Goal: Task Accomplishment & Management: Use online tool/utility

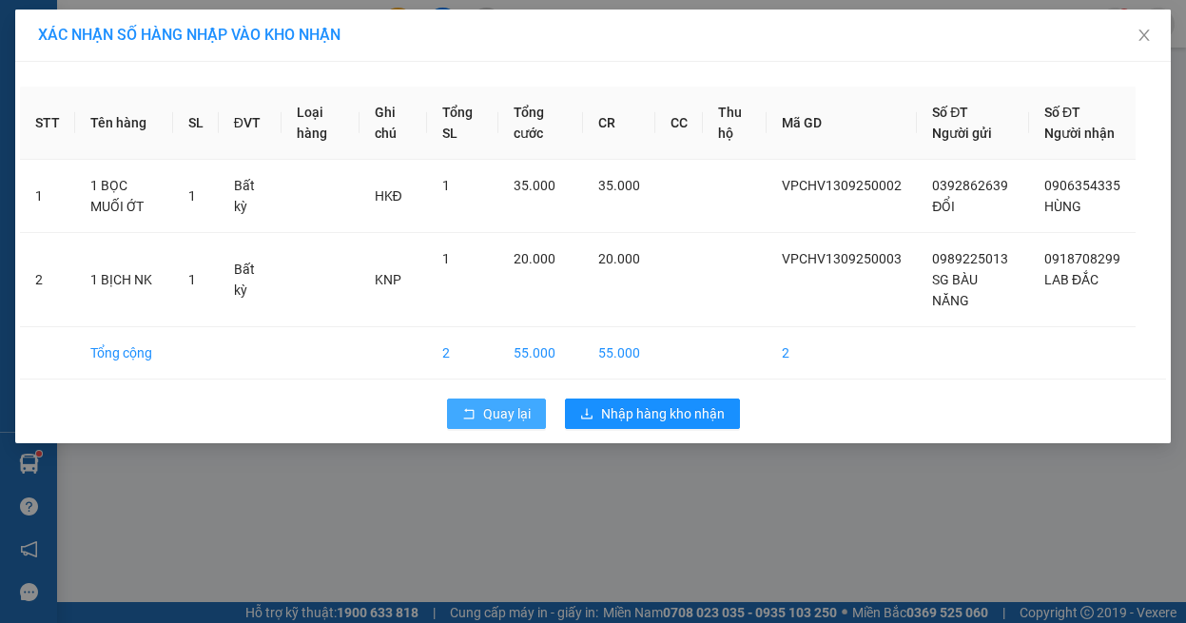
click at [492, 424] on span "Quay lại" at bounding box center [507, 413] width 48 height 21
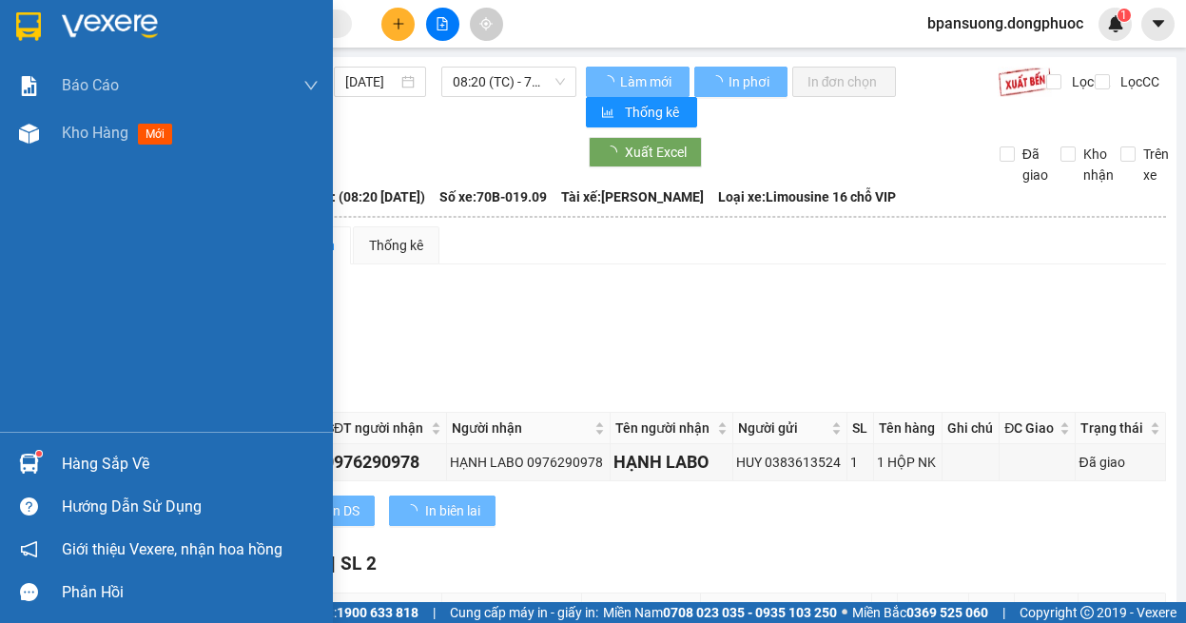
click at [40, 466] on div at bounding box center [28, 463] width 33 height 33
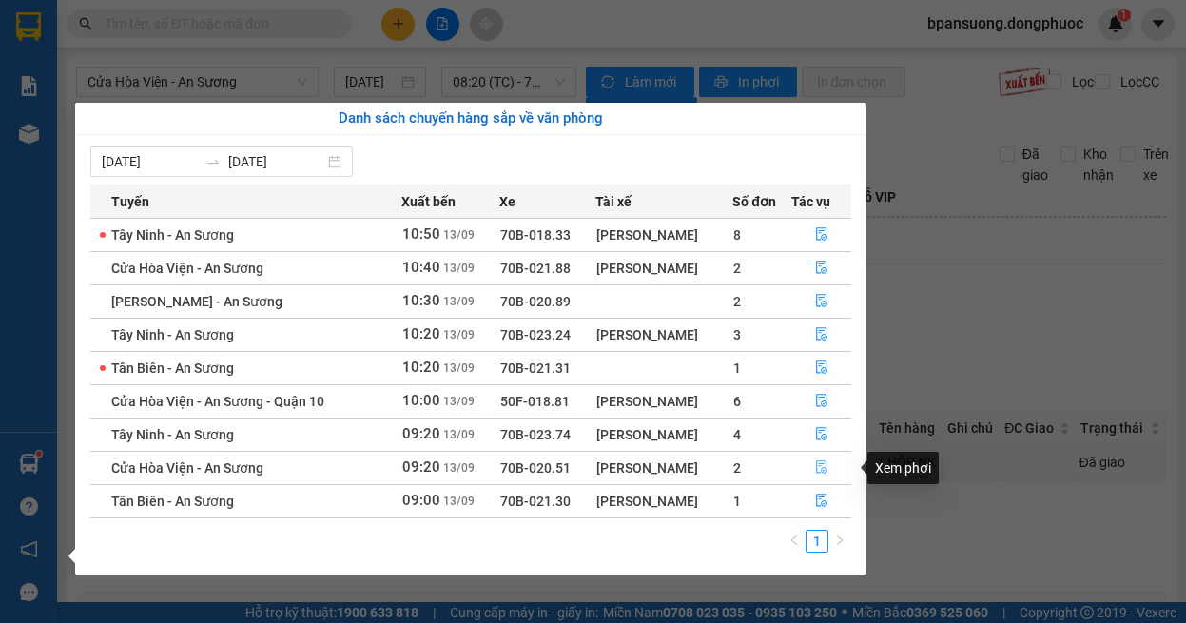
click at [828, 467] on icon "file-done" at bounding box center [821, 466] width 13 height 13
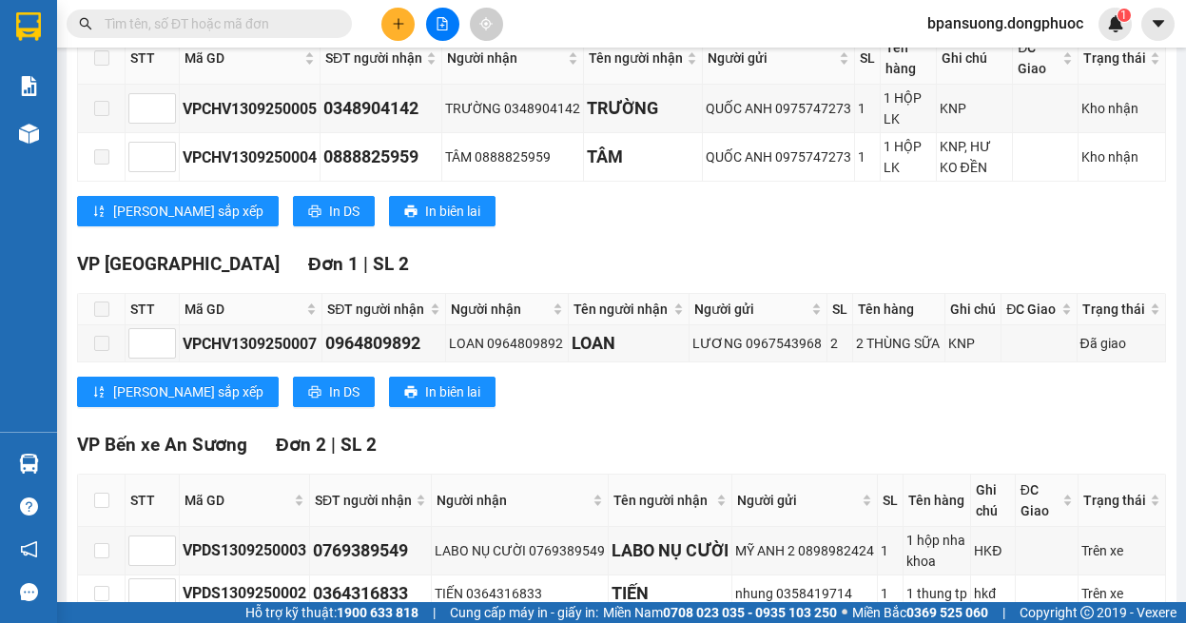
scroll to position [521, 0]
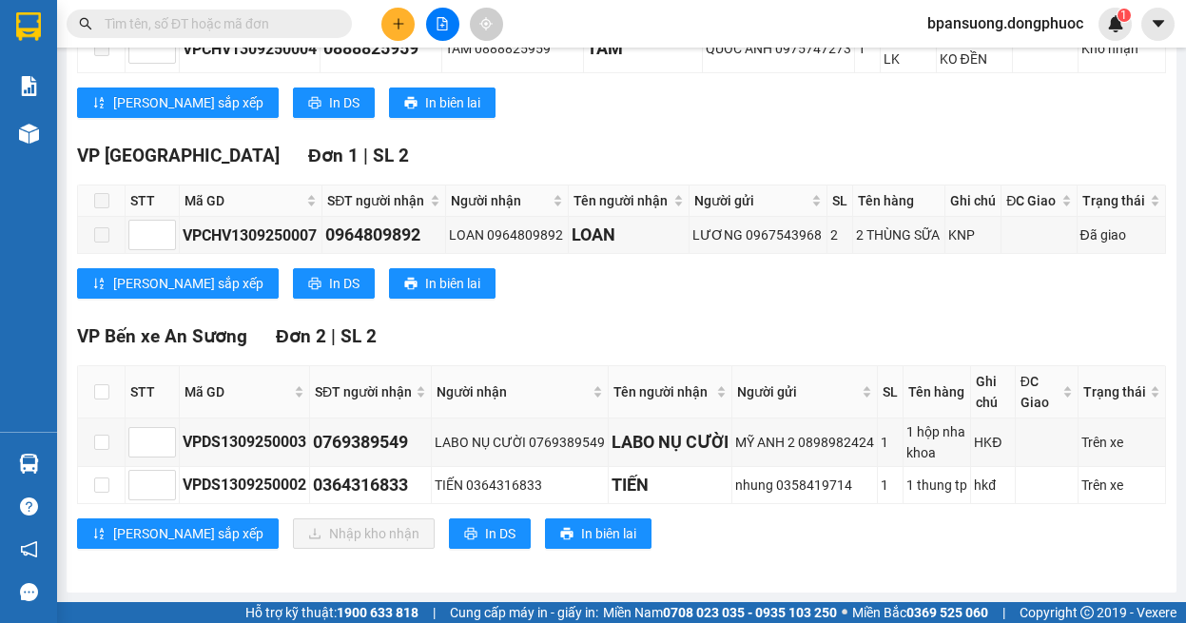
click at [102, 371] on th at bounding box center [102, 392] width 48 height 52
click at [100, 384] on input "checkbox" at bounding box center [101, 391] width 15 height 15
checkbox input "true"
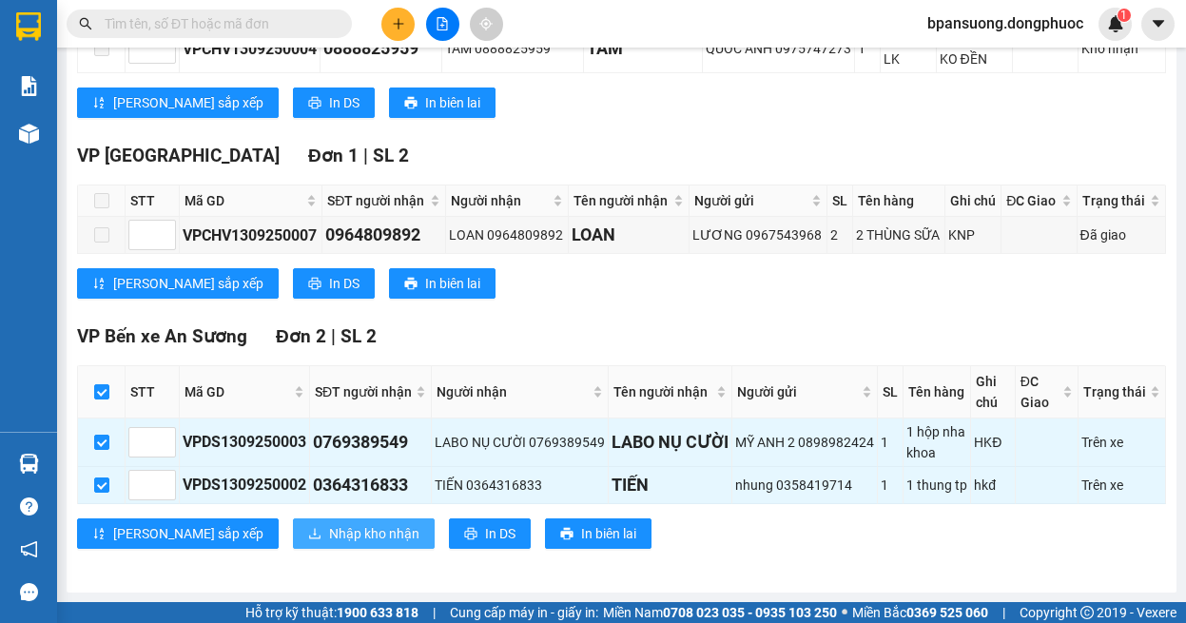
click at [308, 539] on icon "download" at bounding box center [314, 533] width 13 height 13
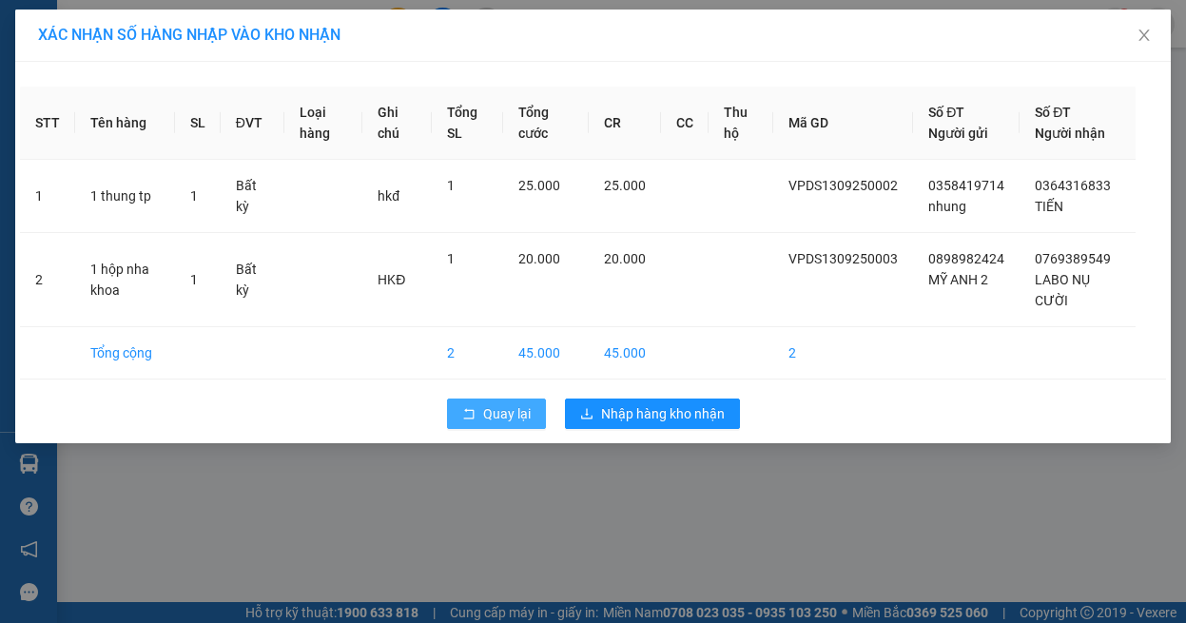
click at [501, 410] on span "Quay lại" at bounding box center [507, 413] width 48 height 21
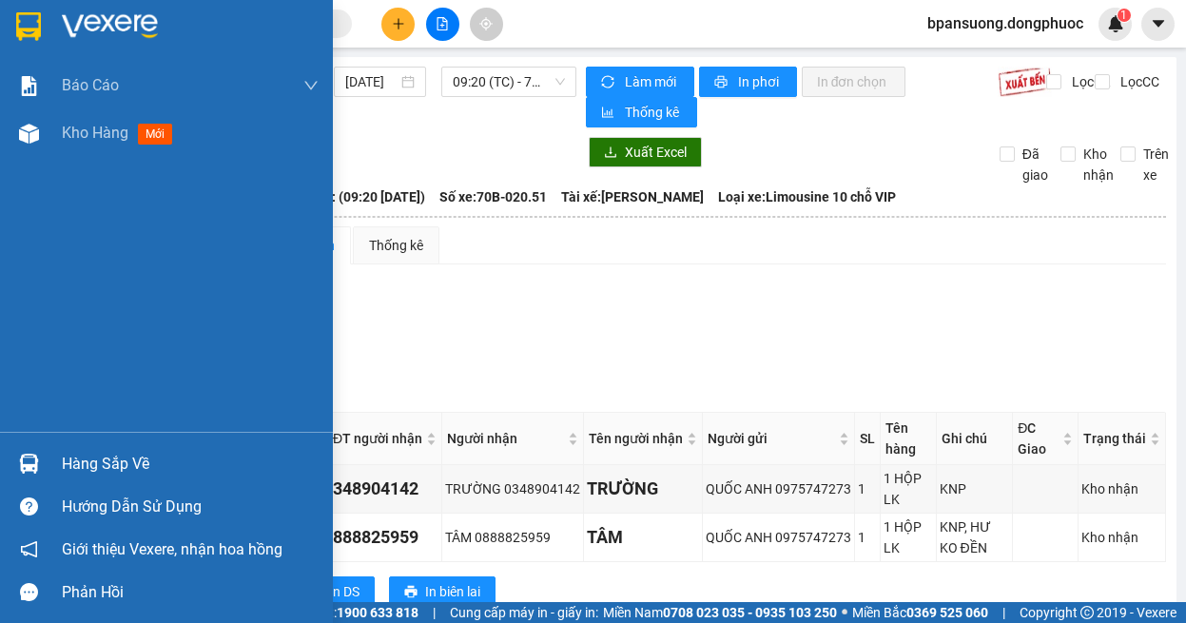
click at [18, 452] on div at bounding box center [28, 463] width 33 height 33
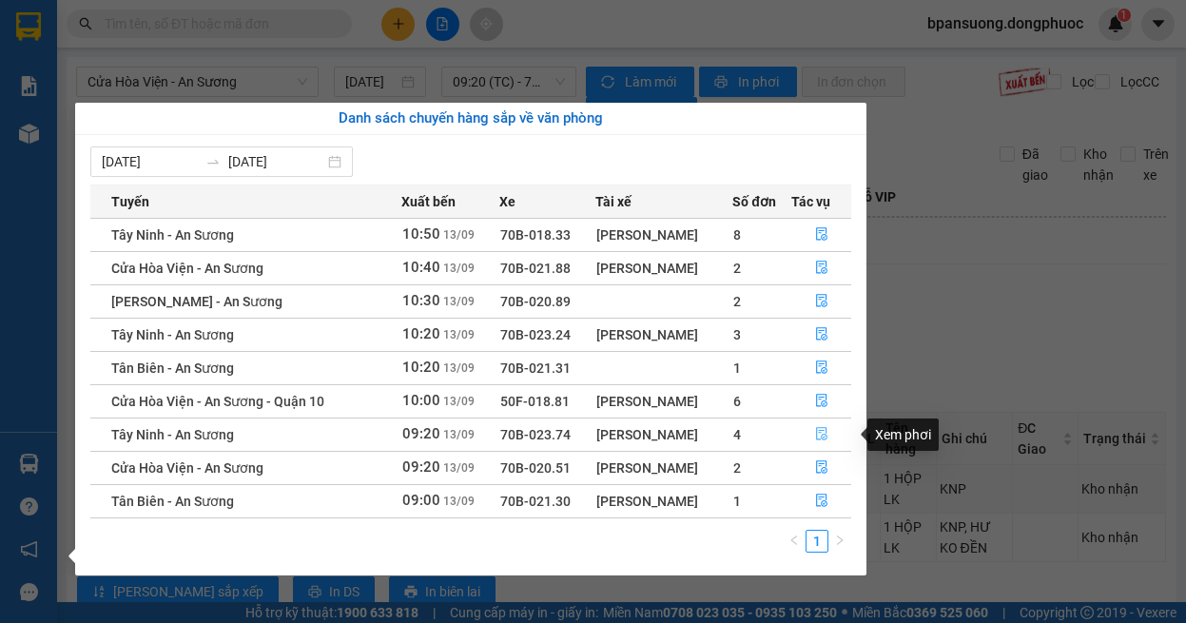
click at [828, 439] on icon "file-done" at bounding box center [821, 433] width 13 height 13
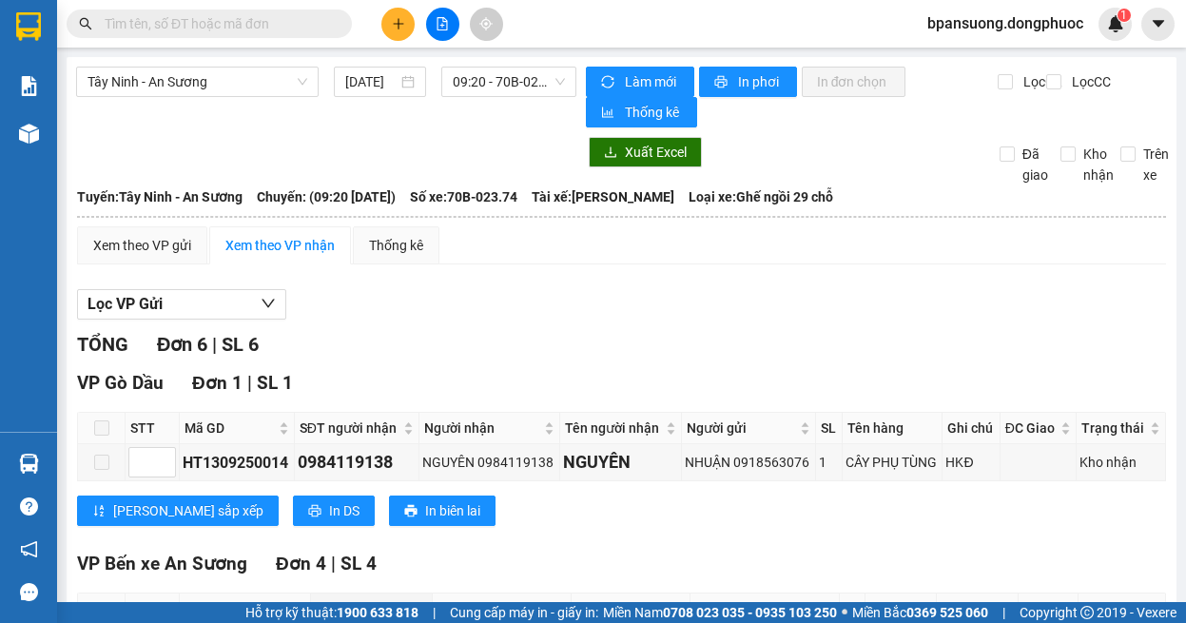
scroll to position [380, 0]
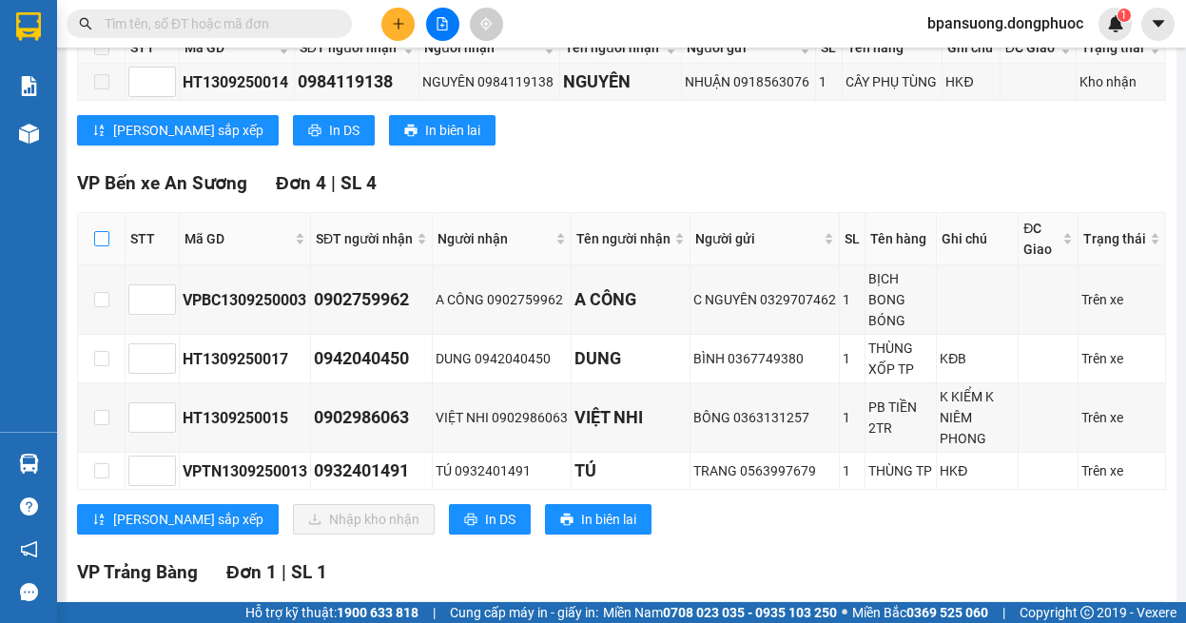
click at [106, 243] on input "checkbox" at bounding box center [101, 238] width 15 height 15
checkbox input "true"
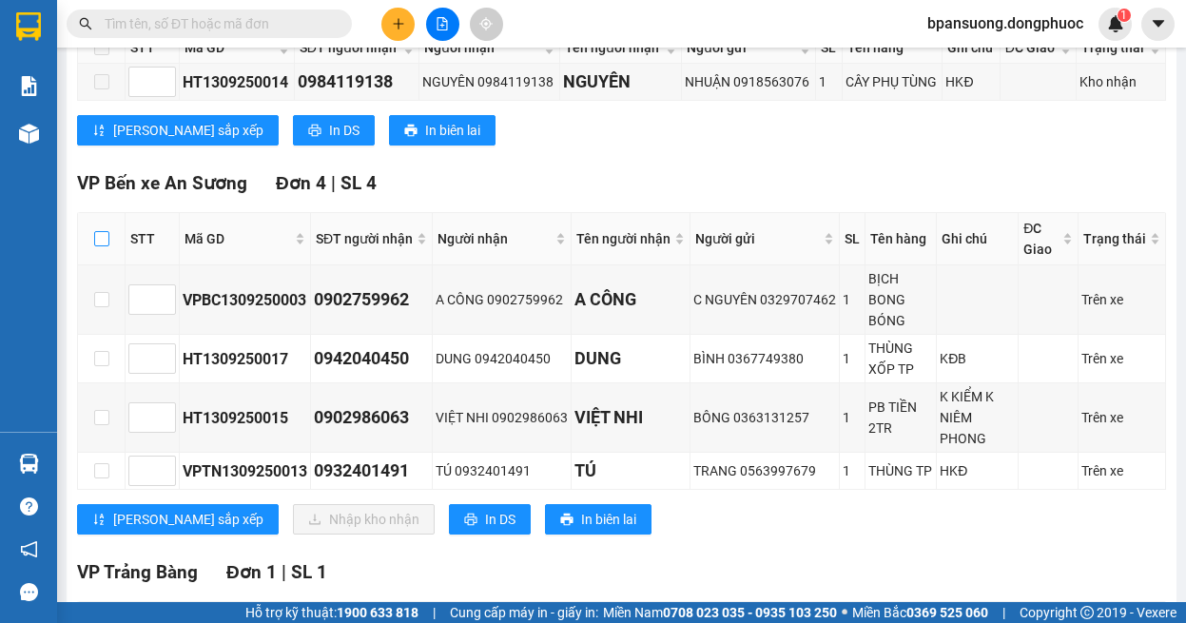
checkbox input "true"
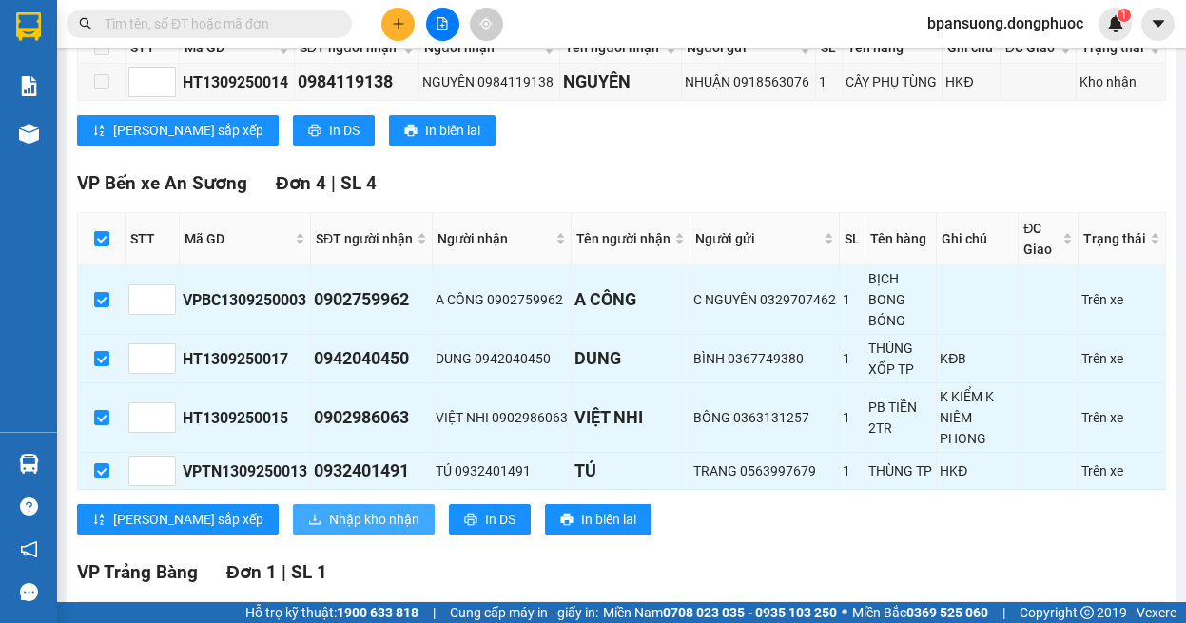
click at [329, 530] on span "Nhập kho nhận" at bounding box center [374, 519] width 90 height 21
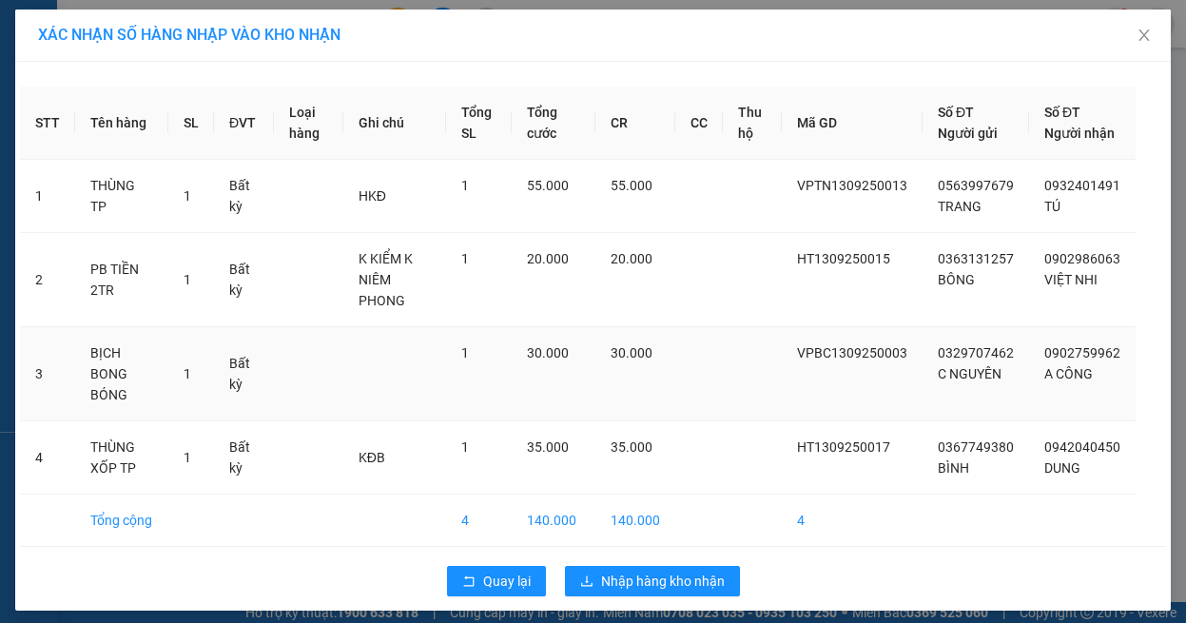
scroll to position [10, 0]
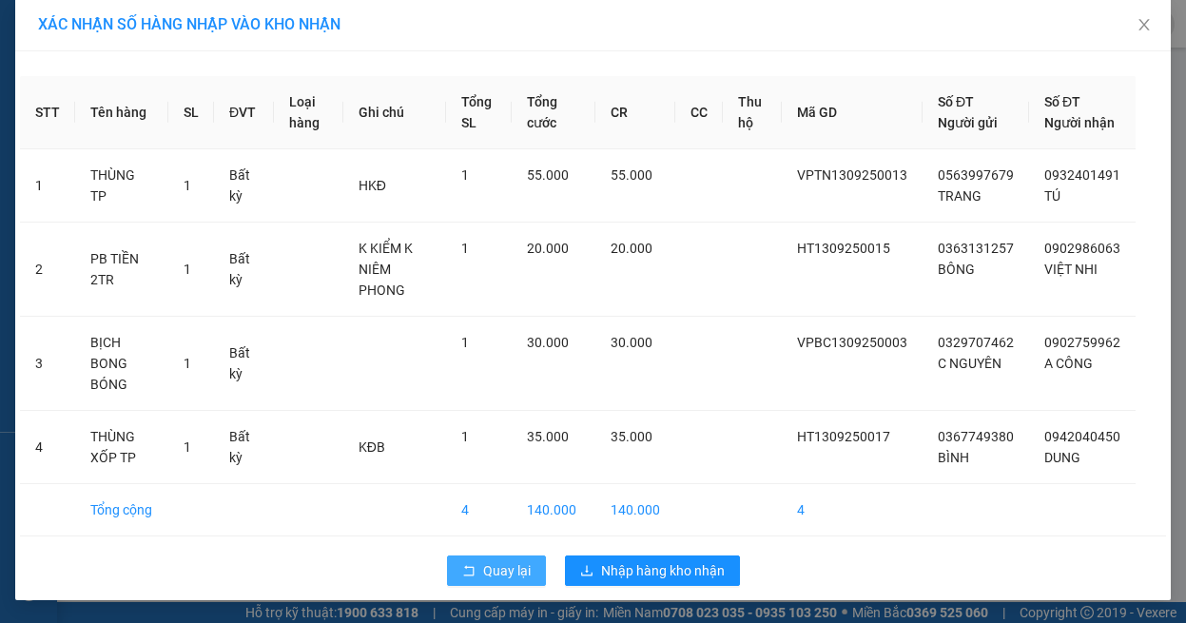
click at [508, 571] on span "Quay lại" at bounding box center [507, 570] width 48 height 21
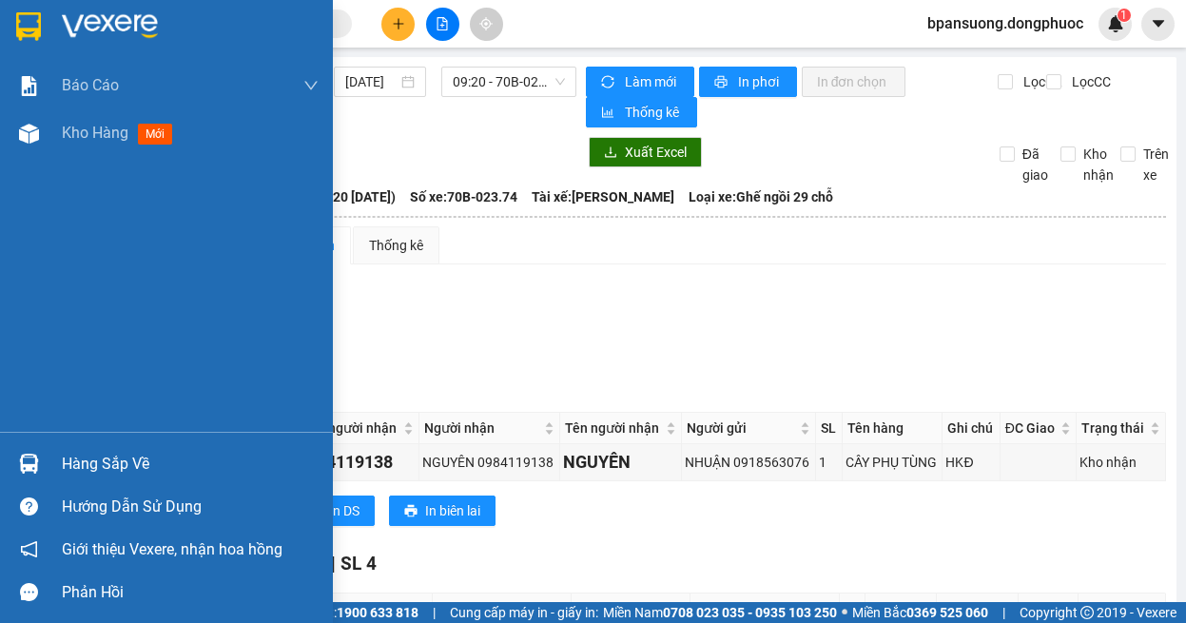
click at [32, 447] on div at bounding box center [28, 463] width 33 height 33
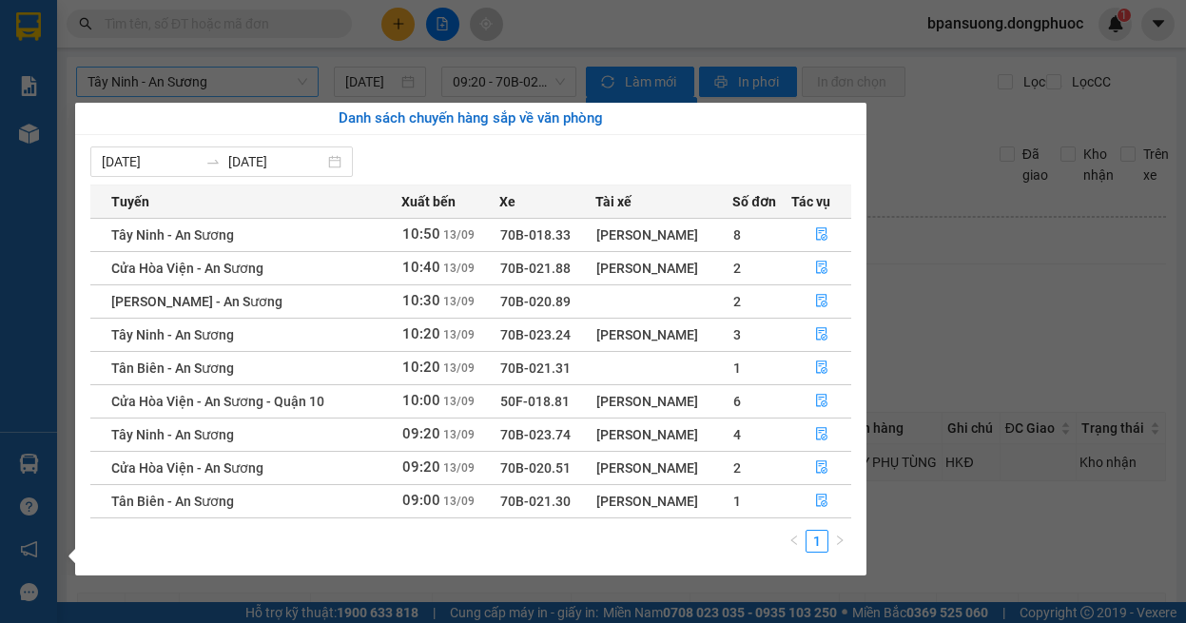
drag, startPoint x: 367, startPoint y: 102, endPoint x: 189, endPoint y: 75, distance: 179.8
click at [352, 99] on section "Kết quả tìm kiếm ( 0 ) Bộ lọc Ngày tạo đơn gần nhất No Data bpansuong.dongphuoc…" at bounding box center [593, 311] width 1186 height 623
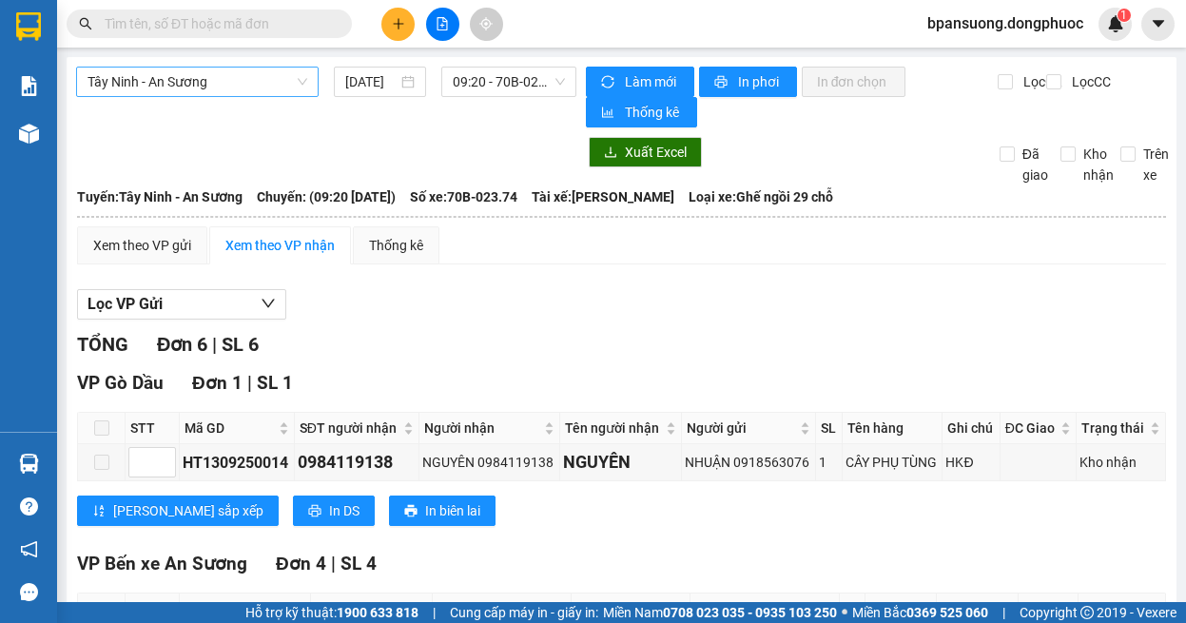
click at [189, 75] on span "Tây Ninh - An Sương" at bounding box center [197, 82] width 220 height 29
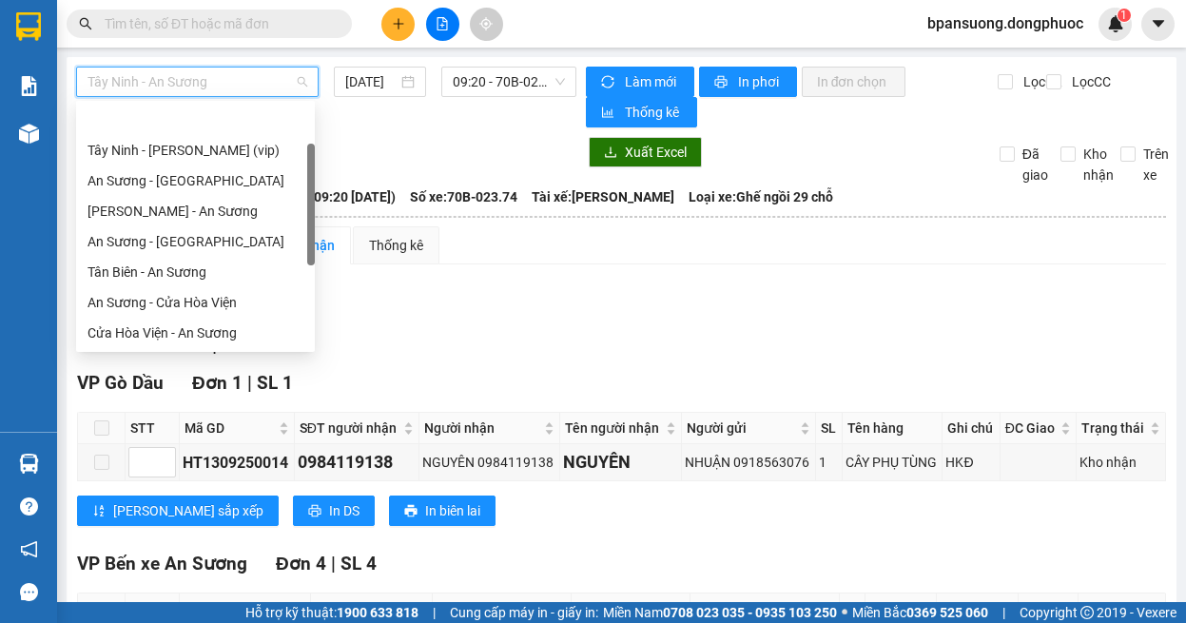
scroll to position [61, 0]
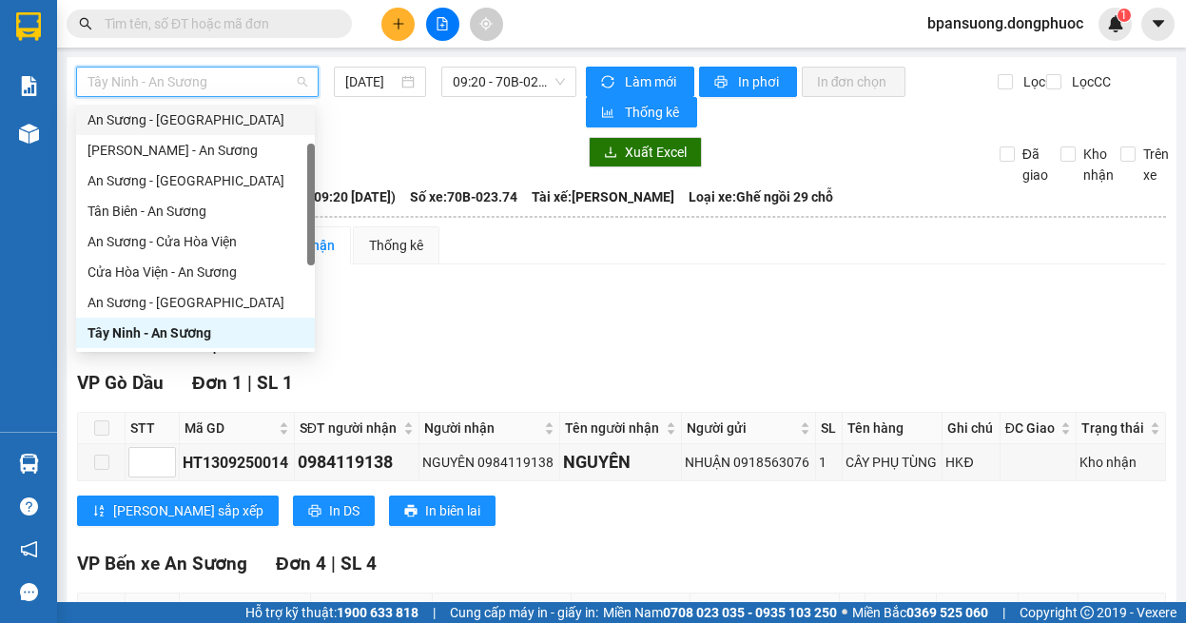
click at [180, 125] on div "An Sương - [GEOGRAPHIC_DATA]" at bounding box center [195, 119] width 216 height 21
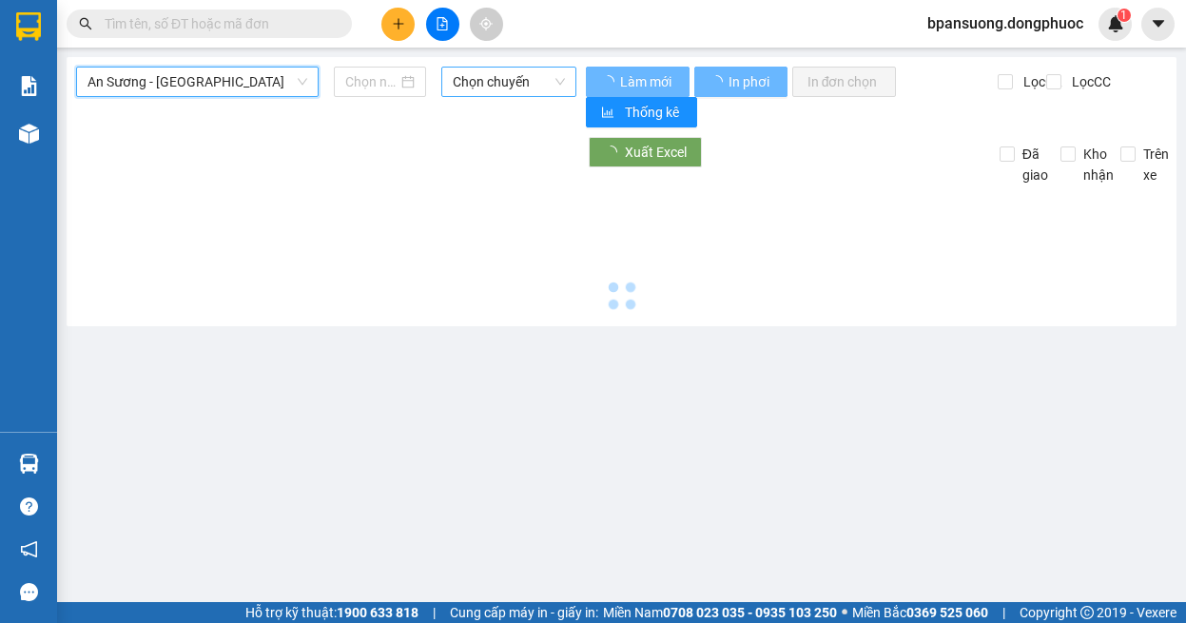
type input "[DATE]"
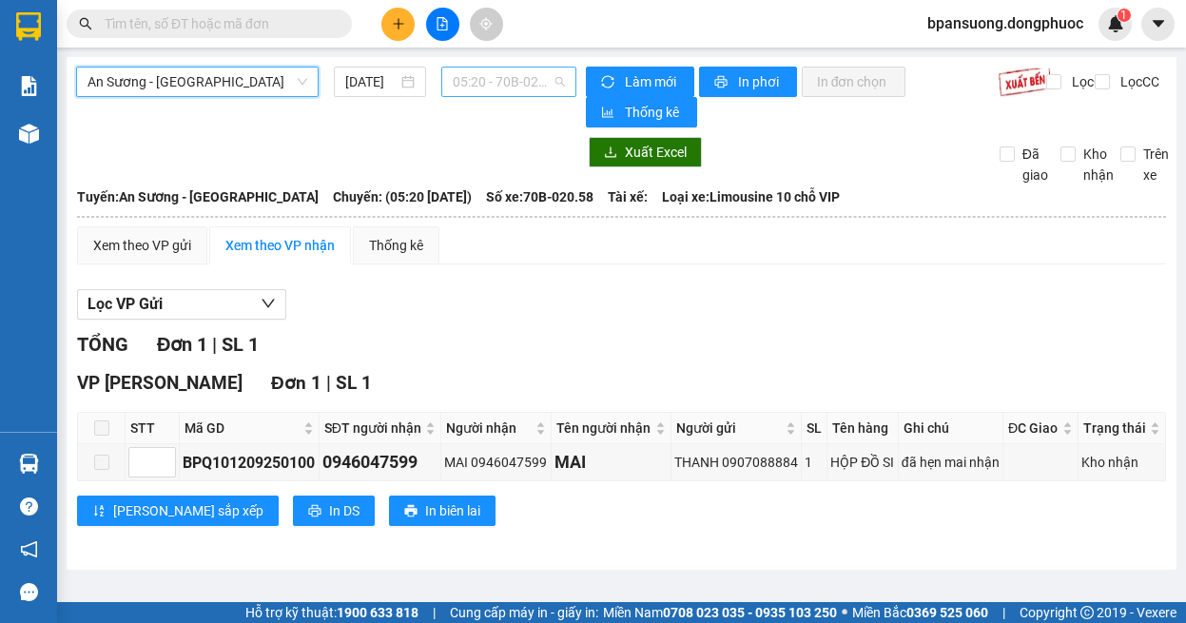
click at [505, 77] on span "05:20 - 70B-020.58" at bounding box center [509, 82] width 112 height 29
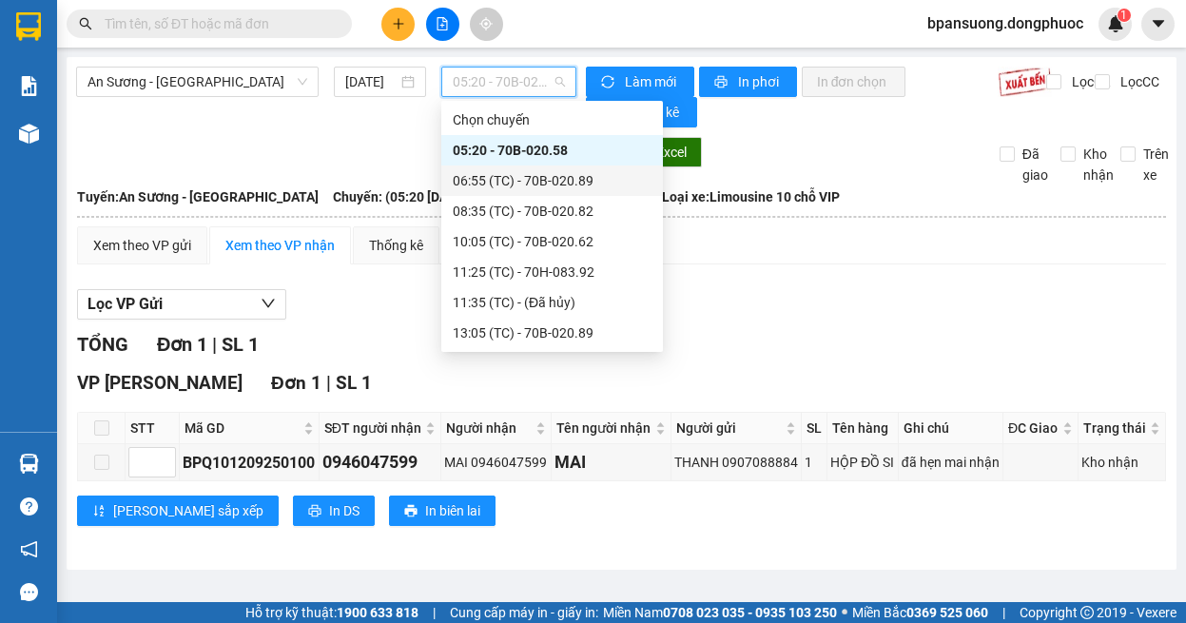
scroll to position [122, 0]
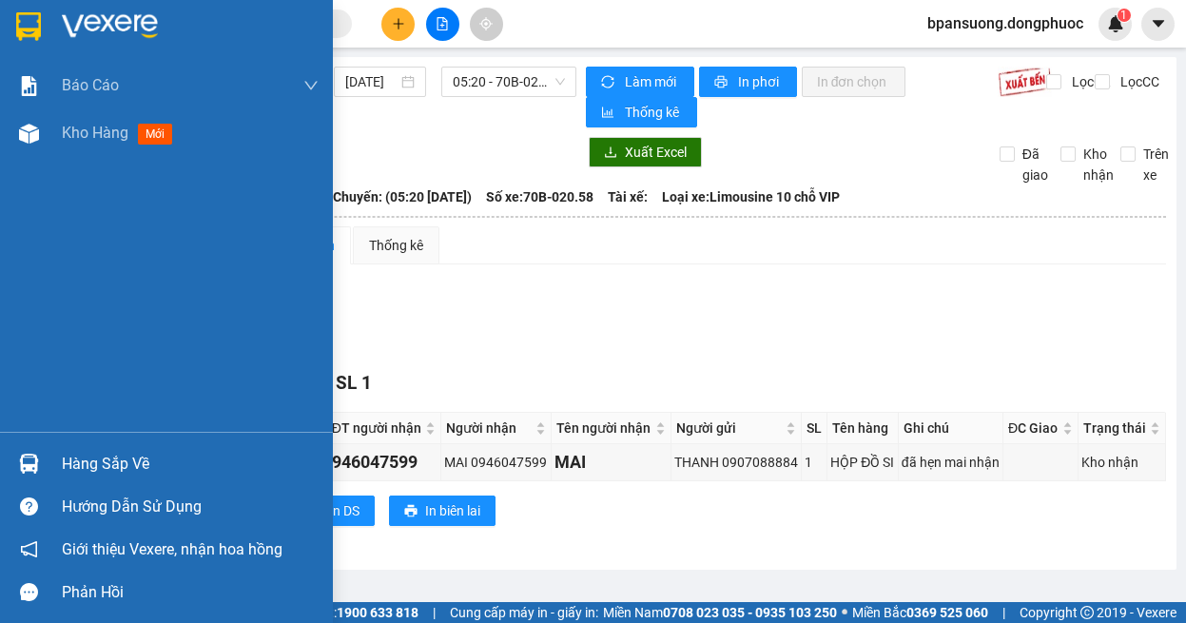
click at [33, 463] on img at bounding box center [29, 464] width 20 height 20
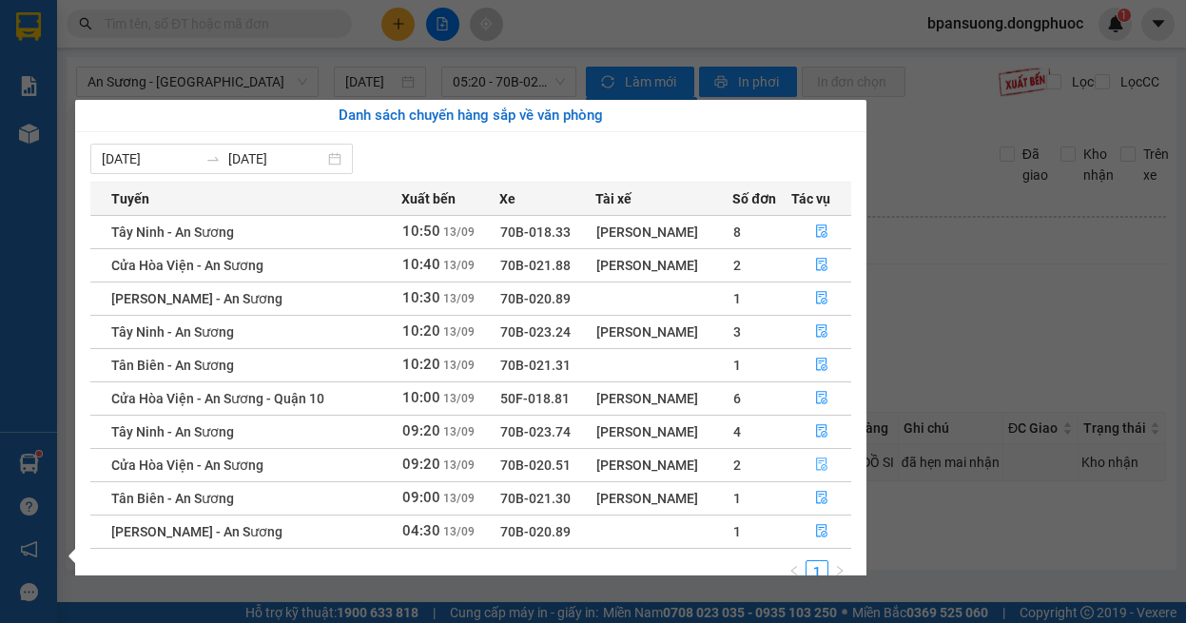
click at [820, 460] on icon "file-done" at bounding box center [821, 463] width 13 height 13
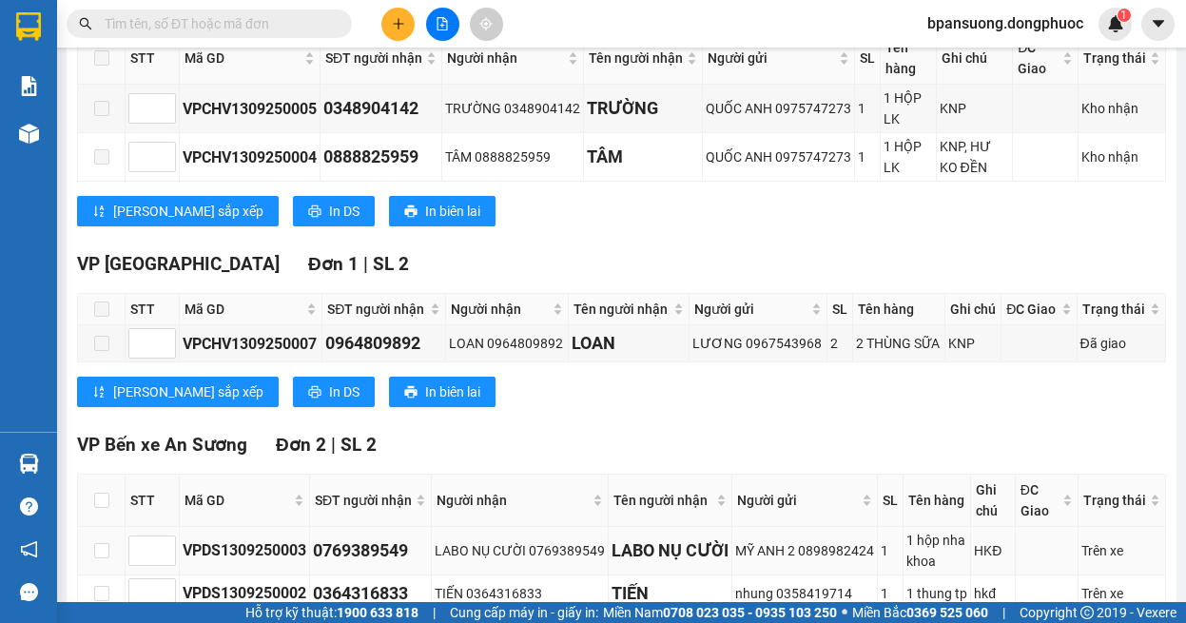
scroll to position [521, 0]
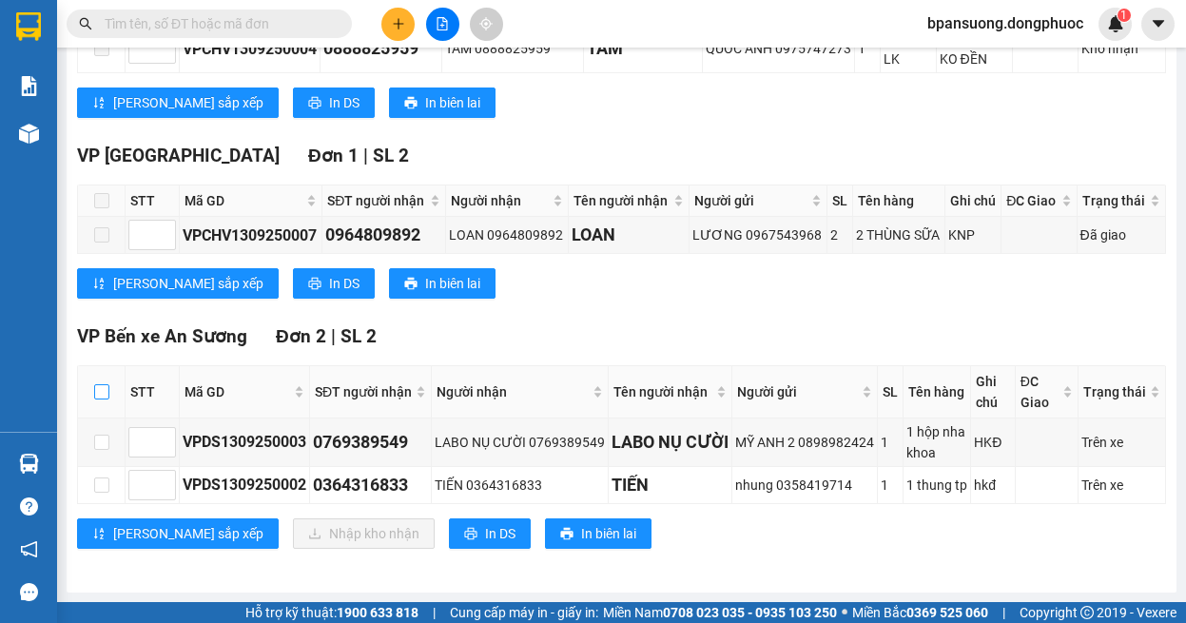
drag, startPoint x: 107, startPoint y: 343, endPoint x: 106, endPoint y: 362, distance: 19.1
click at [106, 366] on th at bounding box center [102, 392] width 48 height 52
click at [106, 384] on input "checkbox" at bounding box center [101, 391] width 15 height 15
checkbox input "true"
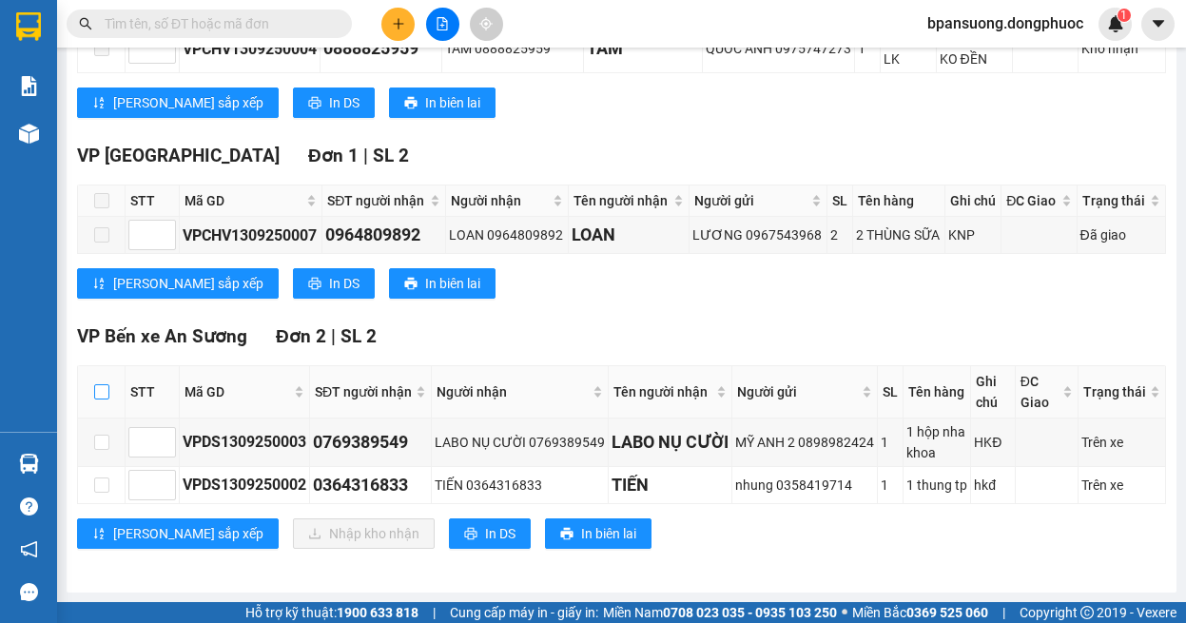
checkbox input "true"
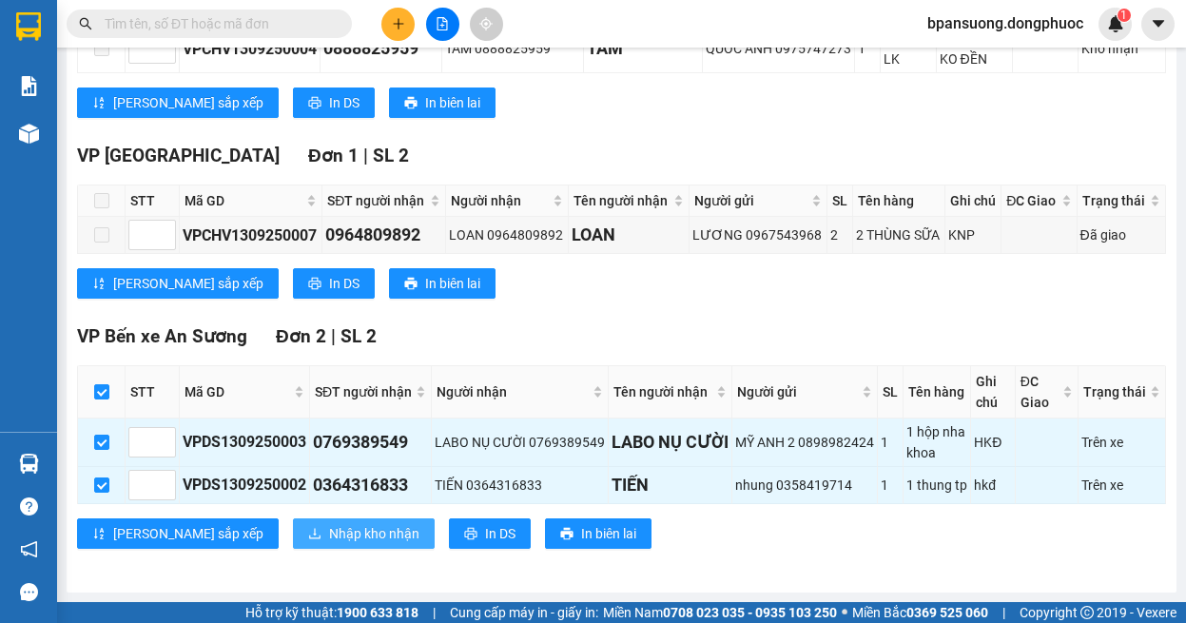
click at [329, 542] on span "Nhập kho nhận" at bounding box center [374, 533] width 90 height 21
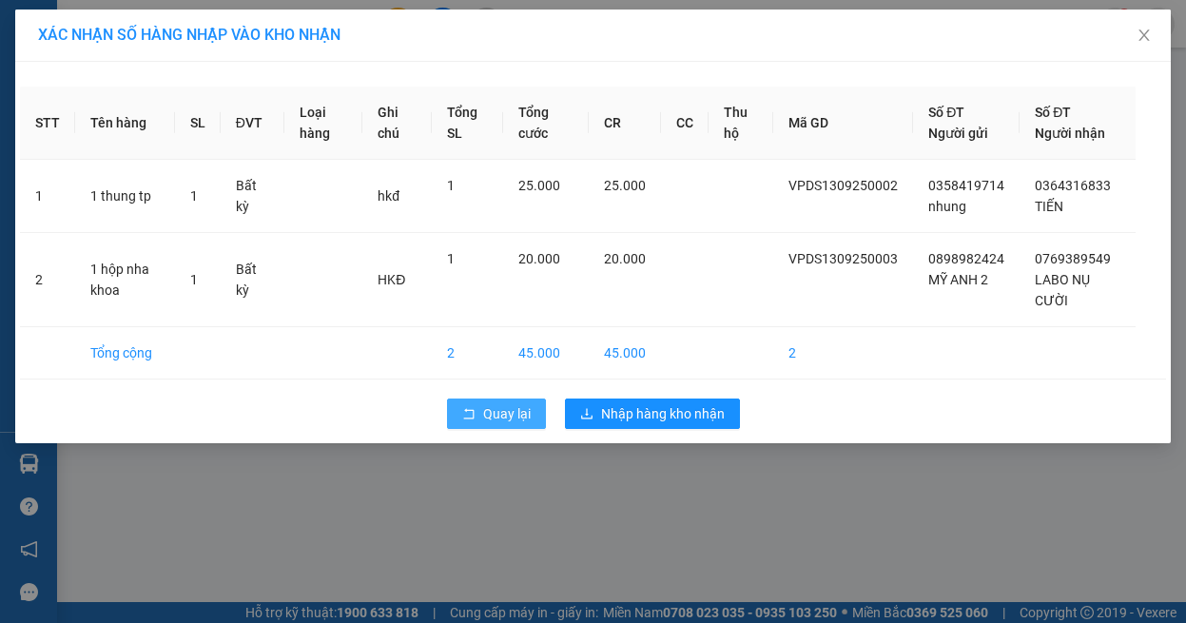
click at [518, 415] on span "Quay lại" at bounding box center [507, 413] width 48 height 21
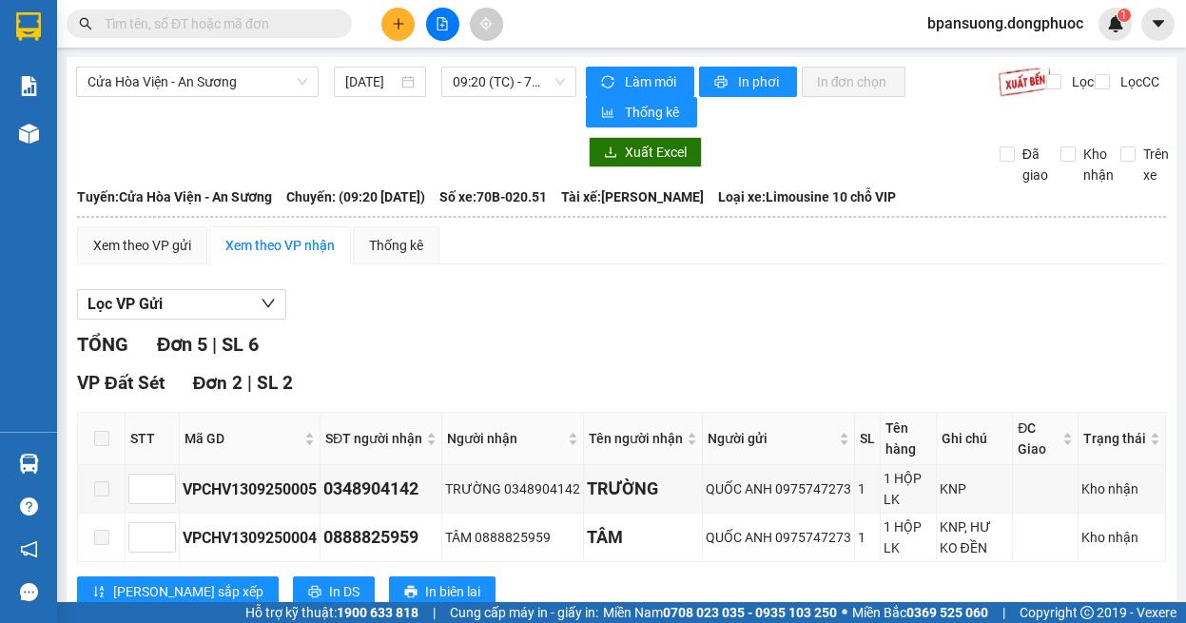
scroll to position [521, 0]
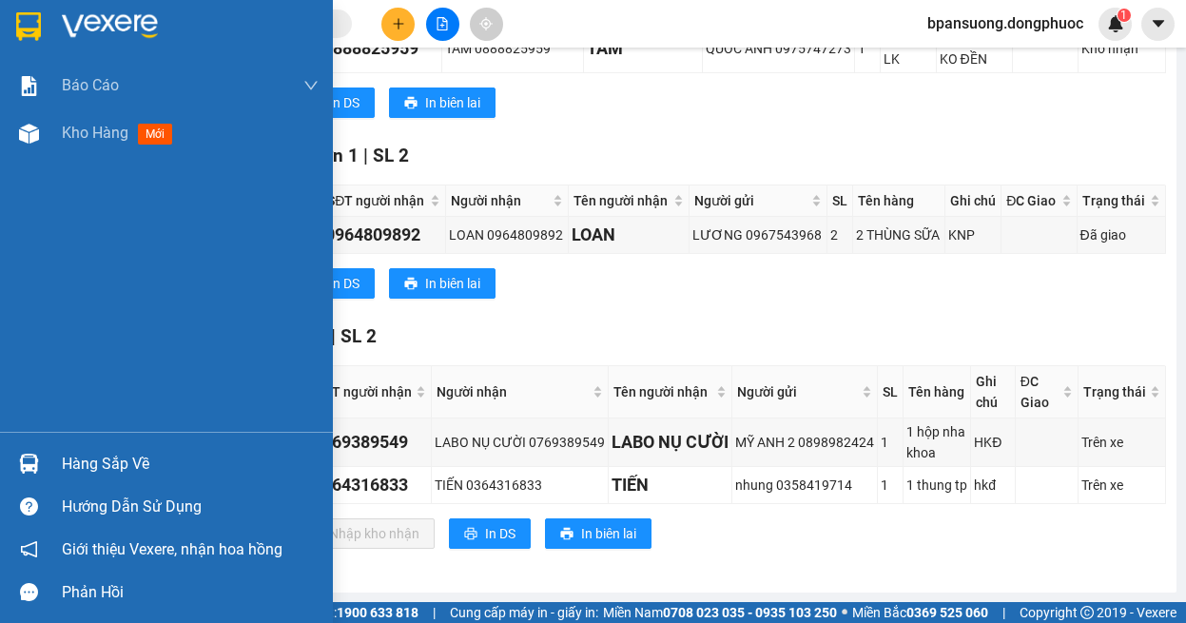
click at [26, 472] on img at bounding box center [29, 464] width 20 height 20
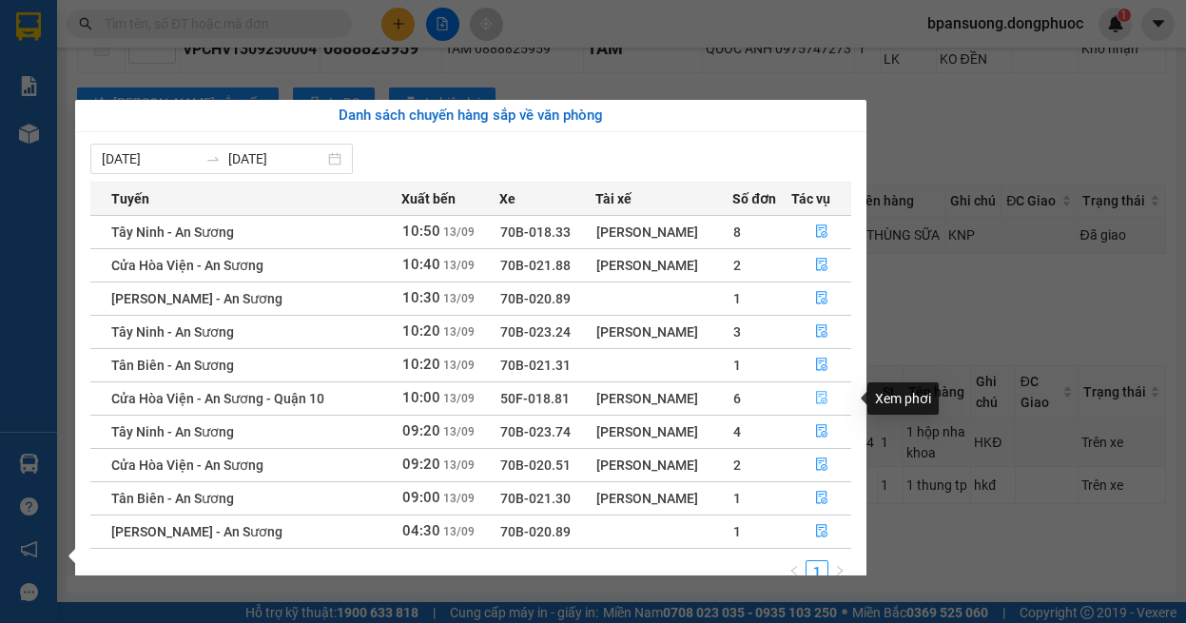
click at [813, 399] on button "button" at bounding box center [821, 398] width 59 height 30
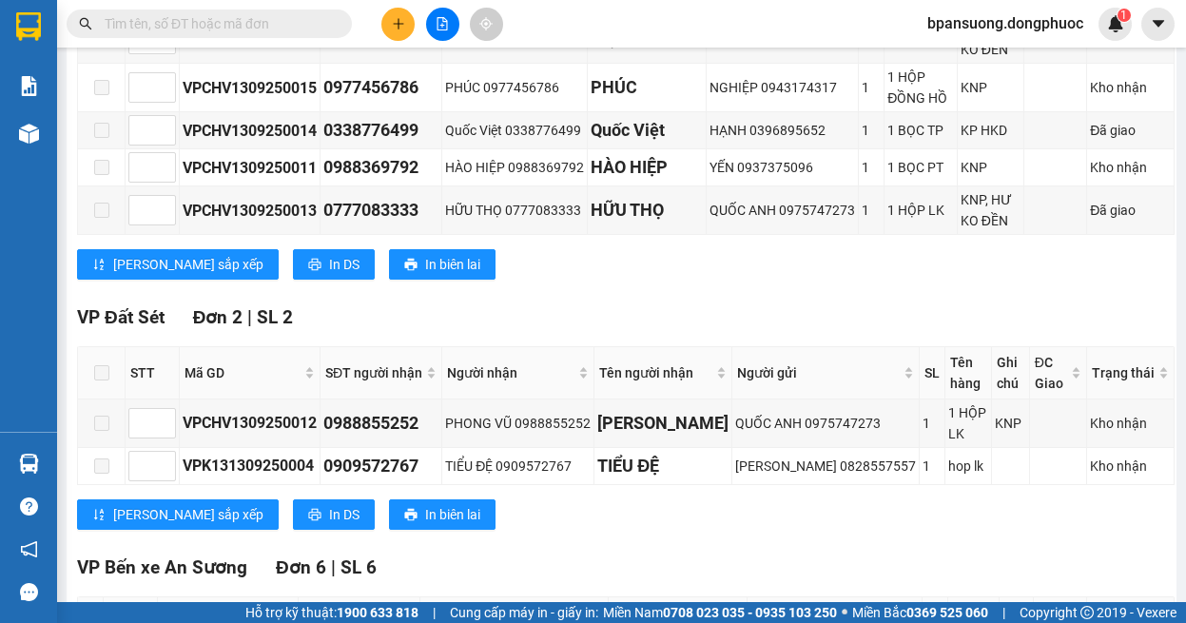
scroll to position [1011, 0]
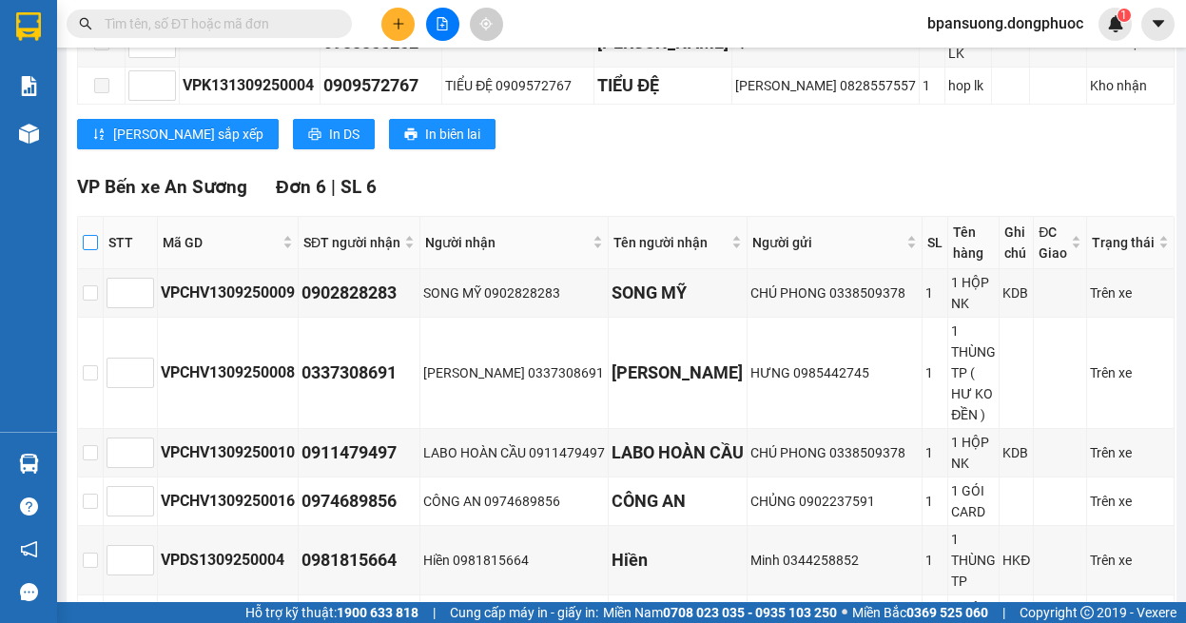
click at [96, 235] on input "checkbox" at bounding box center [90, 242] width 15 height 15
checkbox input "true"
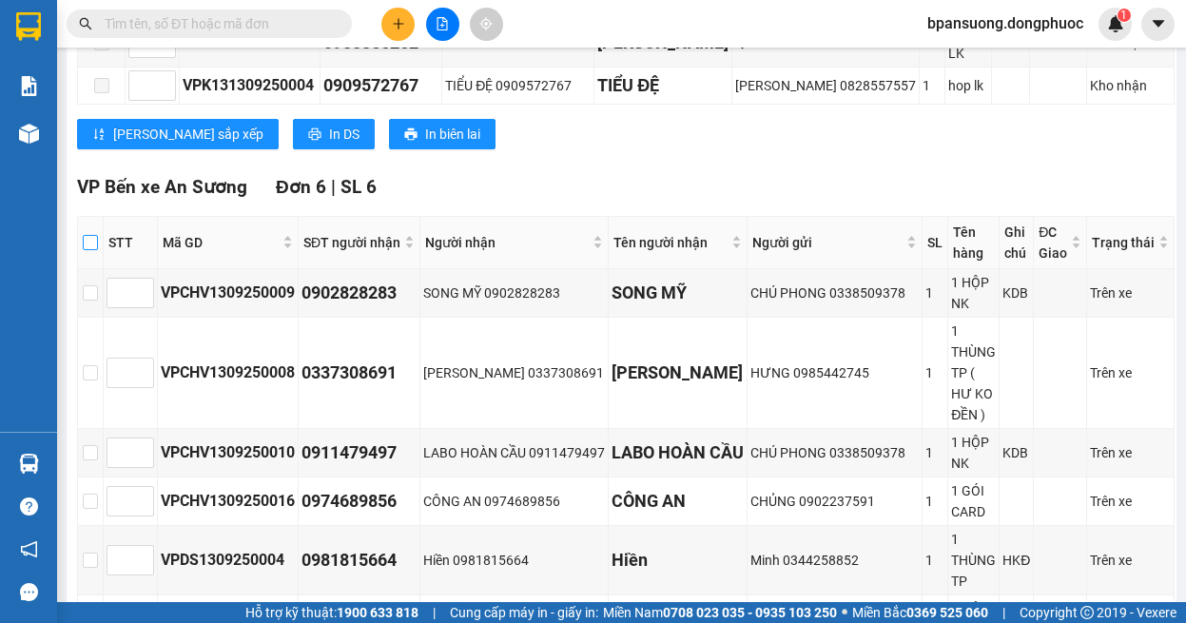
checkbox input "true"
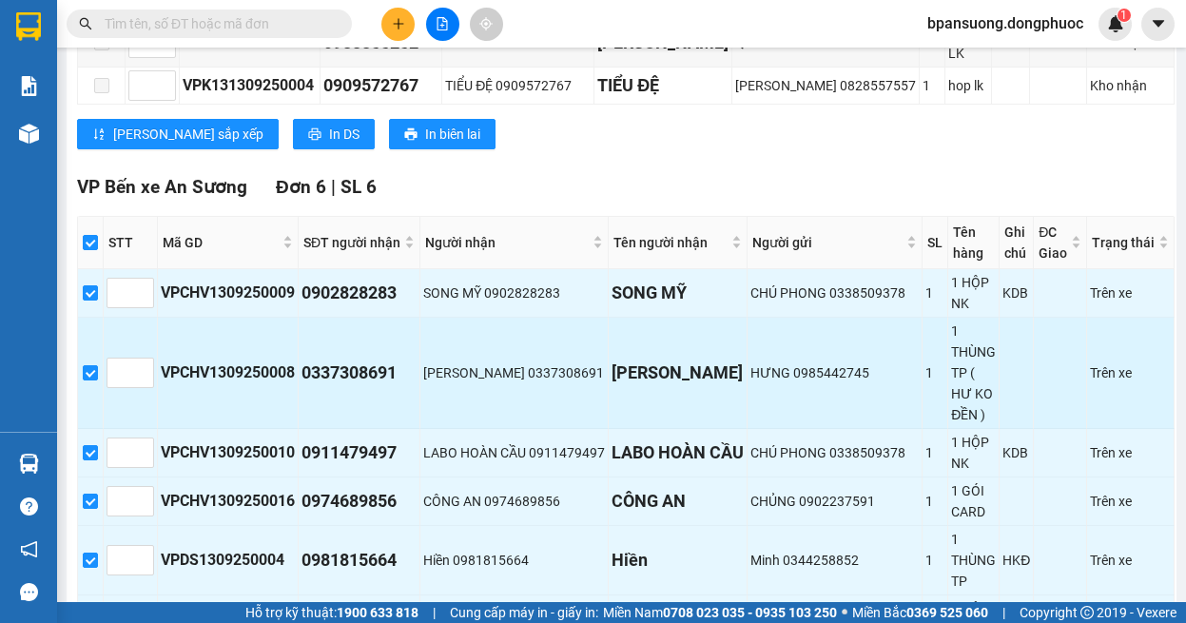
scroll to position [1133, 0]
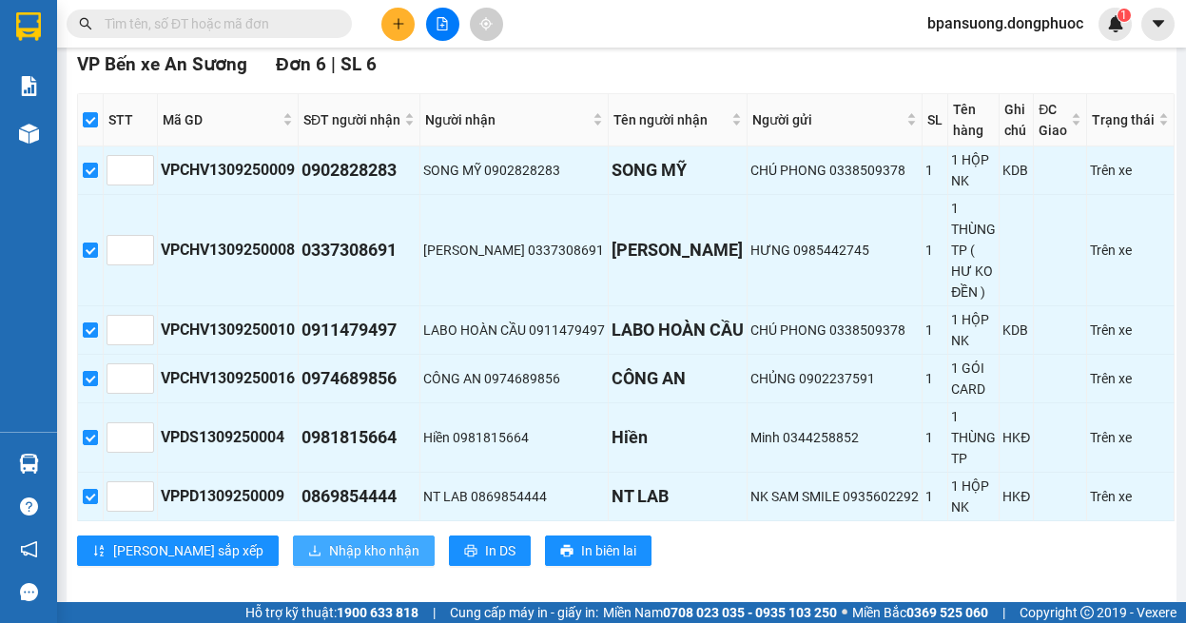
click at [329, 540] on span "Nhập kho nhận" at bounding box center [374, 550] width 90 height 21
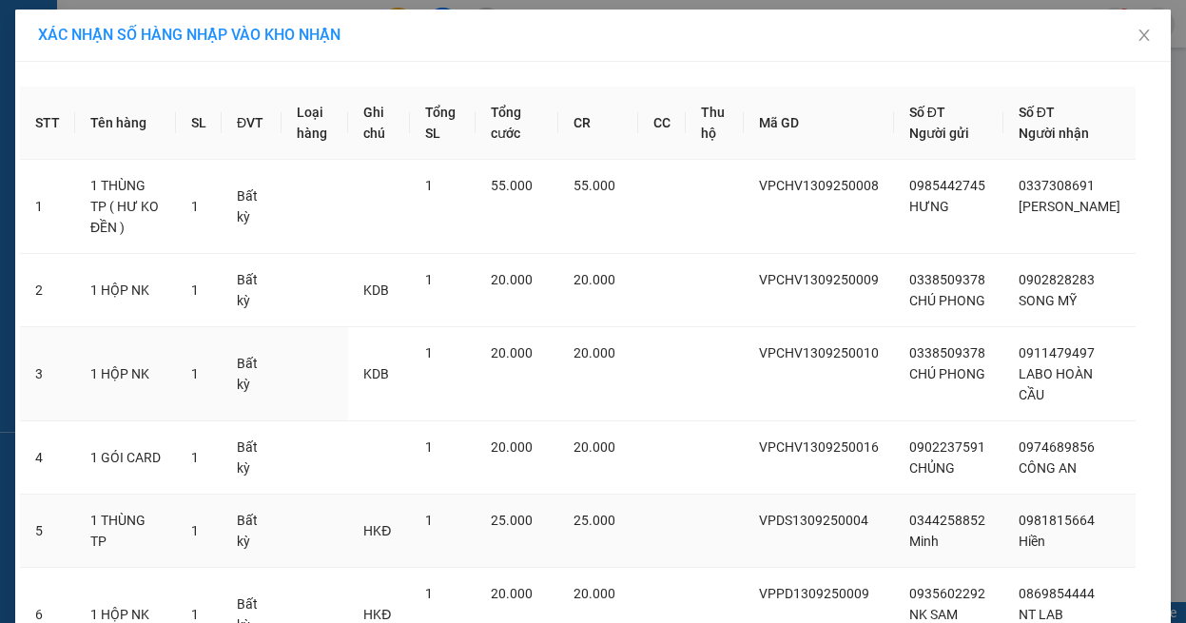
scroll to position [157, 0]
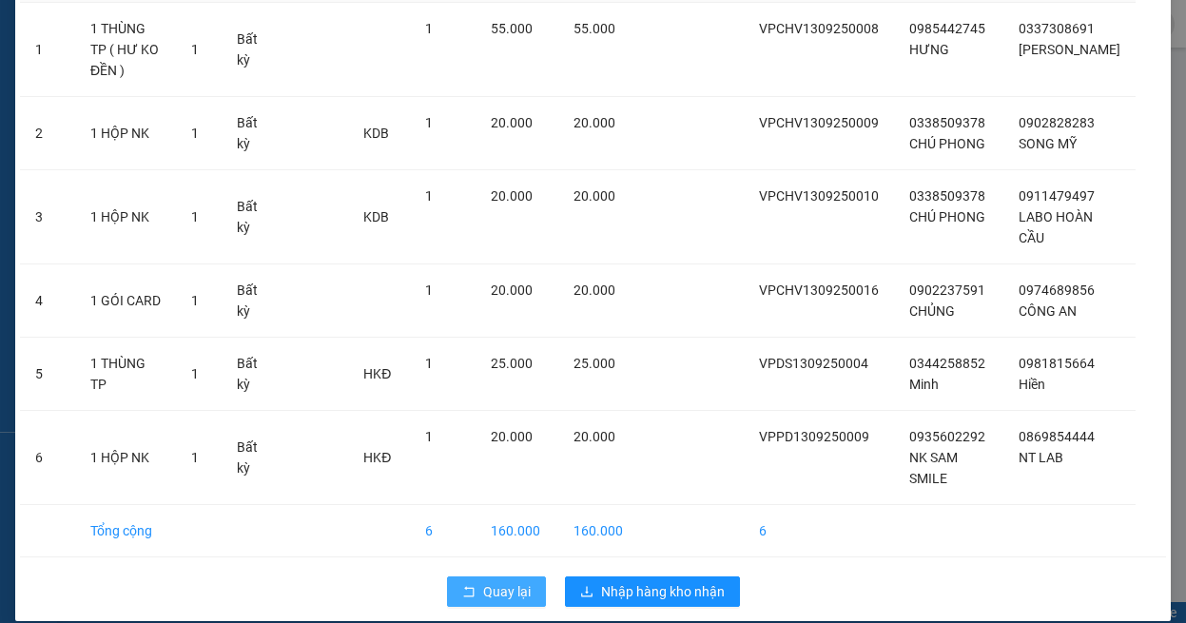
click at [490, 581] on span "Quay lại" at bounding box center [507, 591] width 48 height 21
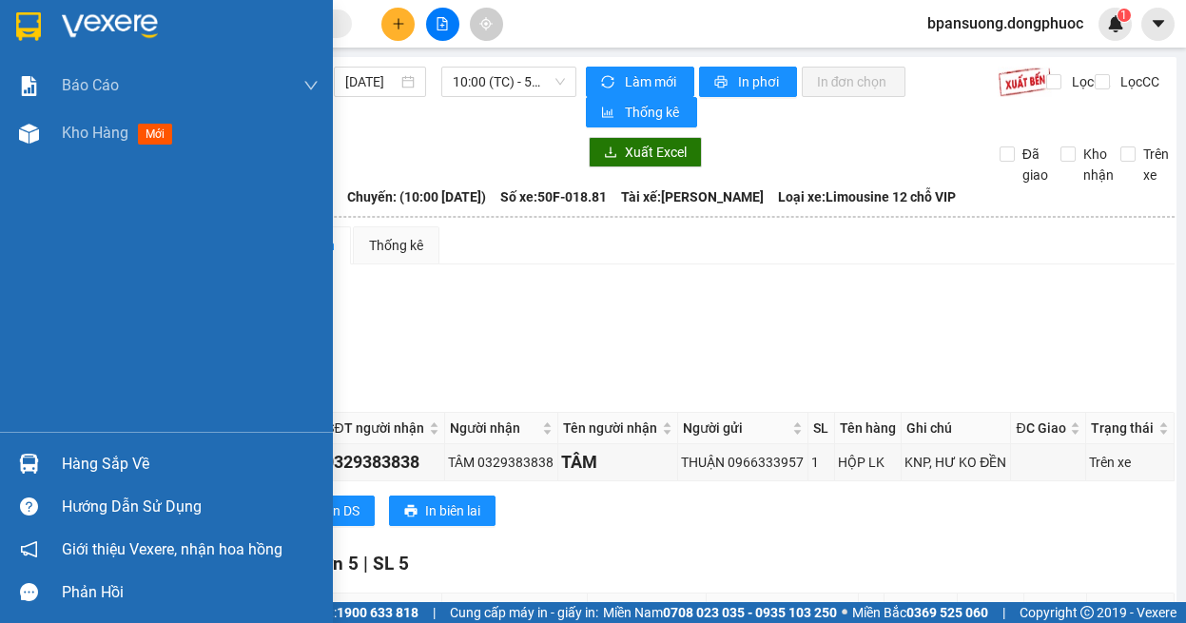
click at [38, 472] on img at bounding box center [29, 464] width 20 height 20
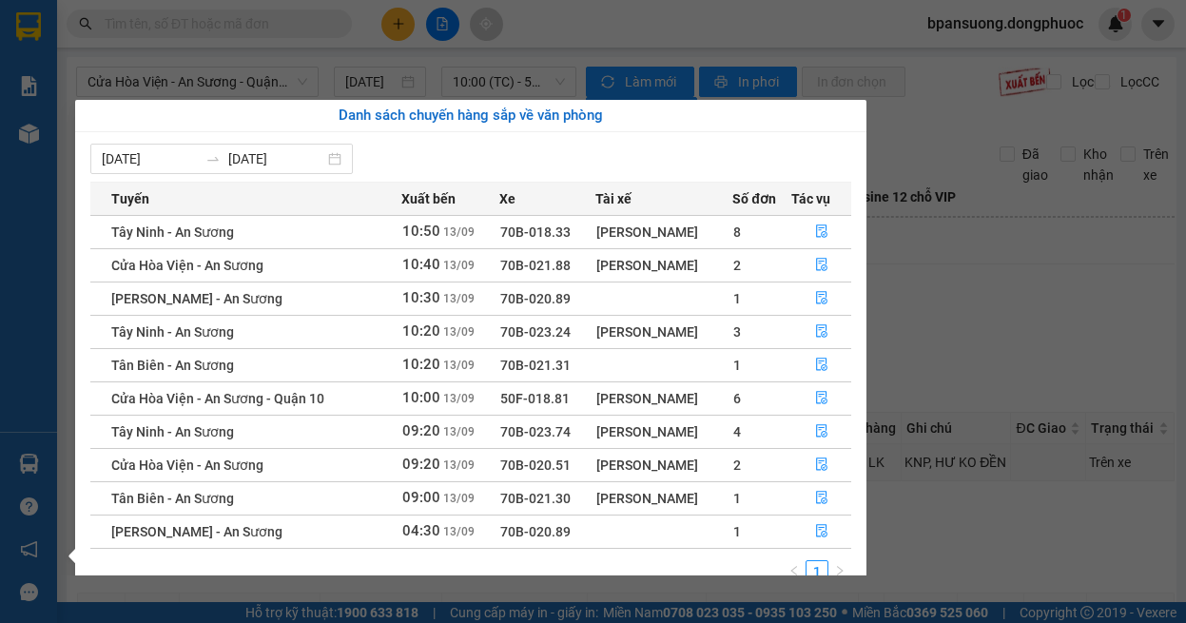
scroll to position [30, 0]
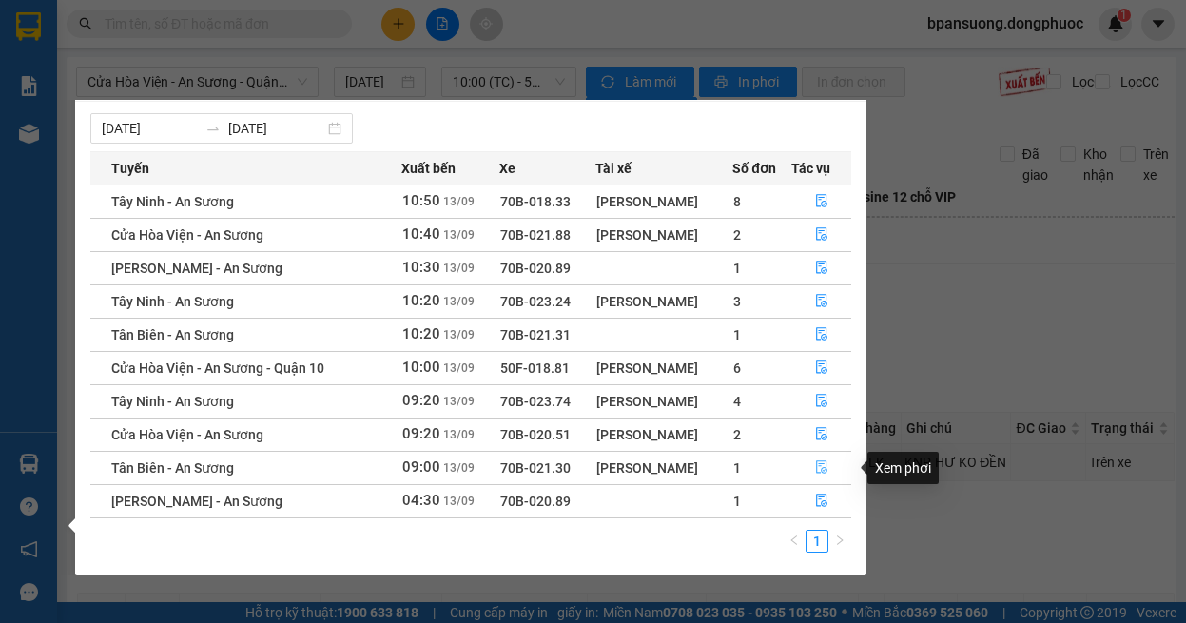
click at [813, 458] on button "button" at bounding box center [821, 468] width 59 height 30
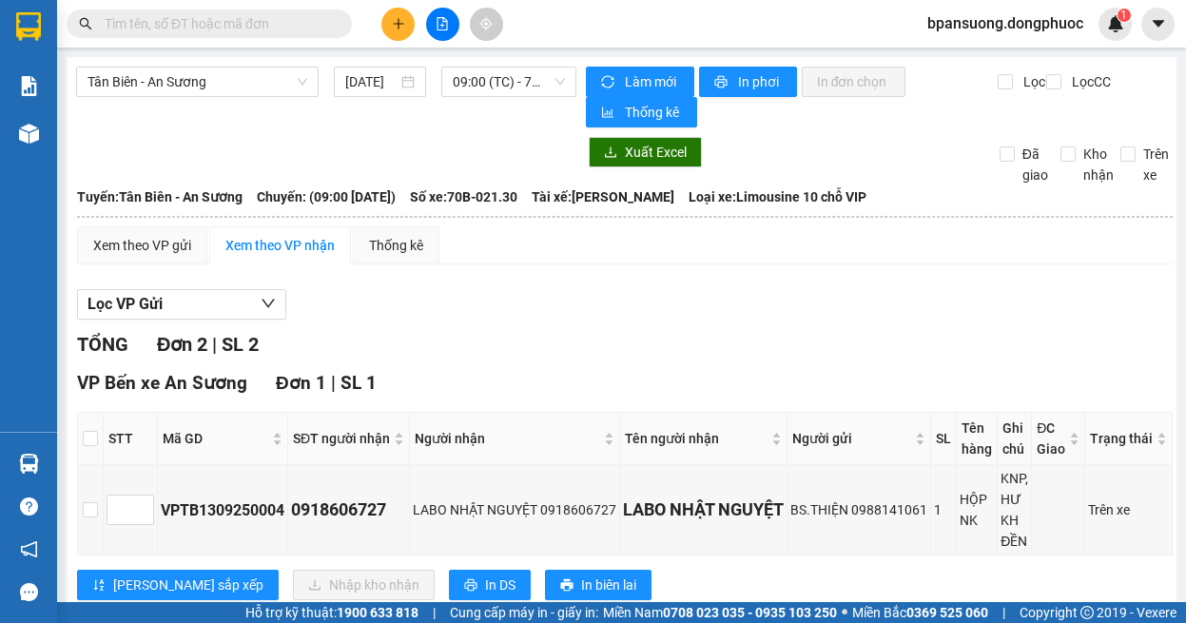
scroll to position [190, 0]
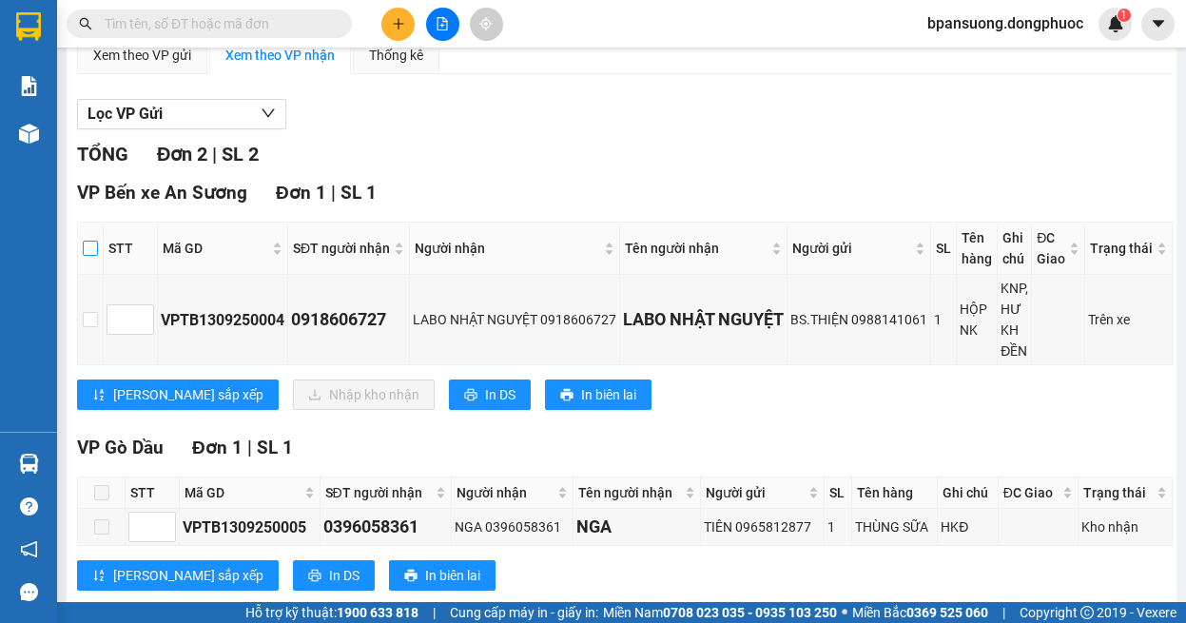
click at [91, 247] on input "checkbox" at bounding box center [90, 248] width 15 height 15
checkbox input "true"
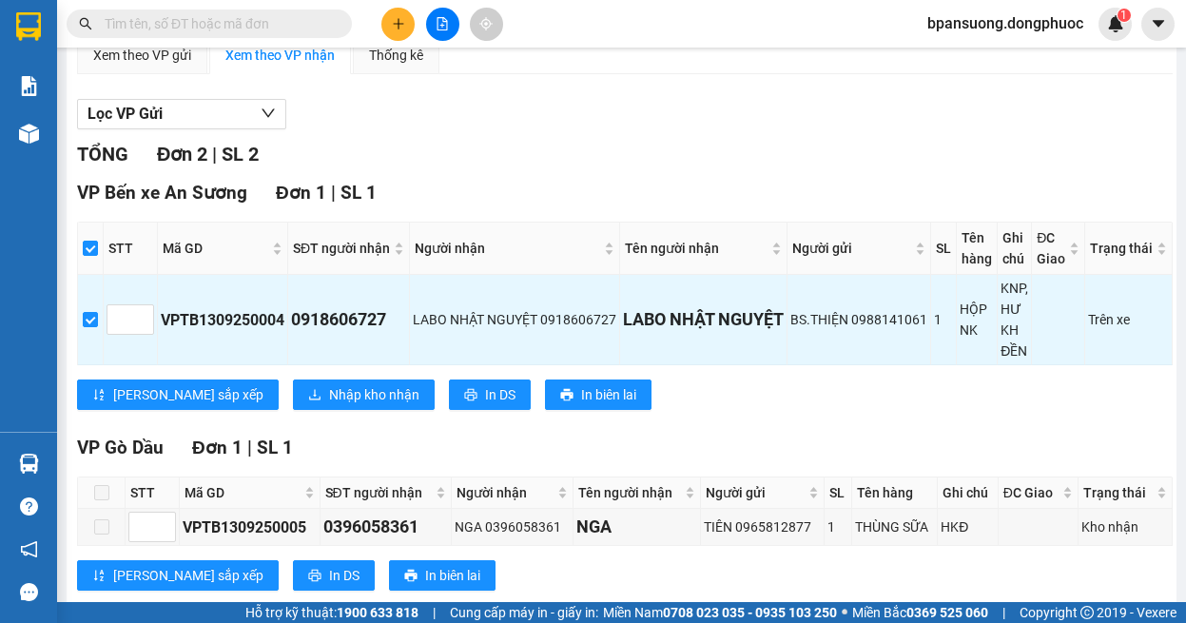
click at [291, 371] on div "VP Bến xe An Sương Đơn 1 | SL 1 STT Mã GD SĐT người nhận Người nhận Tên người n…" at bounding box center [624, 301] width 1095 height 245
click at [329, 386] on span "Nhập kho nhận" at bounding box center [374, 394] width 90 height 21
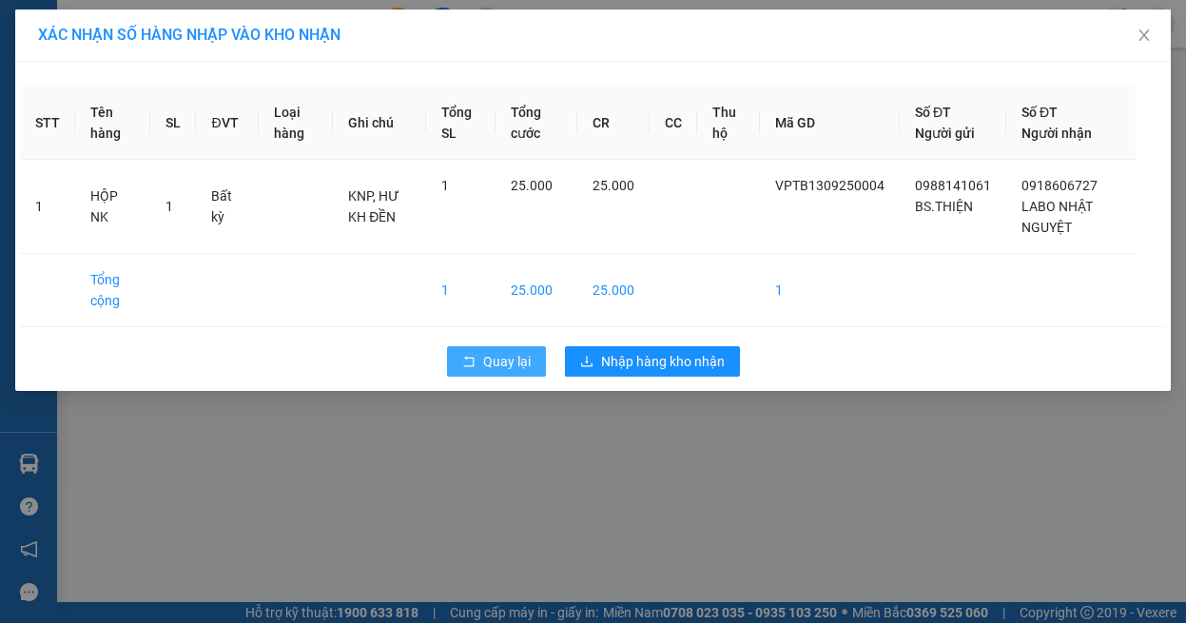
click at [498, 363] on span "Quay lại" at bounding box center [507, 361] width 48 height 21
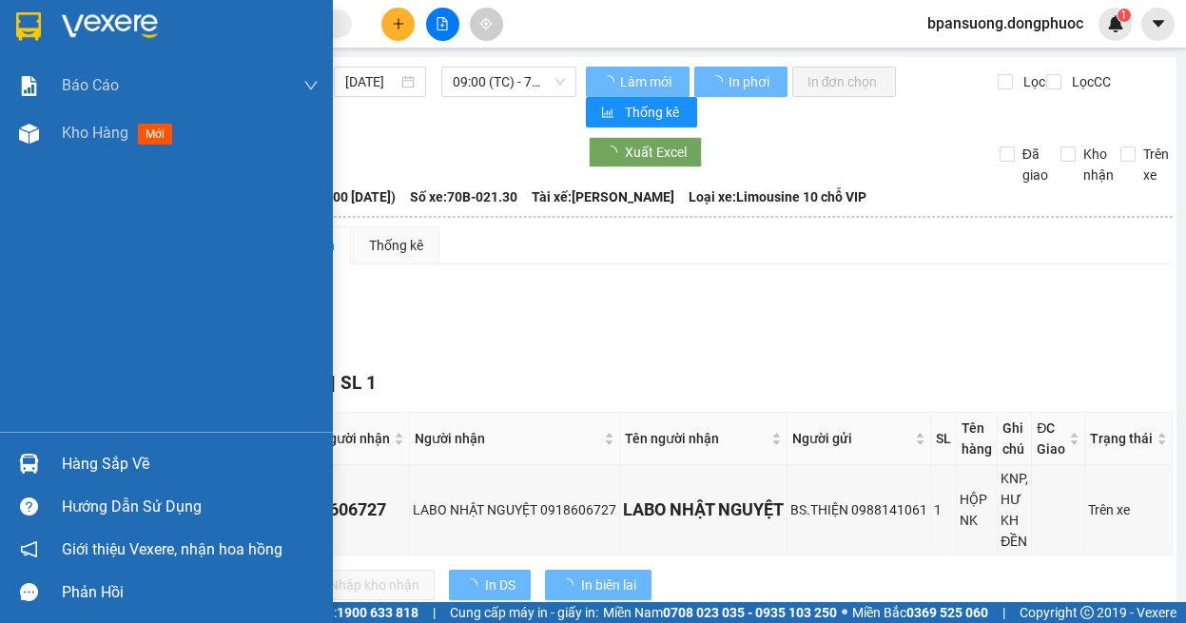
click at [54, 476] on div "Hàng sắp về" at bounding box center [166, 463] width 333 height 43
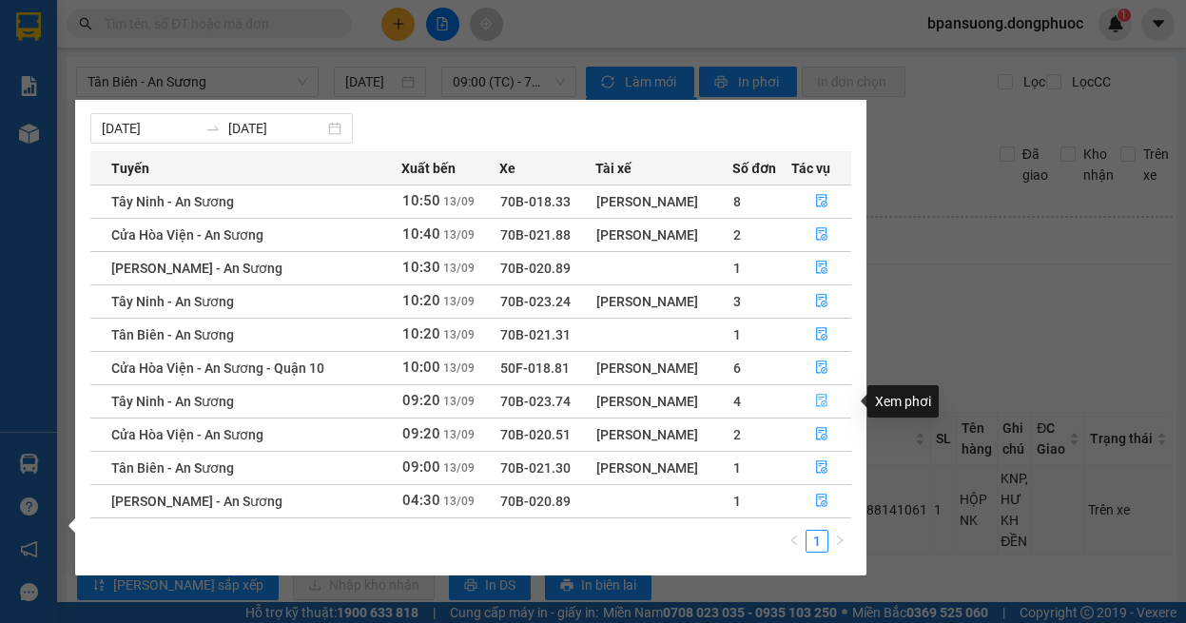
click at [806, 397] on button "button" at bounding box center [821, 401] width 59 height 30
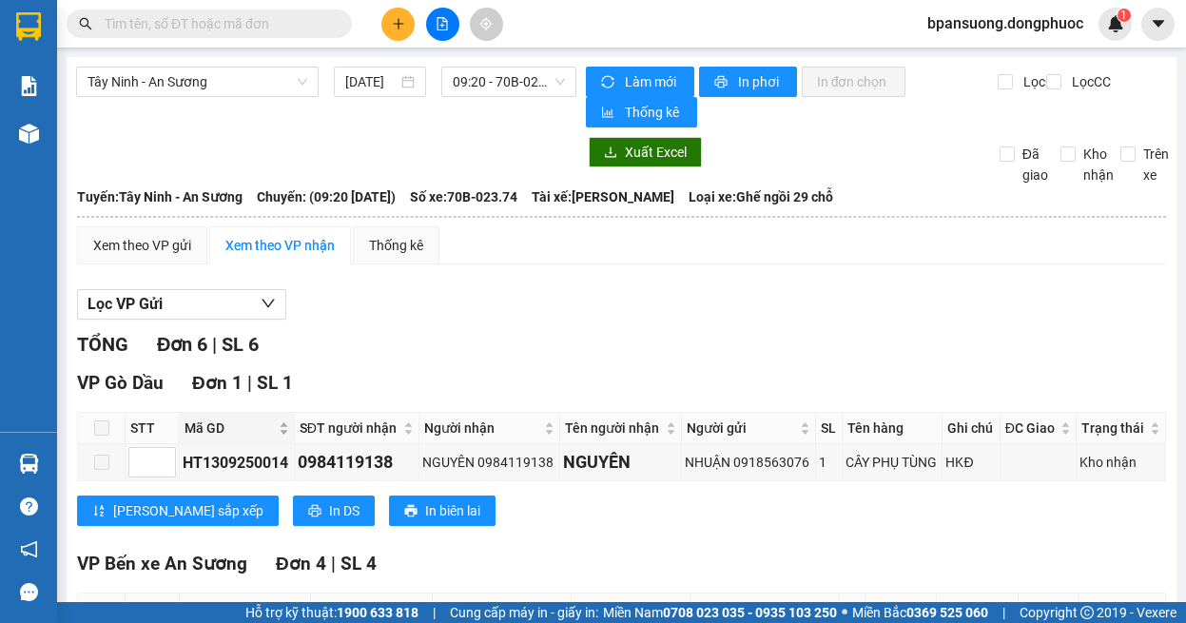
scroll to position [190, 0]
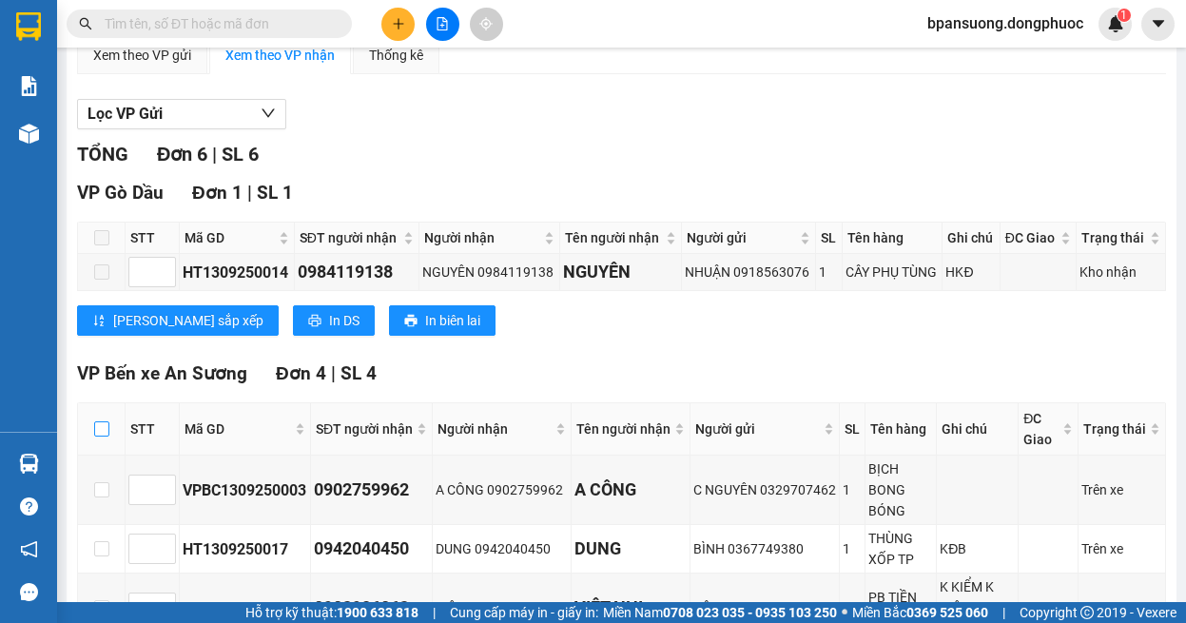
click at [97, 431] on input "checkbox" at bounding box center [101, 428] width 15 height 15
checkbox input "true"
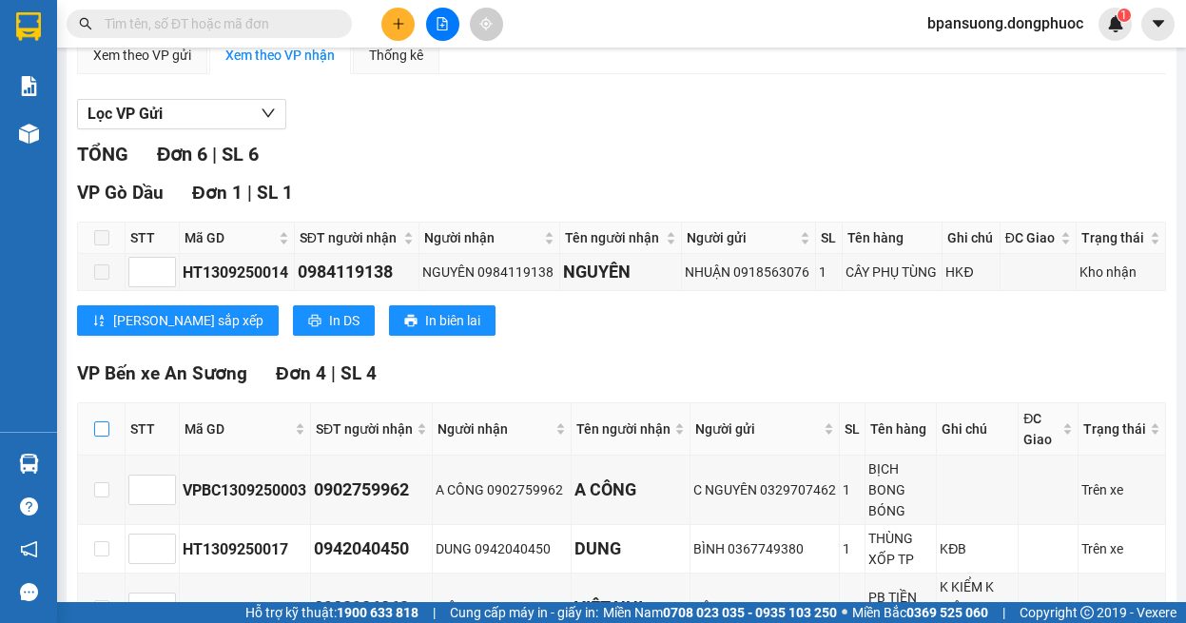
checkbox input "true"
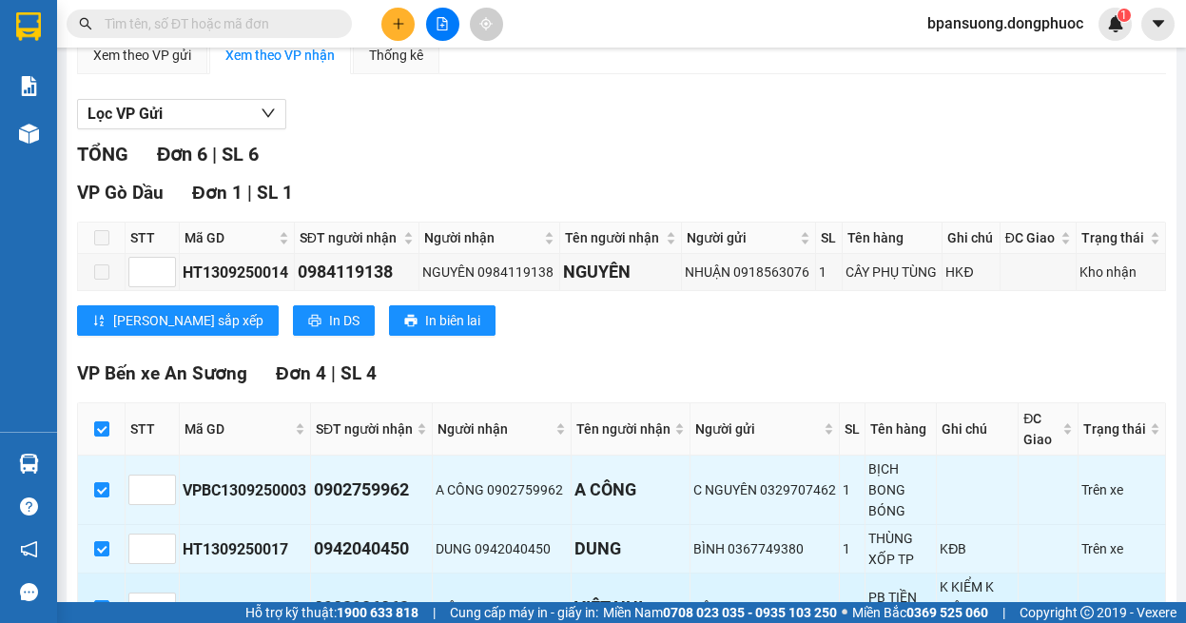
scroll to position [380, 0]
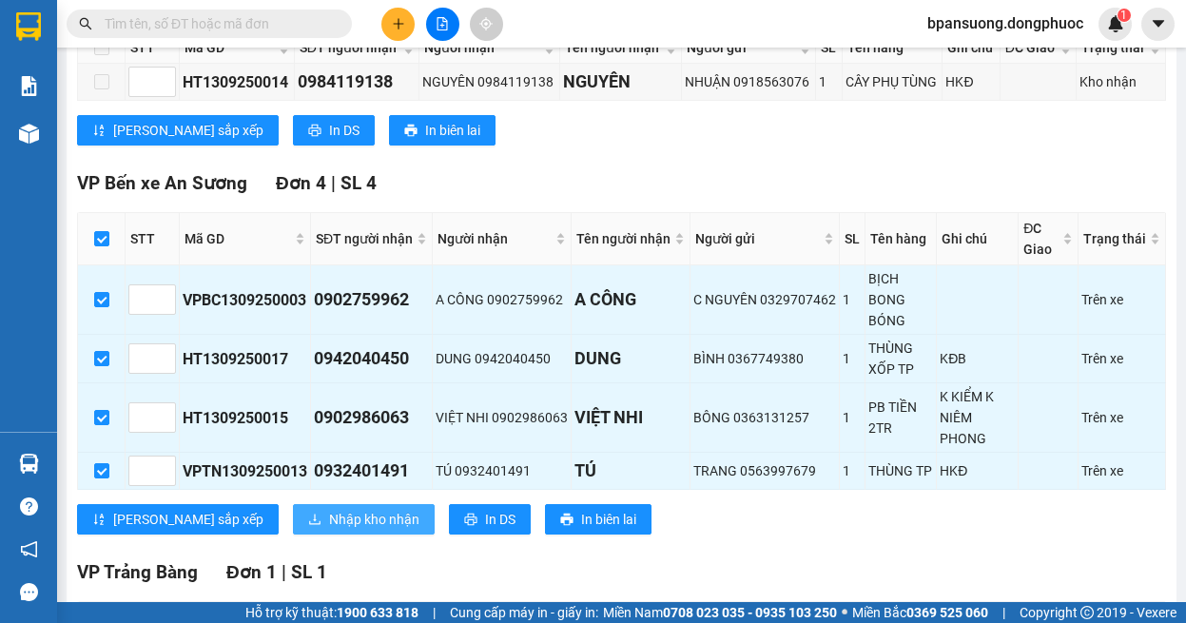
click at [329, 520] on span "Nhập kho nhận" at bounding box center [374, 519] width 90 height 21
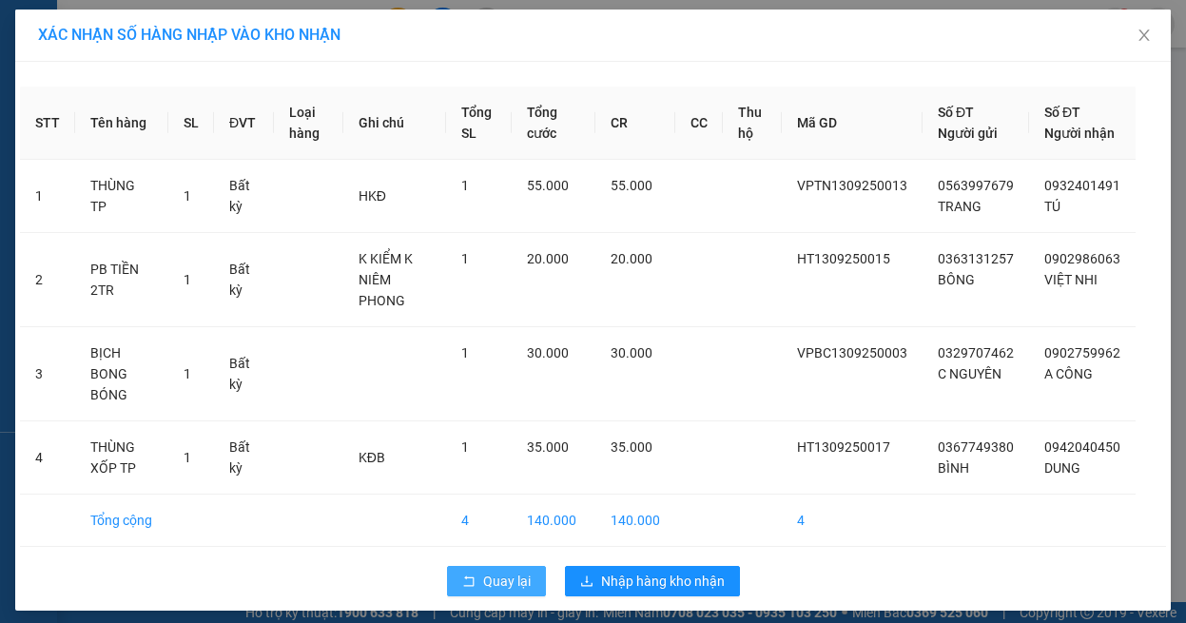
click at [462, 578] on icon "rollback" at bounding box center [468, 580] width 13 height 13
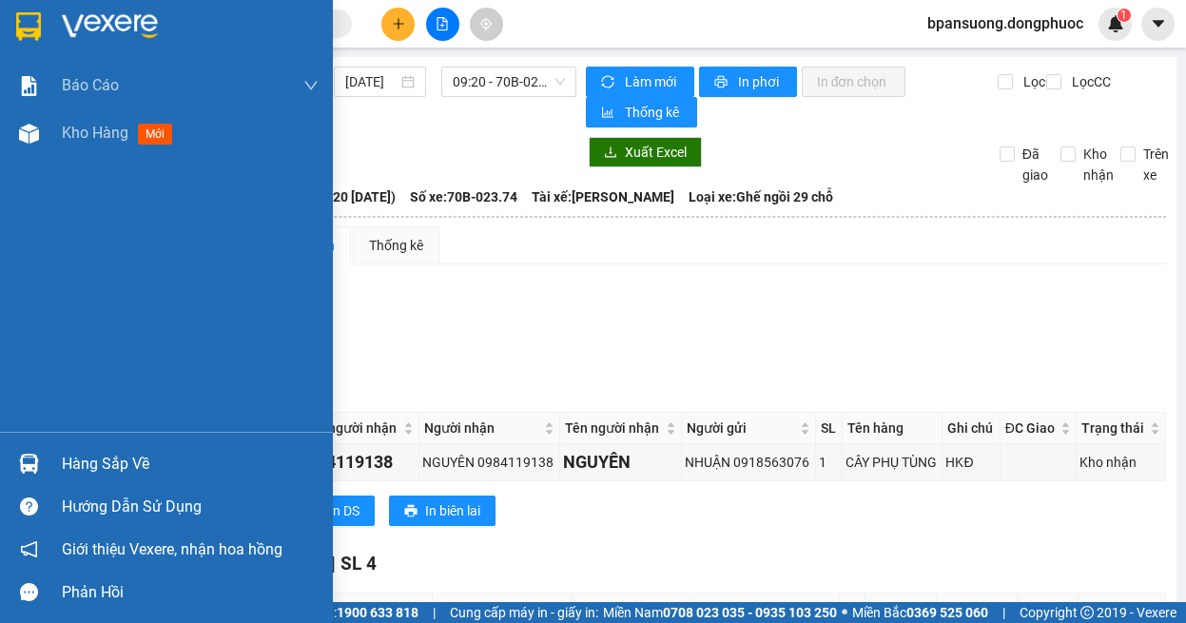
click at [14, 456] on div at bounding box center [28, 463] width 33 height 33
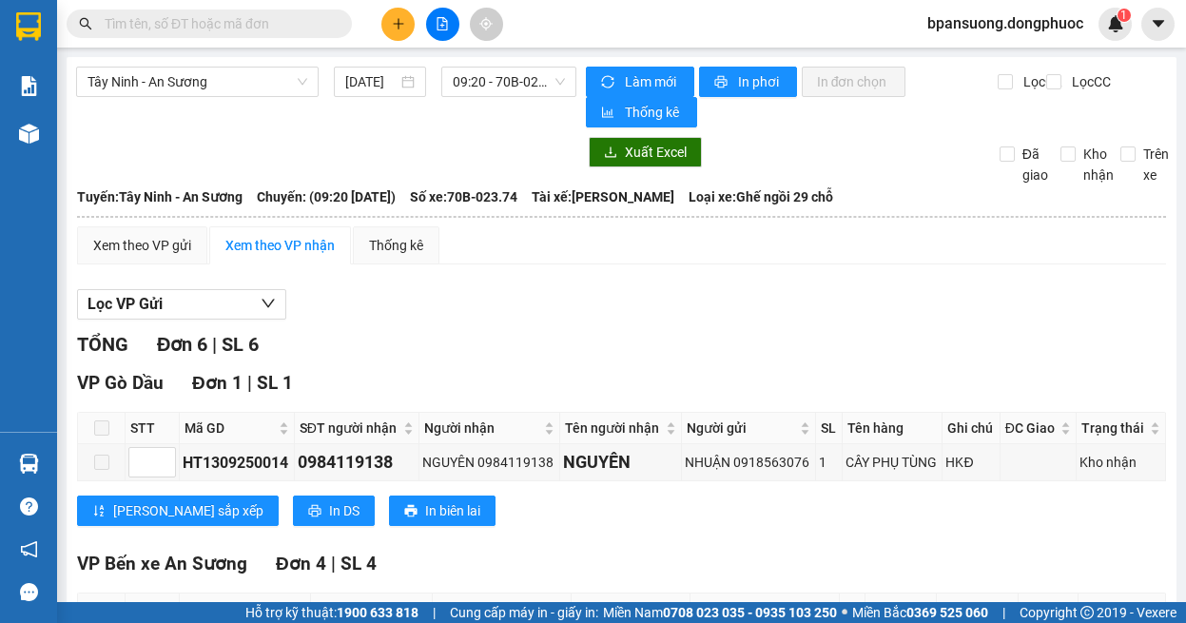
drag, startPoint x: 1010, startPoint y: 330, endPoint x: 1033, endPoint y: 382, distance: 57.4
click at [1033, 382] on section "Kết quả tìm kiếm ( 0 ) Bộ lọc Ngày tạo đơn gần nhất No Data bpansuong.dongphuoc…" at bounding box center [593, 311] width 1186 height 623
click at [273, 29] on input "text" at bounding box center [217, 23] width 224 height 21
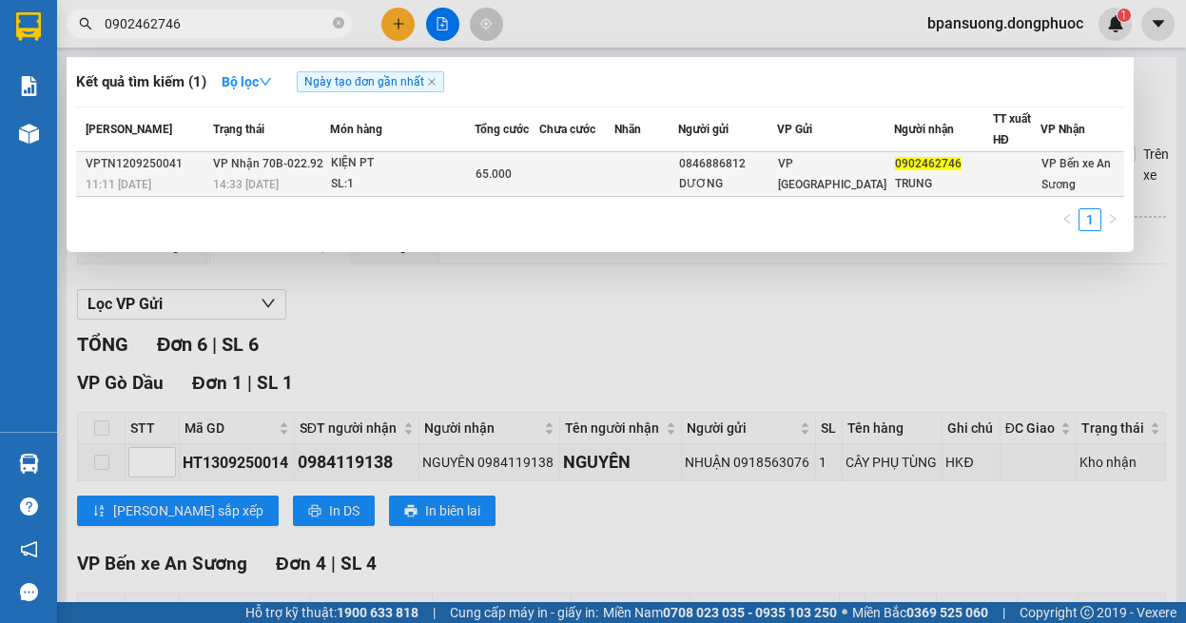
type input "0902462746"
click at [395, 164] on div "KIỆN PT" at bounding box center [402, 163] width 143 height 21
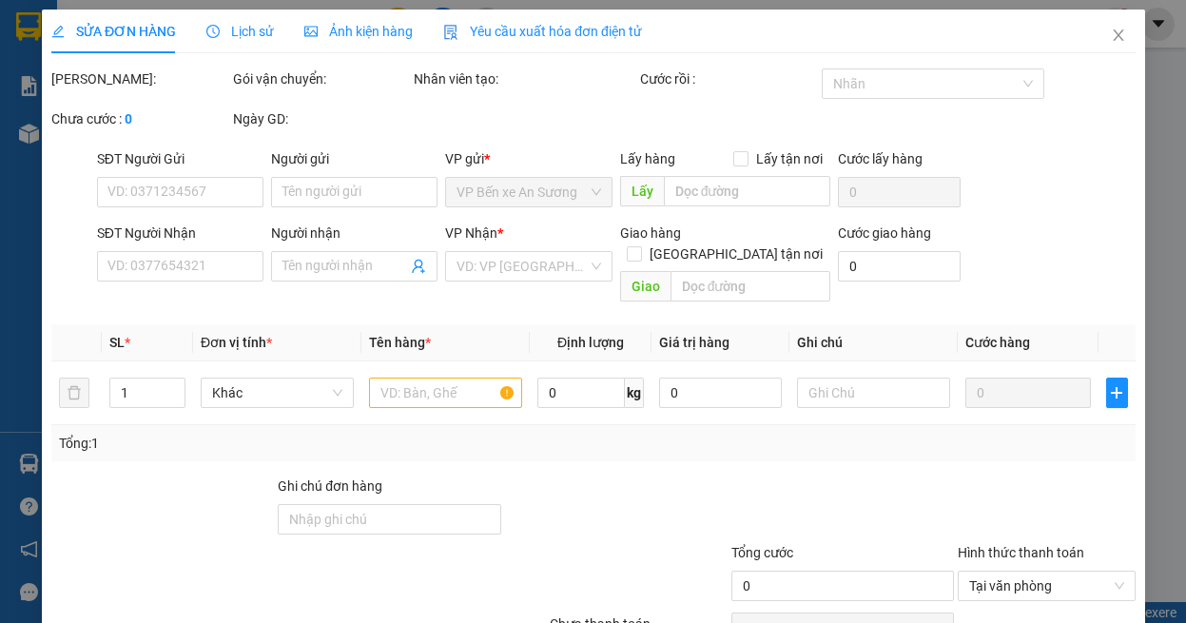
type input "0846886812"
type input "DƯƠNG"
type input "0902462746"
type input "TRUNG"
type input "65.000"
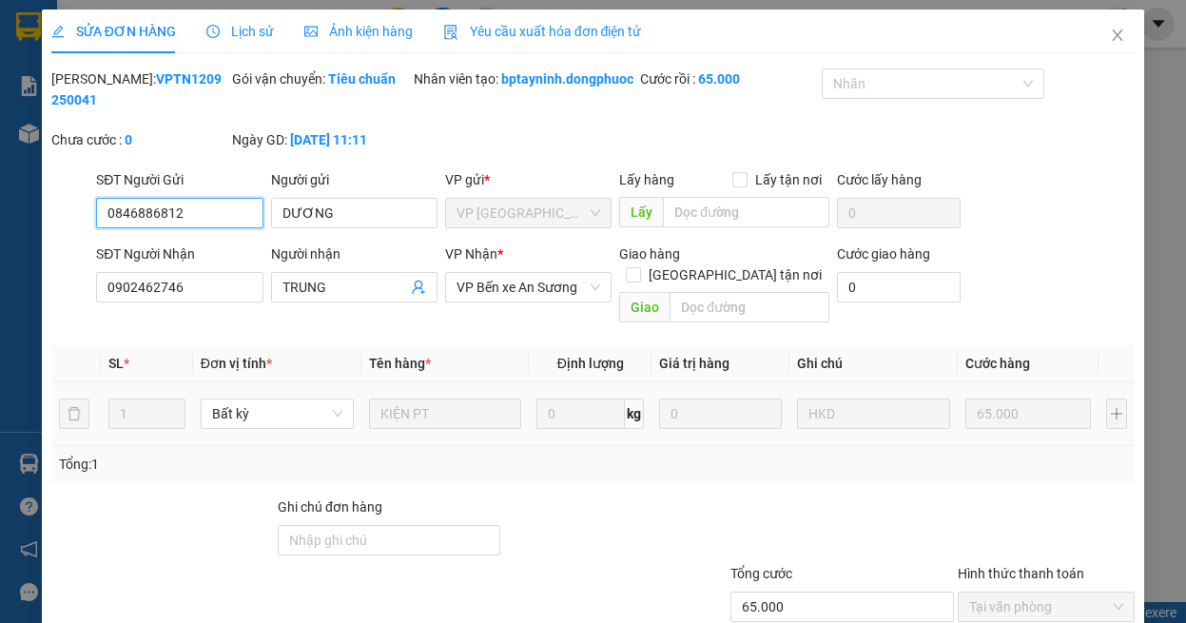
scroll to position [126, 0]
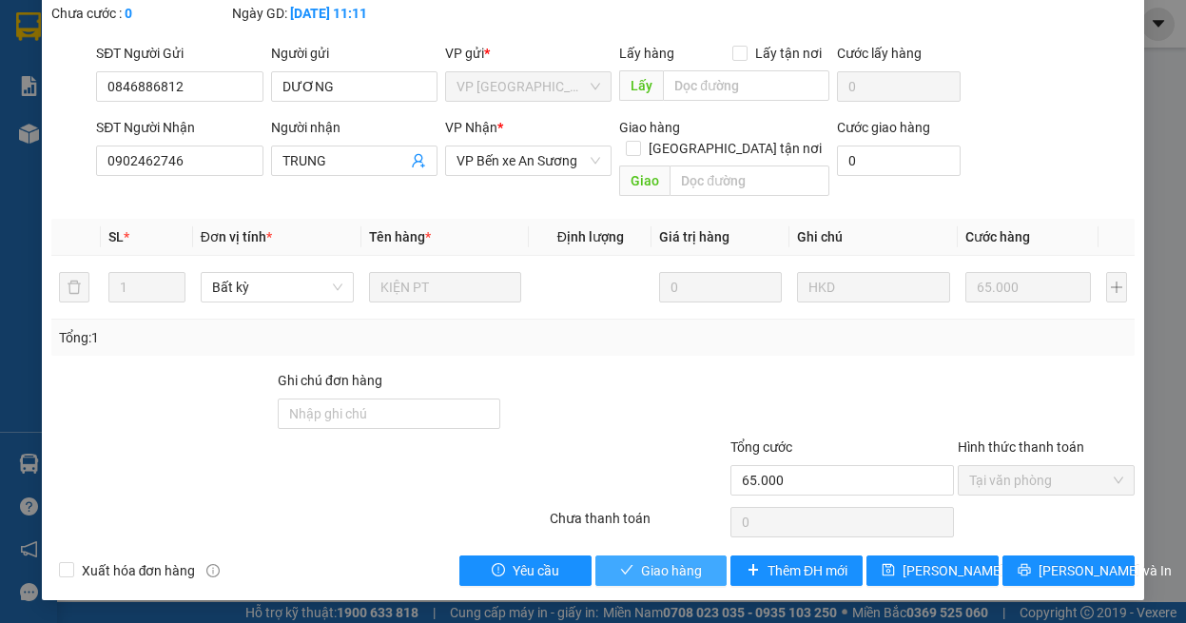
click at [641, 569] on span "Giao hàng" at bounding box center [671, 570] width 61 height 21
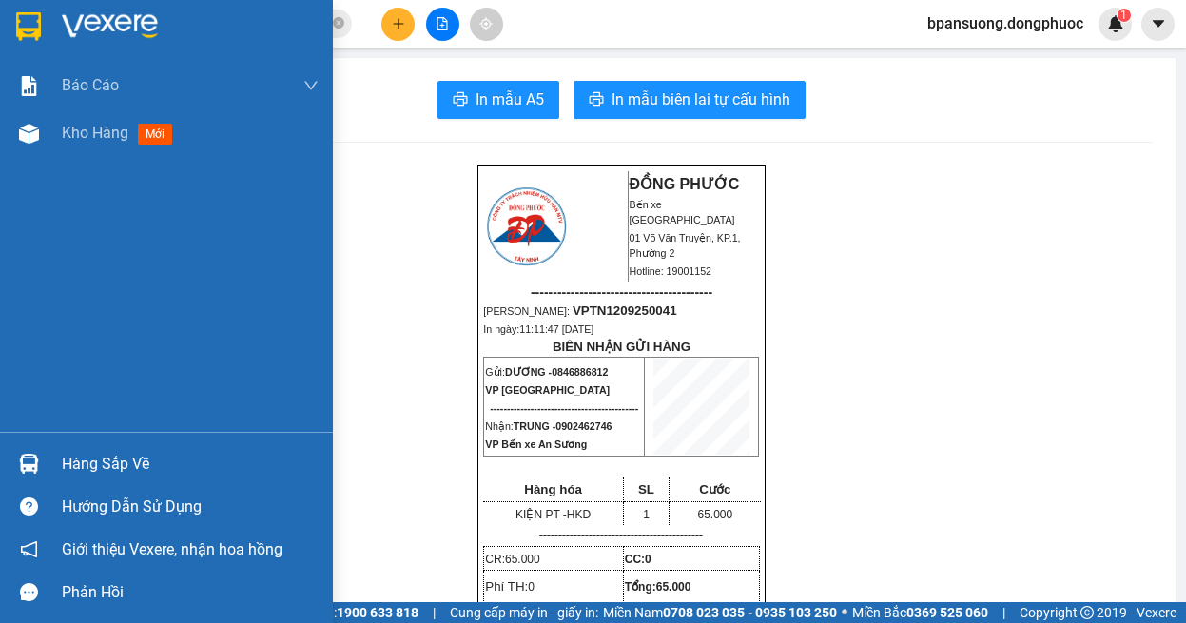
click at [22, 463] on img at bounding box center [29, 464] width 20 height 20
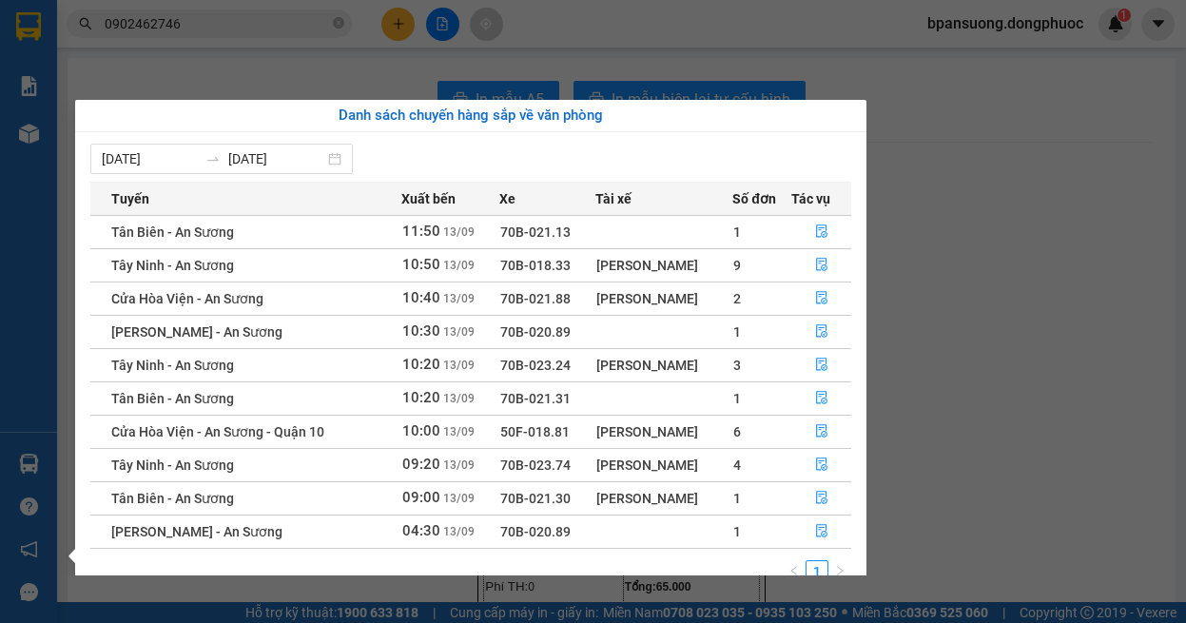
scroll to position [30, 0]
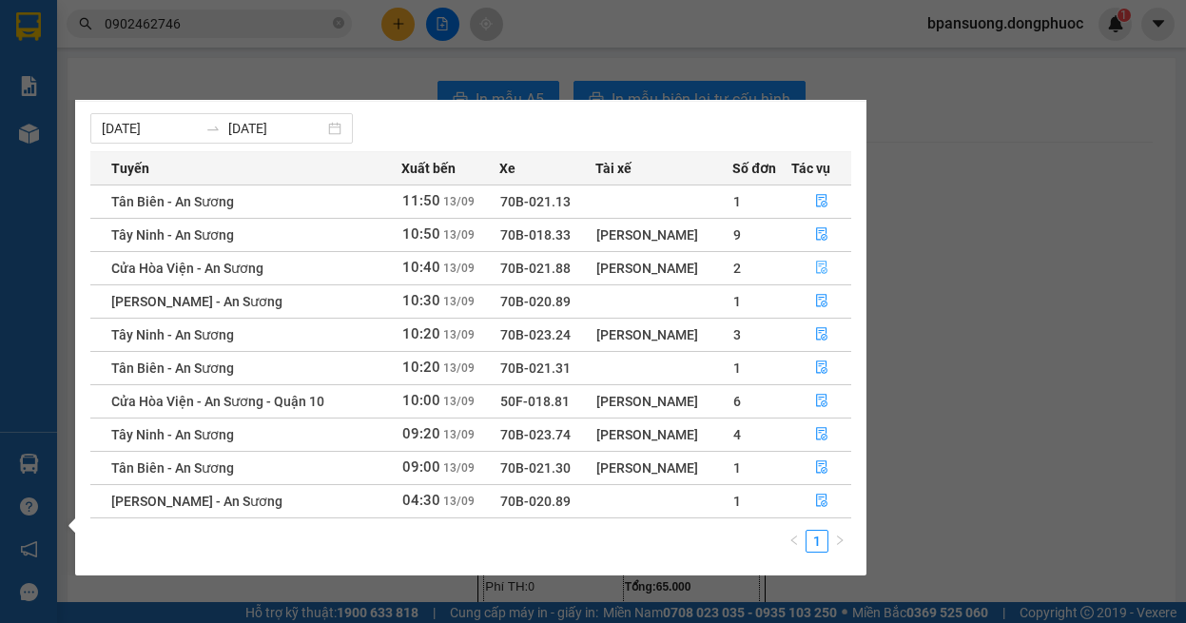
click at [825, 271] on icon "file-done" at bounding box center [821, 267] width 13 height 13
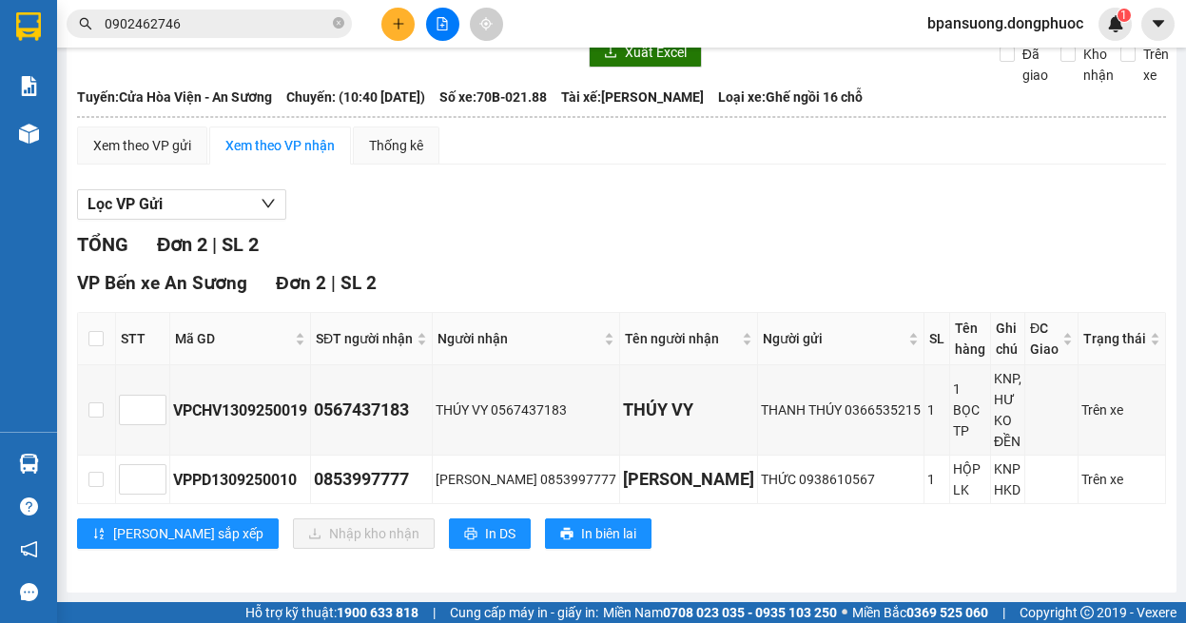
scroll to position [115, 0]
click at [88, 331] on input "checkbox" at bounding box center [95, 338] width 15 height 15
checkbox input "true"
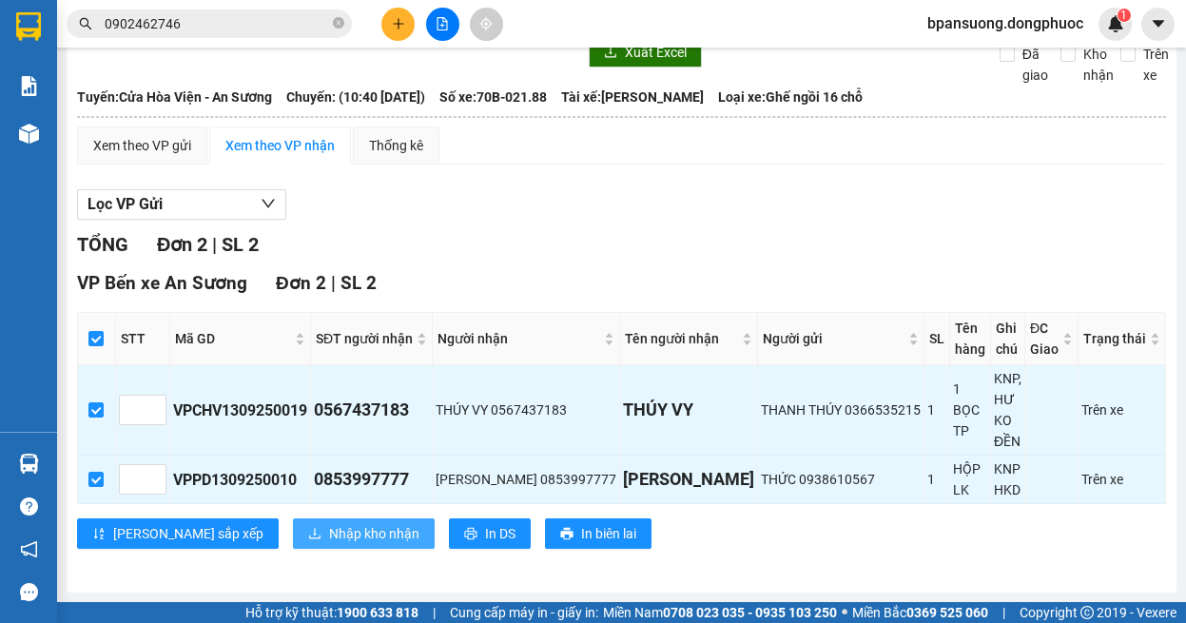
click at [329, 523] on span "Nhập kho nhận" at bounding box center [374, 533] width 90 height 21
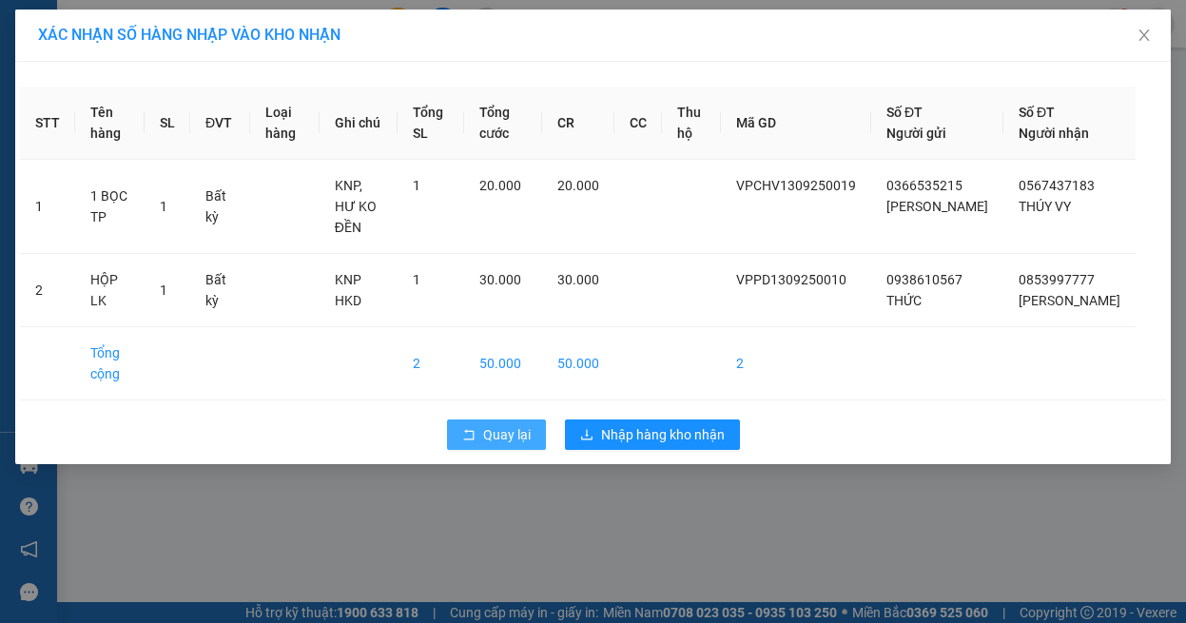
click at [503, 445] on span "Quay lại" at bounding box center [507, 434] width 48 height 21
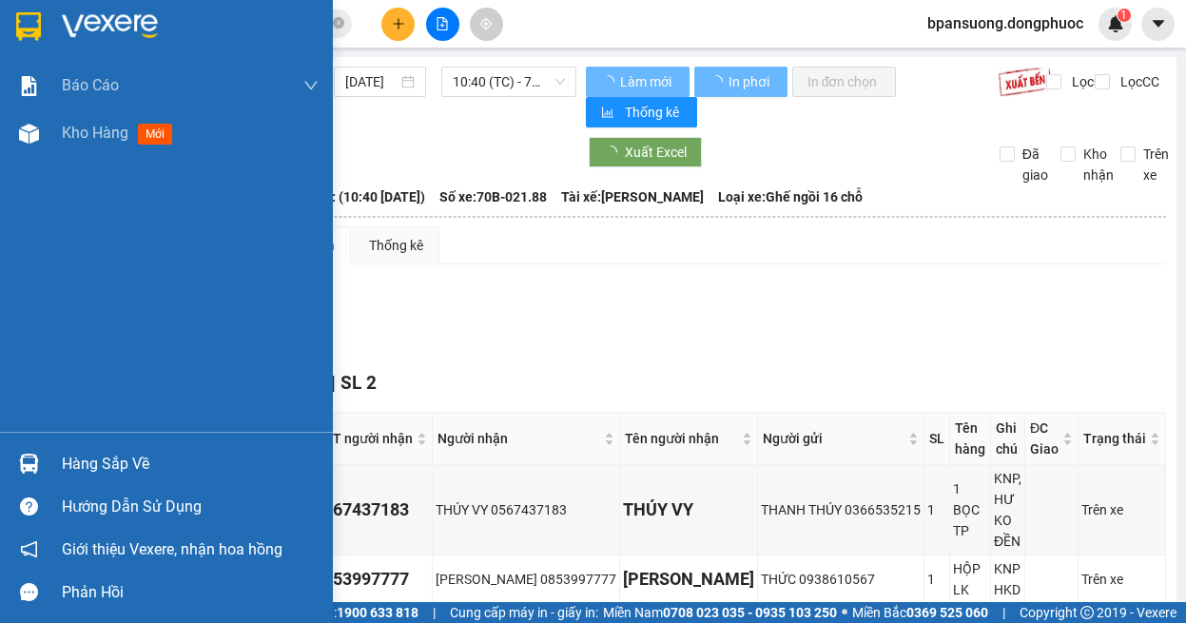
click at [29, 465] on img at bounding box center [29, 464] width 20 height 20
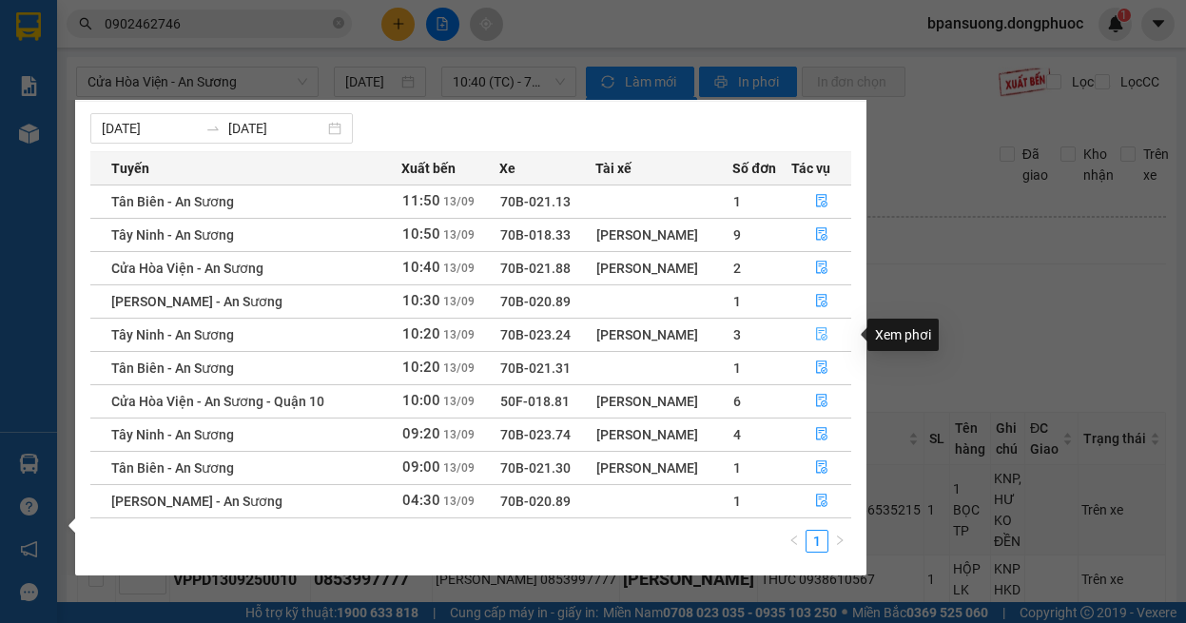
click at [830, 326] on button "button" at bounding box center [821, 334] width 59 height 30
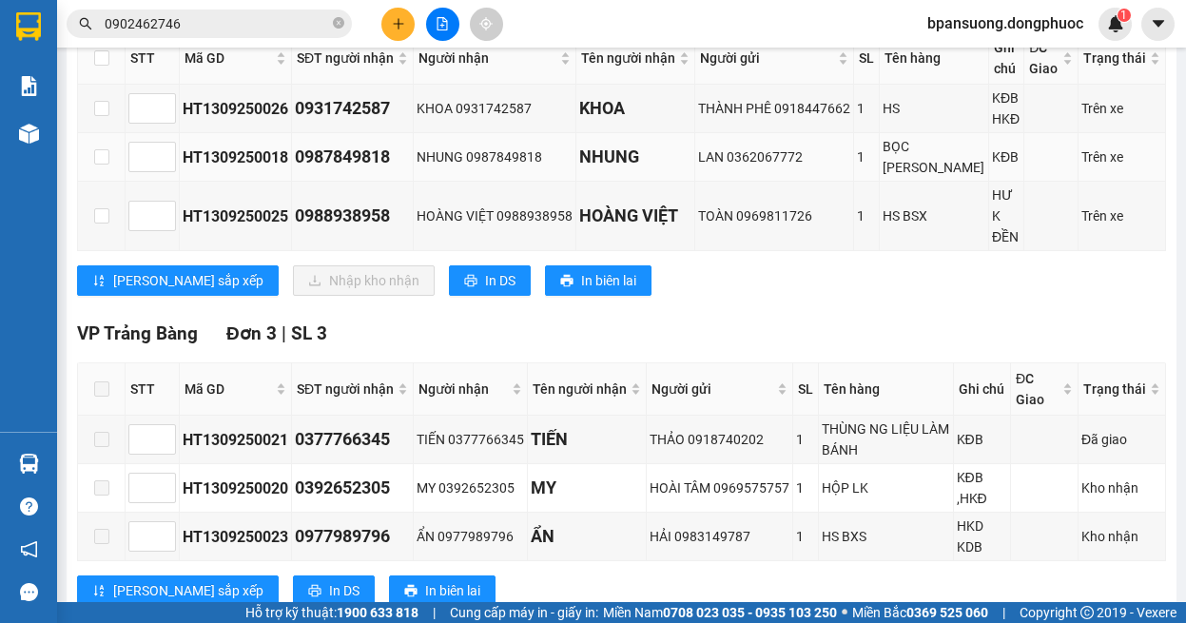
scroll to position [190, 0]
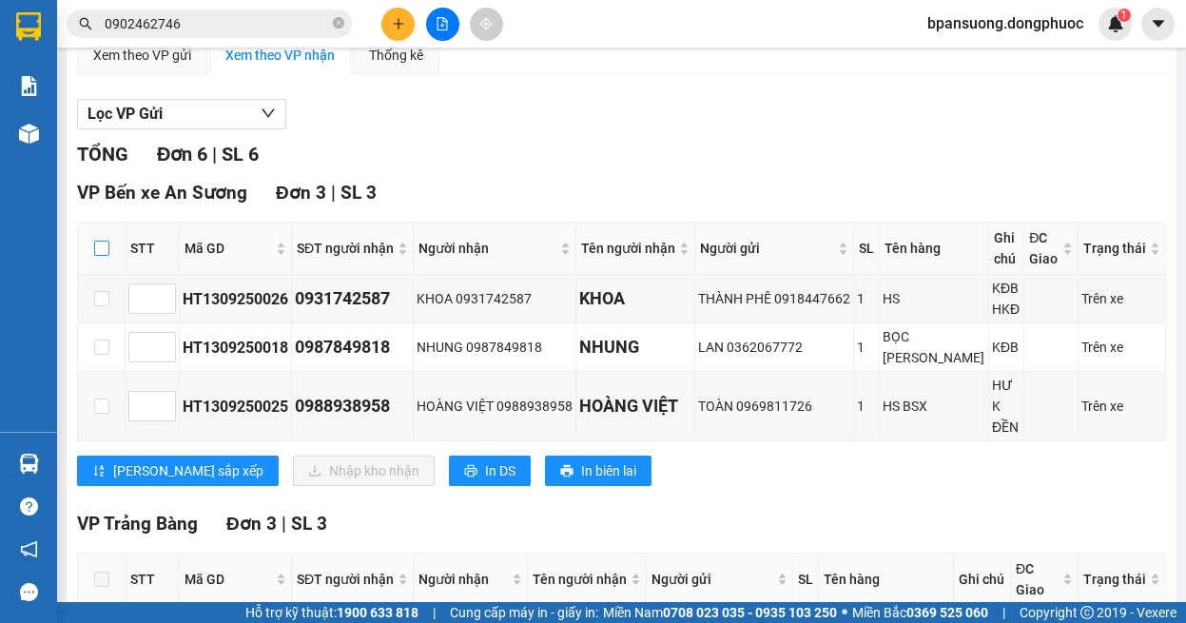
click at [100, 251] on input "checkbox" at bounding box center [101, 248] width 15 height 15
checkbox input "true"
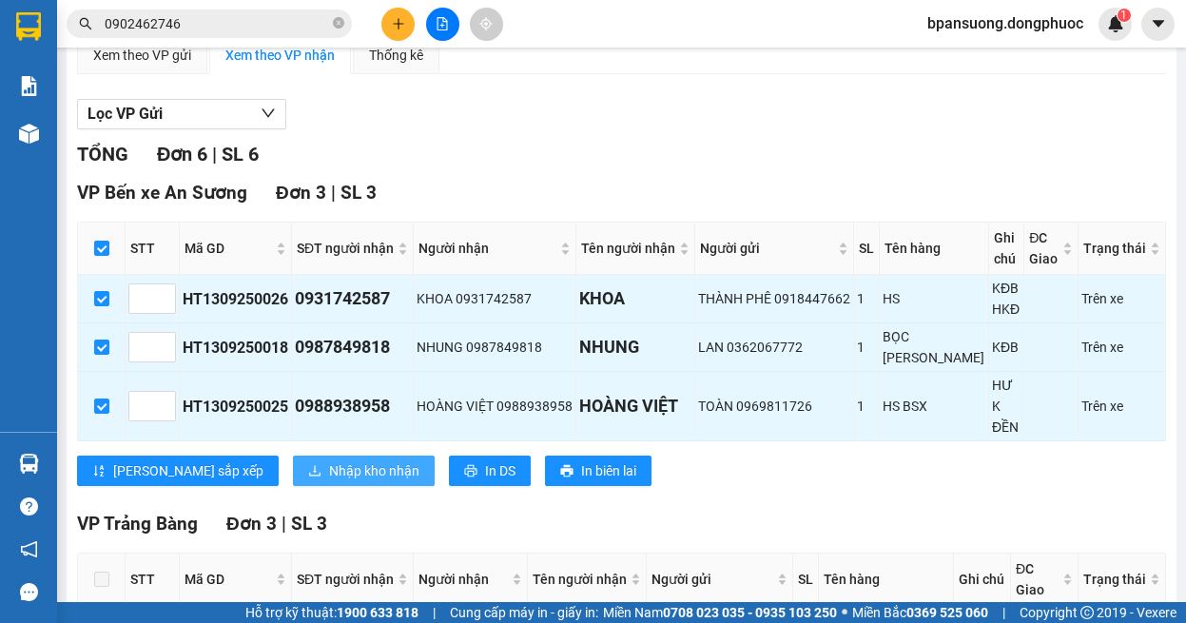
click at [329, 460] on span "Nhập kho nhận" at bounding box center [374, 470] width 90 height 21
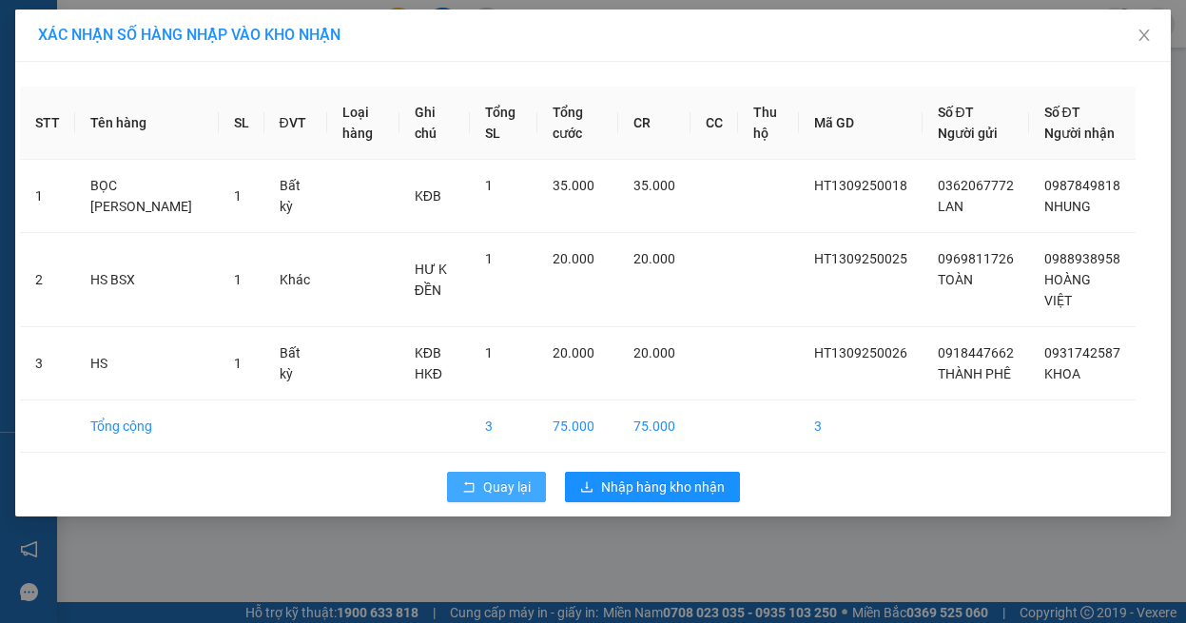
click at [511, 481] on span "Quay lại" at bounding box center [507, 486] width 48 height 21
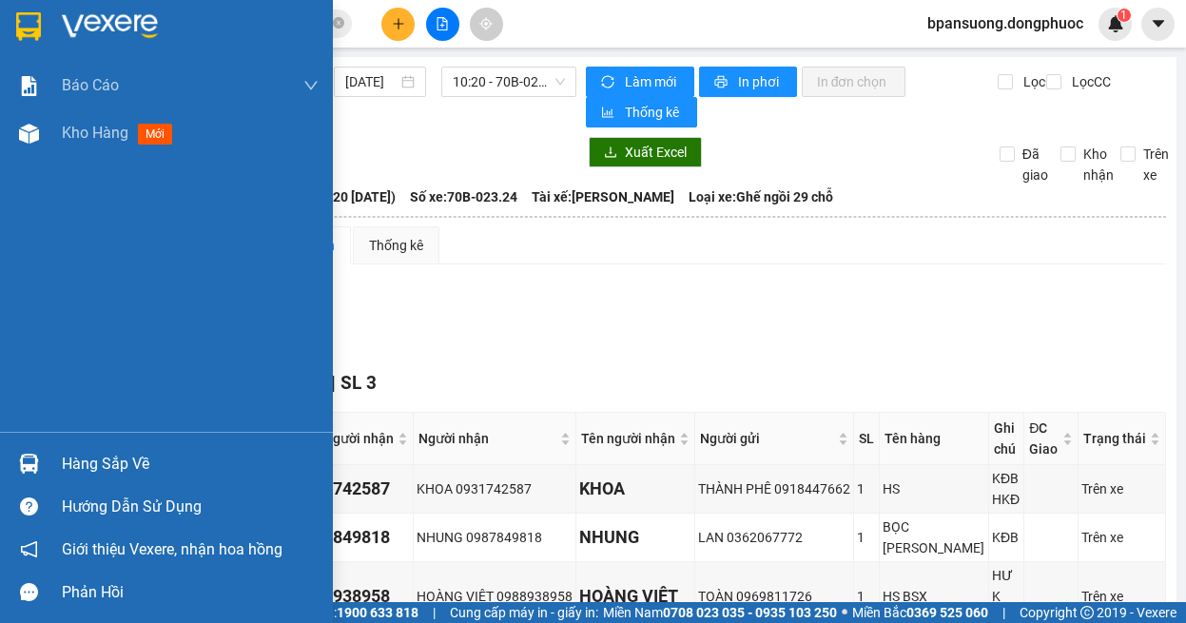
click at [32, 465] on img at bounding box center [29, 464] width 20 height 20
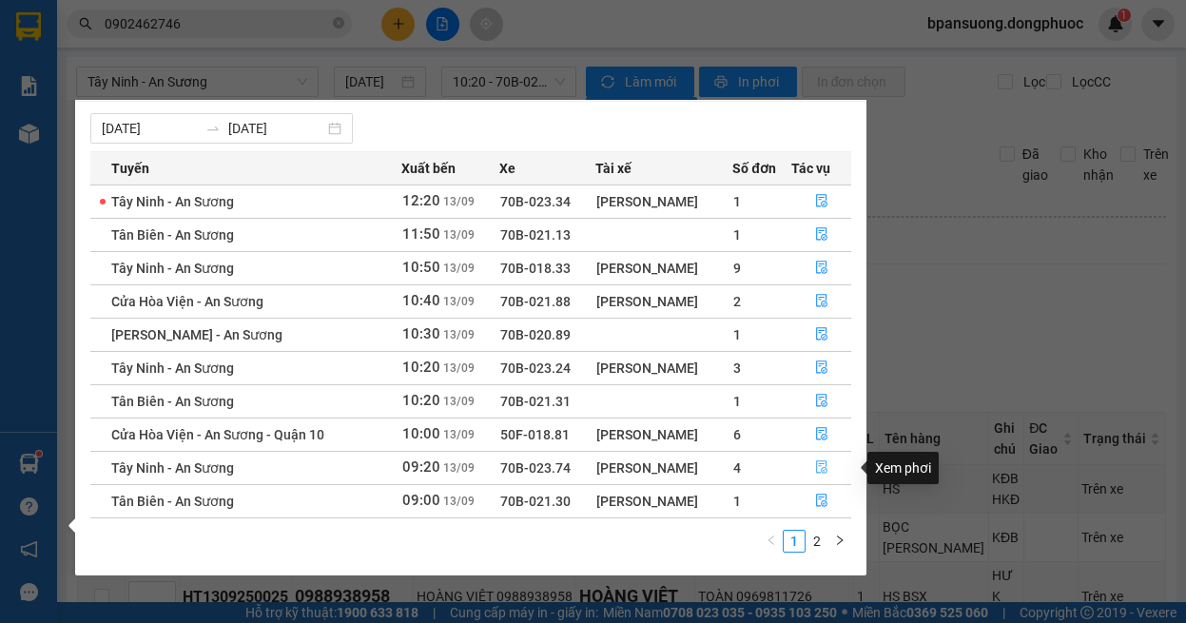
click at [819, 469] on icon "file-done" at bounding box center [821, 466] width 13 height 13
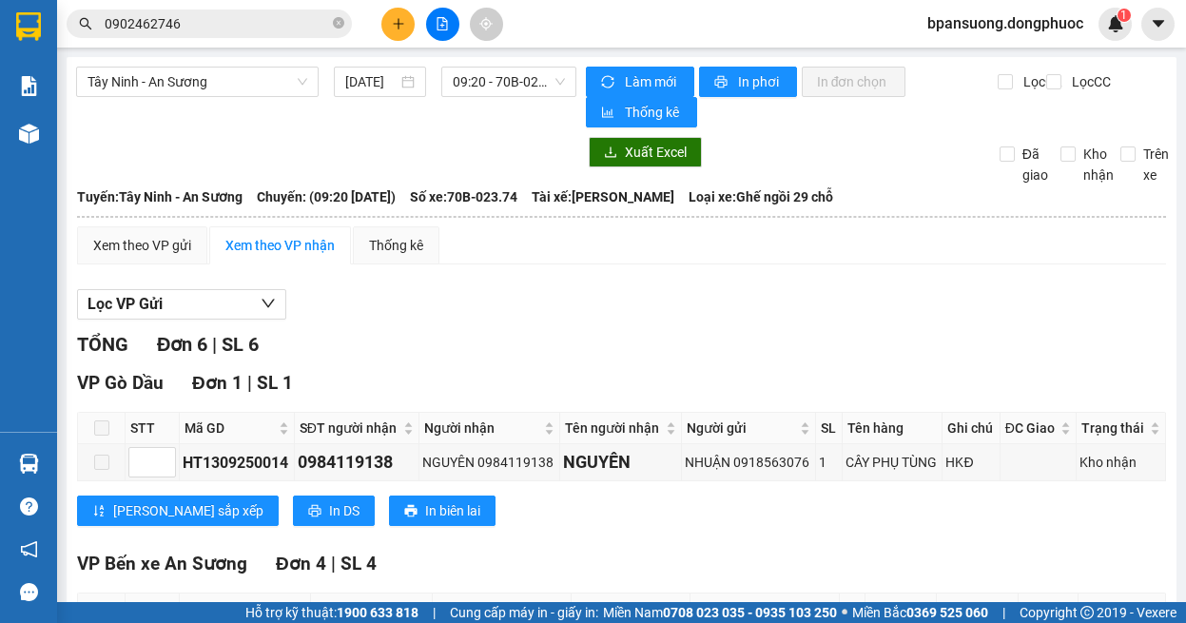
scroll to position [380, 0]
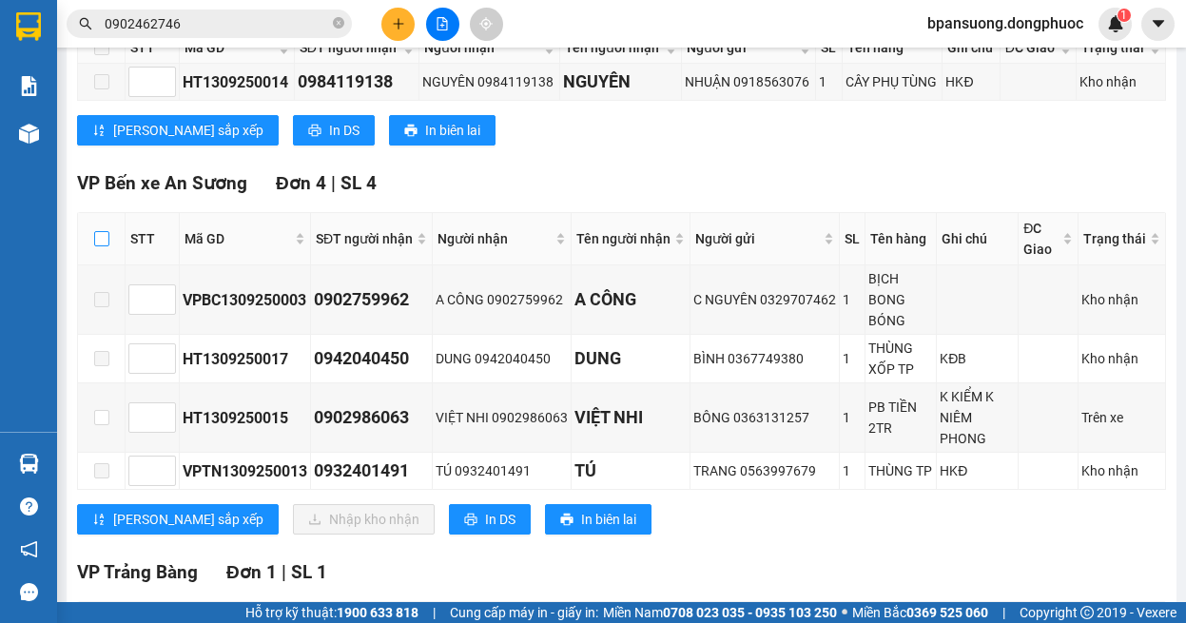
click at [101, 241] on input "checkbox" at bounding box center [101, 238] width 15 height 15
checkbox input "true"
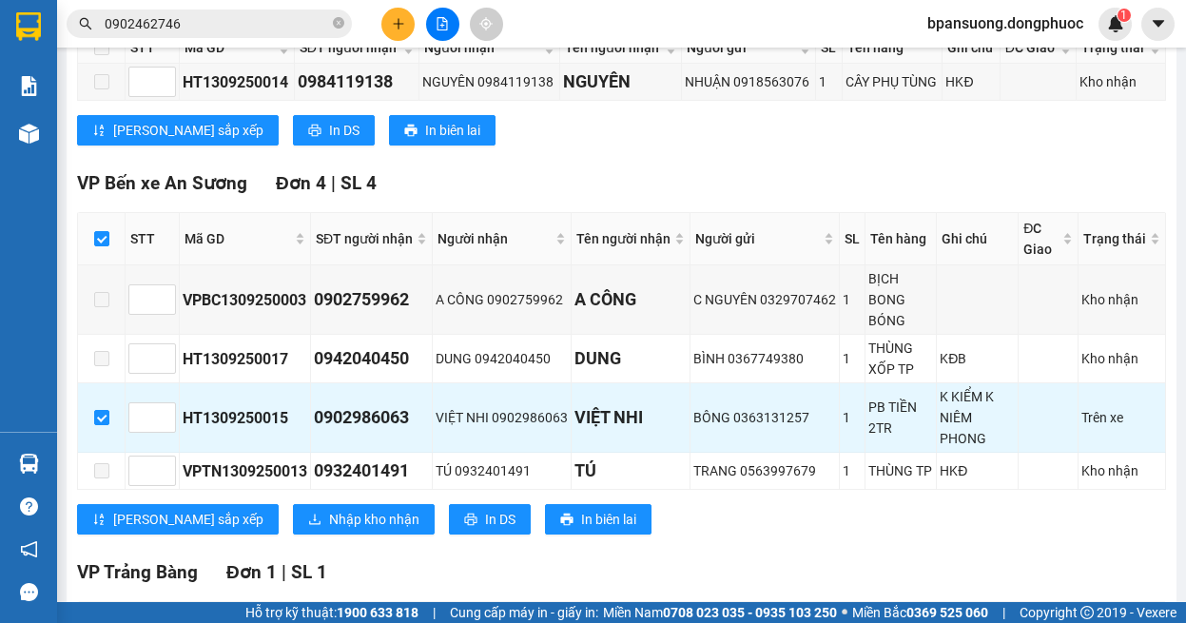
scroll to position [0, 0]
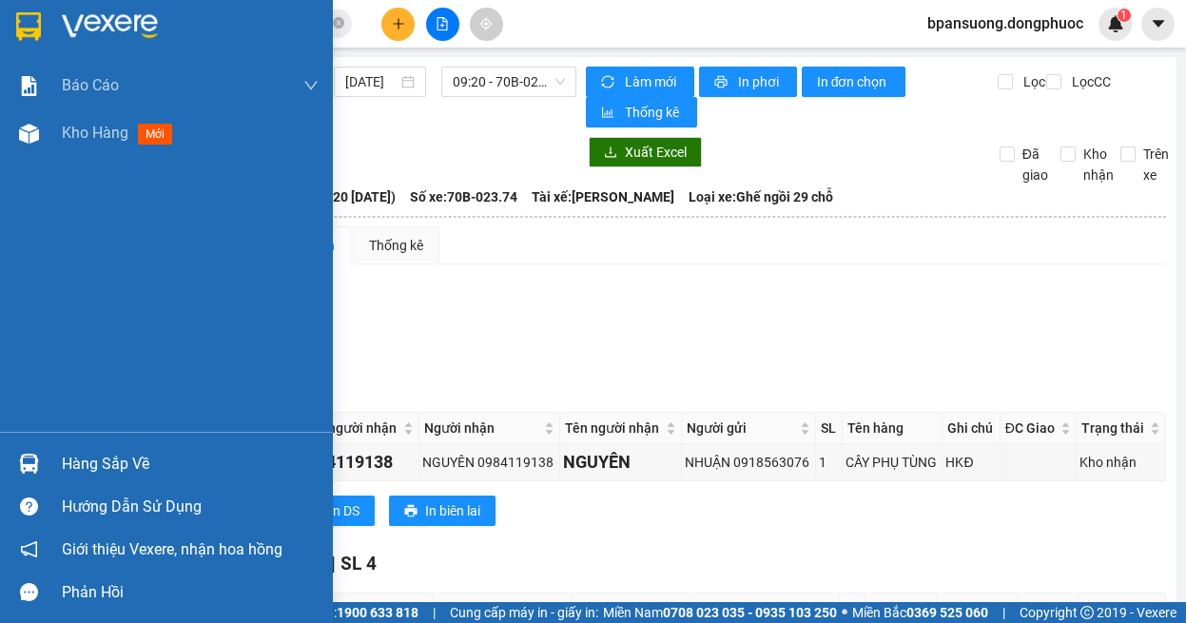
click at [40, 470] on div at bounding box center [28, 463] width 33 height 33
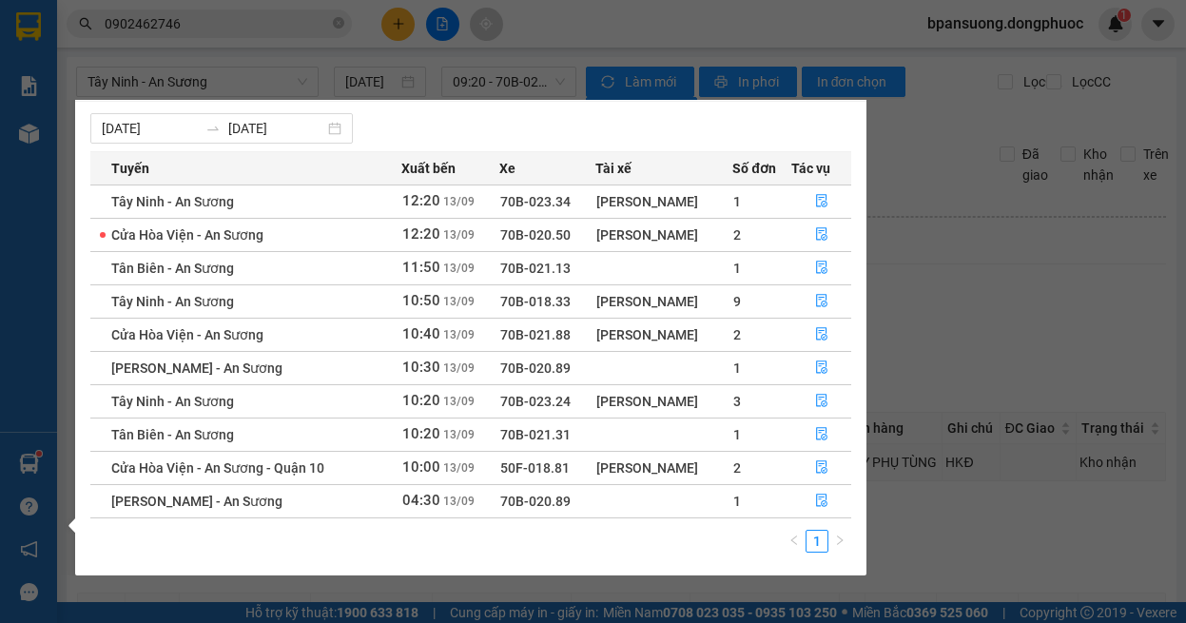
click at [262, 76] on section "Kết quả tìm kiếm ( 1 ) Bộ lọc Ngày tạo đơn gần nhất Mã ĐH Trạng thái Món hàng T…" at bounding box center [593, 311] width 1186 height 623
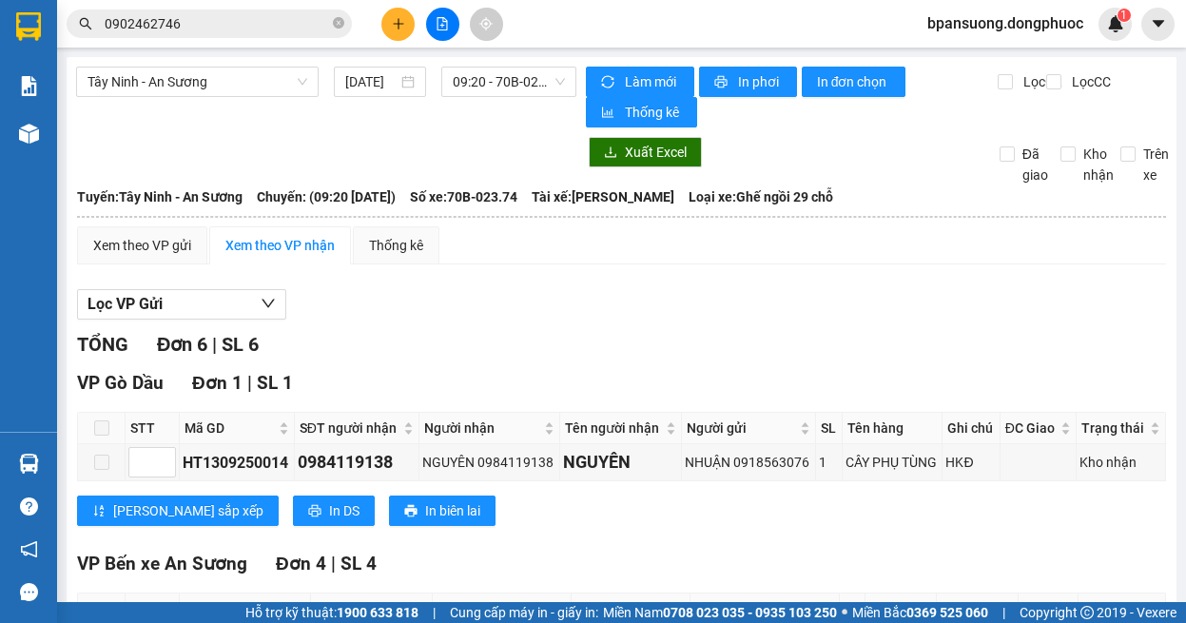
click at [446, 29] on icon "file-add" at bounding box center [441, 23] width 13 height 13
click at [239, 79] on span "Tây Ninh - An Sương" at bounding box center [197, 82] width 220 height 29
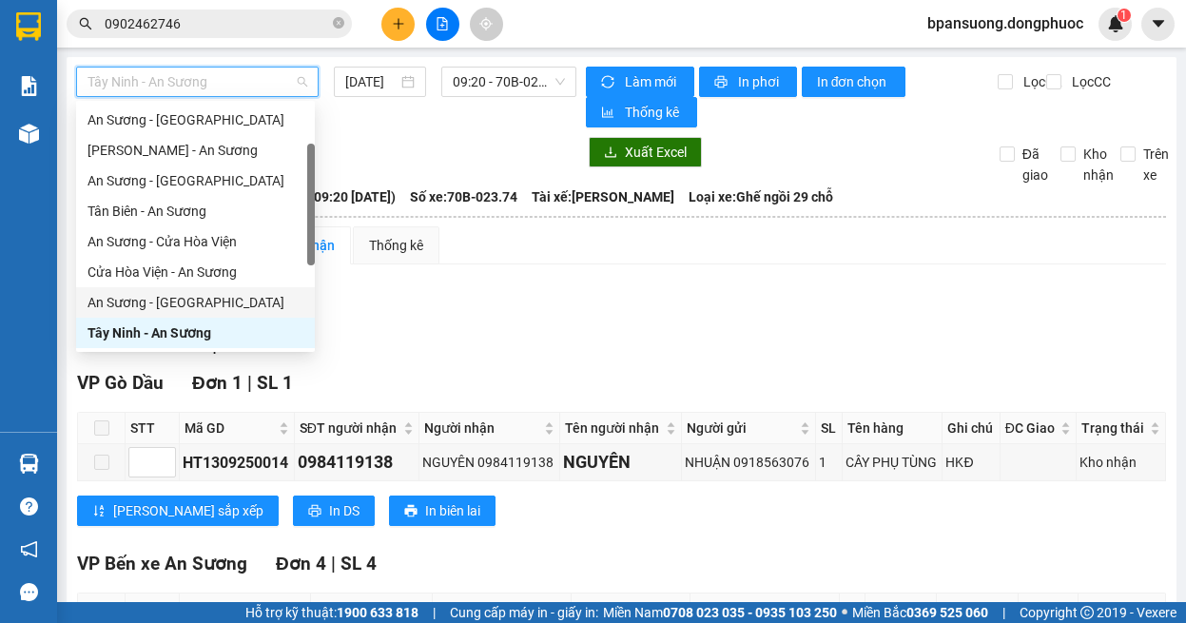
click at [190, 297] on div "An Sương - [GEOGRAPHIC_DATA]" at bounding box center [195, 302] width 216 height 21
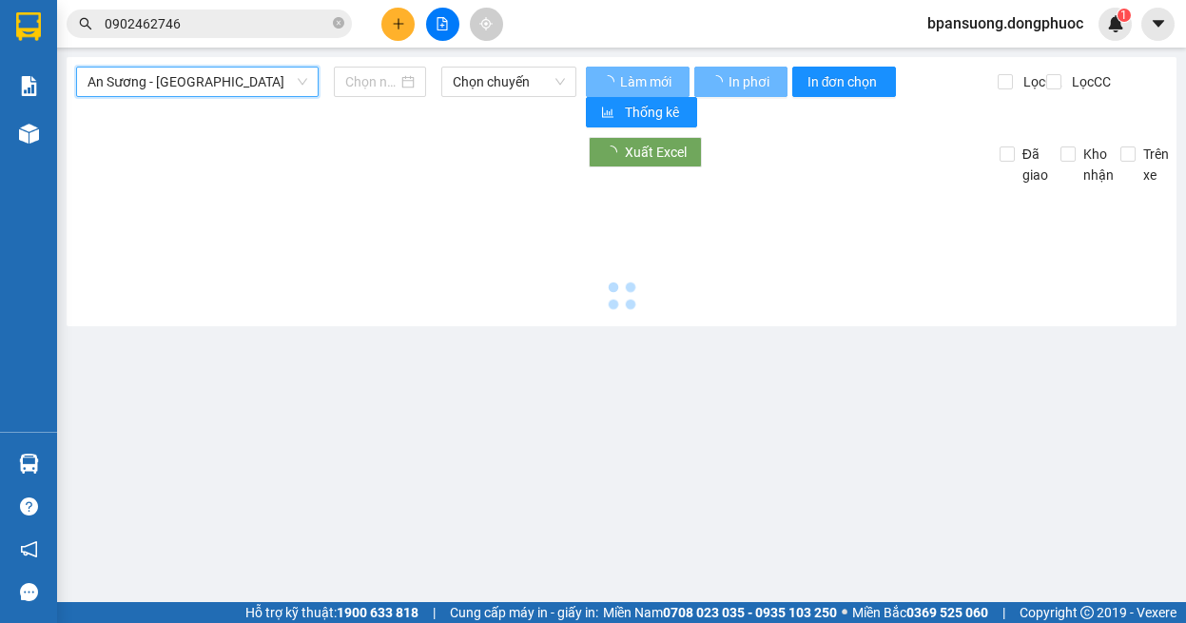
type input "[DATE]"
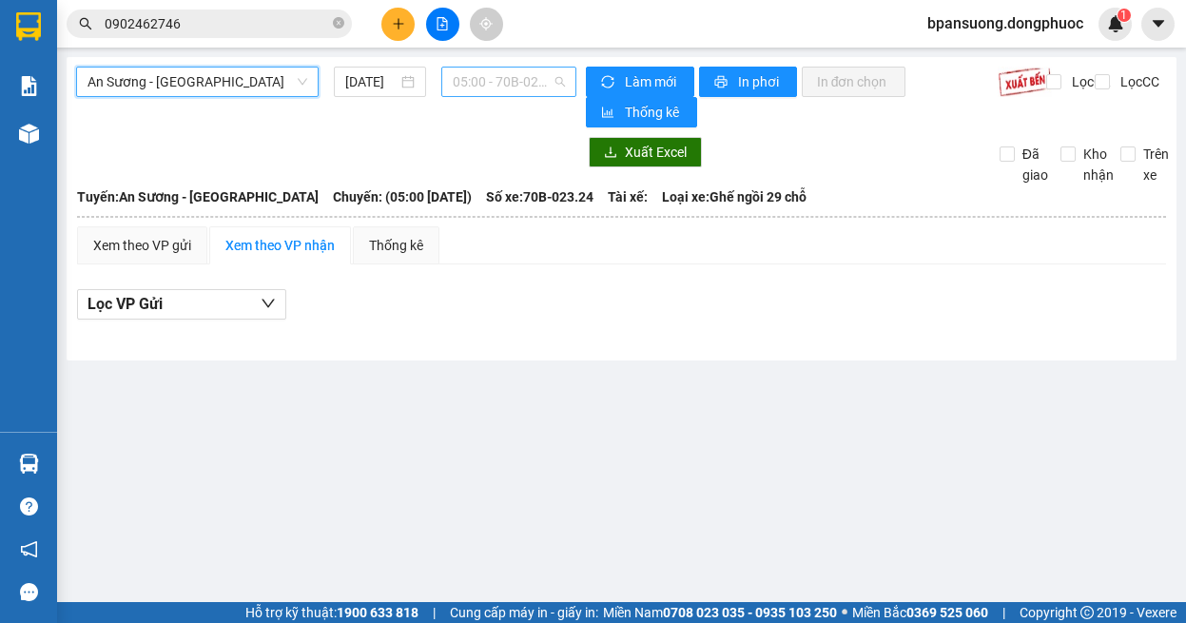
click at [508, 76] on span "05:00 - 70B-023.24" at bounding box center [509, 82] width 112 height 29
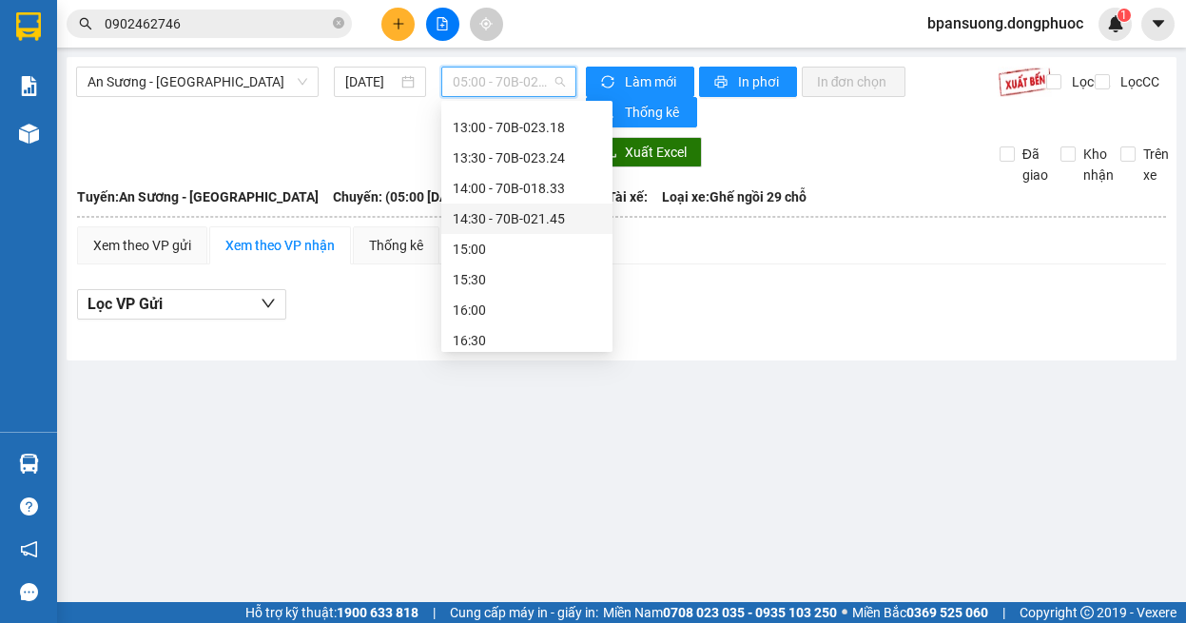
scroll to position [380, 0]
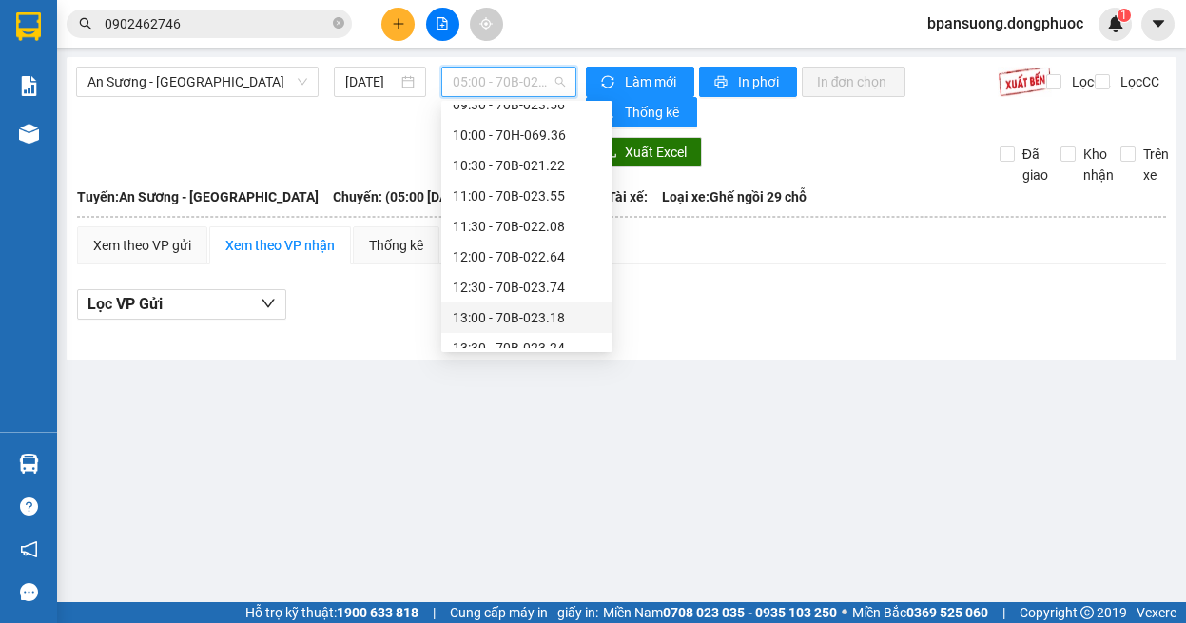
click at [730, 326] on div "Lọc VP Gửi" at bounding box center [621, 310] width 1089 height 61
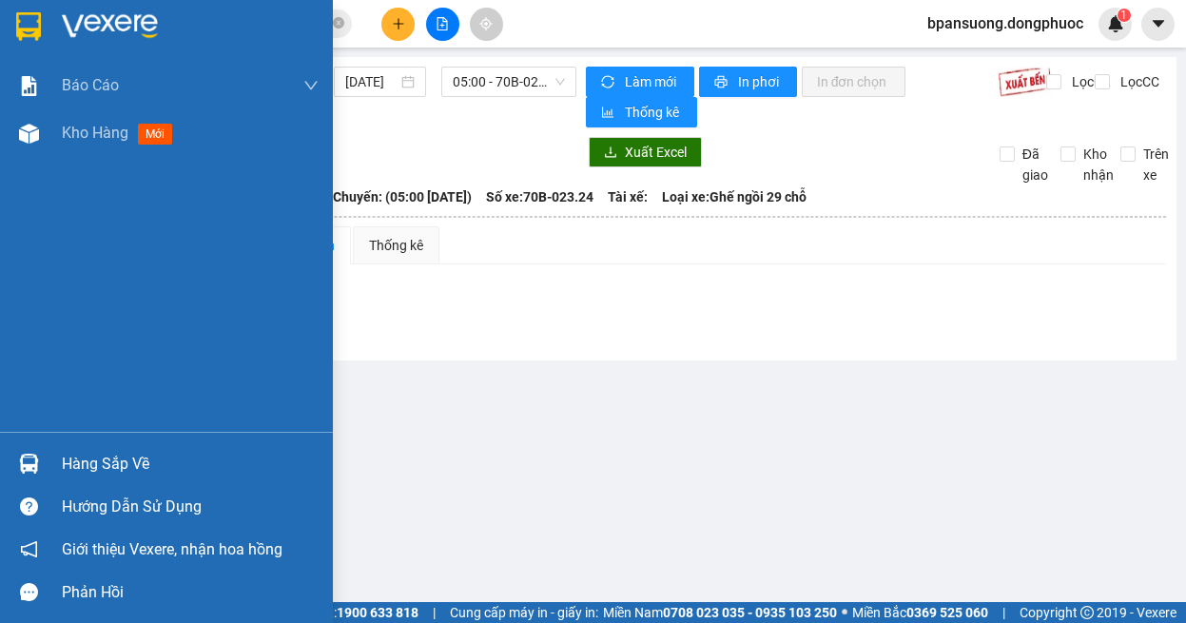
click at [36, 472] on img at bounding box center [29, 464] width 20 height 20
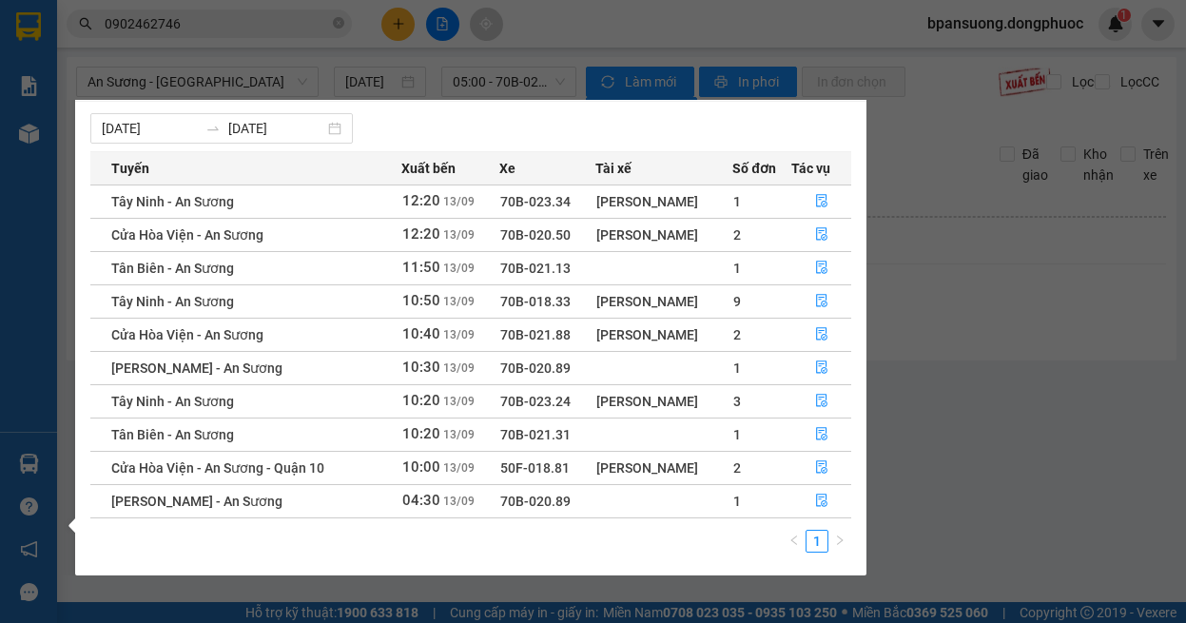
click at [1055, 261] on section "Kết quả tìm kiếm ( 1 ) Bộ lọc Ngày tạo đơn gần nhất Mã ĐH Trạng thái Món hàng T…" at bounding box center [593, 311] width 1186 height 623
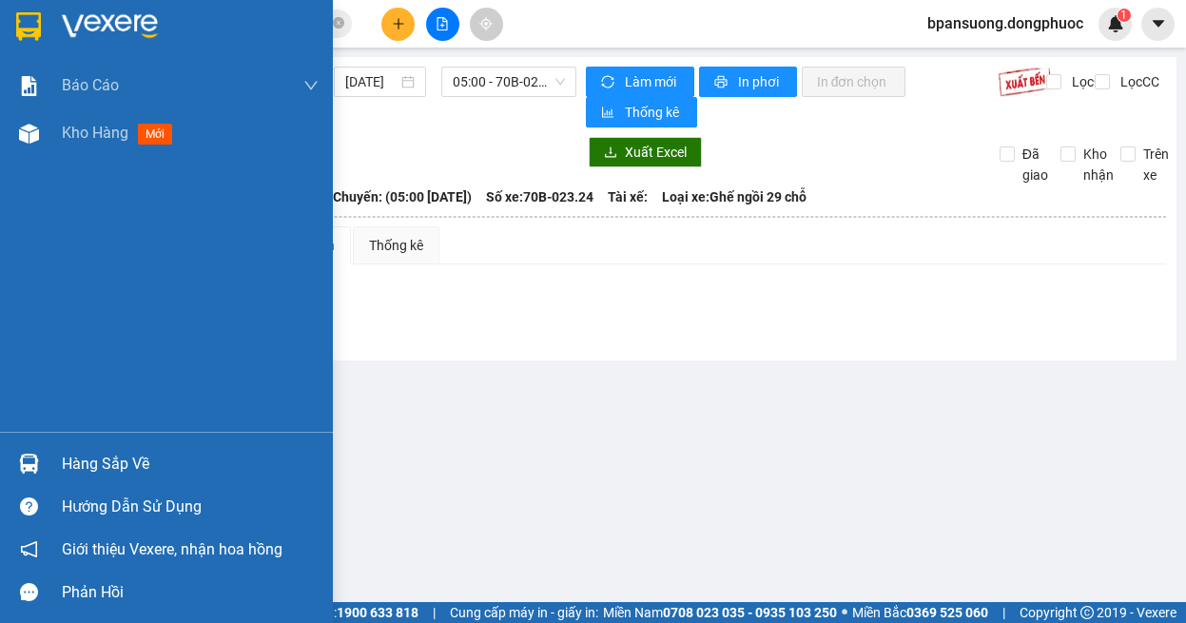
click at [39, 470] on div at bounding box center [28, 463] width 33 height 33
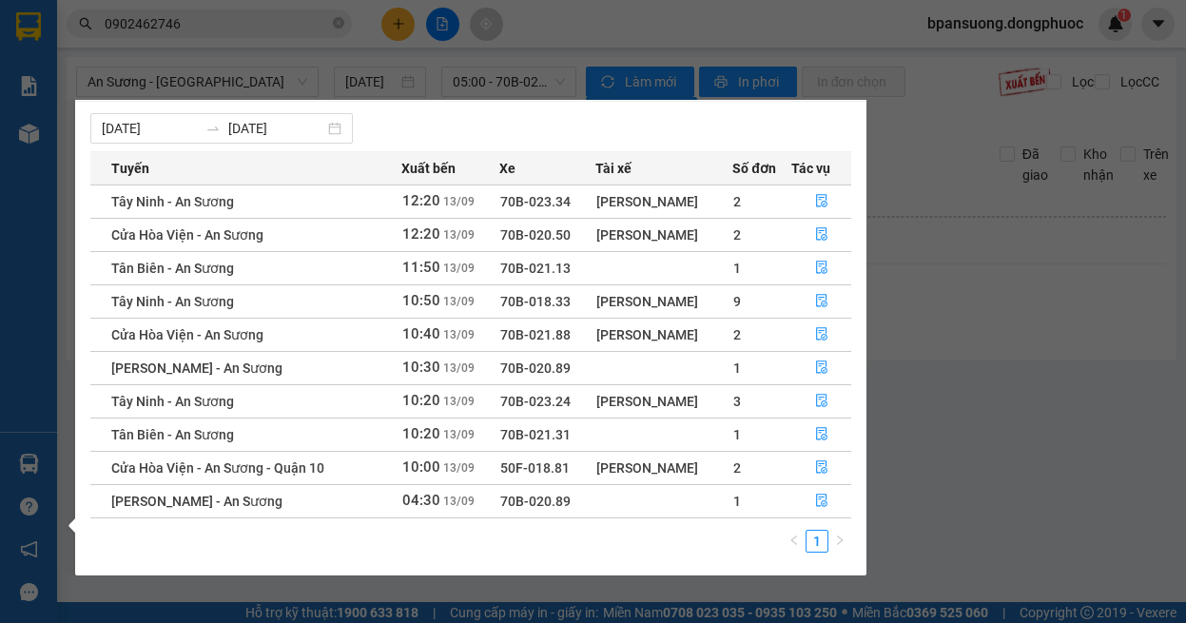
click at [998, 442] on section "Kết quả tìm kiếm ( 1 ) Bộ lọc Ngày tạo đơn gần nhất Mã ĐH Trạng thái Món hàng T…" at bounding box center [593, 311] width 1186 height 623
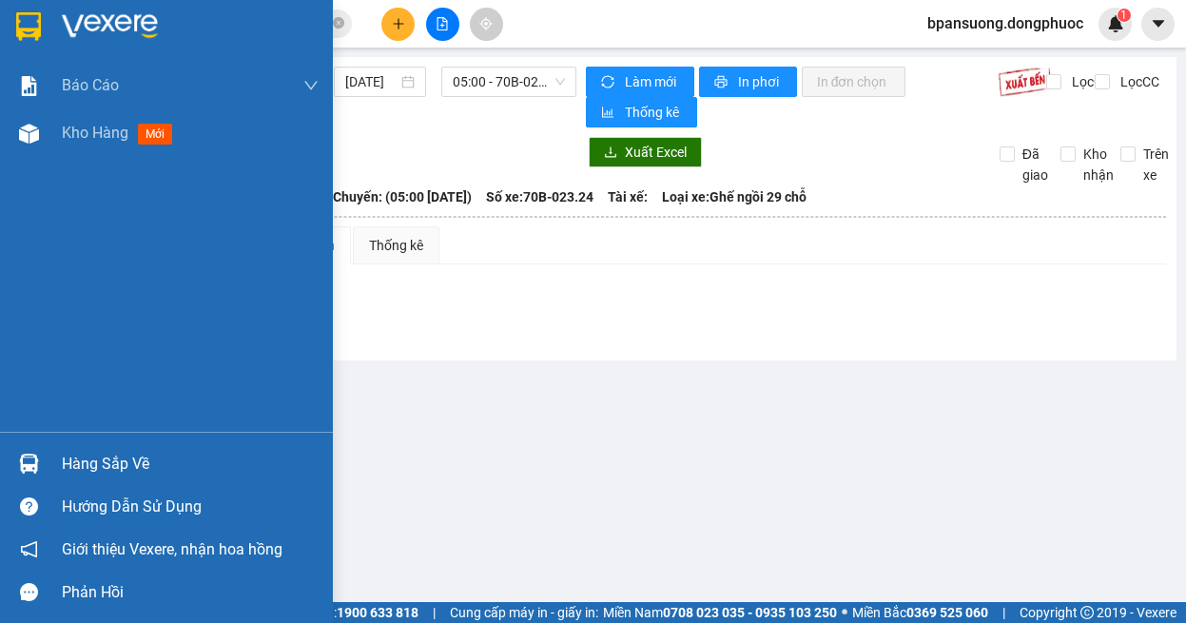
click at [43, 461] on div at bounding box center [28, 463] width 33 height 33
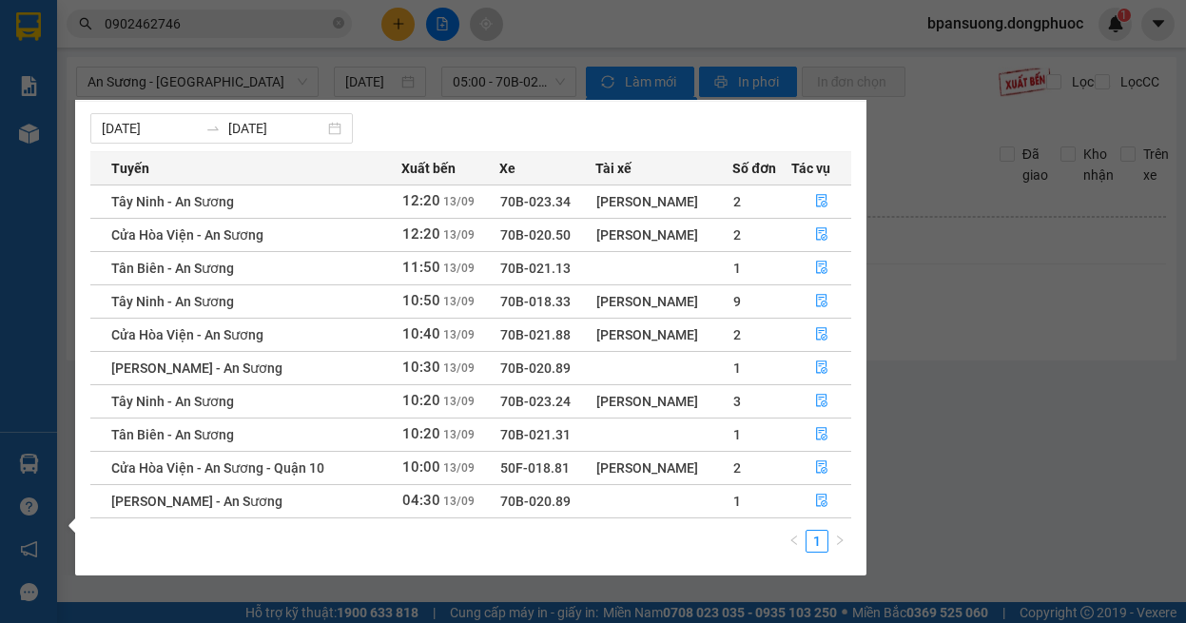
click at [1031, 394] on section "Kết quả tìm kiếm ( 1 ) Bộ lọc Ngày tạo đơn gần nhất Mã ĐH Trạng thái Món hàng T…" at bounding box center [593, 311] width 1186 height 623
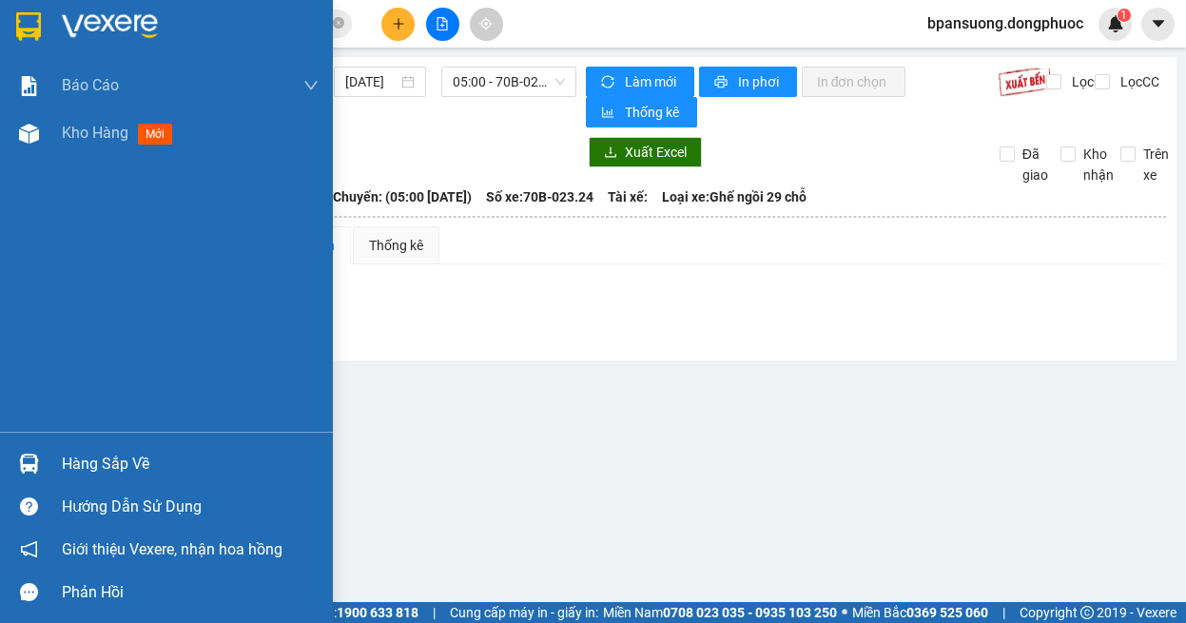
click at [51, 474] on div "Hàng sắp về" at bounding box center [166, 463] width 333 height 43
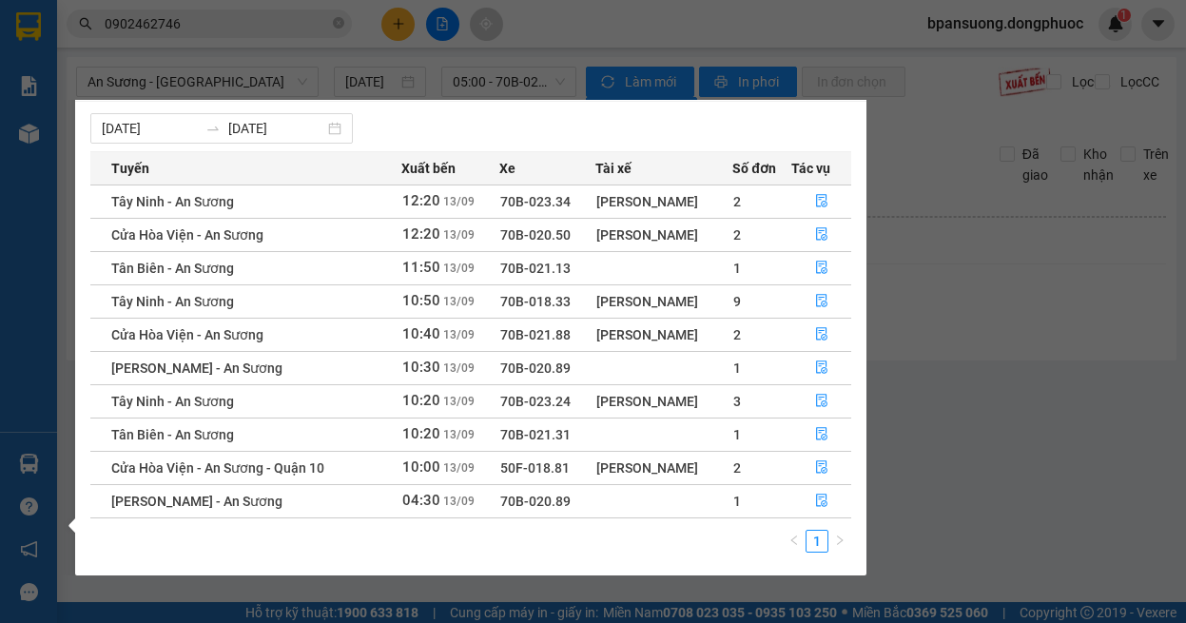
click at [181, 16] on section "Kết quả tìm kiếm ( 1 ) Bộ lọc Ngày tạo đơn gần nhất Mã ĐH Trạng thái Món hàng T…" at bounding box center [593, 311] width 1186 height 623
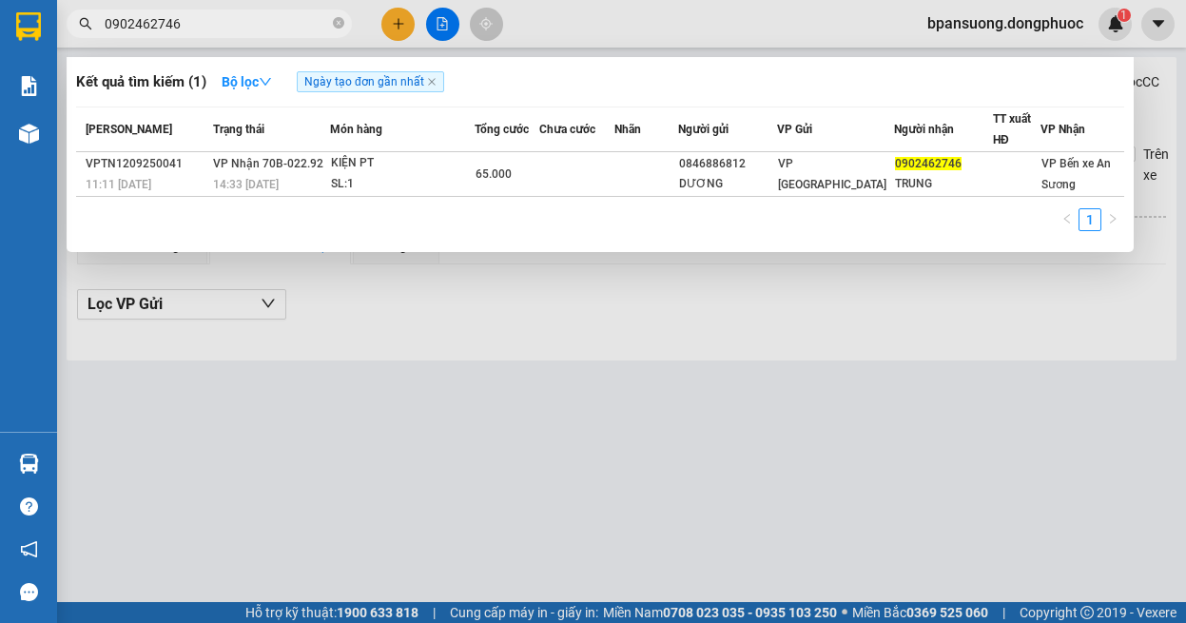
click at [181, 19] on input "0902462746" at bounding box center [217, 23] width 224 height 21
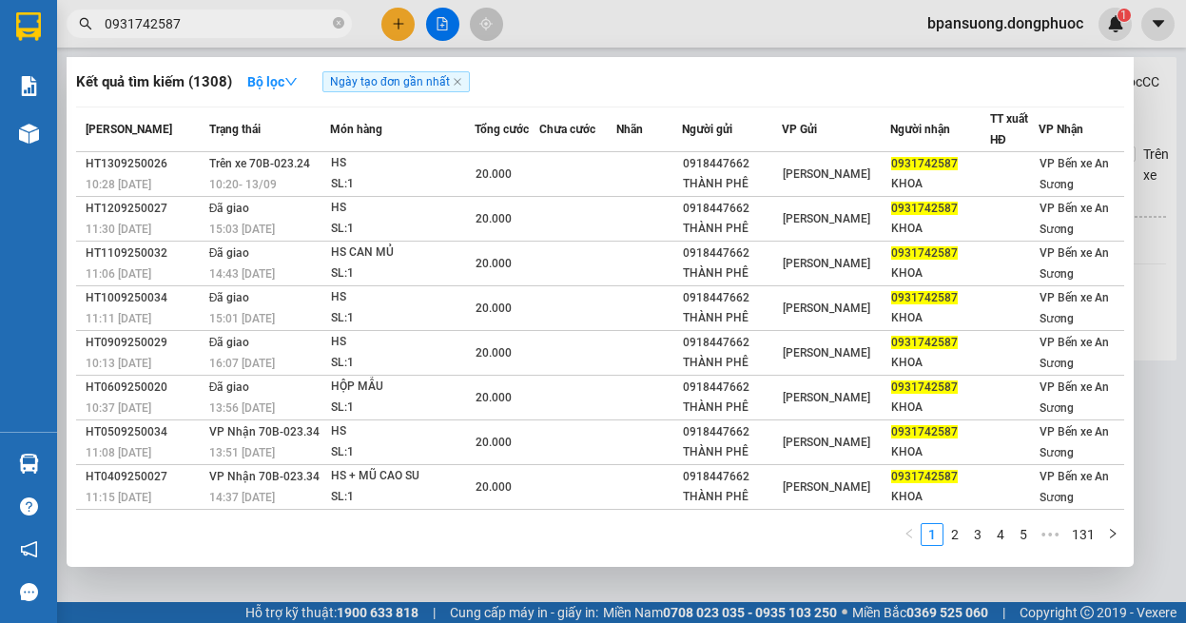
type input "0931742587"
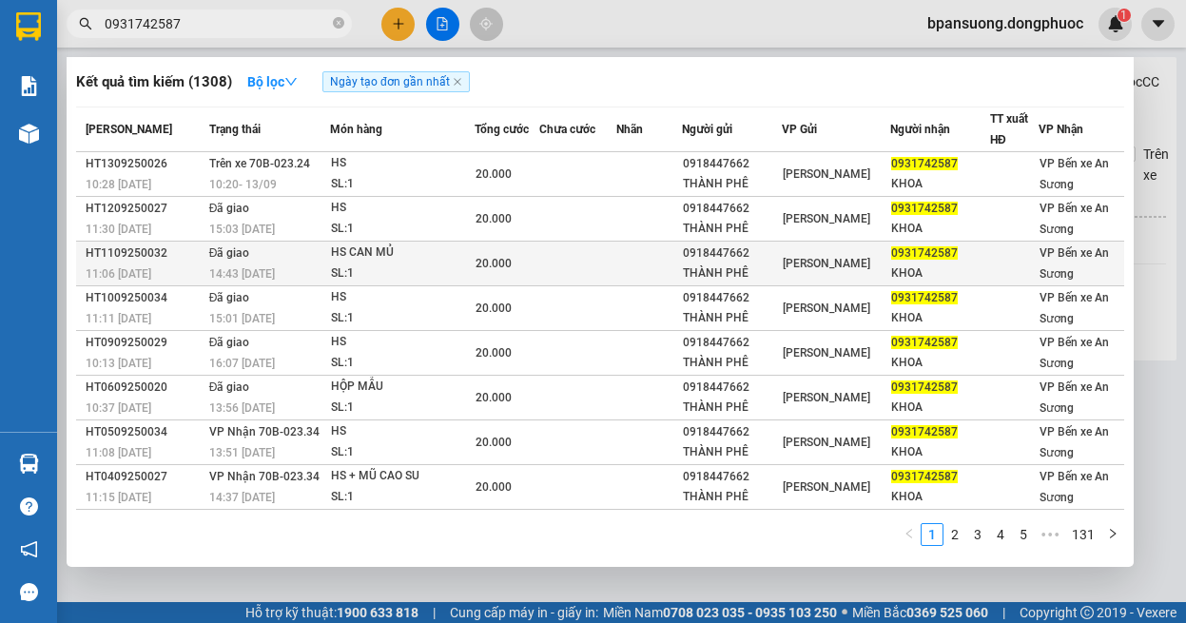
click at [539, 278] on td "20.000" at bounding box center [506, 263] width 65 height 45
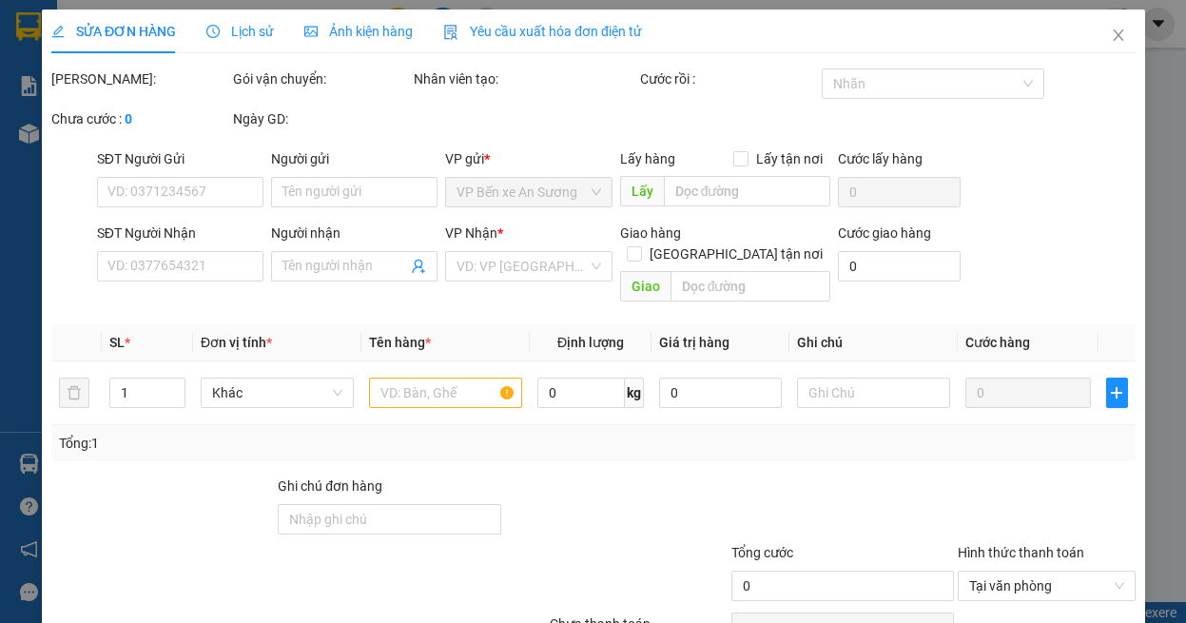
type input "0918447662"
type input "THÀNH PHÊ"
type input "0931742587"
type input "KHOA"
type input "20.000"
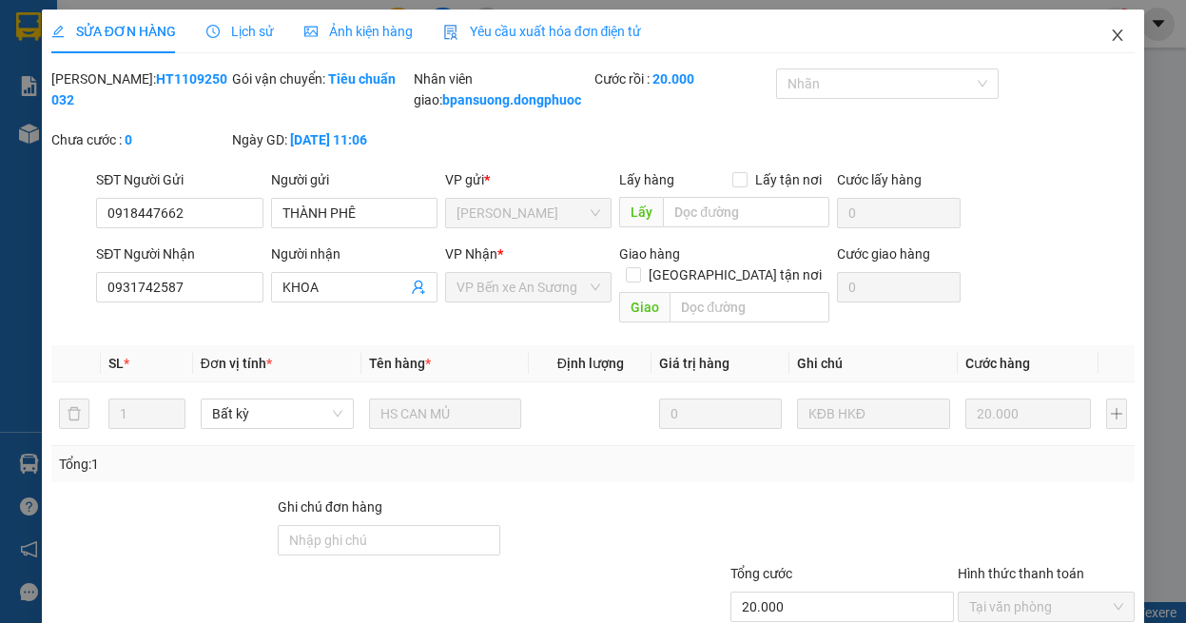
click at [1093, 44] on span "Close" at bounding box center [1117, 36] width 53 height 53
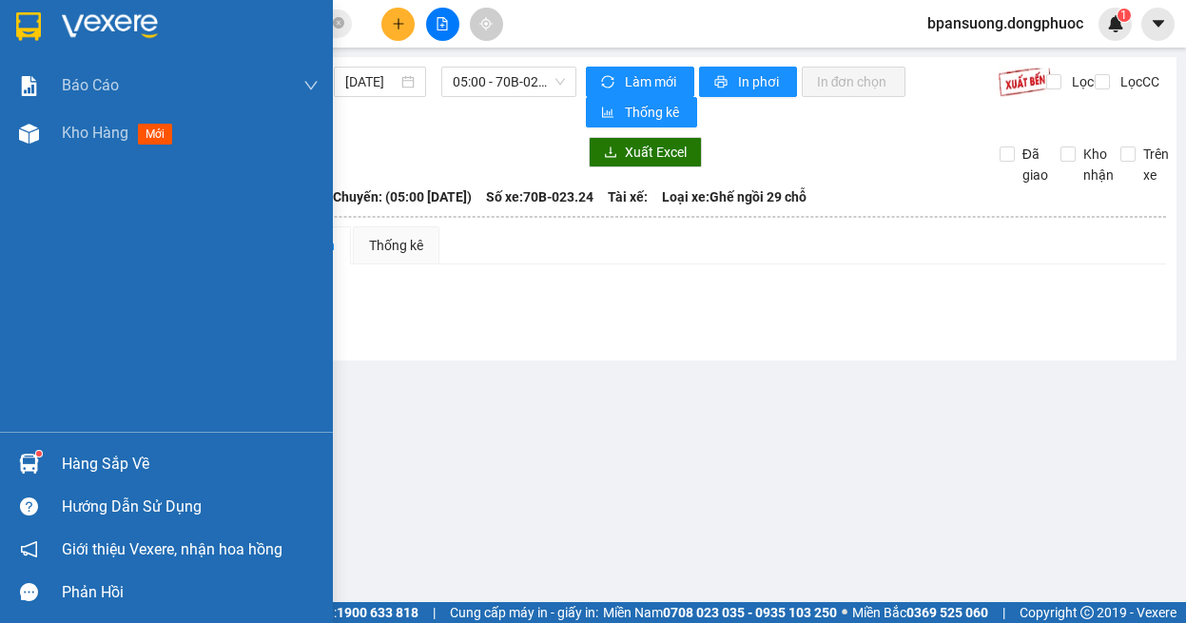
click at [29, 464] on img at bounding box center [29, 464] width 20 height 20
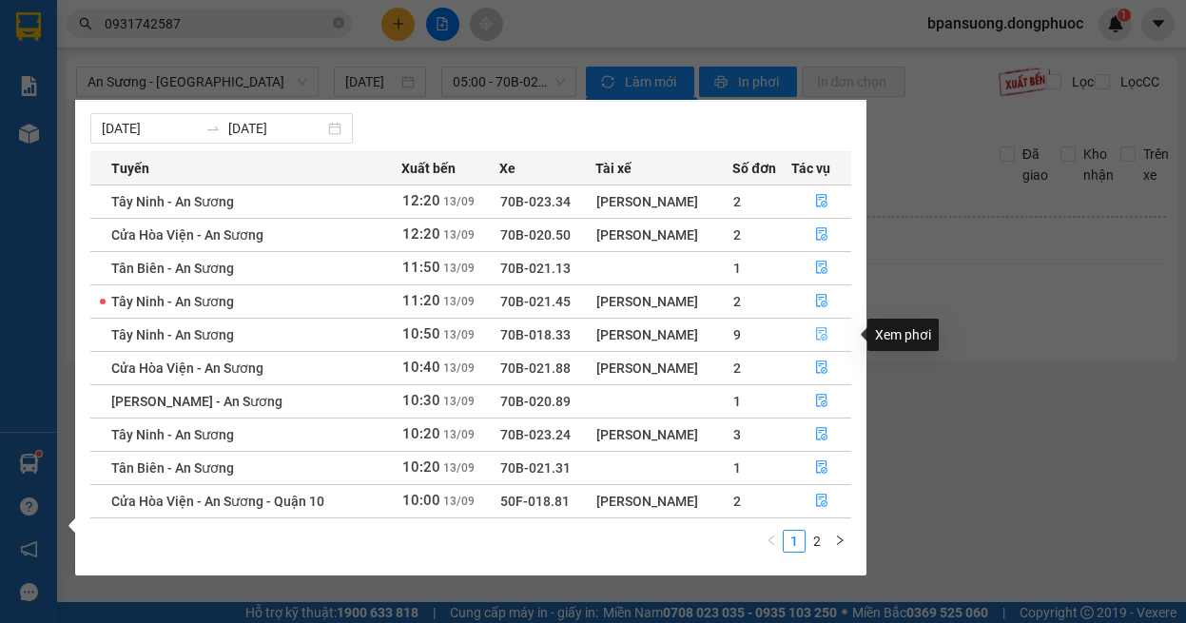
click at [824, 324] on button "button" at bounding box center [821, 334] width 59 height 30
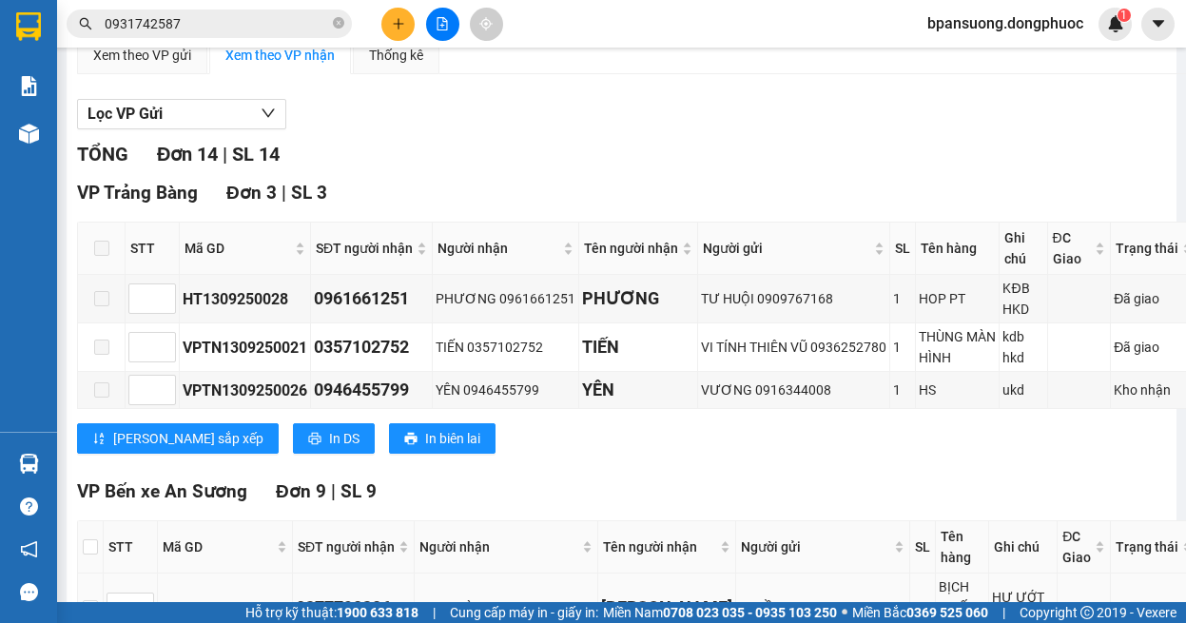
scroll to position [570, 0]
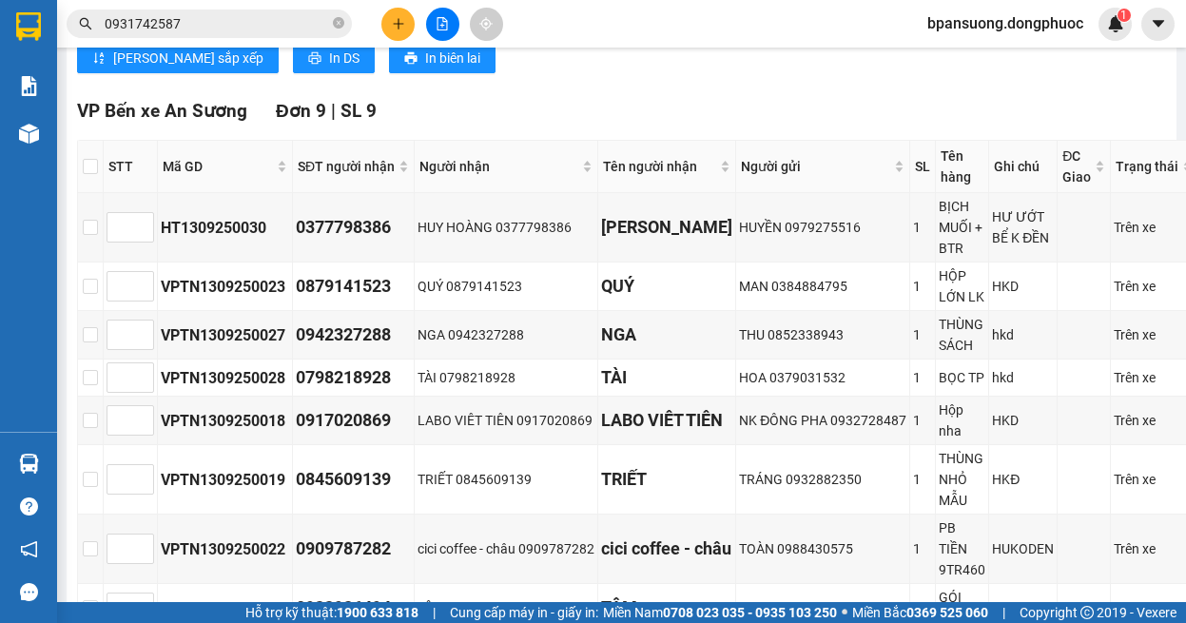
click at [88, 150] on th at bounding box center [91, 167] width 26 height 52
click at [87, 173] on input "checkbox" at bounding box center [90, 166] width 15 height 15
checkbox input "true"
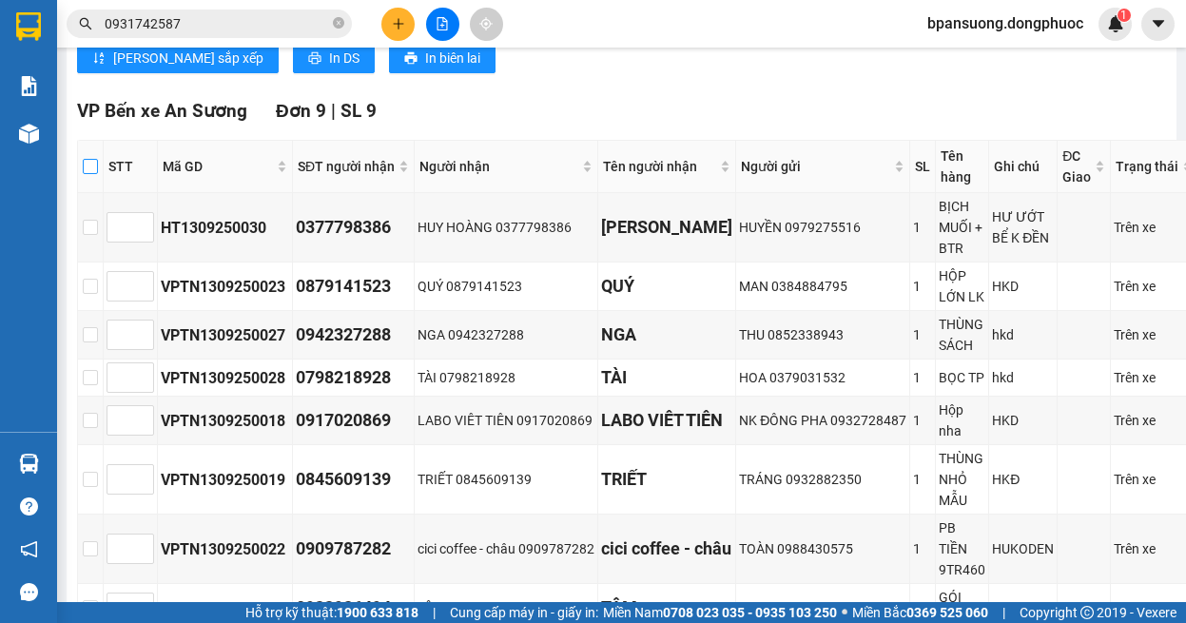
checkbox input "true"
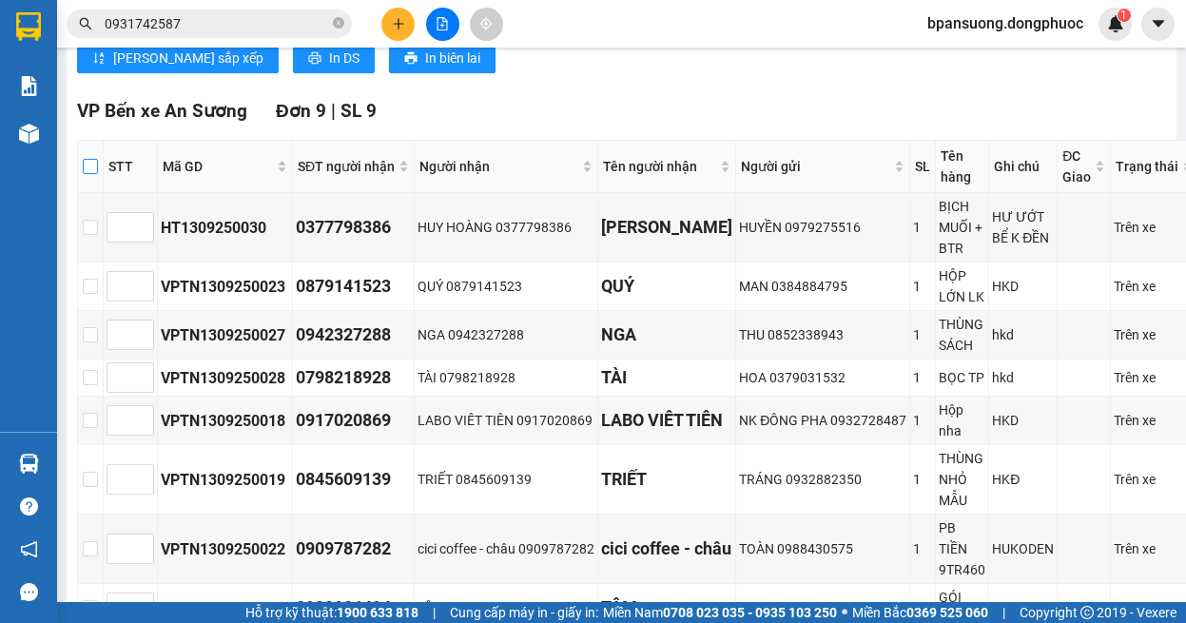
checkbox input "true"
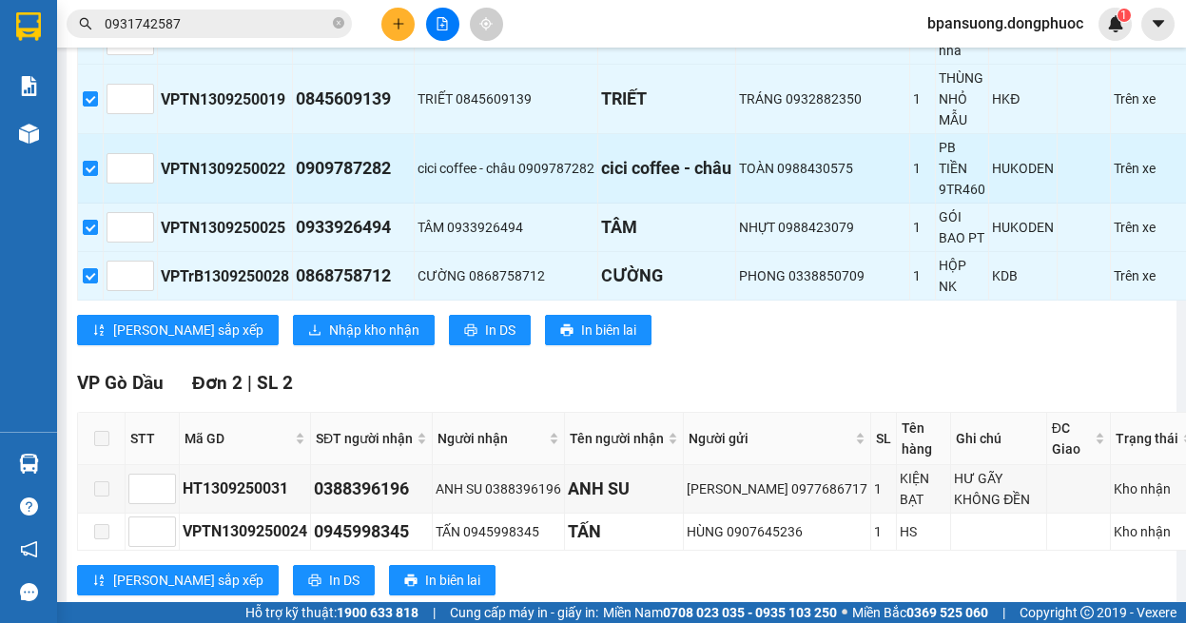
scroll to position [1013, 0]
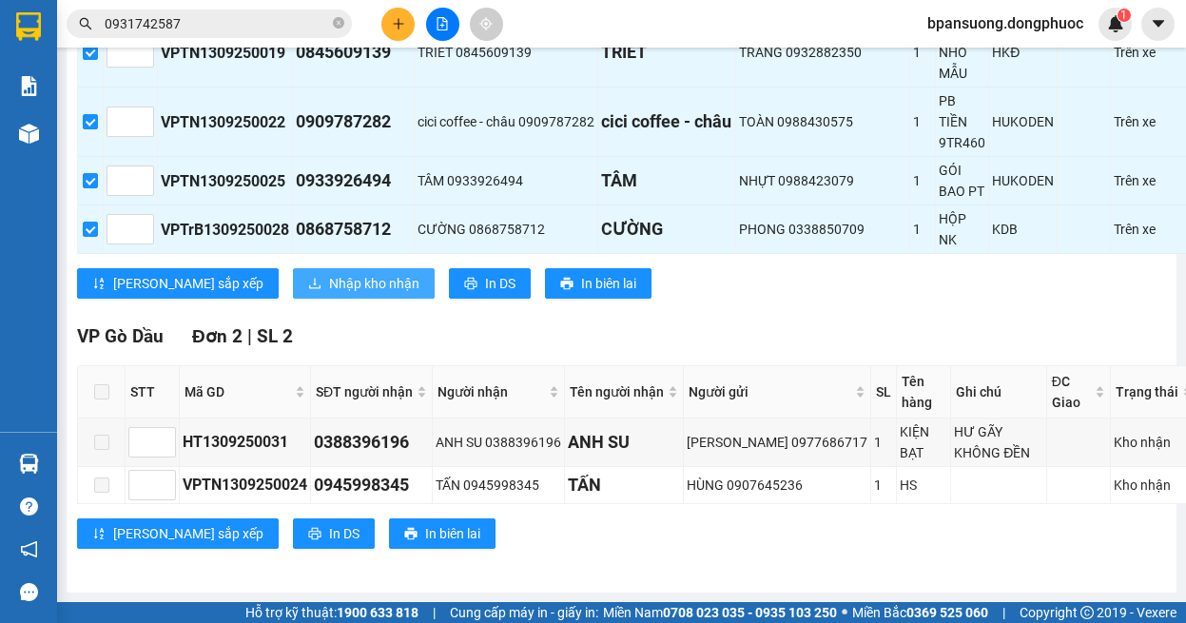
click at [329, 273] on span "Nhập kho nhận" at bounding box center [374, 283] width 90 height 21
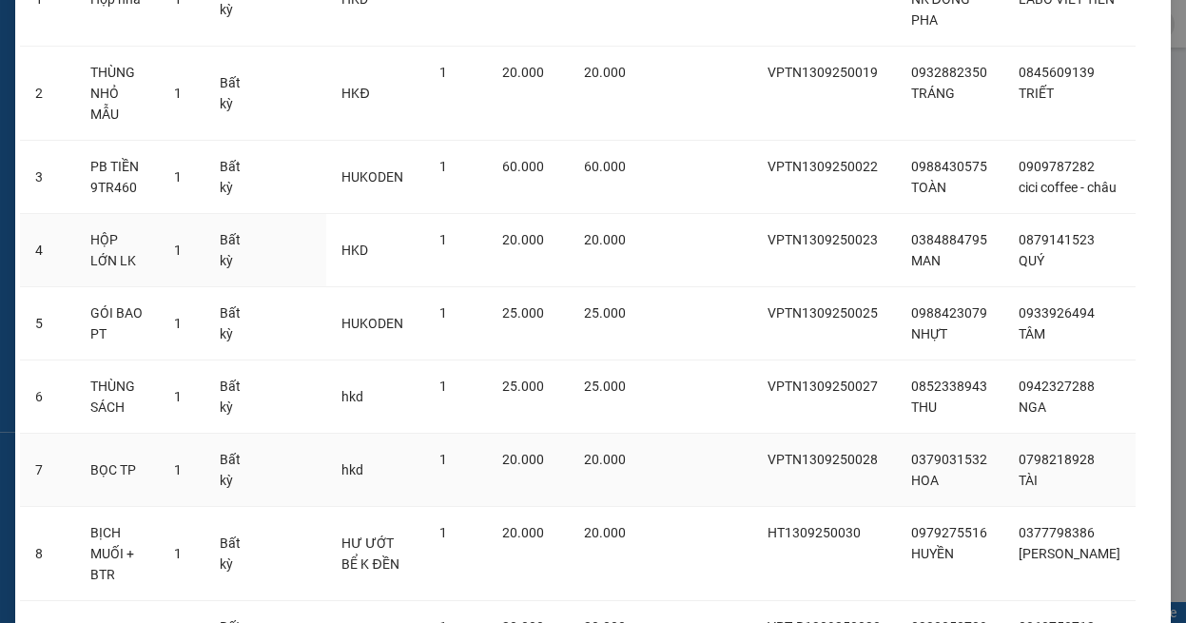
scroll to position [397, 0]
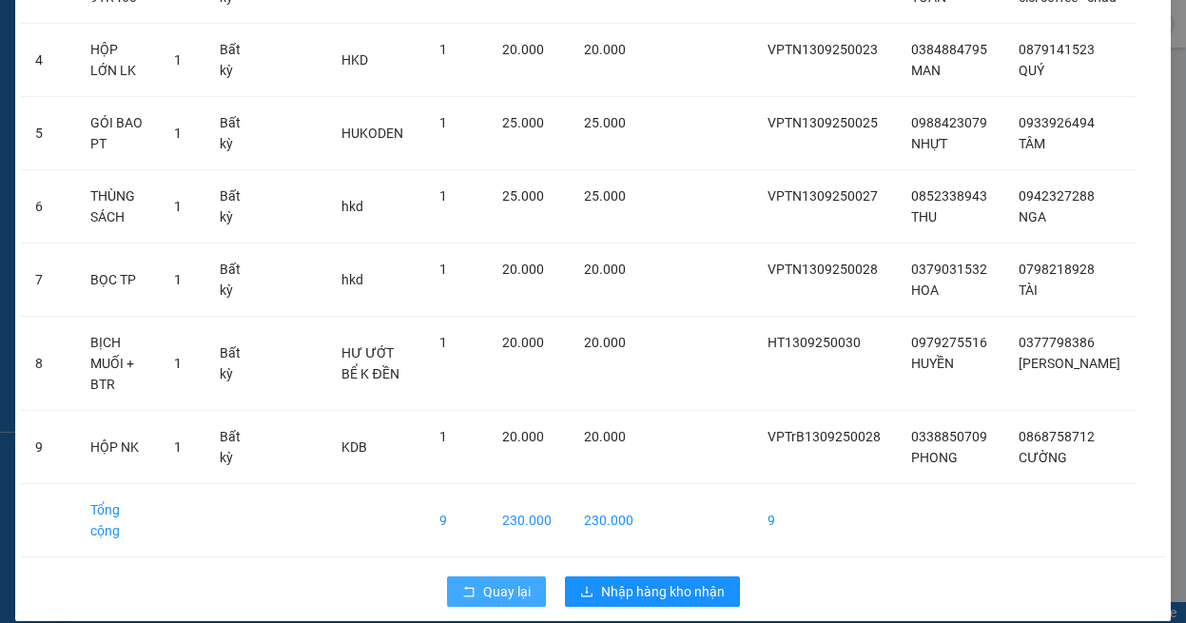
click at [507, 581] on span "Quay lại" at bounding box center [507, 591] width 48 height 21
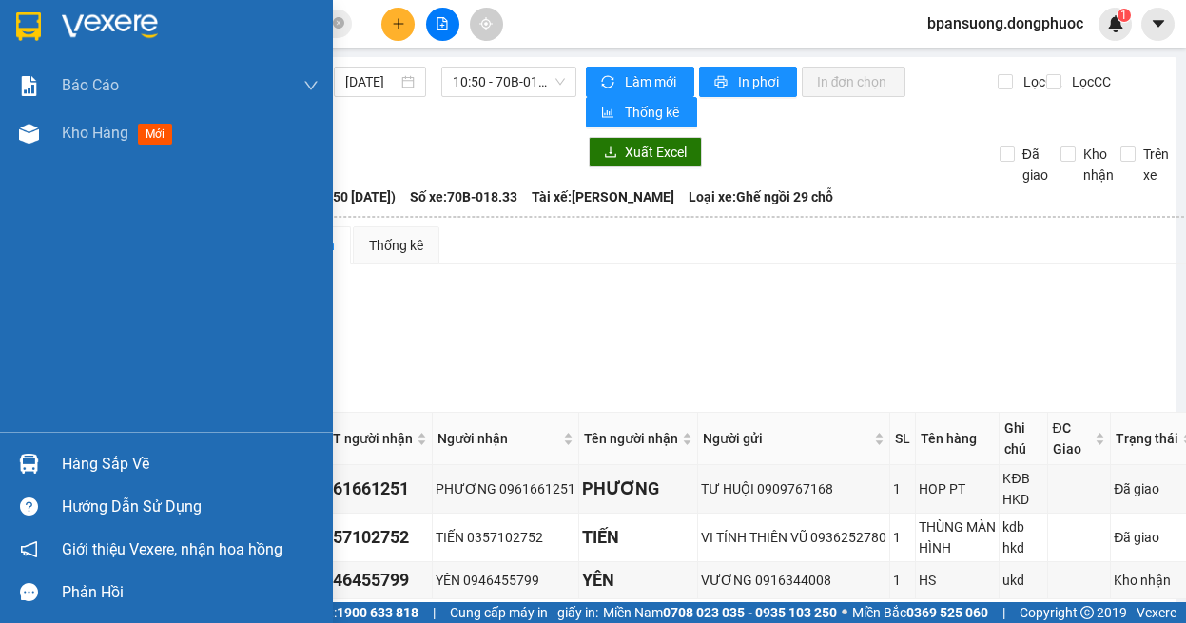
click at [19, 461] on img at bounding box center [29, 464] width 20 height 20
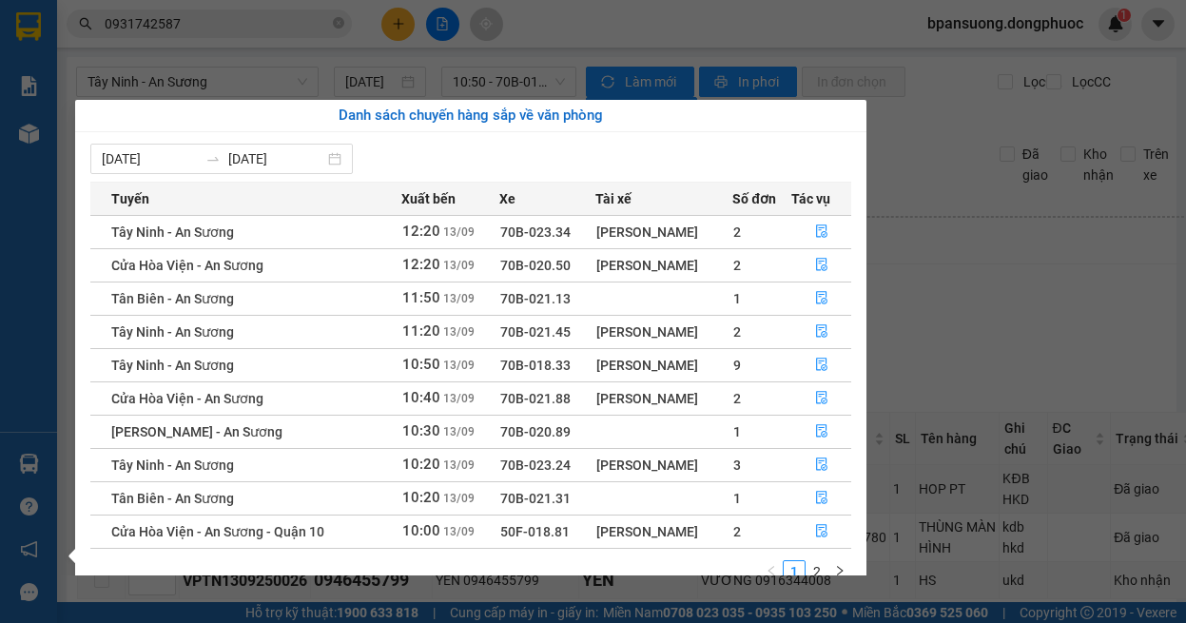
scroll to position [30, 0]
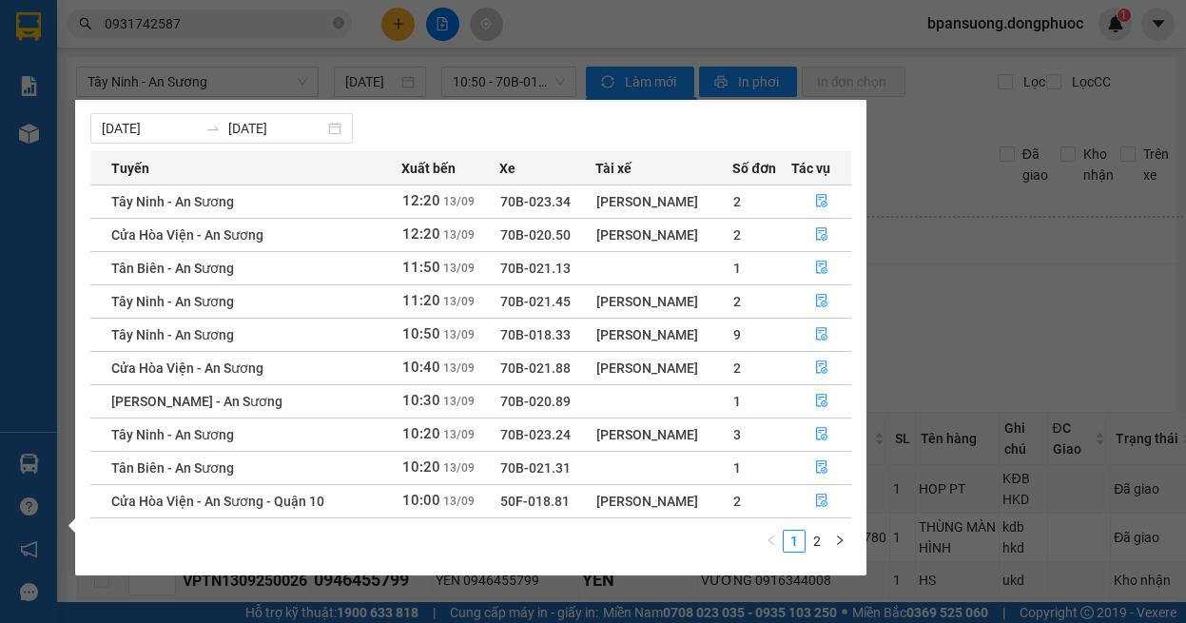
click at [975, 283] on section "Kết quả tìm kiếm ( 1308 ) Bộ lọc Ngày tạo đơn gần nhất Mã ĐH Trạng thái Món hàn…" at bounding box center [593, 311] width 1186 height 623
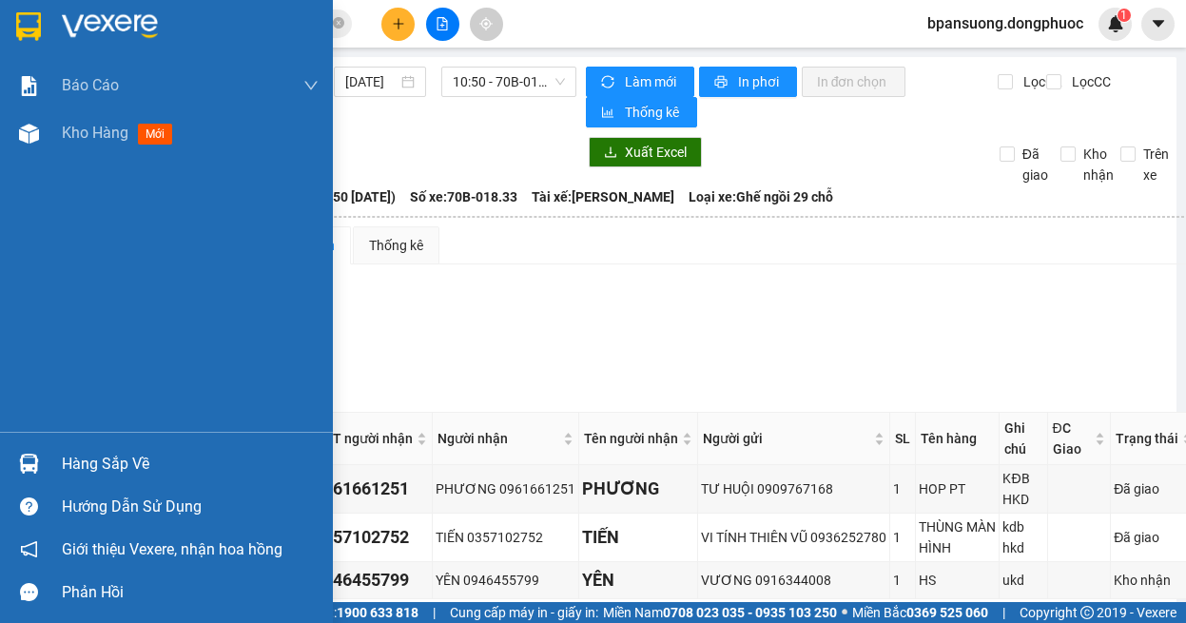
click at [47, 464] on div "Hàng sắp về" at bounding box center [166, 463] width 333 height 43
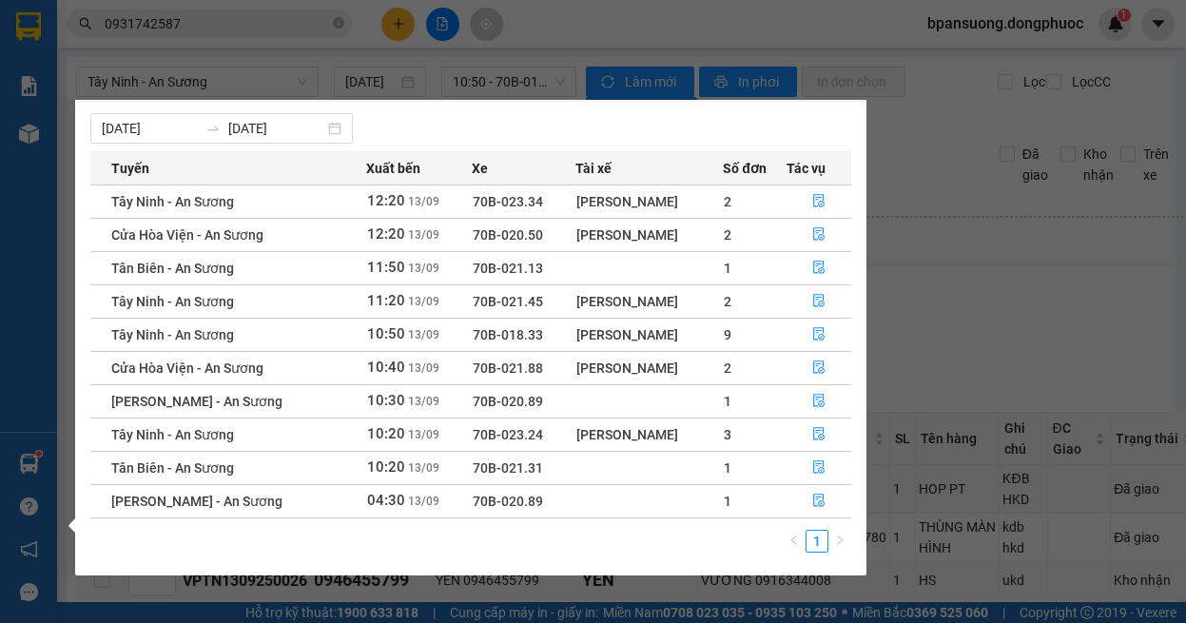
click at [1051, 316] on section "Kết quả tìm kiếm ( 1308 ) Bộ lọc Ngày tạo đơn gần nhất Mã ĐH Trạng thái Món hàn…" at bounding box center [593, 311] width 1186 height 623
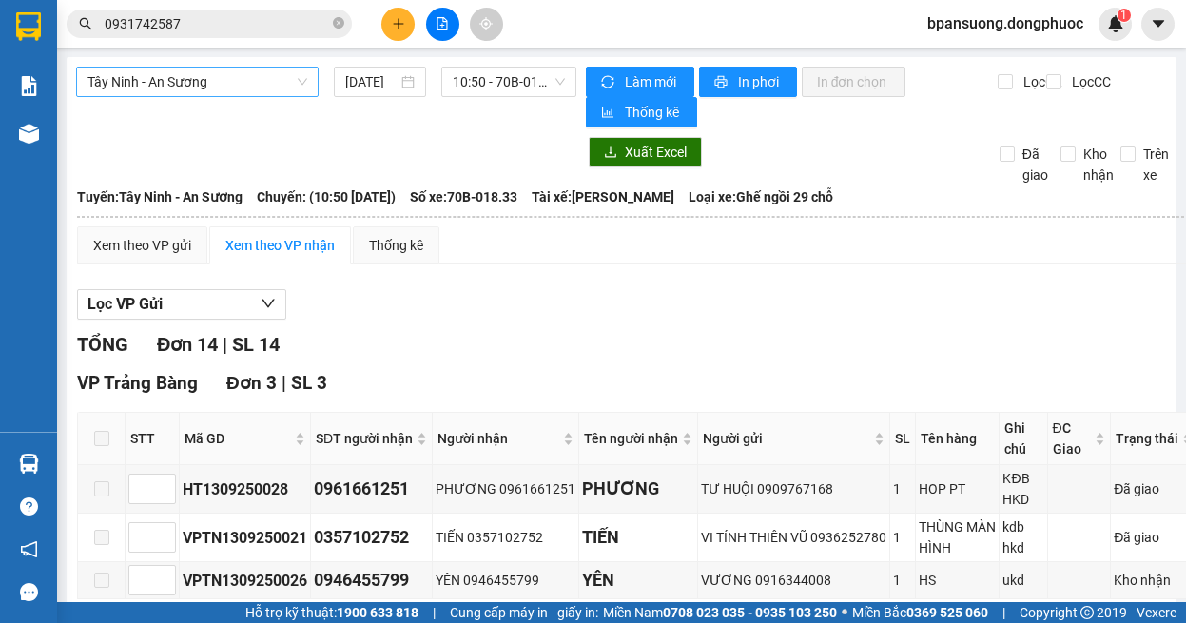
click at [203, 87] on div "Tây Ninh - An Sương" at bounding box center [197, 82] width 242 height 30
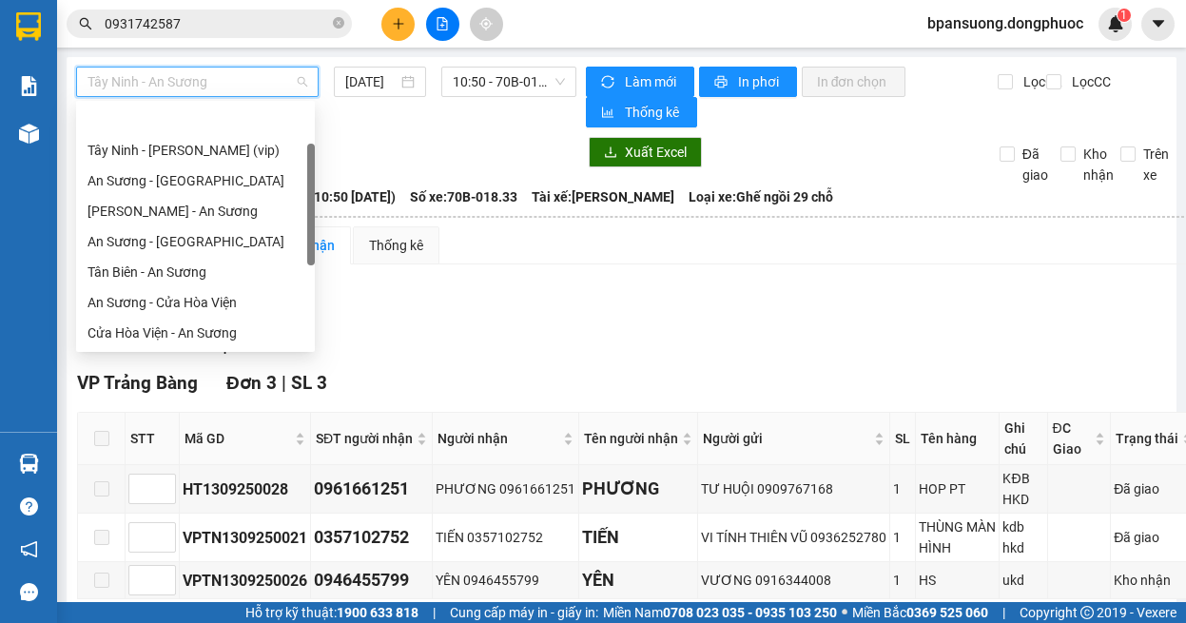
click at [203, 87] on span "Tây Ninh - An Sương" at bounding box center [197, 82] width 220 height 29
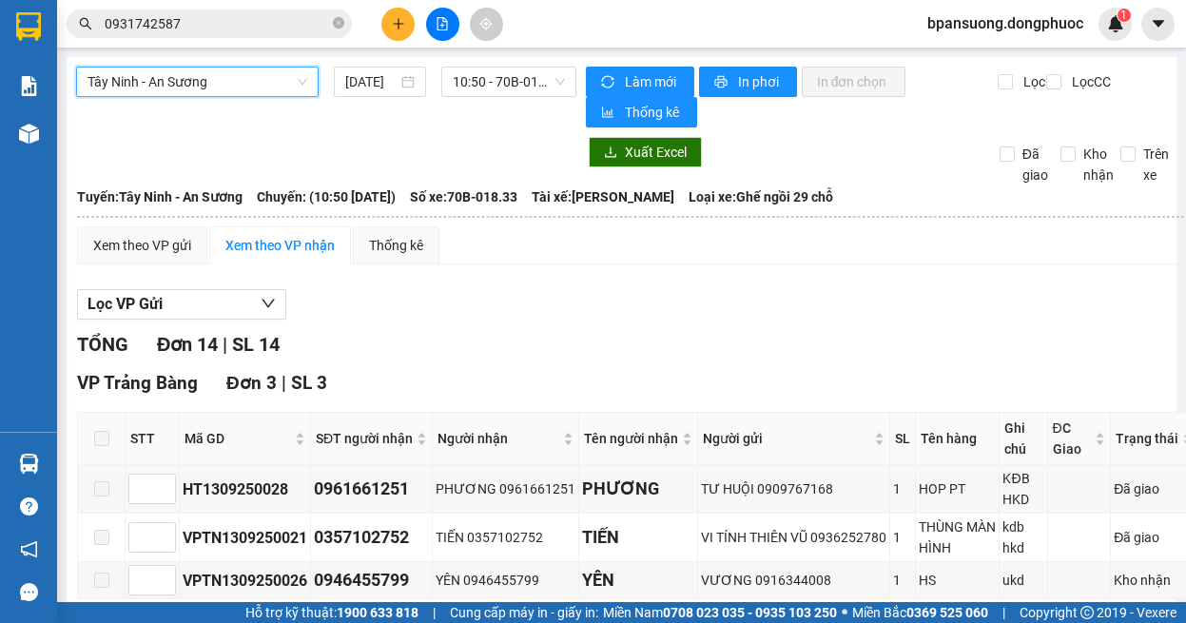
click at [196, 80] on span "Tây Ninh - An Sương" at bounding box center [197, 82] width 220 height 29
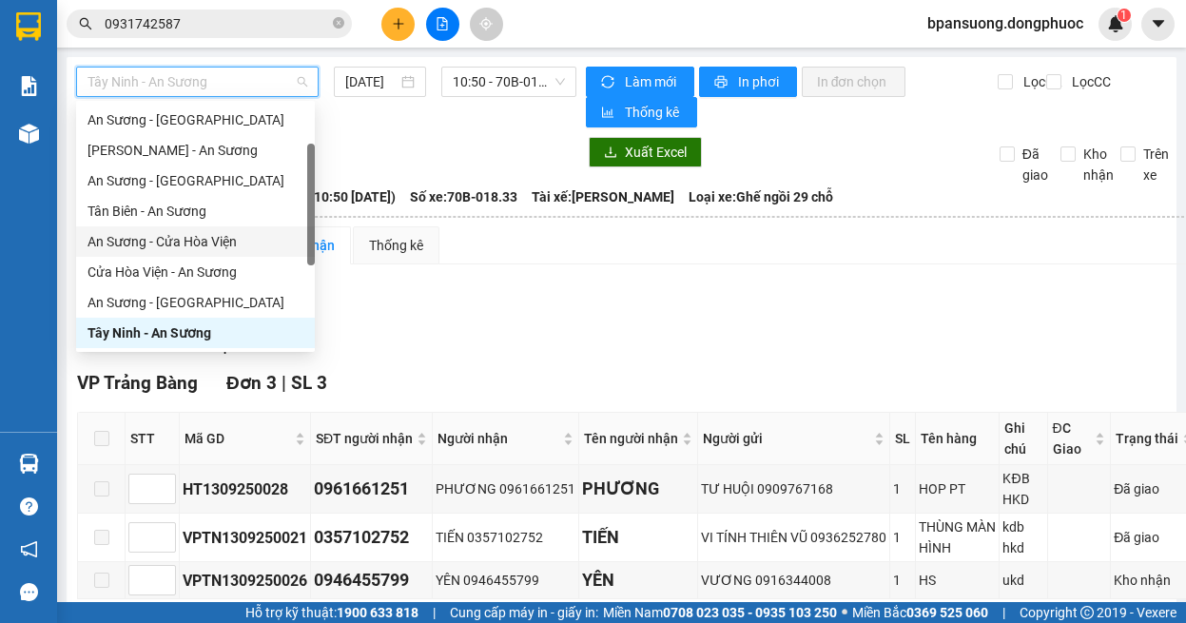
click at [233, 251] on div "An Sương - Cửa Hòa Viện" at bounding box center [195, 241] width 216 height 21
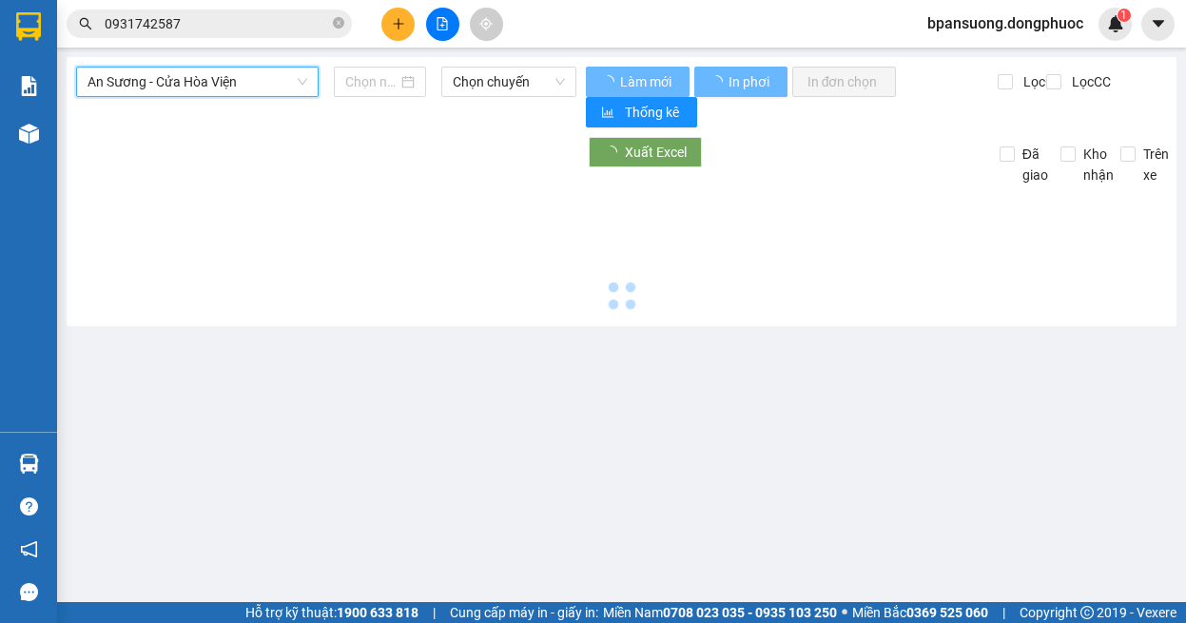
type input "[DATE]"
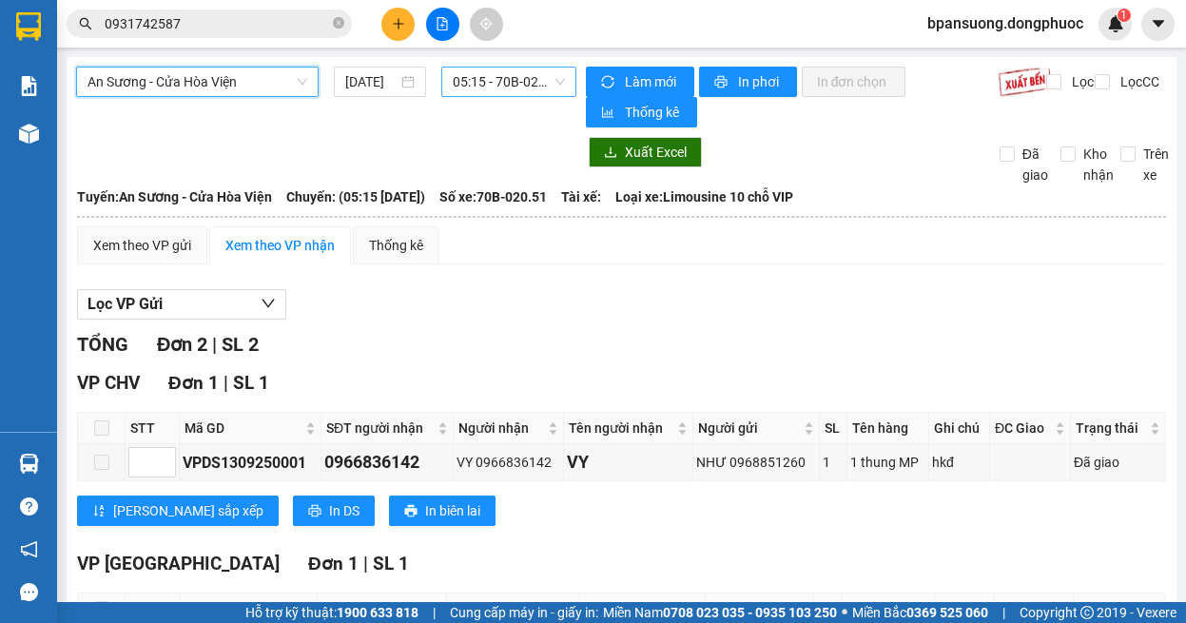
click at [484, 90] on span "05:15 - 70B-020.51" at bounding box center [509, 82] width 112 height 29
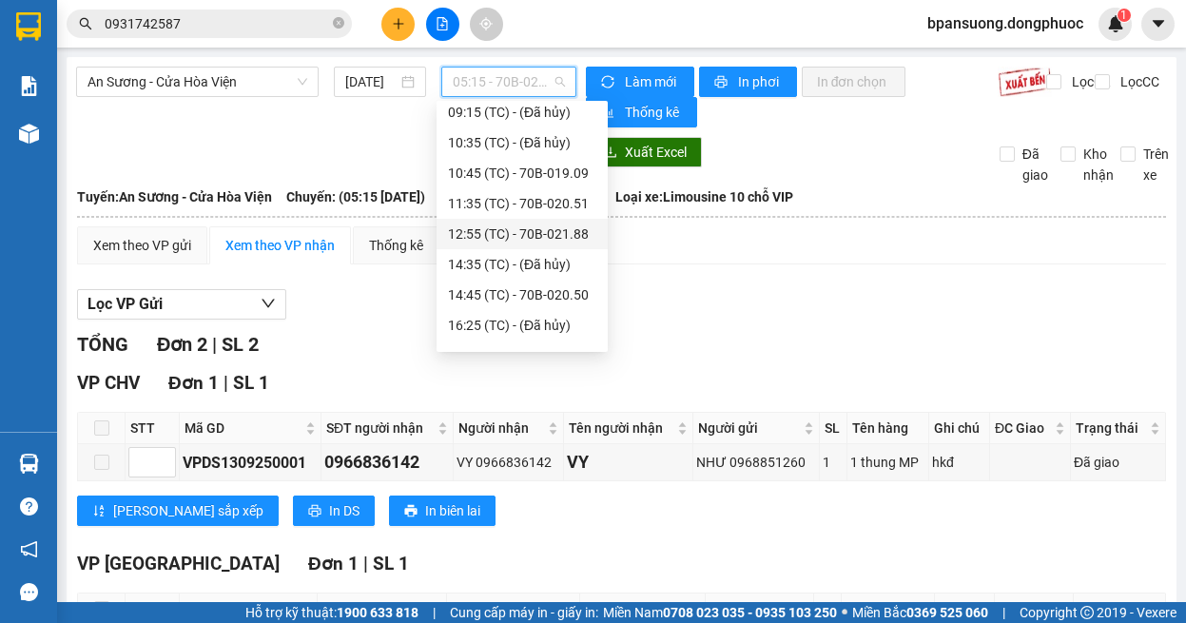
scroll to position [274, 0]
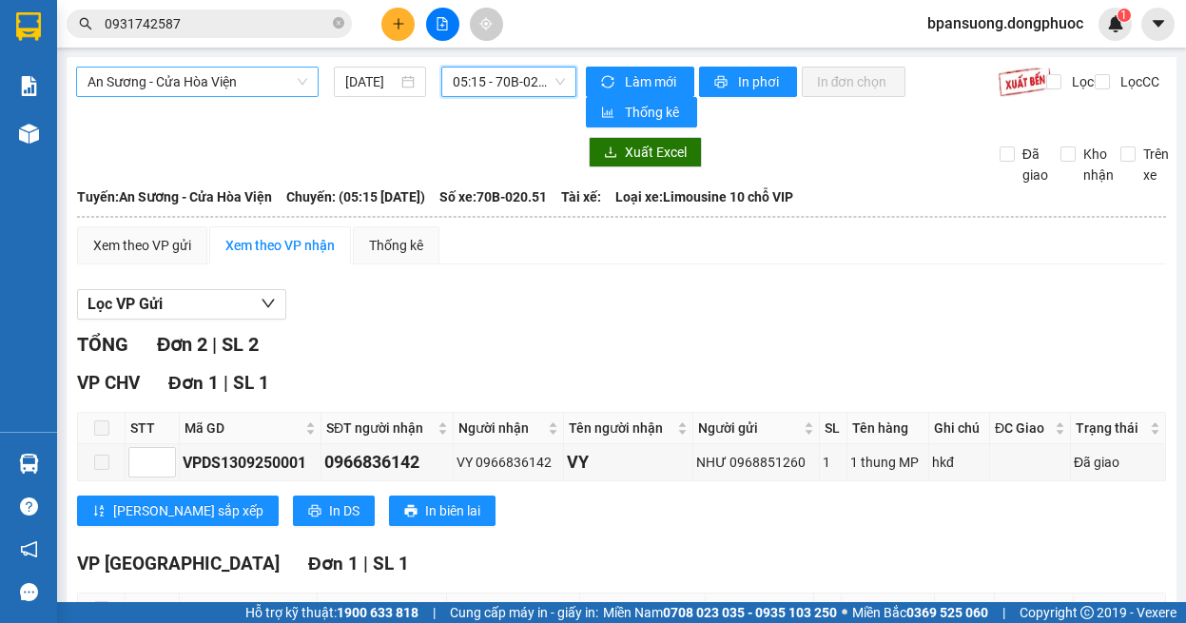
click at [168, 75] on span "An Sương - Cửa Hòa Viện" at bounding box center [197, 82] width 220 height 29
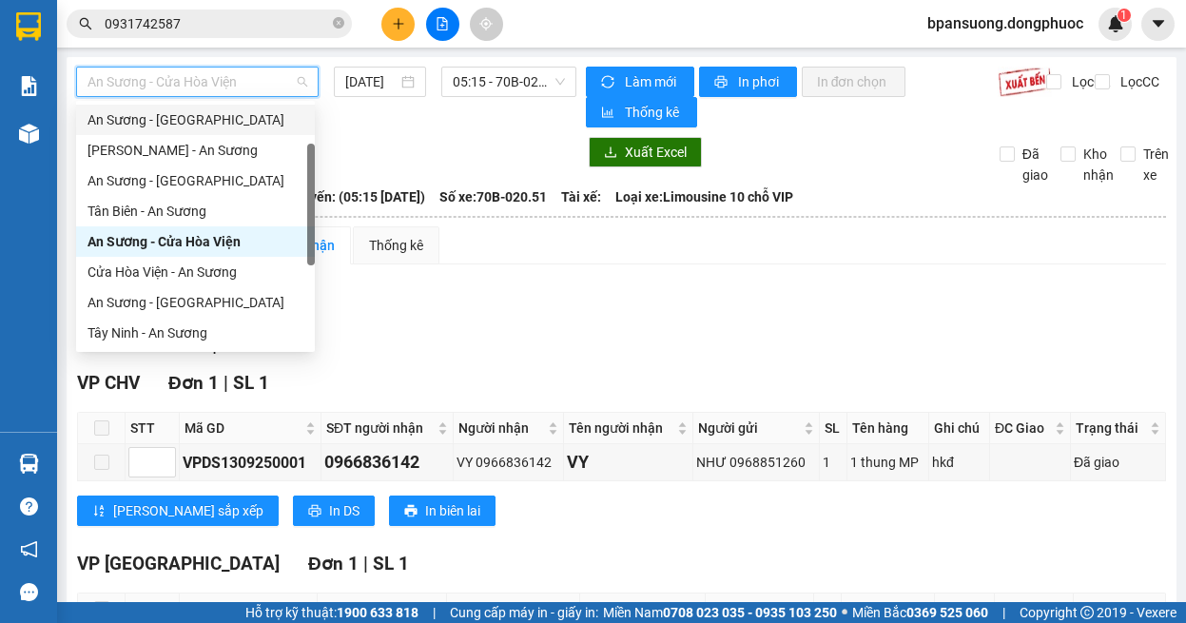
click at [182, 118] on div "An Sương - [GEOGRAPHIC_DATA]" at bounding box center [195, 119] width 216 height 21
type input "[DATE]"
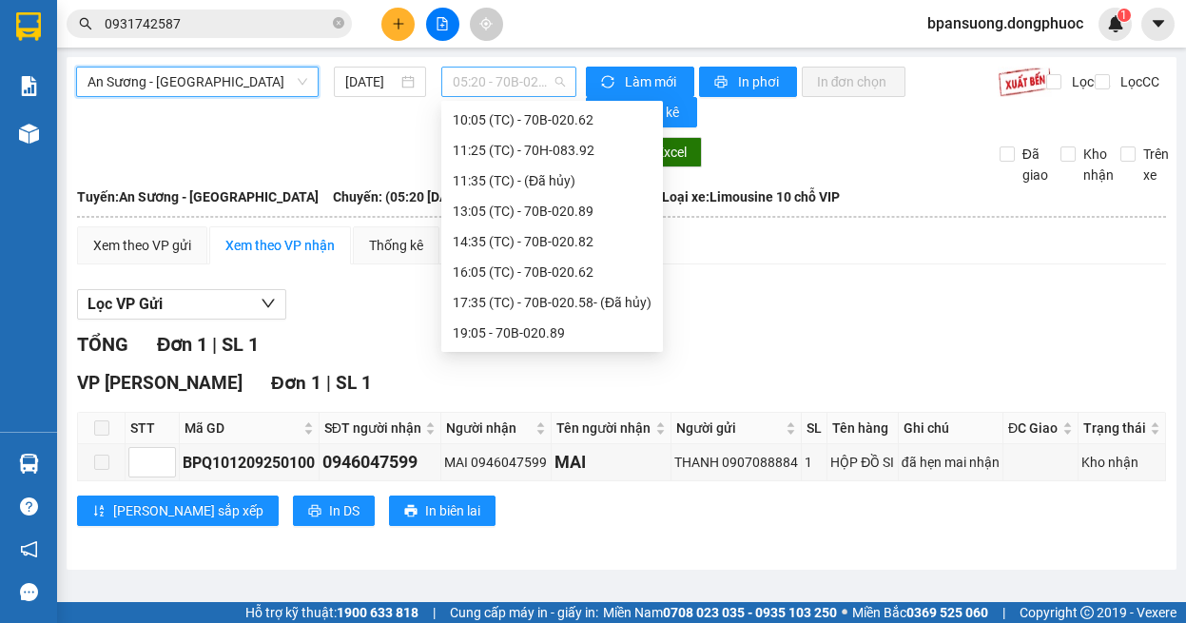
click at [495, 80] on span "05:20 - 70B-020.58" at bounding box center [509, 82] width 112 height 29
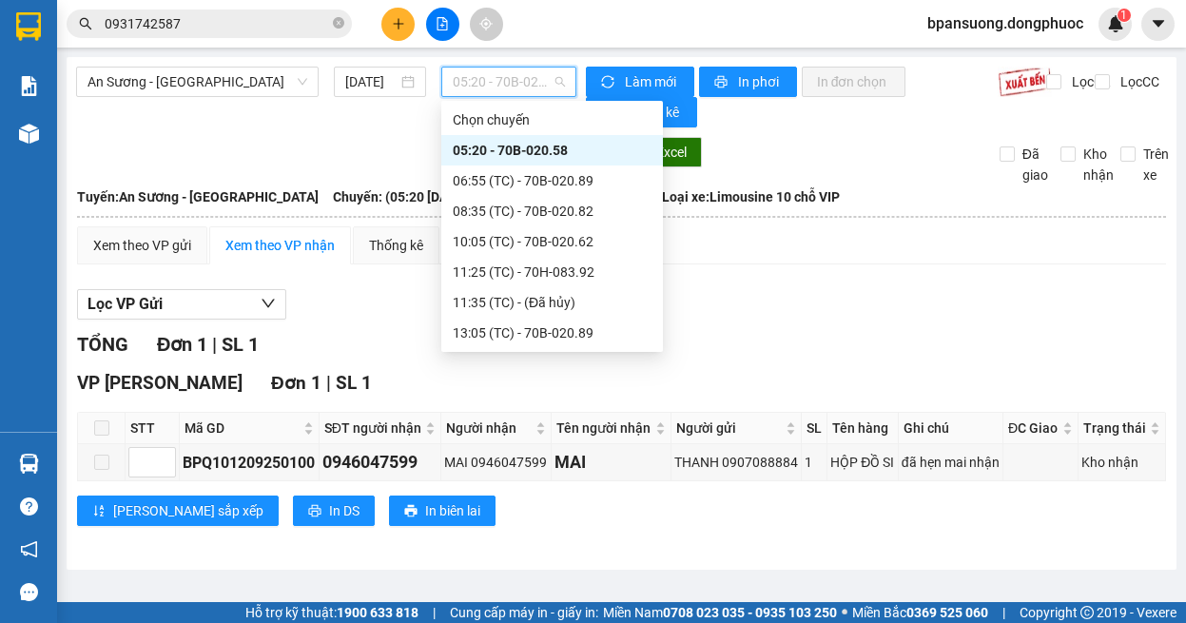
scroll to position [122, 0]
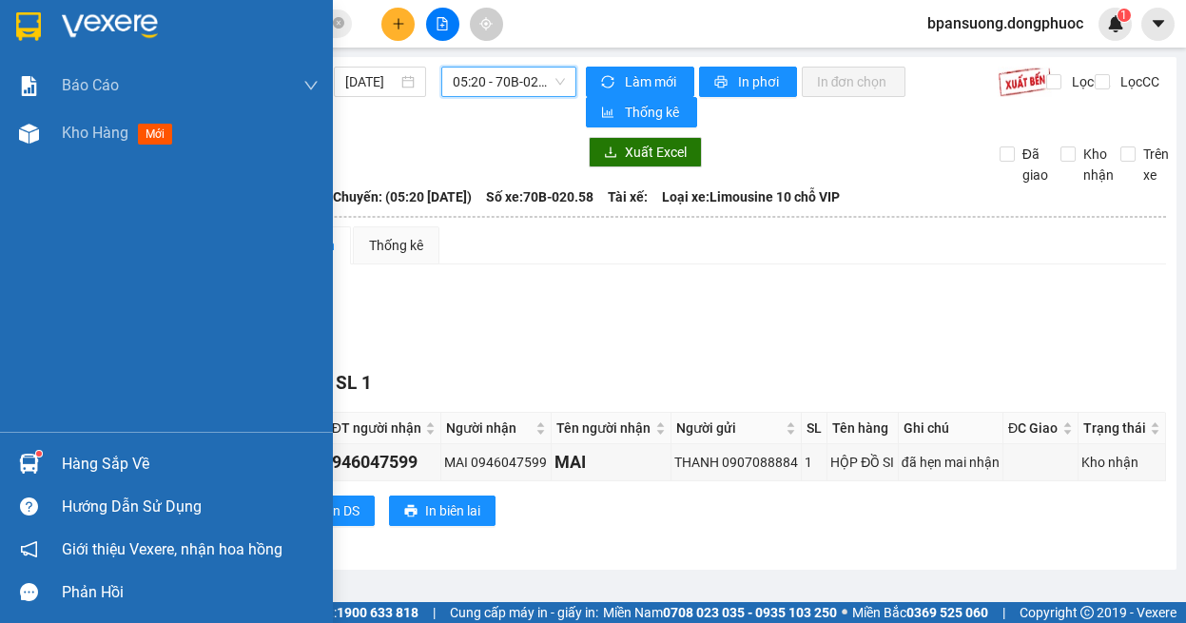
click at [44, 454] on div at bounding box center [28, 463] width 33 height 33
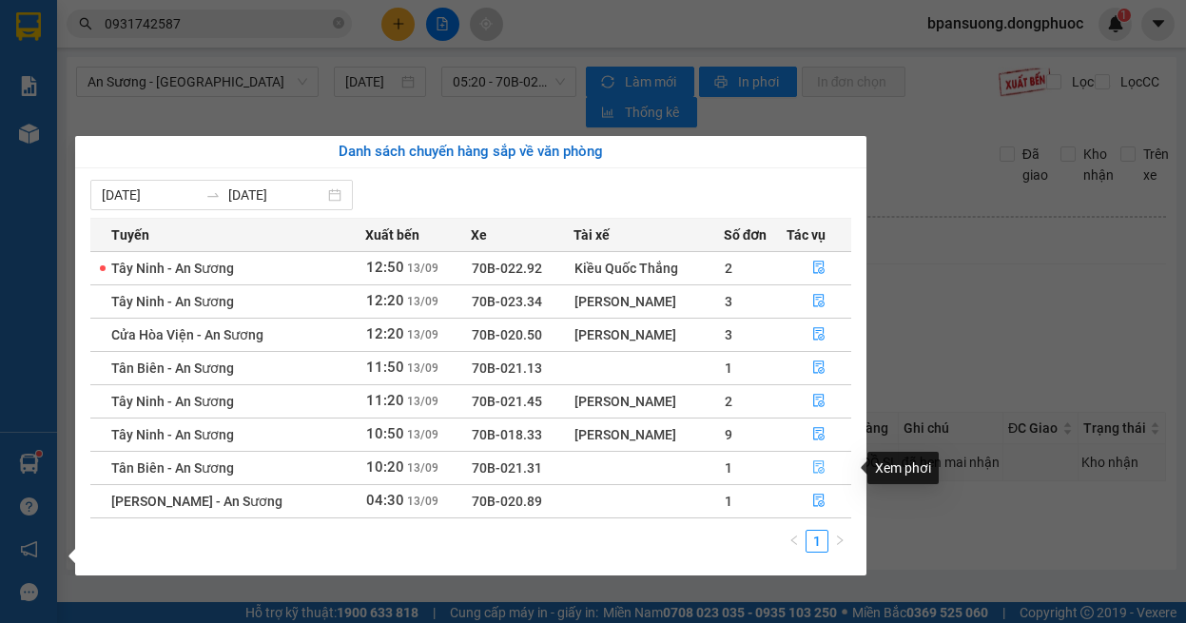
click at [821, 459] on button "button" at bounding box center [818, 468] width 63 height 30
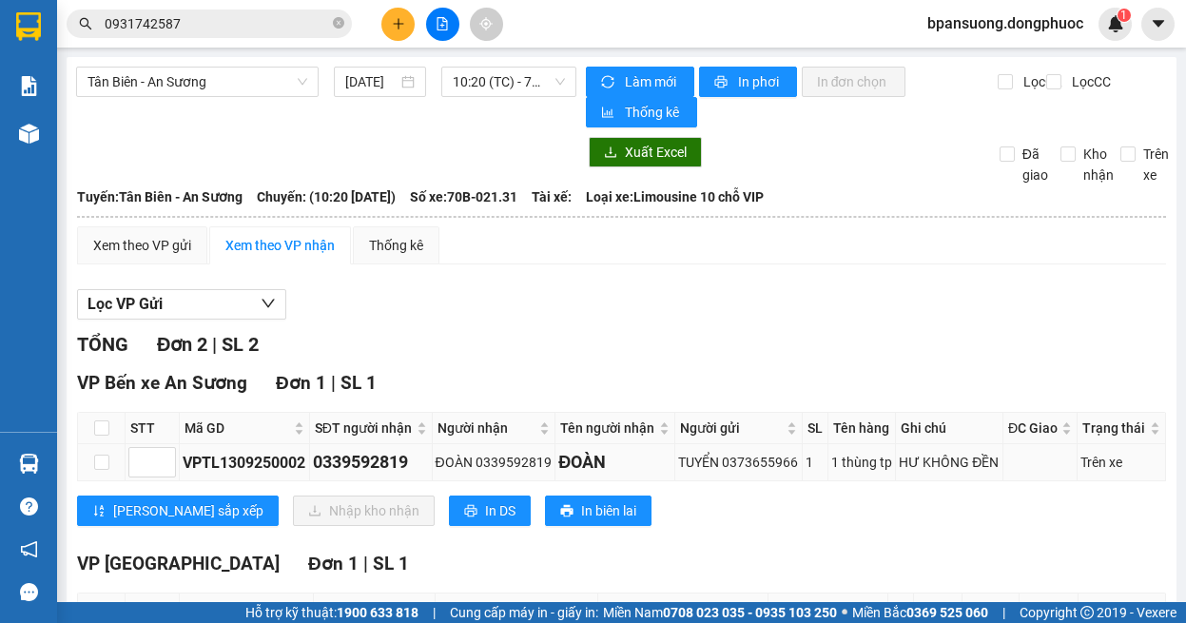
scroll to position [190, 0]
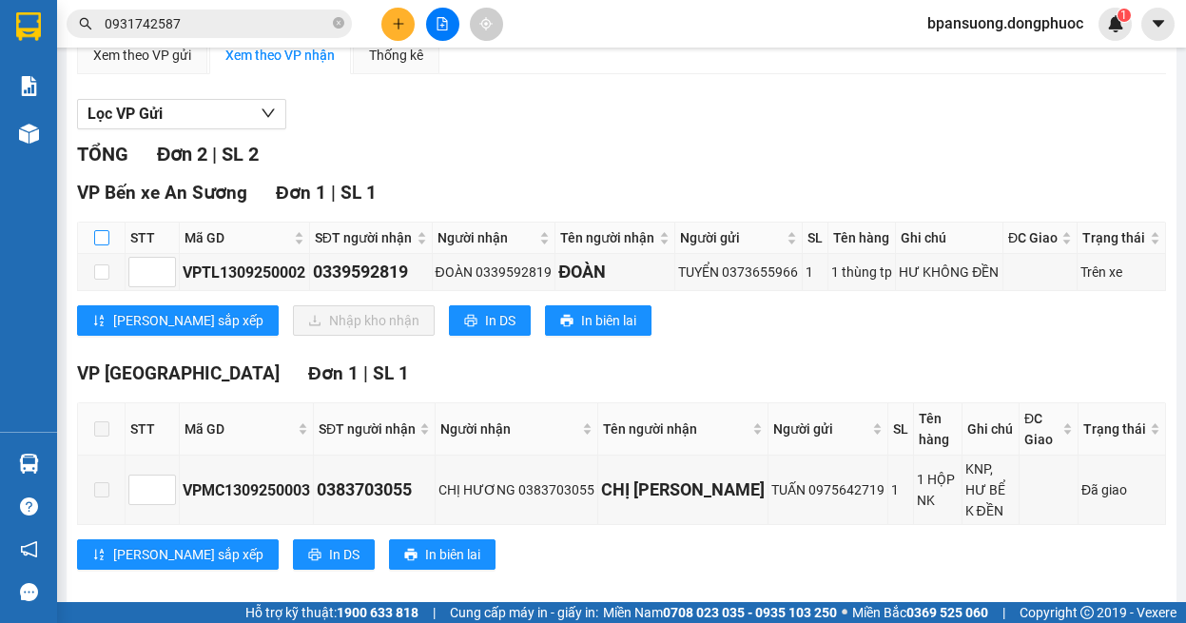
click at [99, 231] on input "checkbox" at bounding box center [101, 237] width 15 height 15
checkbox input "true"
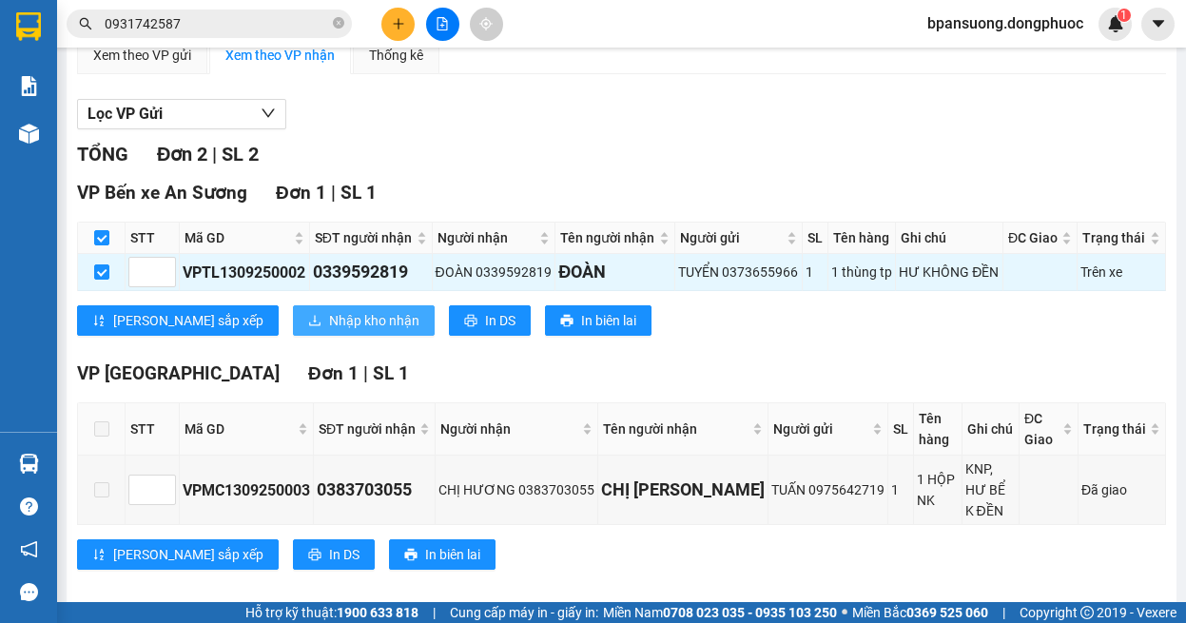
click at [329, 328] on span "Nhập kho nhận" at bounding box center [374, 320] width 90 height 21
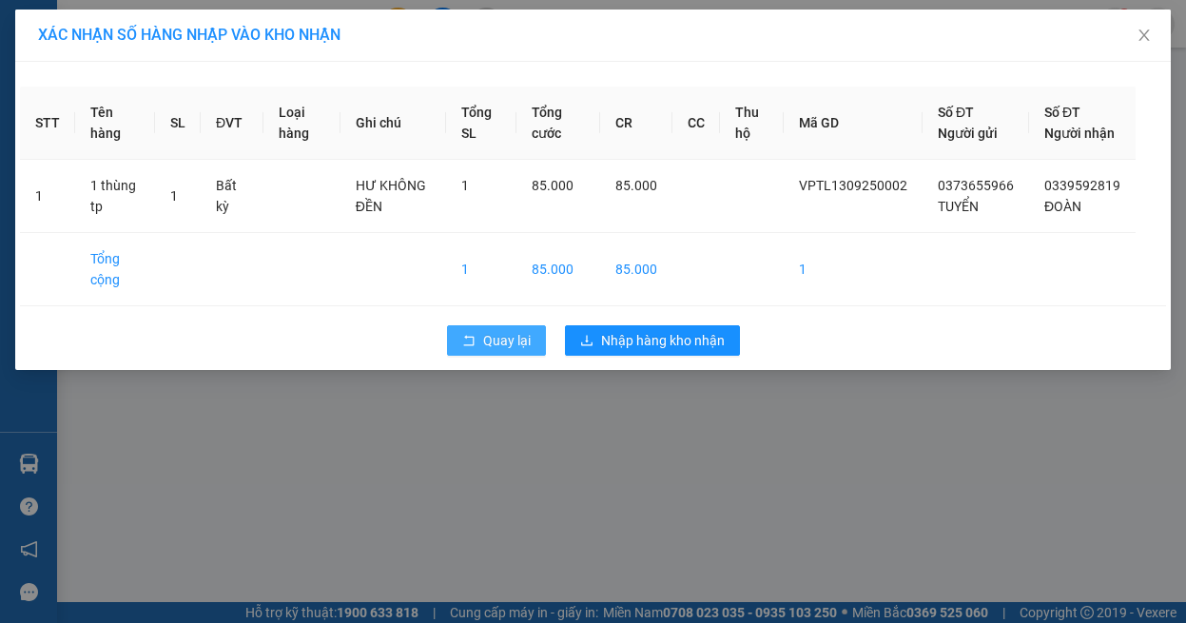
click at [522, 351] on span "Quay lại" at bounding box center [507, 340] width 48 height 21
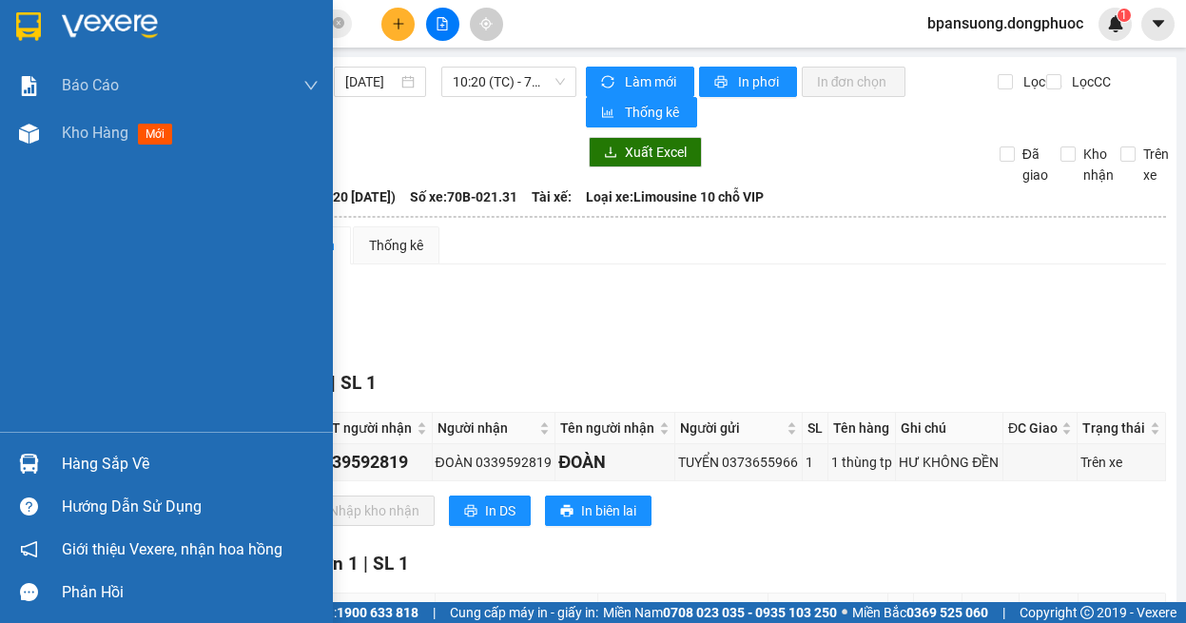
click at [37, 457] on img at bounding box center [29, 464] width 20 height 20
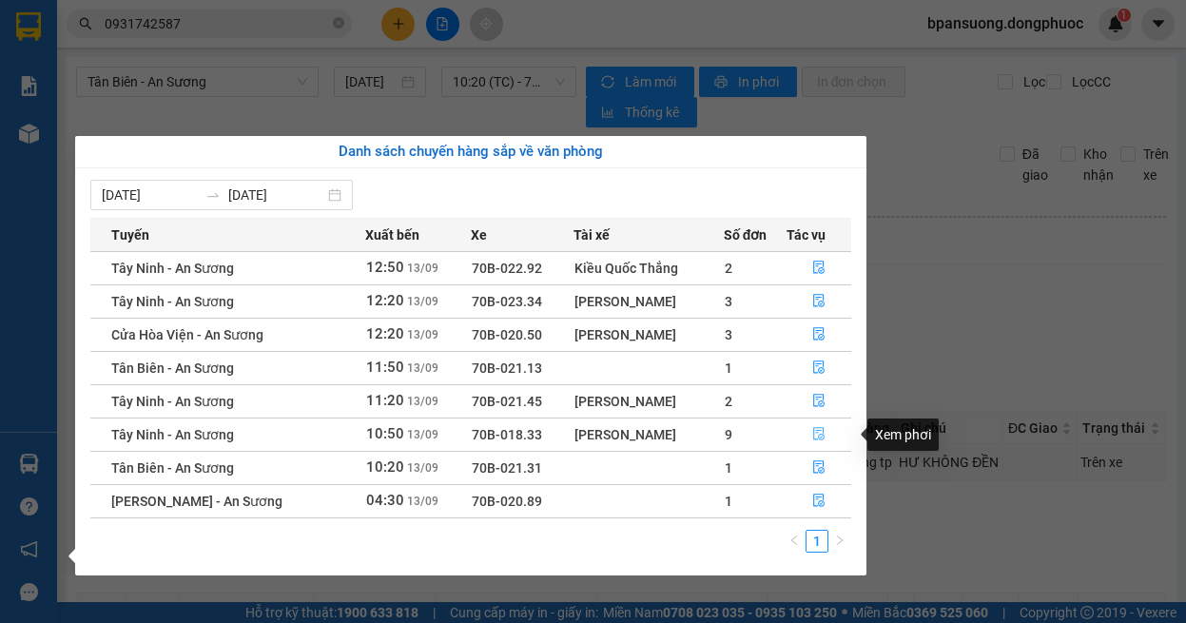
click at [820, 440] on icon "file-done" at bounding box center [818, 434] width 11 height 13
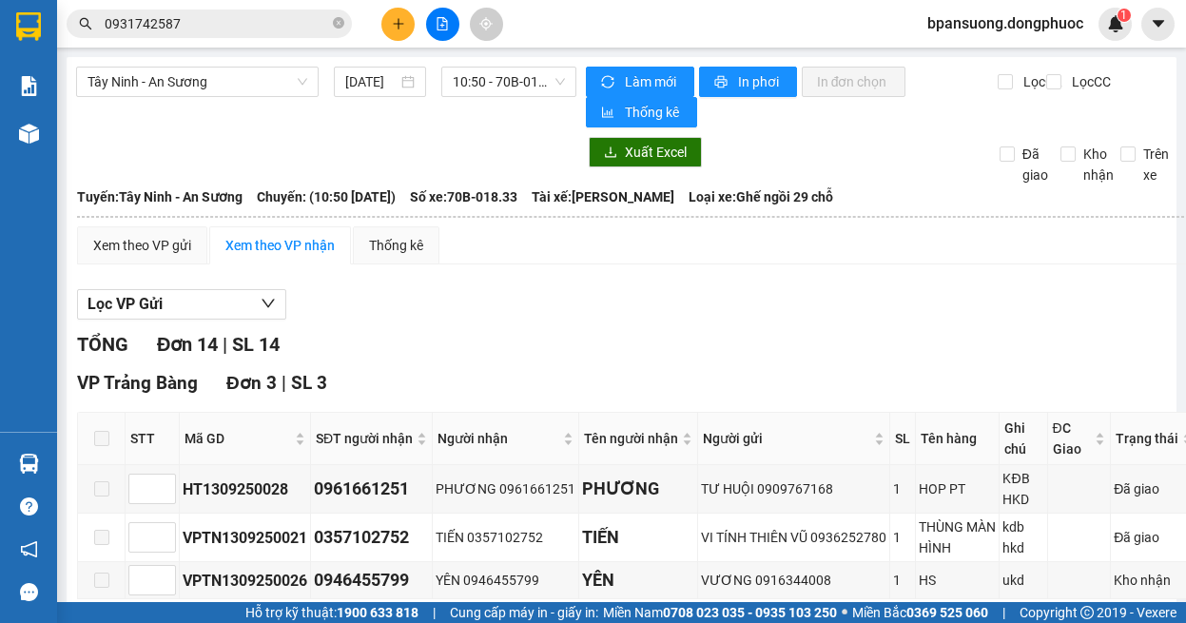
scroll to position [570, 0]
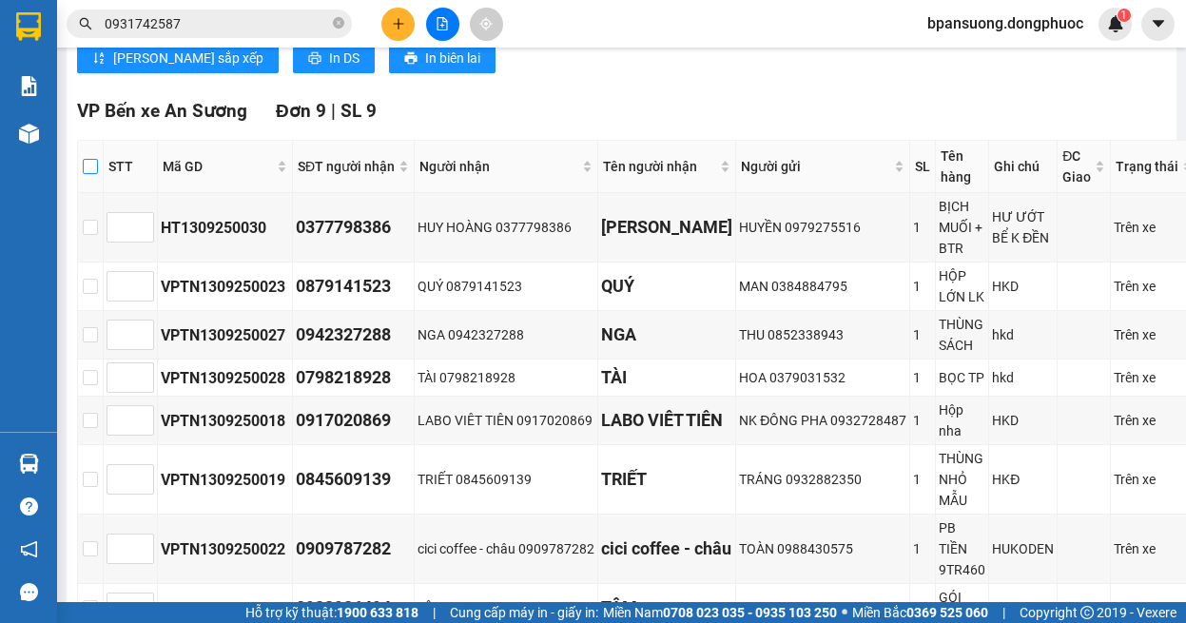
click at [87, 164] on input "checkbox" at bounding box center [90, 166] width 15 height 15
checkbox input "true"
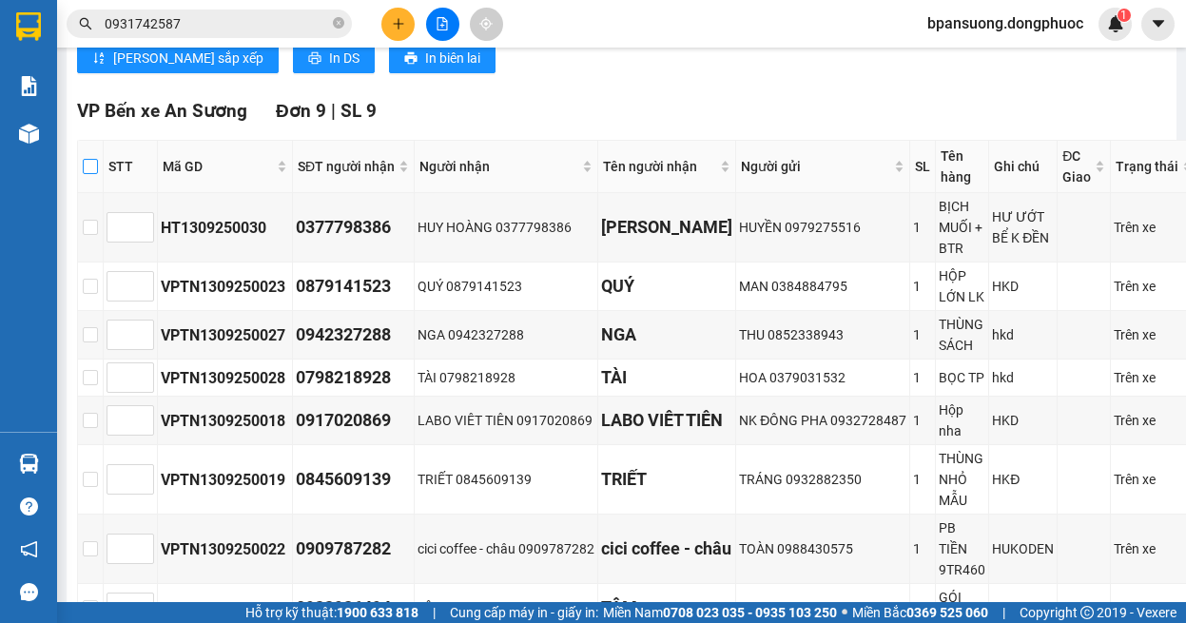
checkbox input "true"
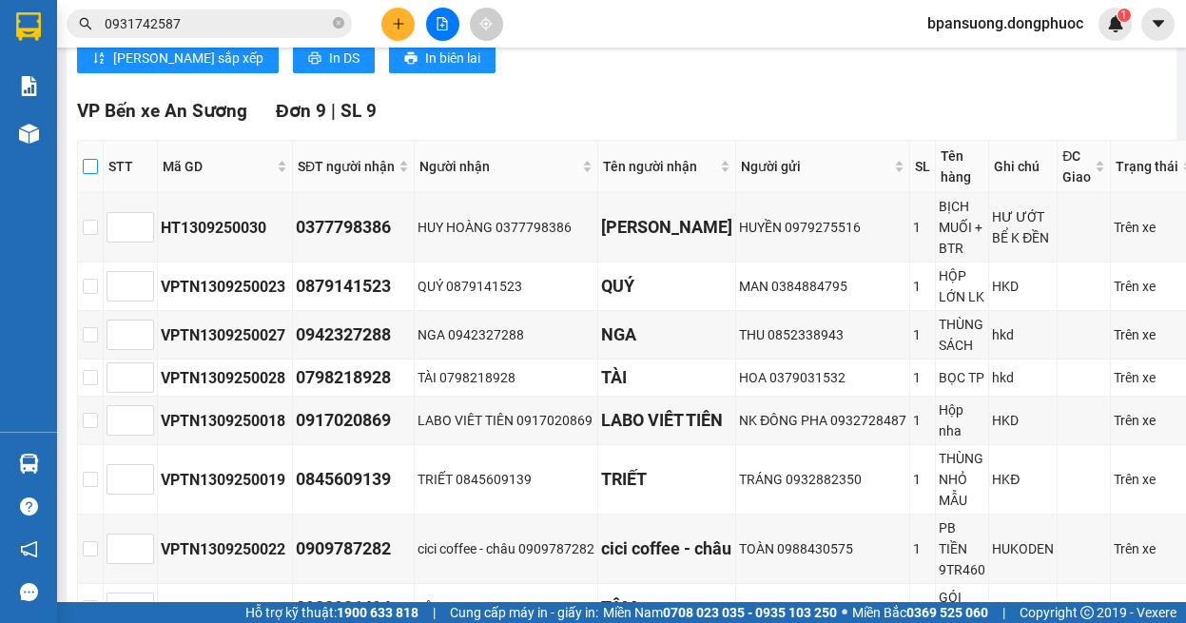
checkbox input "true"
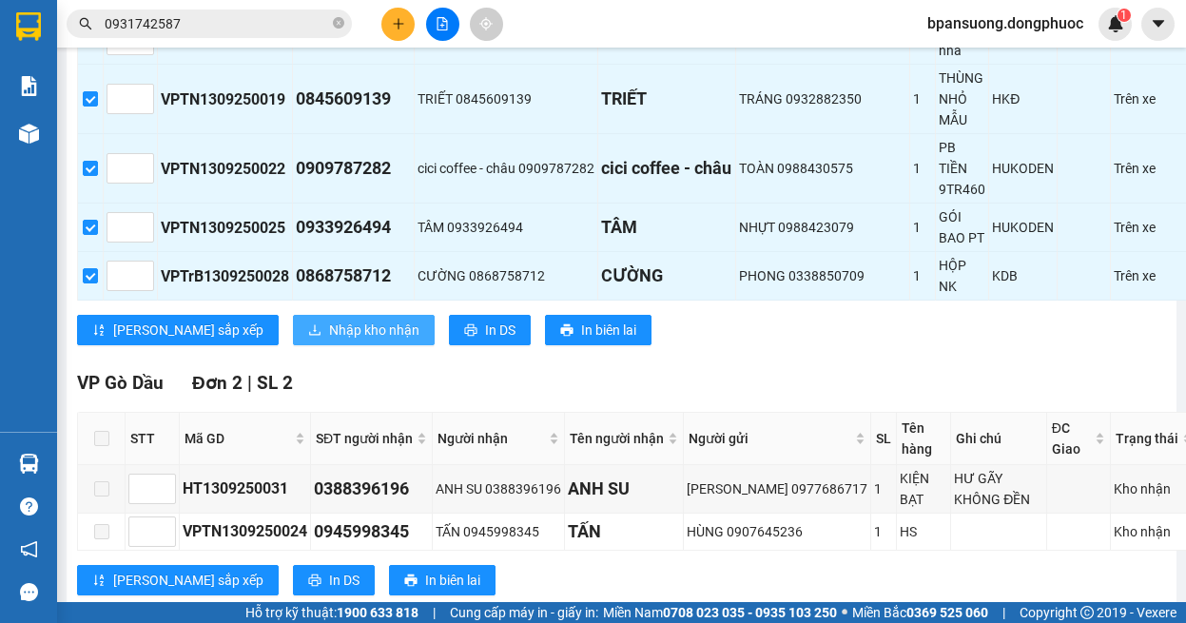
click at [280, 331] on div "VP Bến xe An Sương Đơn 9 | SL 9 STT Mã GD SĐT người nhận Người nhận Tên người n…" at bounding box center [637, 38] width 1121 height 643
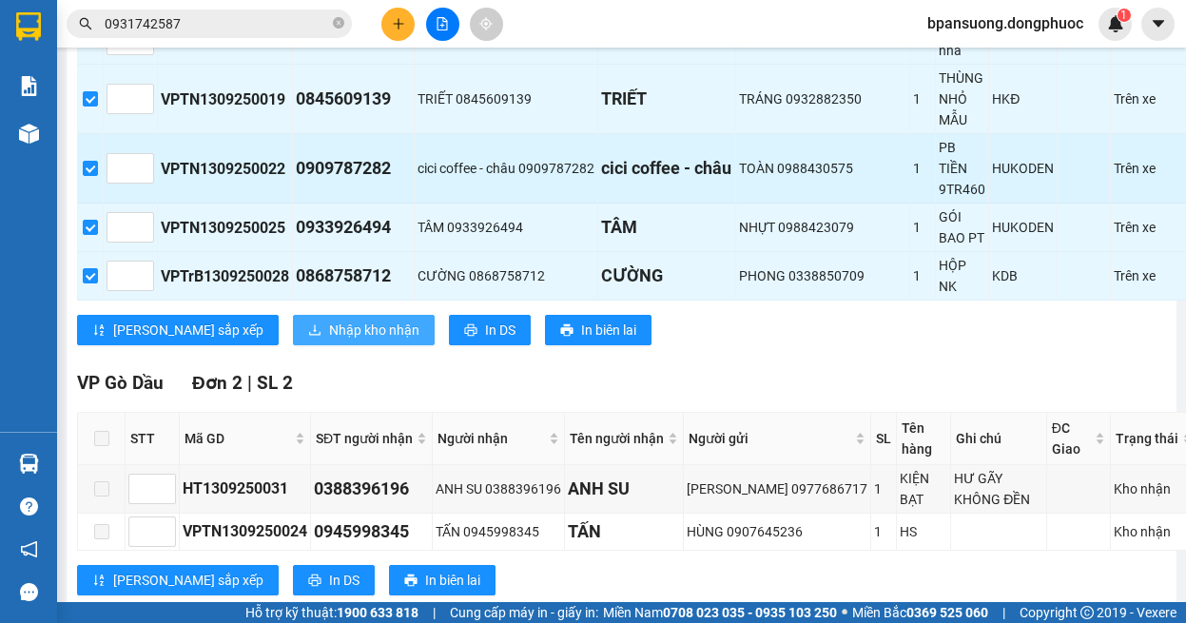
scroll to position [761, 0]
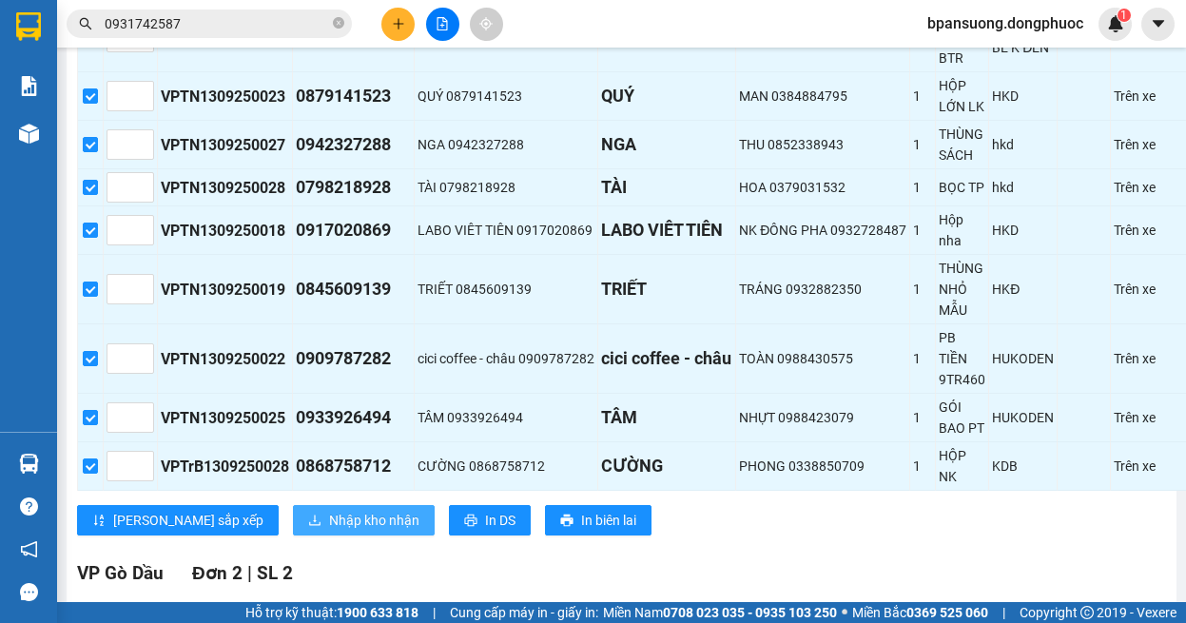
click at [329, 525] on span "Nhập kho nhận" at bounding box center [374, 520] width 90 height 21
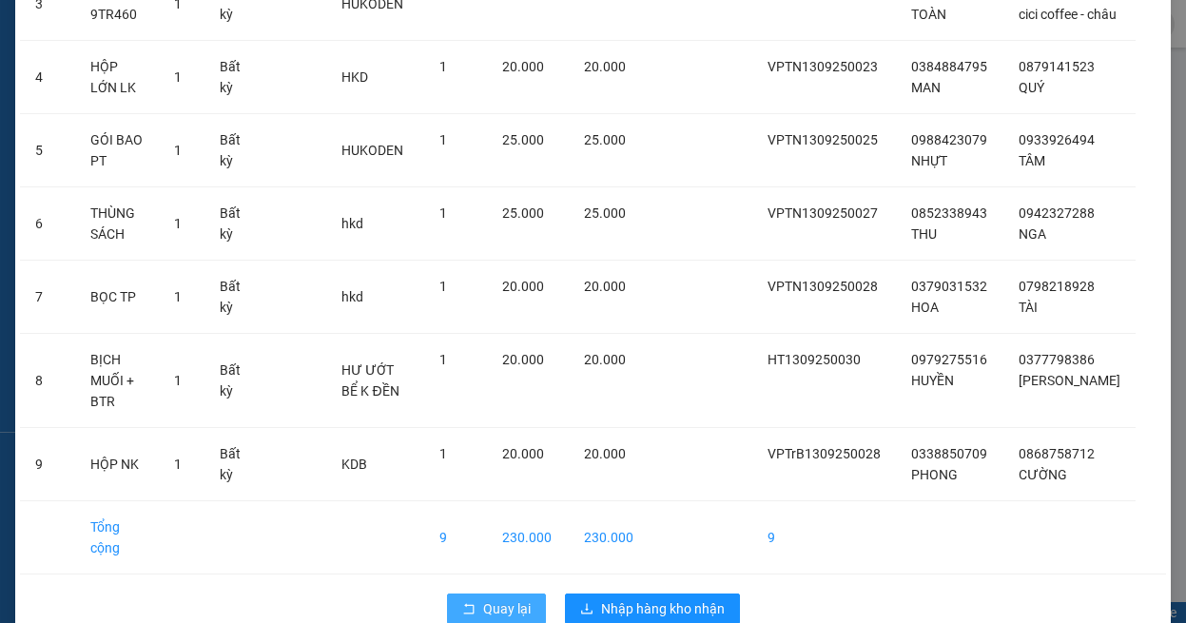
scroll to position [397, 0]
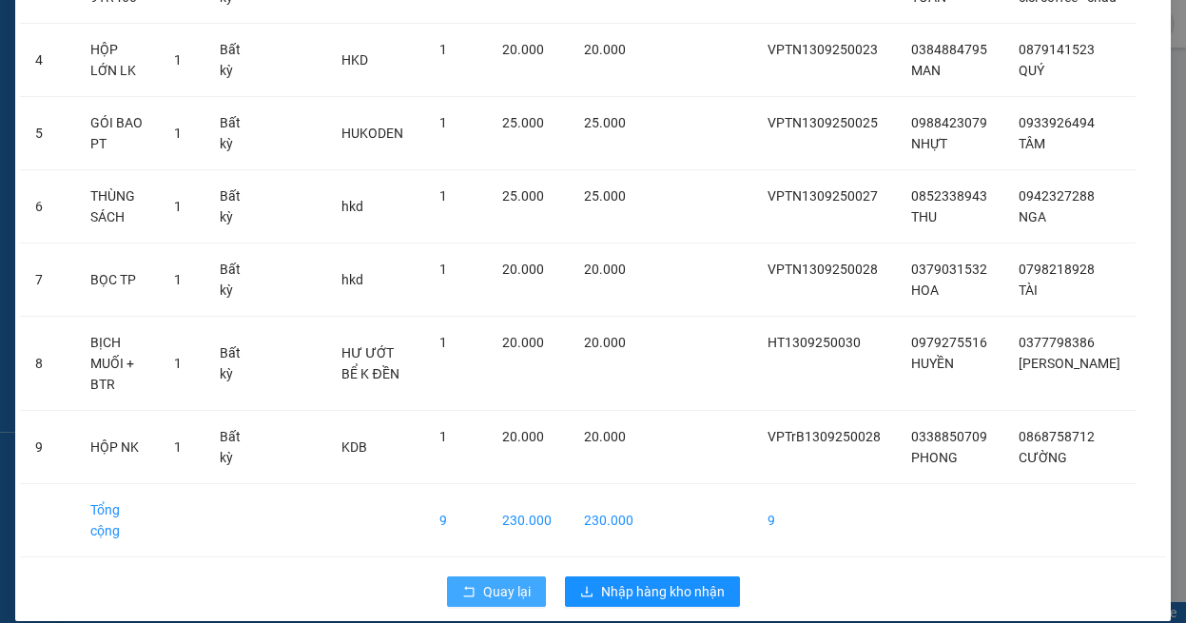
click at [486, 581] on span "Quay lại" at bounding box center [507, 591] width 48 height 21
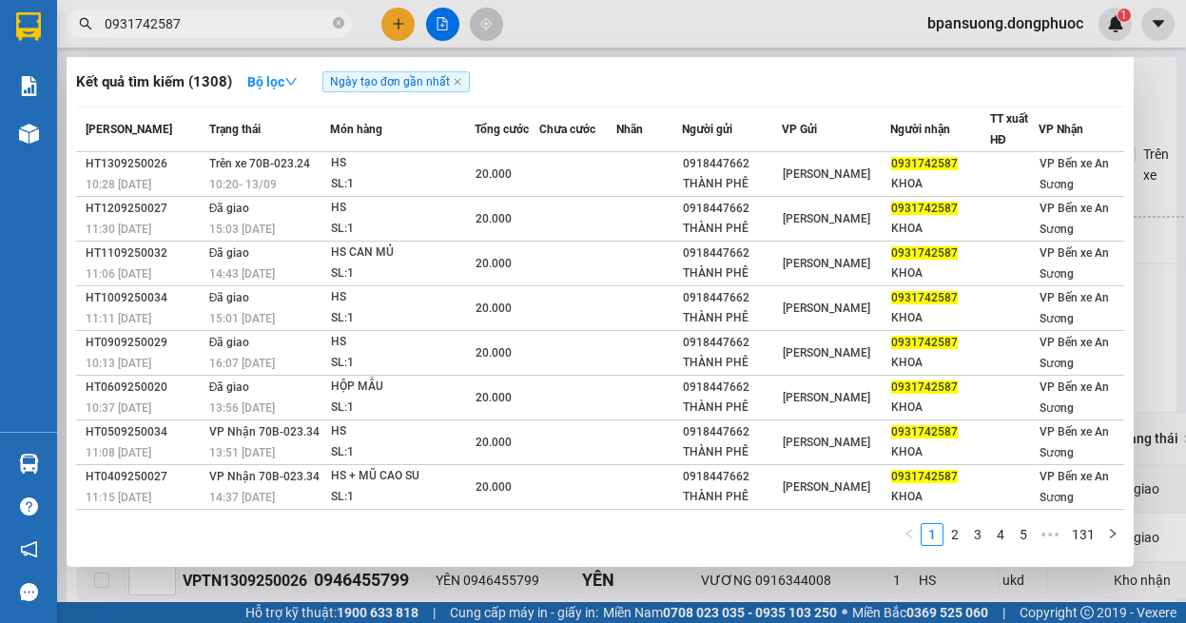
click at [259, 25] on input "0931742587" at bounding box center [217, 23] width 224 height 21
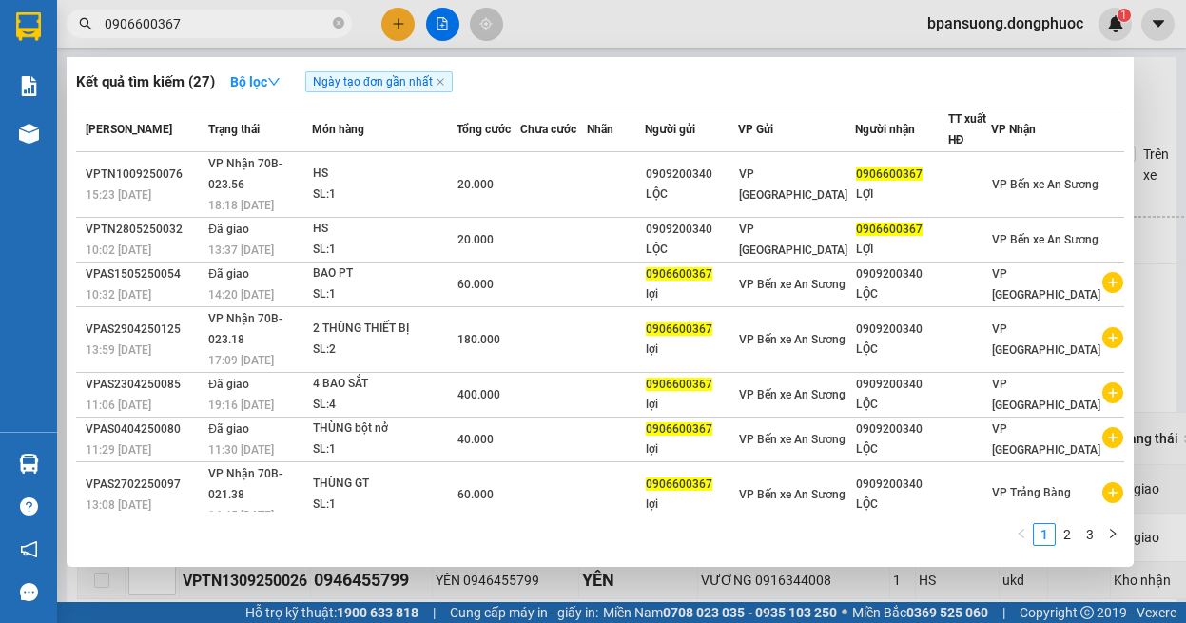
type input "0906600367"
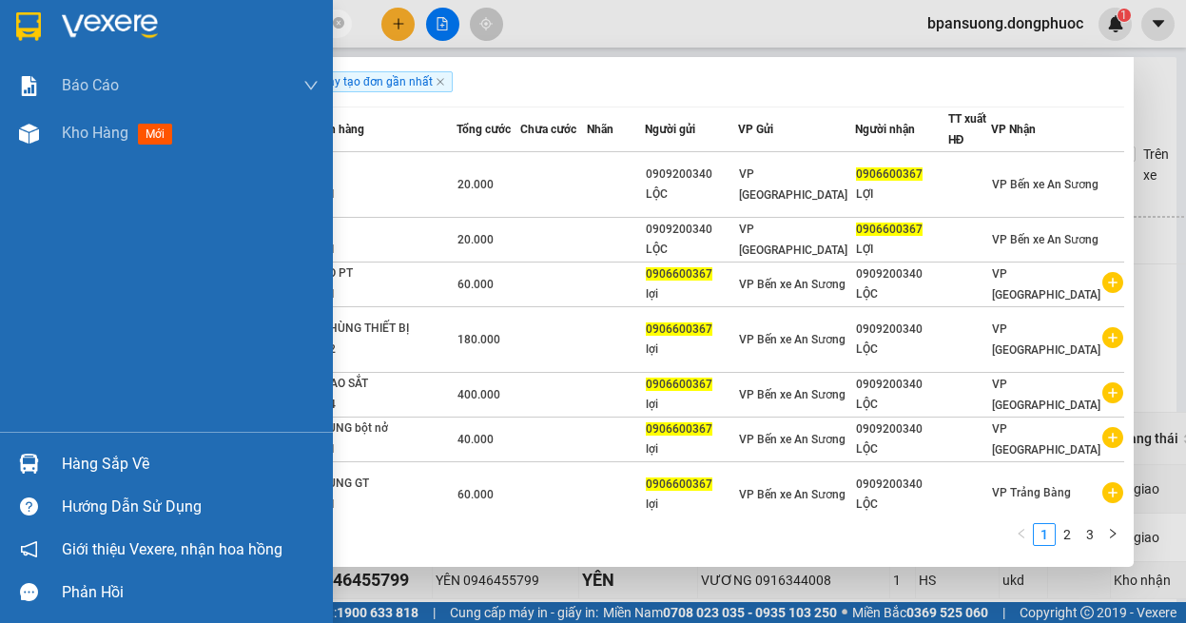
click at [19, 455] on img at bounding box center [29, 464] width 20 height 20
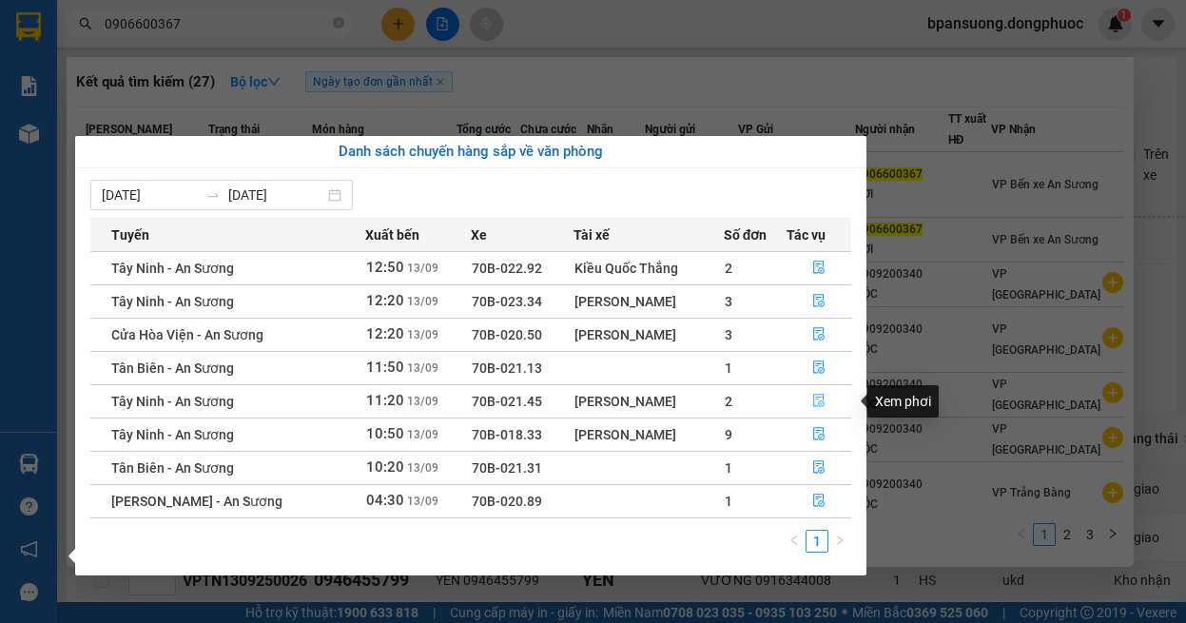
click at [801, 396] on button "button" at bounding box center [818, 401] width 63 height 30
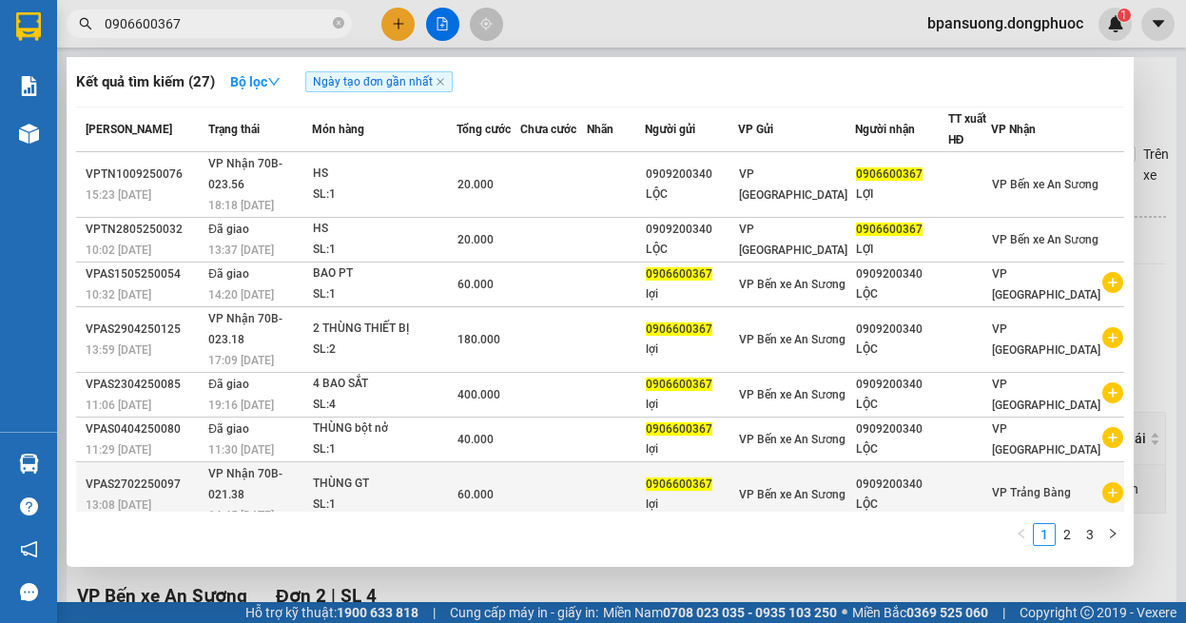
scroll to position [87, 0]
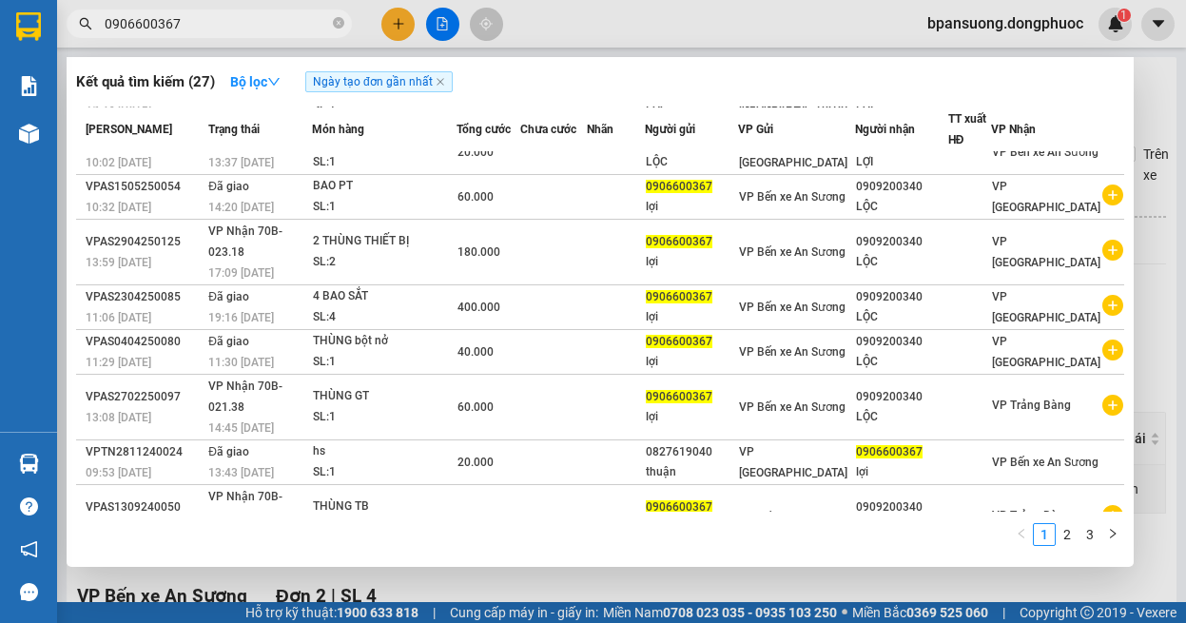
click at [1161, 99] on div at bounding box center [593, 311] width 1186 height 623
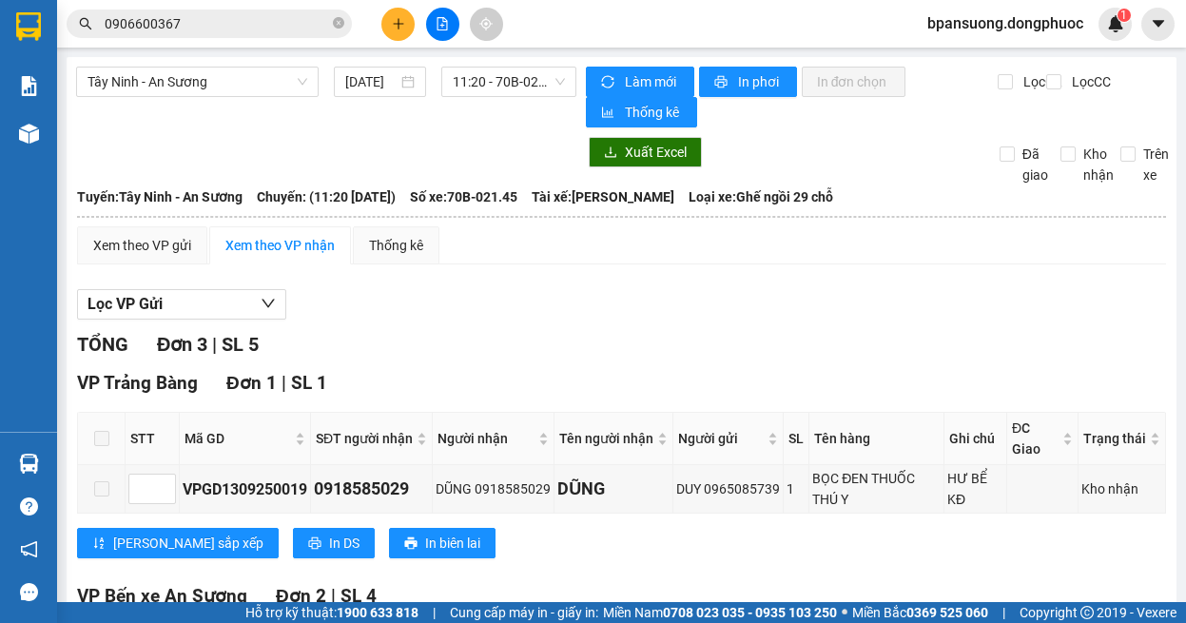
scroll to position [190, 0]
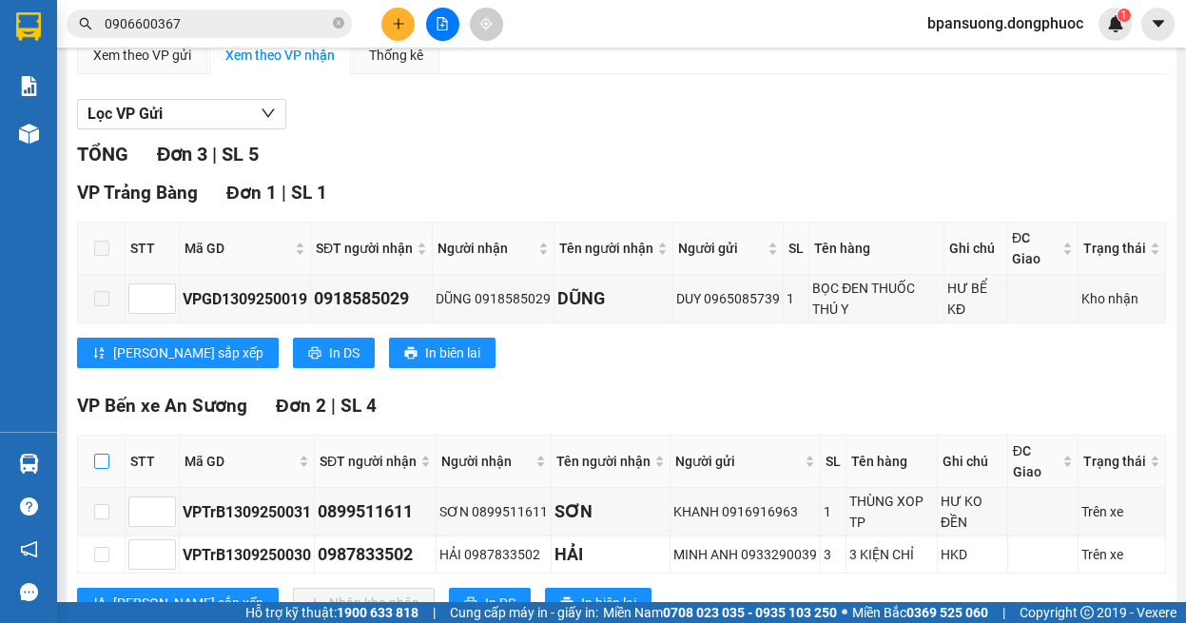
click at [102, 464] on input "checkbox" at bounding box center [101, 461] width 15 height 15
checkbox input "true"
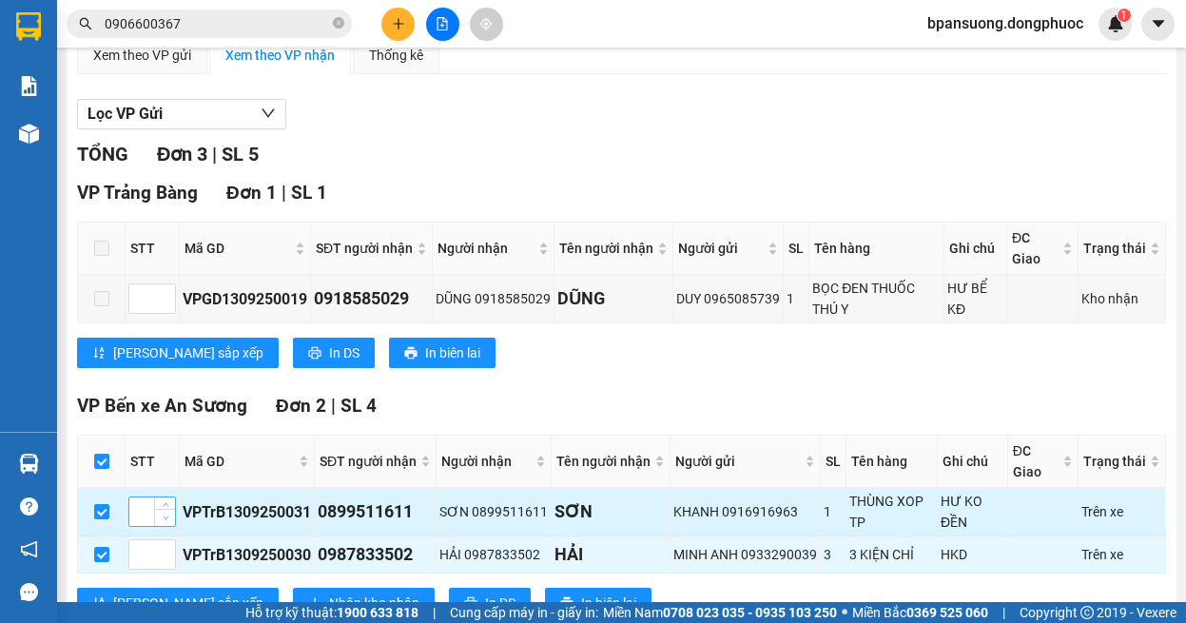
scroll to position [260, 0]
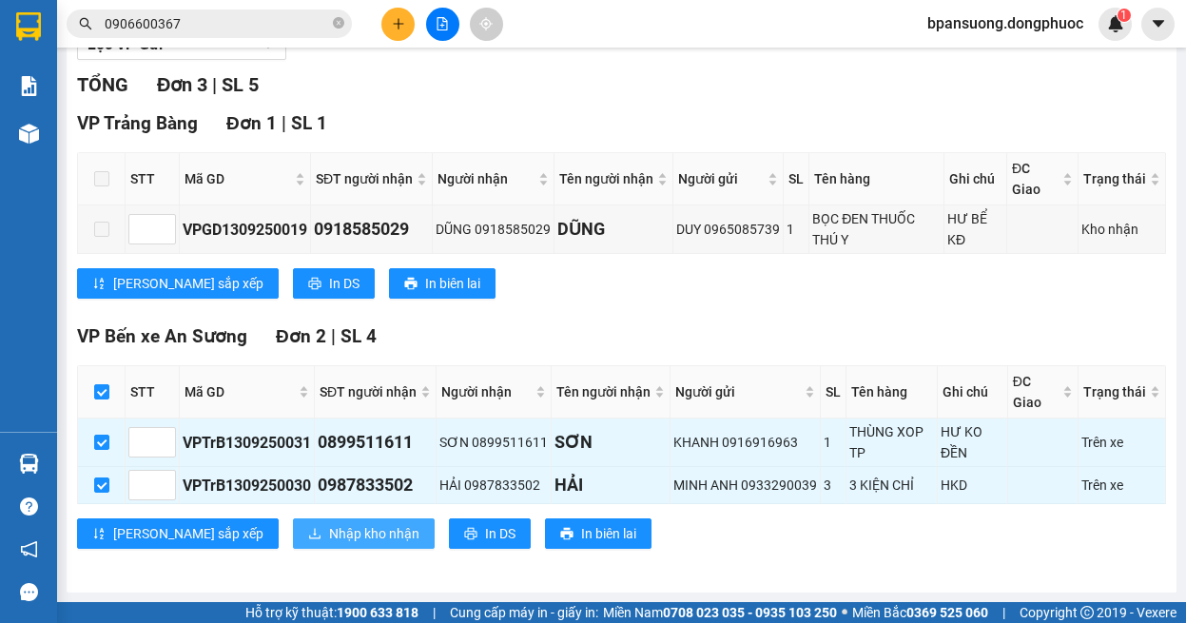
click at [329, 531] on span "Nhập kho nhận" at bounding box center [374, 533] width 90 height 21
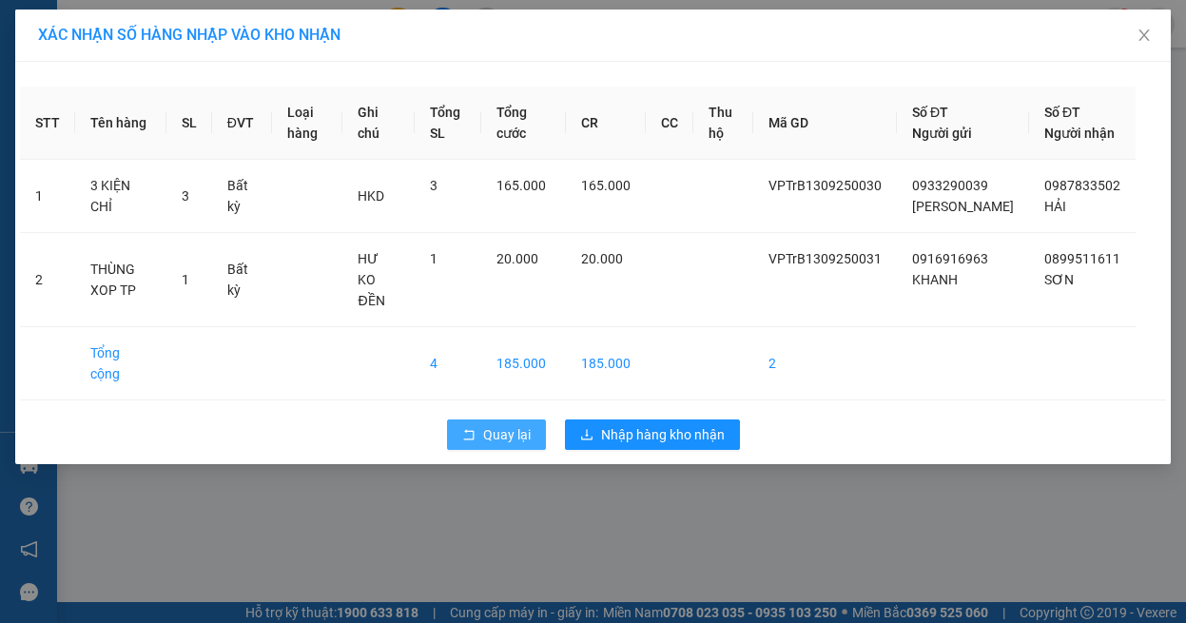
click at [500, 424] on span "Quay lại" at bounding box center [507, 434] width 48 height 21
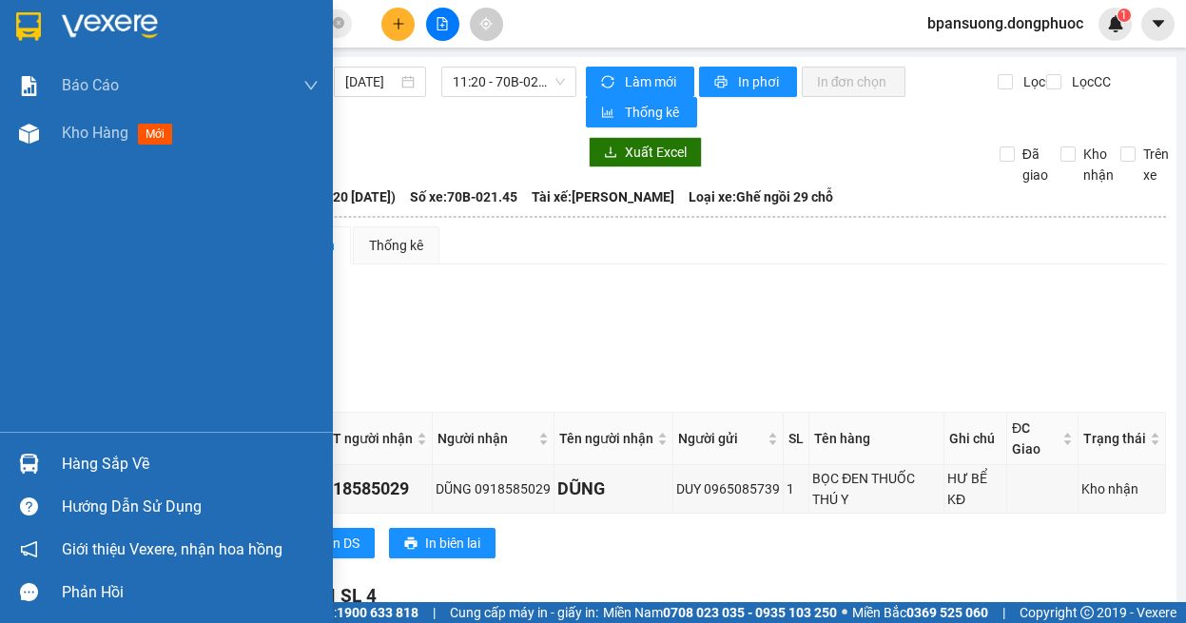
click at [44, 459] on div at bounding box center [28, 463] width 33 height 33
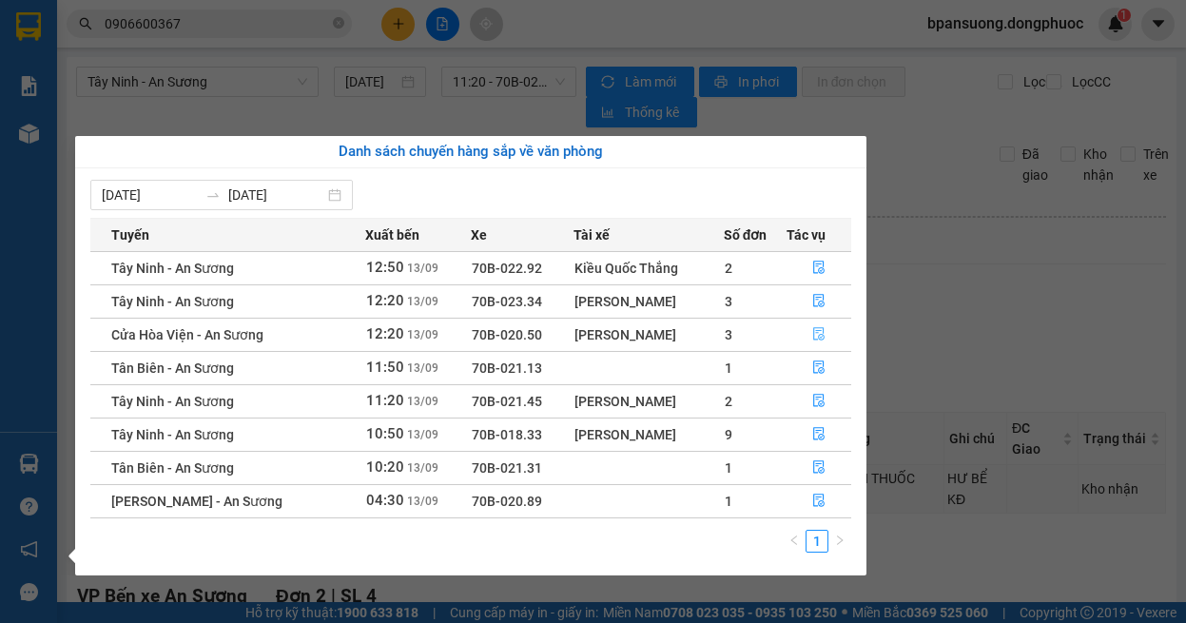
click at [812, 331] on icon "file-done" at bounding box center [818, 333] width 13 height 13
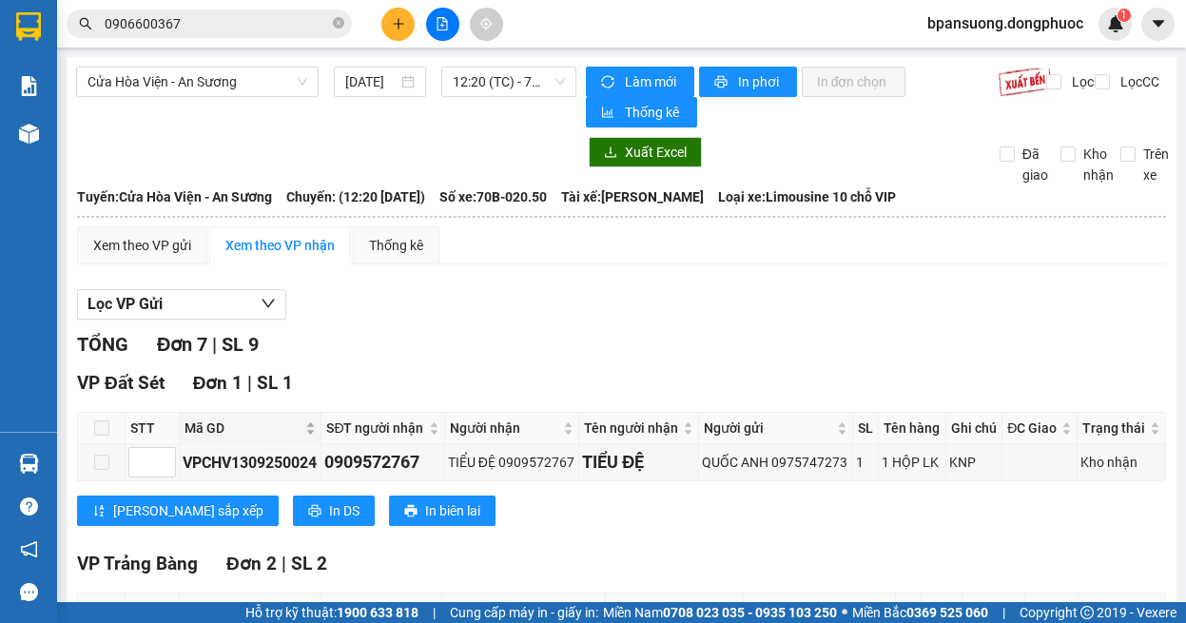
scroll to position [190, 0]
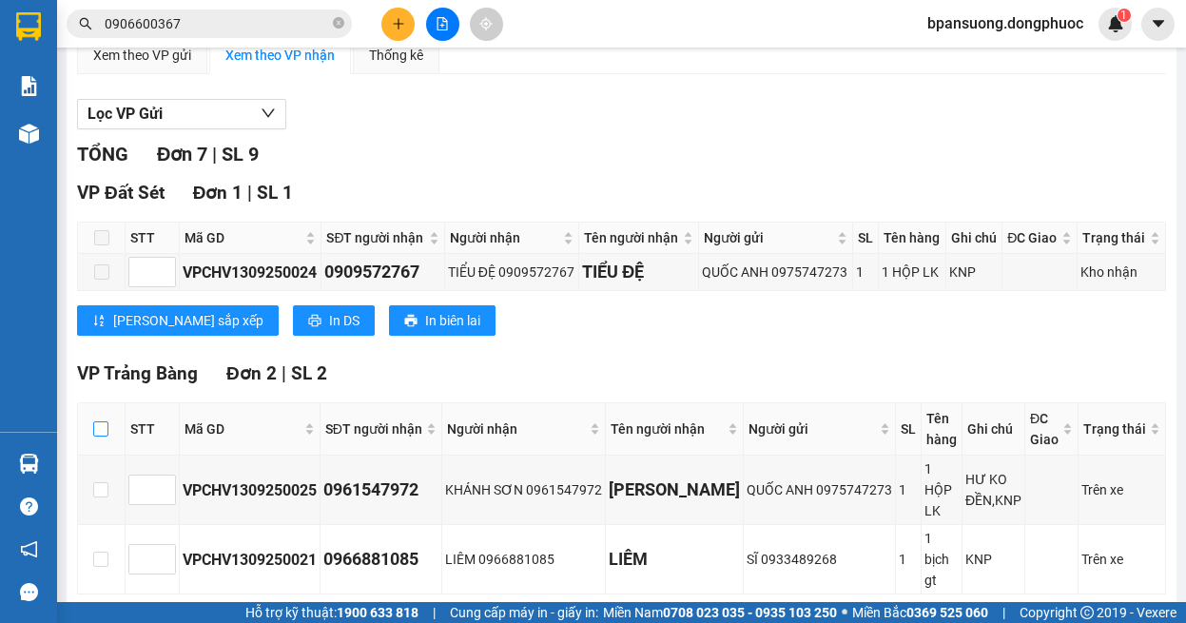
click at [101, 423] on input "checkbox" at bounding box center [100, 428] width 15 height 15
checkbox input "true"
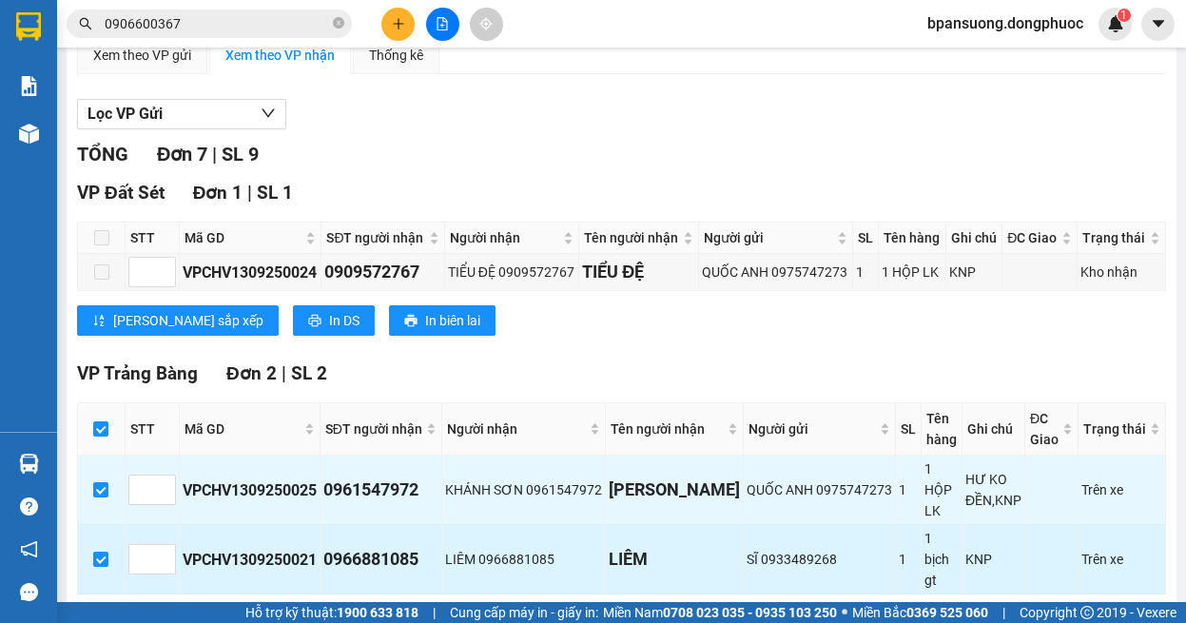
scroll to position [380, 0]
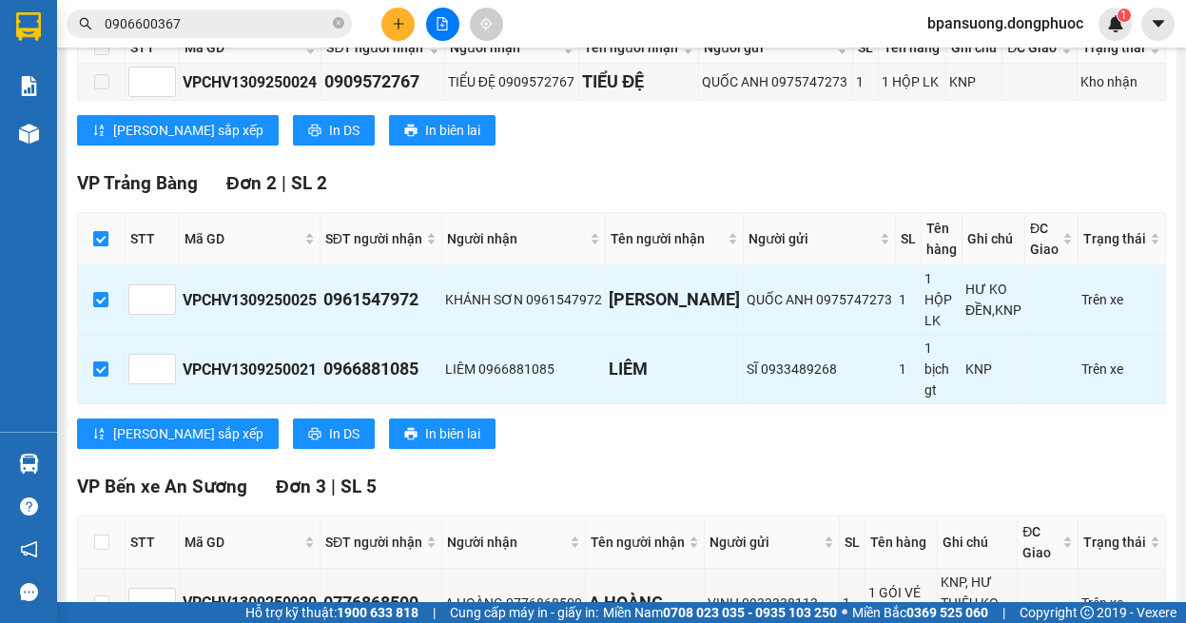
click at [99, 240] on input "checkbox" at bounding box center [100, 238] width 15 height 15
checkbox input "false"
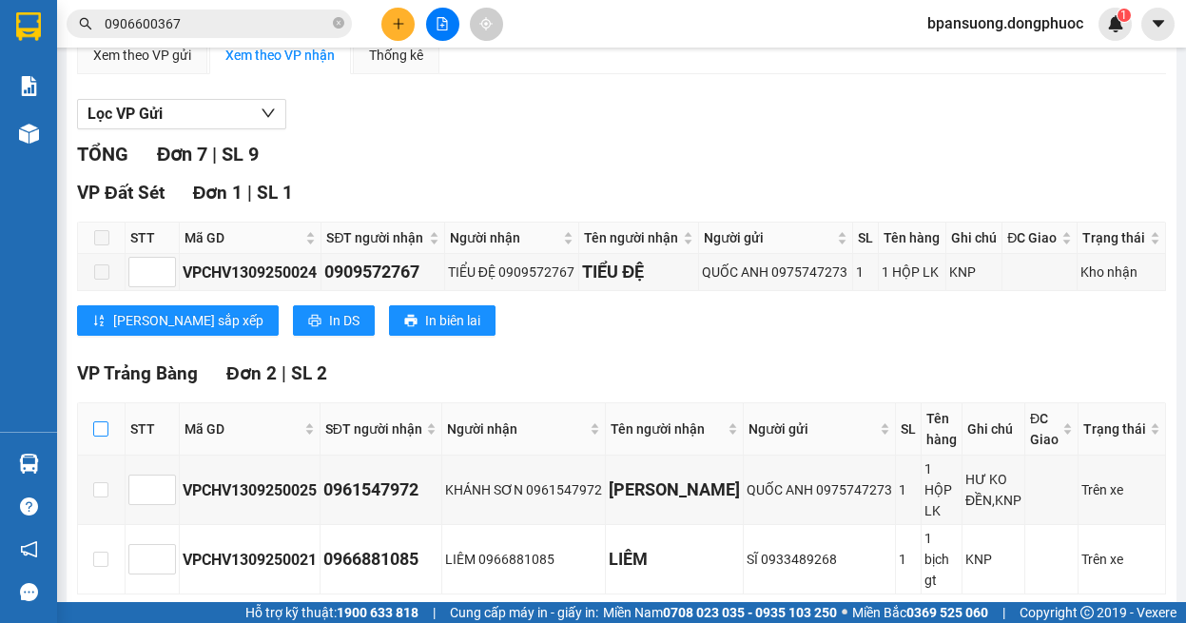
scroll to position [0, 0]
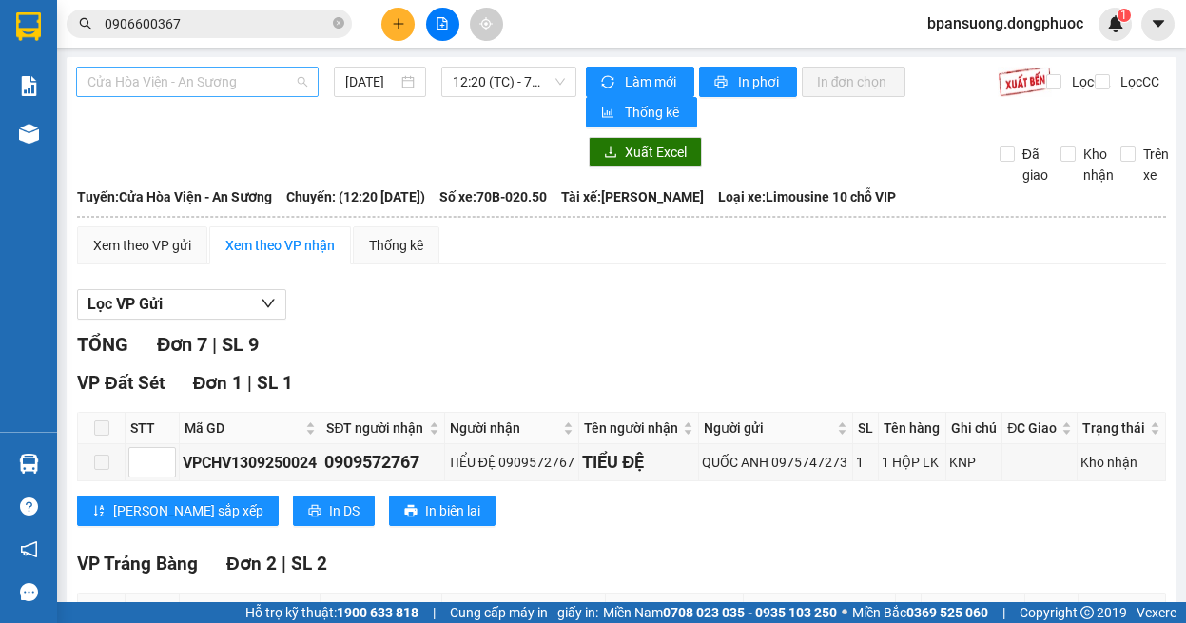
click at [241, 70] on span "Cửa Hòa Viện - An Sương" at bounding box center [197, 82] width 220 height 29
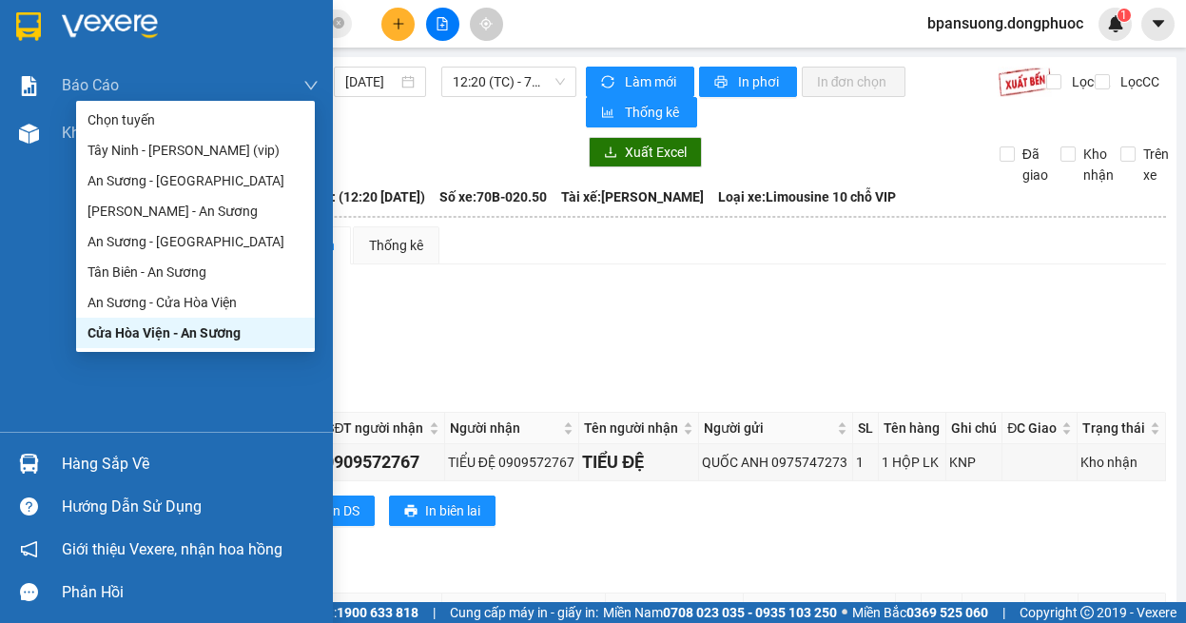
click at [37, 456] on img at bounding box center [29, 464] width 20 height 20
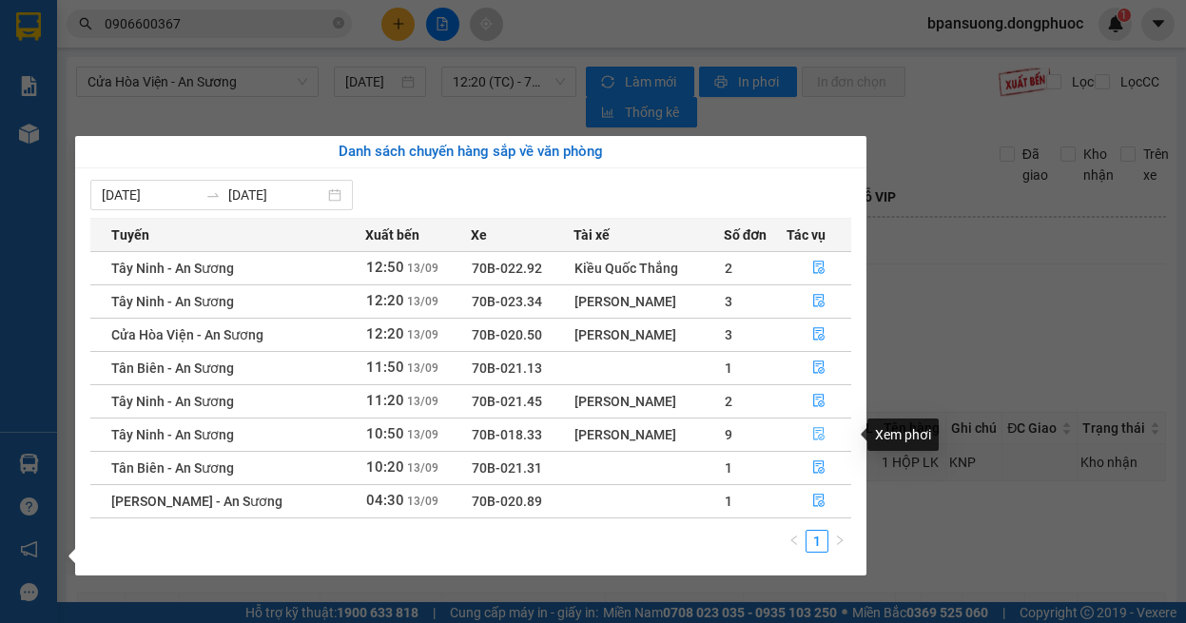
click at [816, 440] on icon "file-done" at bounding box center [818, 433] width 13 height 13
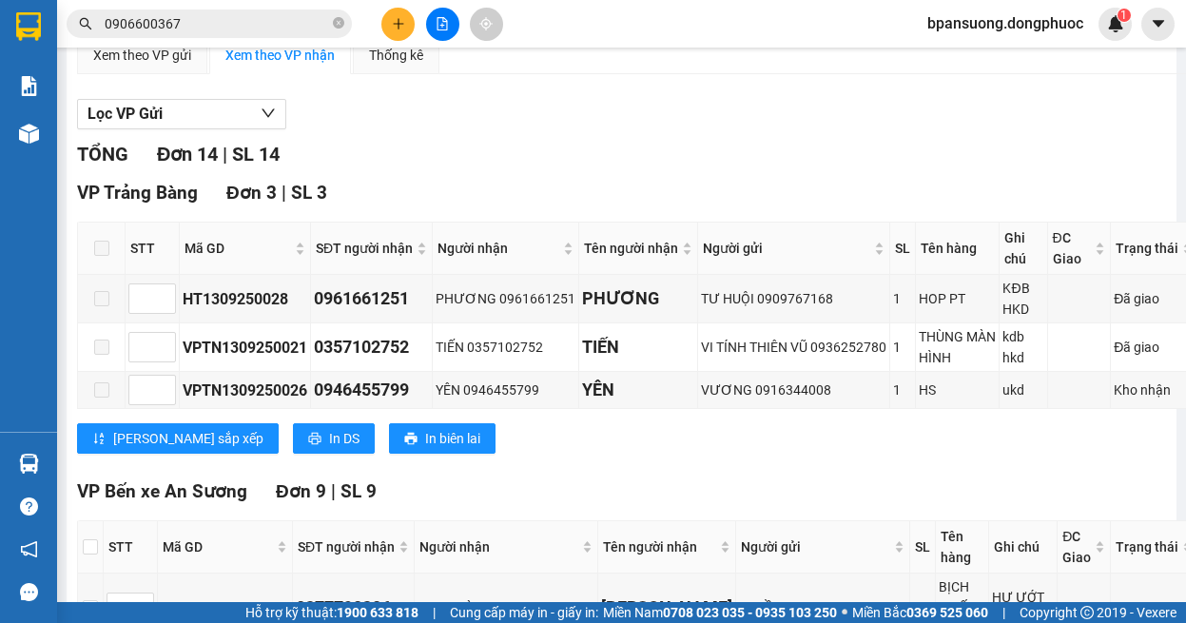
scroll to position [380, 0]
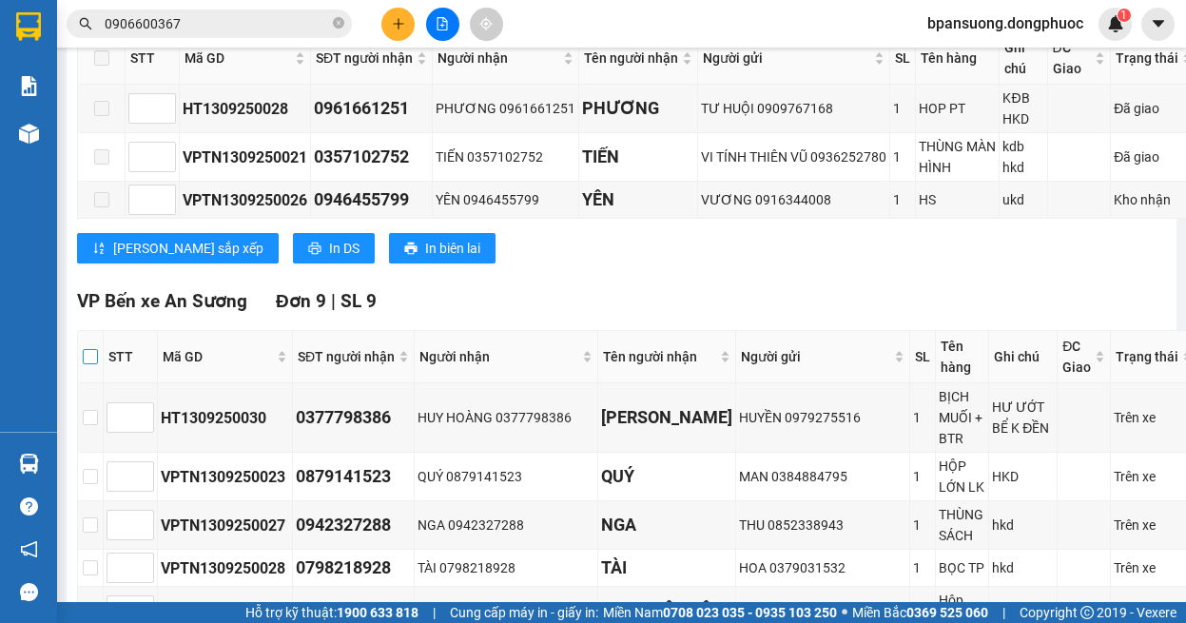
click at [93, 353] on input "checkbox" at bounding box center [90, 356] width 15 height 15
checkbox input "true"
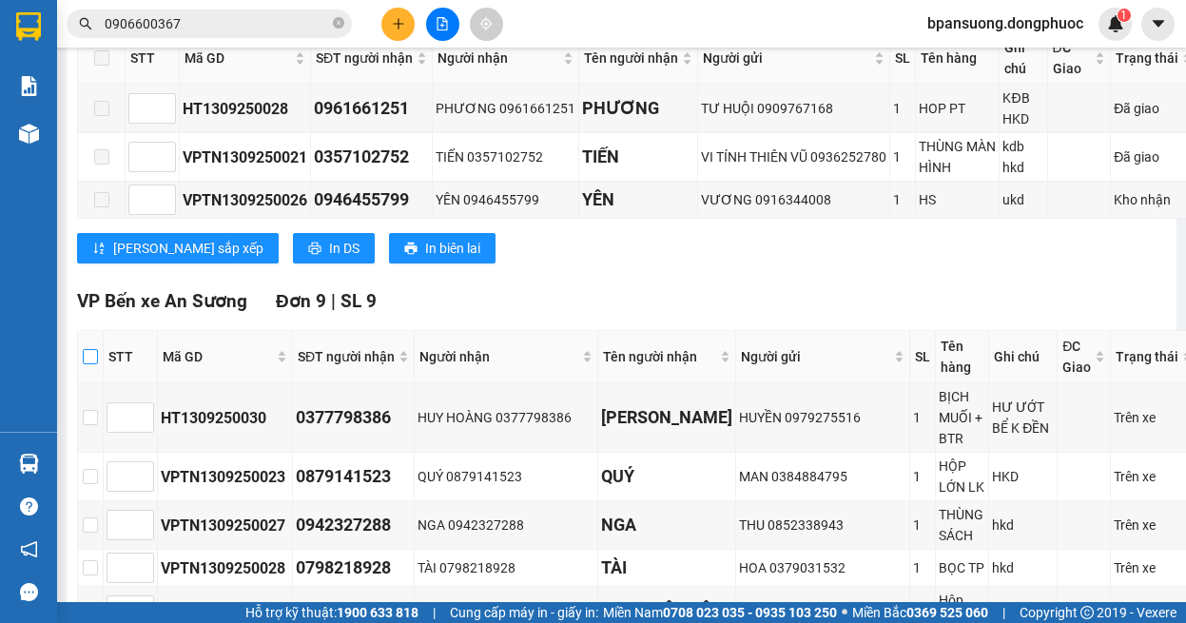
checkbox input "true"
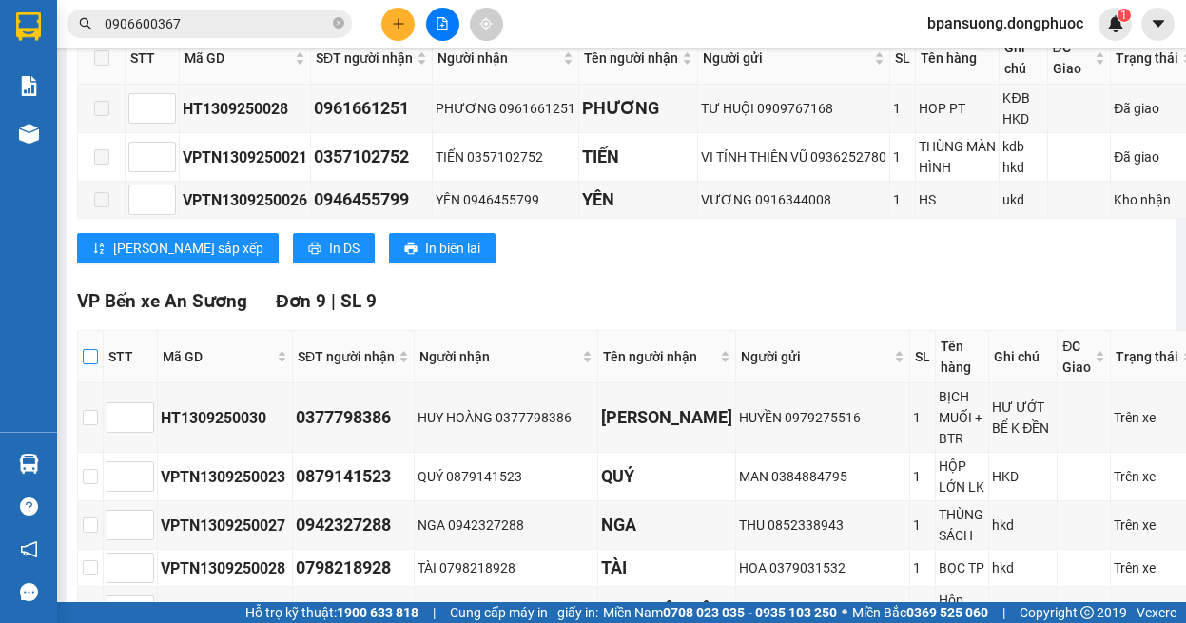
checkbox input "true"
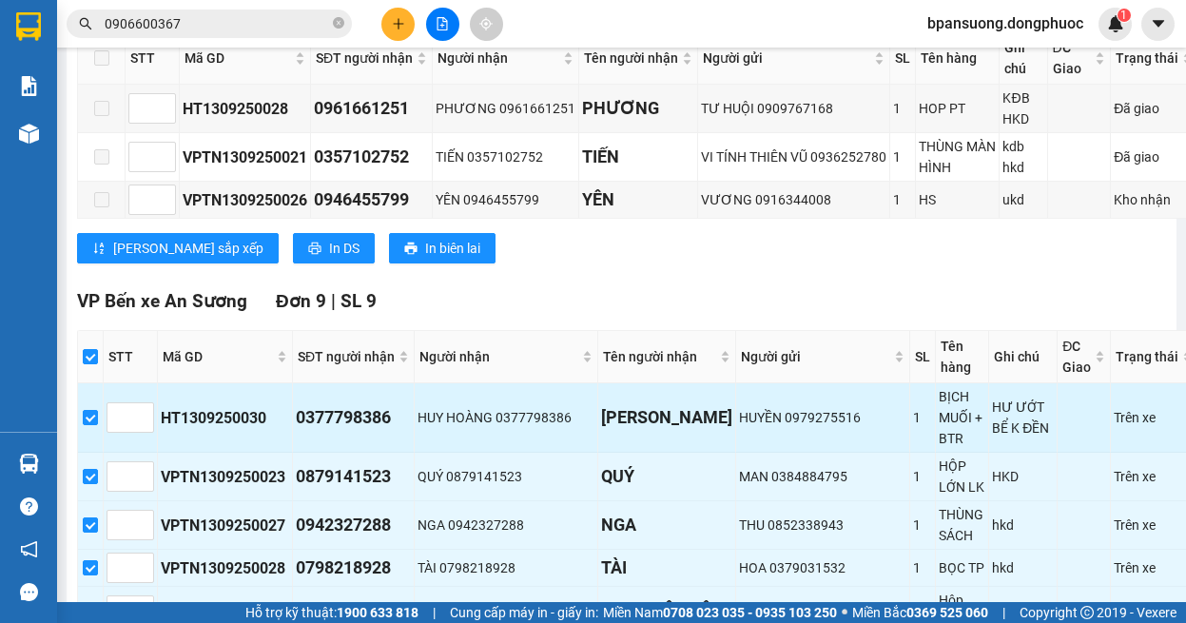
scroll to position [761, 0]
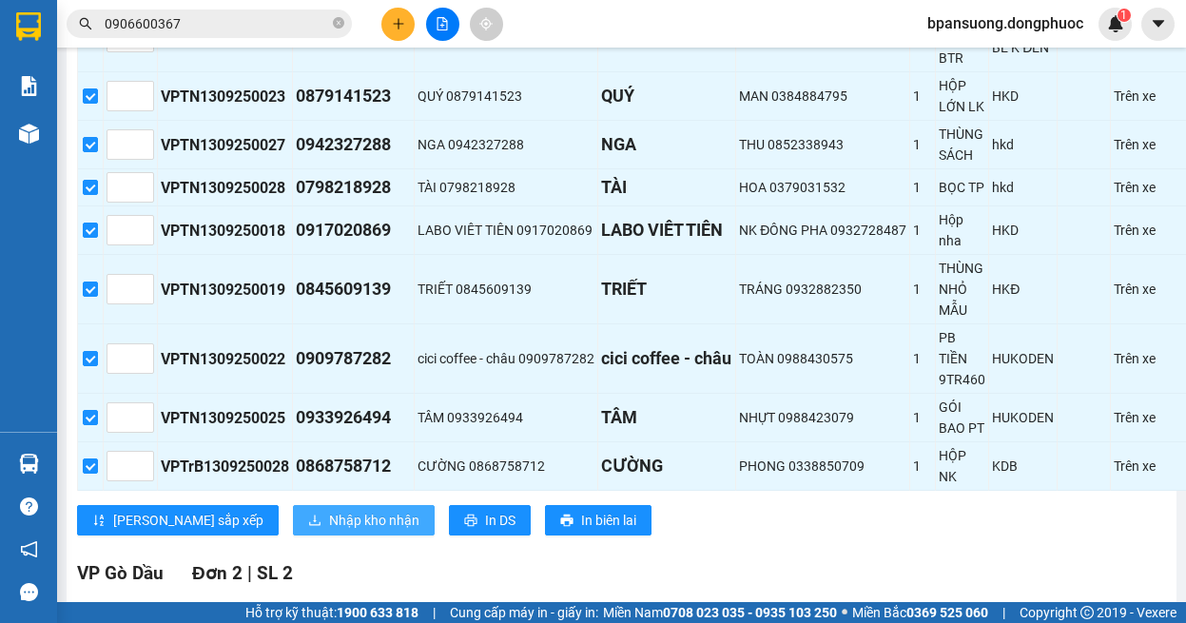
click at [329, 515] on span "Nhập kho nhận" at bounding box center [374, 520] width 90 height 21
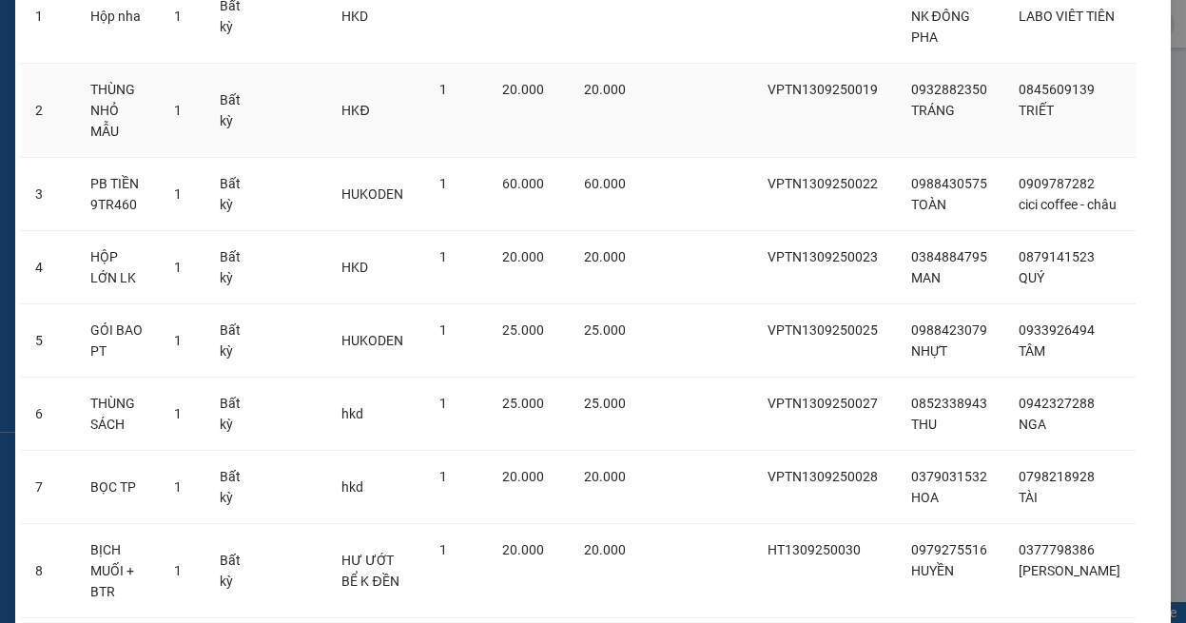
scroll to position [380, 0]
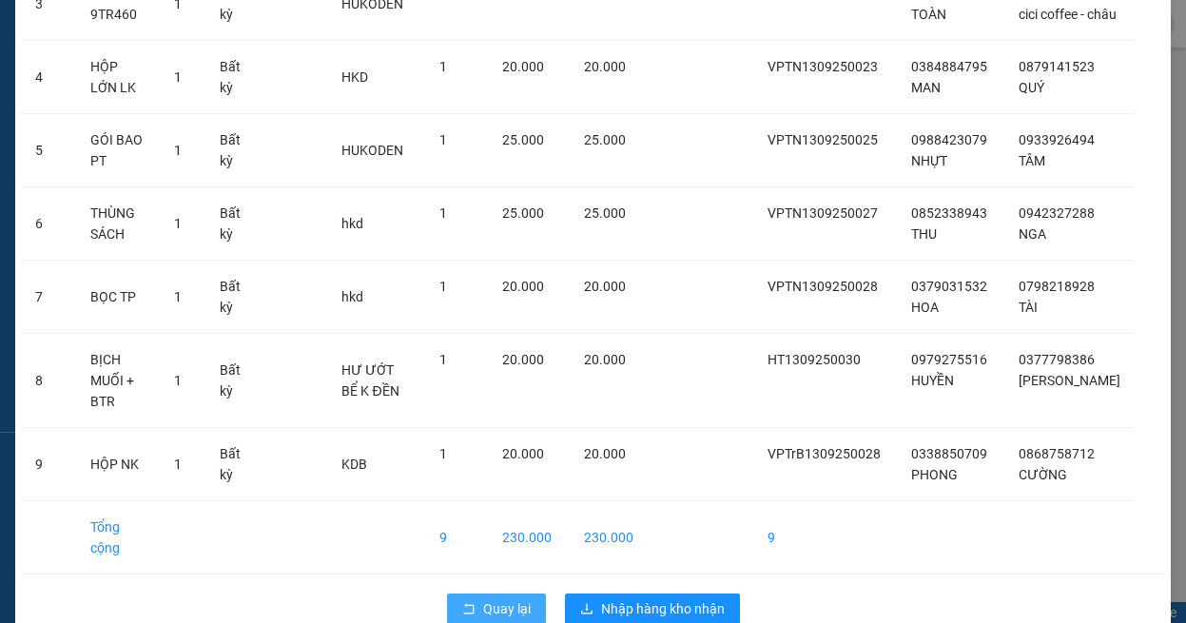
drag, startPoint x: 470, startPoint y: 582, endPoint x: 459, endPoint y: 579, distance: 10.8
click at [459, 593] on button "Quay lại" at bounding box center [496, 608] width 99 height 30
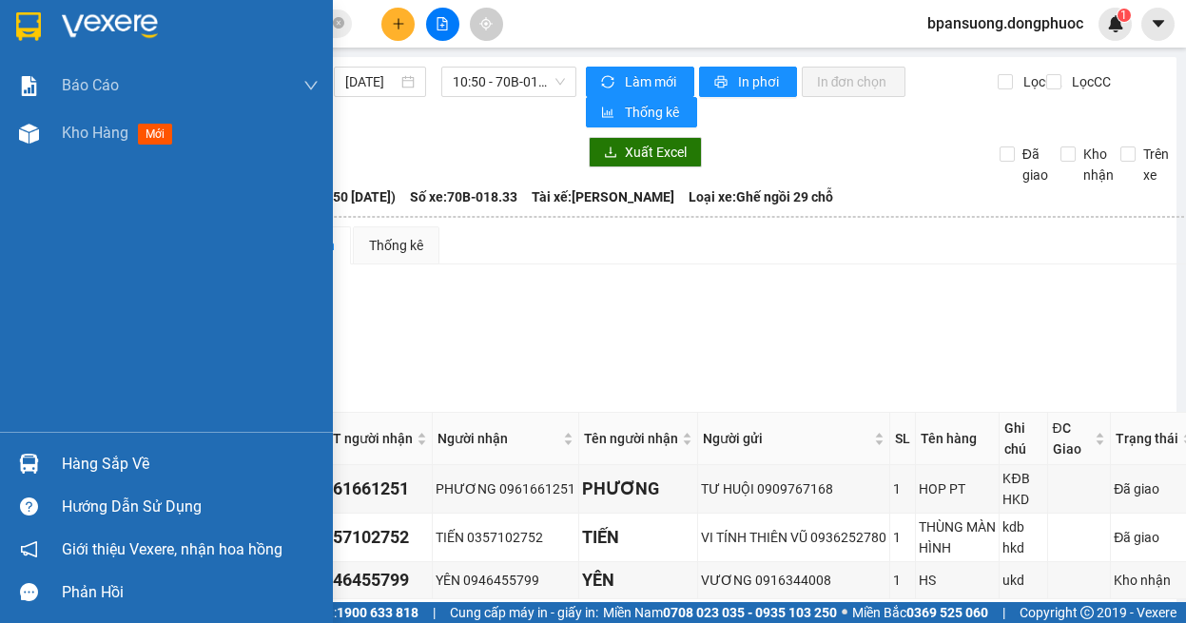
click at [50, 463] on div "Hàng sắp về" at bounding box center [166, 463] width 333 height 43
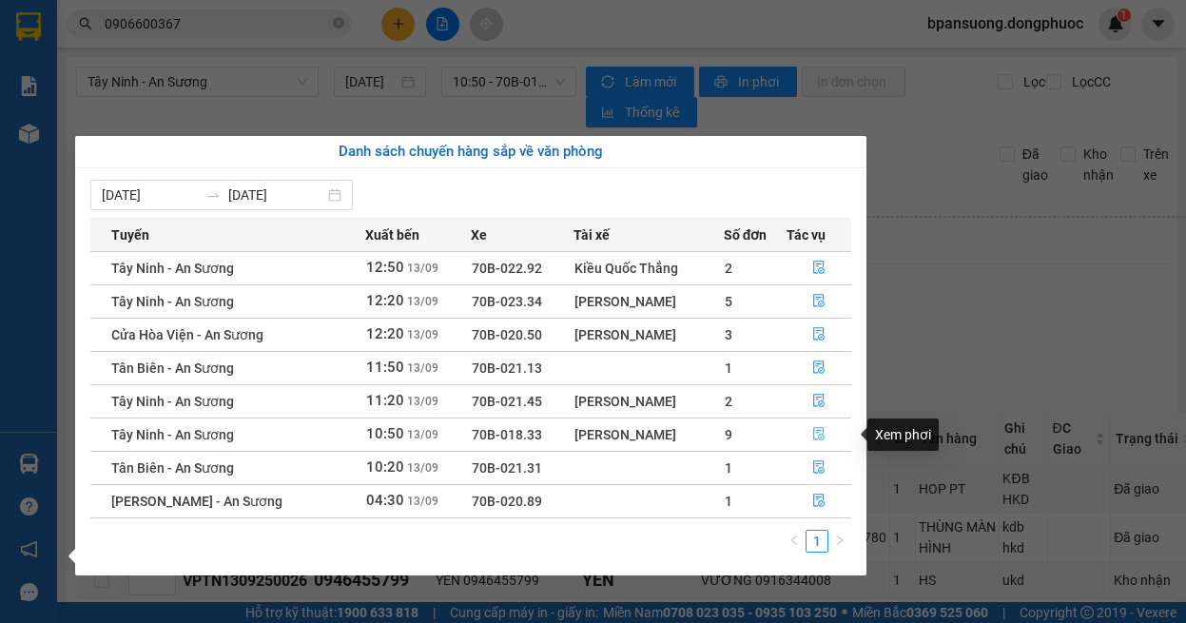
click at [824, 435] on button "button" at bounding box center [818, 434] width 63 height 30
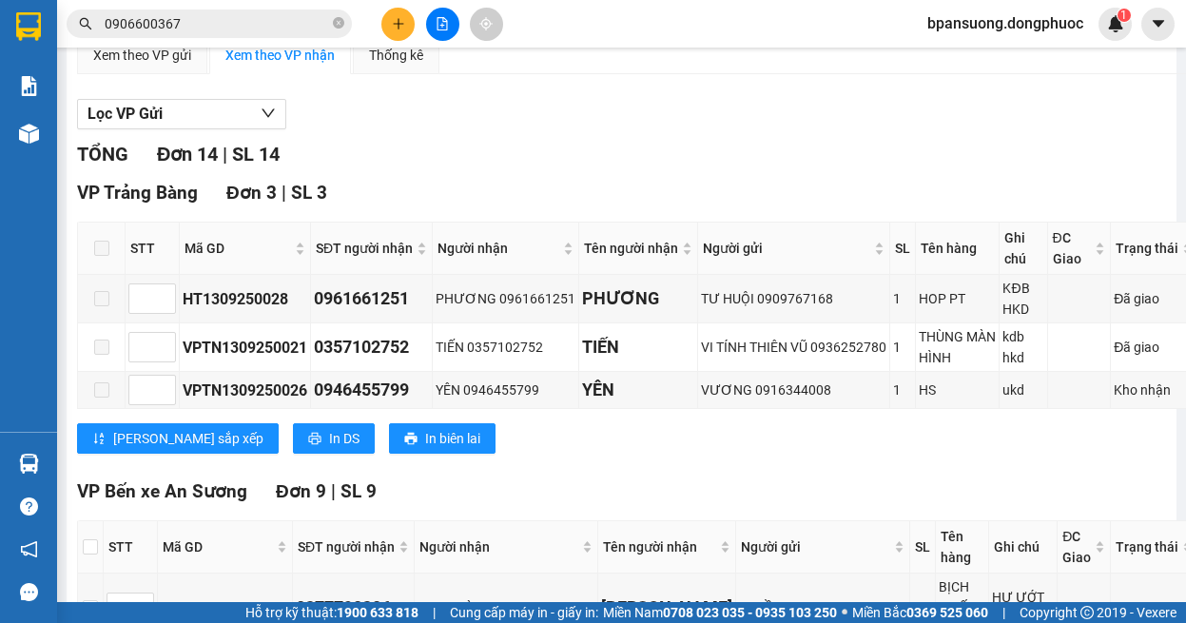
scroll to position [380, 0]
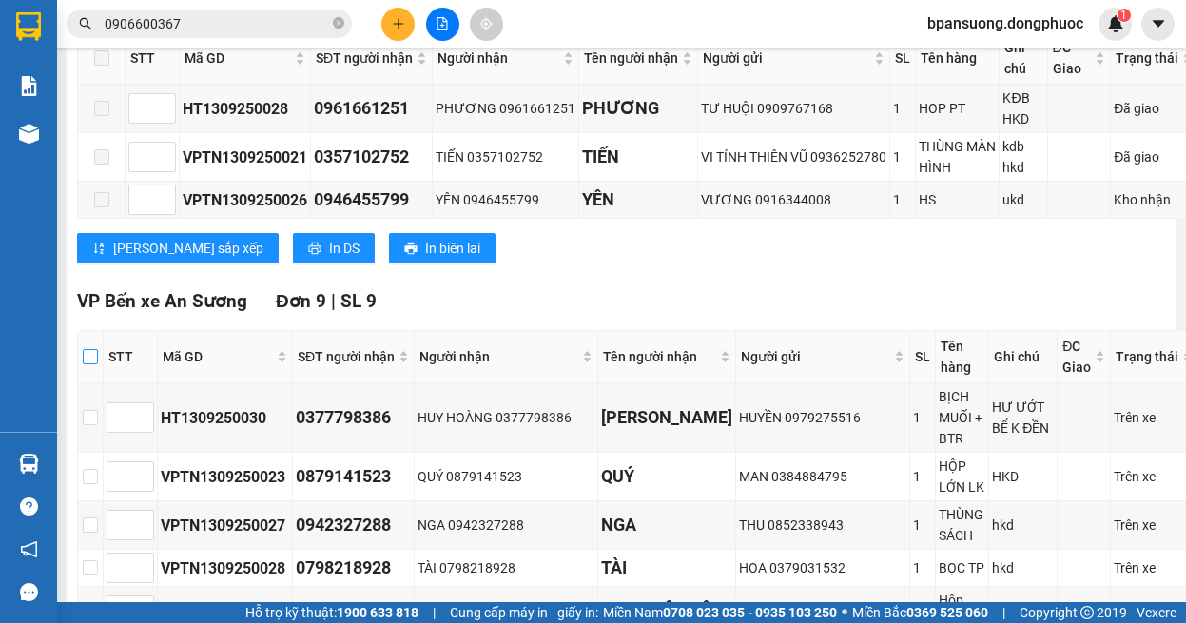
click at [96, 363] on input "checkbox" at bounding box center [90, 356] width 15 height 15
checkbox input "true"
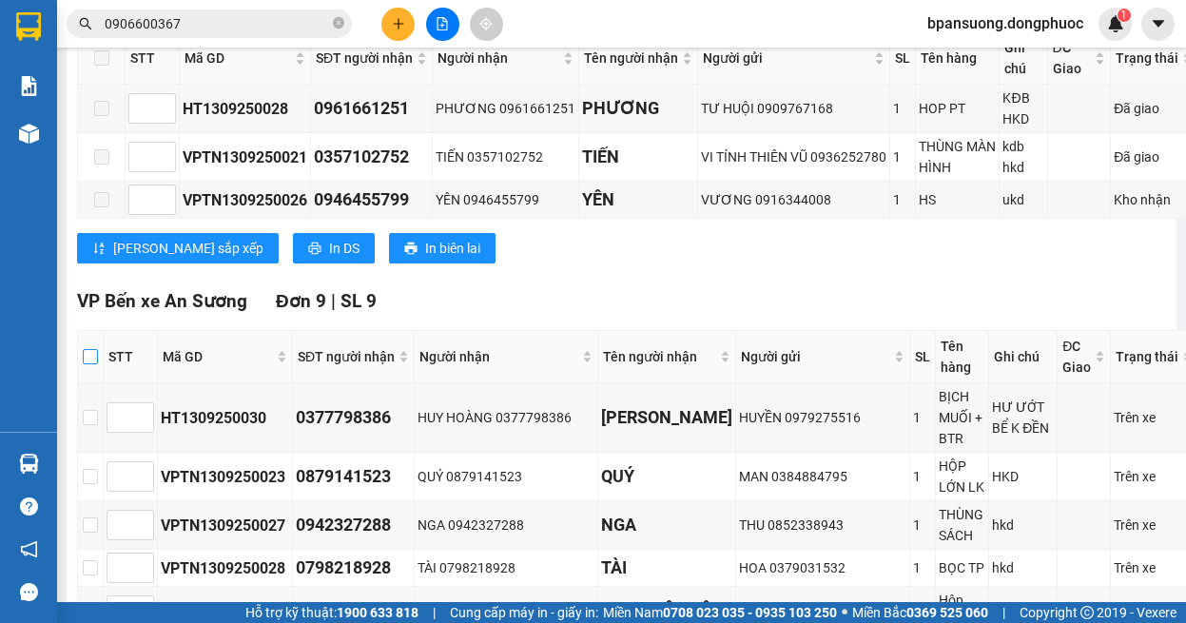
checkbox input "true"
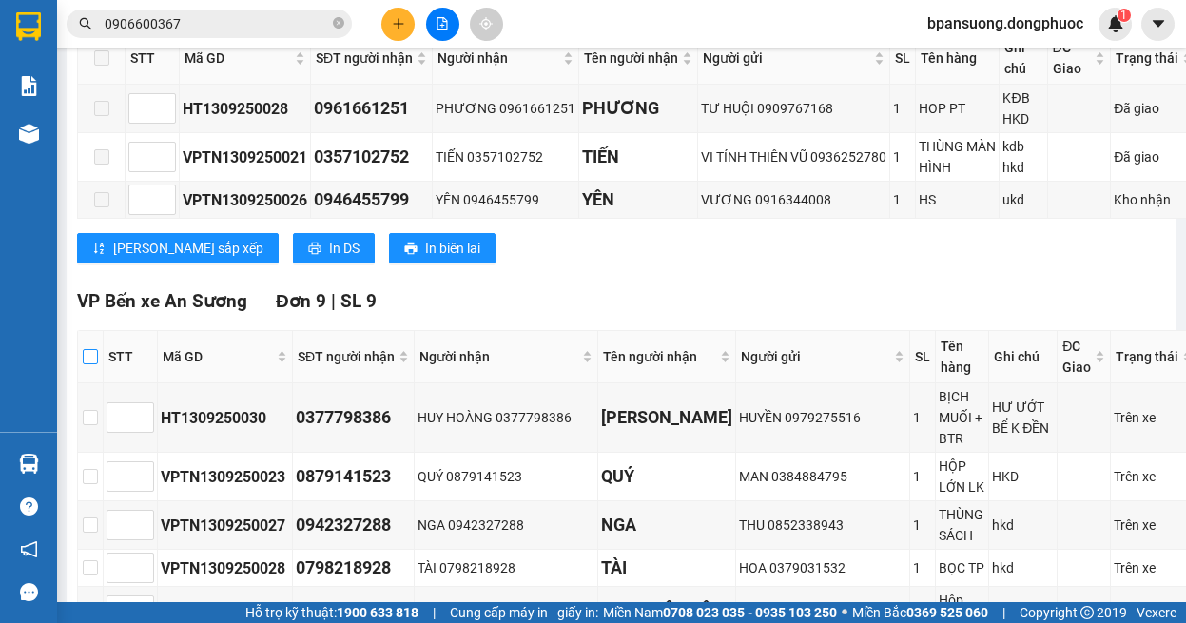
checkbox input "true"
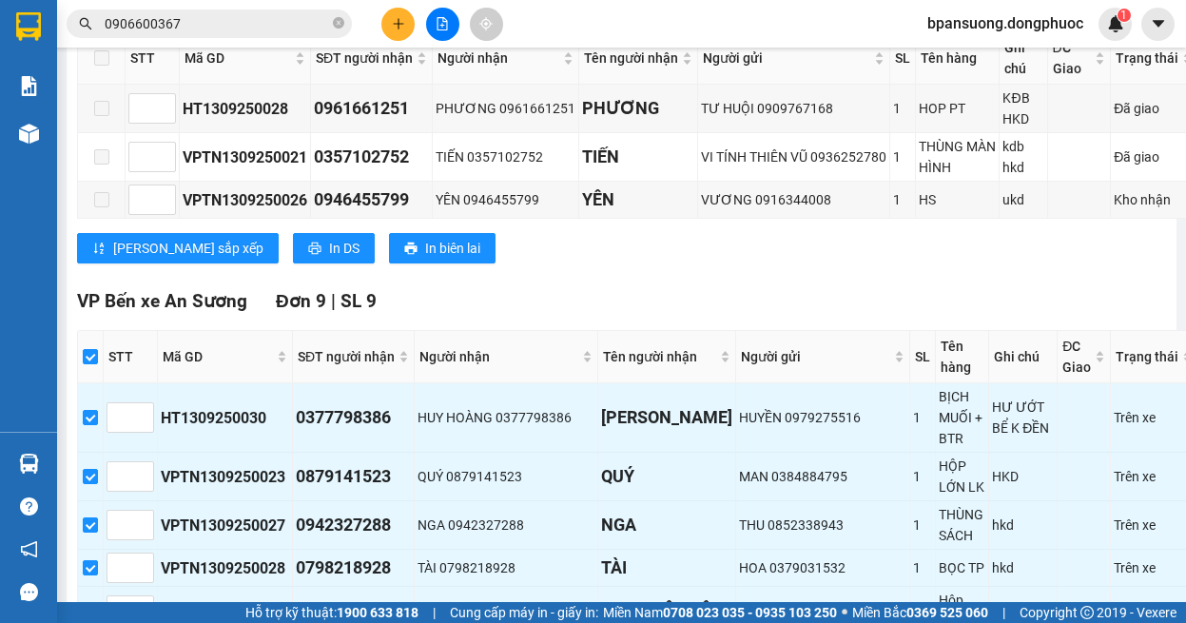
scroll to position [761, 0]
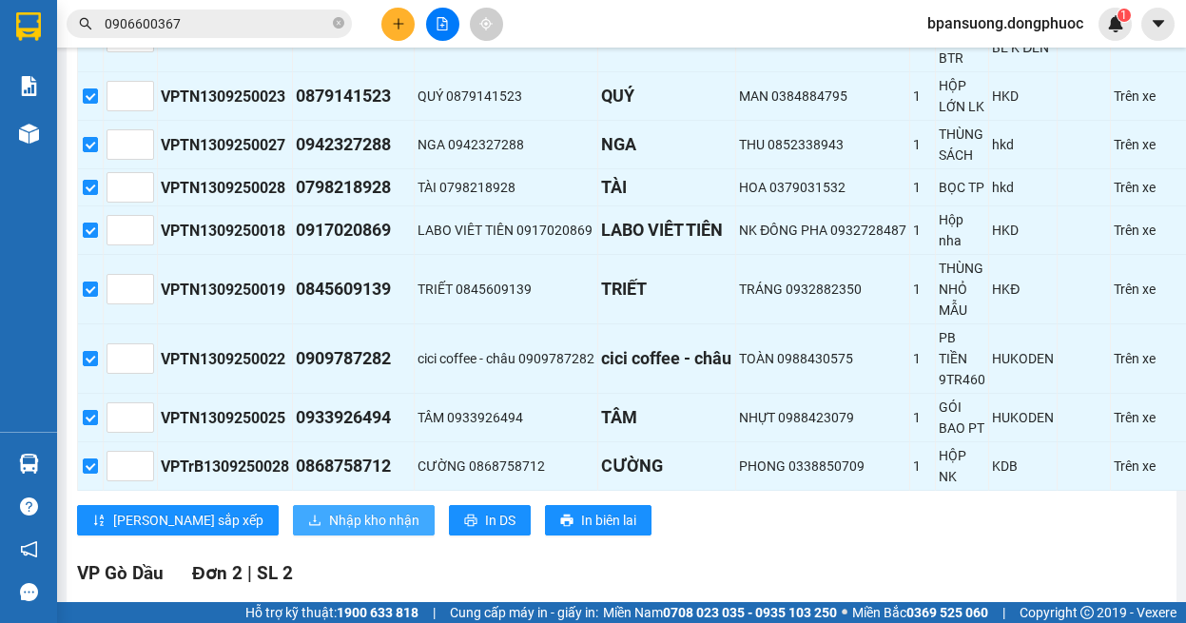
click at [329, 523] on span "Nhập kho nhận" at bounding box center [374, 520] width 90 height 21
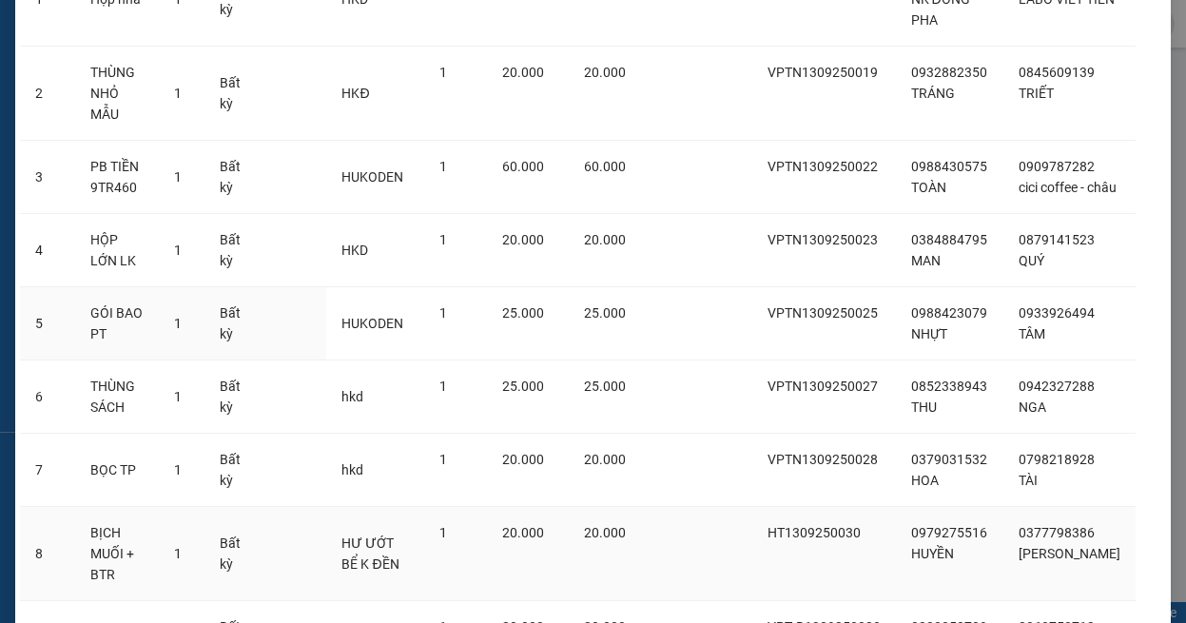
scroll to position [397, 0]
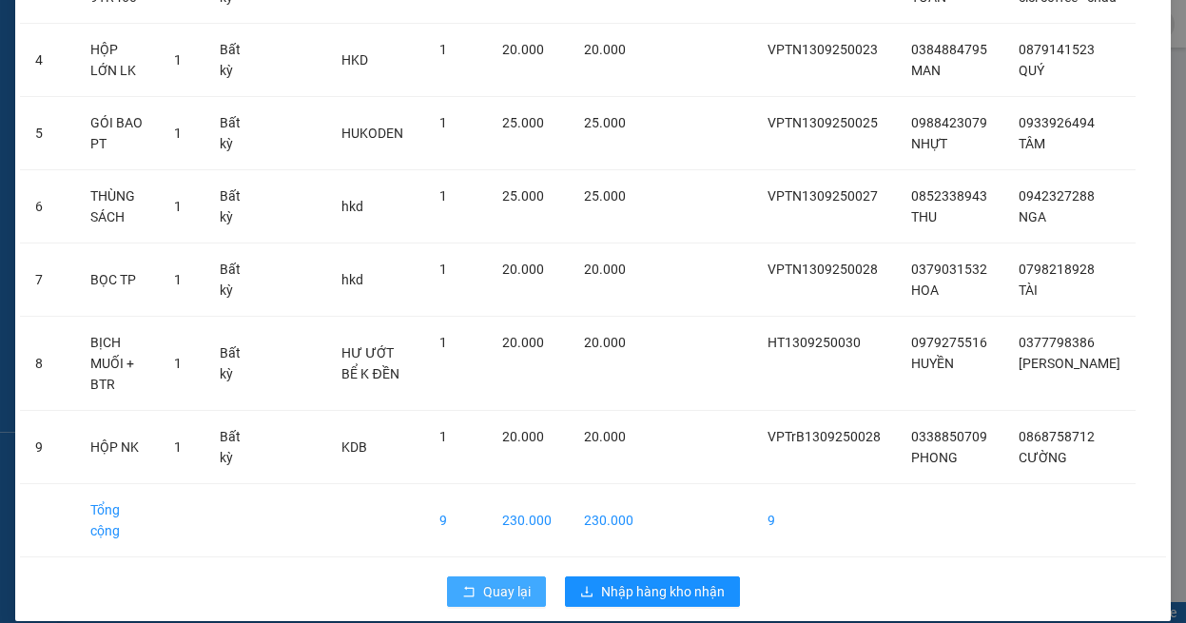
click at [500, 581] on span "Quay lại" at bounding box center [507, 591] width 48 height 21
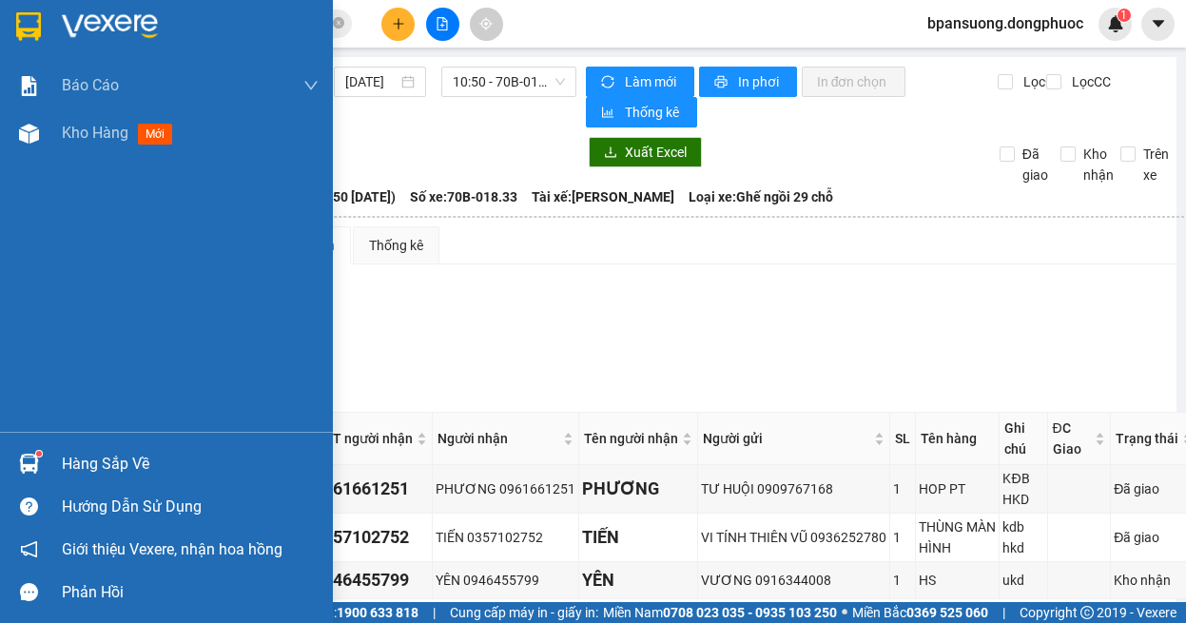
click at [43, 470] on div at bounding box center [28, 463] width 33 height 33
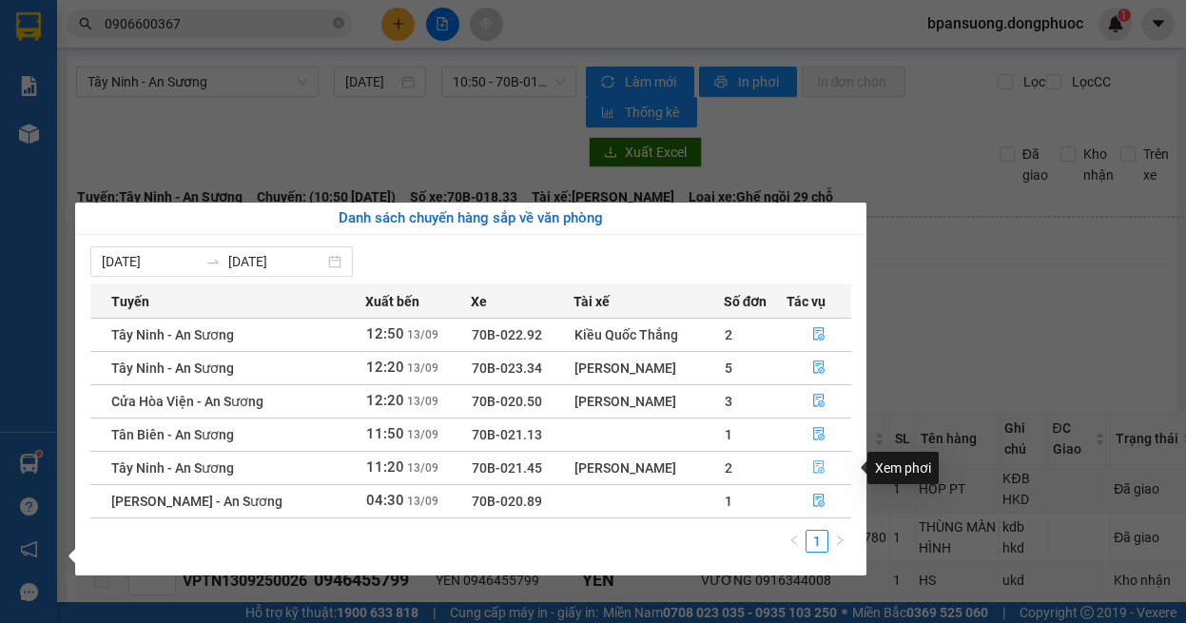
click at [828, 467] on button "button" at bounding box center [818, 468] width 63 height 30
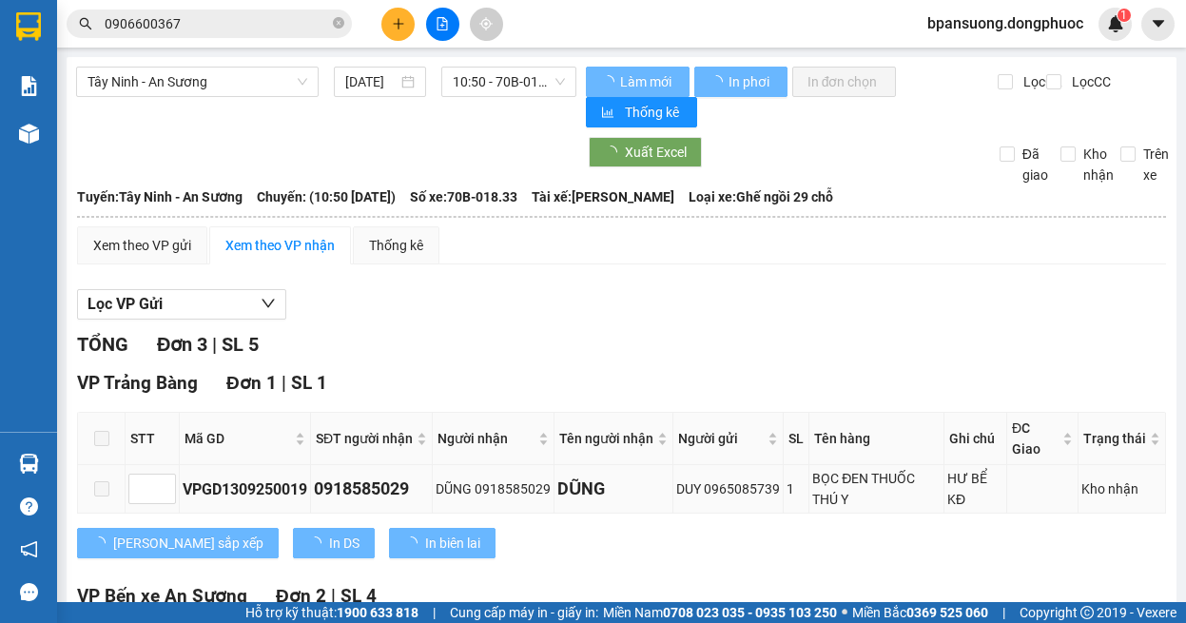
scroll to position [260, 0]
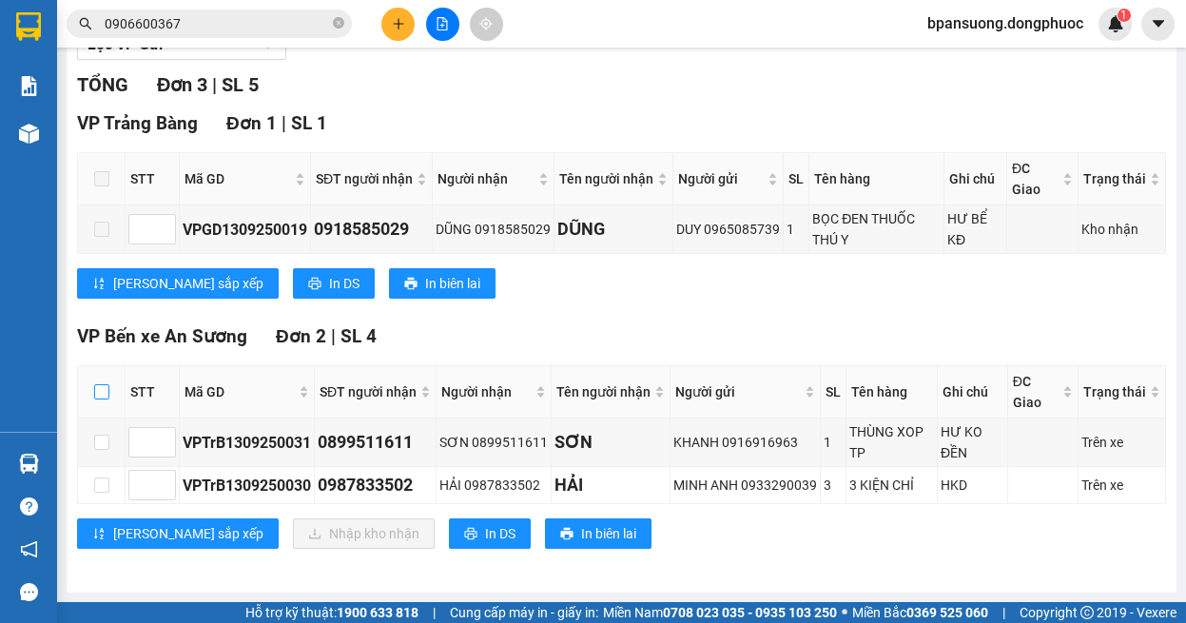
click at [102, 386] on input "checkbox" at bounding box center [101, 391] width 15 height 15
checkbox input "true"
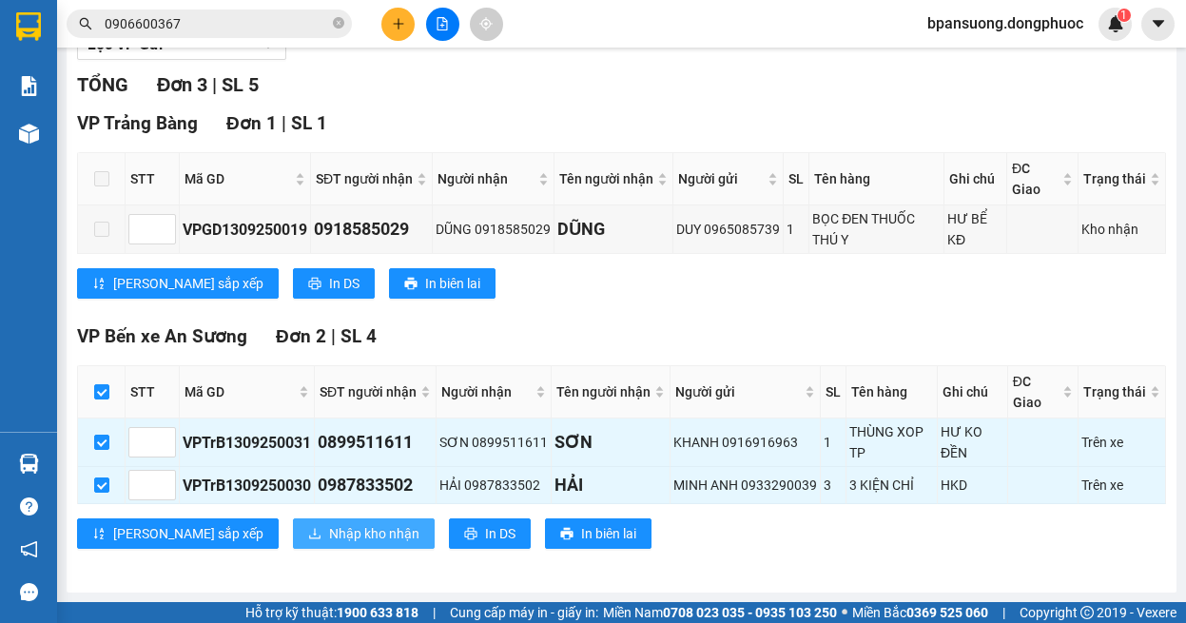
click at [329, 533] on span "Nhập kho nhận" at bounding box center [374, 533] width 90 height 21
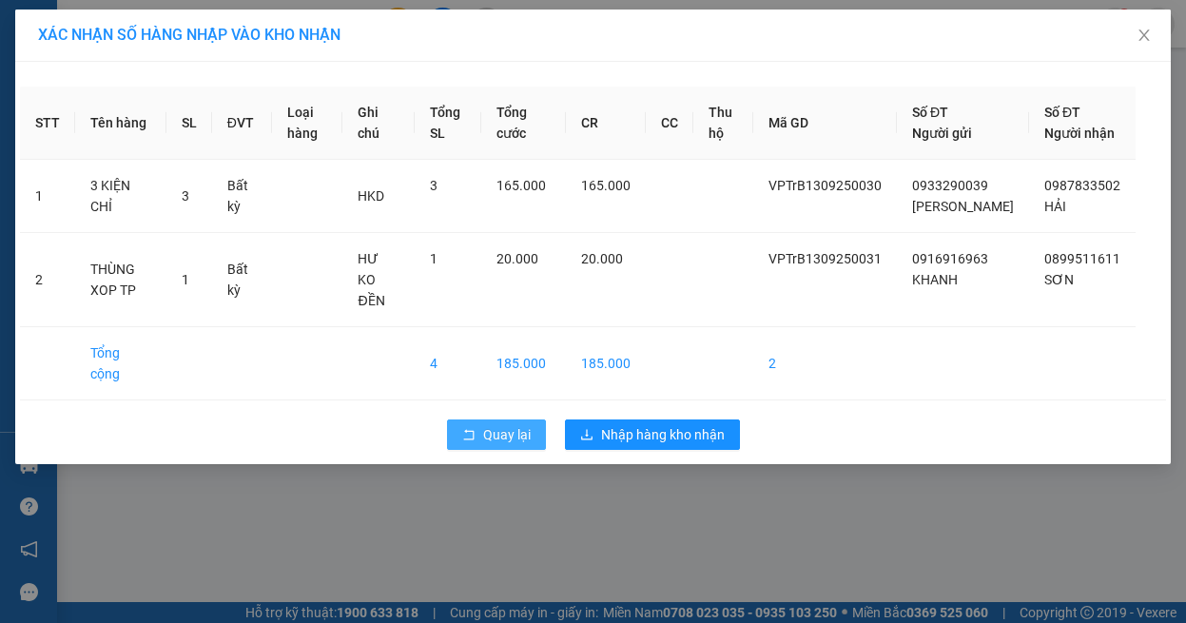
click at [467, 428] on icon "rollback" at bounding box center [468, 434] width 13 height 13
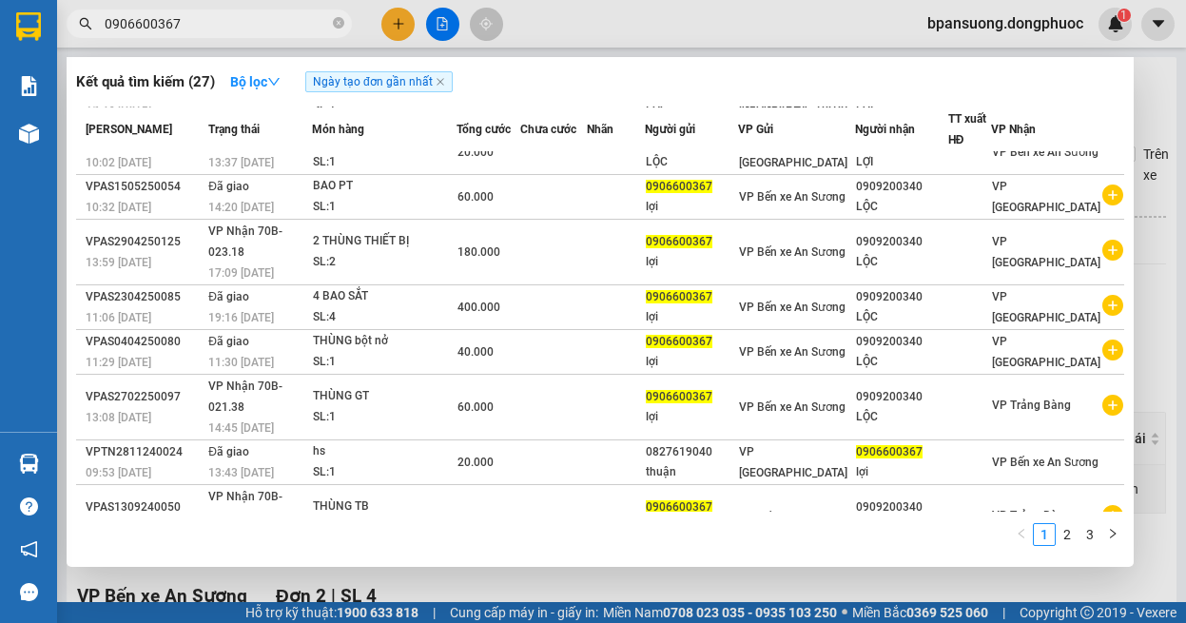
click at [229, 26] on input "0906600367" at bounding box center [217, 23] width 224 height 21
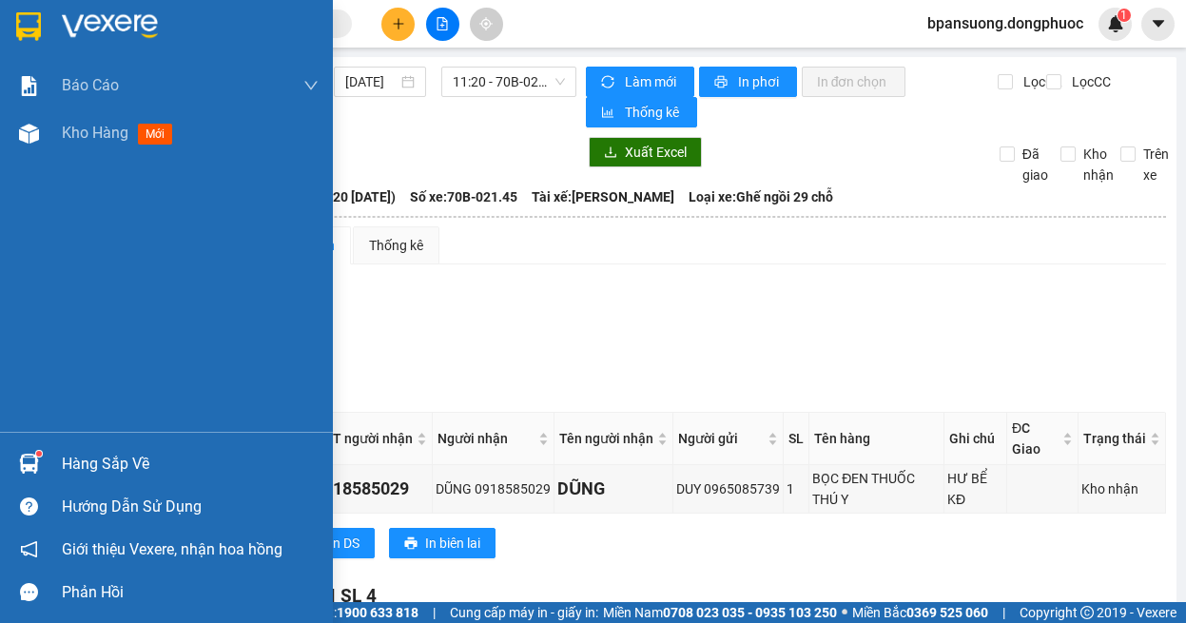
click at [70, 454] on div "Hàng sắp về" at bounding box center [190, 464] width 257 height 29
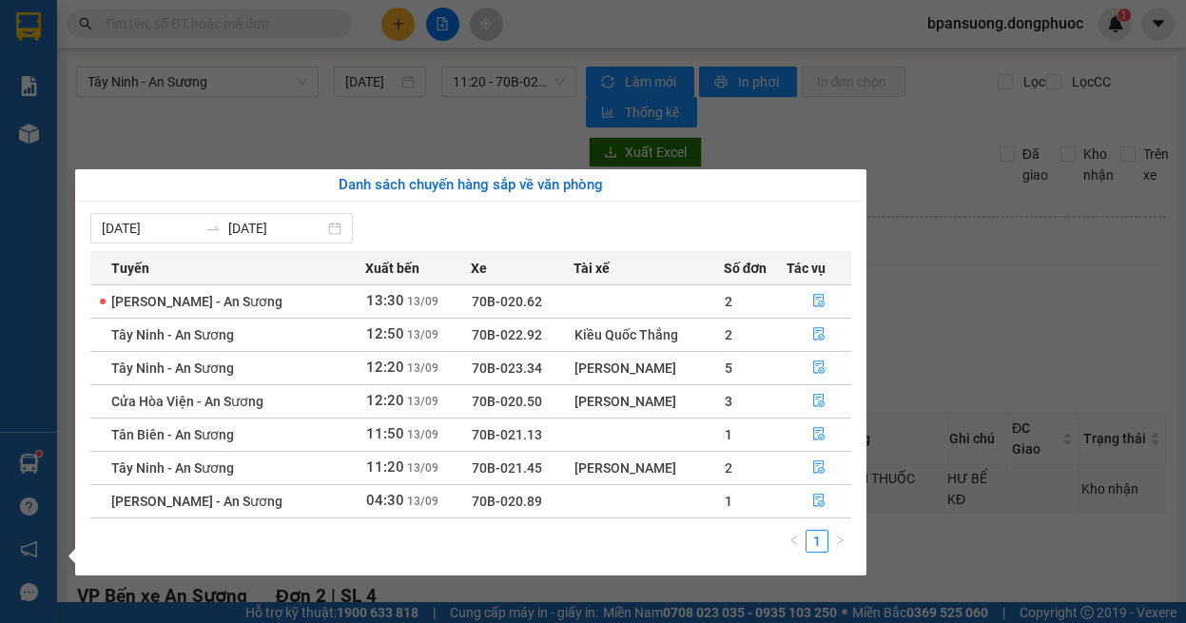
click at [1006, 294] on section "Kết quả tìm kiếm ( 27 ) Bộ lọc Ngày tạo đơn gần nhất Mã ĐH Trạng thái Món hàng …" at bounding box center [593, 311] width 1186 height 623
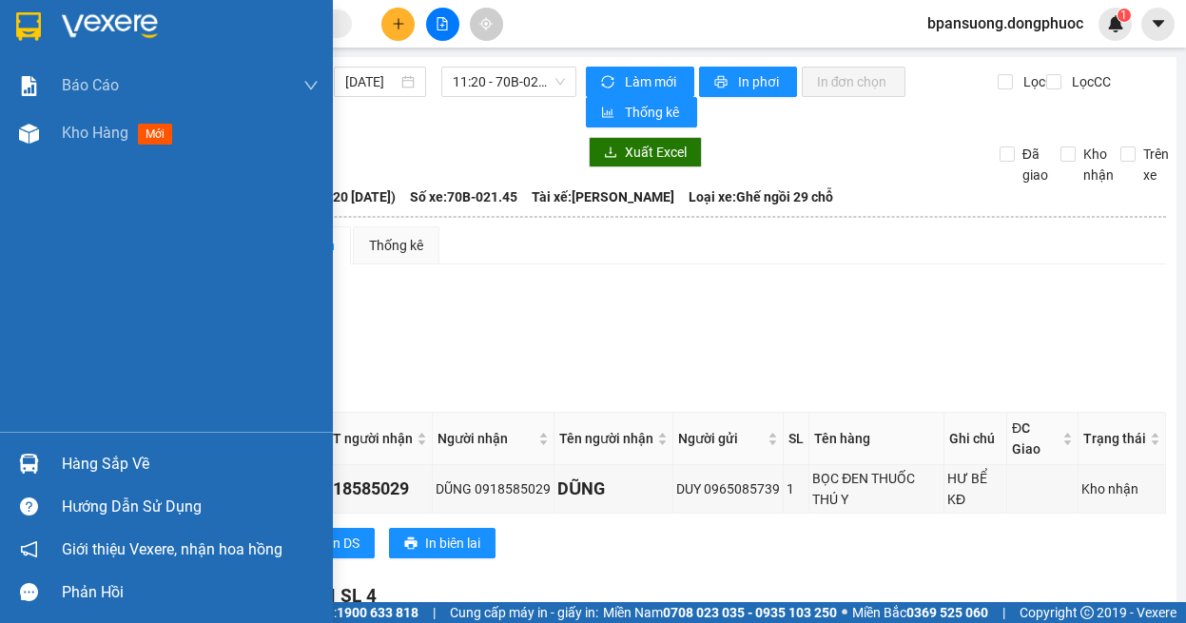
click at [75, 469] on div "Hàng sắp về" at bounding box center [190, 464] width 257 height 29
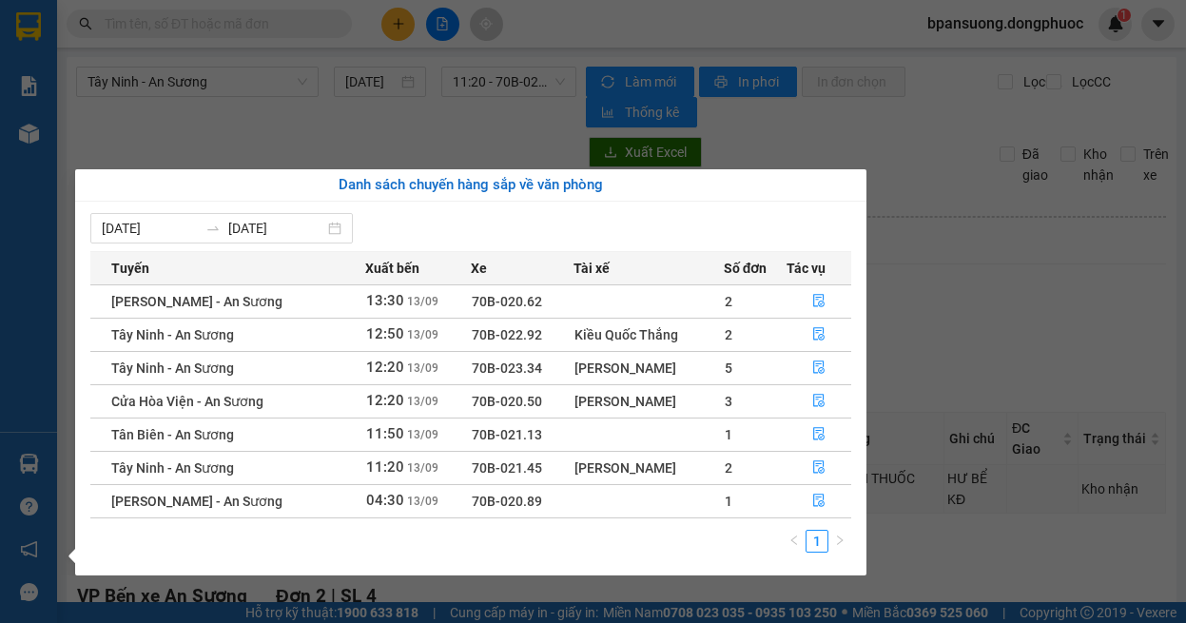
click at [962, 311] on section "Kết quả tìm kiếm ( 27 ) Bộ lọc Ngày tạo đơn gần nhất Mã ĐH Trạng thái Món hàng …" at bounding box center [593, 311] width 1186 height 623
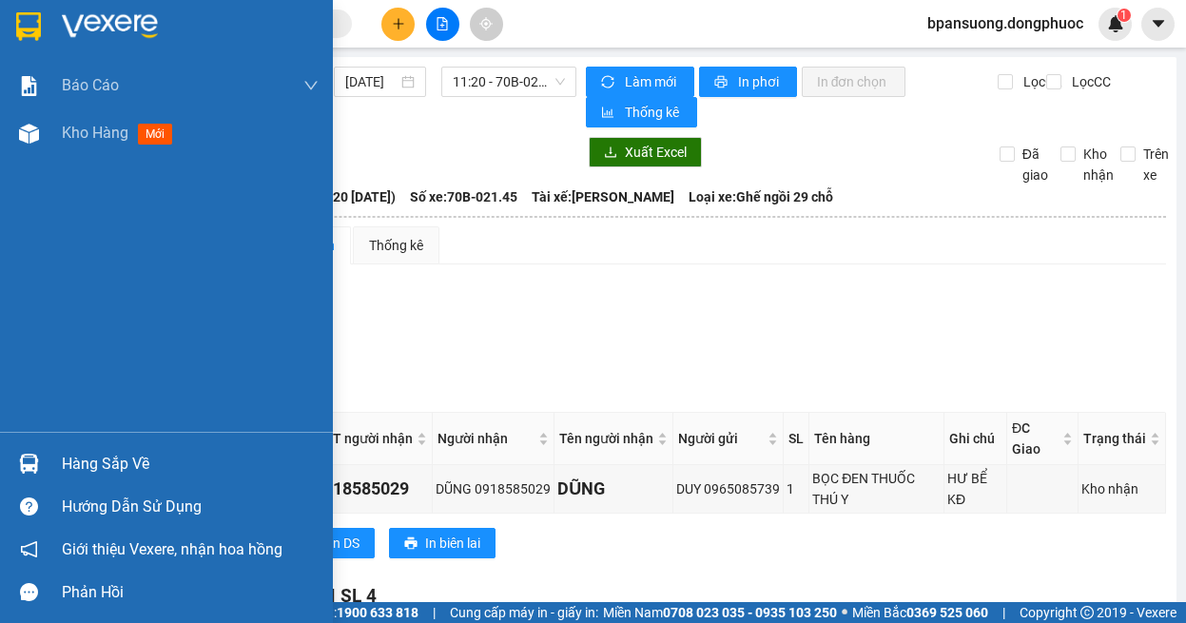
click at [28, 473] on img at bounding box center [29, 464] width 20 height 20
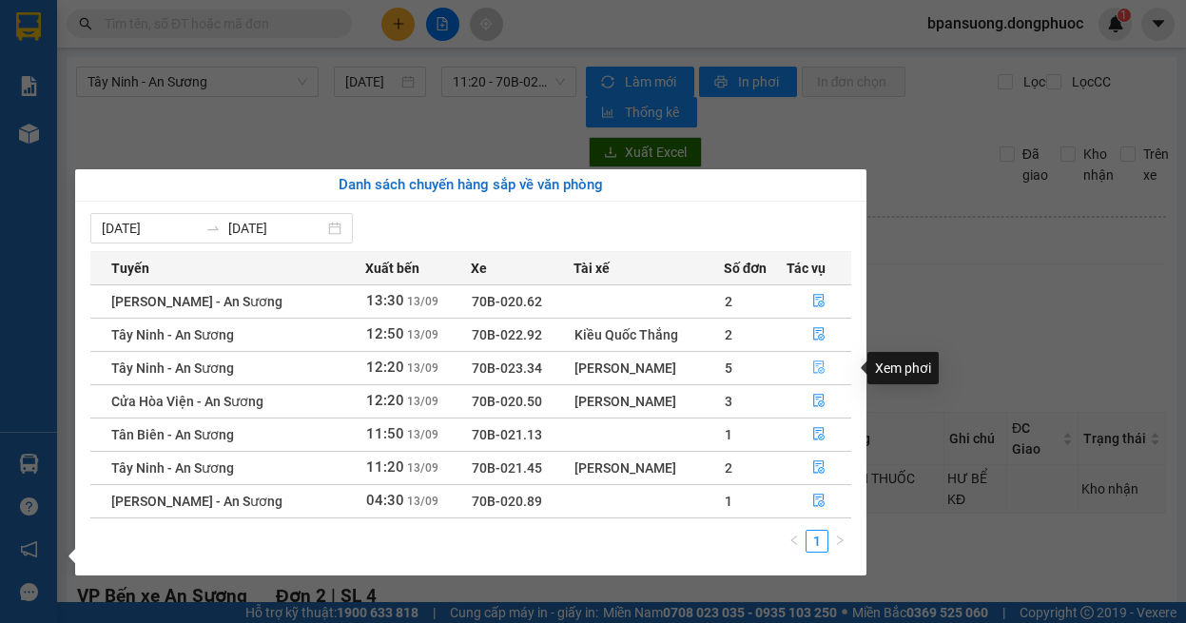
click at [806, 364] on button "button" at bounding box center [818, 368] width 63 height 30
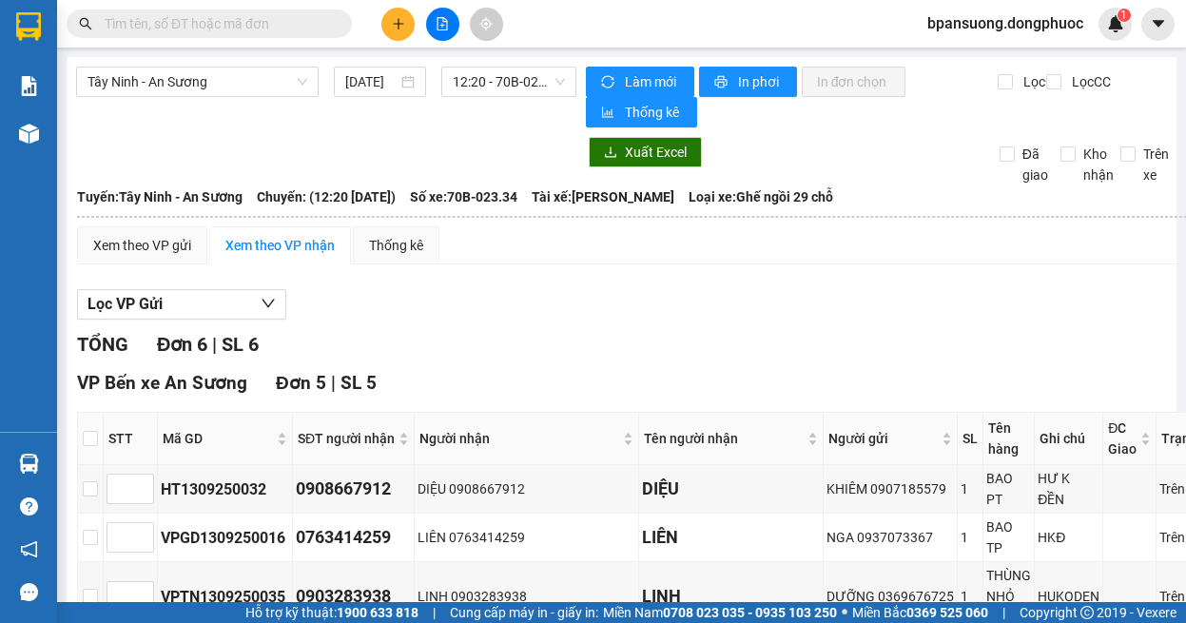
scroll to position [190, 0]
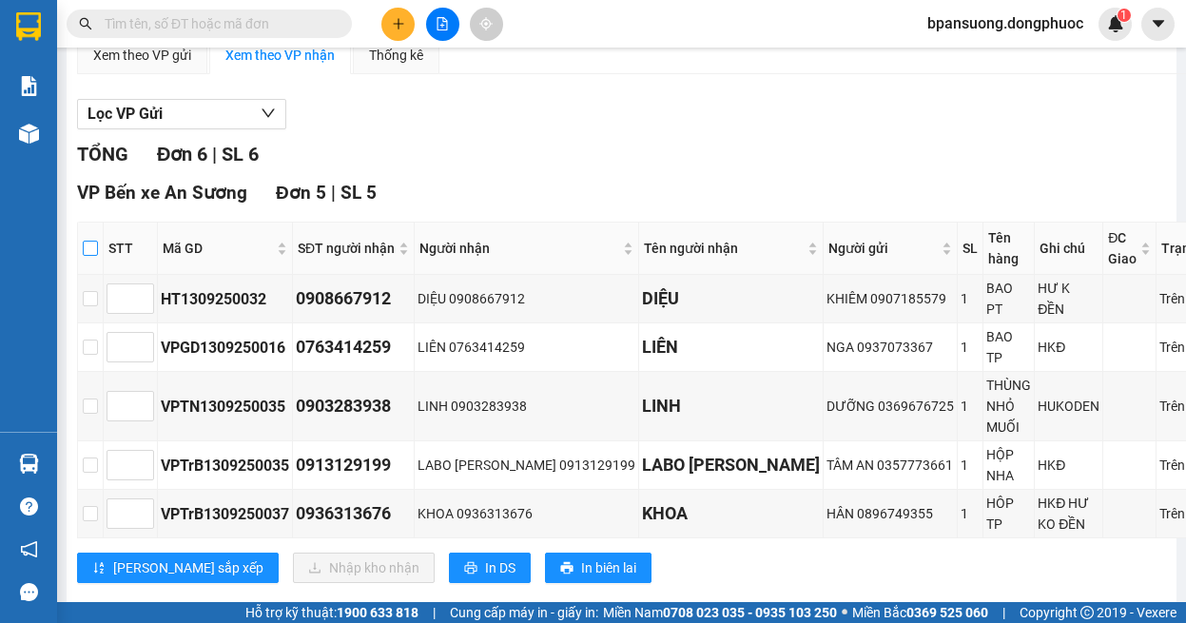
click at [91, 251] on input "checkbox" at bounding box center [90, 248] width 15 height 15
checkbox input "true"
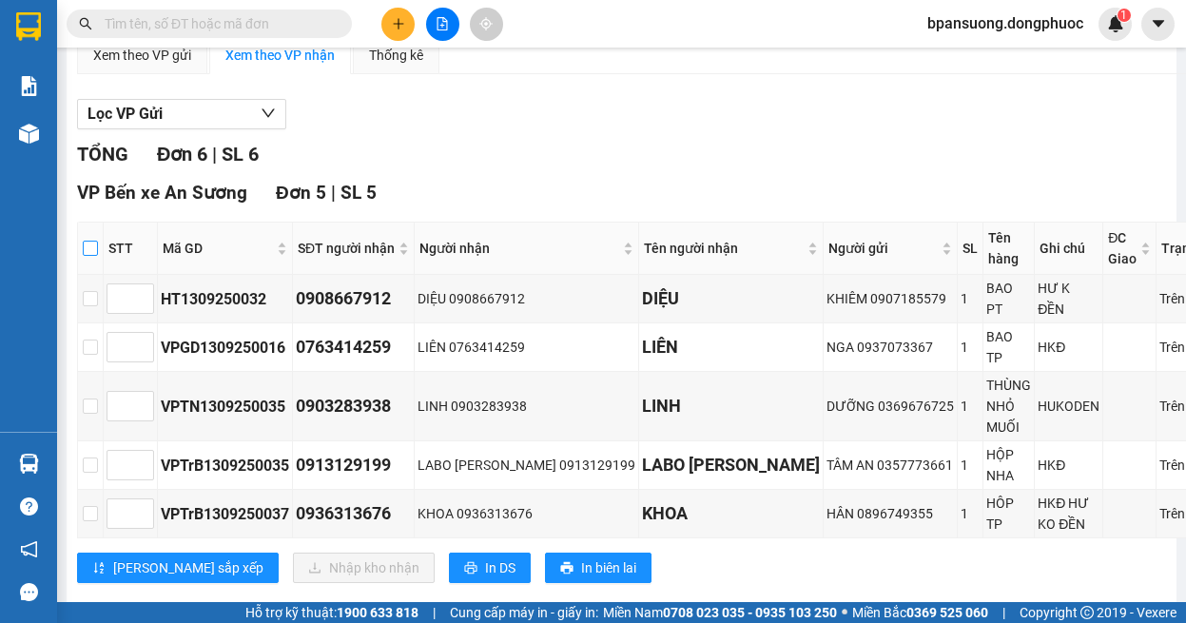
checkbox input "true"
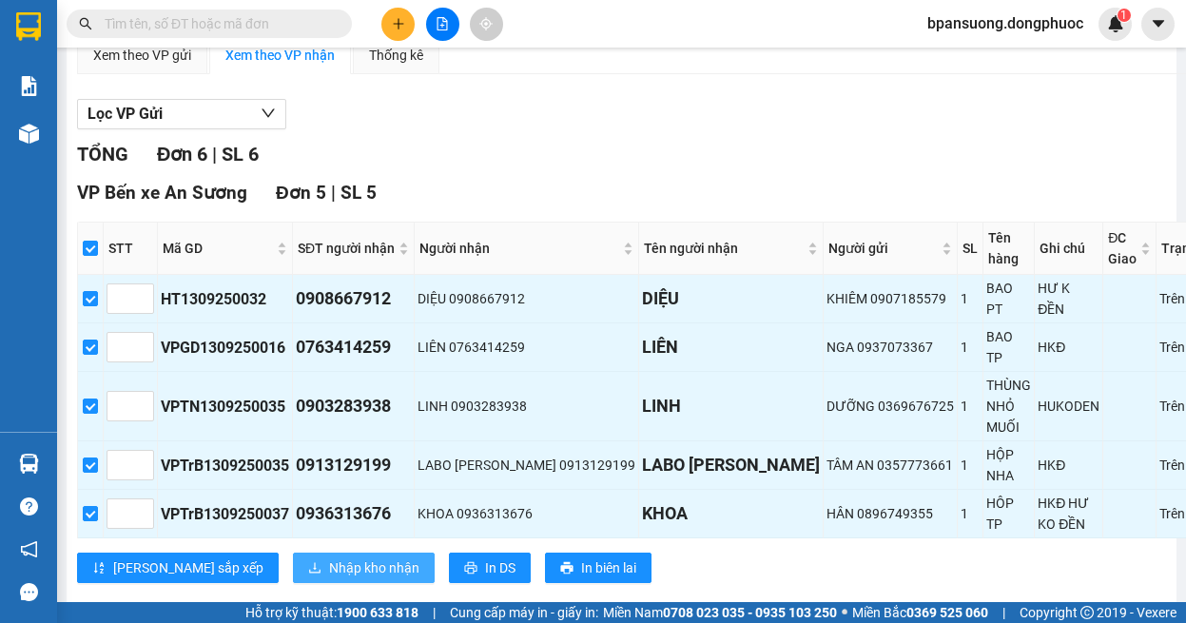
click at [329, 557] on span "Nhập kho nhận" at bounding box center [374, 567] width 90 height 21
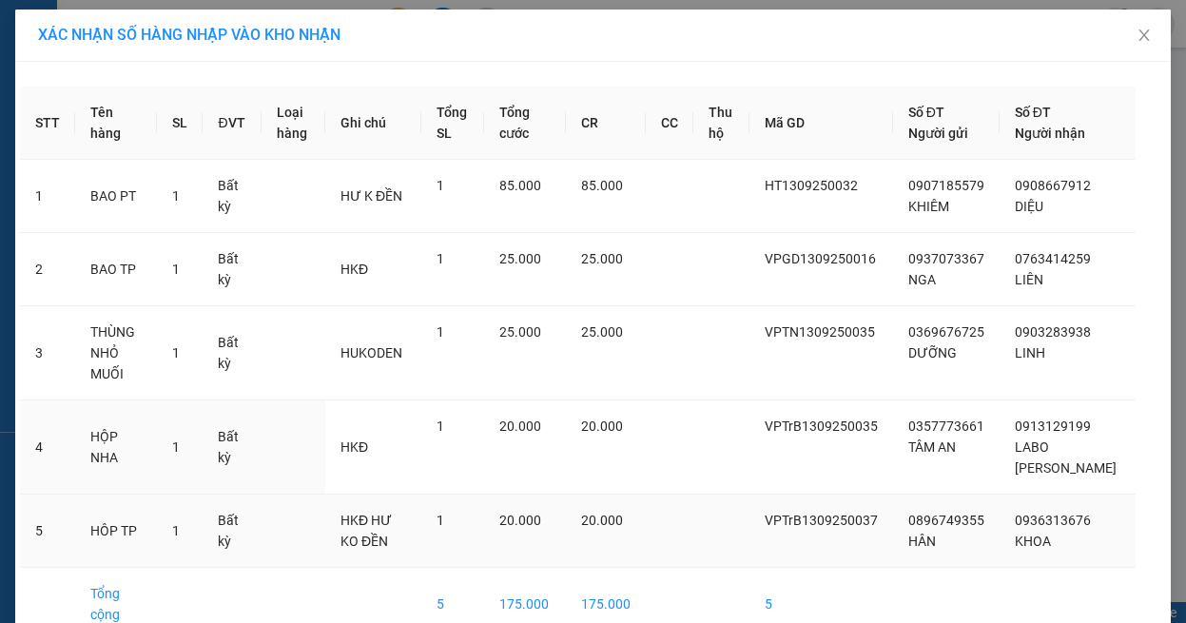
scroll to position [84, 0]
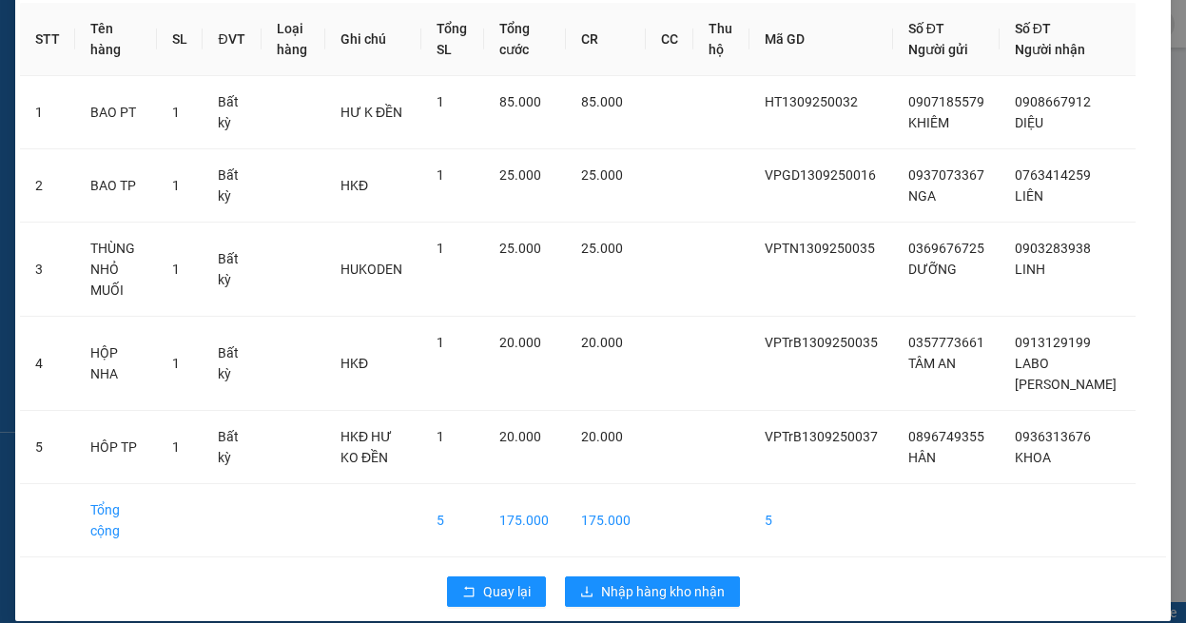
drag, startPoint x: 498, startPoint y: 553, endPoint x: 494, endPoint y: 566, distance: 12.9
click at [497, 567] on div "Quay lại Nhập hàng kho nhận" at bounding box center [593, 591] width 1146 height 49
click at [494, 581] on span "Quay lại" at bounding box center [507, 591] width 48 height 21
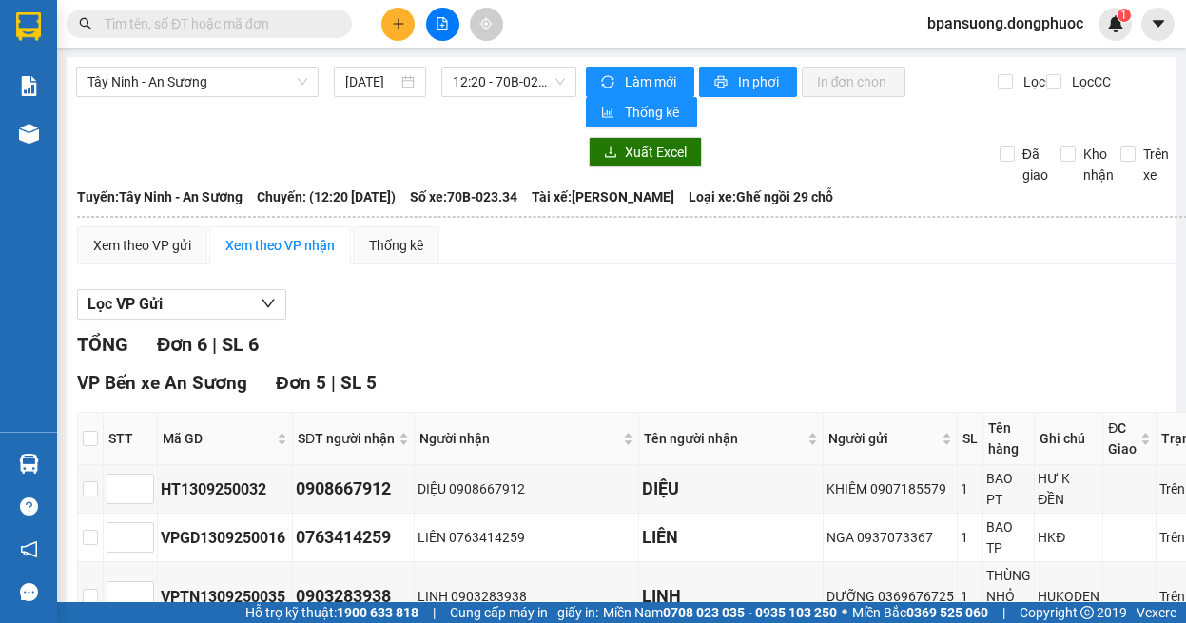
click at [264, 18] on input "text" at bounding box center [217, 23] width 224 height 21
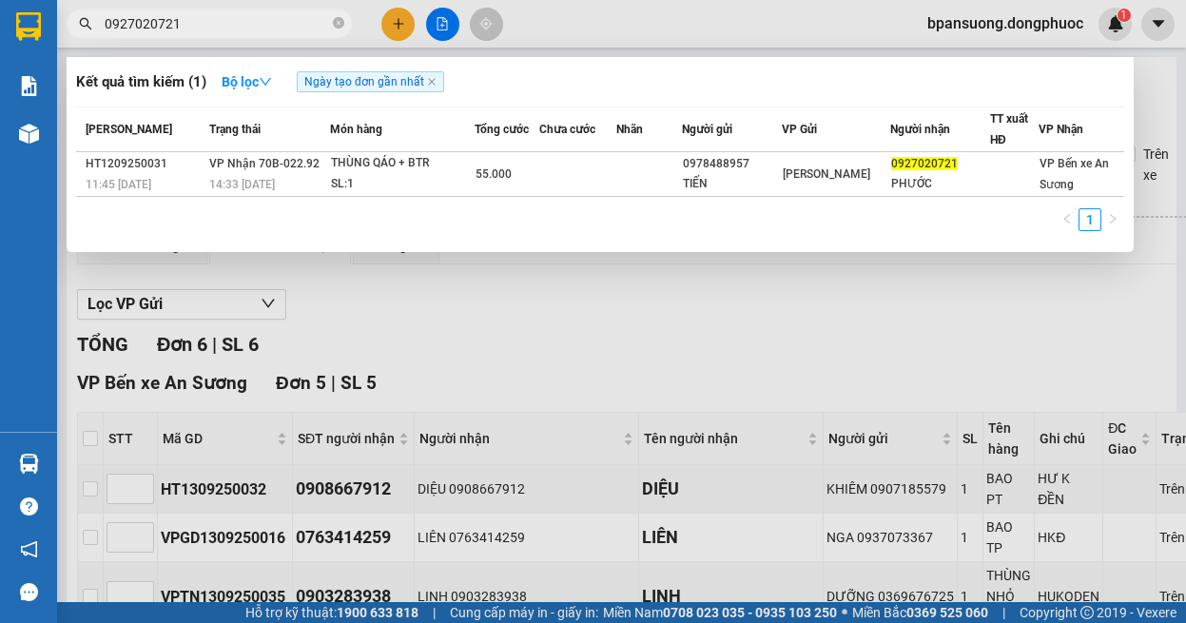
type input "0927020721"
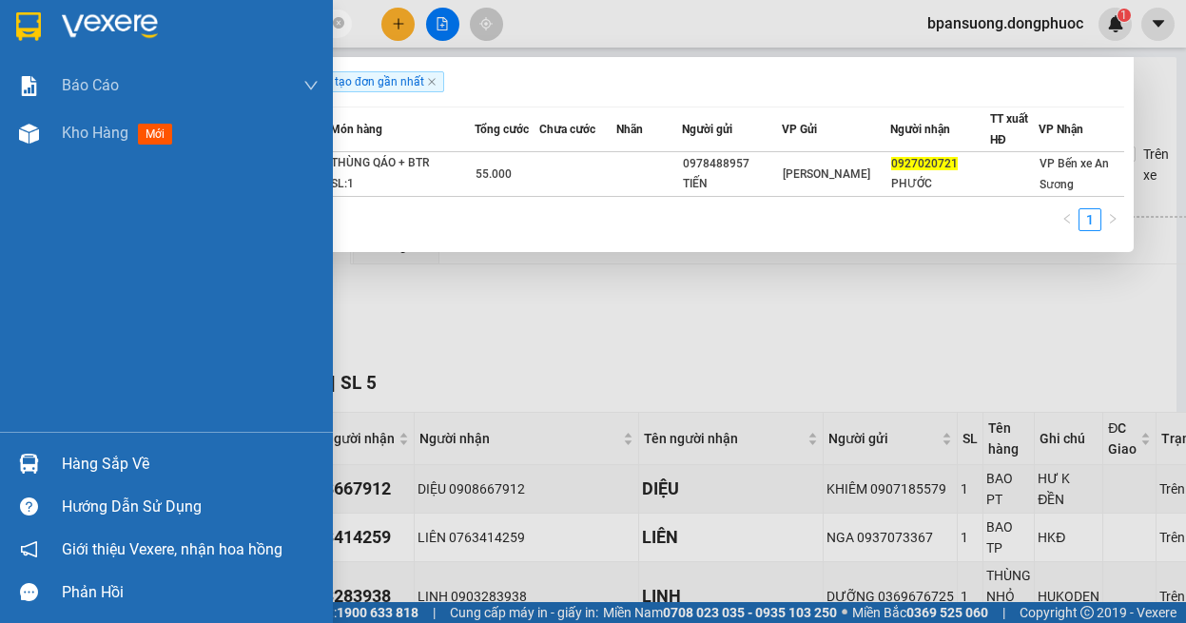
click at [34, 461] on img at bounding box center [29, 464] width 20 height 20
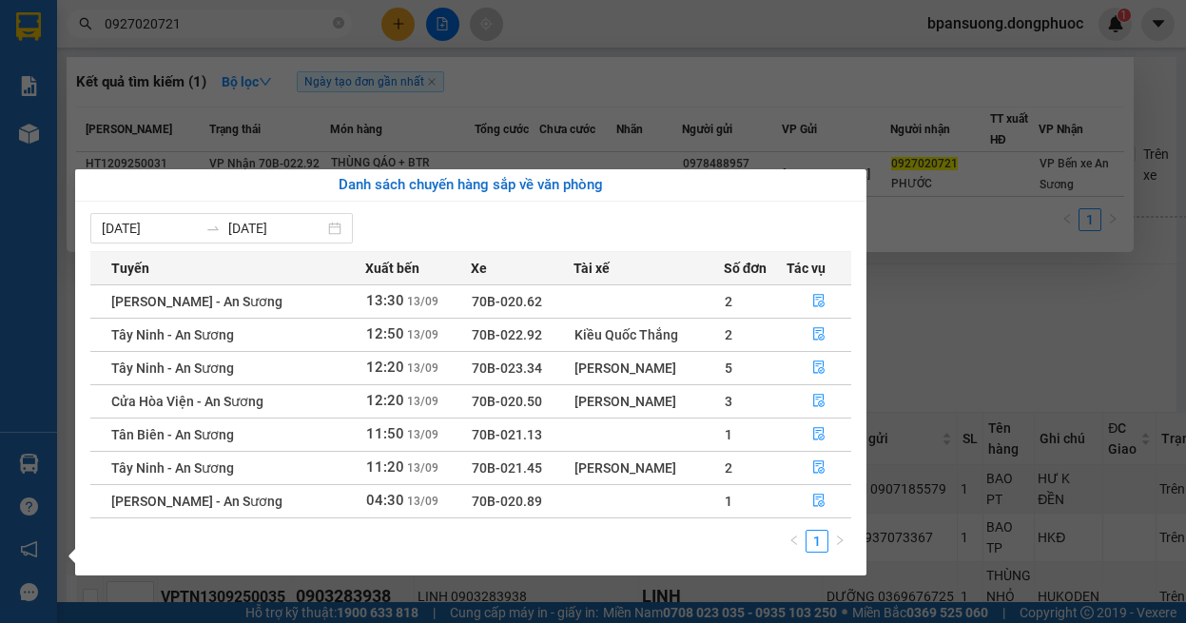
click at [198, 13] on section "Kết quả tìm kiếm ( 1 ) Bộ lọc Ngày tạo đơn gần nhất Mã ĐH Trạng thái Món hàng T…" at bounding box center [593, 311] width 1186 height 623
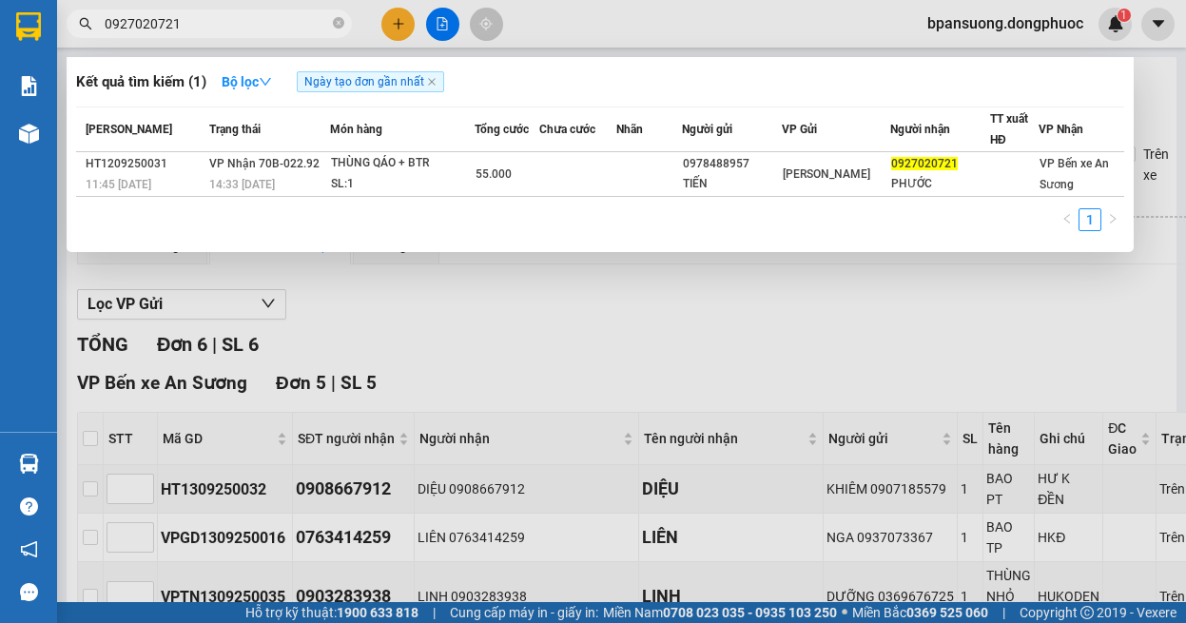
click at [199, 22] on input "0927020721" at bounding box center [217, 23] width 224 height 21
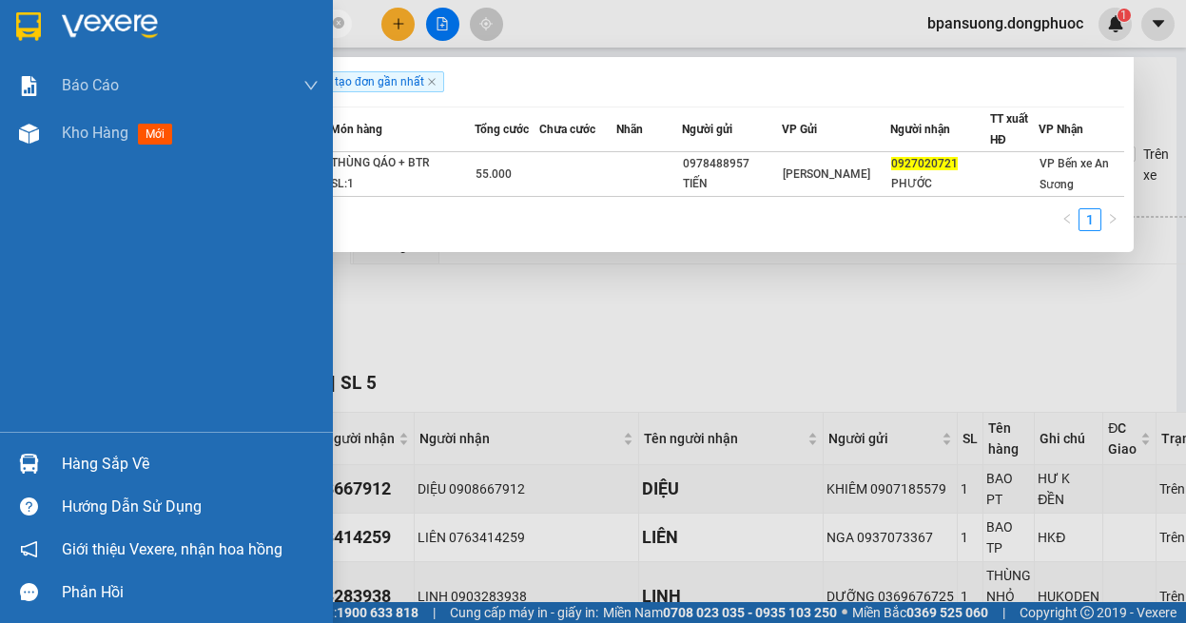
click at [51, 473] on div "Hàng sắp về" at bounding box center [166, 463] width 333 height 43
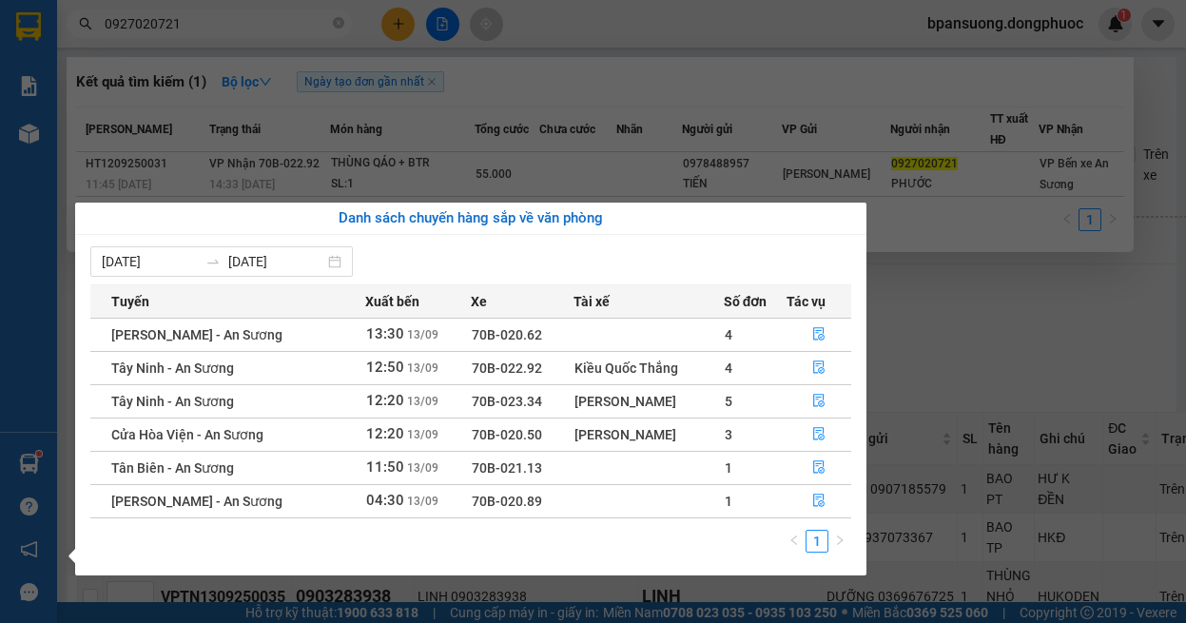
click at [930, 338] on section "Kết quả tìm kiếm ( 1 ) Bộ lọc Ngày tạo đơn gần nhất Mã ĐH Trạng thái Món hàng T…" at bounding box center [593, 311] width 1186 height 623
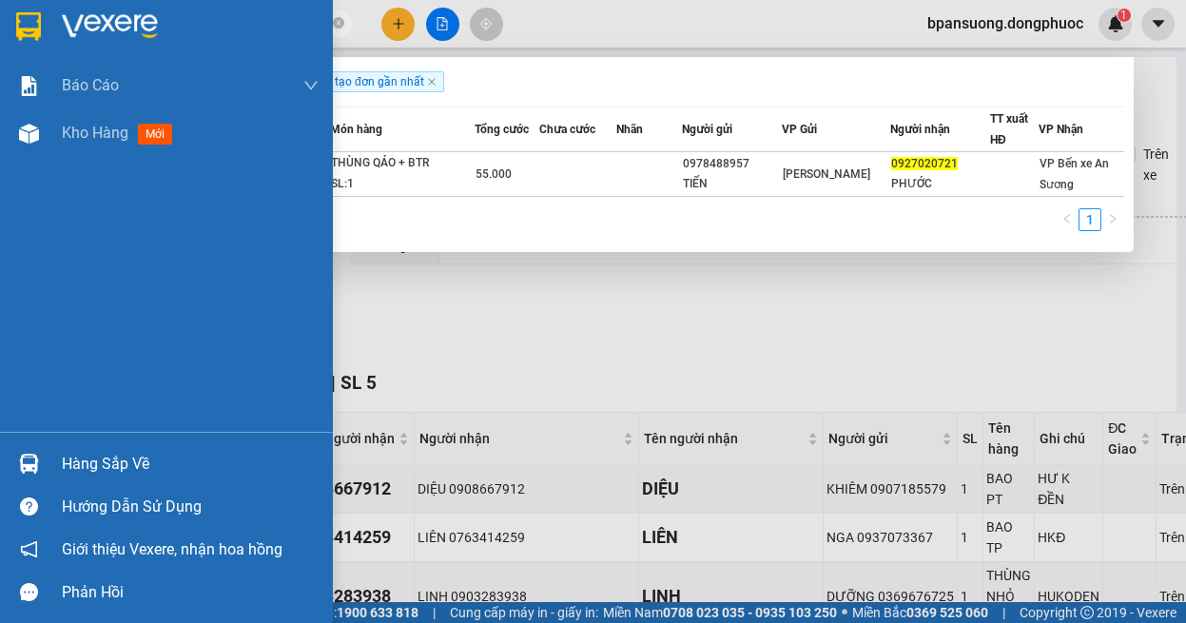
click at [14, 469] on div at bounding box center [28, 463] width 33 height 33
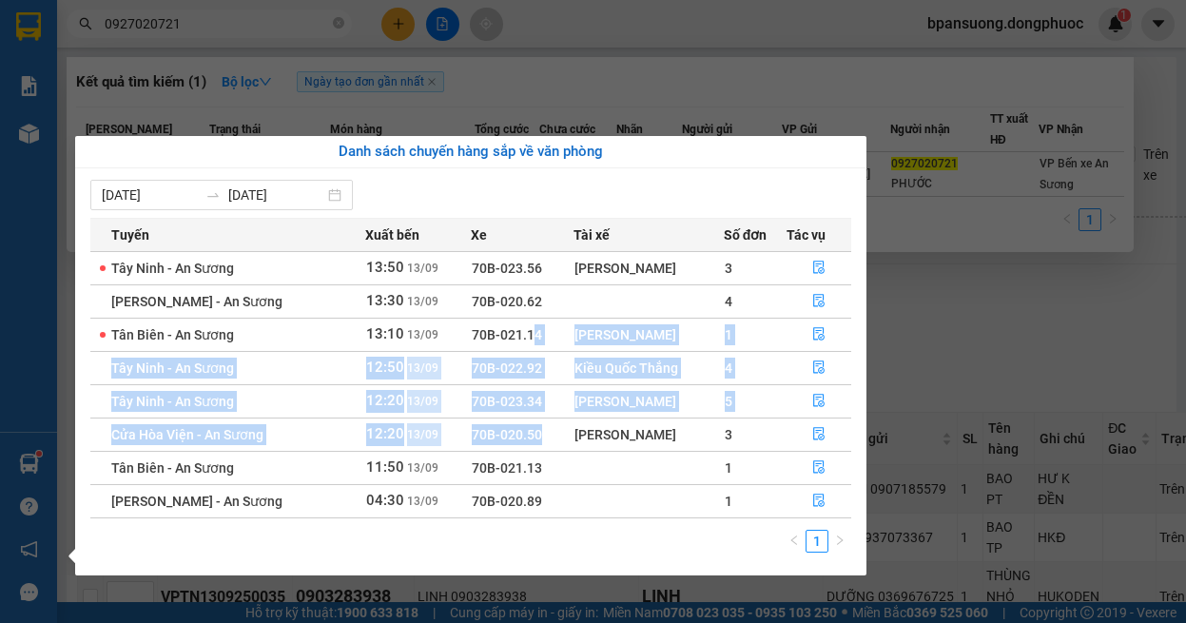
drag, startPoint x: 520, startPoint y: 338, endPoint x: 526, endPoint y: 453, distance: 114.2
click at [528, 443] on tbody "Tây Ninh - An Sương 13:50 [DATE] 70B-023.56 Quảng Văn Phú 3 Châu Thành - An Sươ…" at bounding box center [470, 384] width 761 height 266
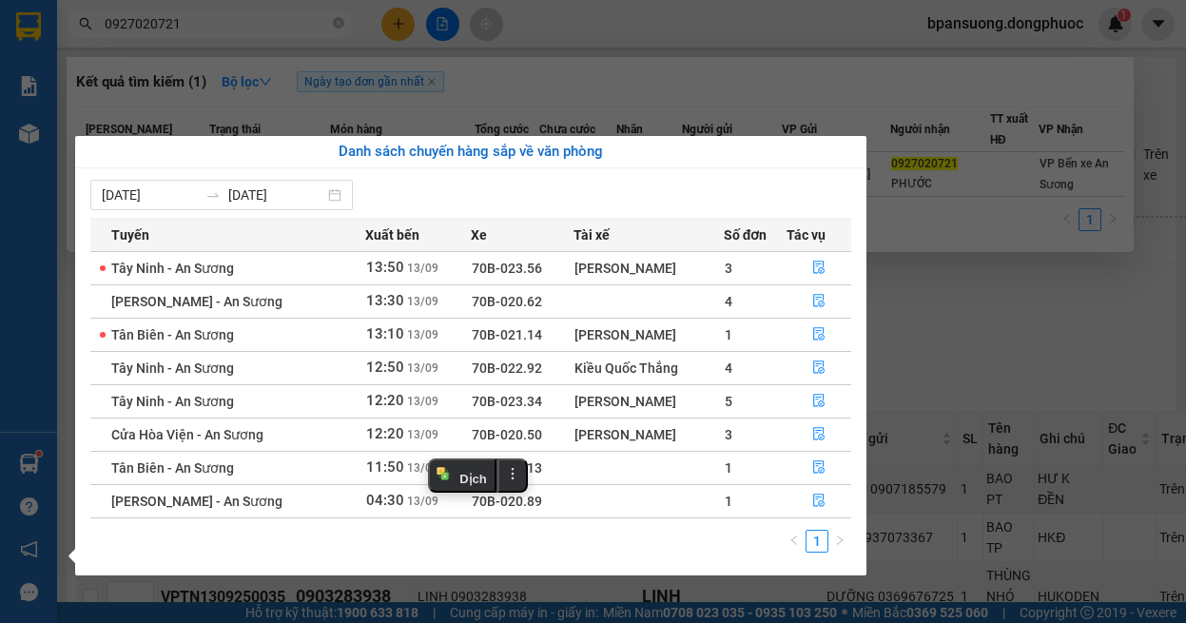
click at [618, 548] on div "1" at bounding box center [470, 547] width 761 height 34
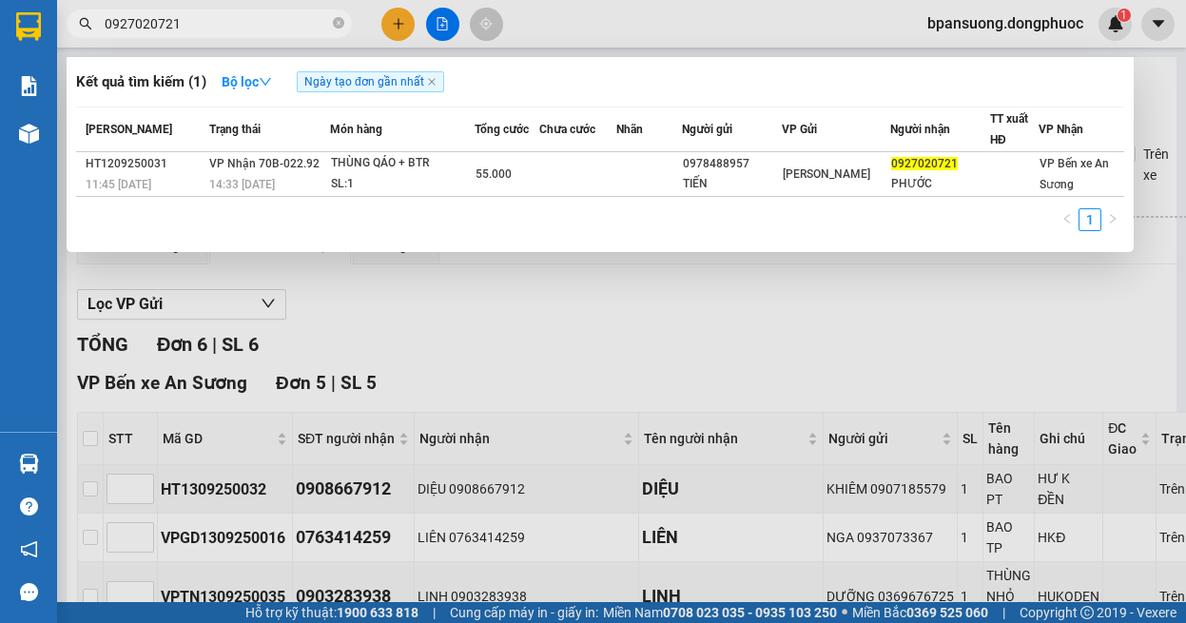
click at [1009, 343] on section "Kết quả tìm kiếm ( 1 ) Bộ lọc Ngày tạo đơn gần nhất Mã ĐH Trạng thái Món hàng T…" at bounding box center [593, 311] width 1186 height 623
click at [820, 259] on div at bounding box center [593, 311] width 1186 height 623
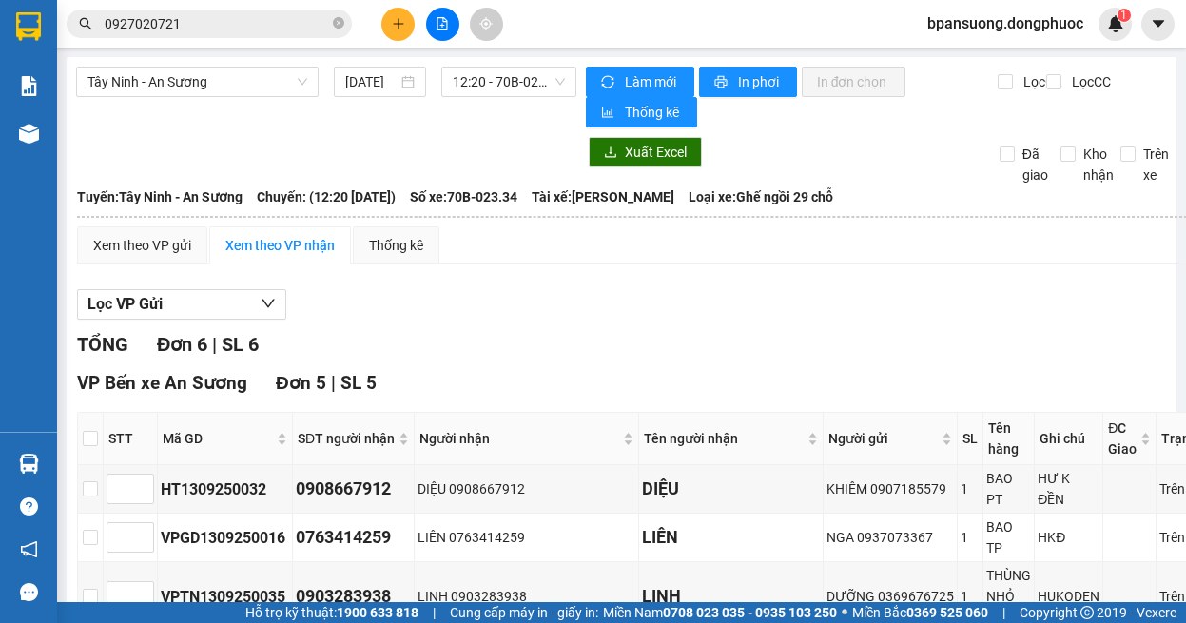
click at [746, 275] on div "Xem theo VP gửi Xem theo VP nhận Thống kê Lọc VP Gửi TỔNG Đơn 6 | SL 6 VP Bến …" at bounding box center [660, 601] width 1167 height 751
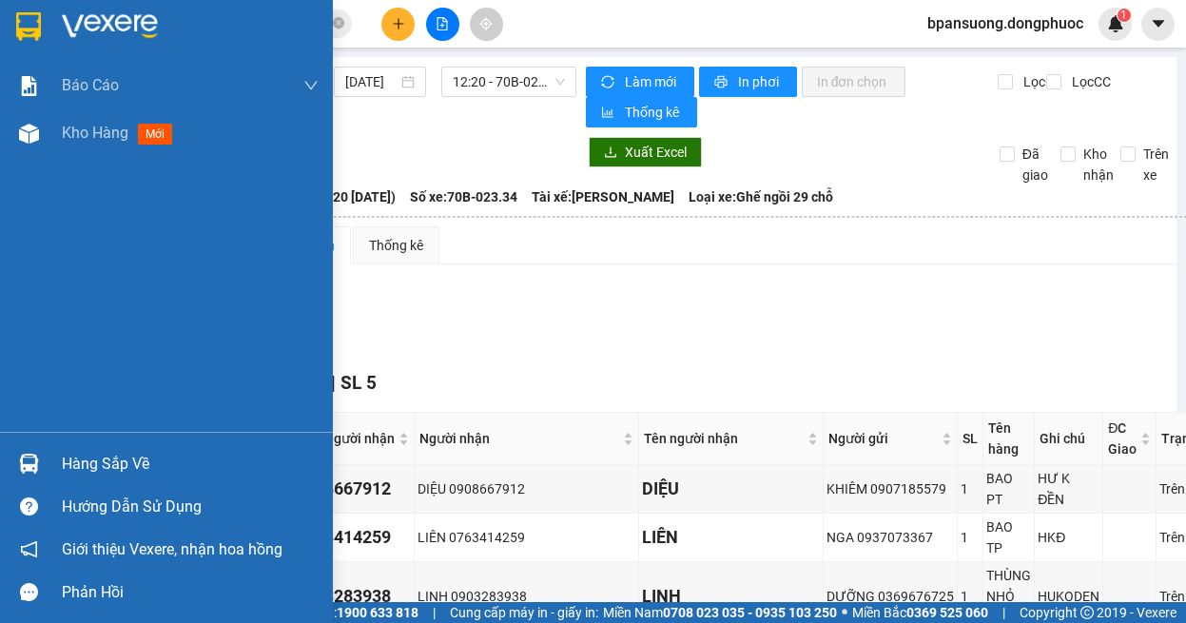
click at [17, 457] on div at bounding box center [28, 463] width 33 height 33
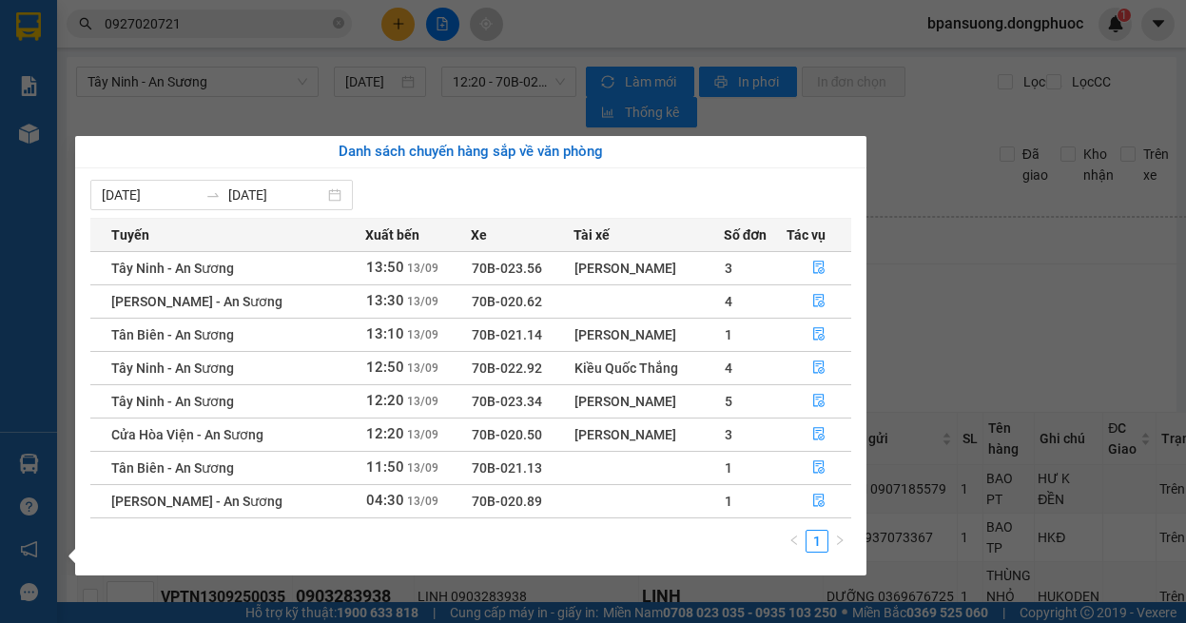
click at [928, 256] on section "Kết quả tìm kiếm ( 1 ) Bộ lọc Ngày tạo đơn gần nhất Mã ĐH Trạng thái Món hàng T…" at bounding box center [593, 311] width 1186 height 623
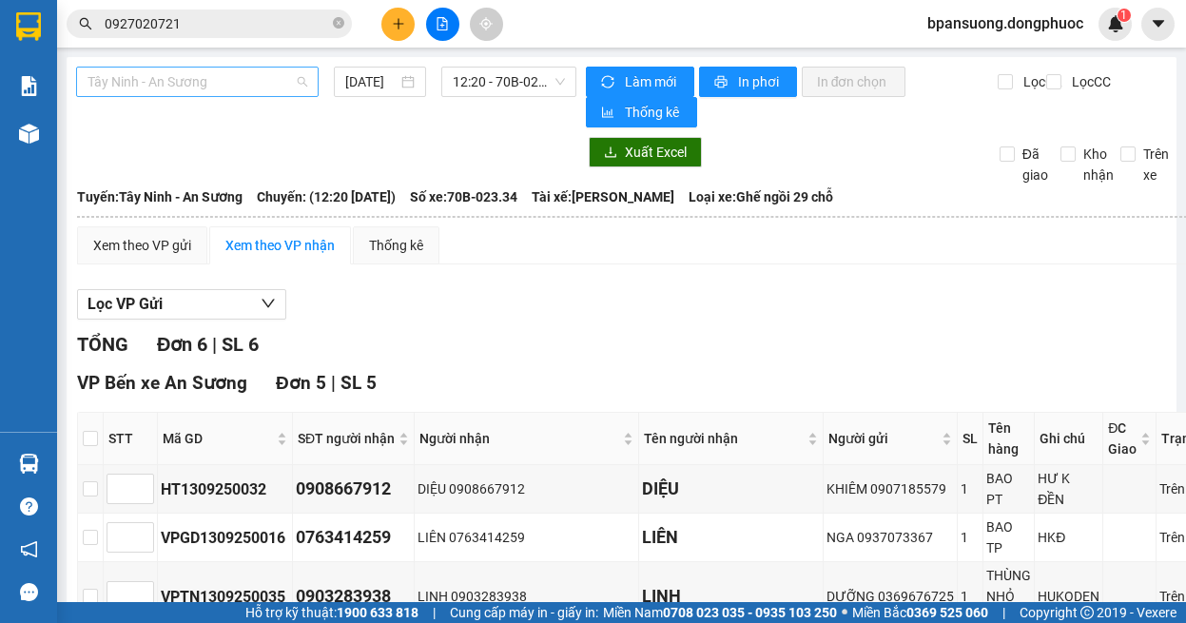
click at [188, 86] on span "Tây Ninh - An Sương" at bounding box center [197, 82] width 220 height 29
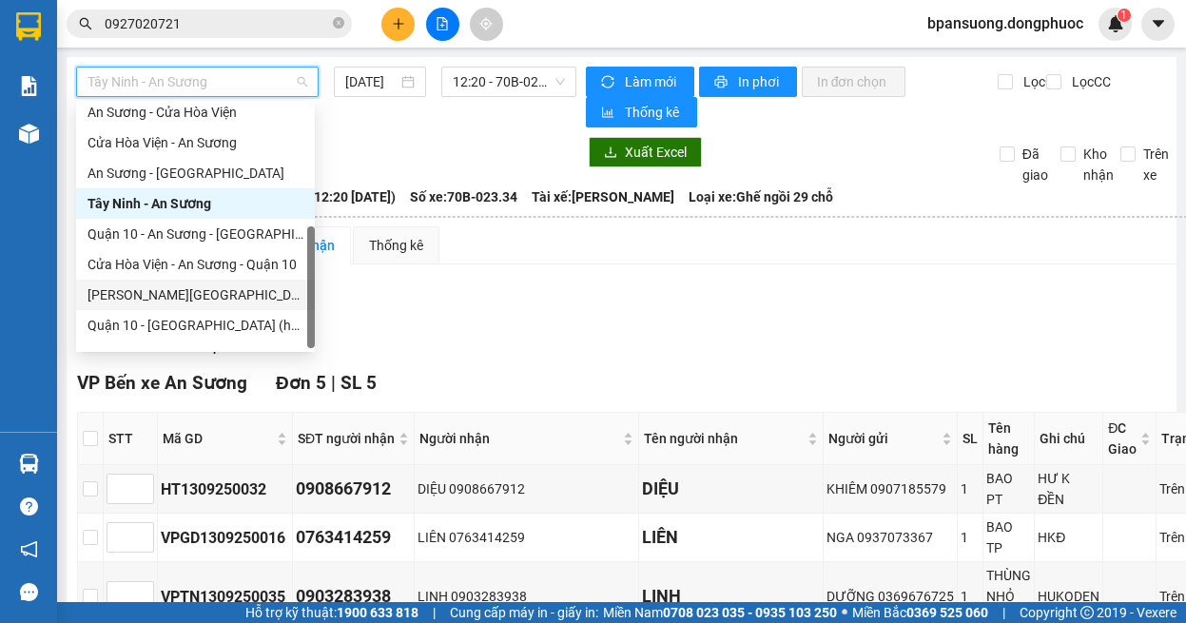
scroll to position [213, 0]
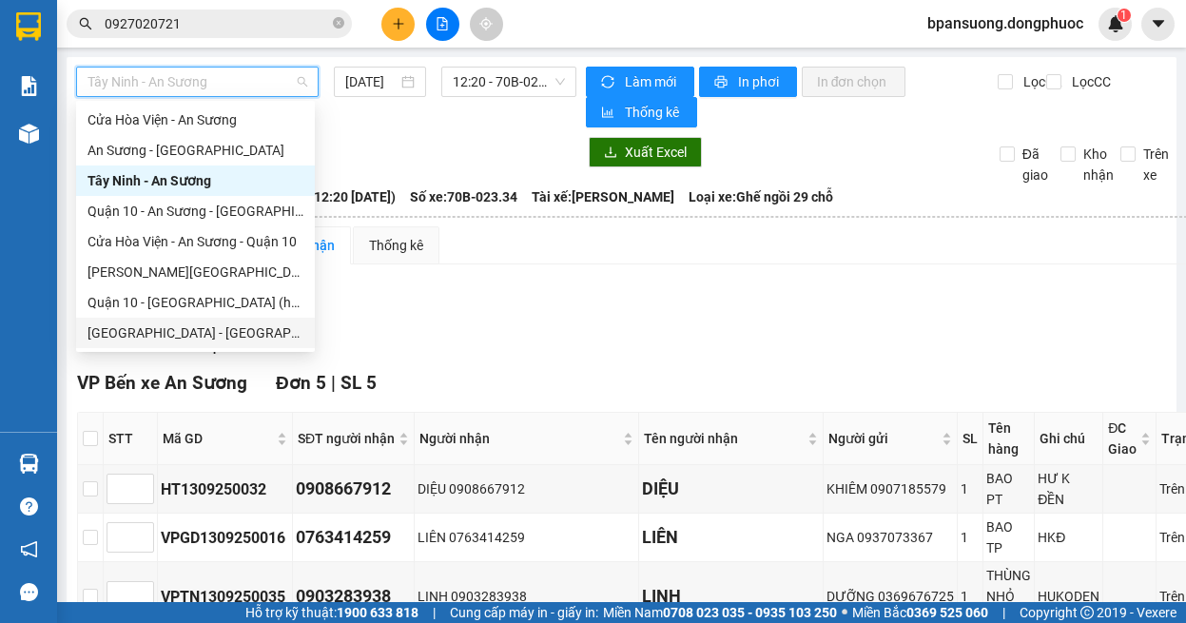
click at [187, 327] on div "[GEOGRAPHIC_DATA] - [GEOGRAPHIC_DATA] (vip)" at bounding box center [195, 332] width 216 height 21
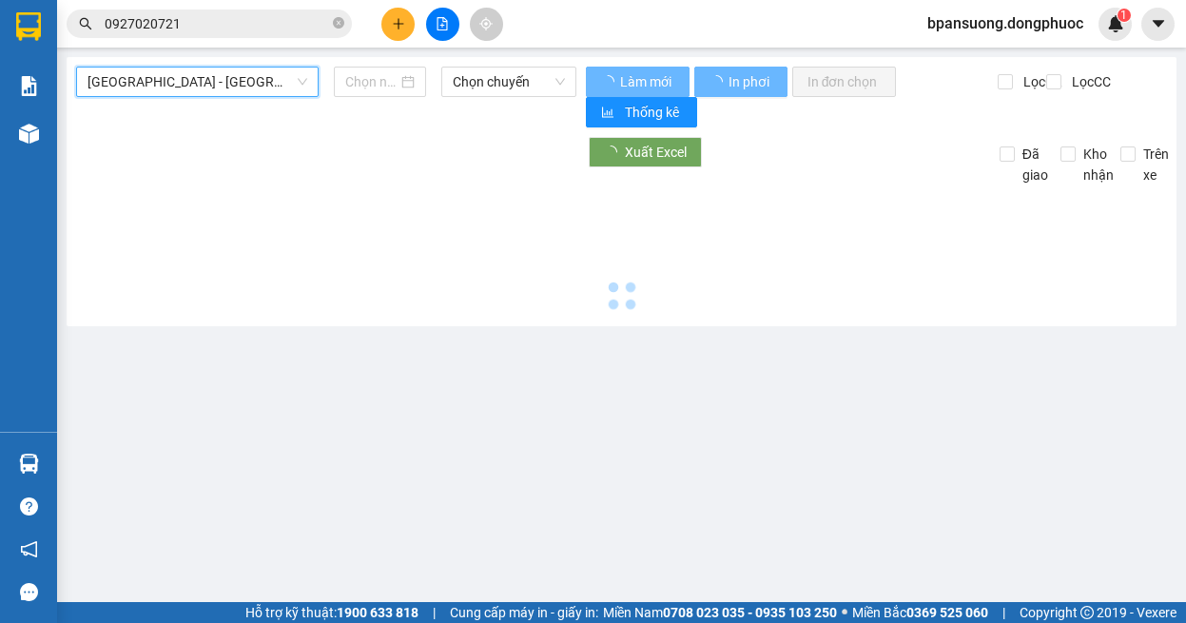
type input "[DATE]"
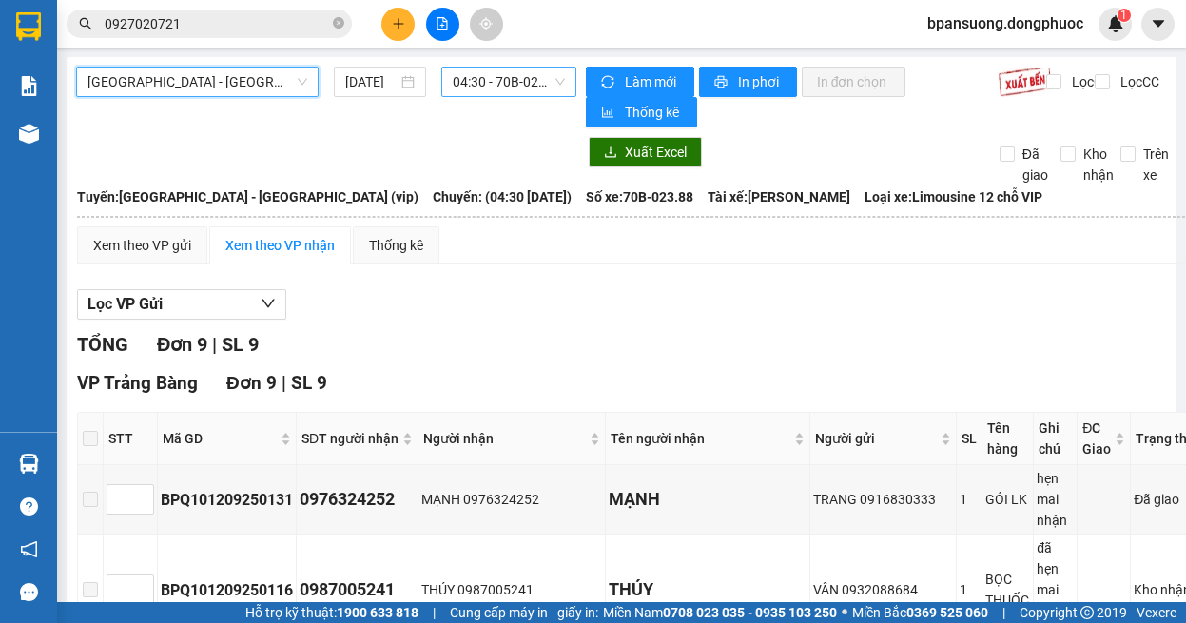
click at [507, 85] on span "04:30 - 70B-023.88" at bounding box center [509, 82] width 112 height 29
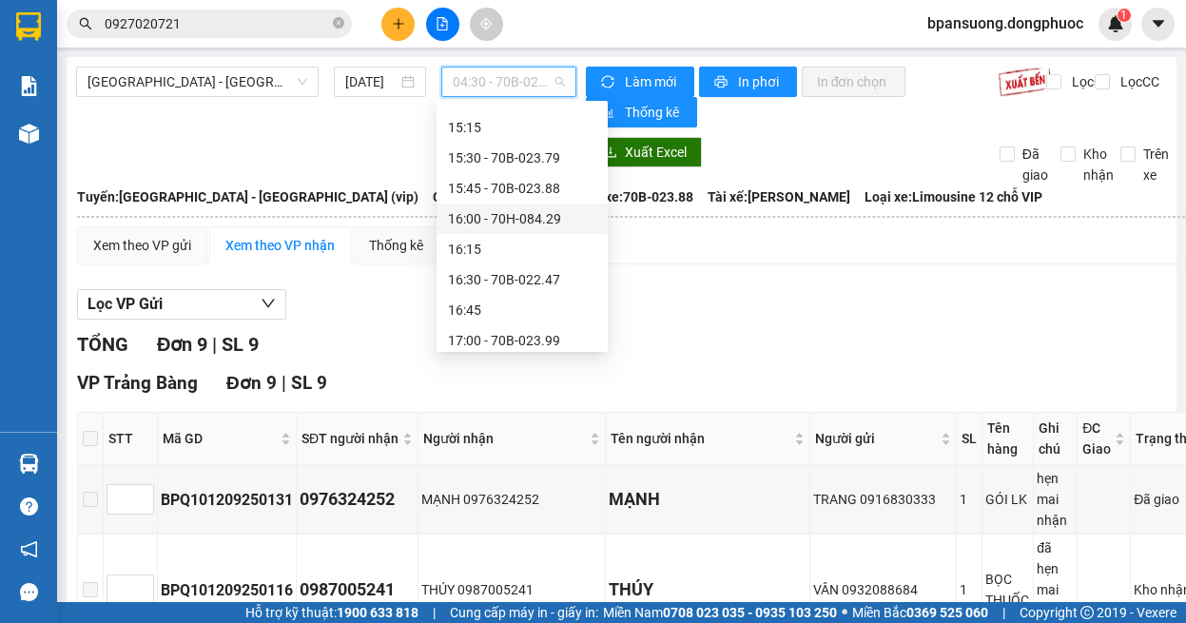
scroll to position [1141, 0]
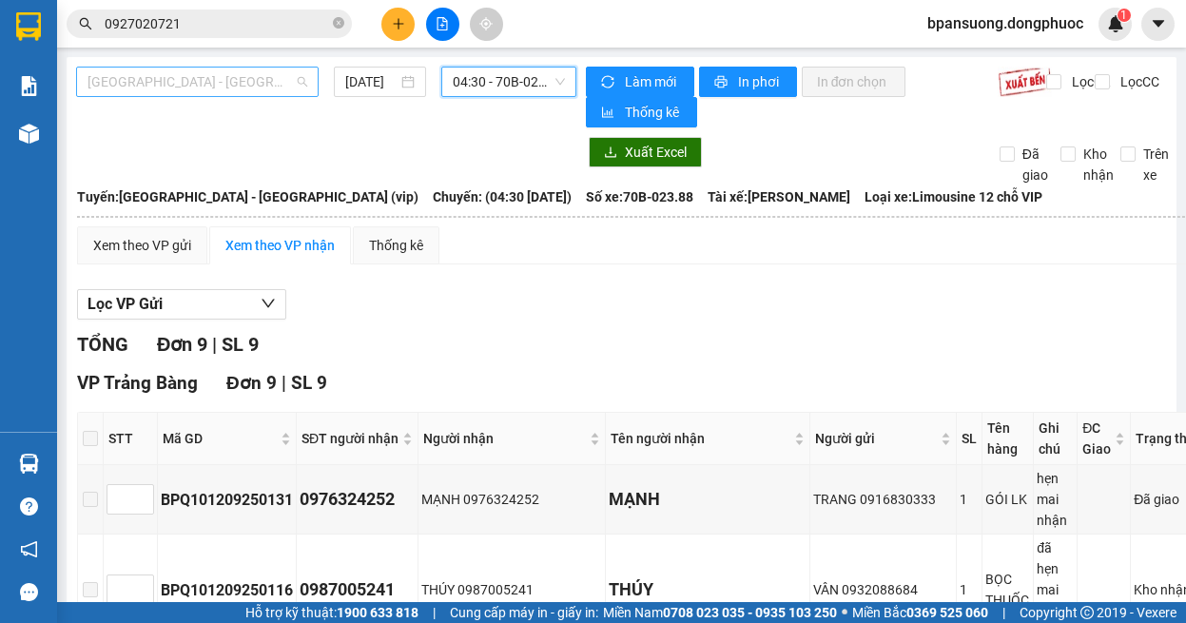
click at [235, 74] on span "[GEOGRAPHIC_DATA] - [GEOGRAPHIC_DATA] (vip)" at bounding box center [197, 82] width 220 height 29
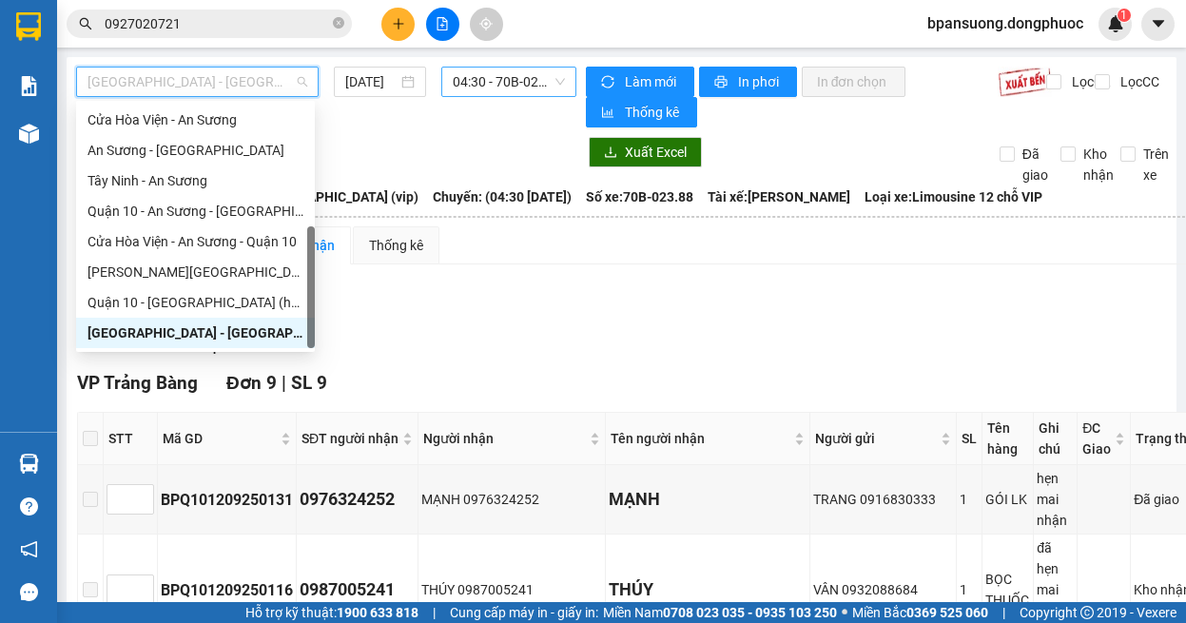
click at [492, 80] on span "04:30 - 70B-023.88" at bounding box center [509, 82] width 112 height 29
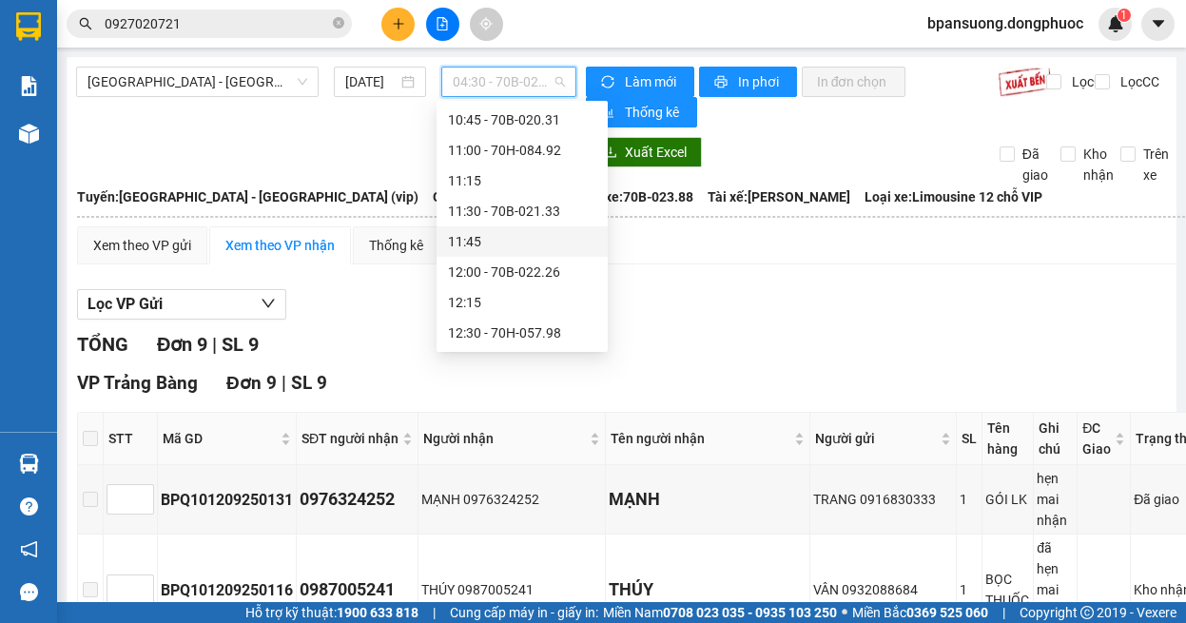
scroll to position [981, 0]
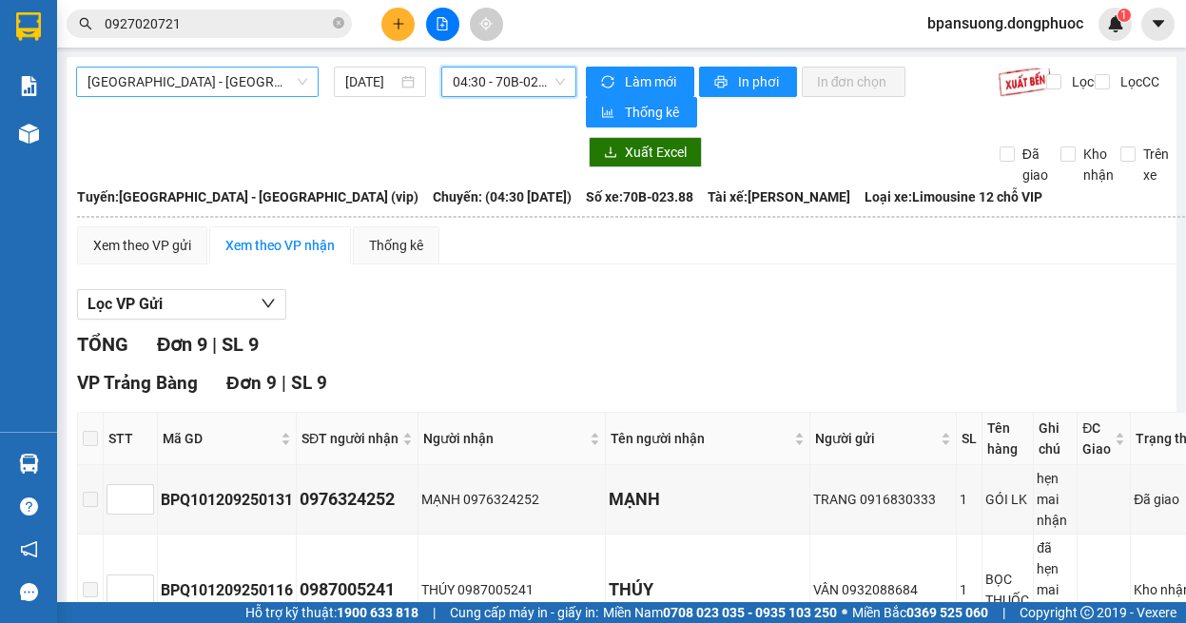
click at [264, 76] on span "[GEOGRAPHIC_DATA] - [GEOGRAPHIC_DATA] (vip)" at bounding box center [197, 82] width 220 height 29
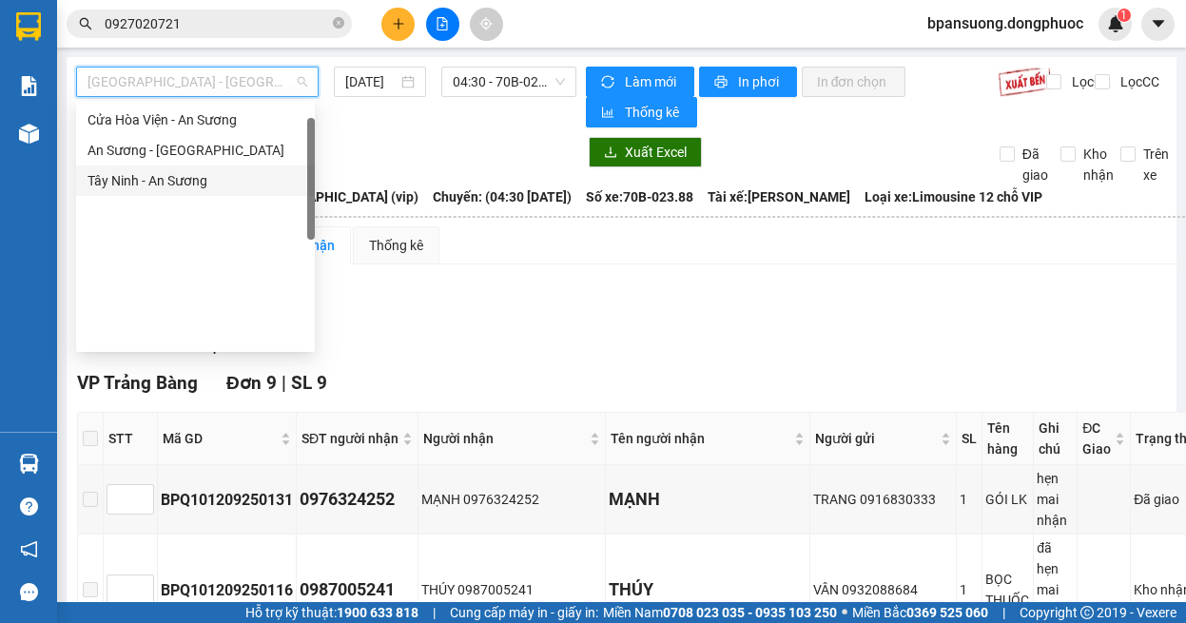
scroll to position [0, 0]
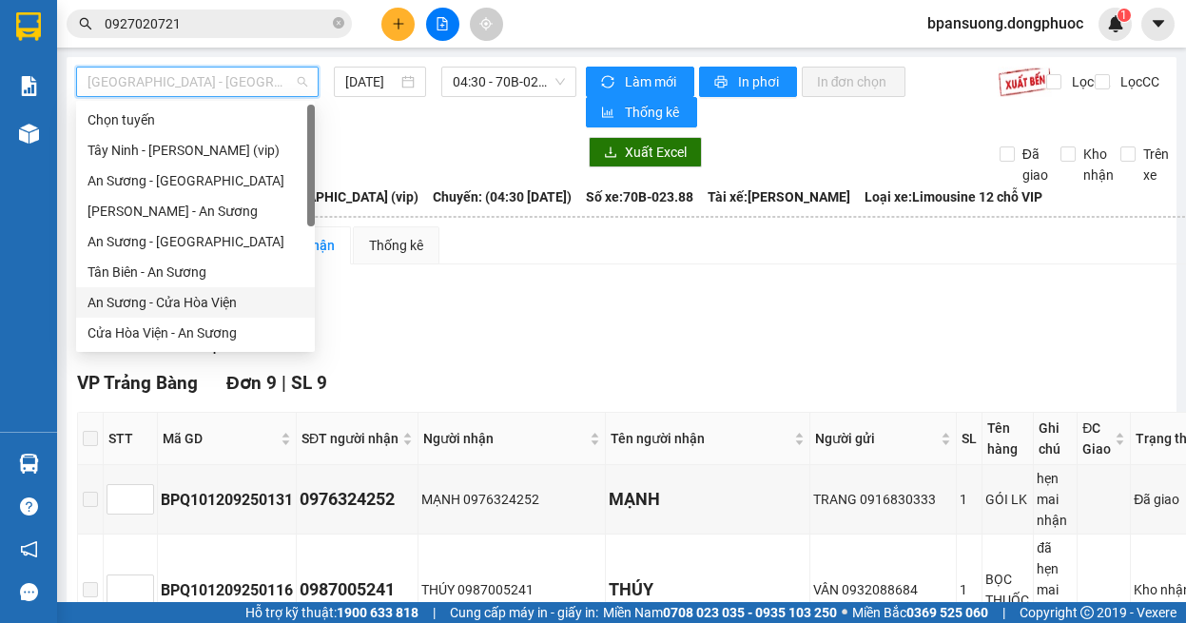
click at [235, 304] on div "An Sương - Cửa Hòa Viện" at bounding box center [195, 302] width 216 height 21
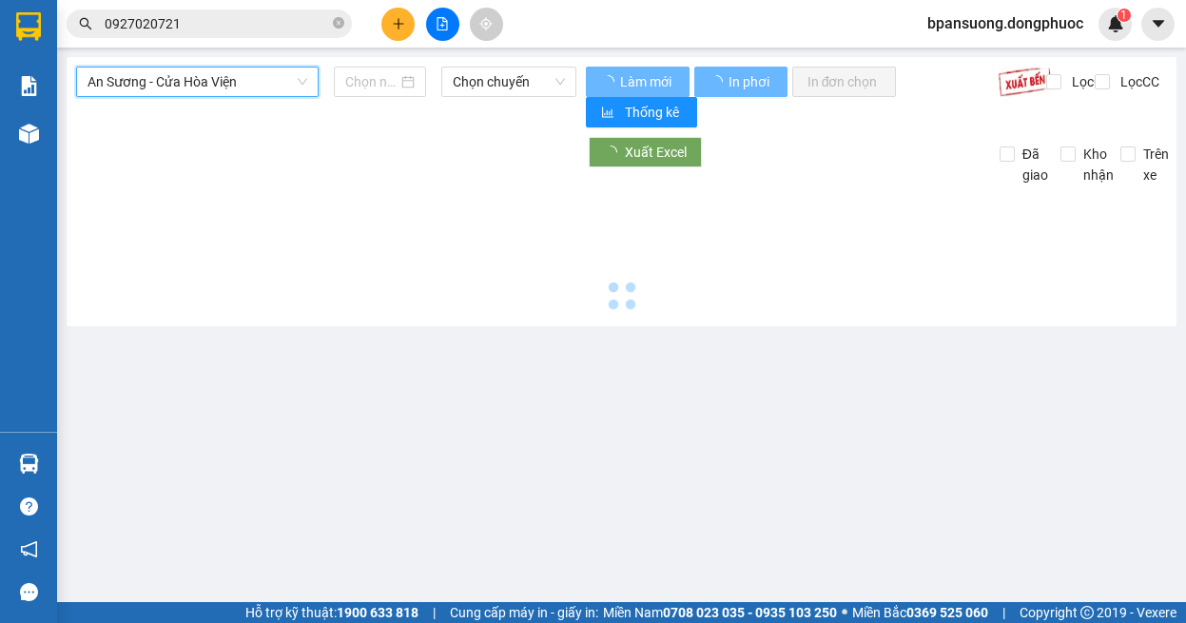
type input "[DATE]"
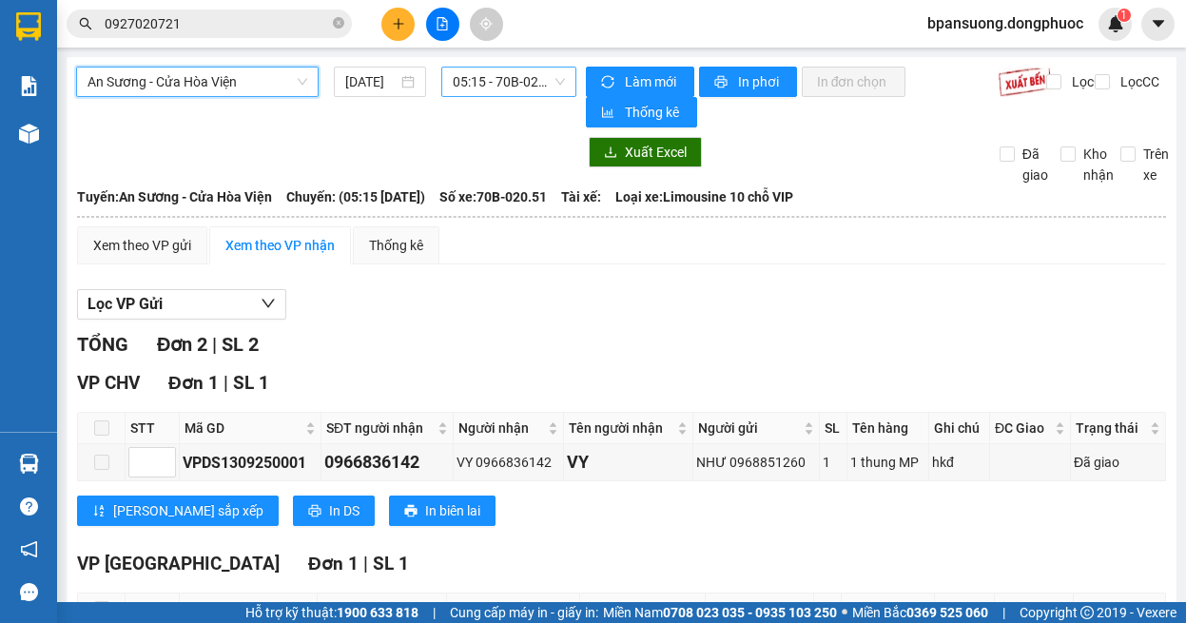
click at [493, 92] on span "05:15 - 70B-020.51" at bounding box center [509, 82] width 112 height 29
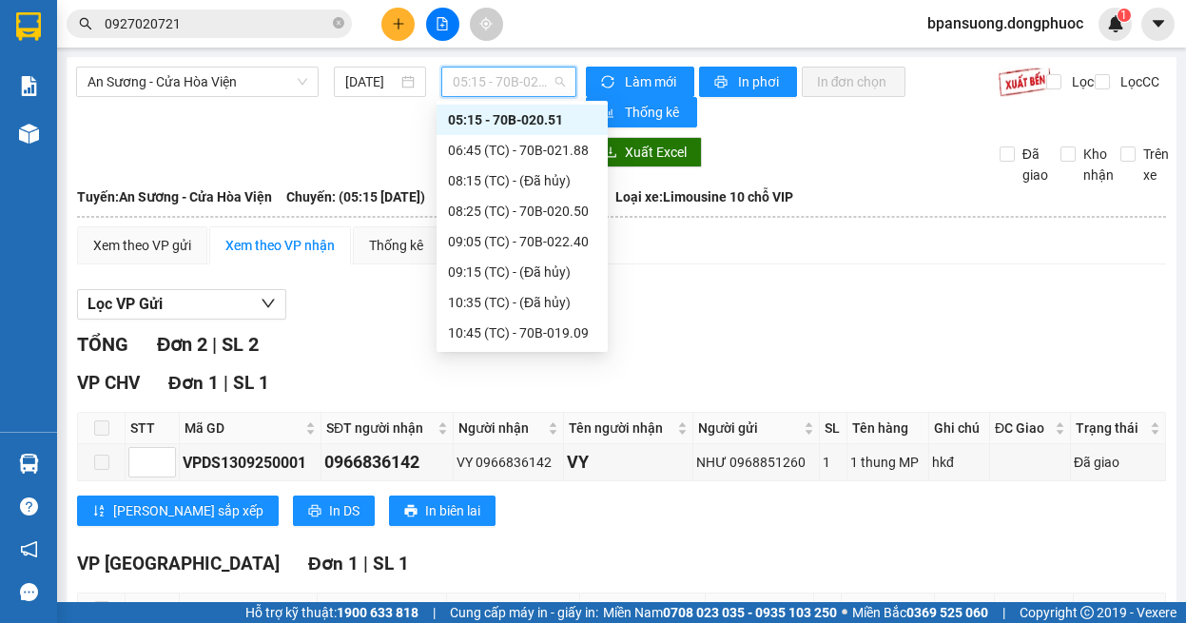
scroll to position [274, 0]
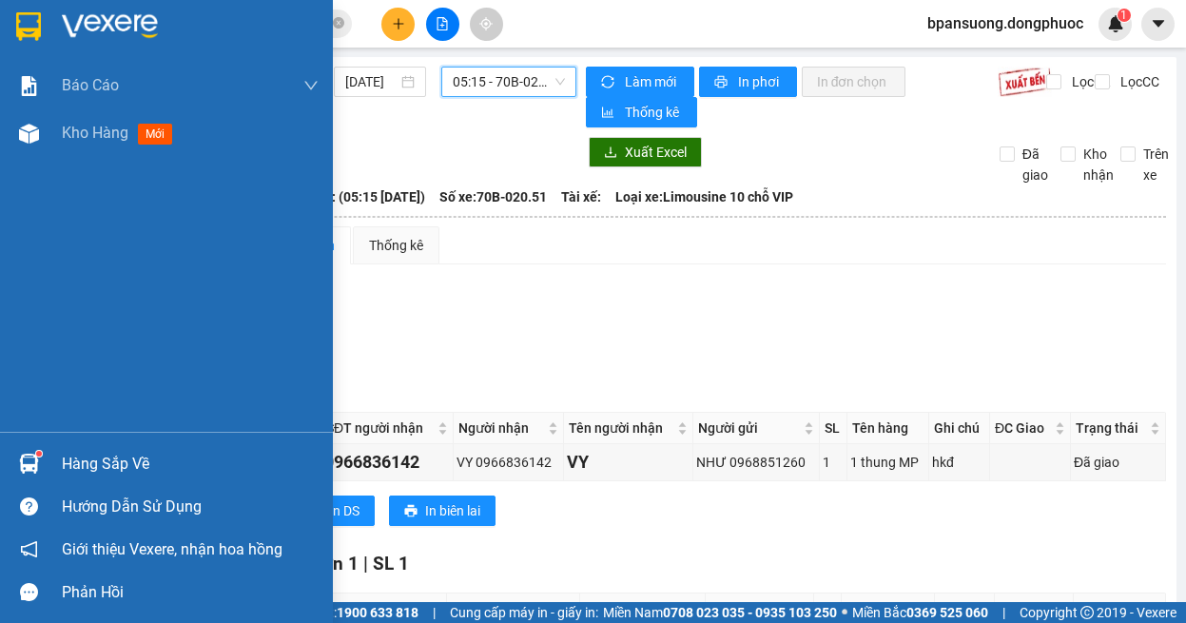
click at [59, 456] on div "Hàng sắp về" at bounding box center [166, 463] width 333 height 43
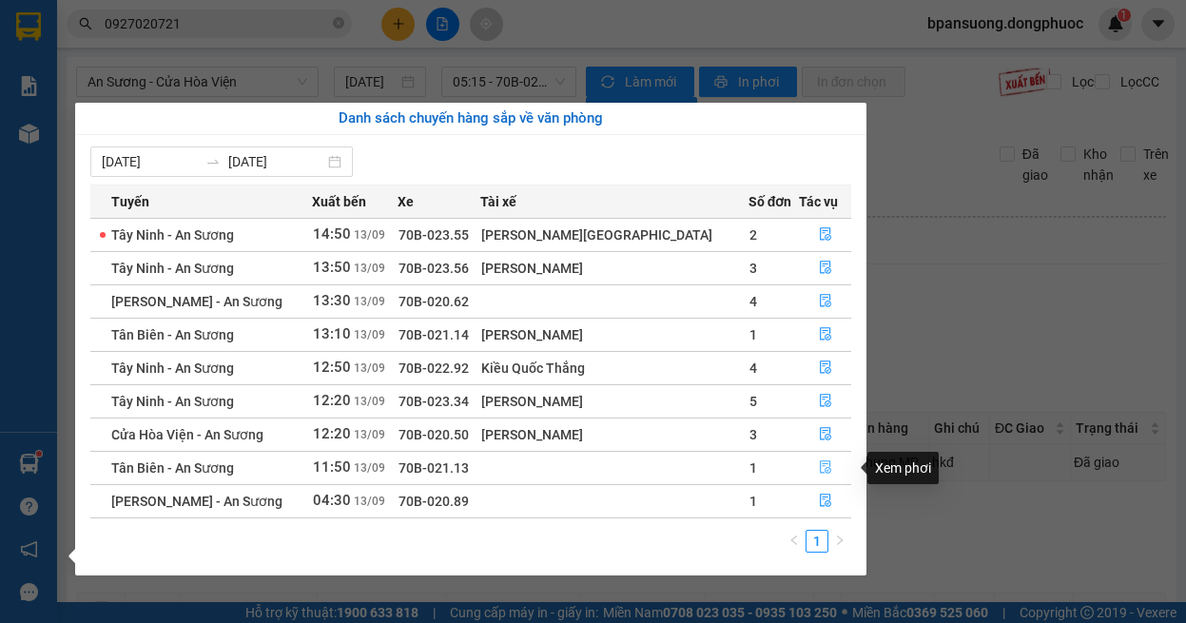
drag, startPoint x: 831, startPoint y: 475, endPoint x: 823, endPoint y: 462, distance: 15.3
click at [831, 469] on button "button" at bounding box center [825, 468] width 50 height 30
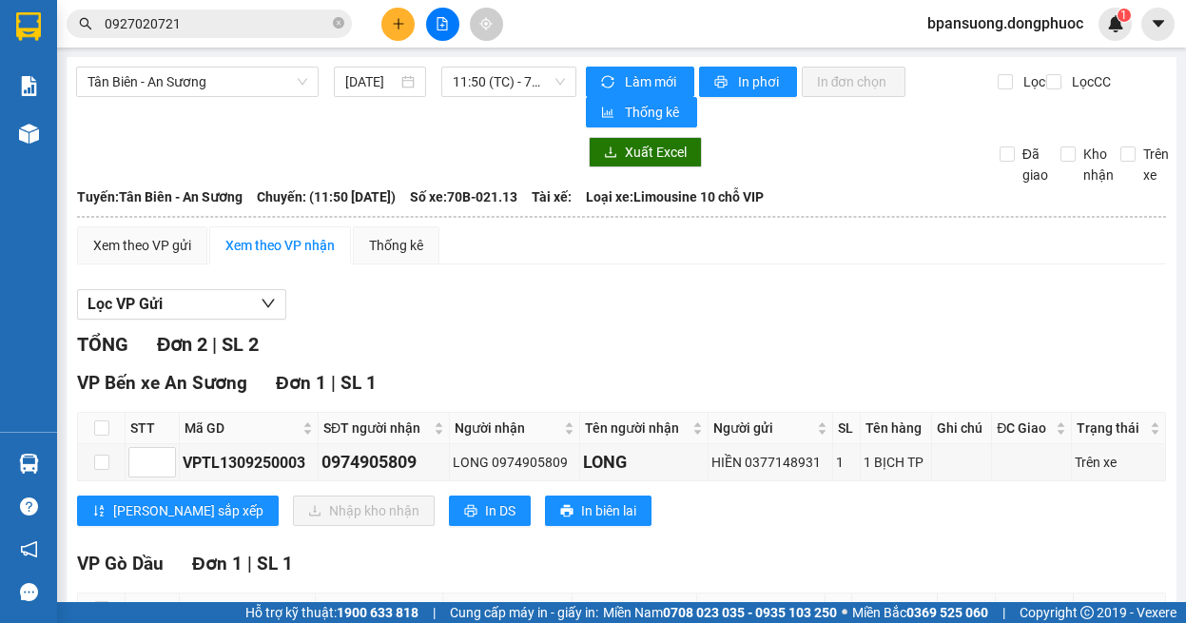
scroll to position [158, 0]
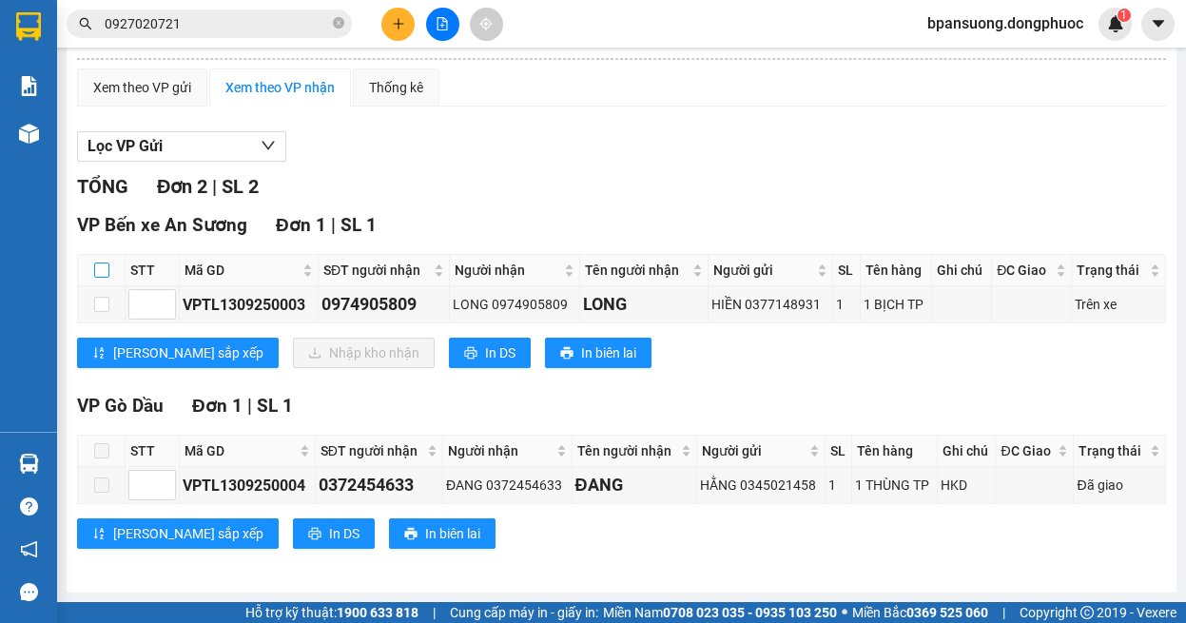
click at [106, 271] on input "checkbox" at bounding box center [101, 269] width 15 height 15
checkbox input "true"
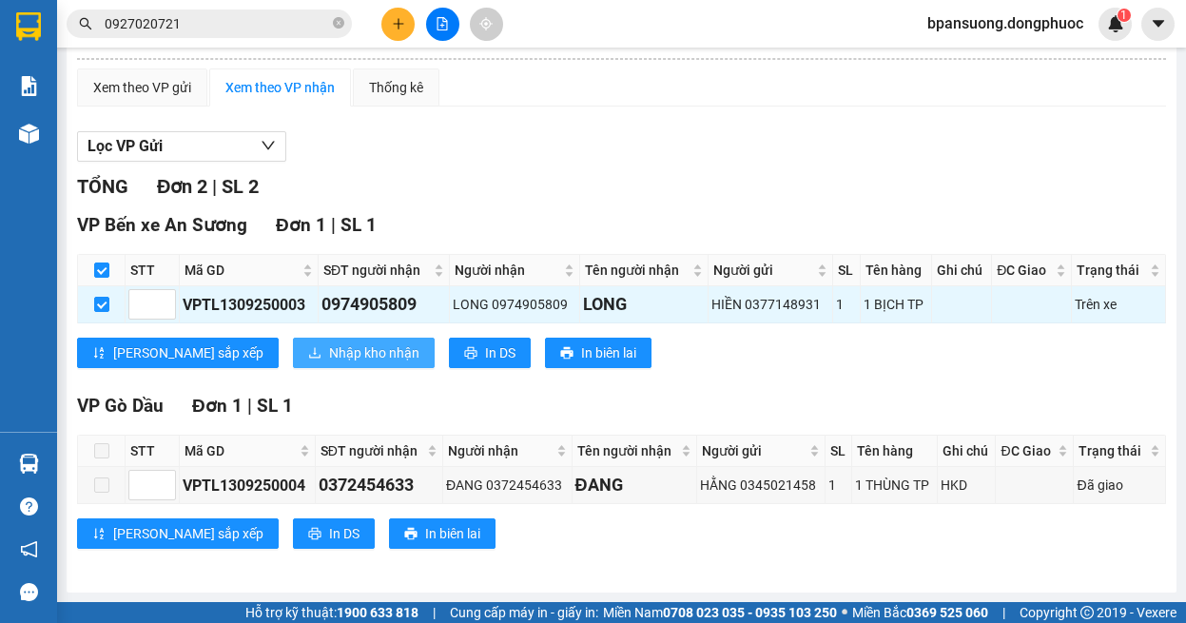
click at [329, 344] on span "Nhập kho nhận" at bounding box center [374, 352] width 90 height 21
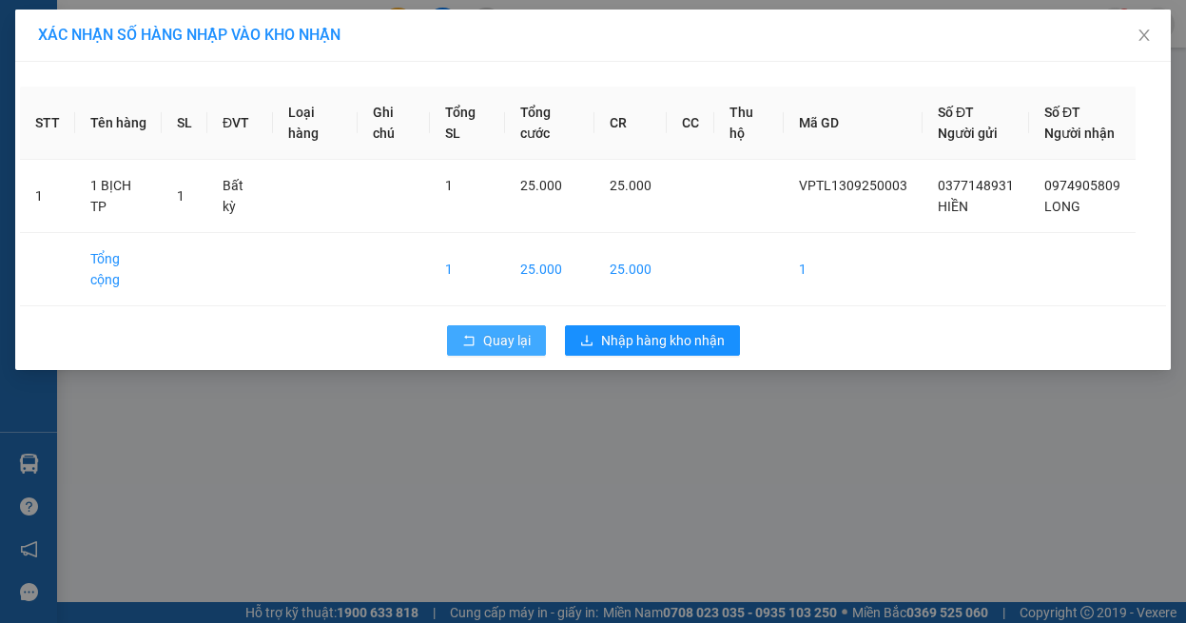
click at [509, 345] on span "Quay lại" at bounding box center [507, 340] width 48 height 21
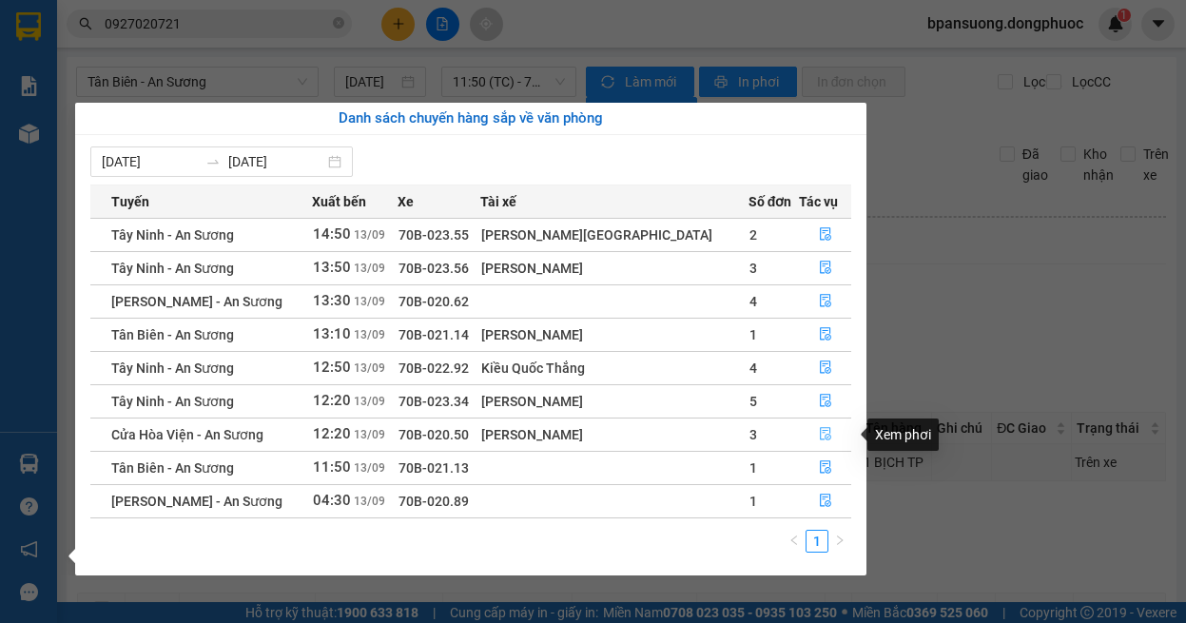
click at [825, 437] on button "button" at bounding box center [825, 434] width 50 height 30
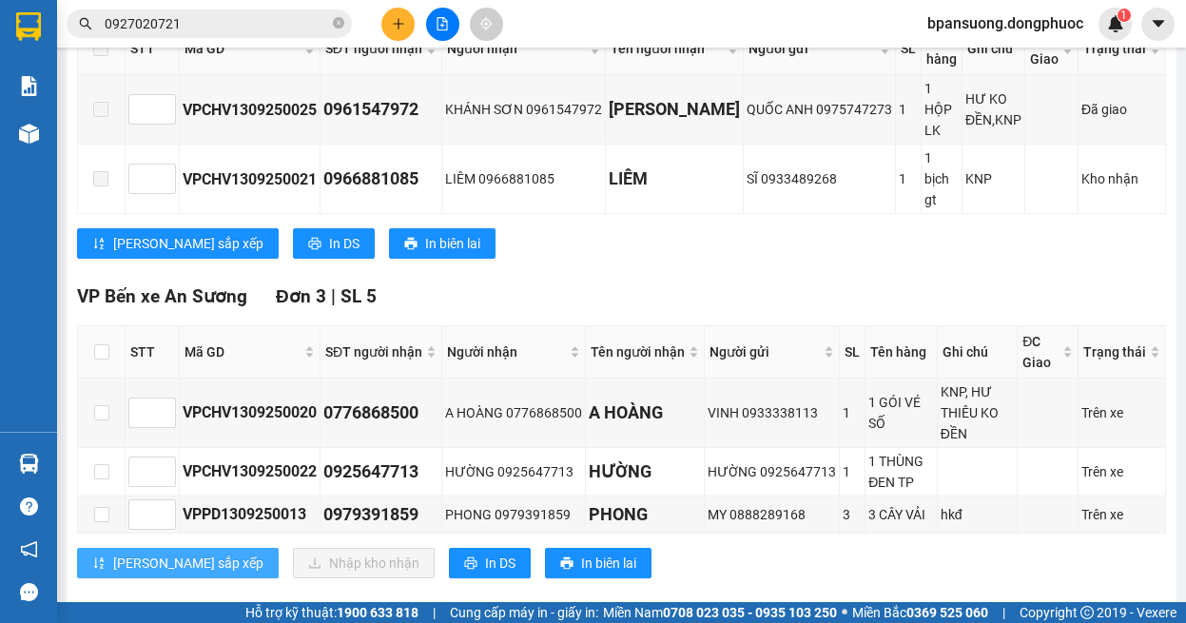
scroll to position [761, 0]
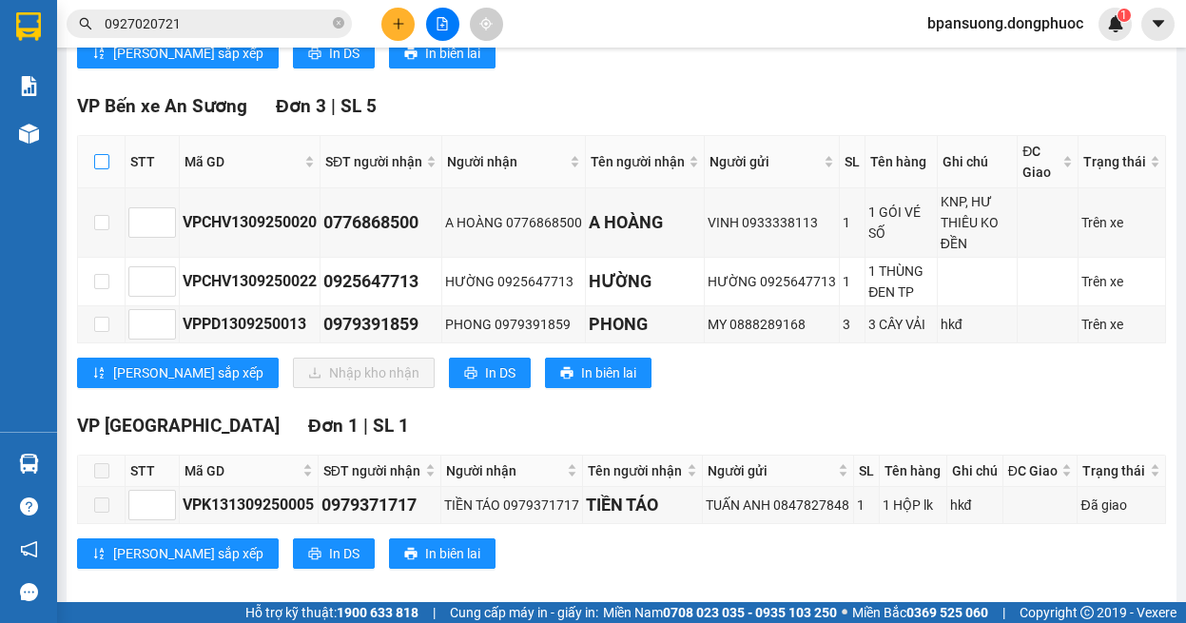
click at [96, 154] on input "checkbox" at bounding box center [101, 161] width 15 height 15
checkbox input "true"
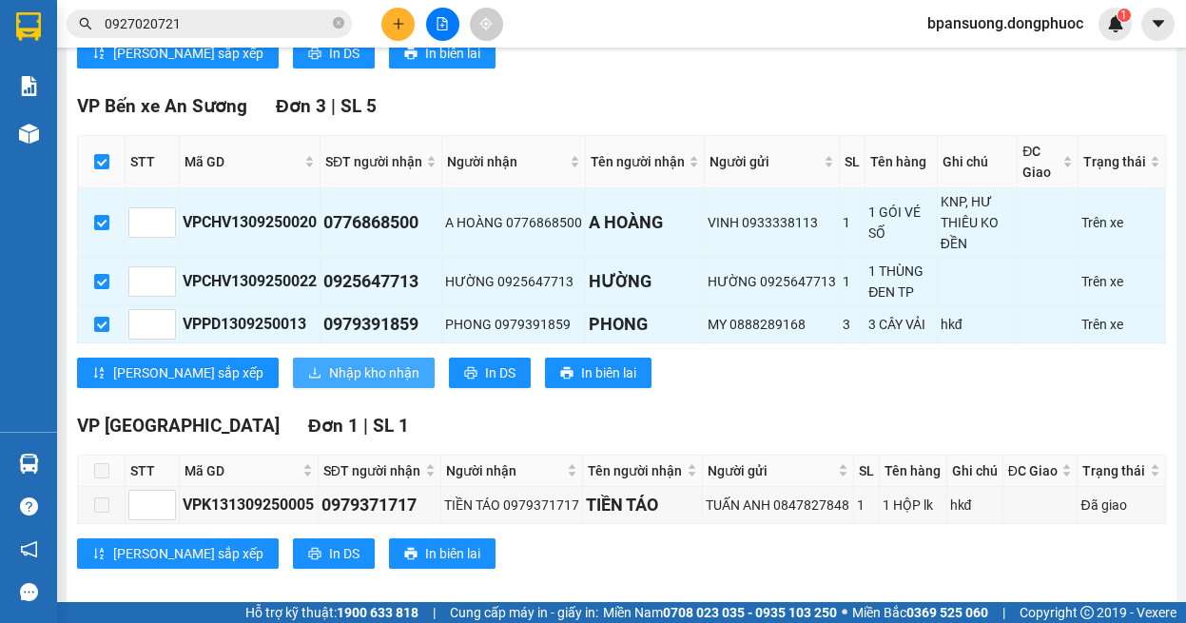
click at [329, 362] on span "Nhập kho nhận" at bounding box center [374, 372] width 90 height 21
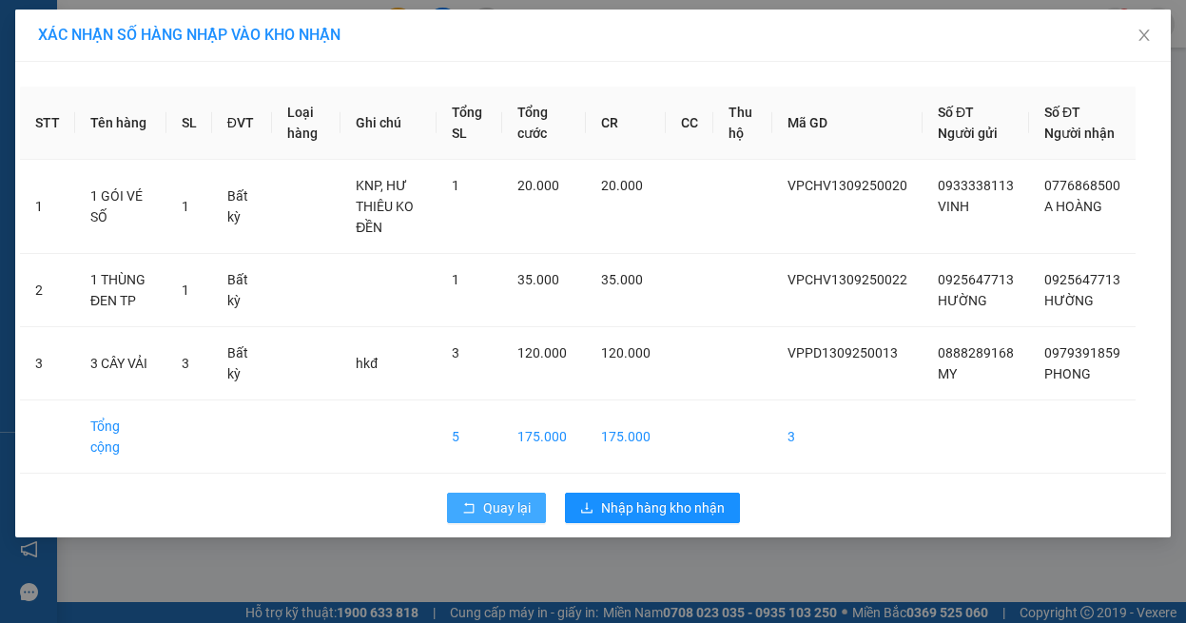
click at [522, 500] on span "Quay lại" at bounding box center [507, 507] width 48 height 21
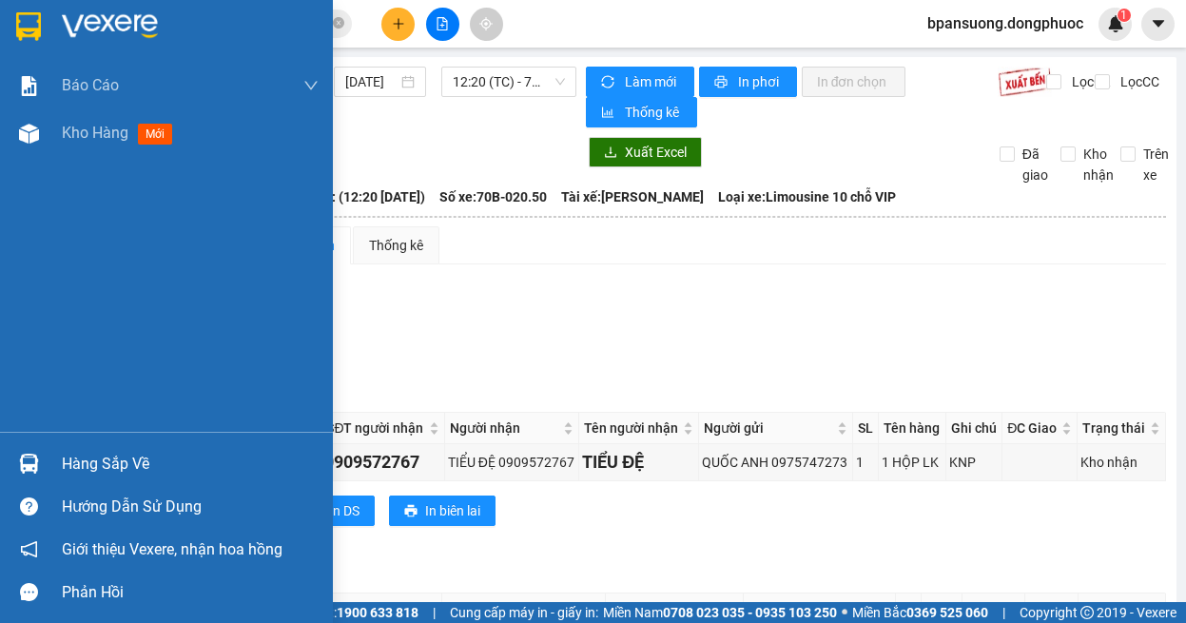
click at [28, 468] on img at bounding box center [29, 464] width 20 height 20
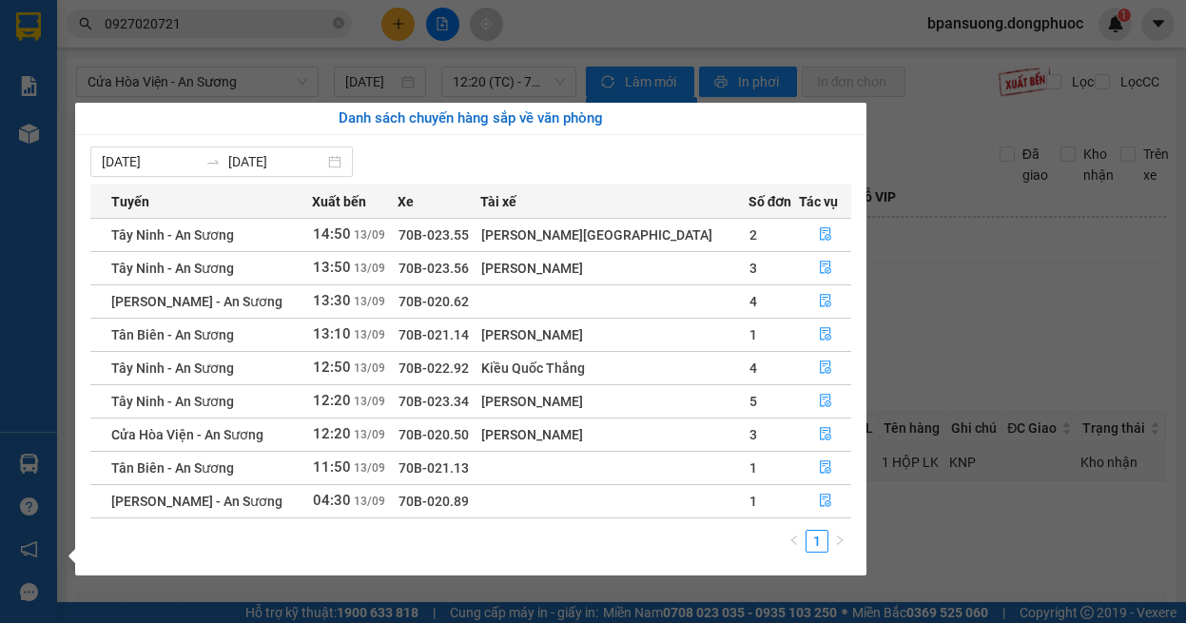
click at [1045, 300] on section "Kết quả tìm kiếm ( 1 ) Bộ lọc Ngày tạo đơn gần nhất Mã ĐH Trạng thái Món hàng T…" at bounding box center [593, 311] width 1186 height 623
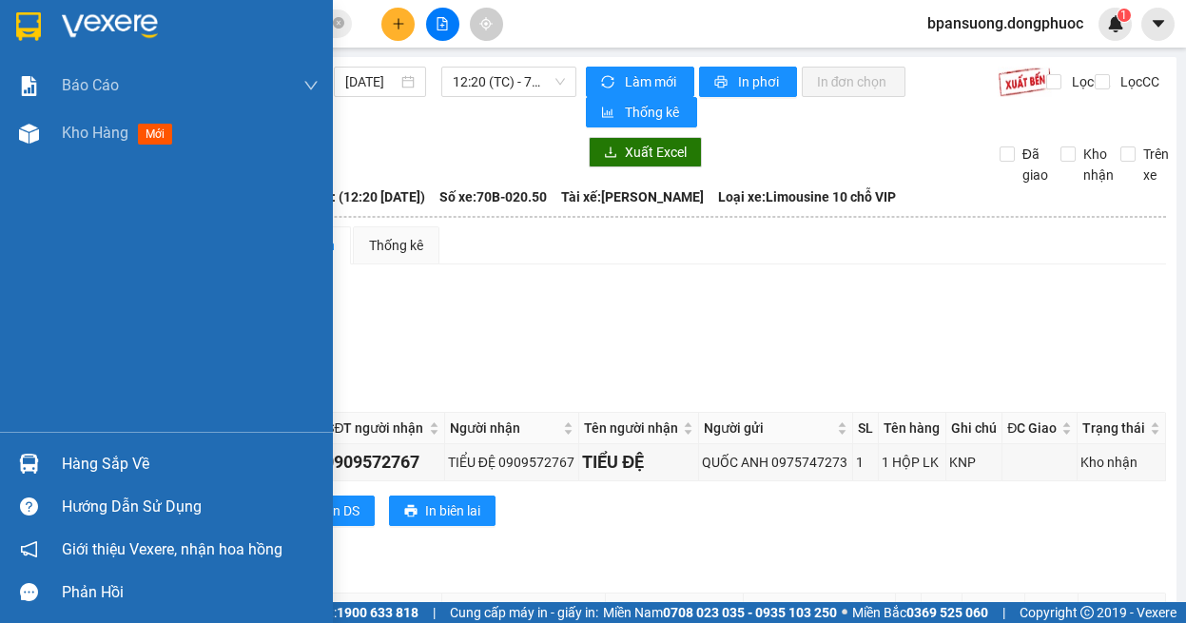
click at [29, 465] on img at bounding box center [29, 464] width 20 height 20
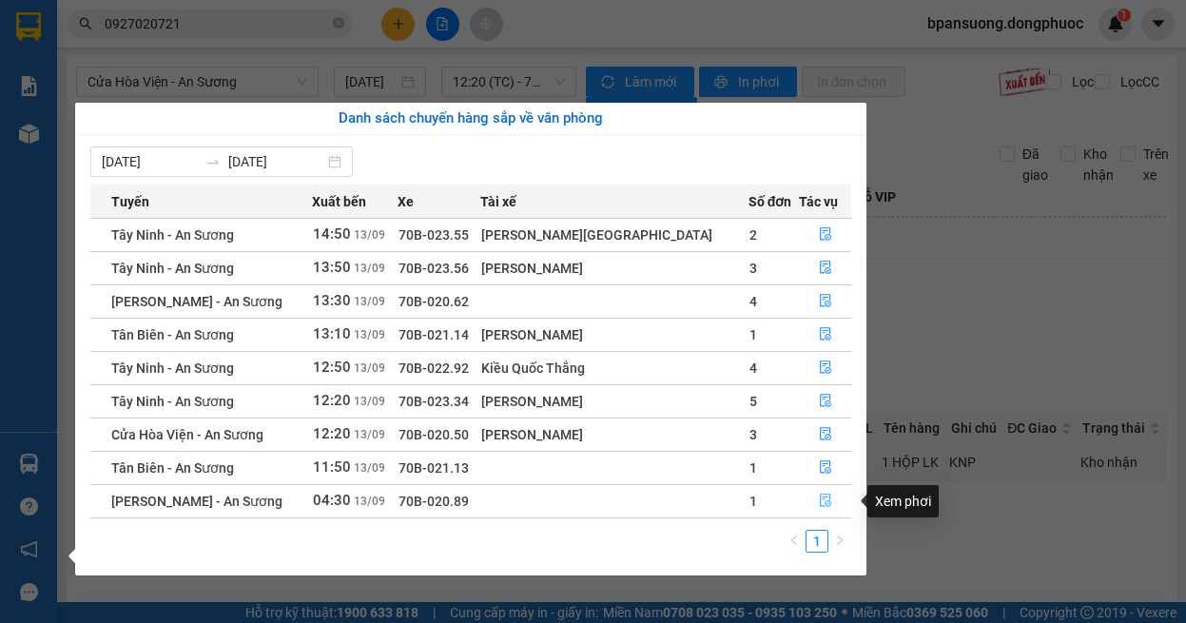
click at [821, 505] on icon "file-done" at bounding box center [825, 499] width 13 height 13
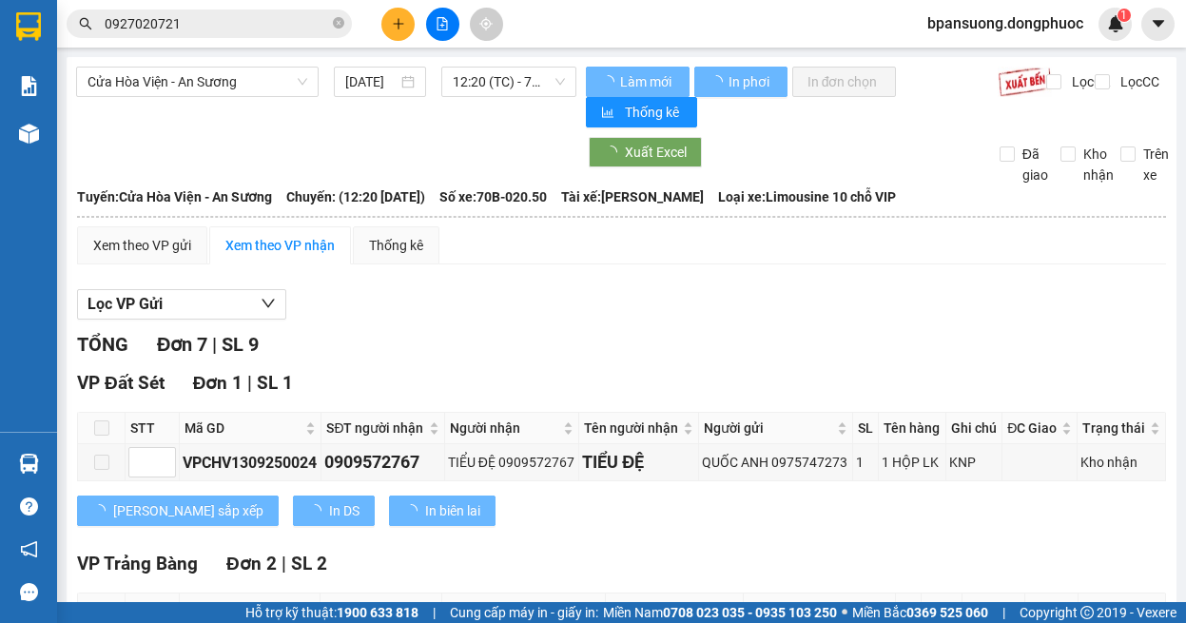
scroll to position [94, 0]
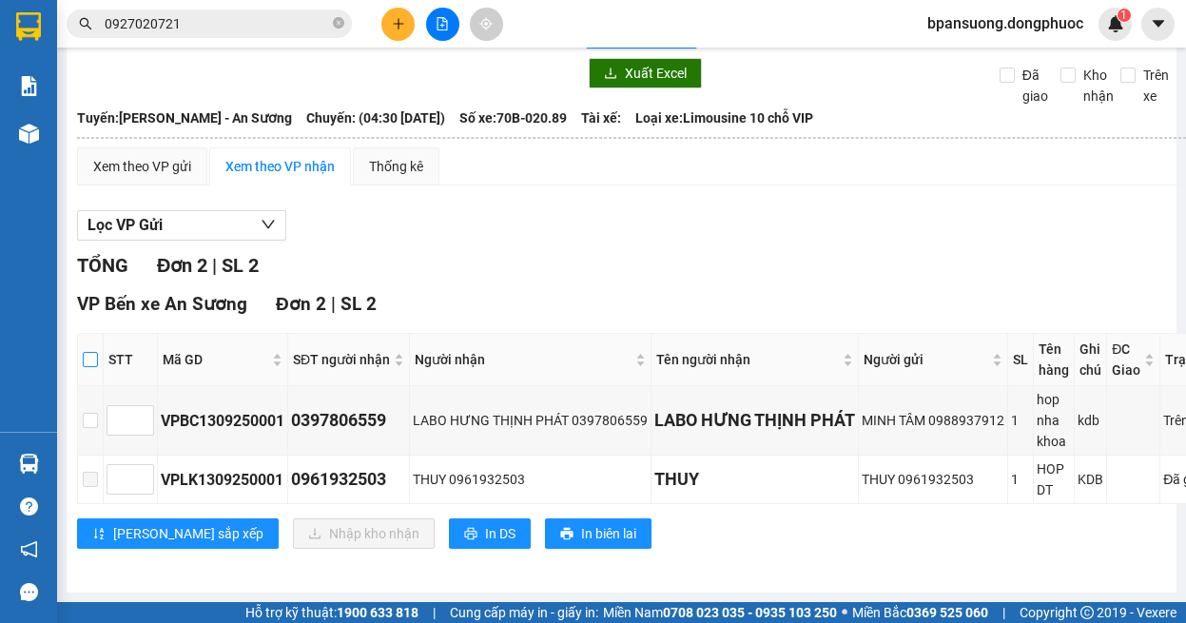
click at [96, 352] on input "checkbox" at bounding box center [90, 359] width 15 height 15
checkbox input "true"
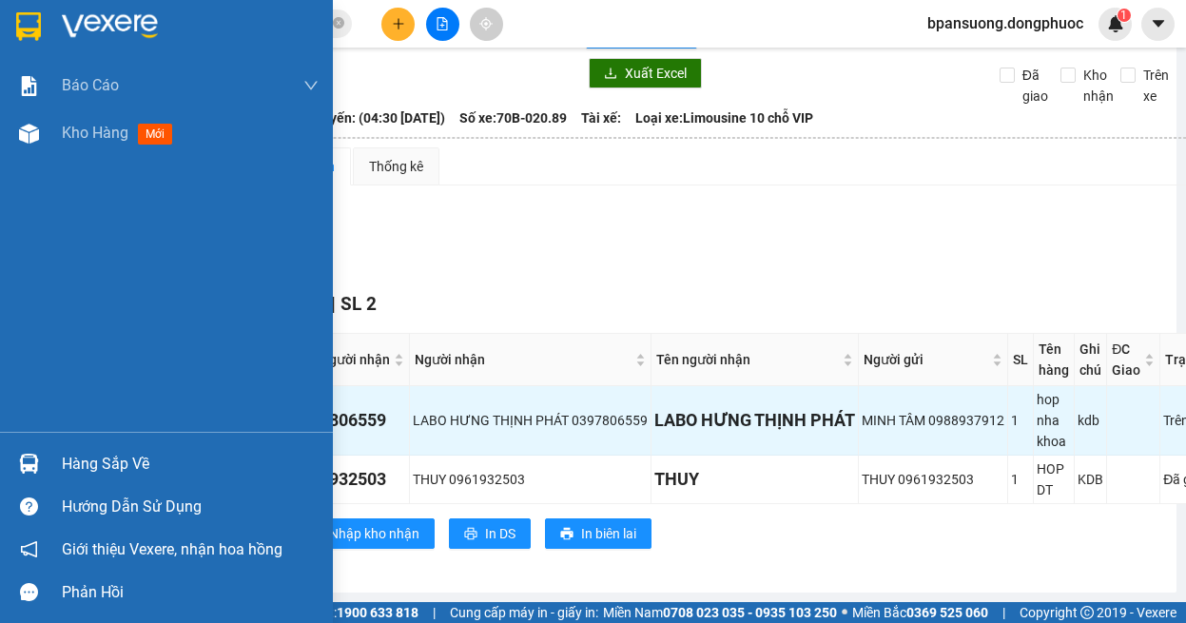
click at [17, 463] on div at bounding box center [28, 463] width 33 height 33
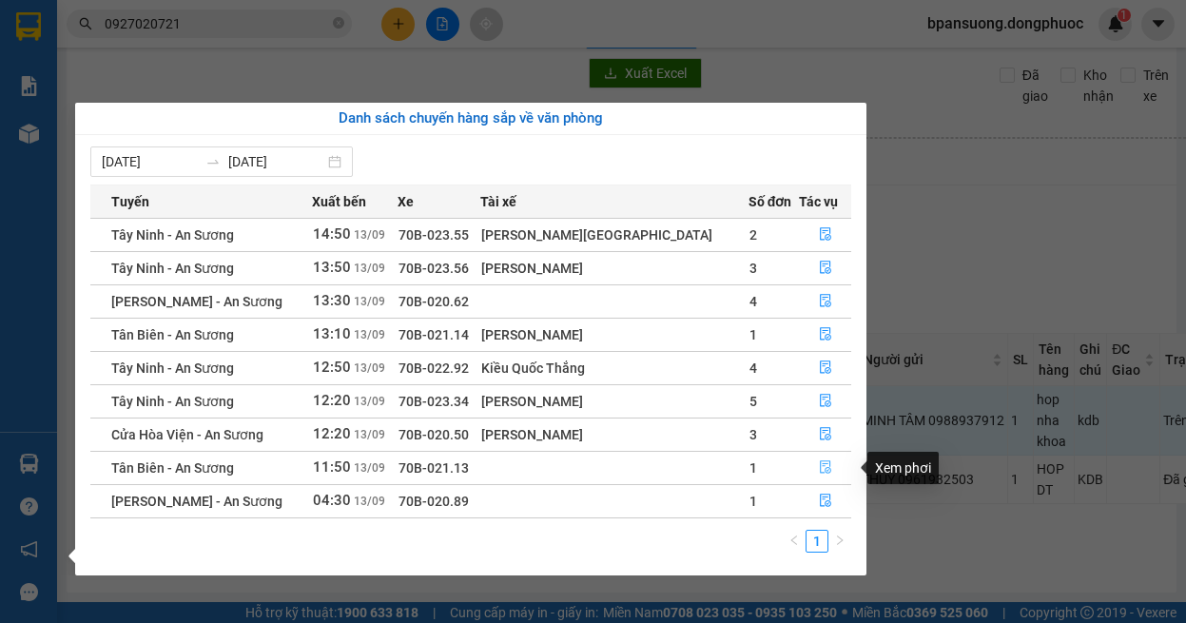
click at [819, 464] on icon "file-done" at bounding box center [825, 466] width 13 height 13
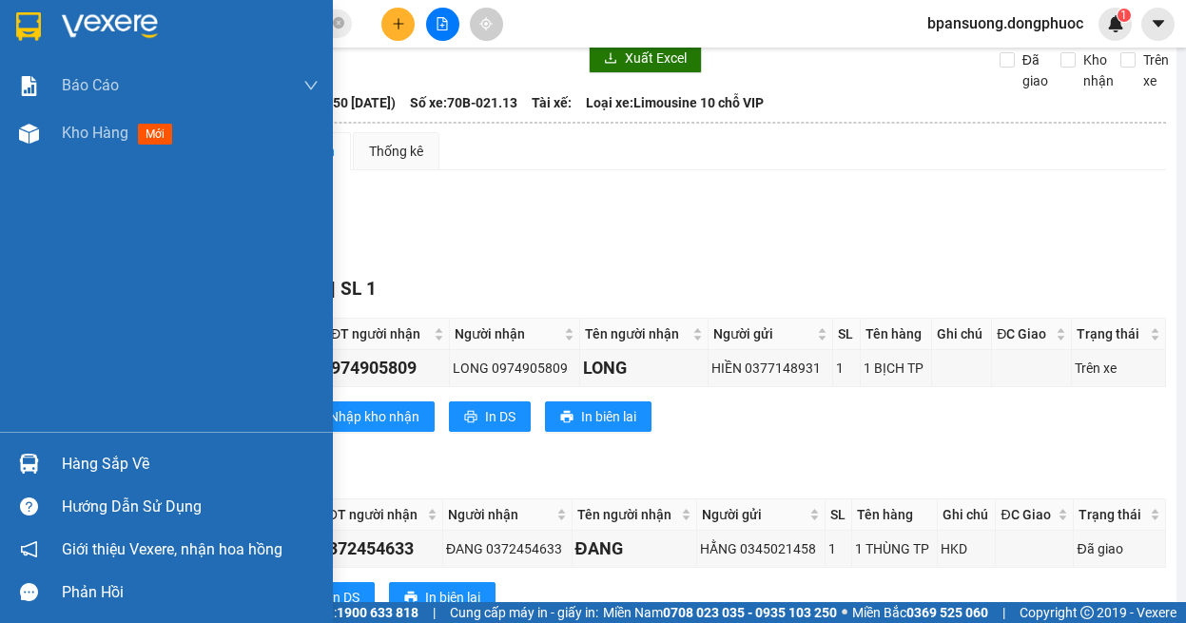
click at [29, 454] on img at bounding box center [29, 464] width 20 height 20
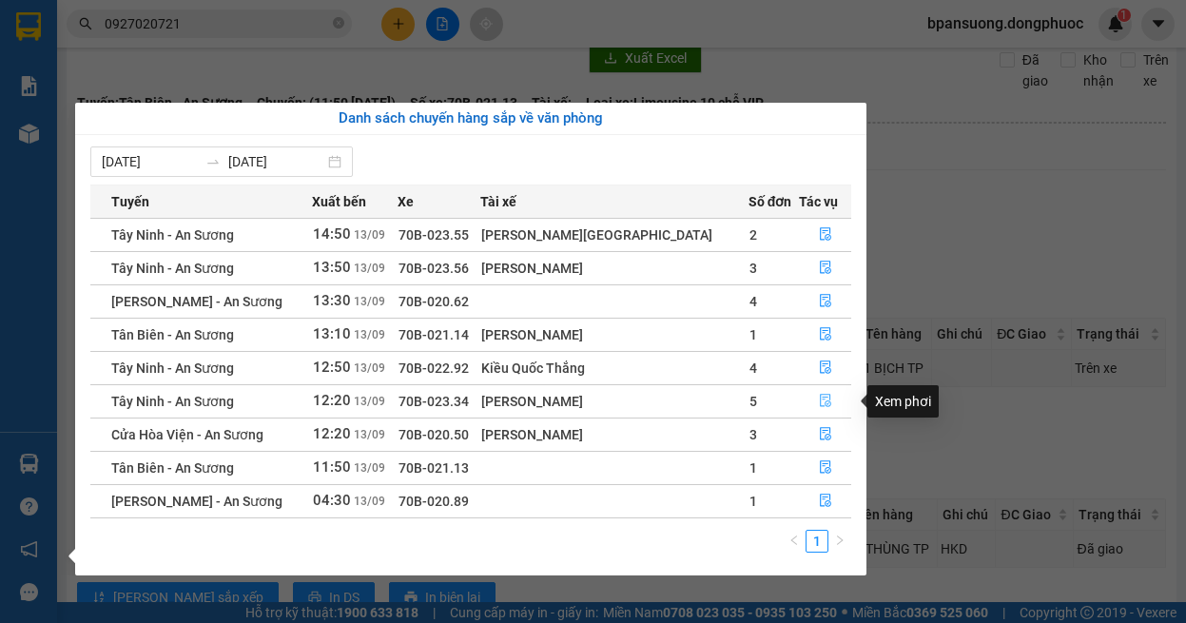
click at [819, 395] on icon "file-done" at bounding box center [825, 400] width 13 height 13
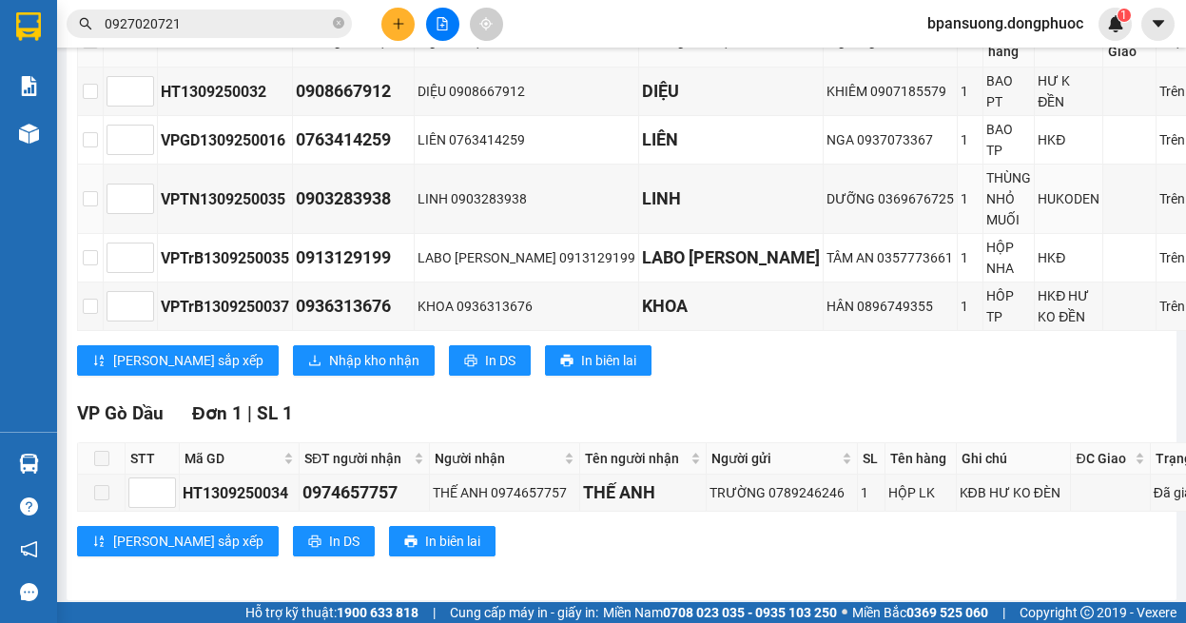
scroll to position [207, 0]
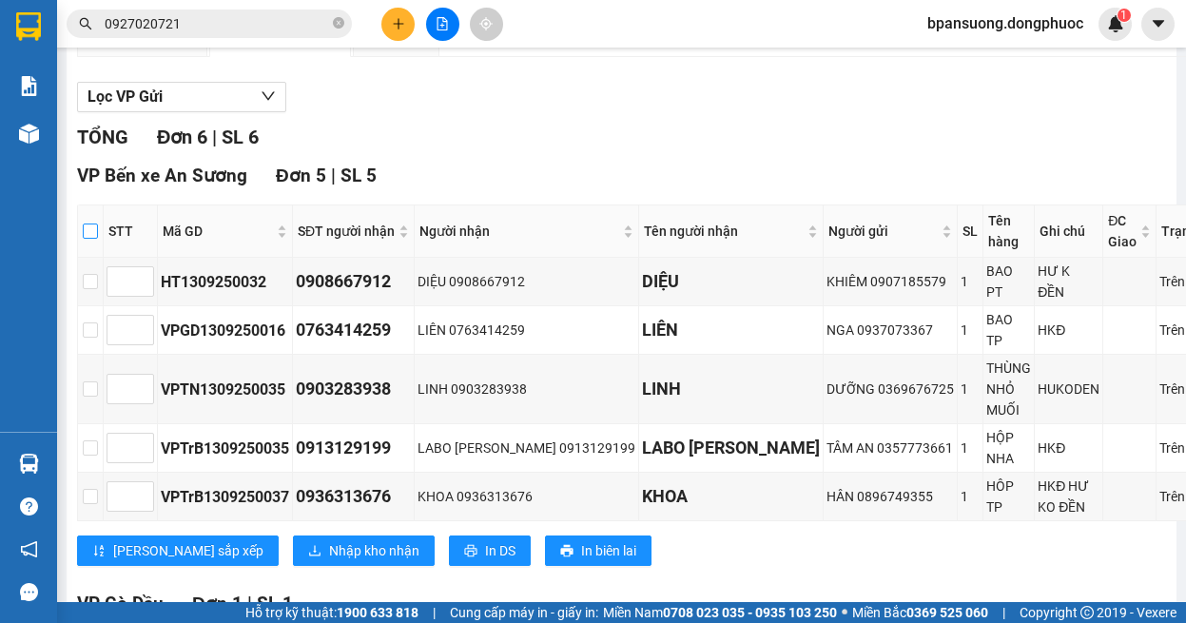
click at [87, 226] on input "checkbox" at bounding box center [90, 230] width 15 height 15
checkbox input "true"
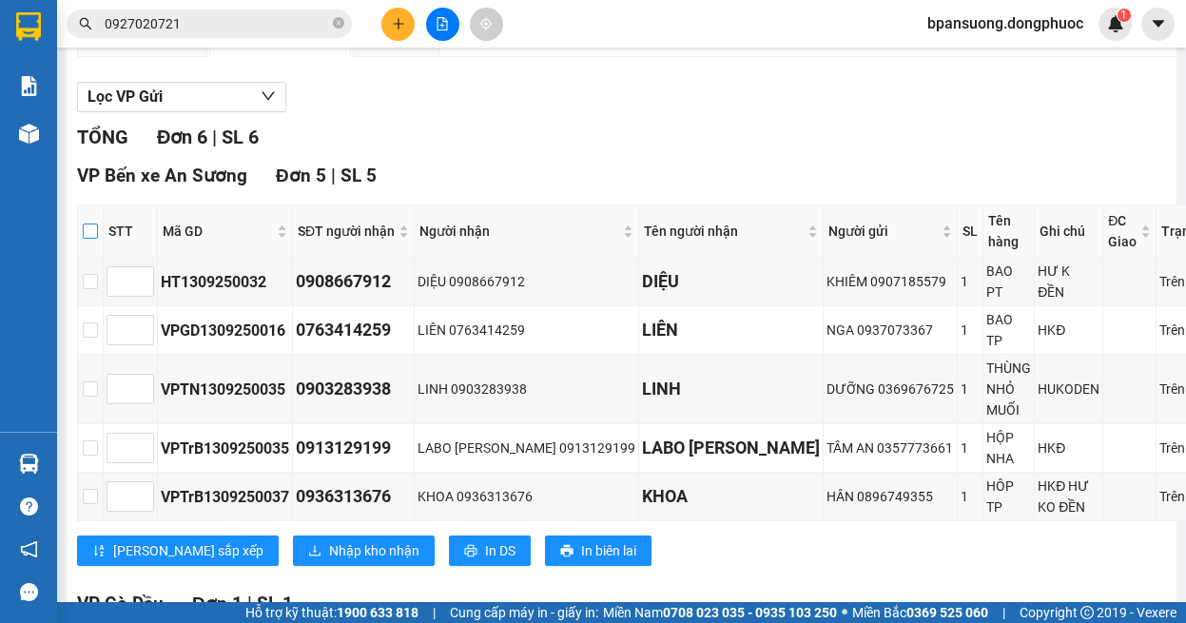
checkbox input "true"
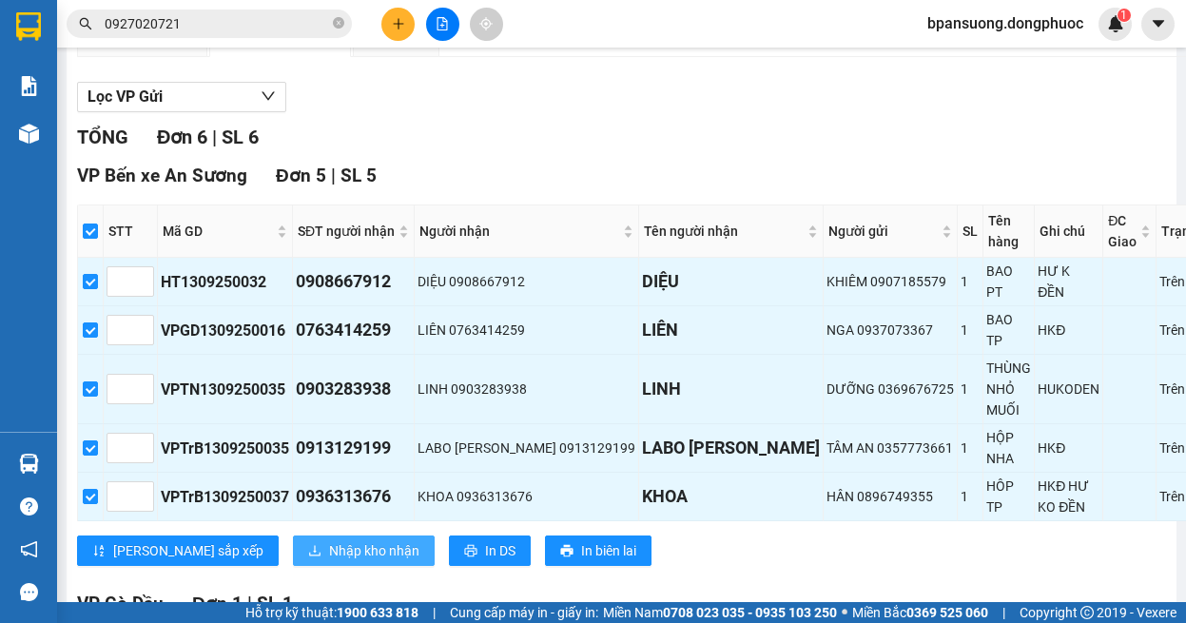
click at [329, 540] on span "Nhập kho nhận" at bounding box center [374, 550] width 90 height 21
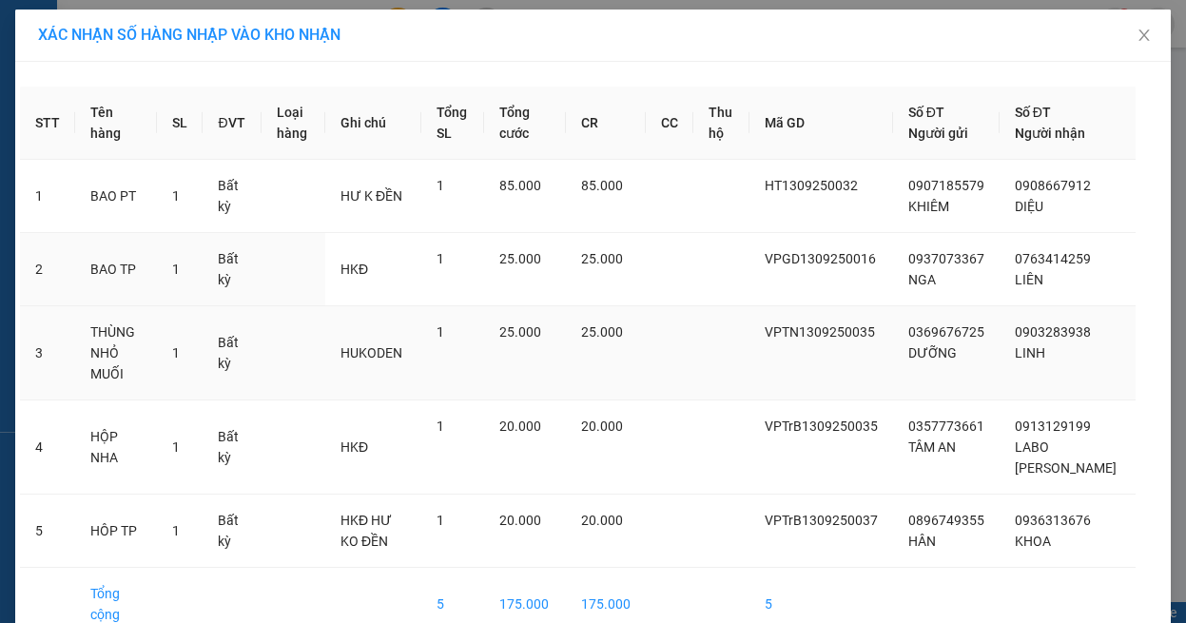
scroll to position [84, 0]
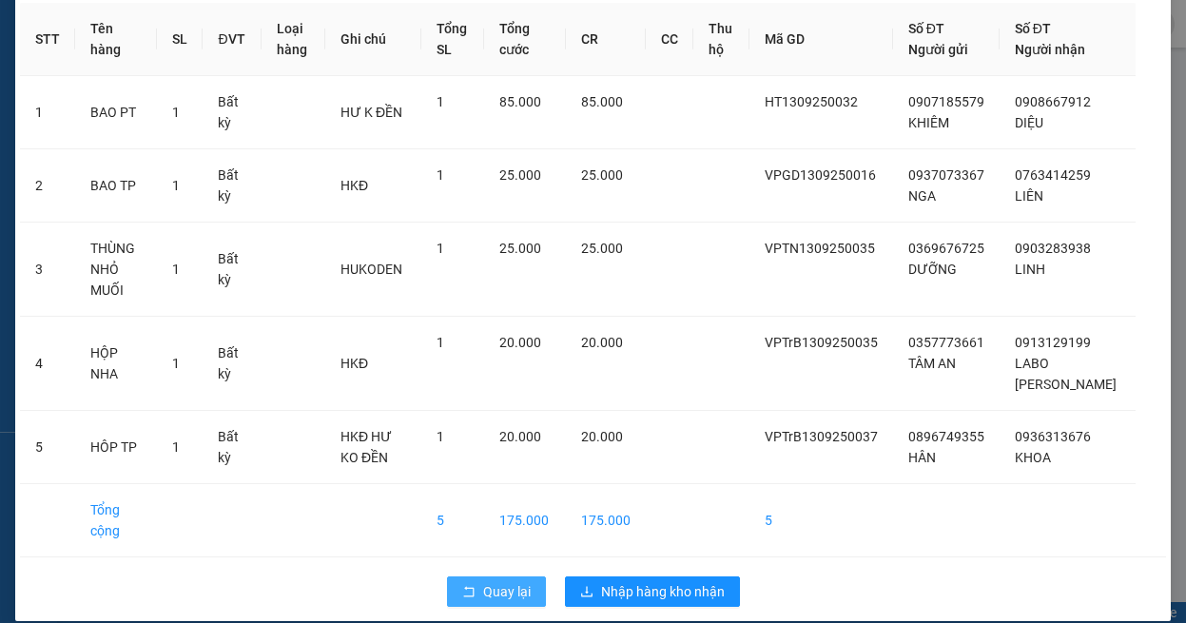
click at [515, 581] on span "Quay lại" at bounding box center [507, 591] width 48 height 21
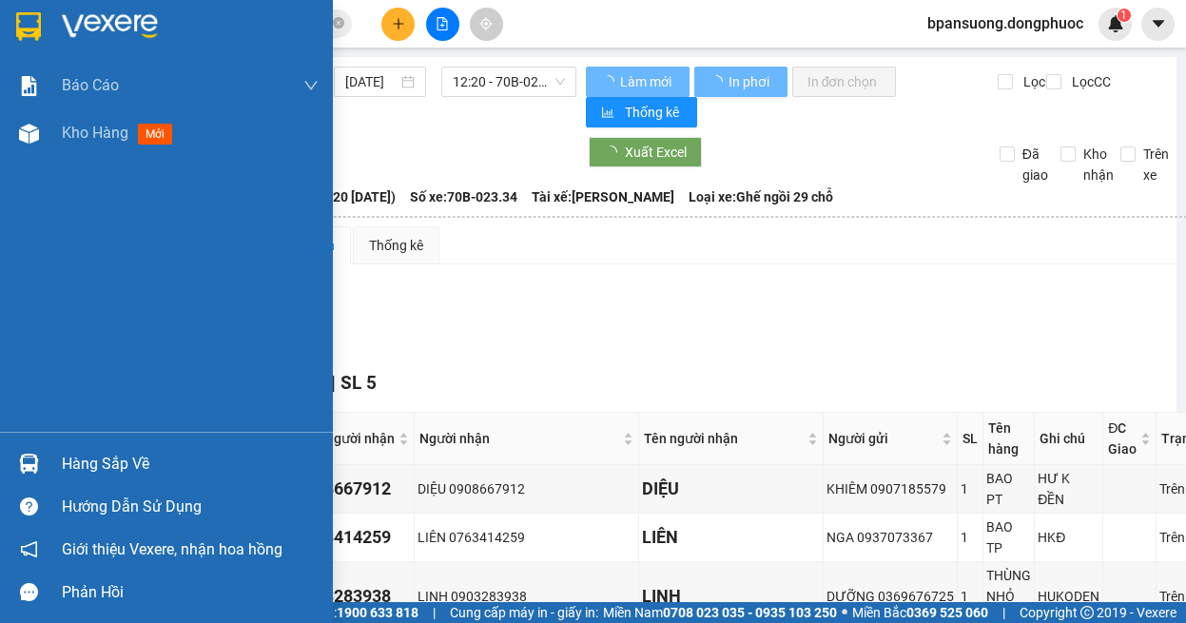
click at [42, 461] on div at bounding box center [28, 463] width 33 height 33
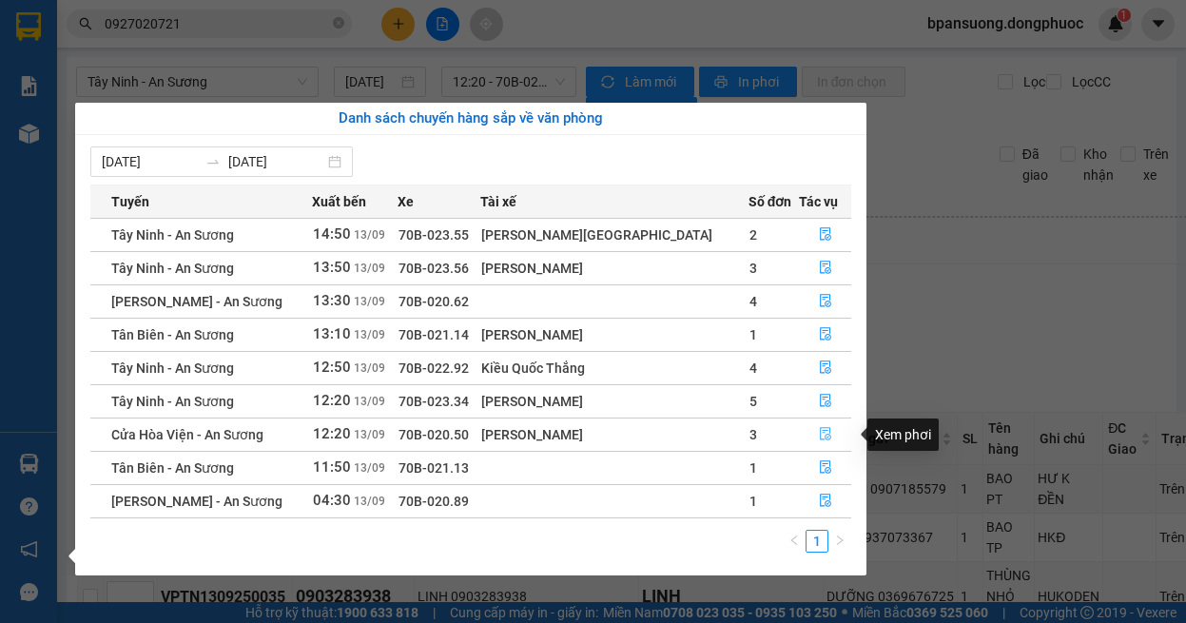
click at [819, 440] on icon "file-done" at bounding box center [825, 433] width 13 height 13
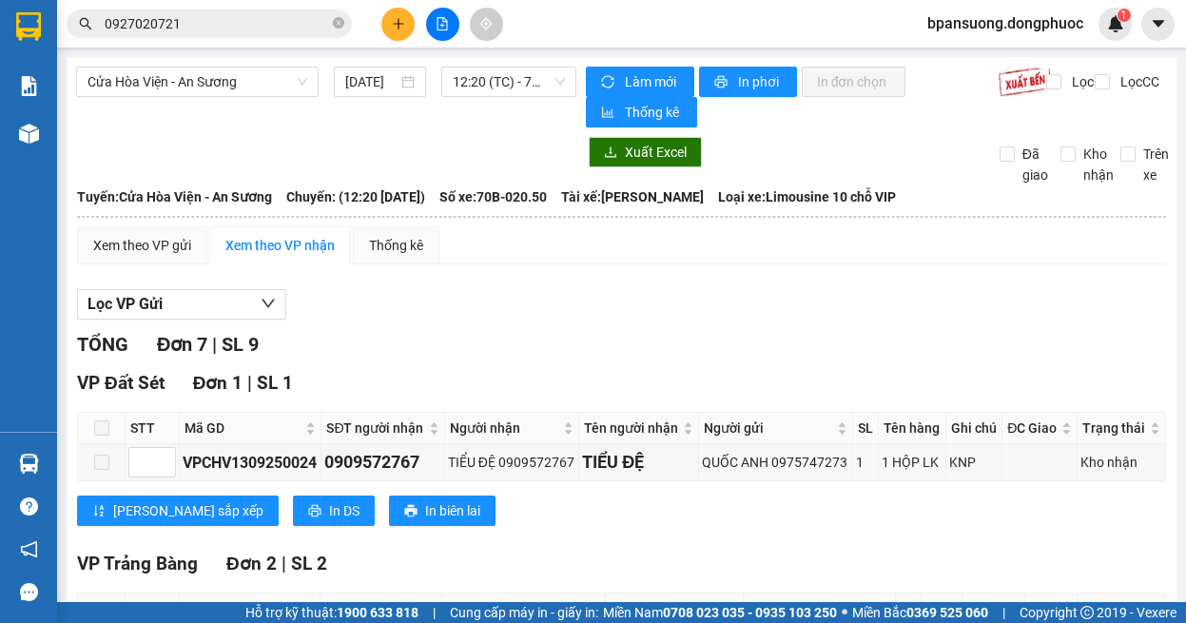
scroll to position [570, 0]
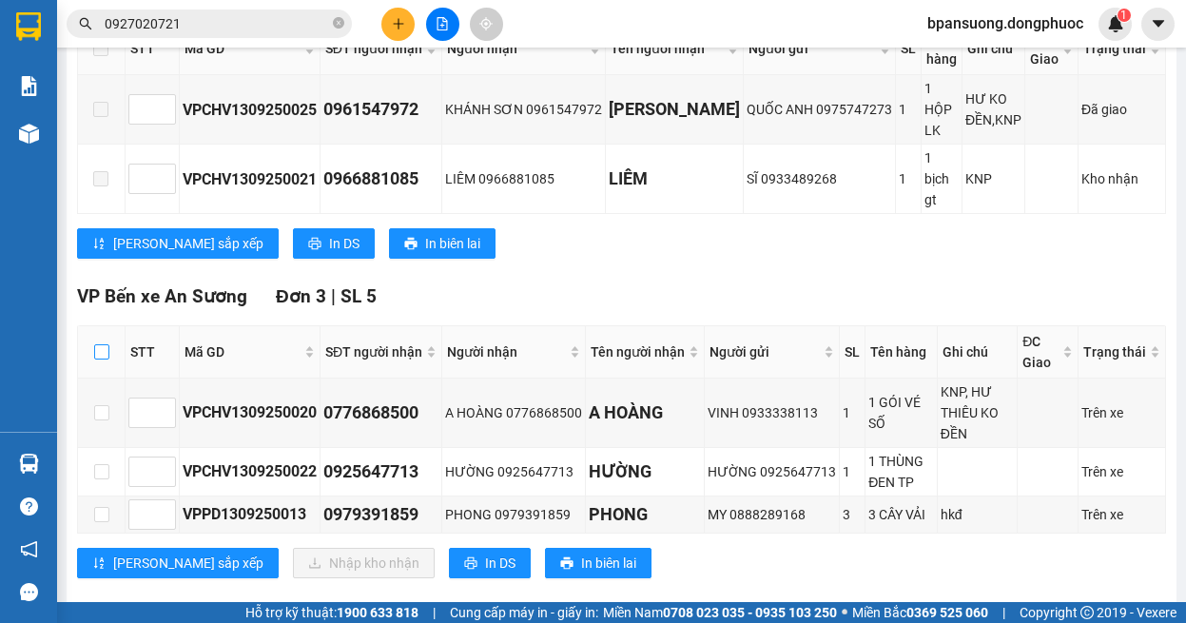
click at [104, 344] on input "checkbox" at bounding box center [101, 351] width 15 height 15
checkbox input "true"
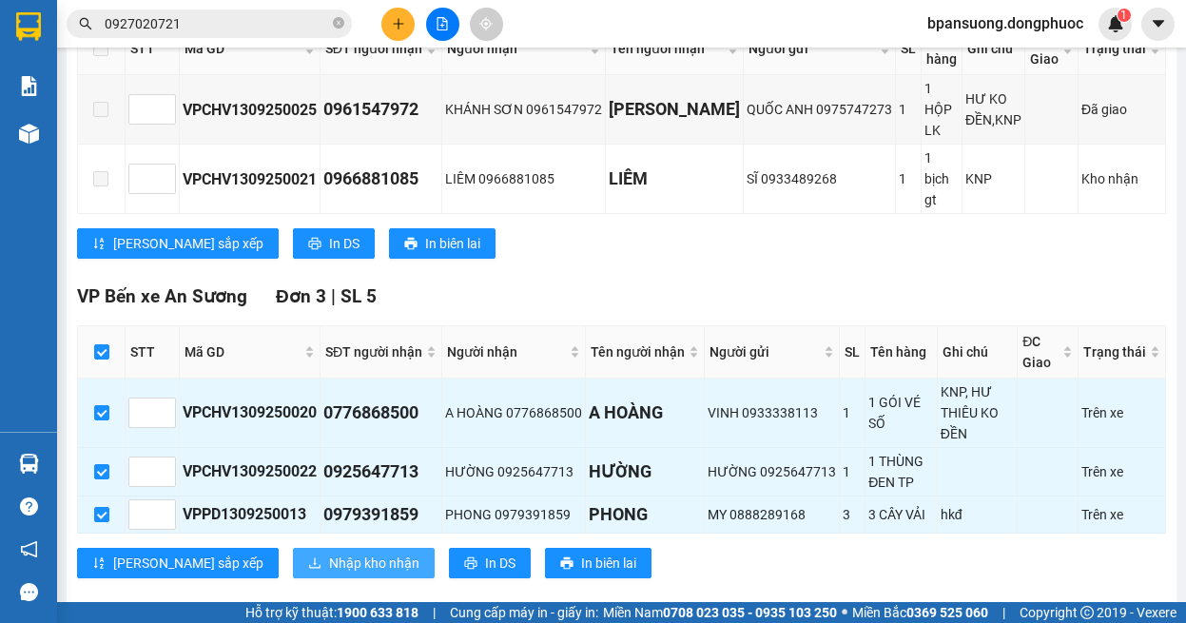
click at [329, 552] on span "Nhập kho nhận" at bounding box center [374, 562] width 90 height 21
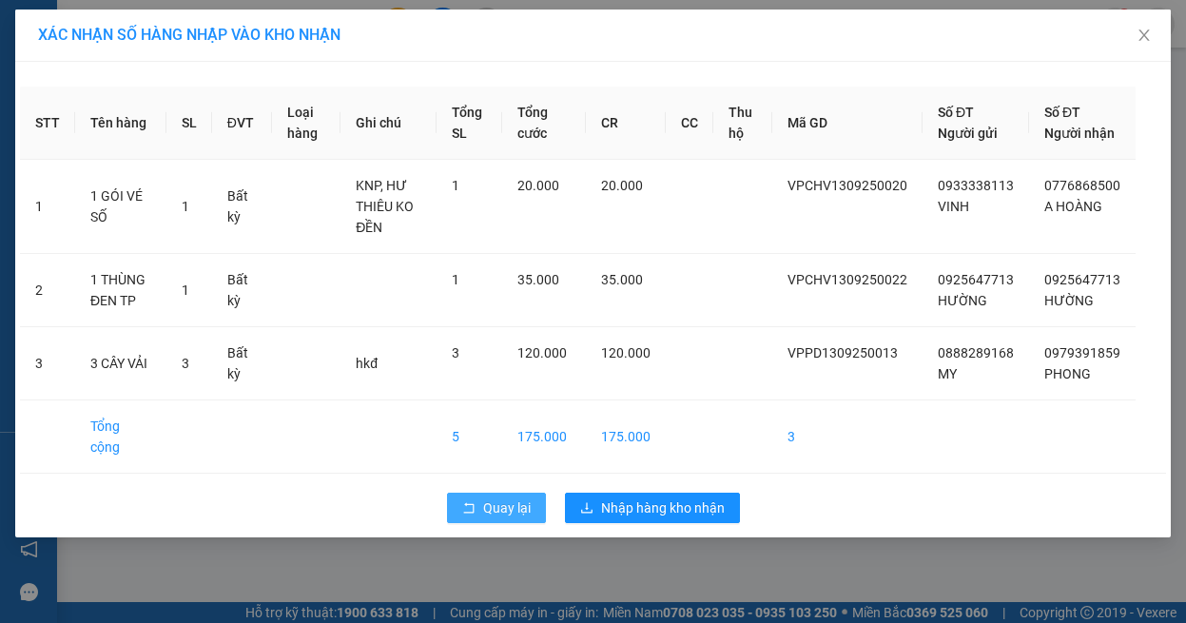
click at [498, 508] on span "Quay lại" at bounding box center [507, 507] width 48 height 21
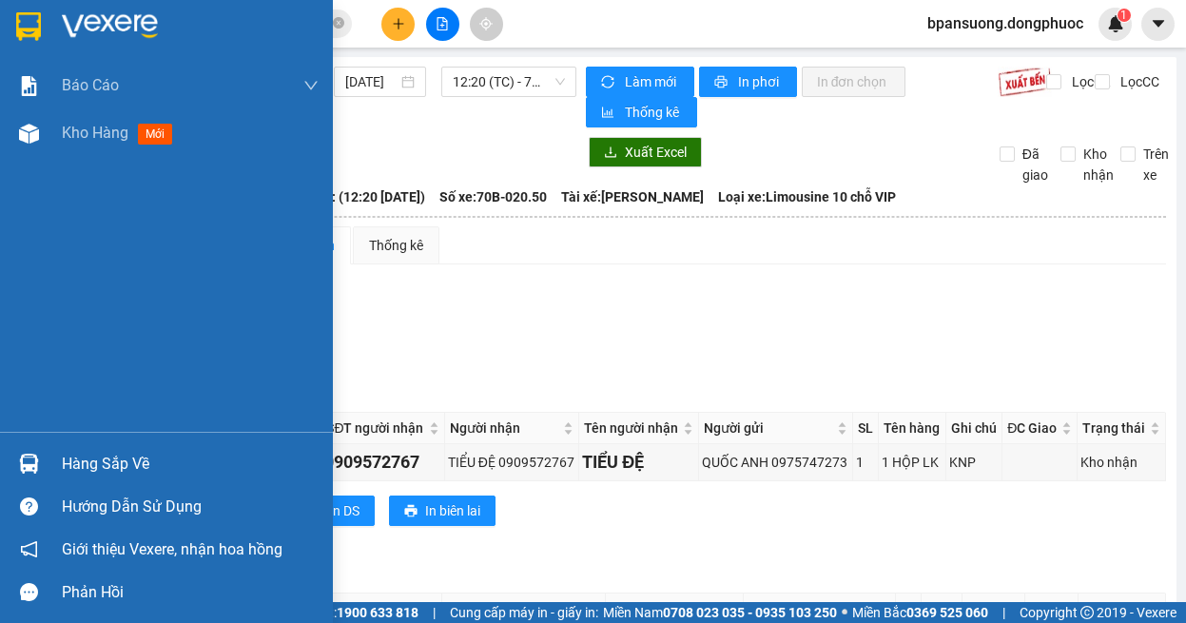
click at [32, 450] on div at bounding box center [28, 463] width 33 height 33
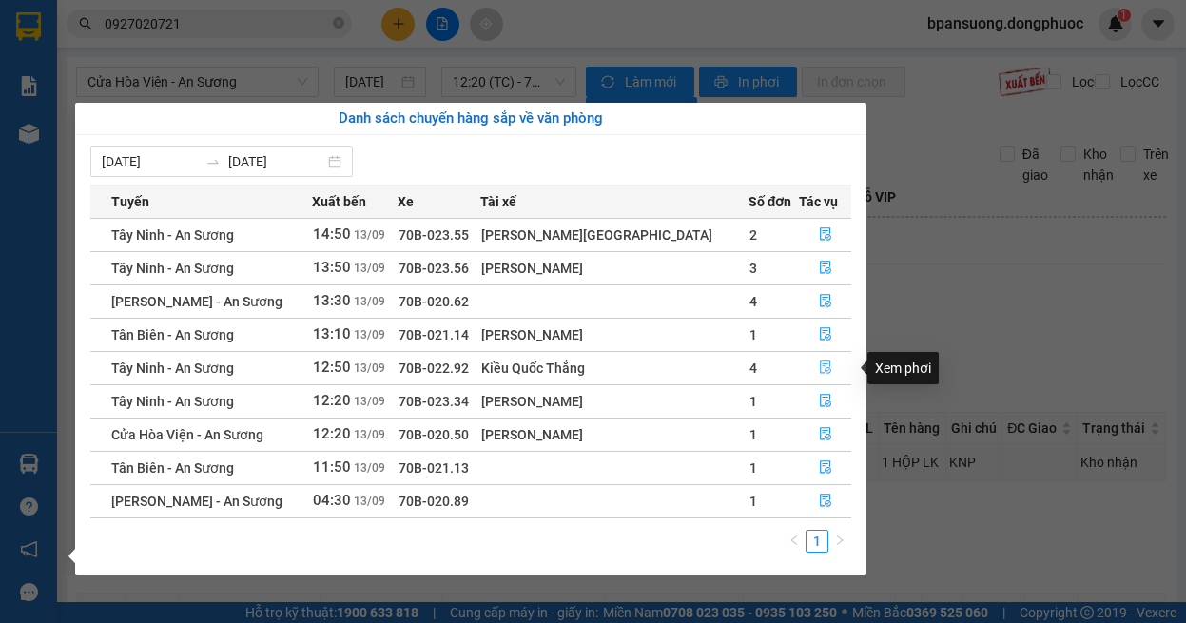
click at [832, 369] on button "button" at bounding box center [825, 368] width 50 height 30
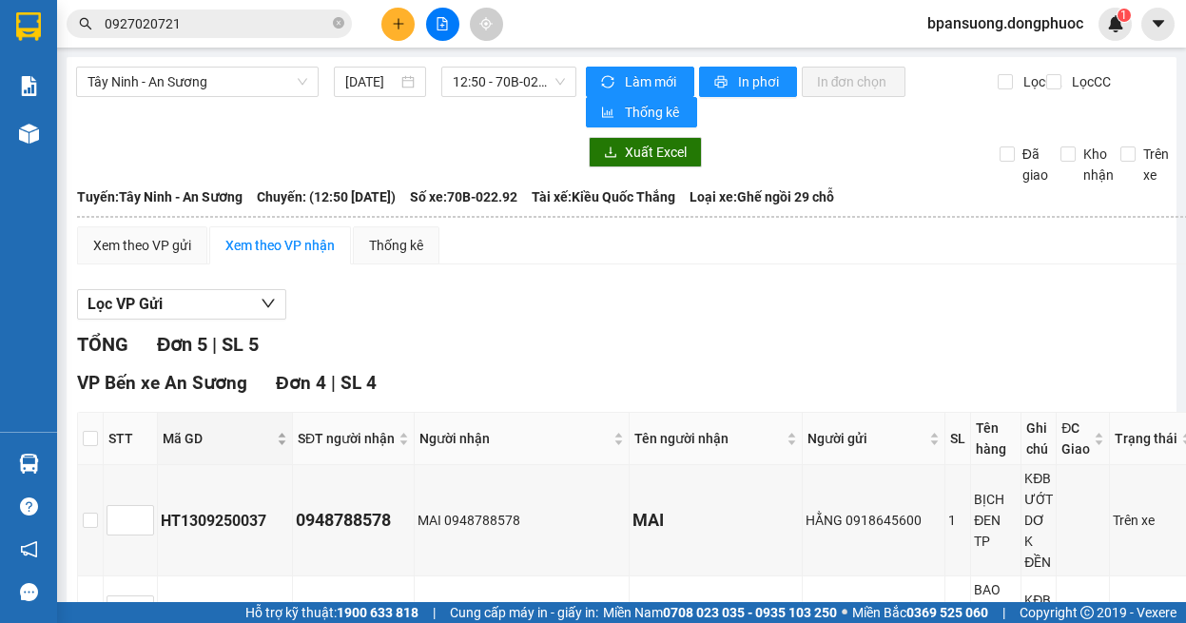
scroll to position [190, 0]
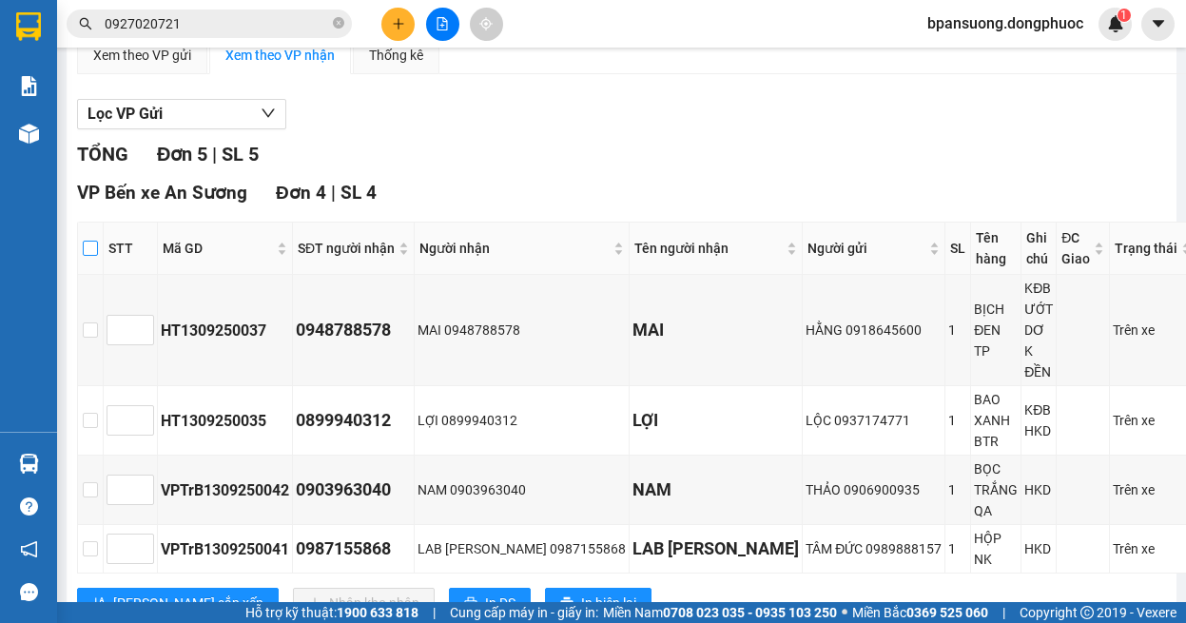
click at [98, 253] on input "checkbox" at bounding box center [90, 248] width 15 height 15
checkbox input "true"
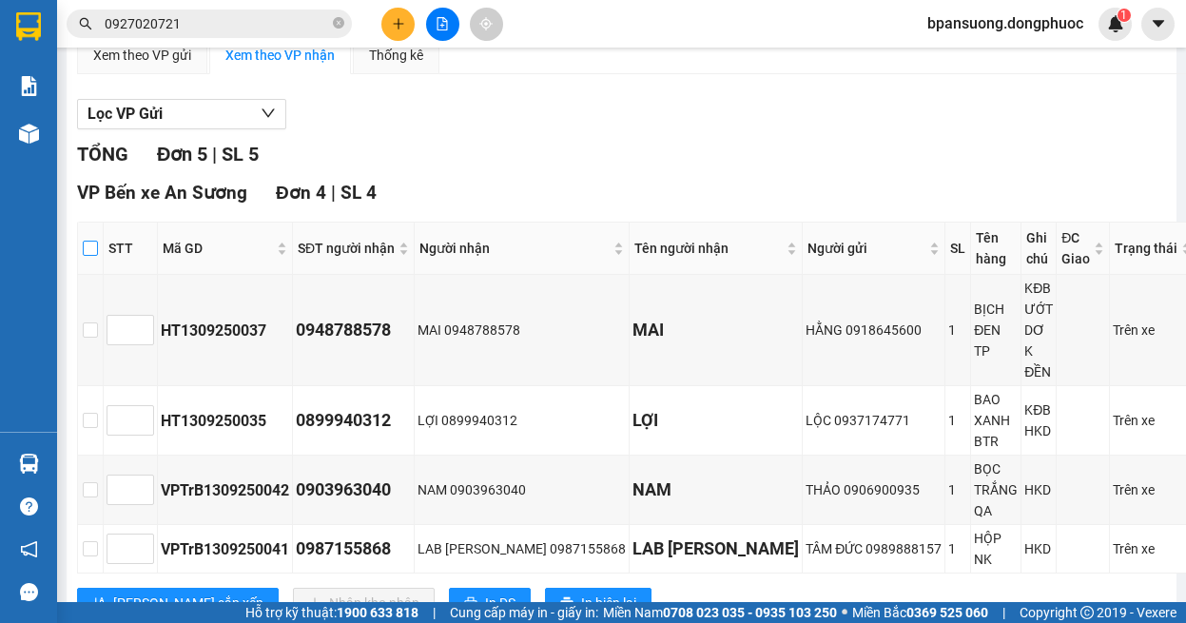
checkbox input "true"
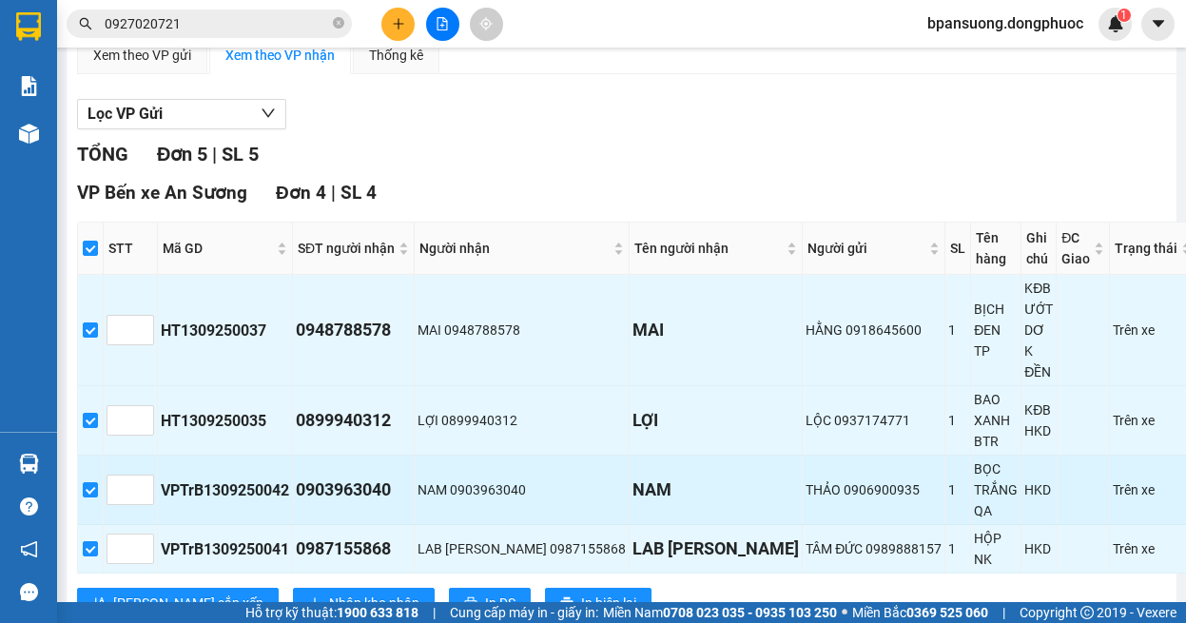
scroll to position [380, 0]
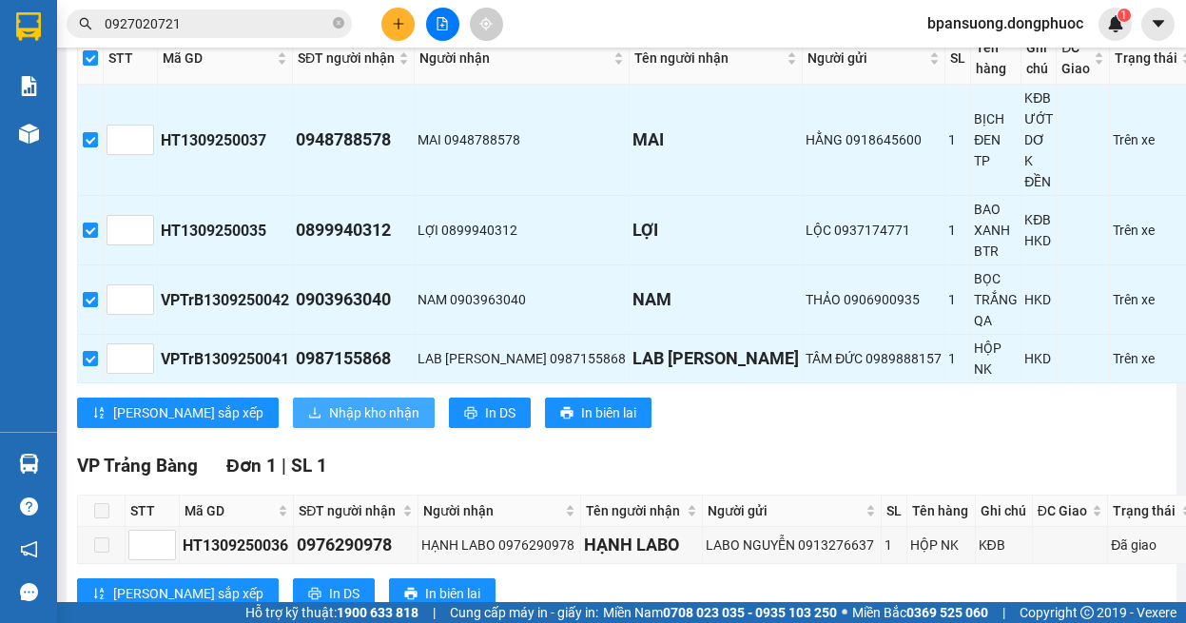
click at [329, 402] on span "Nhập kho nhận" at bounding box center [374, 412] width 90 height 21
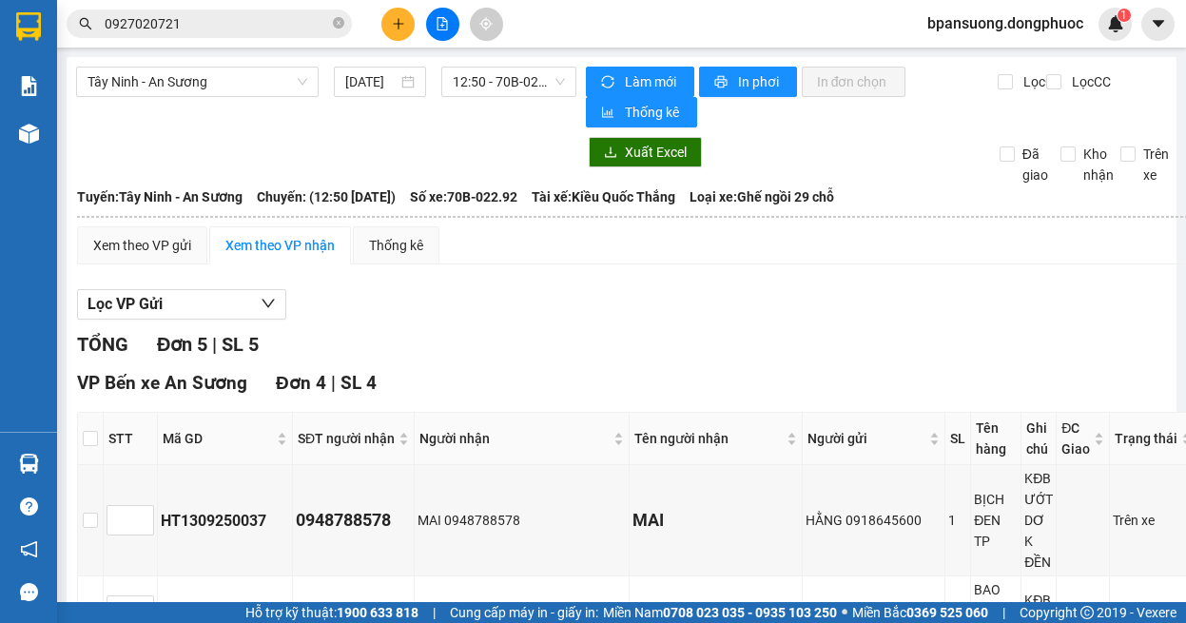
click at [201, 37] on span "0927020721" at bounding box center [209, 24] width 285 height 29
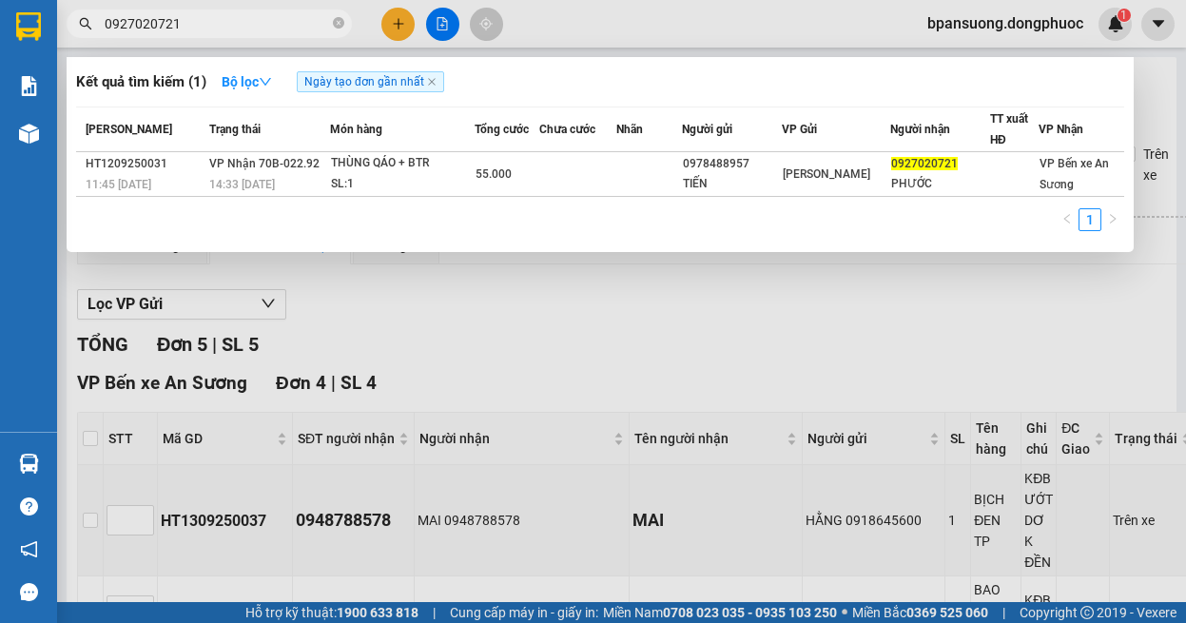
click at [201, 20] on input "0927020721" at bounding box center [217, 23] width 224 height 21
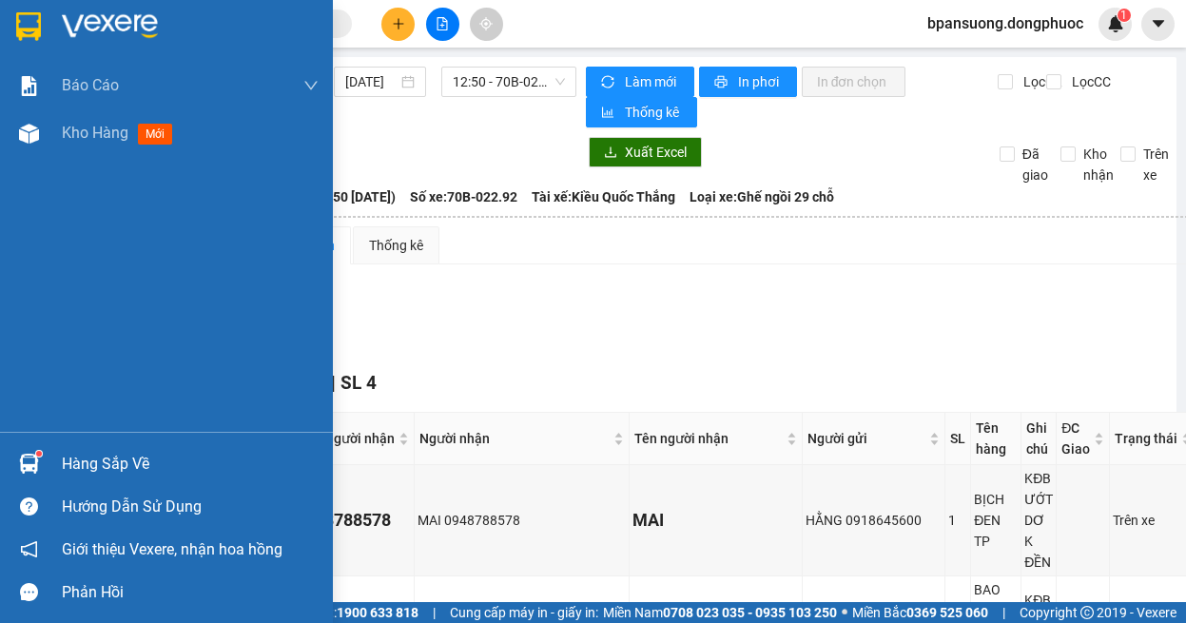
click at [10, 455] on div "Hàng sắp về" at bounding box center [166, 463] width 333 height 43
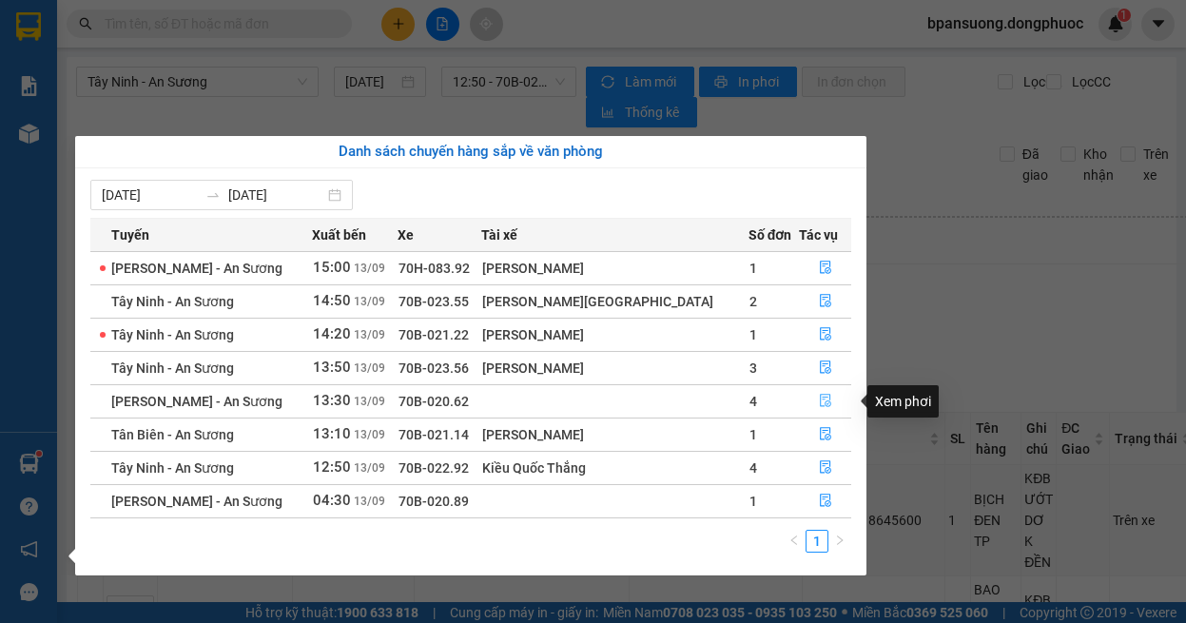
click at [826, 398] on button "button" at bounding box center [825, 401] width 50 height 30
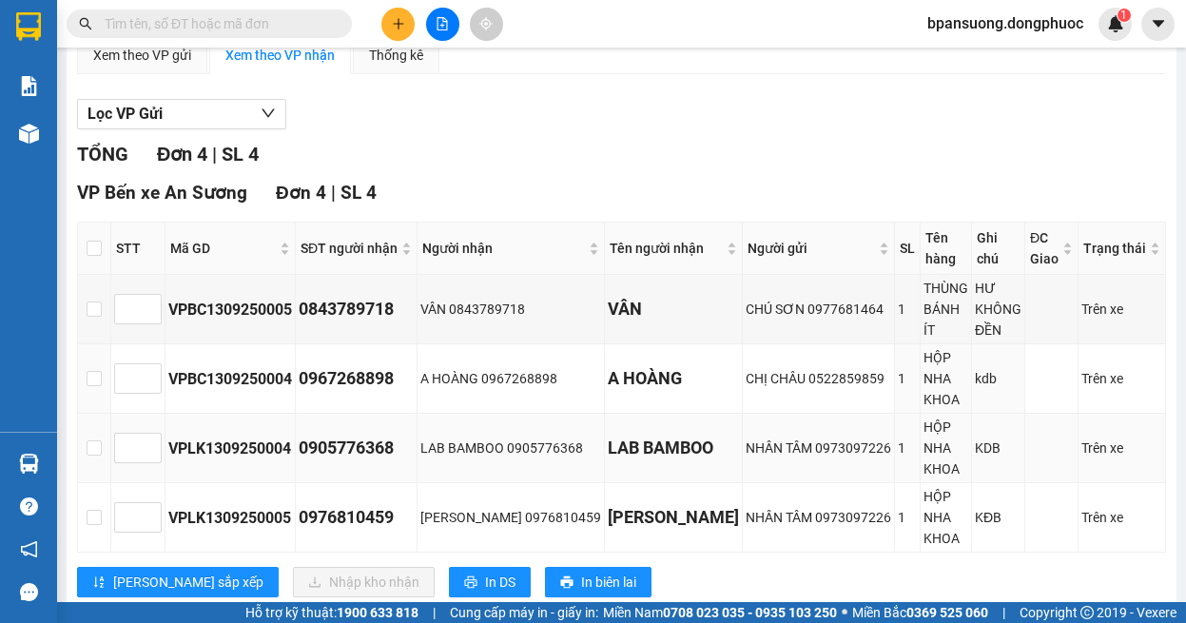
scroll to position [239, 0]
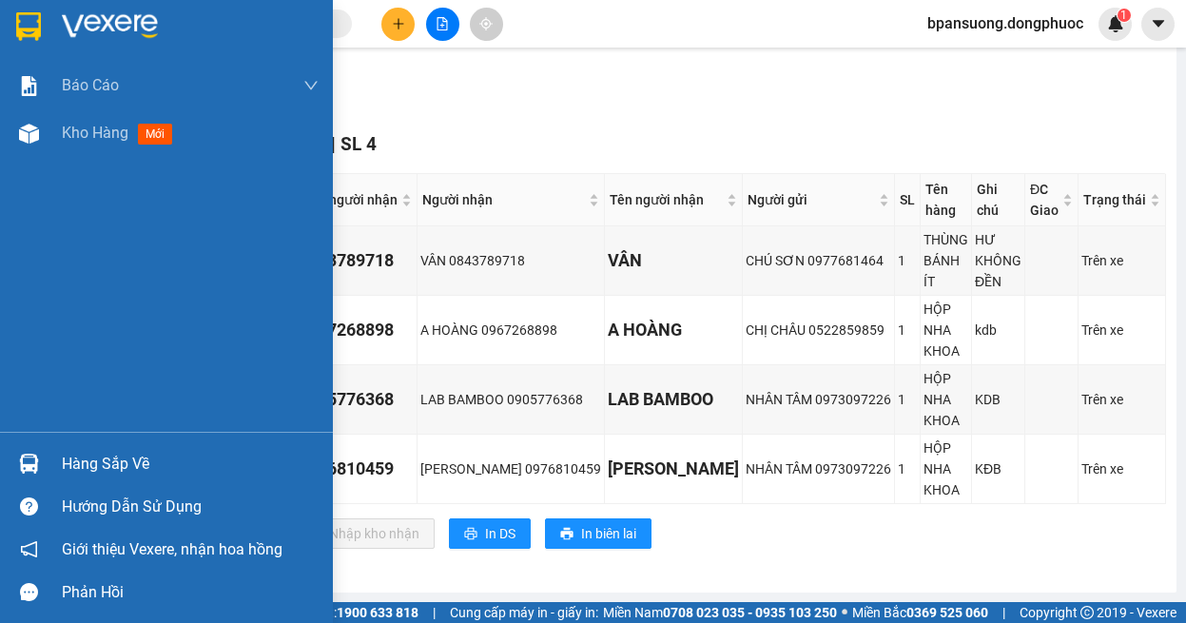
click at [74, 463] on div "Hàng sắp về" at bounding box center [190, 464] width 257 height 29
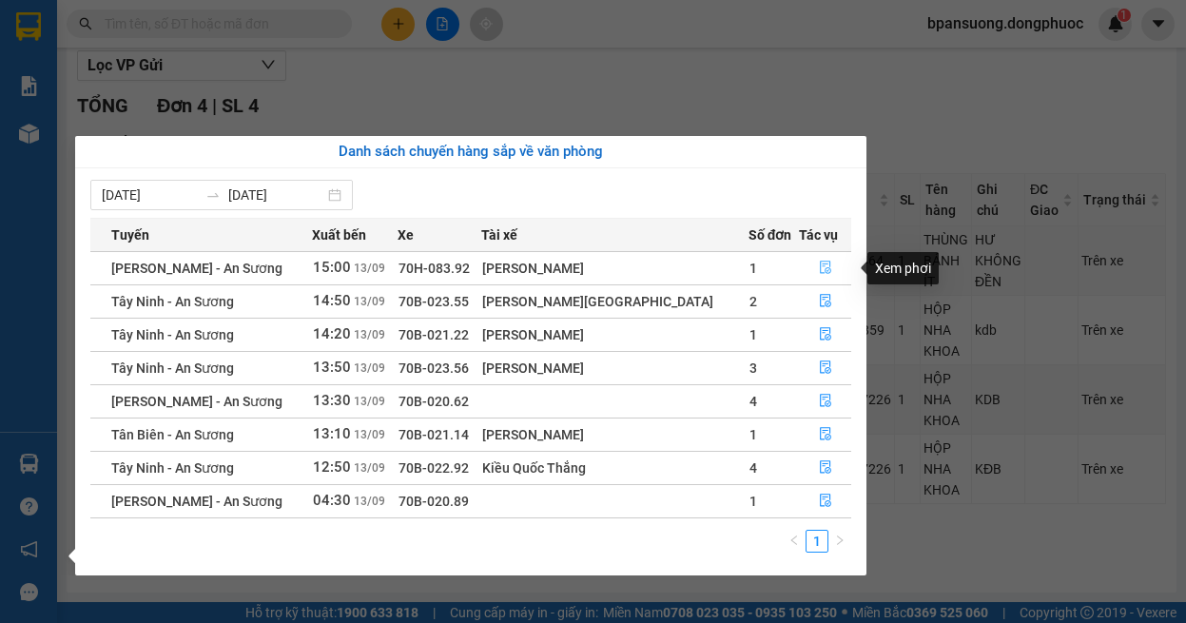
click at [818, 260] on button "button" at bounding box center [825, 268] width 50 height 30
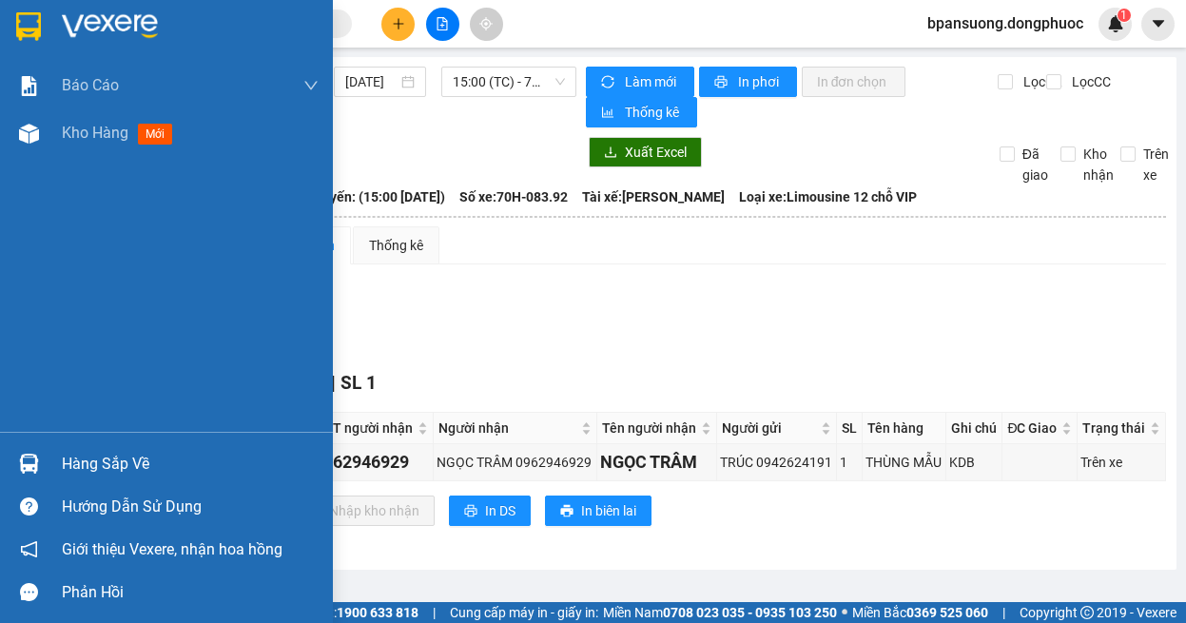
click at [44, 456] on div at bounding box center [28, 463] width 33 height 33
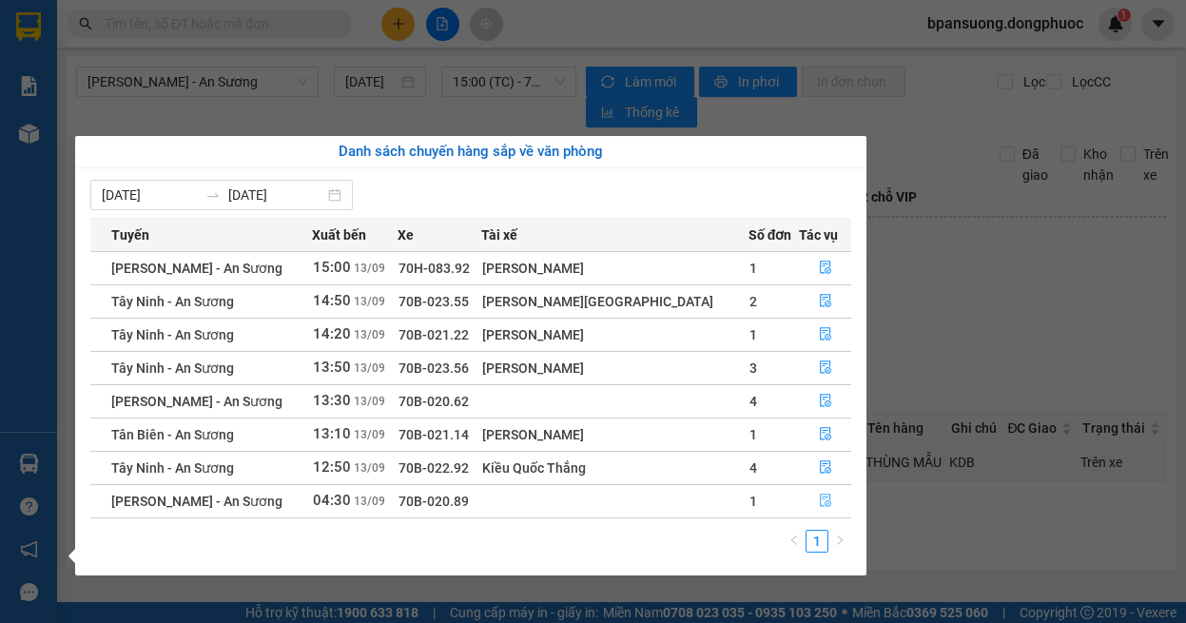
click at [819, 502] on icon "file-done" at bounding box center [825, 499] width 13 height 13
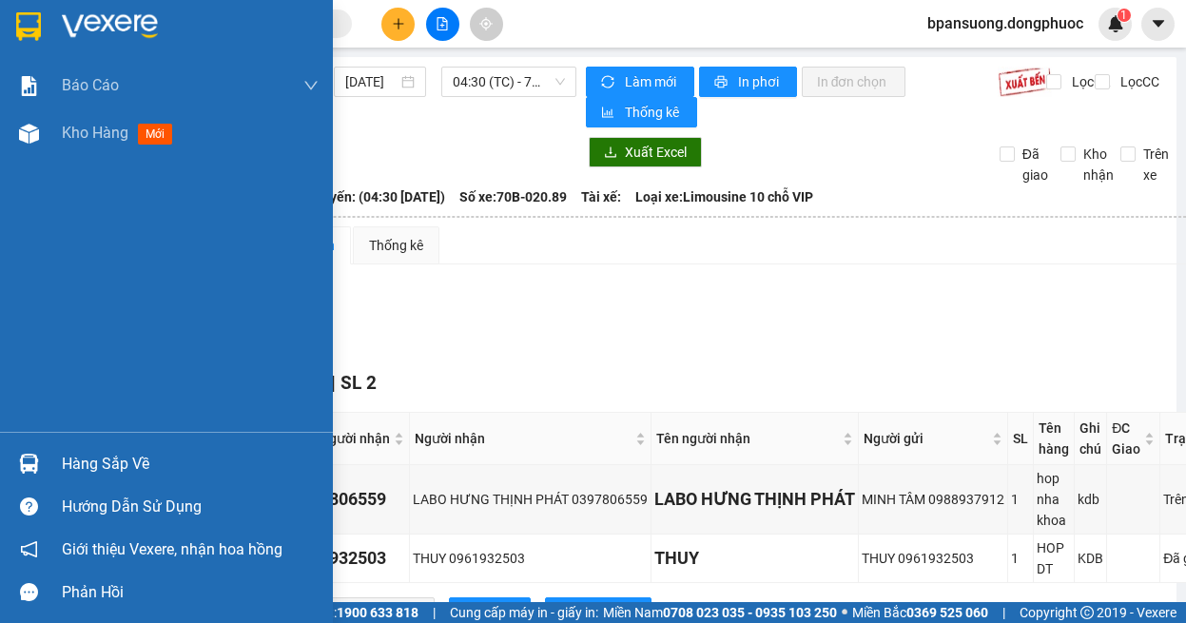
click at [38, 458] on img at bounding box center [29, 464] width 20 height 20
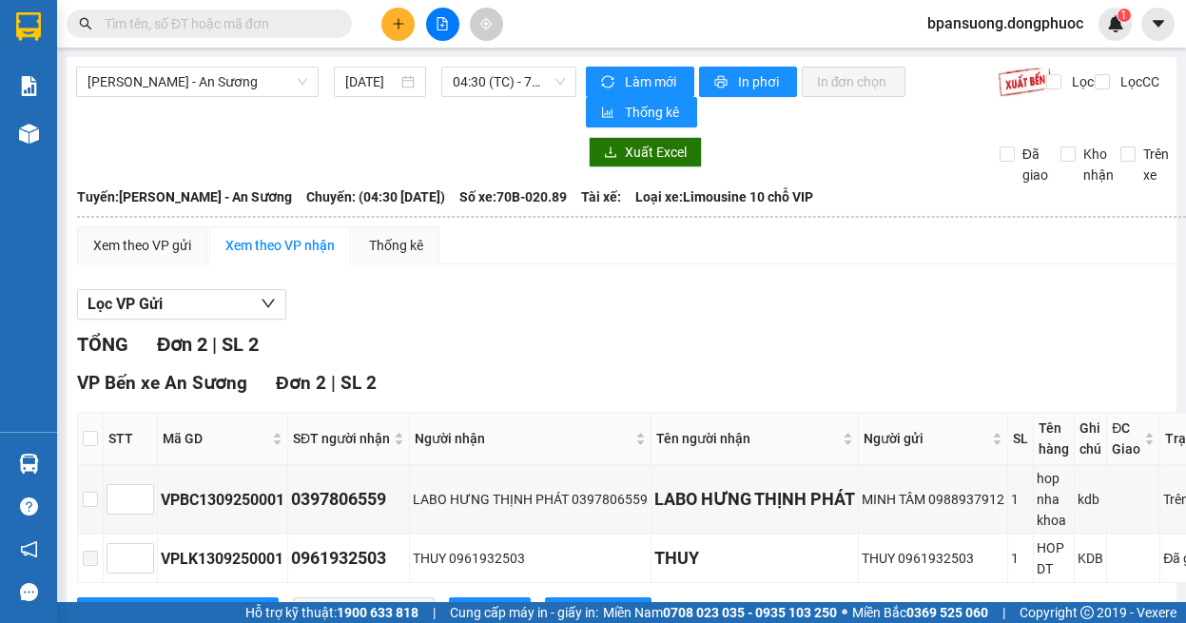
click at [1026, 274] on section "Kết quả tìm kiếm ( 1 ) Bộ lọc Ngày tạo đơn gần nhất Mã ĐH Trạng thái Món hàng T…" at bounding box center [593, 311] width 1186 height 623
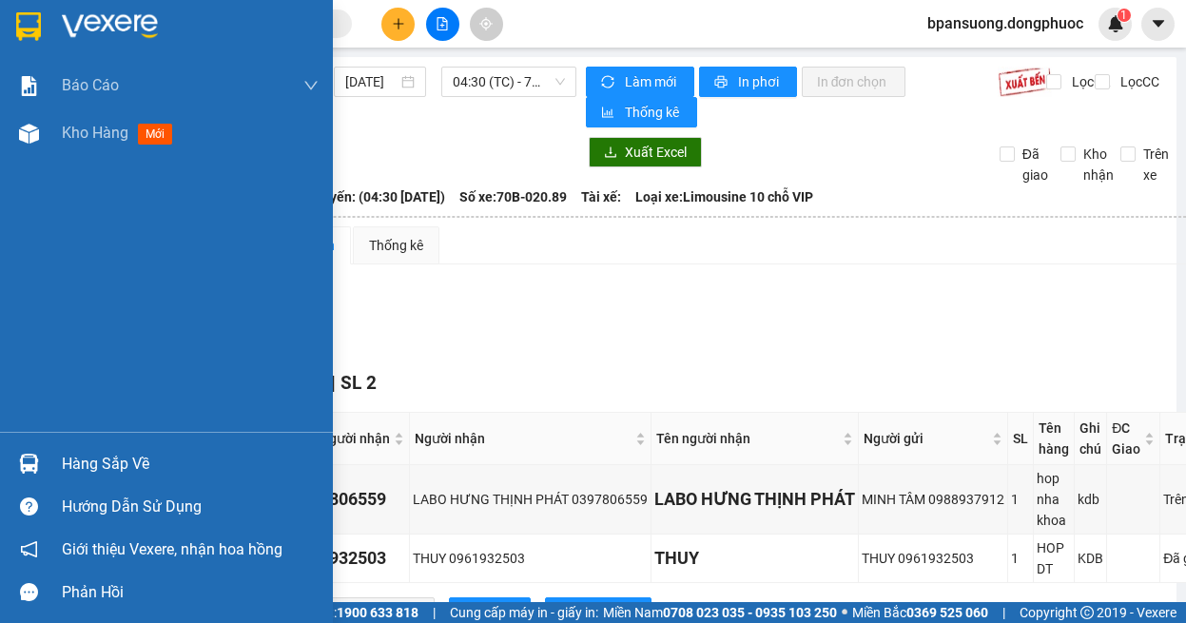
click at [35, 465] on img at bounding box center [29, 464] width 20 height 20
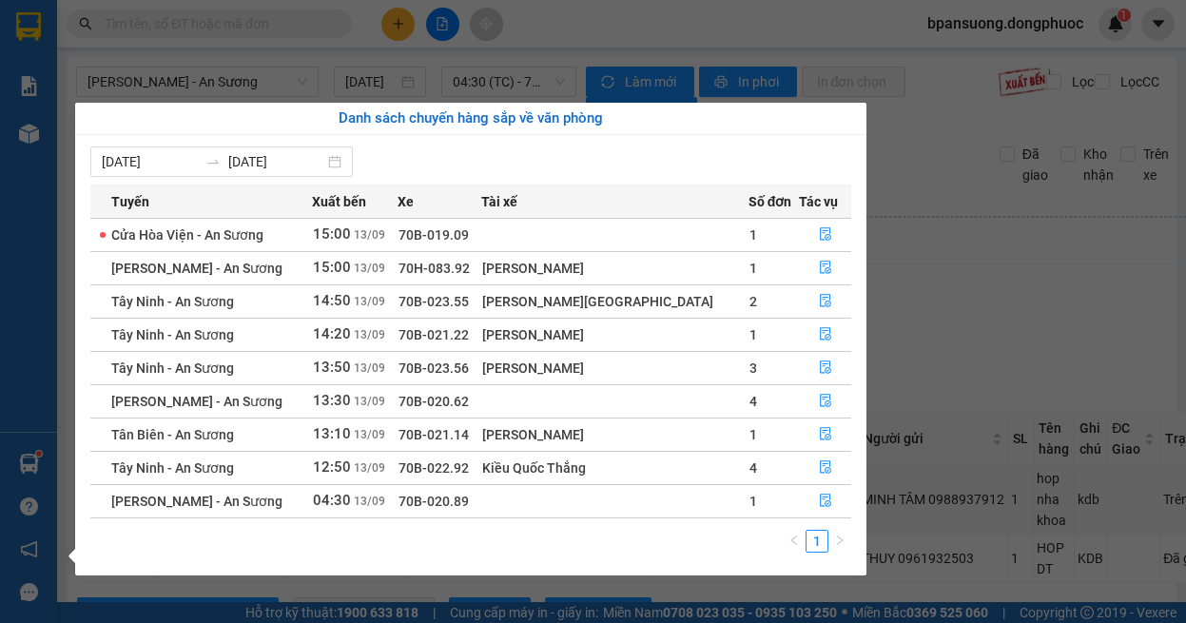
click at [159, 60] on section "Kết quả tìm kiếm ( 1 ) Bộ lọc Ngày tạo đơn gần nhất Mã ĐH Trạng thái Món hàng T…" at bounding box center [593, 311] width 1186 height 623
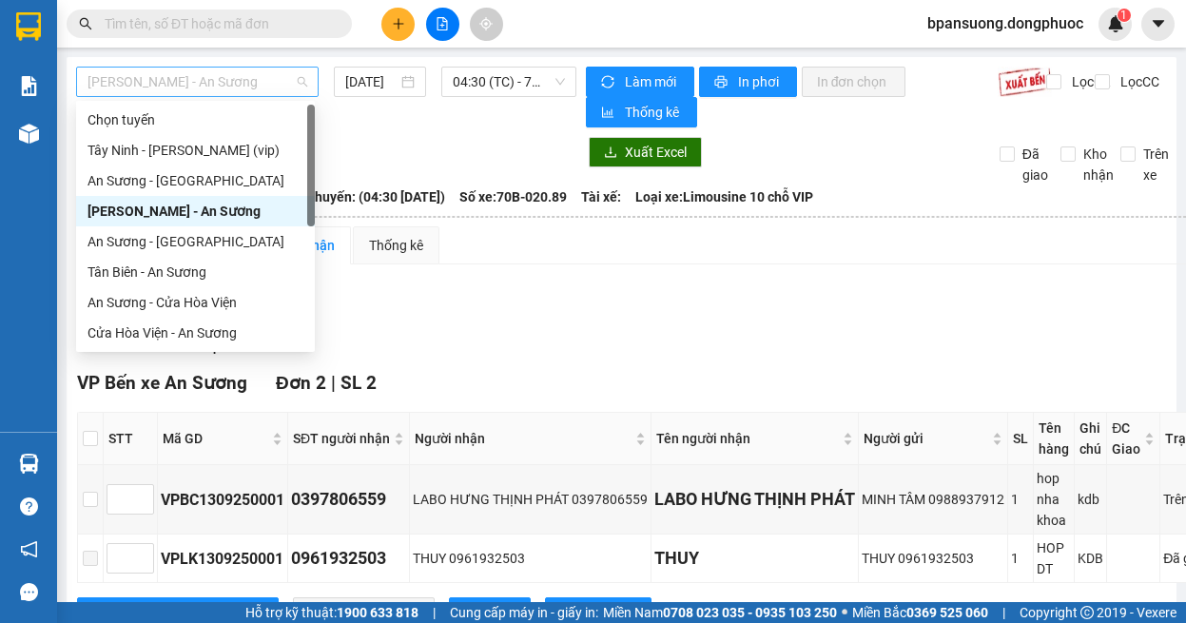
click at [198, 73] on span "[PERSON_NAME] - An Sương" at bounding box center [197, 82] width 220 height 29
click at [217, 300] on div "An Sương - Cửa Hòa Viện" at bounding box center [195, 302] width 216 height 21
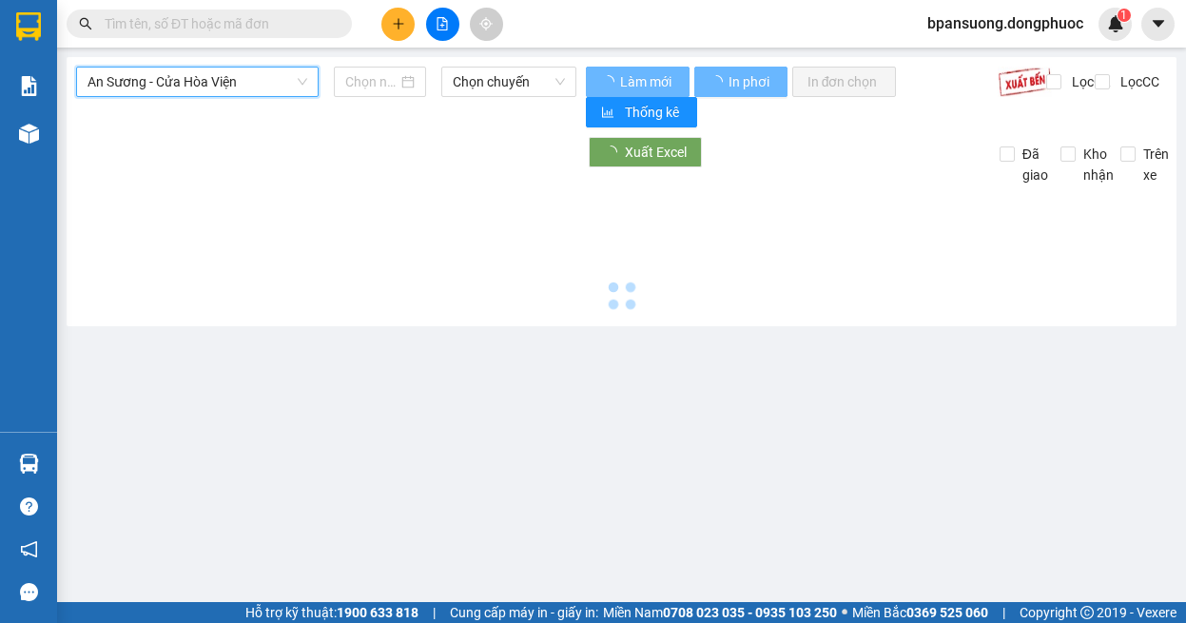
type input "[DATE]"
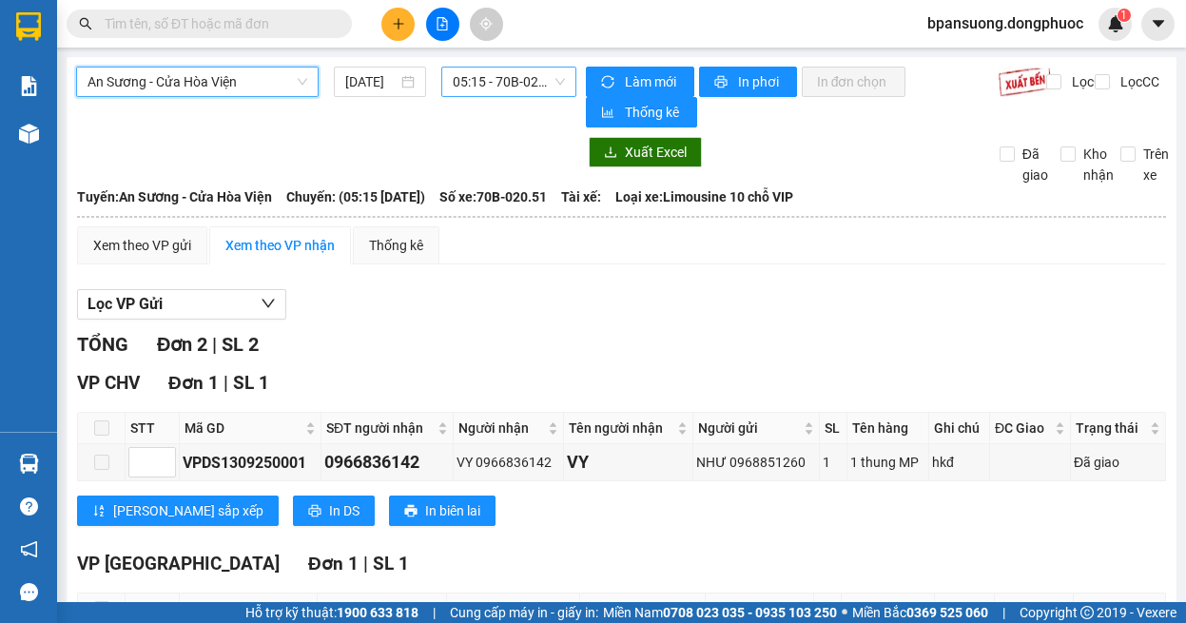
click at [507, 71] on span "05:15 - 70B-020.51" at bounding box center [509, 82] width 112 height 29
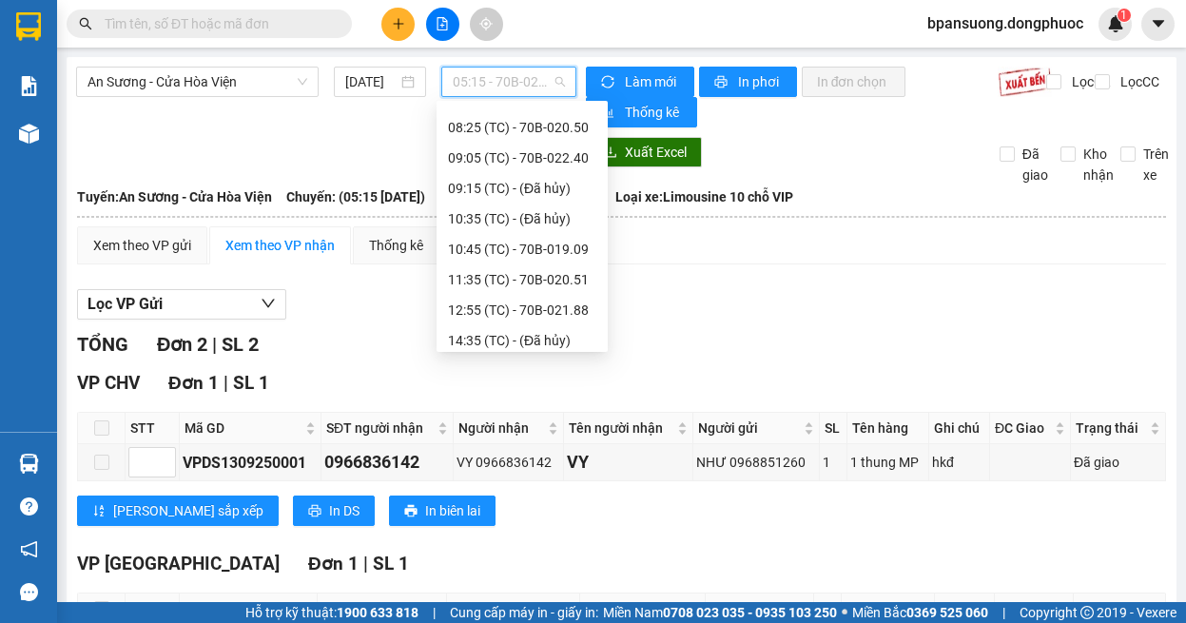
scroll to position [304, 0]
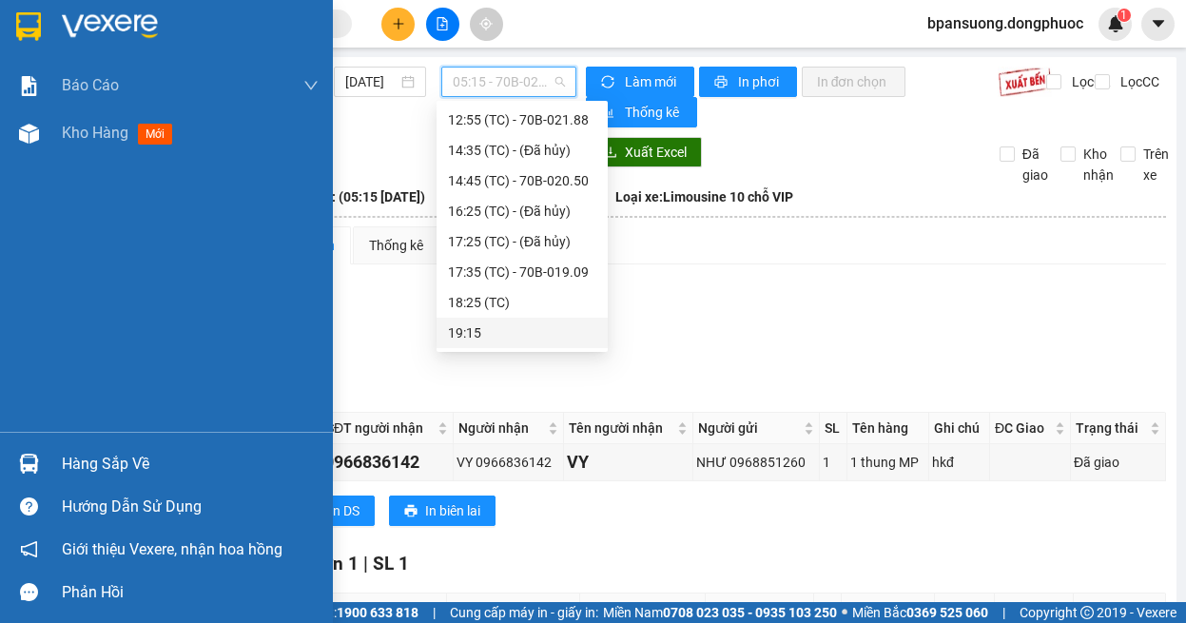
click at [51, 461] on div "Hàng sắp về" at bounding box center [166, 463] width 333 height 43
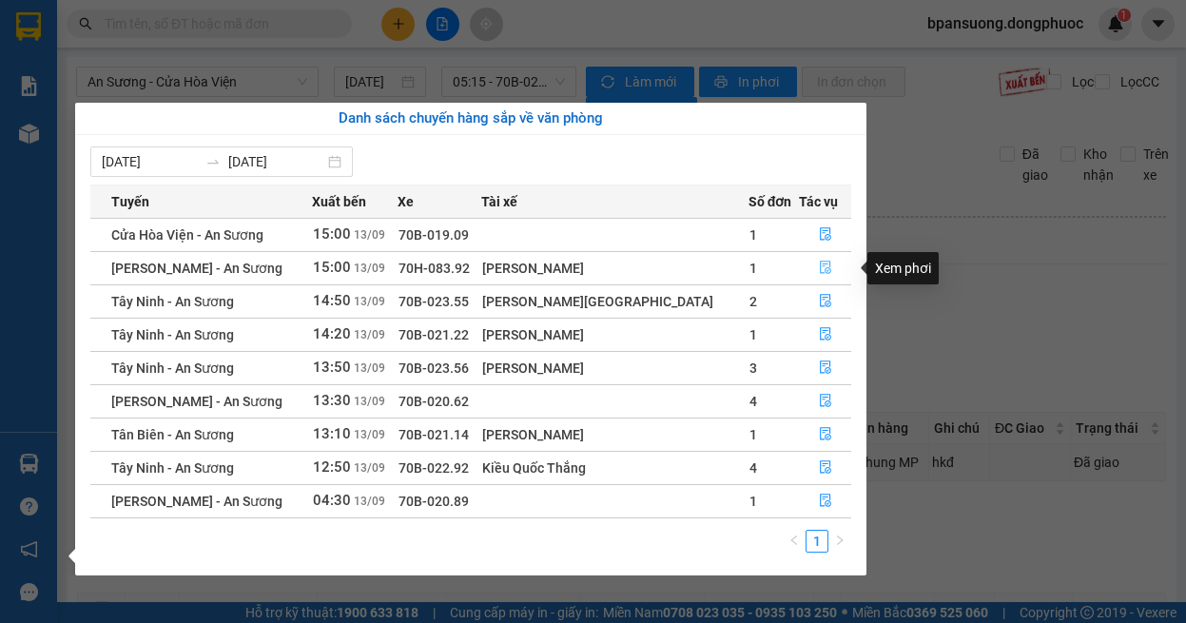
click at [804, 262] on button "button" at bounding box center [825, 268] width 50 height 30
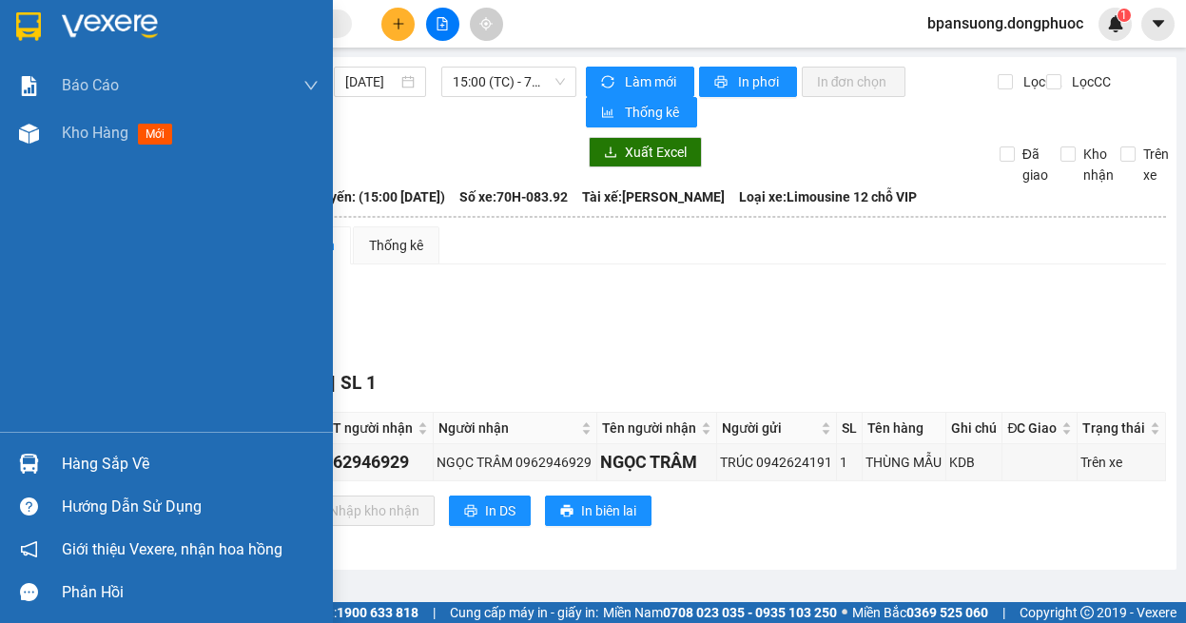
drag, startPoint x: 43, startPoint y: 457, endPoint x: 57, endPoint y: 456, distance: 14.3
click at [44, 458] on div at bounding box center [28, 463] width 33 height 33
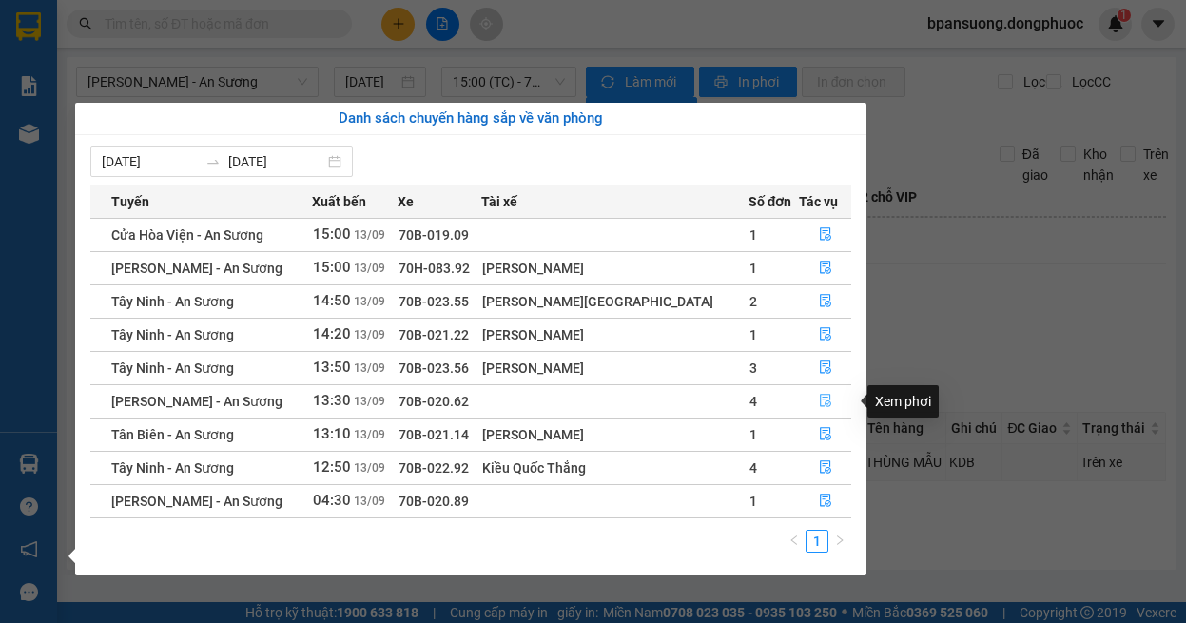
click at [807, 396] on button "button" at bounding box center [825, 401] width 50 height 30
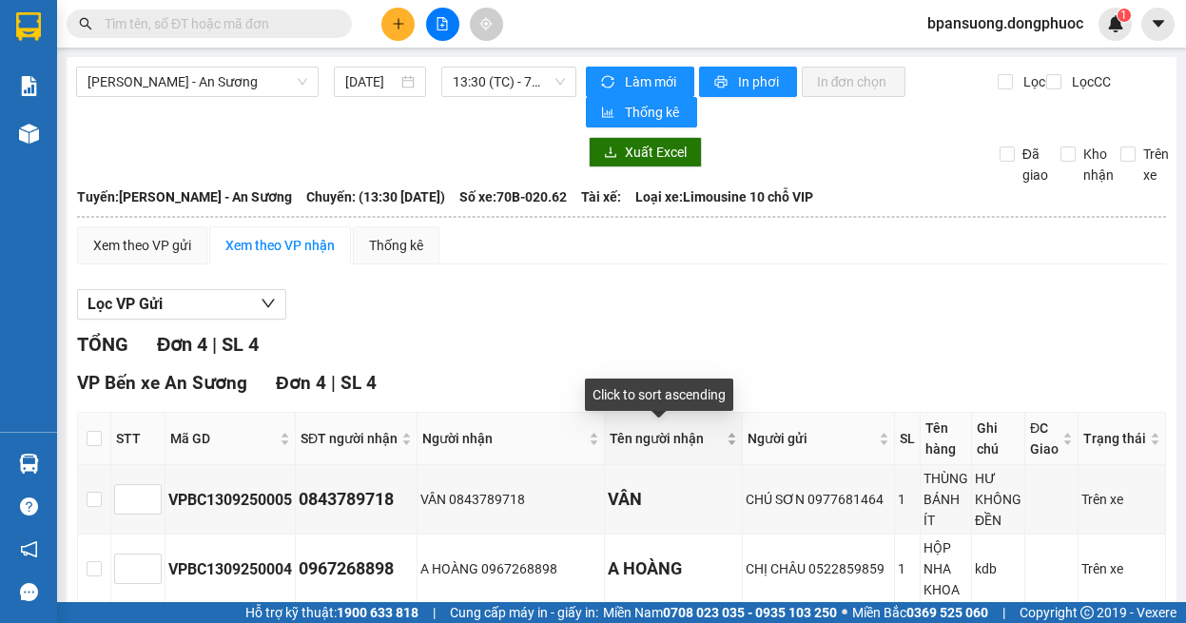
scroll to position [190, 0]
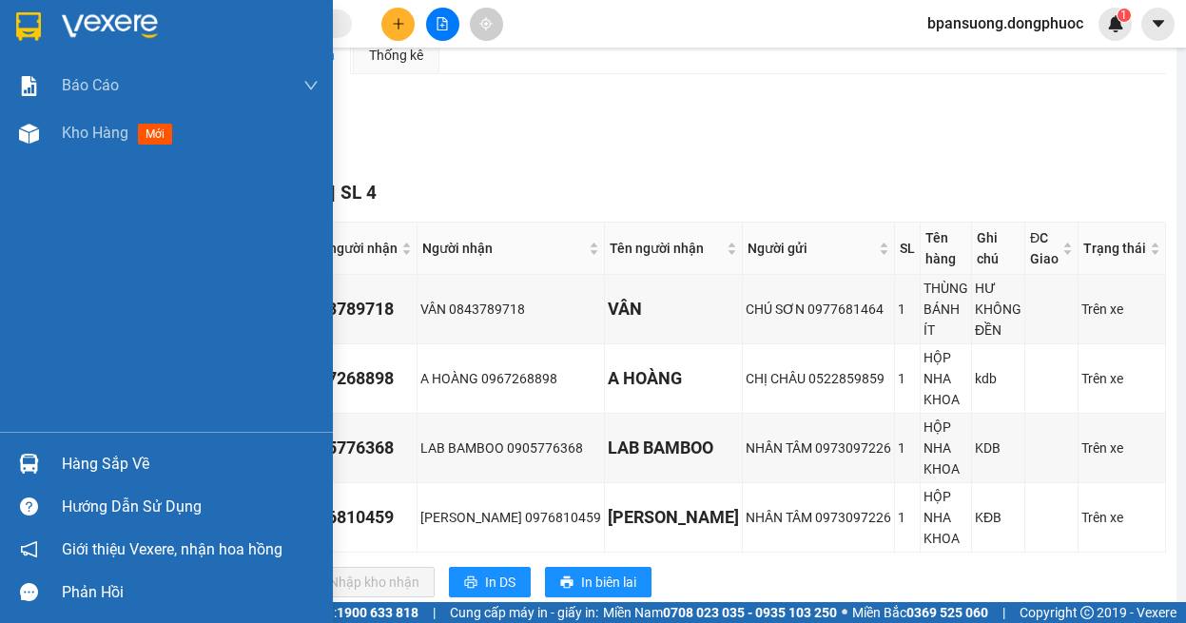
click at [30, 456] on img at bounding box center [29, 464] width 20 height 20
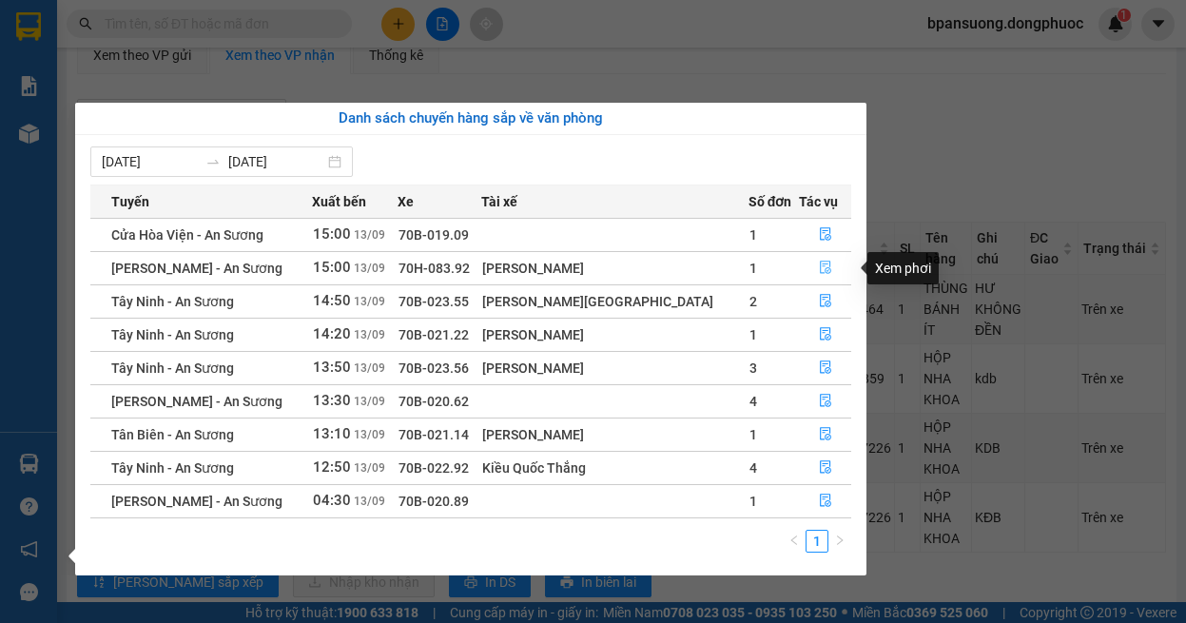
click at [821, 265] on icon "file-done" at bounding box center [825, 267] width 13 height 13
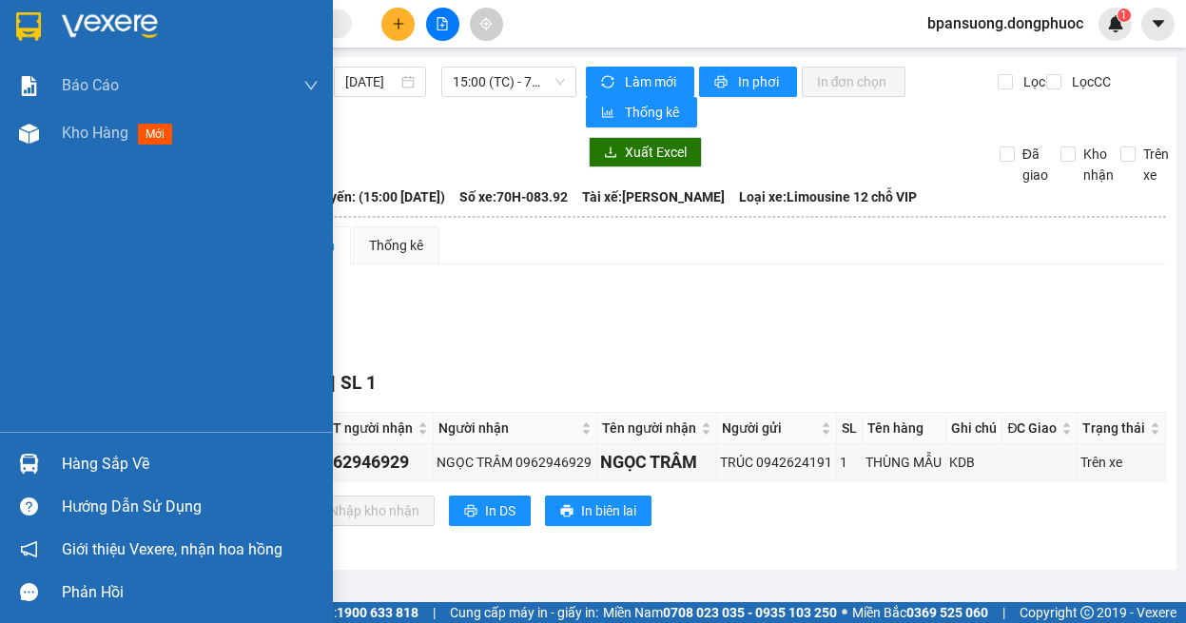
click at [37, 461] on img at bounding box center [29, 464] width 20 height 20
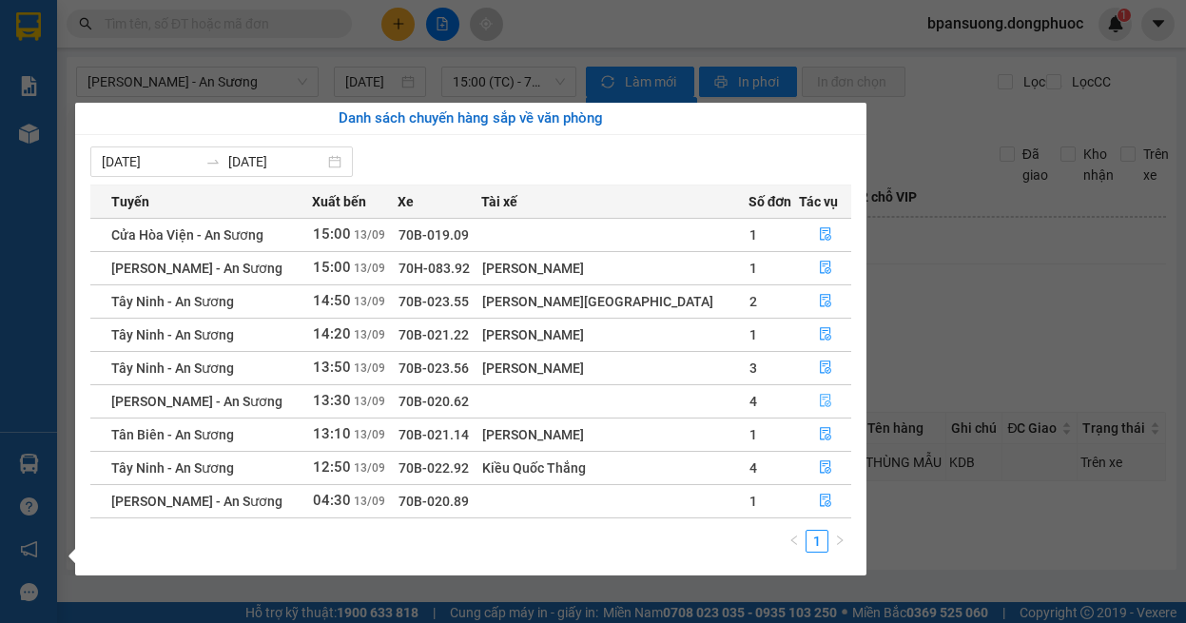
click at [819, 394] on icon "file-done" at bounding box center [825, 400] width 13 height 13
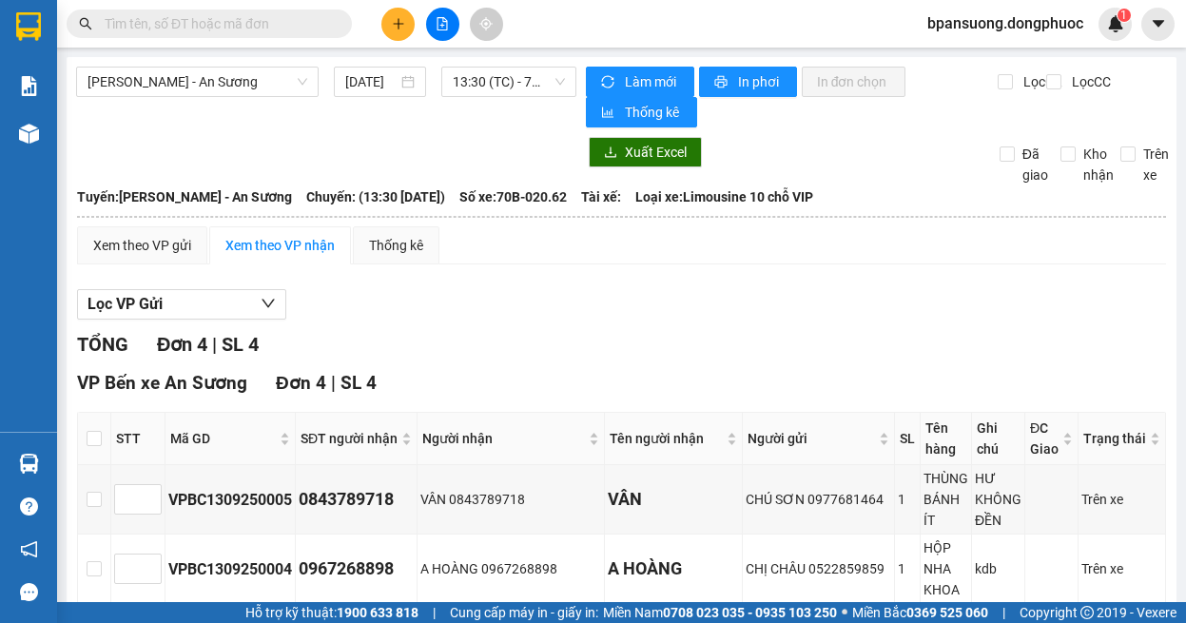
scroll to position [239, 0]
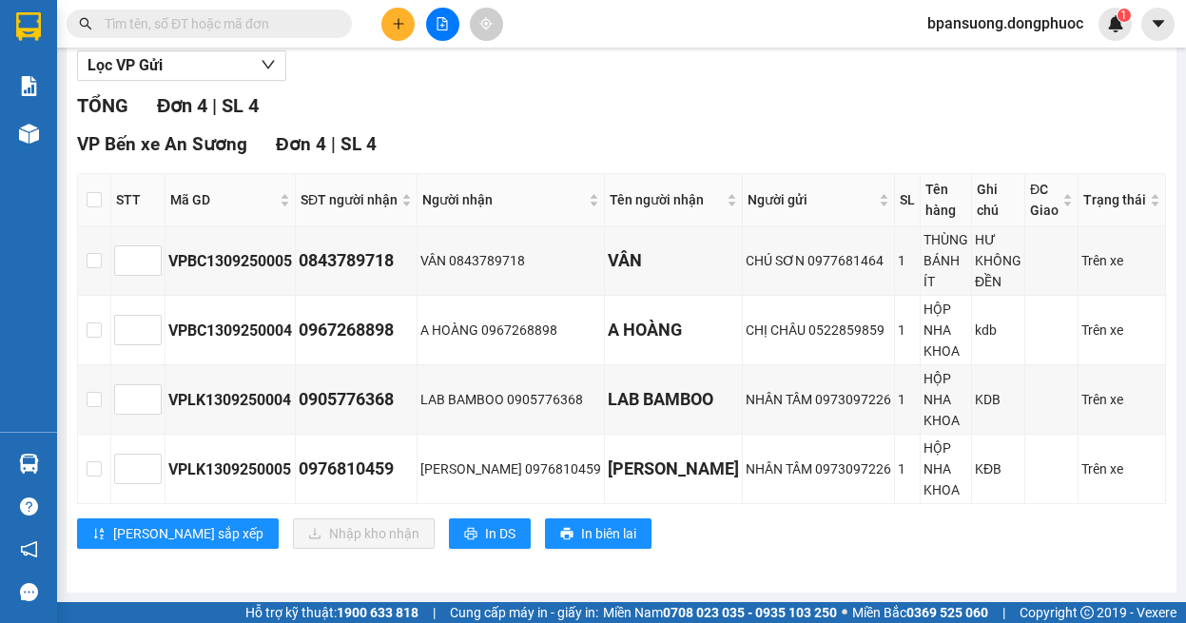
click at [665, 85] on div "Lọc VP Gửi TỔNG Đơn 4 | SL 4 VP Bến xe An Sương Đơn 4 | SL 4 STT Mã GD SĐT ngư…" at bounding box center [621, 306] width 1089 height 531
click at [606, 111] on div "TỔNG Đơn 4 | SL 4" at bounding box center [621, 105] width 1089 height 29
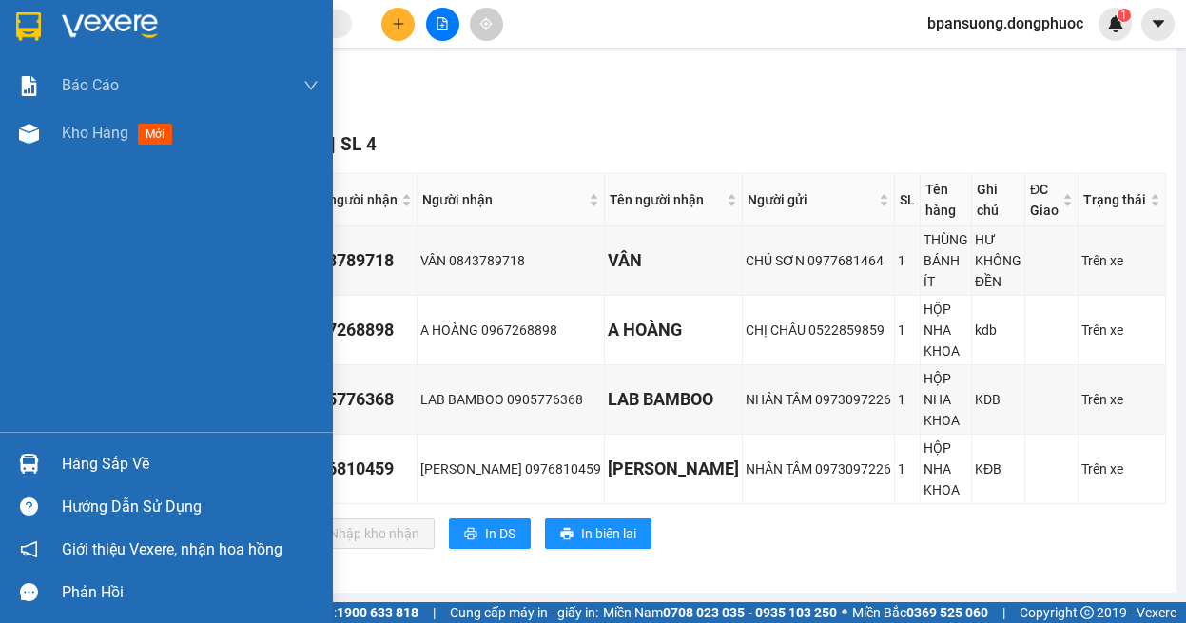
click at [32, 464] on img at bounding box center [29, 464] width 20 height 20
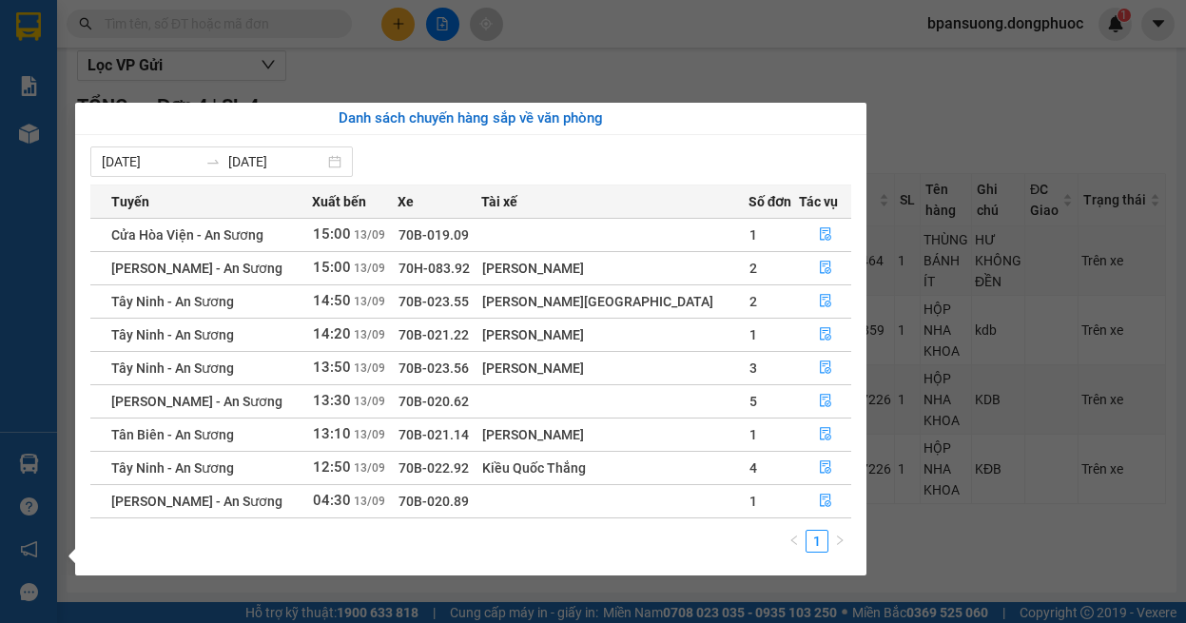
click at [677, 52] on section "Kết quả tìm kiếm ( 1 ) Bộ lọc Ngày tạo đơn gần nhất Mã ĐH Trạng thái Món hàng T…" at bounding box center [593, 311] width 1186 height 623
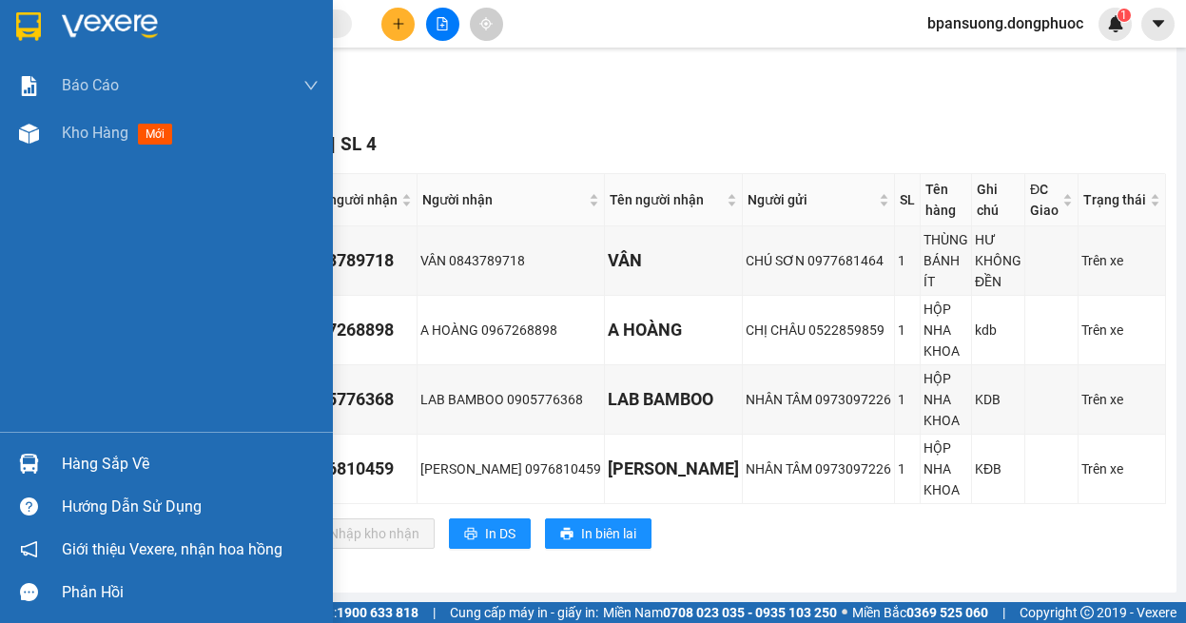
click at [34, 457] on img at bounding box center [29, 464] width 20 height 20
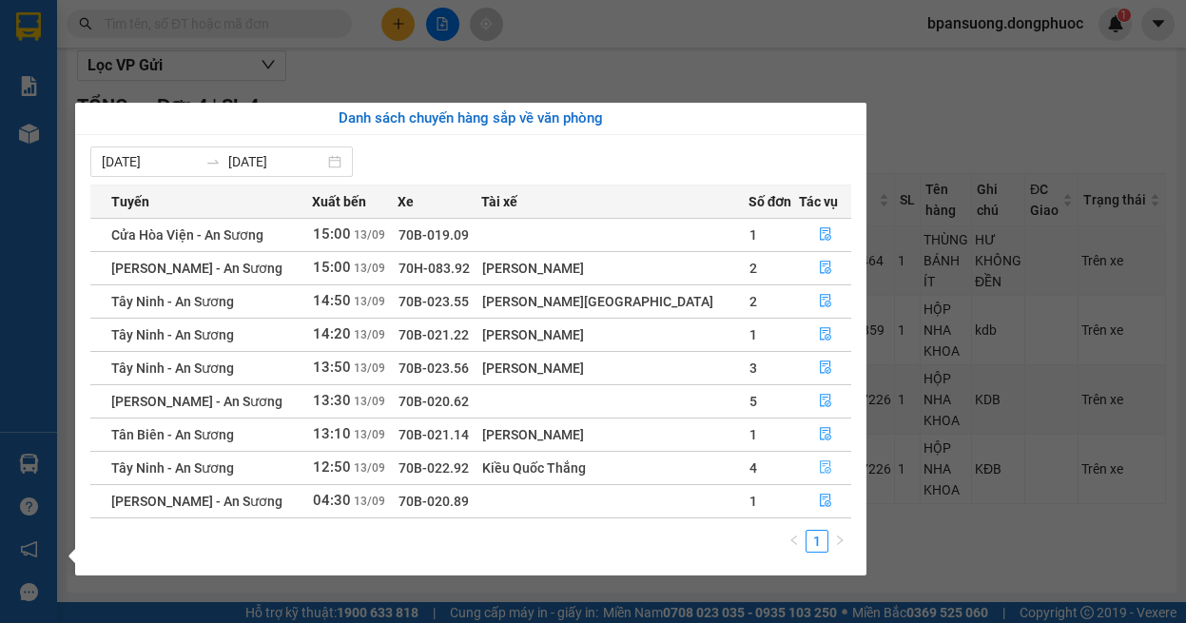
click at [827, 470] on button "button" at bounding box center [825, 468] width 50 height 30
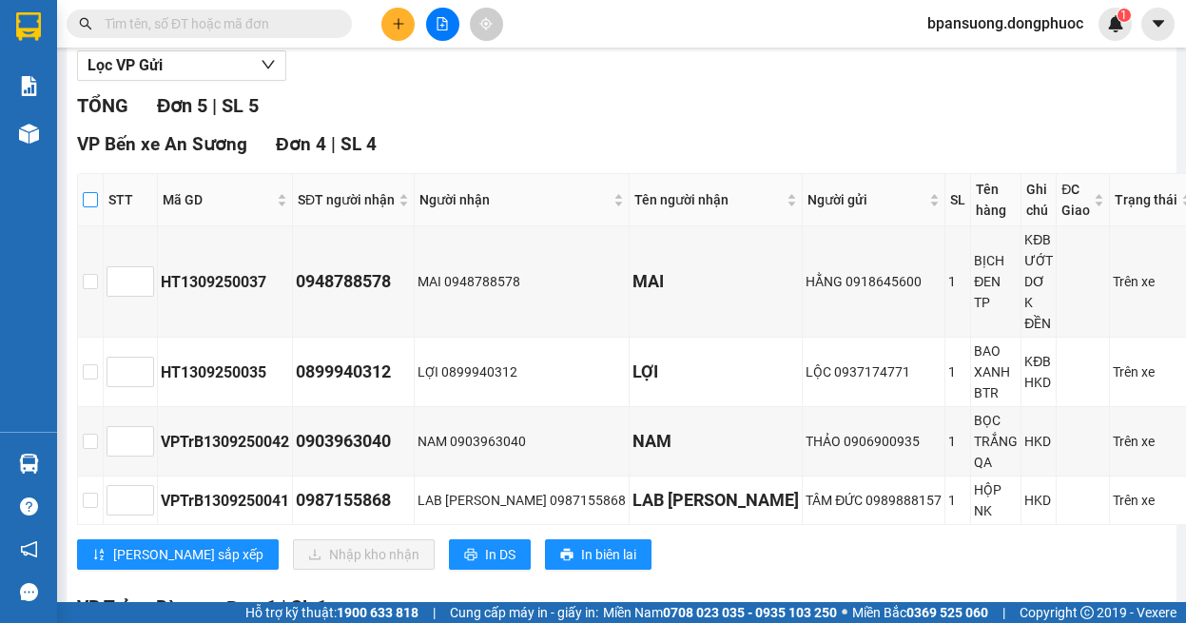
click at [97, 203] on input "checkbox" at bounding box center [90, 199] width 15 height 15
checkbox input "true"
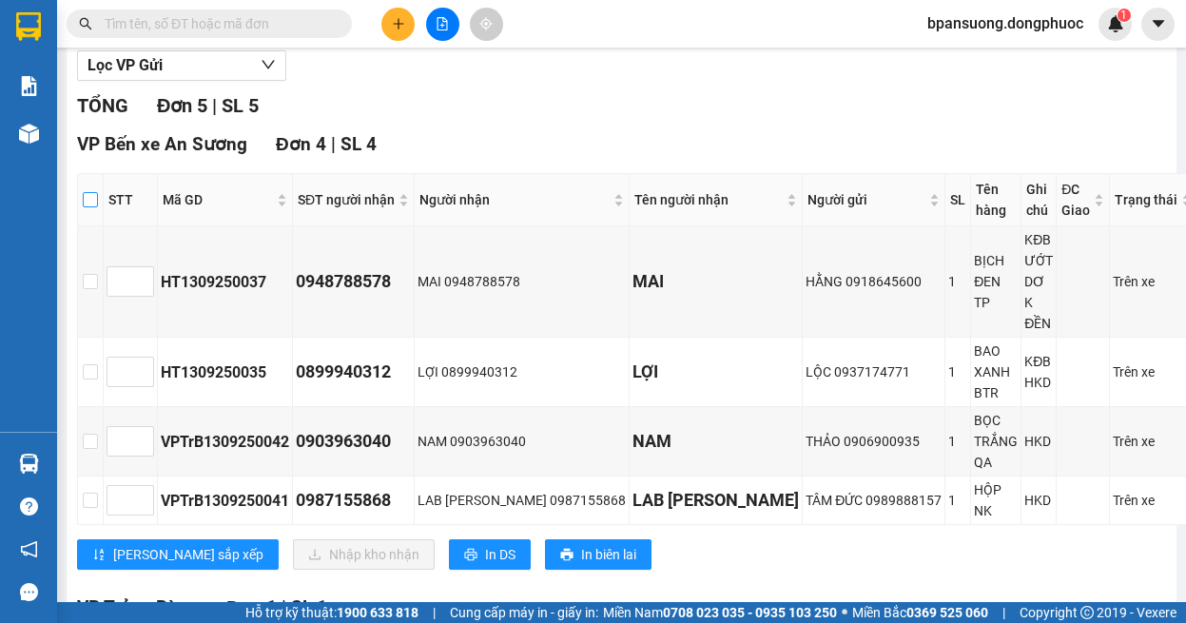
checkbox input "true"
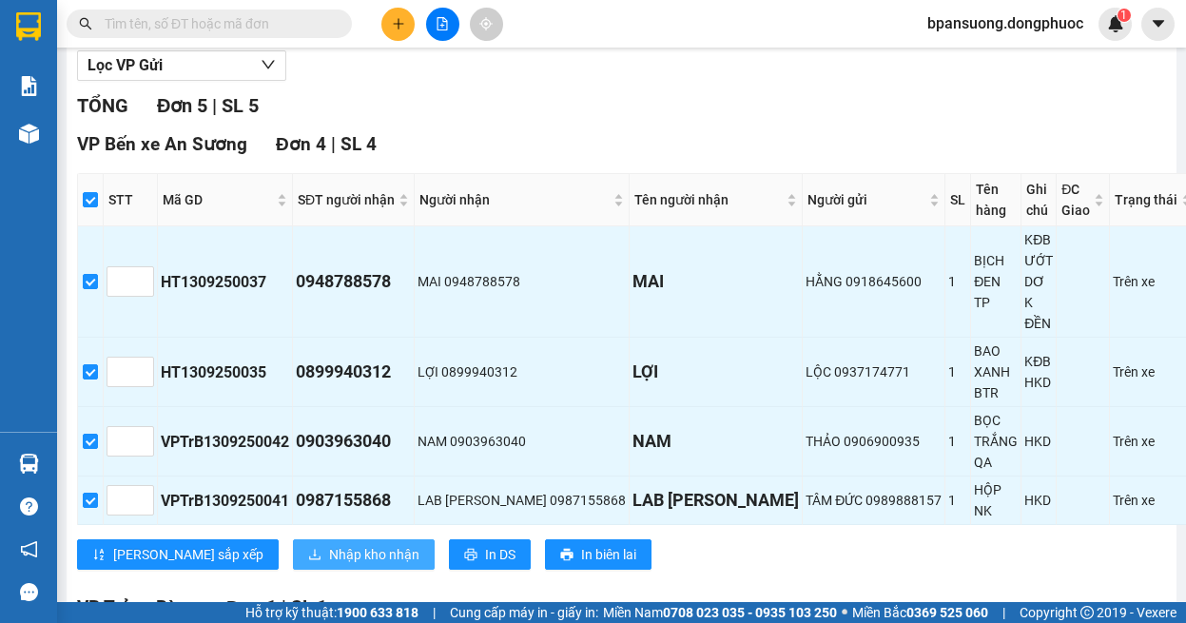
click at [329, 544] on span "Nhập kho nhận" at bounding box center [374, 554] width 90 height 21
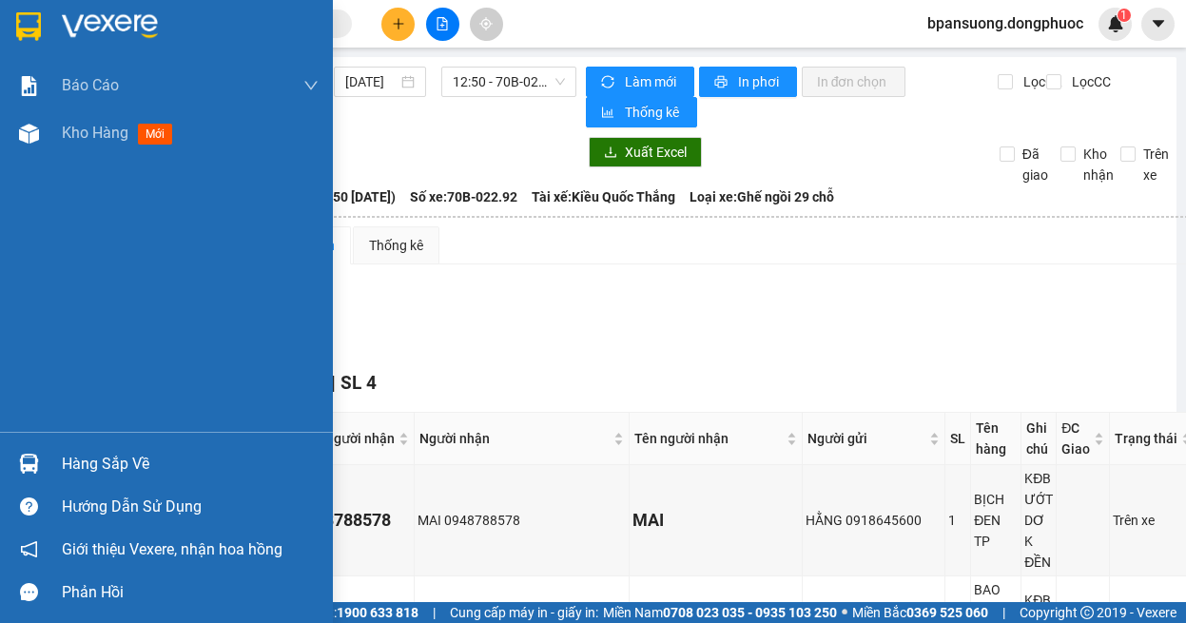
click at [62, 452] on div "Hàng sắp về" at bounding box center [190, 464] width 257 height 29
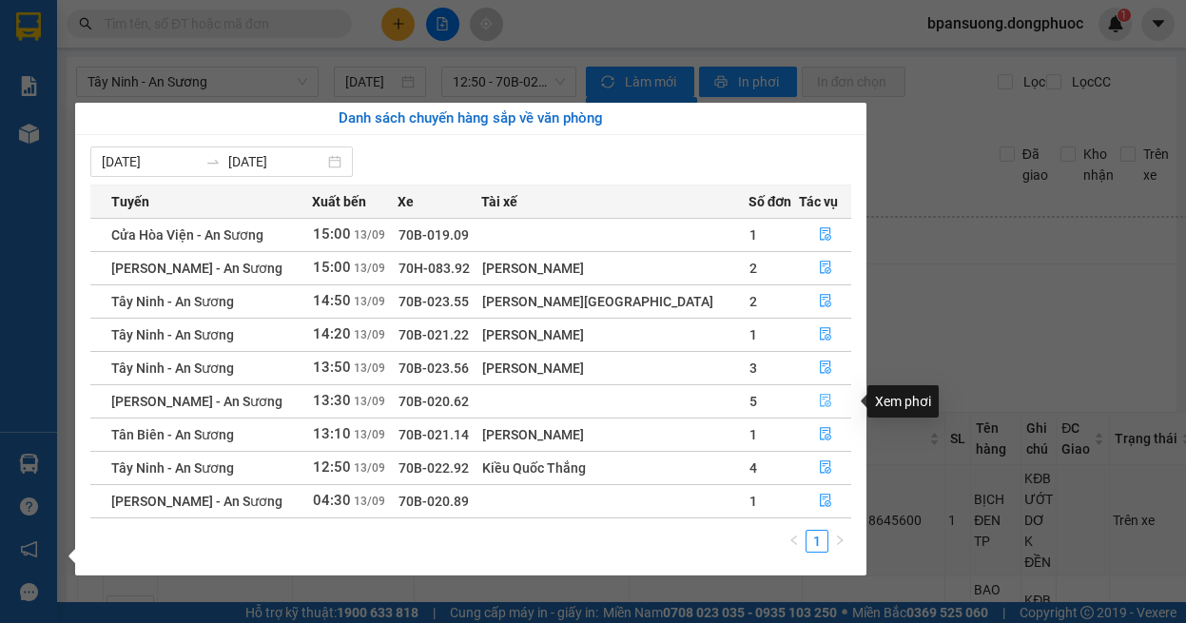
click at [807, 403] on button "button" at bounding box center [825, 401] width 50 height 30
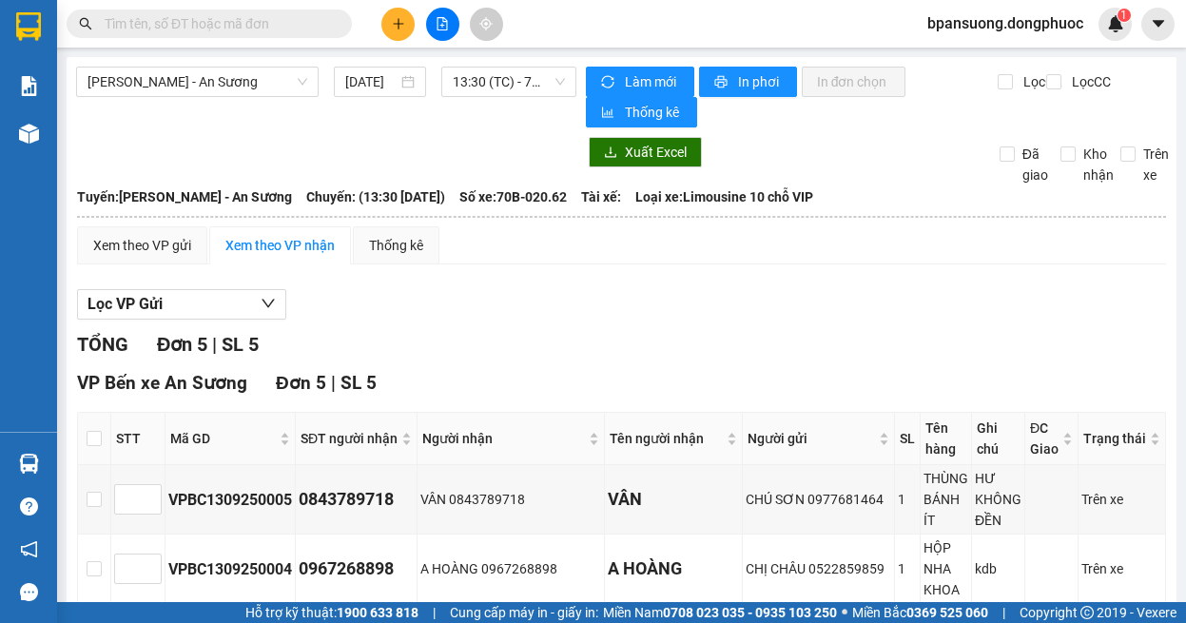
scroll to position [190, 0]
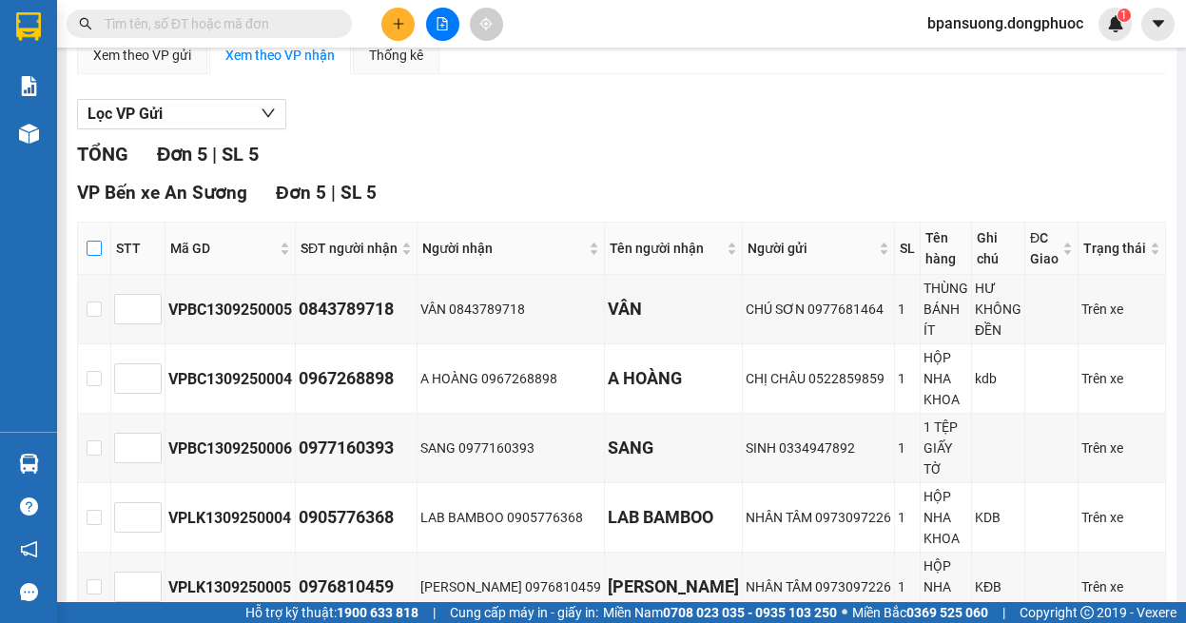
click at [102, 242] on input "checkbox" at bounding box center [94, 248] width 15 height 15
checkbox input "true"
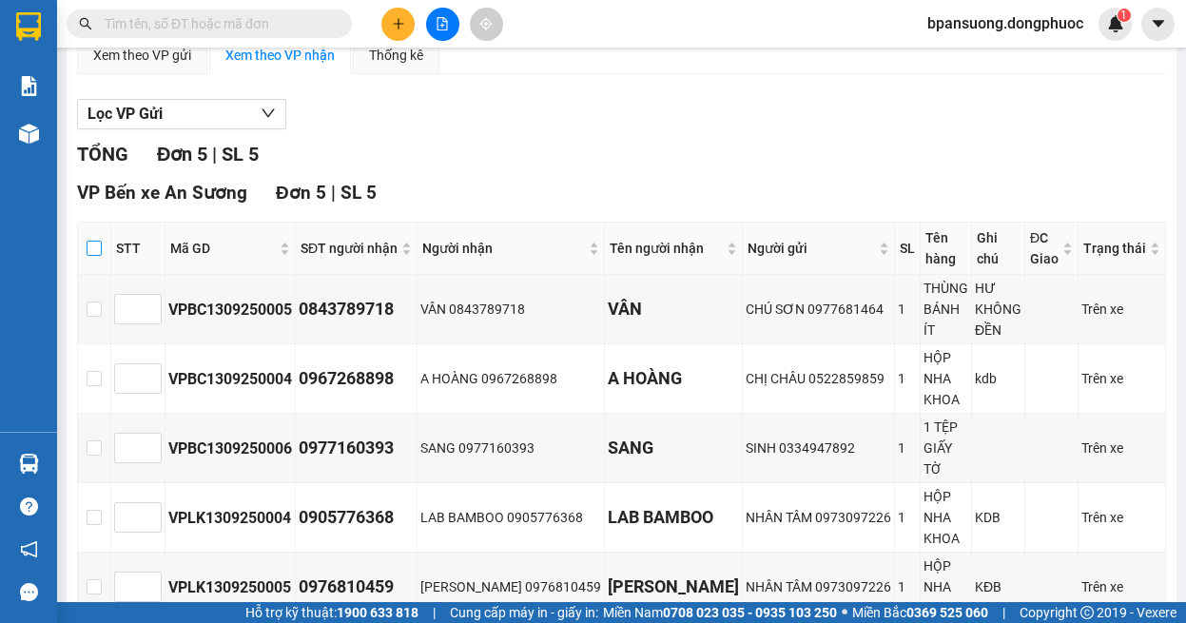
checkbox input "true"
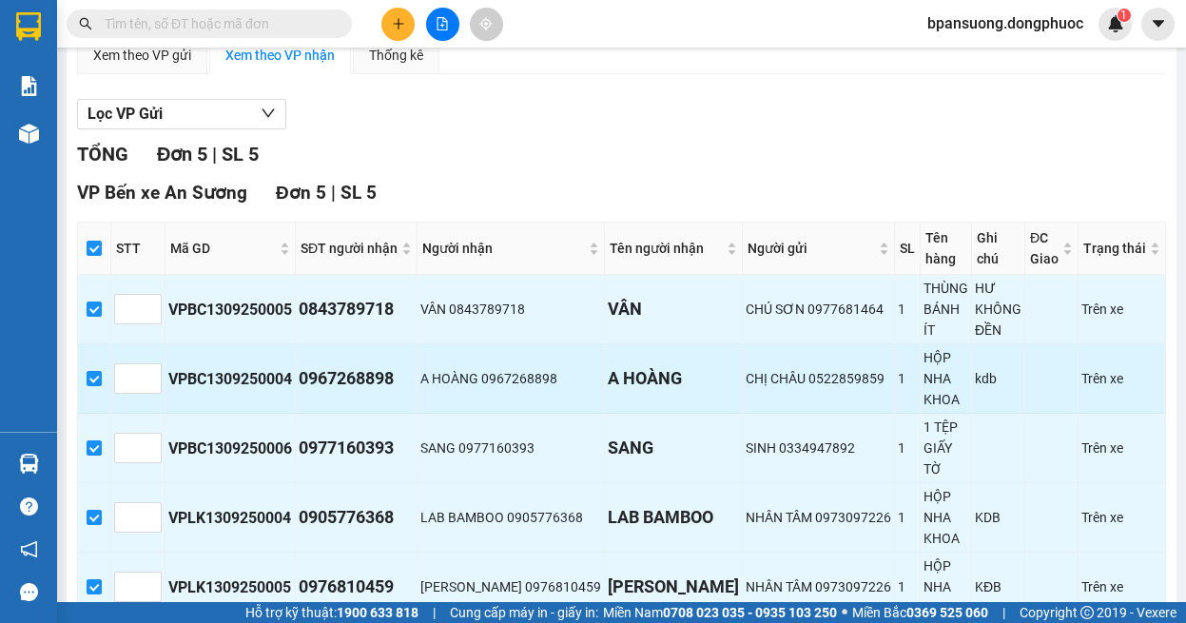
scroll to position [287, 0]
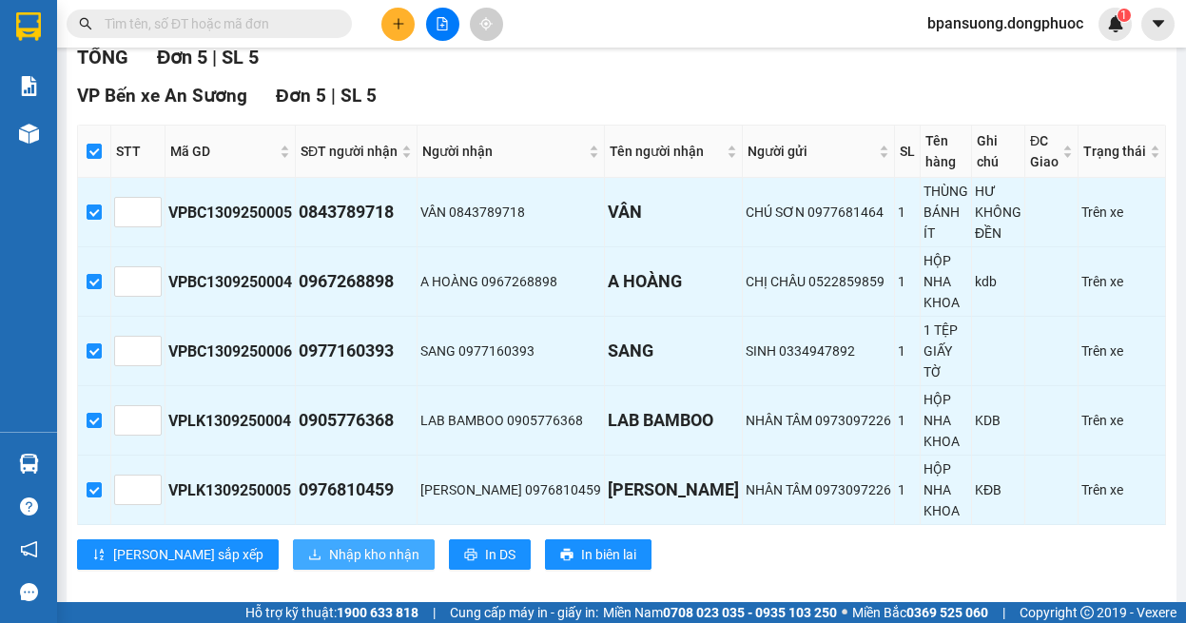
click at [329, 544] on span "Nhập kho nhận" at bounding box center [374, 554] width 90 height 21
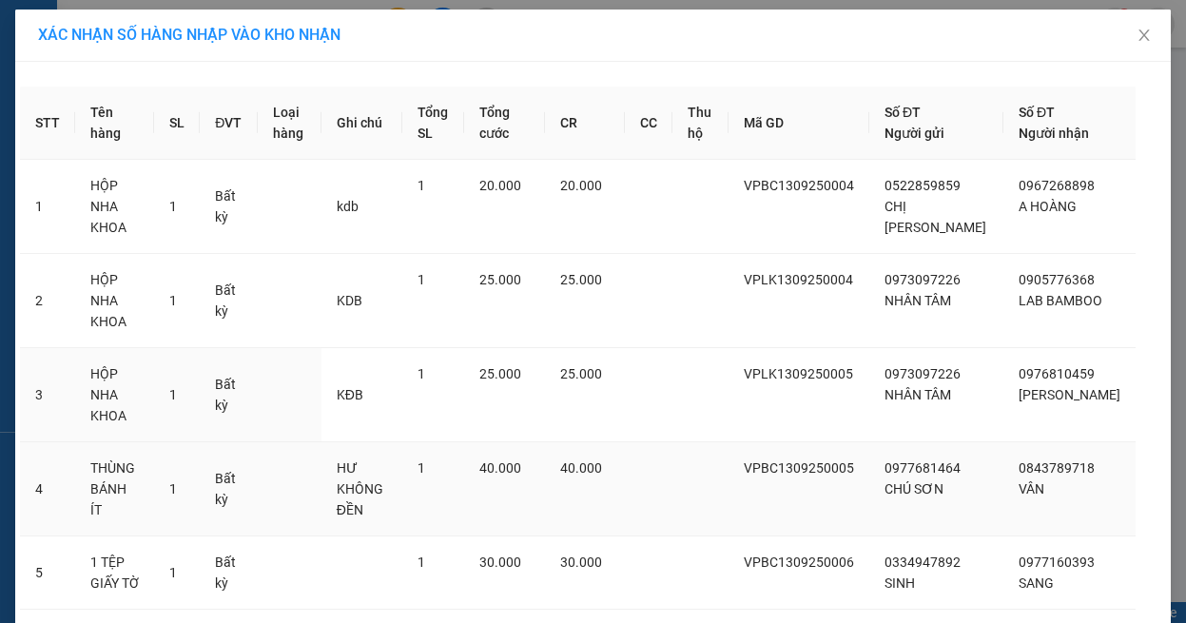
scroll to position [63, 0]
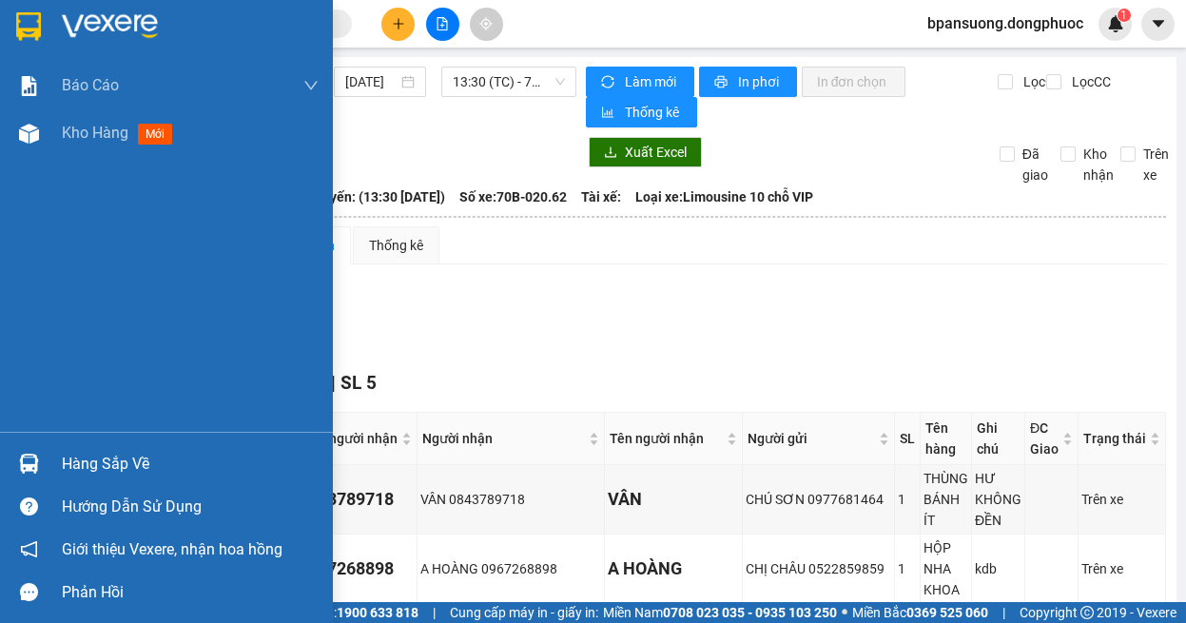
click at [37, 472] on img at bounding box center [29, 464] width 20 height 20
click at [19, 465] on img at bounding box center [29, 464] width 20 height 20
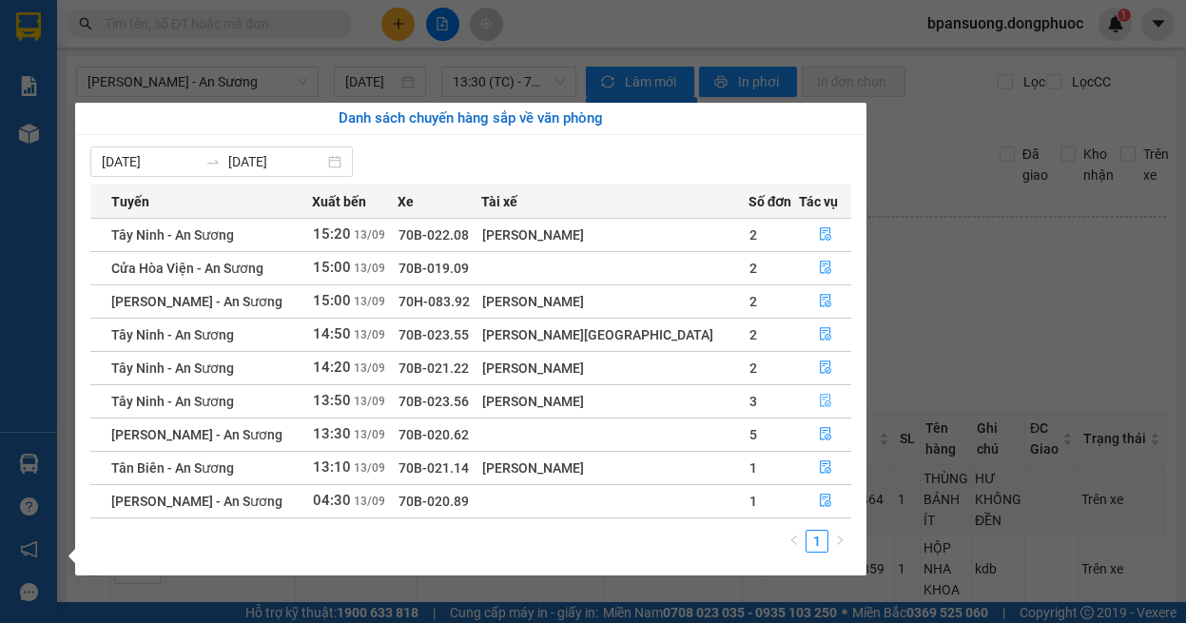
drag, startPoint x: 813, startPoint y: 401, endPoint x: 803, endPoint y: 392, distance: 13.4
click at [820, 399] on icon "file-done" at bounding box center [825, 401] width 11 height 13
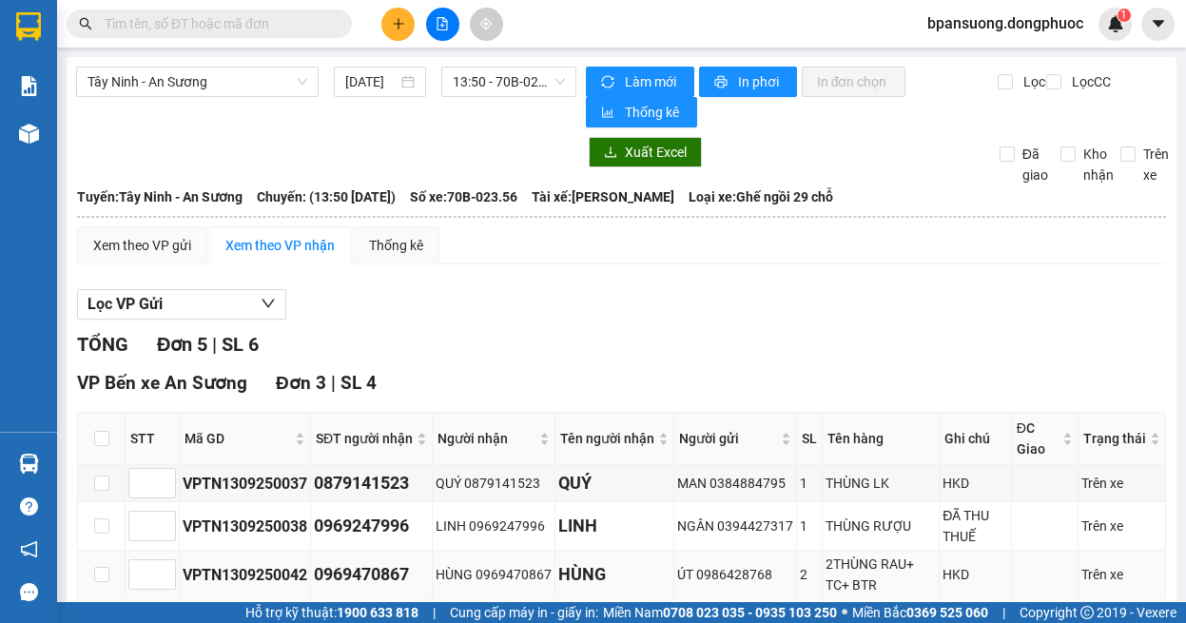
scroll to position [287, 0]
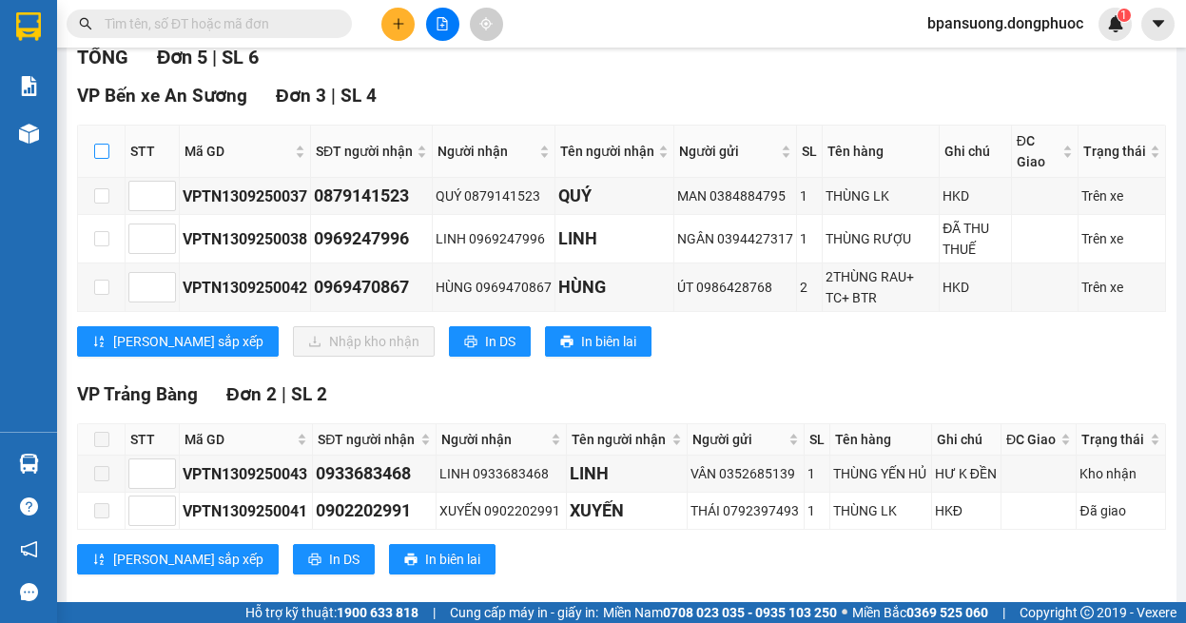
click at [101, 154] on input "checkbox" at bounding box center [101, 151] width 15 height 15
checkbox input "true"
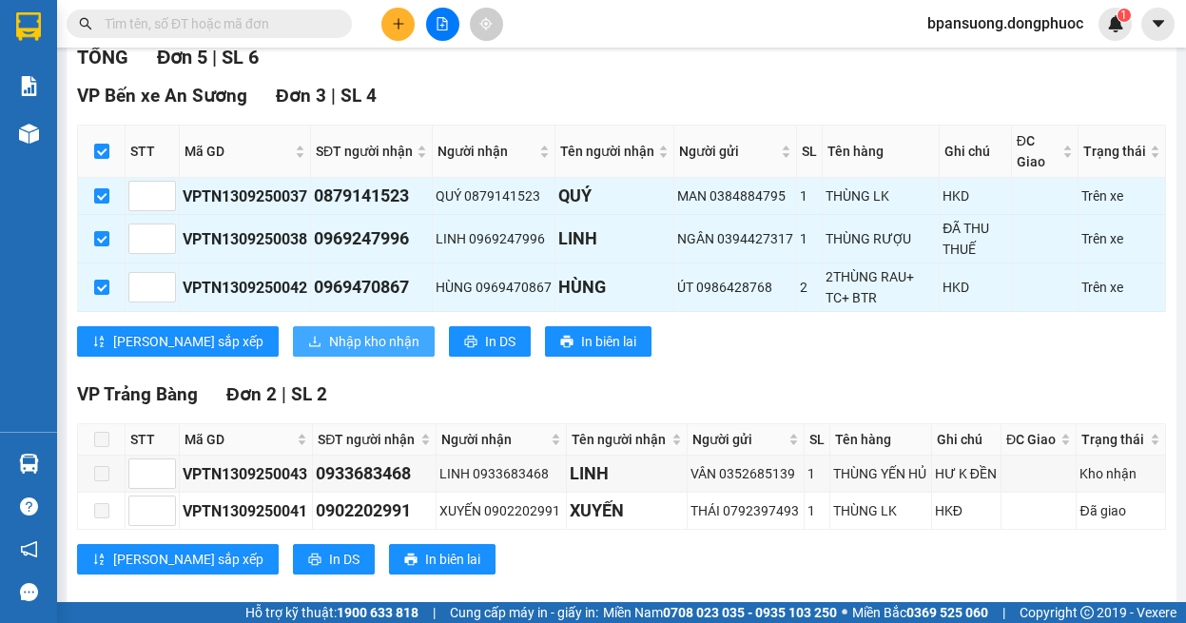
click at [329, 346] on span "Nhập kho nhận" at bounding box center [374, 341] width 90 height 21
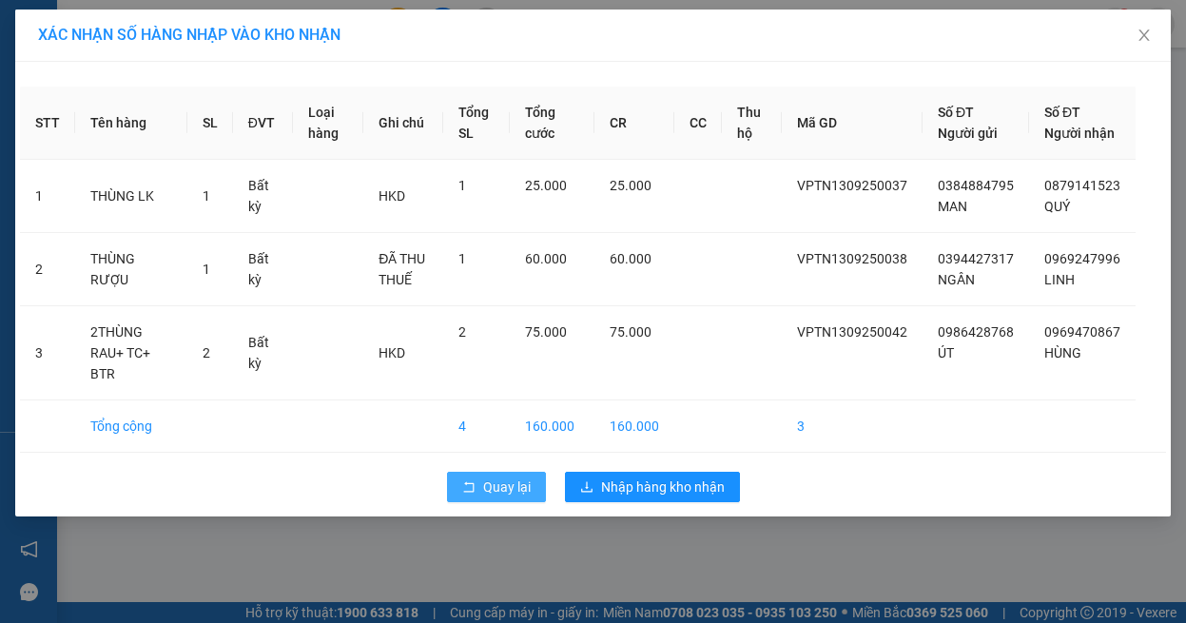
click at [510, 485] on span "Quay lại" at bounding box center [507, 486] width 48 height 21
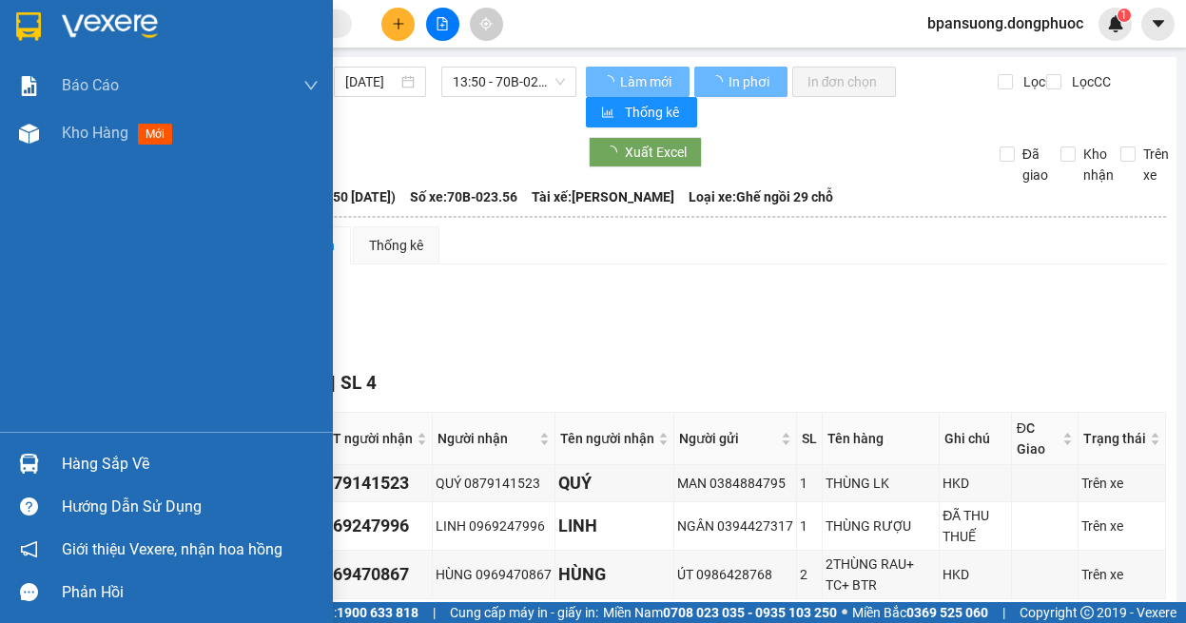
click at [37, 467] on img at bounding box center [29, 464] width 20 height 20
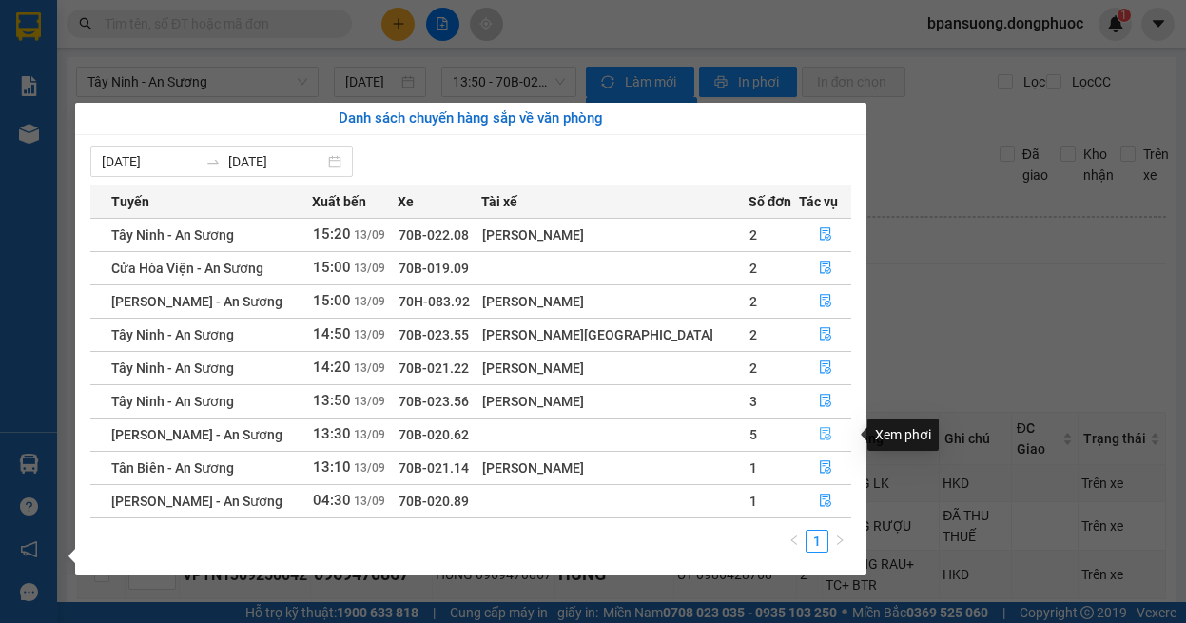
click at [829, 424] on button "button" at bounding box center [825, 434] width 50 height 30
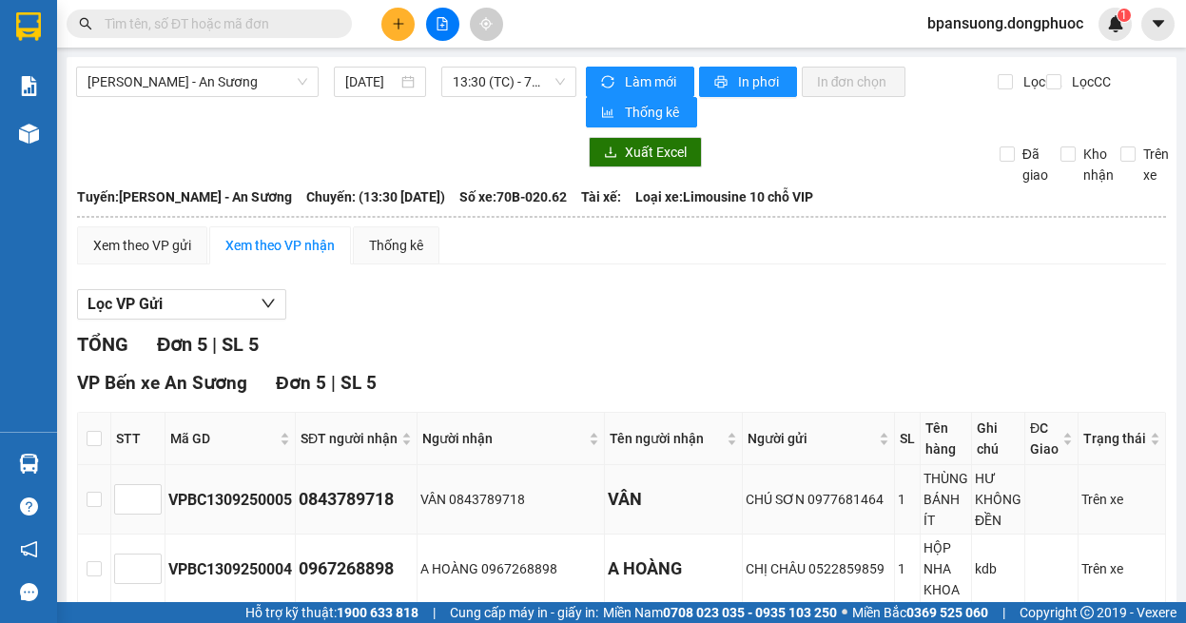
scroll to position [190, 0]
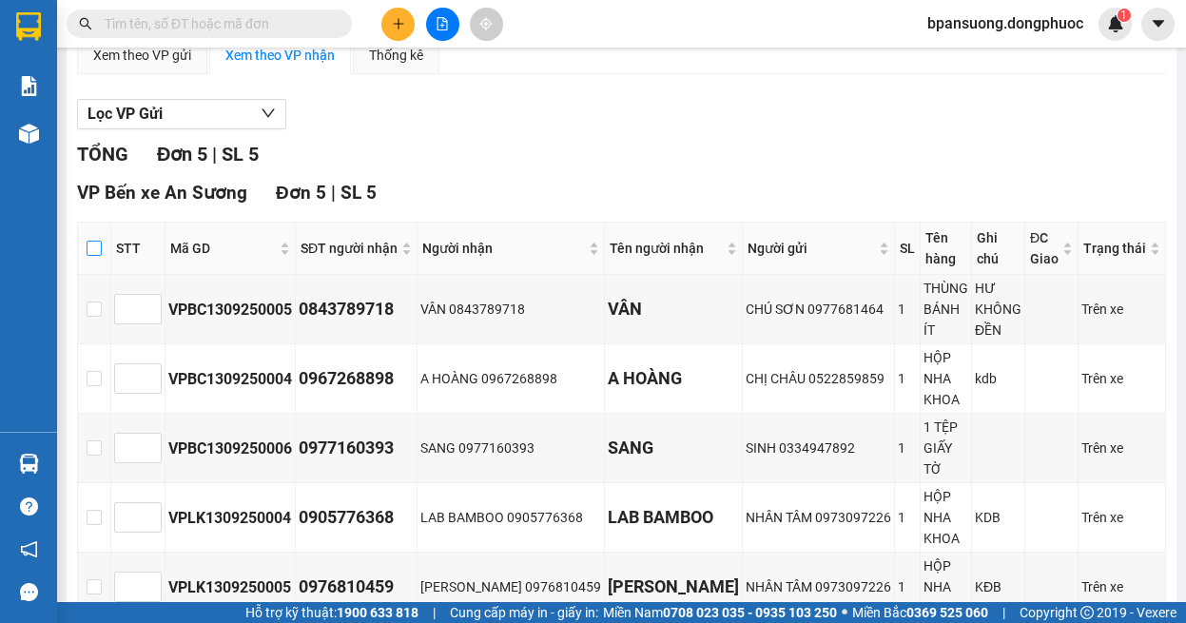
click at [102, 241] on input "checkbox" at bounding box center [94, 248] width 15 height 15
checkbox input "true"
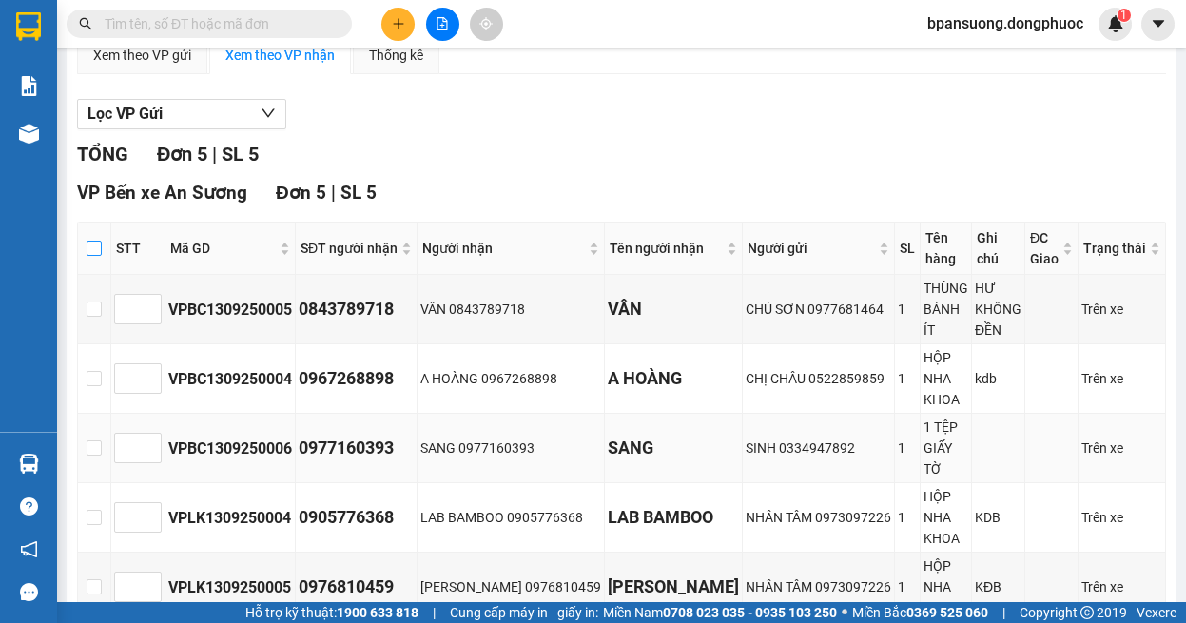
checkbox input "true"
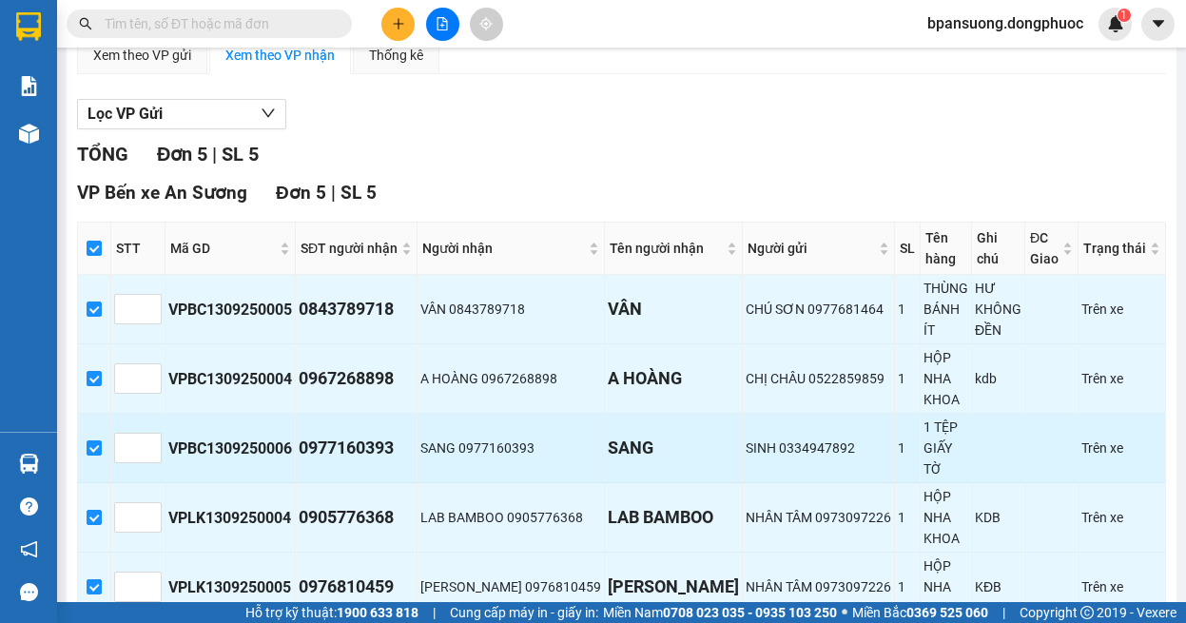
scroll to position [287, 0]
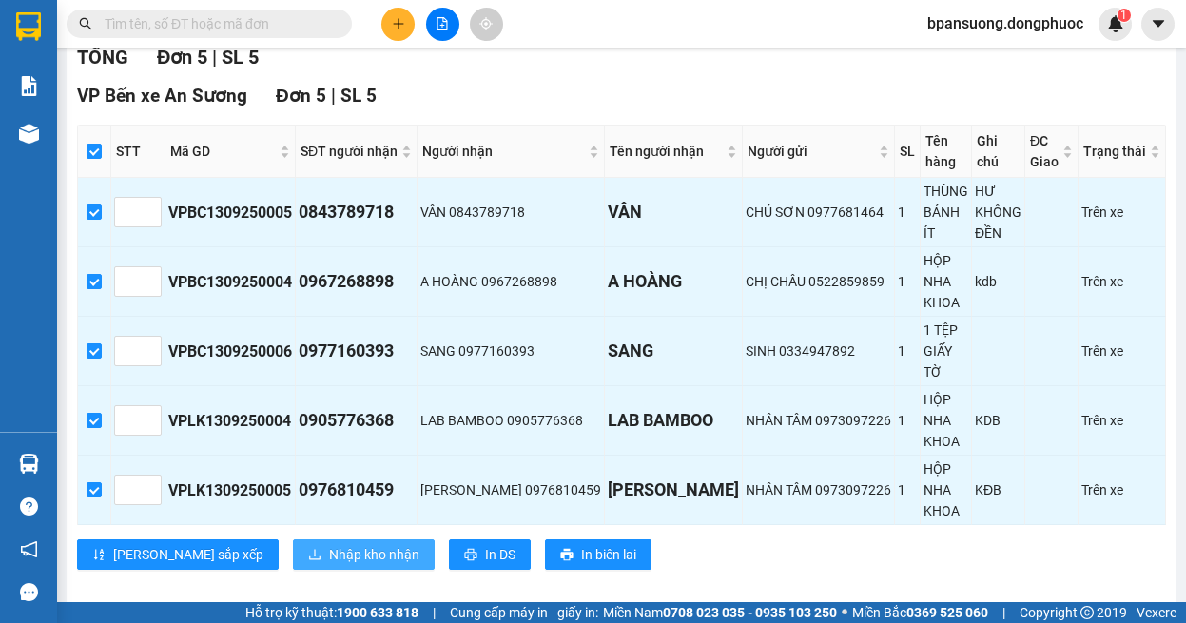
click at [333, 544] on span "Nhập kho nhận" at bounding box center [374, 554] width 90 height 21
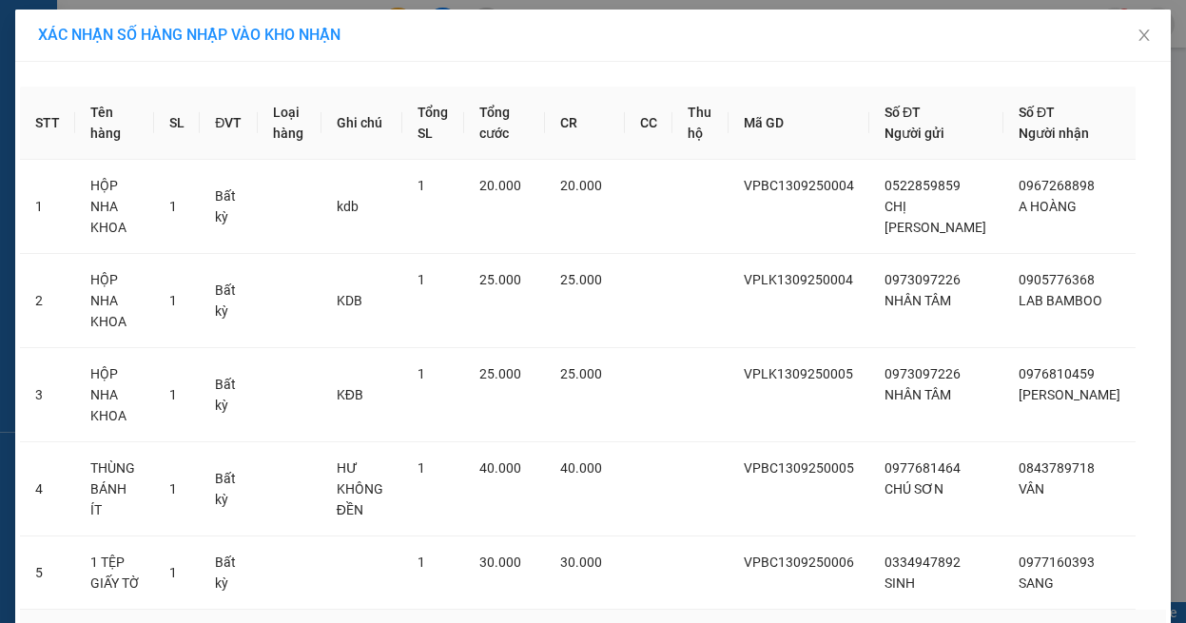
scroll to position [63, 0]
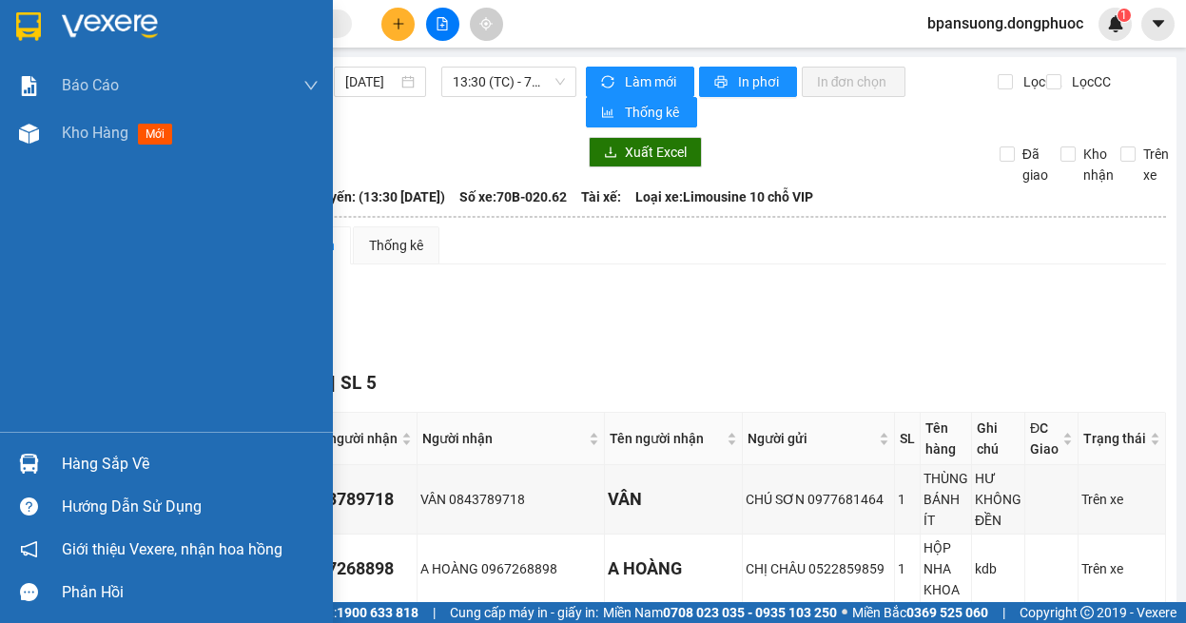
drag, startPoint x: 13, startPoint y: 470, endPoint x: 73, endPoint y: 443, distance: 65.5
click at [15, 463] on div at bounding box center [28, 463] width 33 height 33
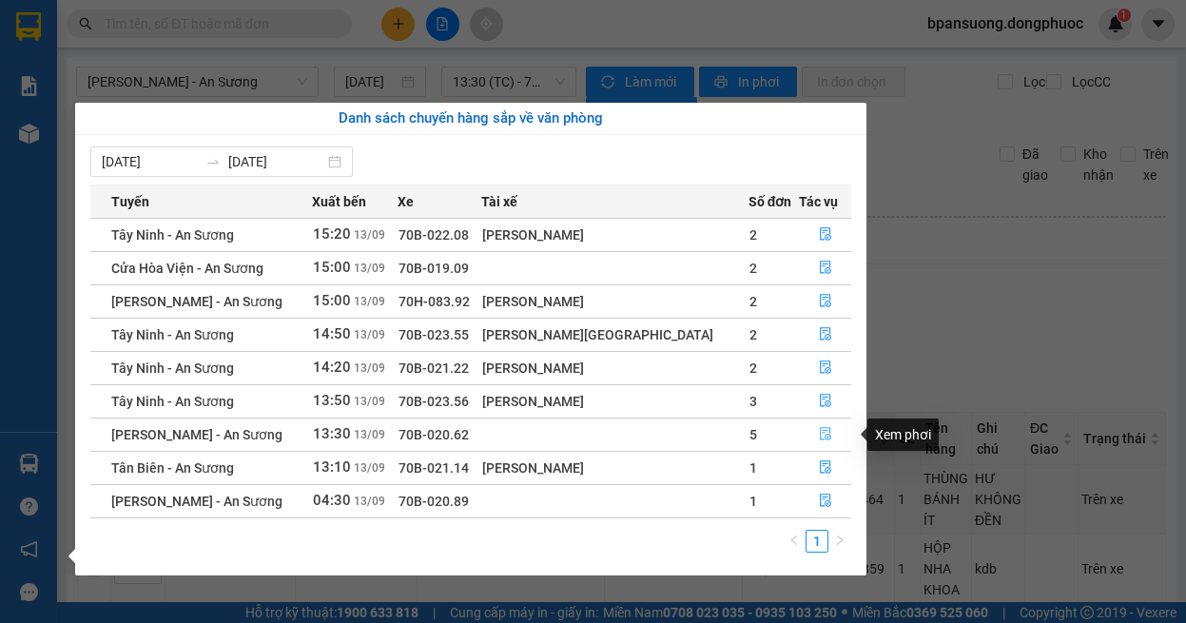
click at [819, 434] on icon "file-done" at bounding box center [825, 433] width 13 height 13
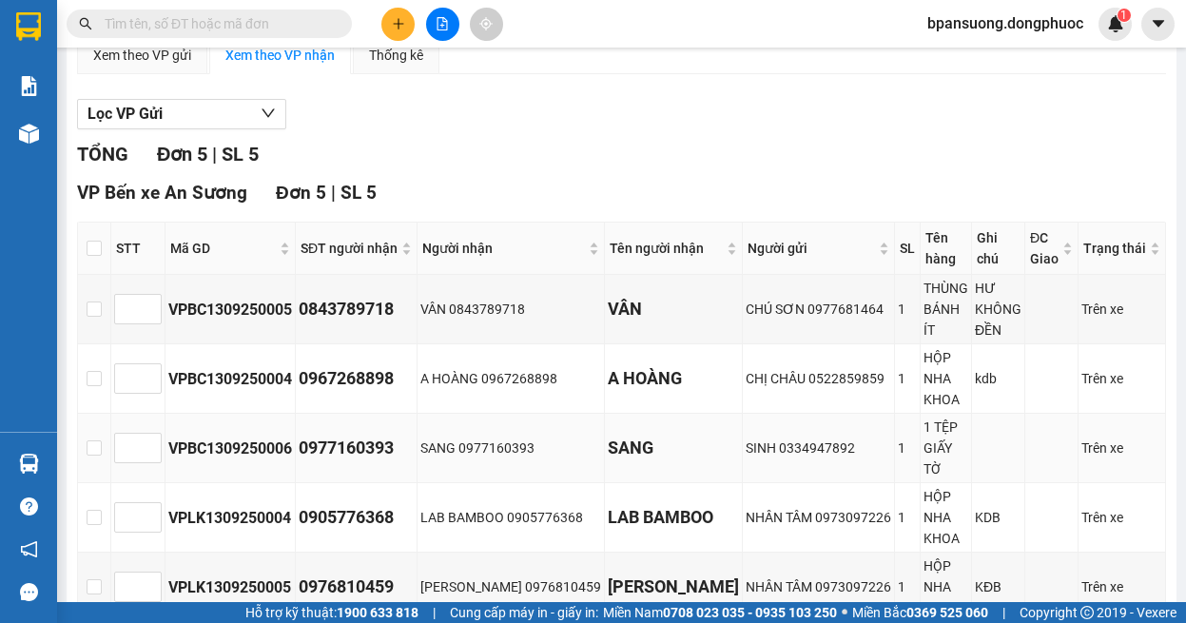
scroll to position [287, 0]
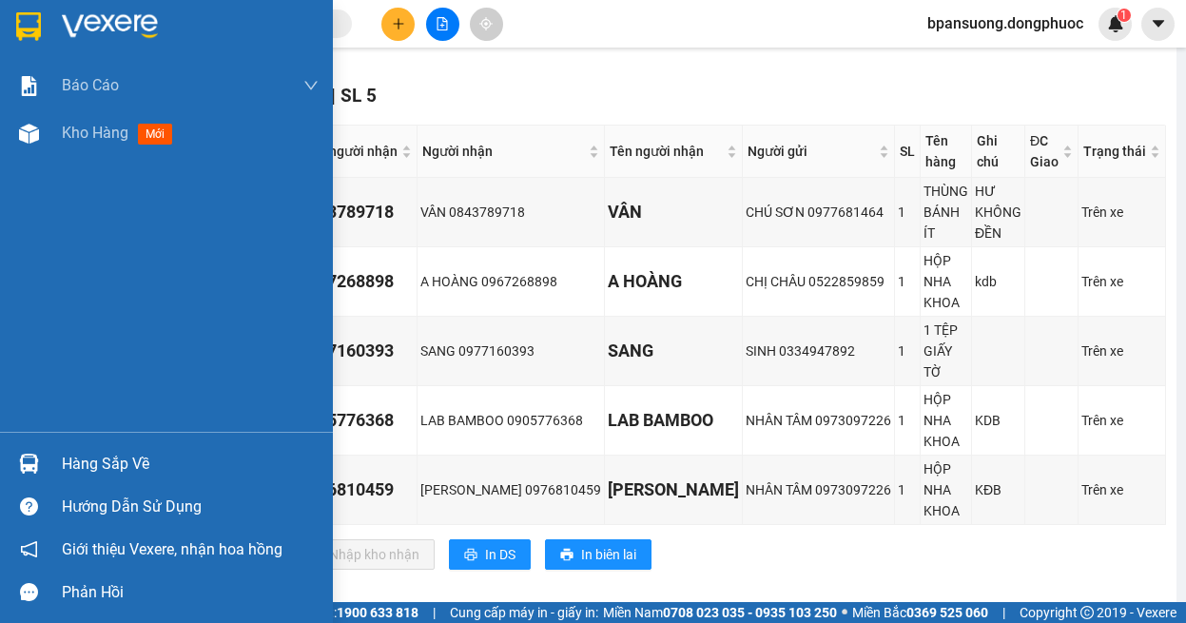
click at [24, 439] on div "Hàng sắp về Hướng dẫn sử dụng Giới thiệu Vexere, nhận hoa hồng Phản hồi" at bounding box center [166, 523] width 333 height 182
click at [32, 468] on img at bounding box center [29, 464] width 20 height 20
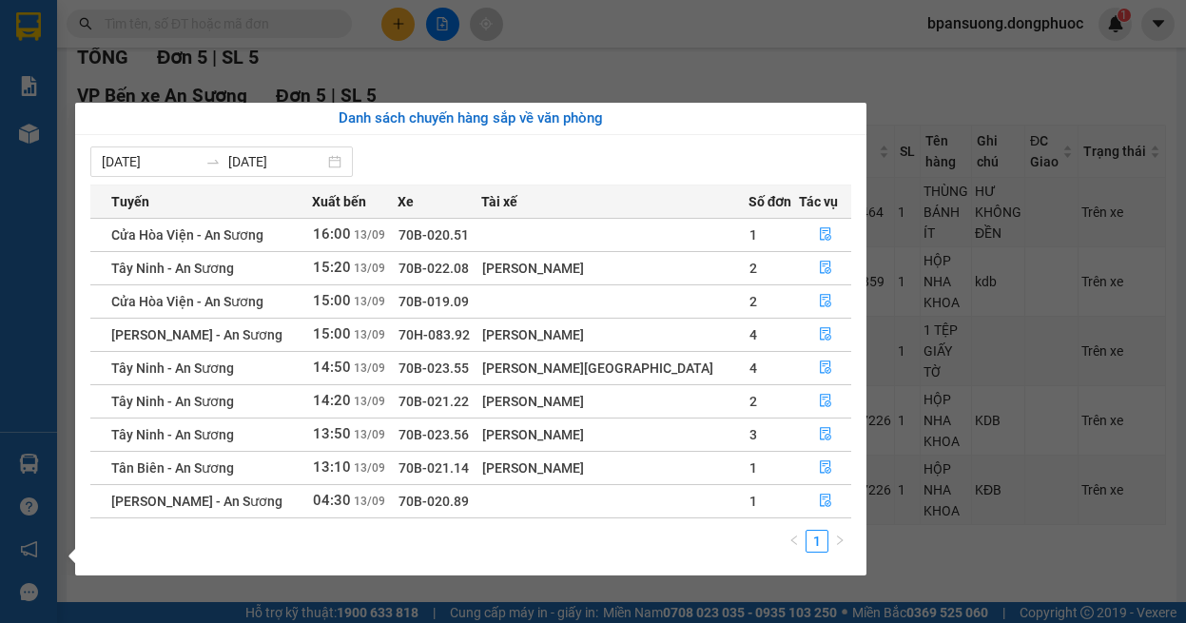
click at [702, 37] on section "Kết quả tìm kiếm ( 0 ) Bộ lọc Ngày tạo đơn gần nhất No Data bpansuong.dongphuoc…" at bounding box center [593, 311] width 1186 height 623
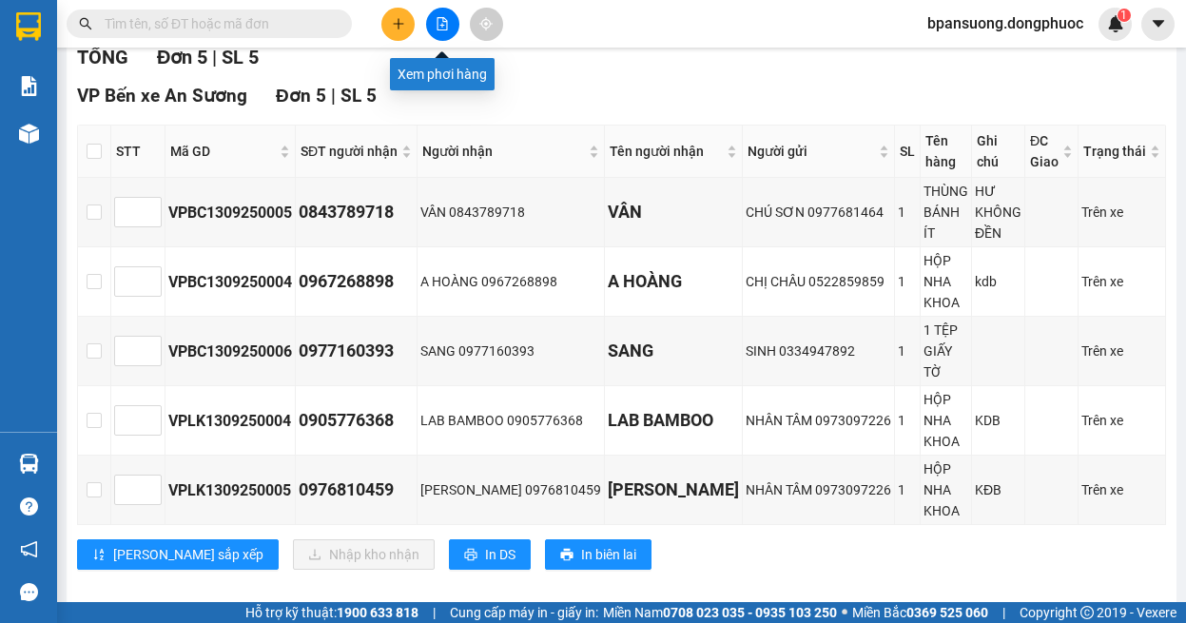
click at [456, 20] on button at bounding box center [442, 24] width 33 height 33
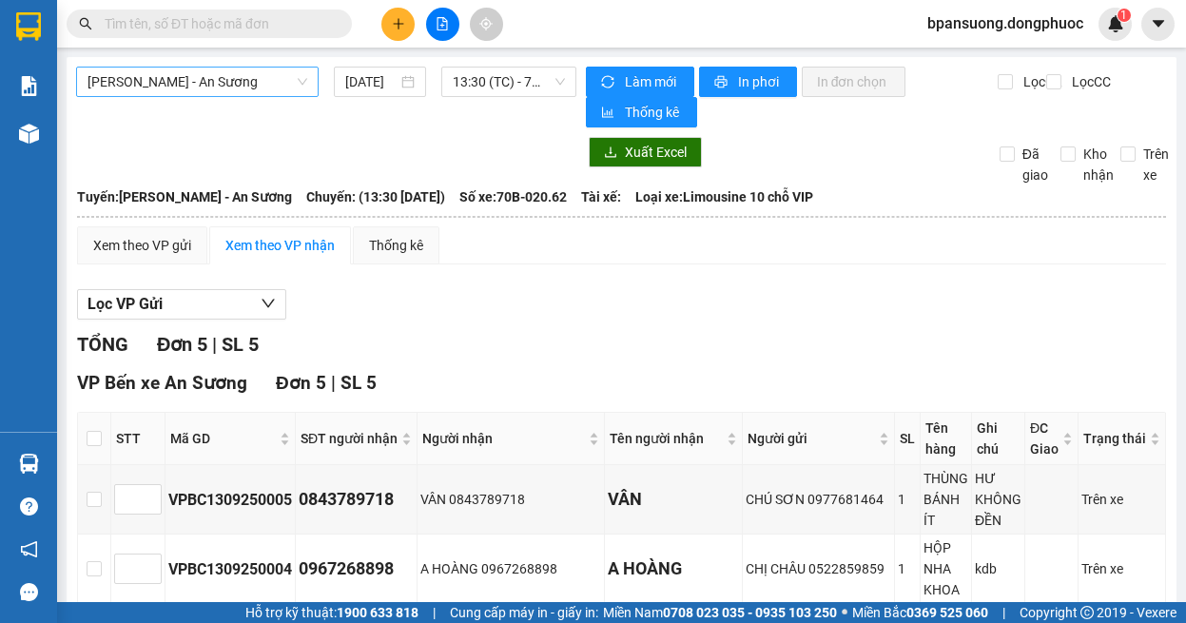
click at [217, 78] on span "[PERSON_NAME] - An Sương" at bounding box center [197, 82] width 220 height 29
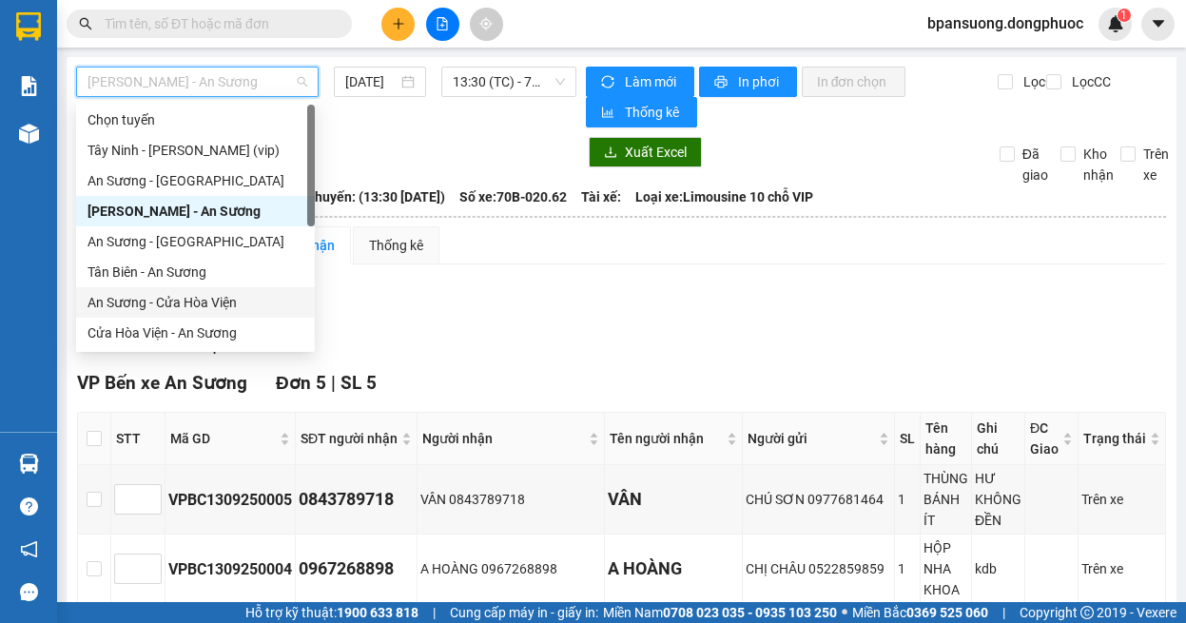
scroll to position [213, 0]
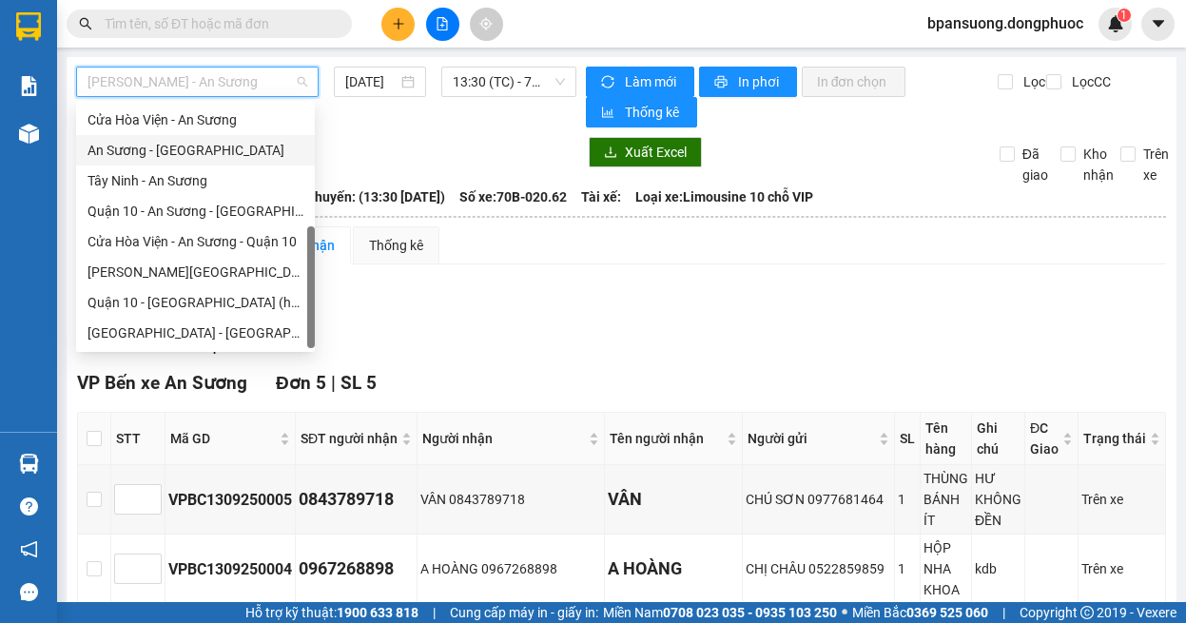
click at [180, 149] on div "An Sương - [GEOGRAPHIC_DATA]" at bounding box center [195, 150] width 216 height 21
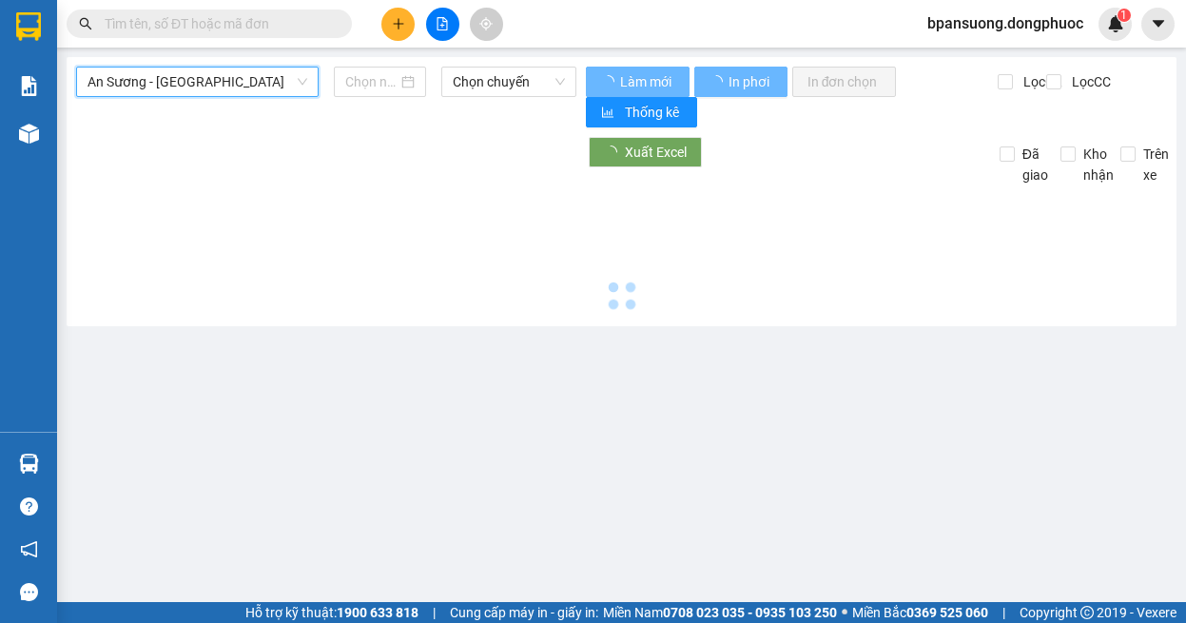
type input "[DATE]"
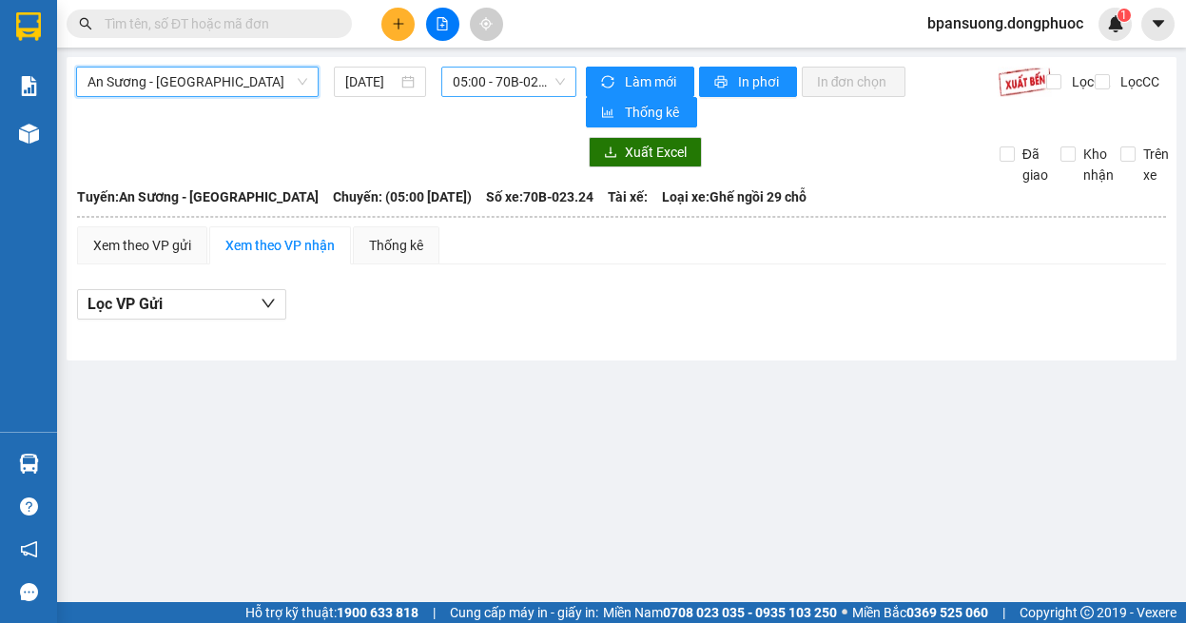
click at [511, 68] on span "05:00 - 70B-023.24" at bounding box center [509, 82] width 112 height 29
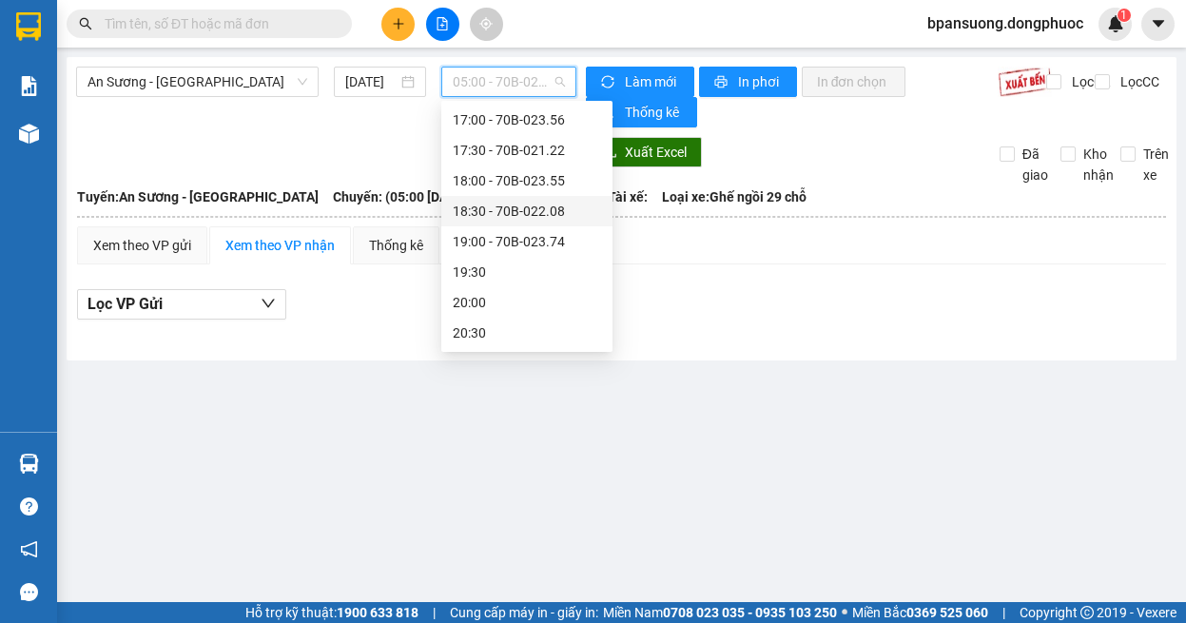
scroll to position [662, 0]
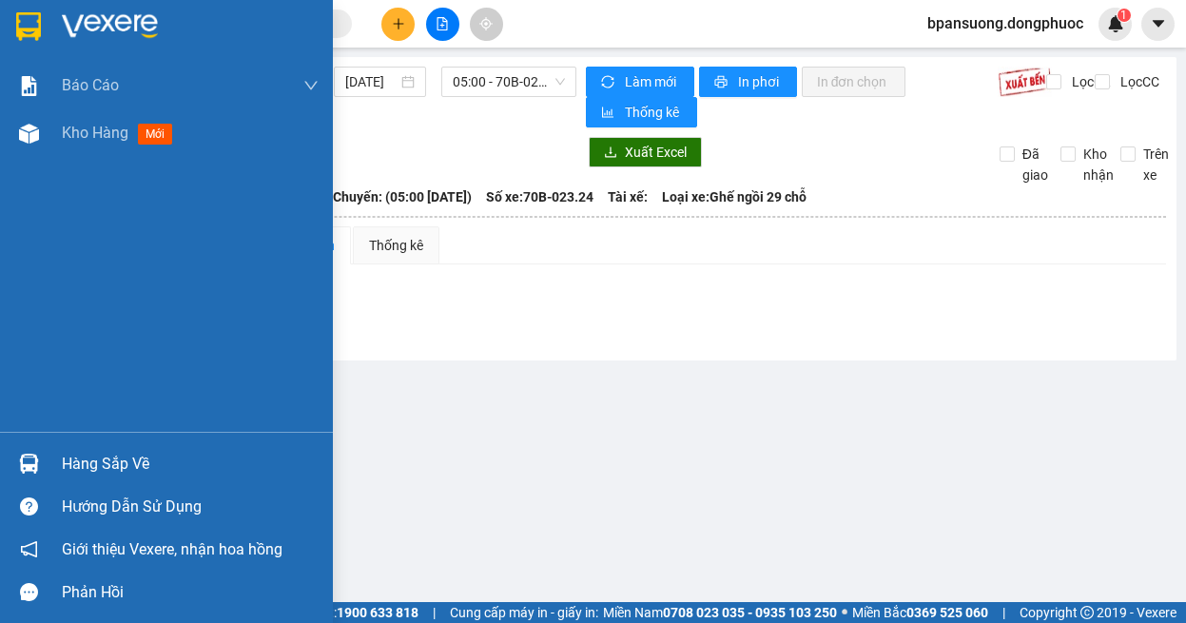
click at [51, 460] on div "Hàng sắp về" at bounding box center [166, 463] width 333 height 43
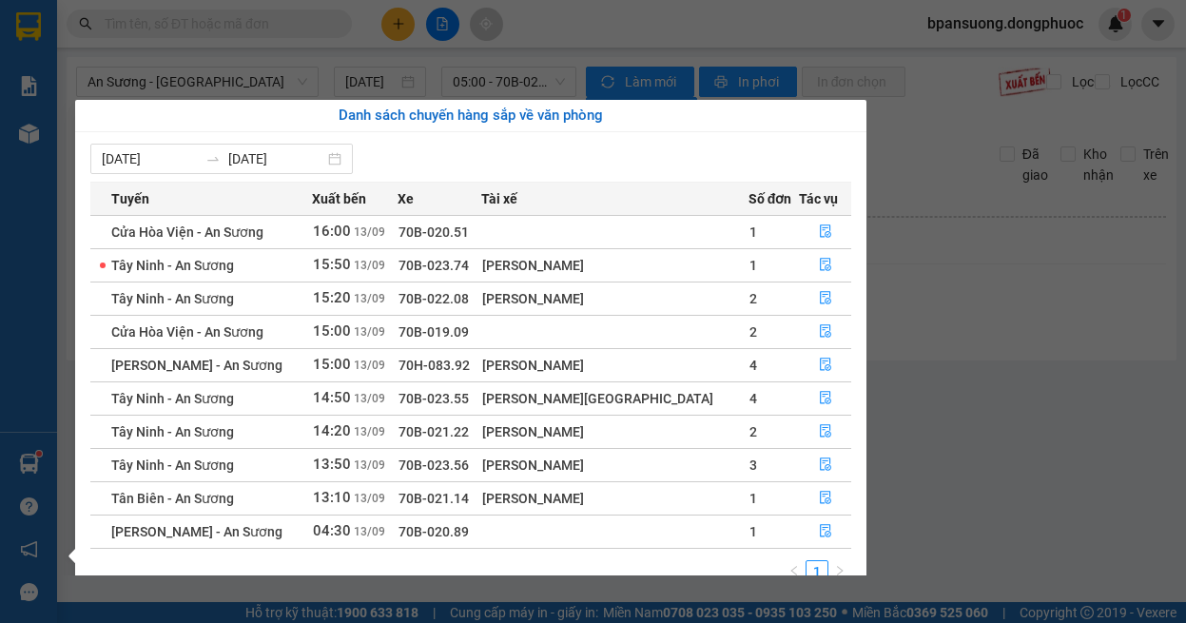
scroll to position [30, 0]
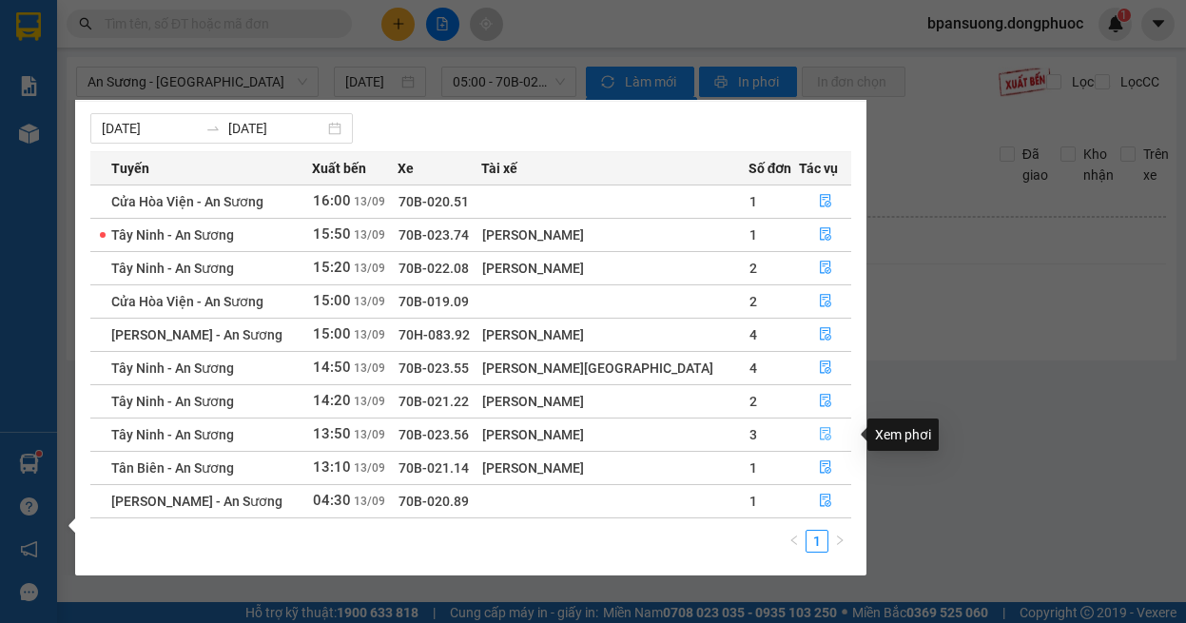
click at [805, 435] on button "button" at bounding box center [825, 434] width 50 height 30
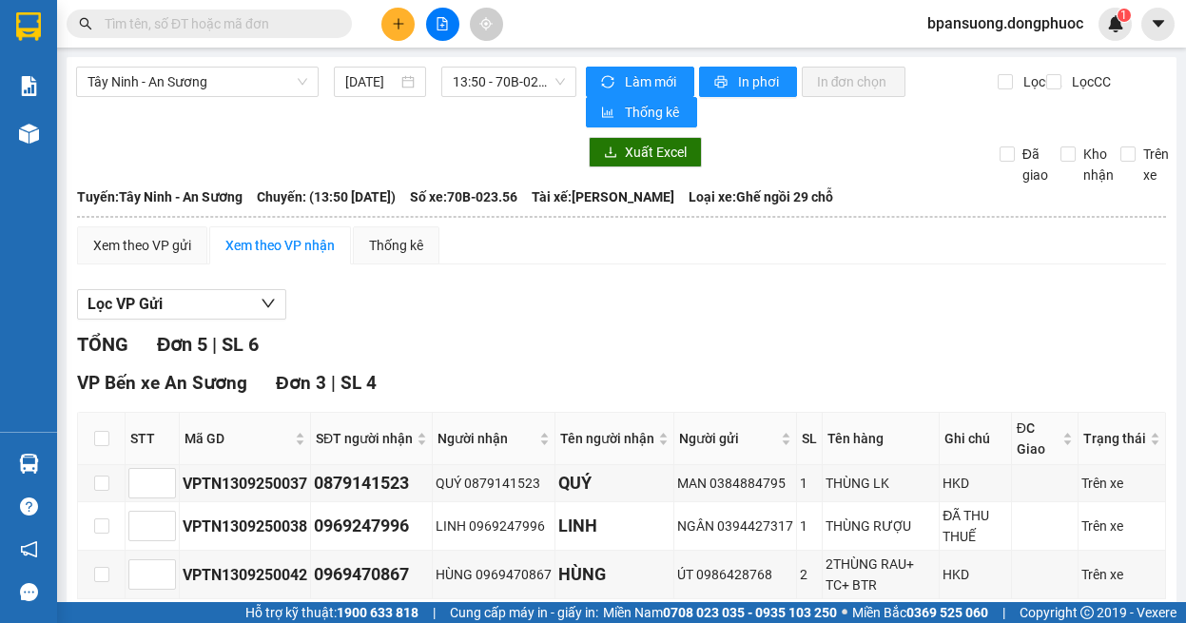
scroll to position [190, 0]
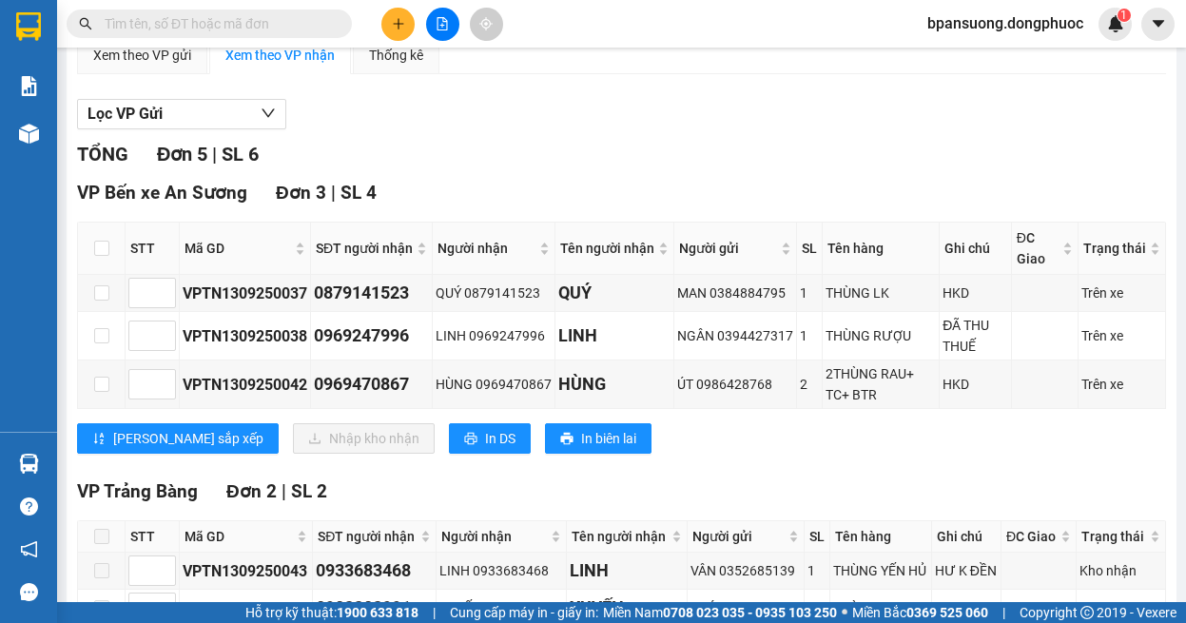
click at [116, 248] on th at bounding box center [102, 248] width 48 height 52
click at [106, 247] on input "checkbox" at bounding box center [101, 248] width 15 height 15
checkbox input "true"
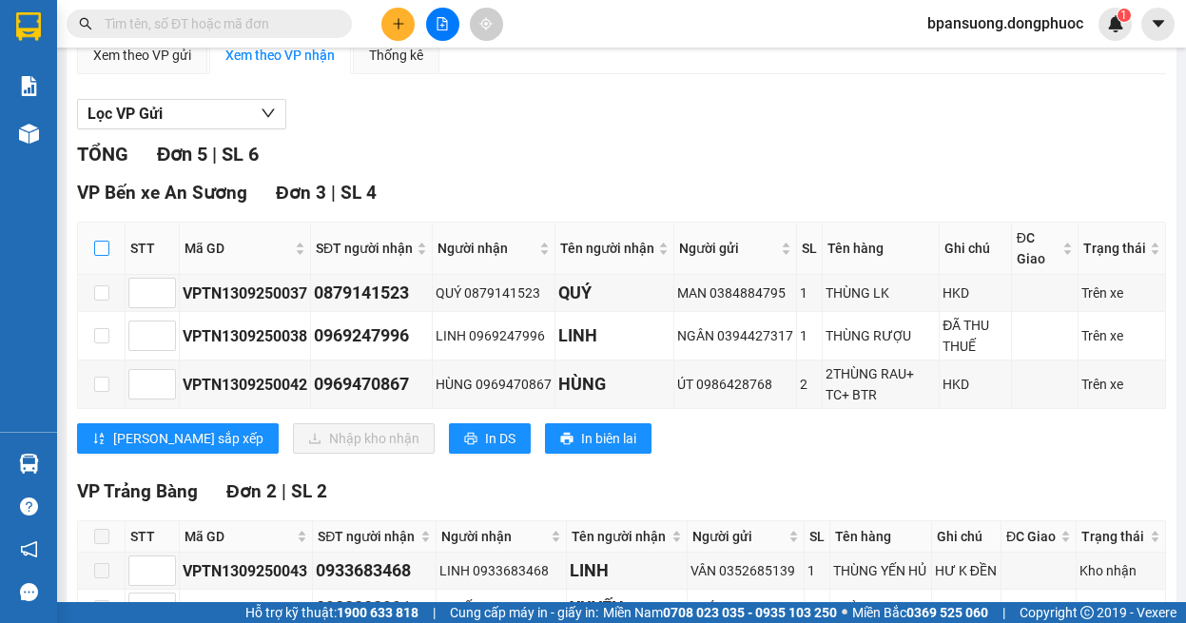
checkbox input "true"
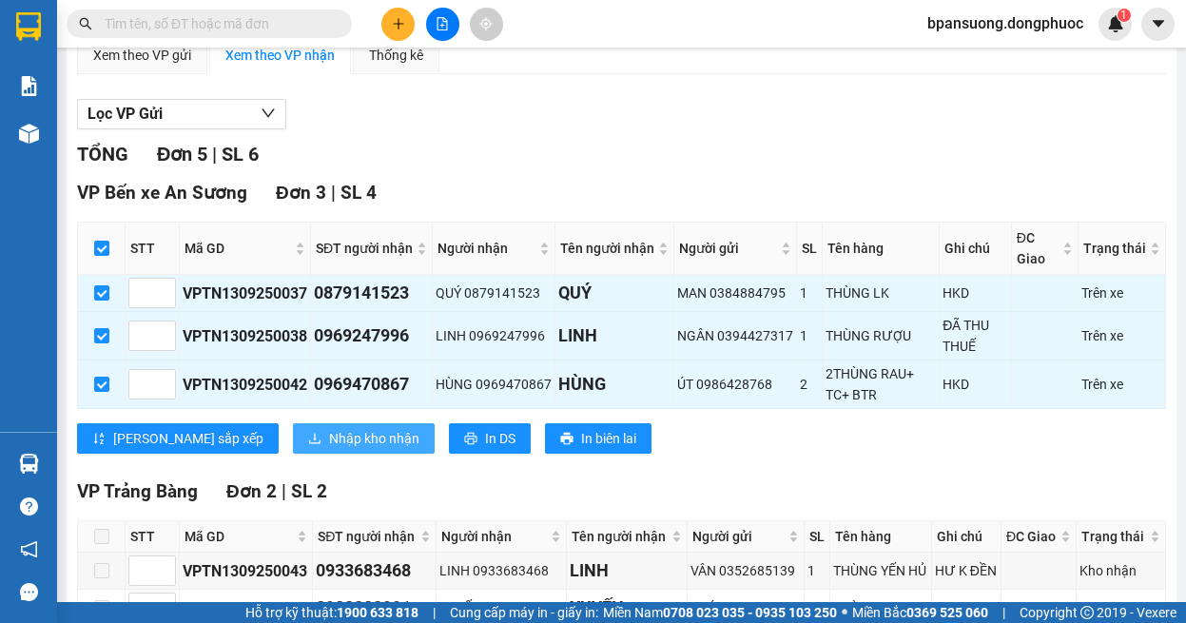
click at [329, 436] on span "Nhập kho nhận" at bounding box center [374, 438] width 90 height 21
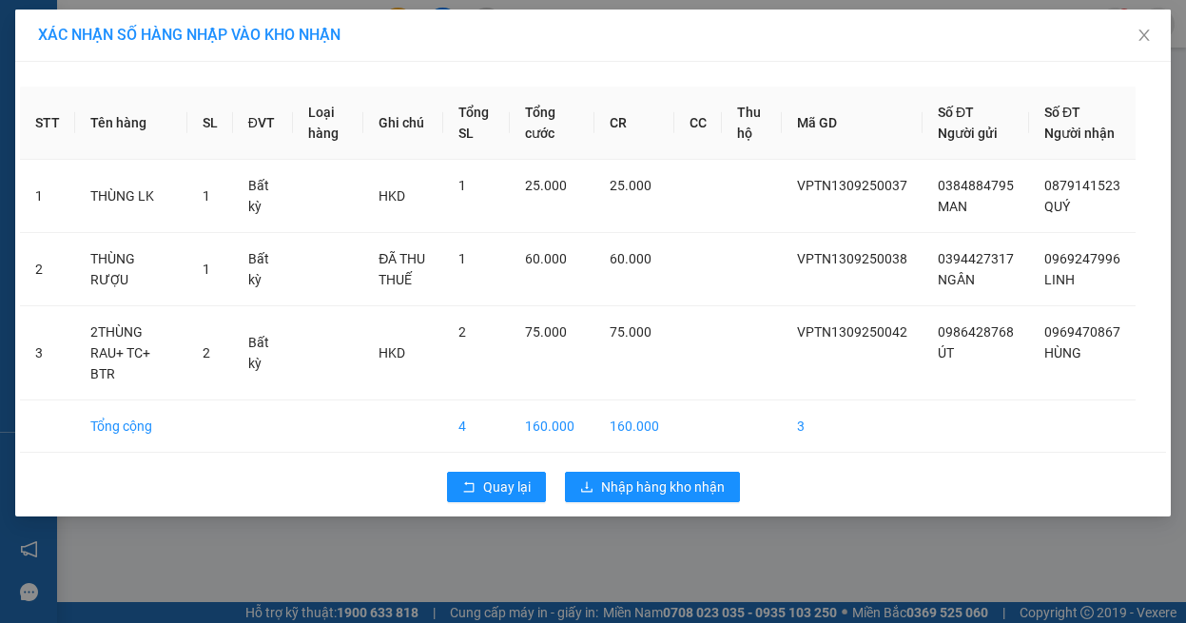
click at [504, 502] on div "Quay lại Nhập hàng kho nhận" at bounding box center [593, 486] width 1146 height 49
click at [499, 482] on span "Quay lại" at bounding box center [507, 486] width 48 height 21
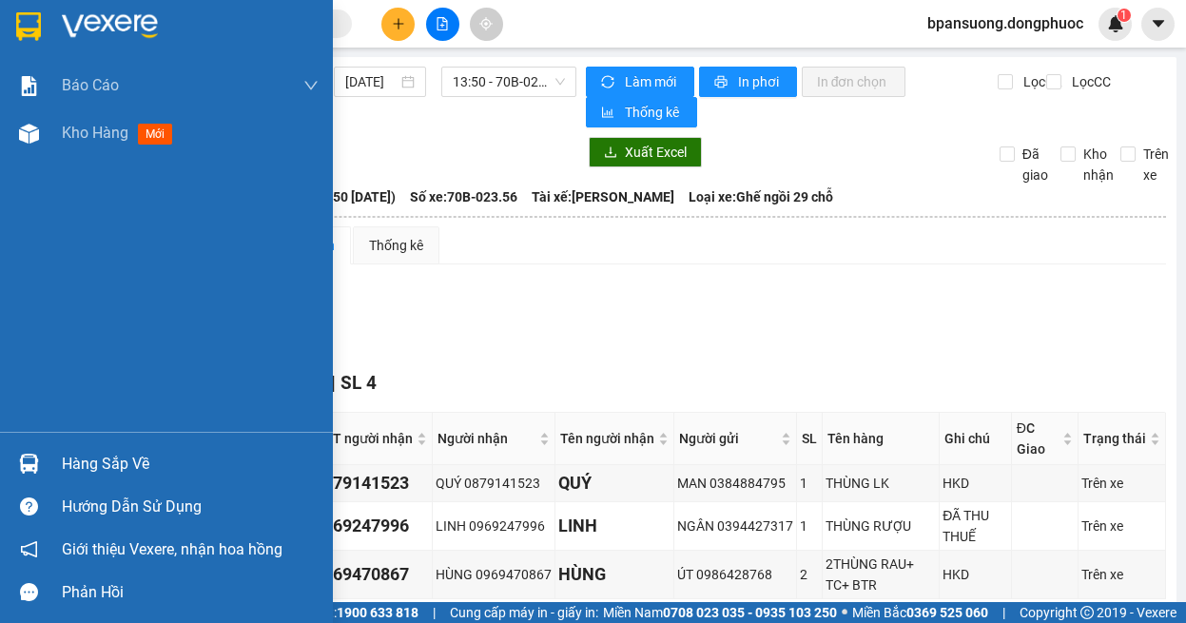
click at [3, 457] on div "Hàng sắp về" at bounding box center [166, 463] width 333 height 43
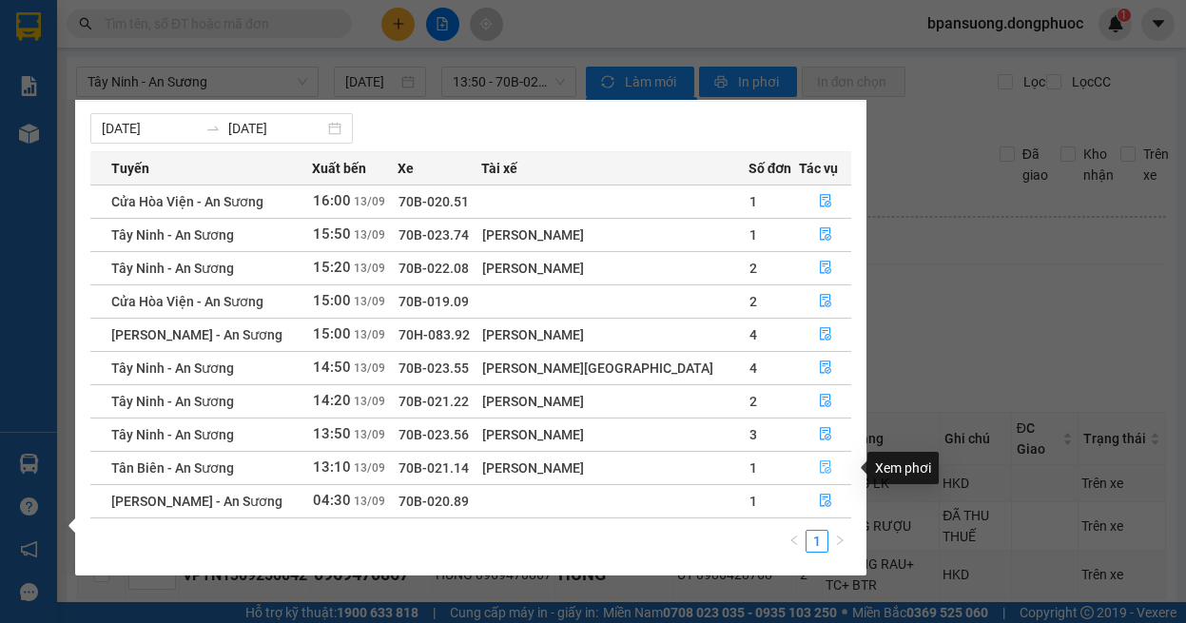
click at [806, 465] on button "button" at bounding box center [825, 468] width 50 height 30
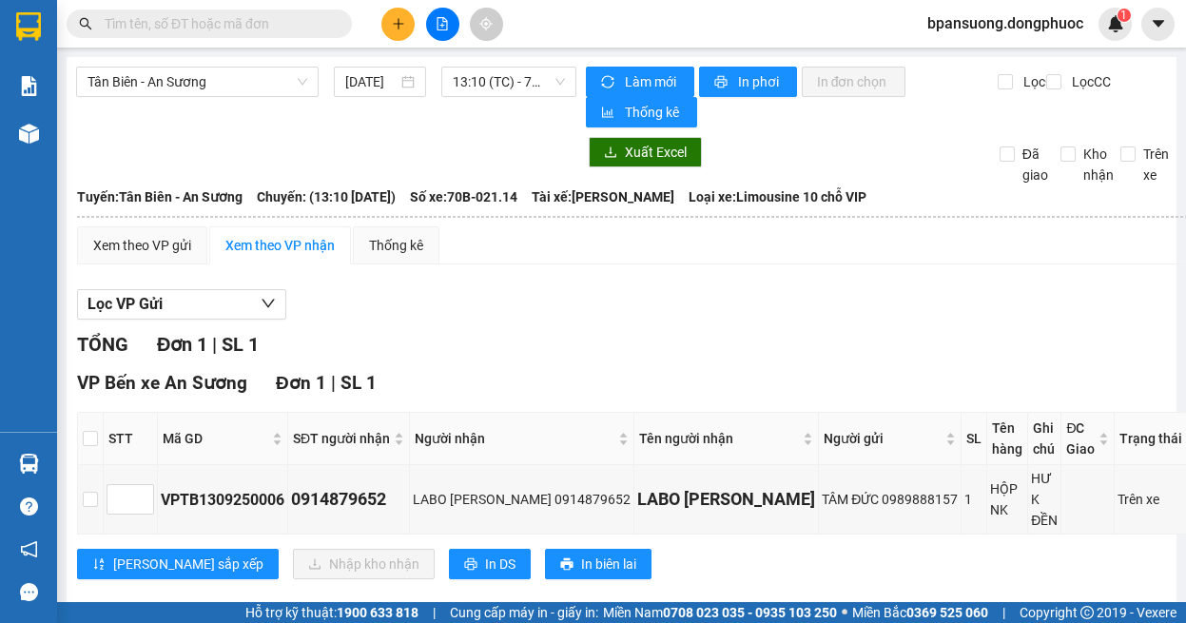
scroll to position [10, 0]
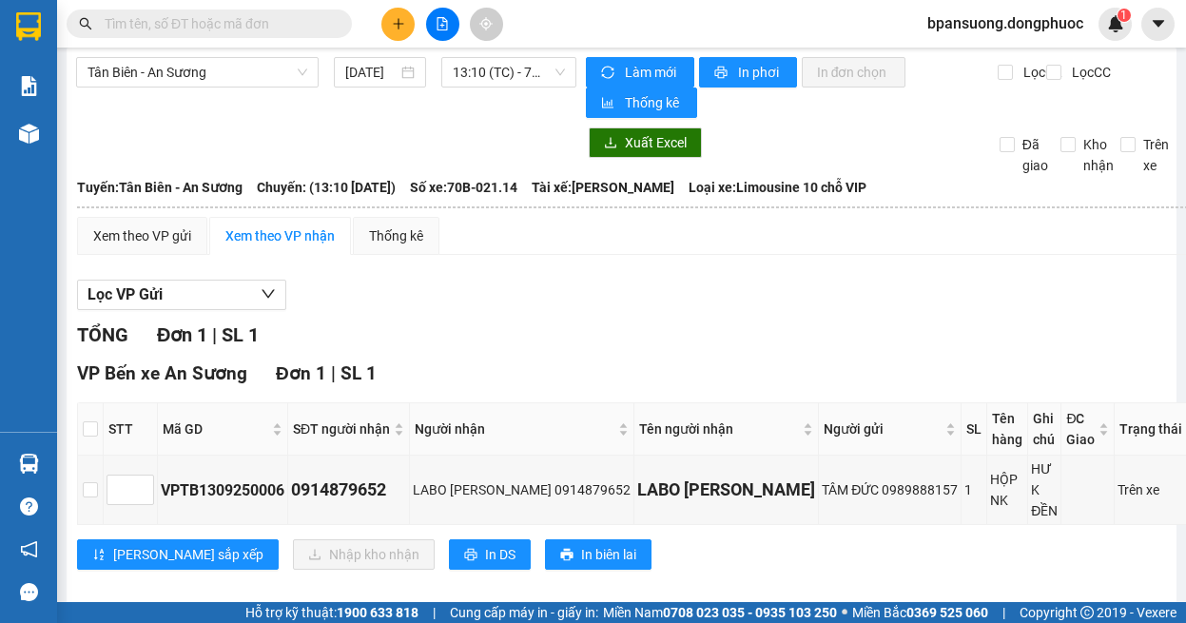
click at [94, 413] on th at bounding box center [91, 429] width 26 height 52
click at [98, 428] on input "checkbox" at bounding box center [90, 428] width 15 height 15
checkbox input "true"
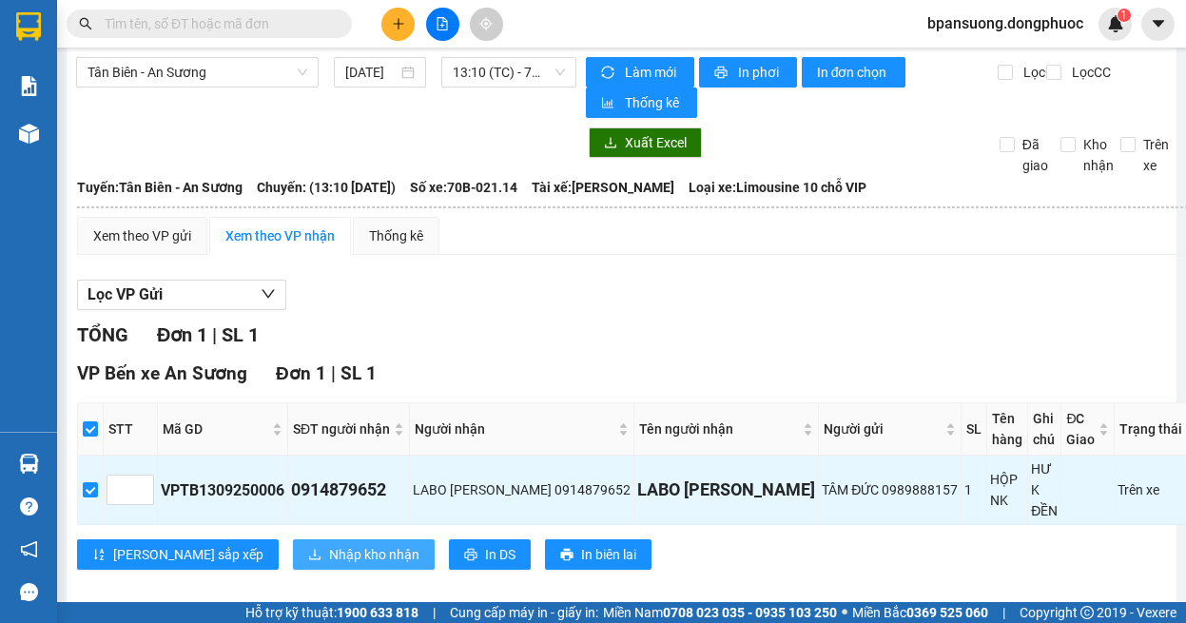
click at [329, 544] on span "Nhập kho nhận" at bounding box center [374, 554] width 90 height 21
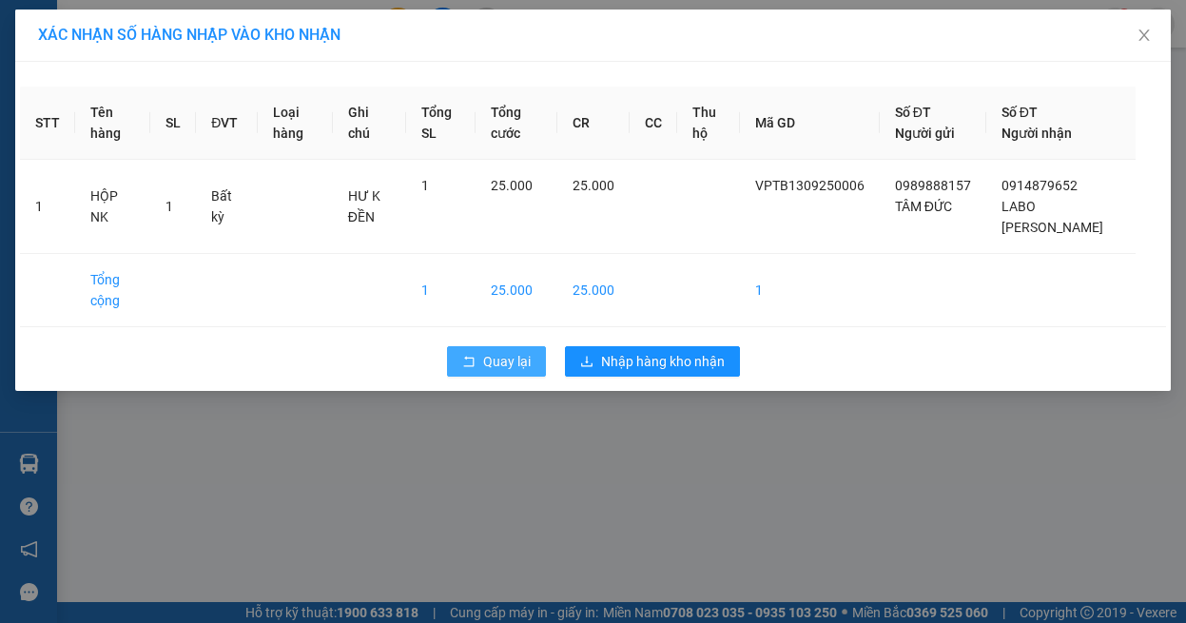
click at [491, 367] on span "Quay lại" at bounding box center [507, 361] width 48 height 21
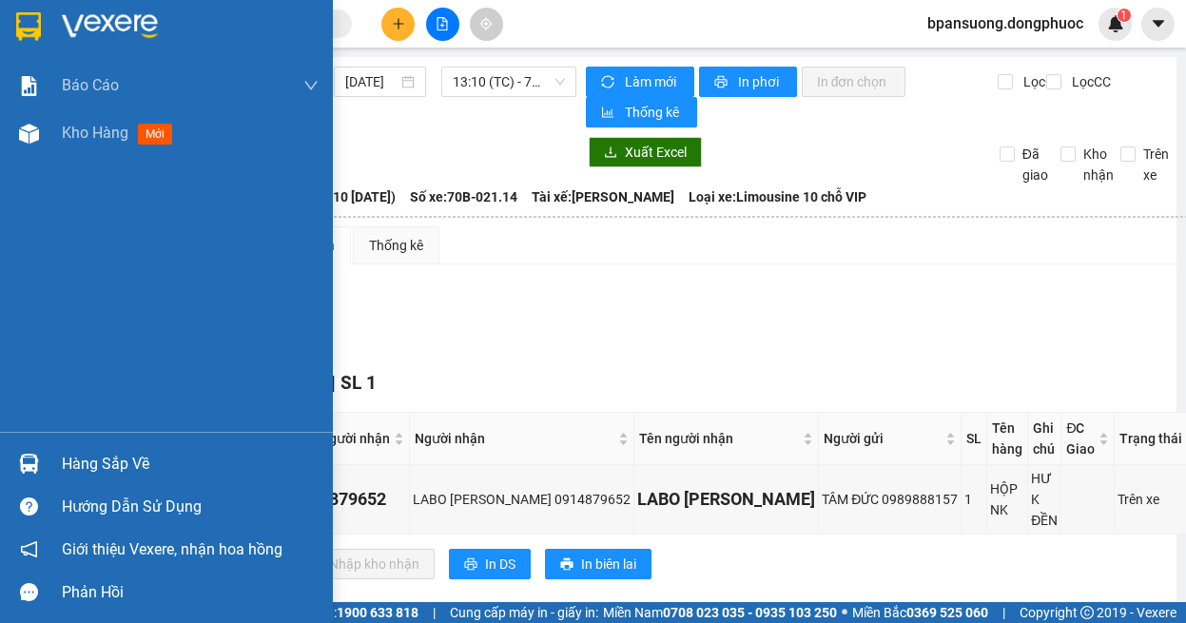
click at [19, 465] on img at bounding box center [29, 464] width 20 height 20
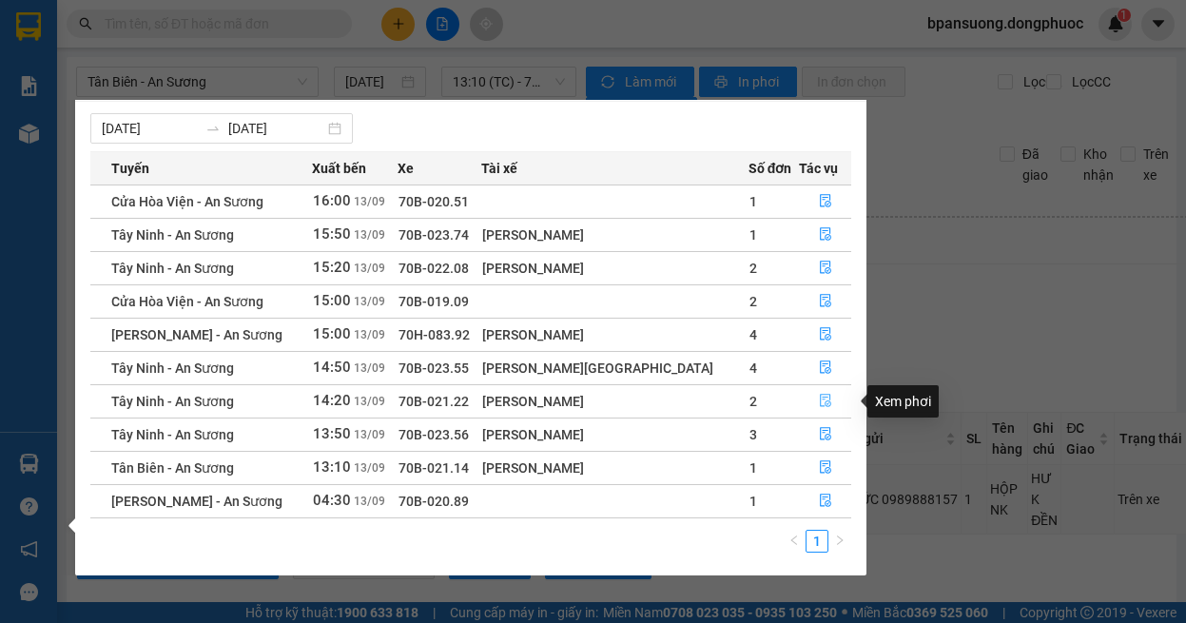
click at [820, 397] on icon "file-done" at bounding box center [825, 400] width 13 height 13
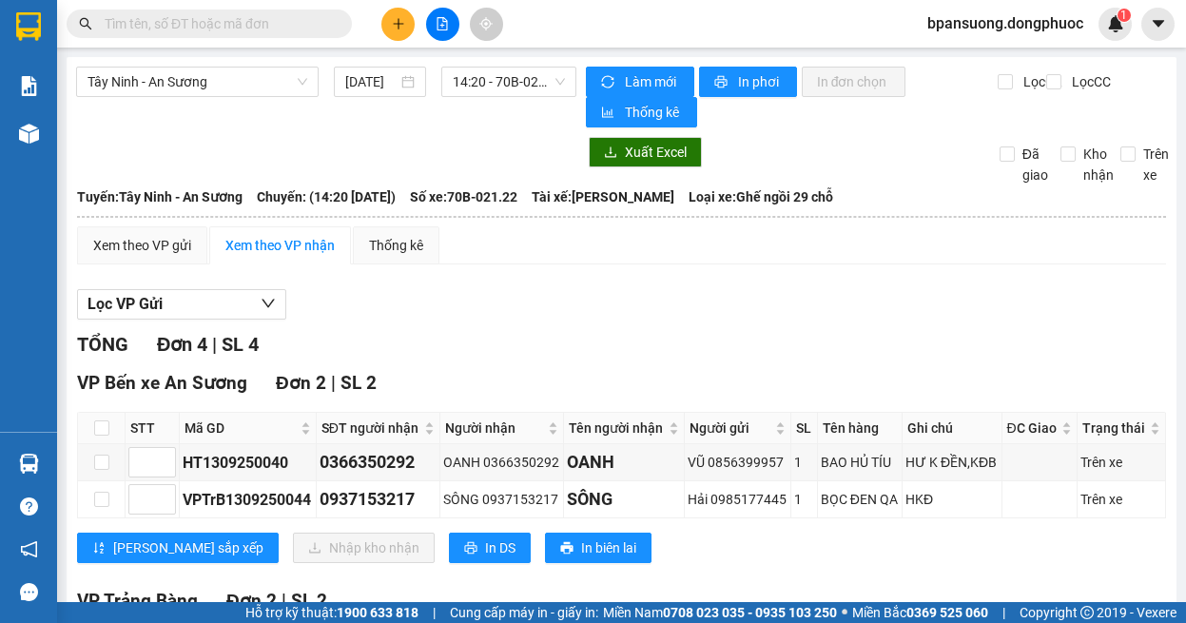
scroll to position [276, 0]
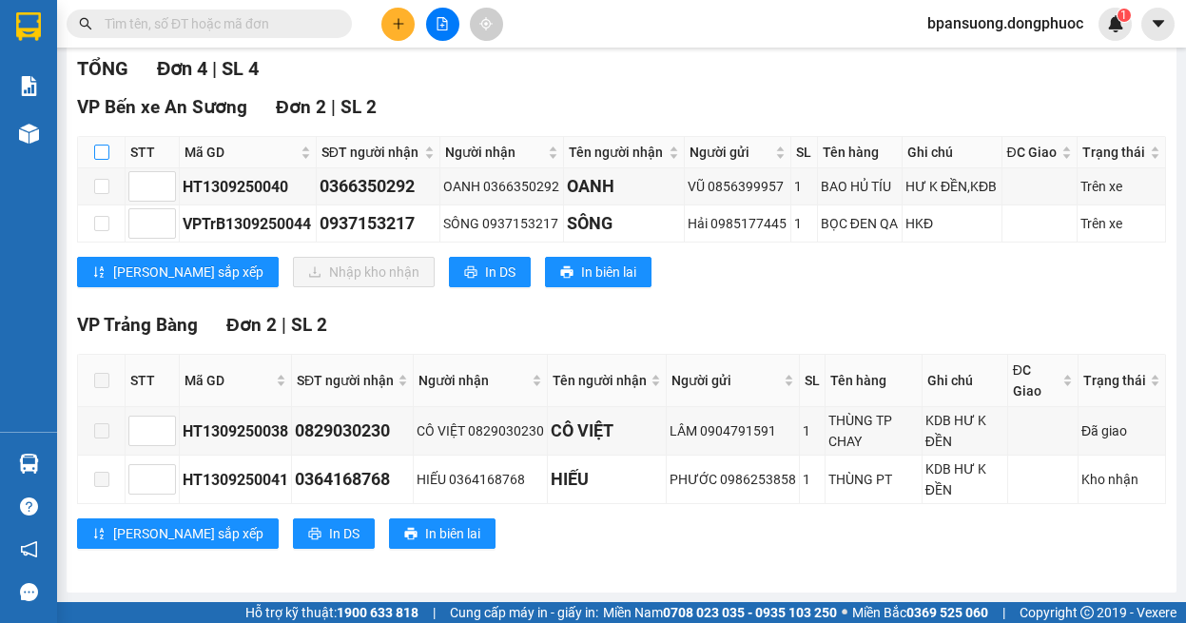
click at [103, 155] on input "checkbox" at bounding box center [101, 152] width 15 height 15
checkbox input "true"
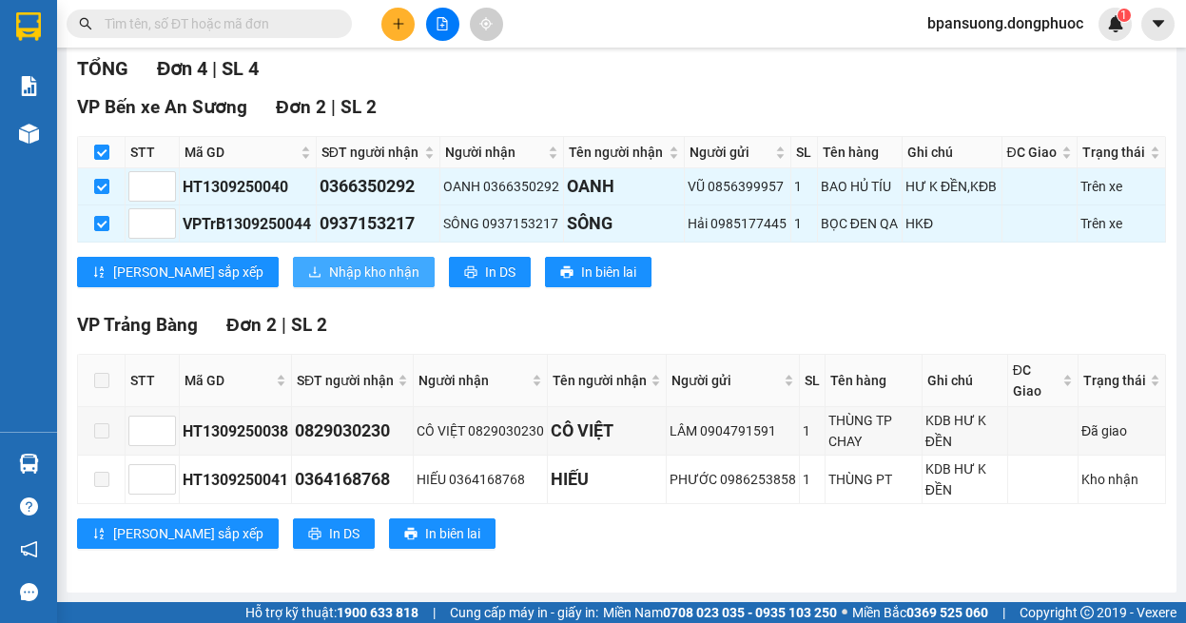
click at [293, 268] on button "Nhập kho nhận" at bounding box center [364, 272] width 142 height 30
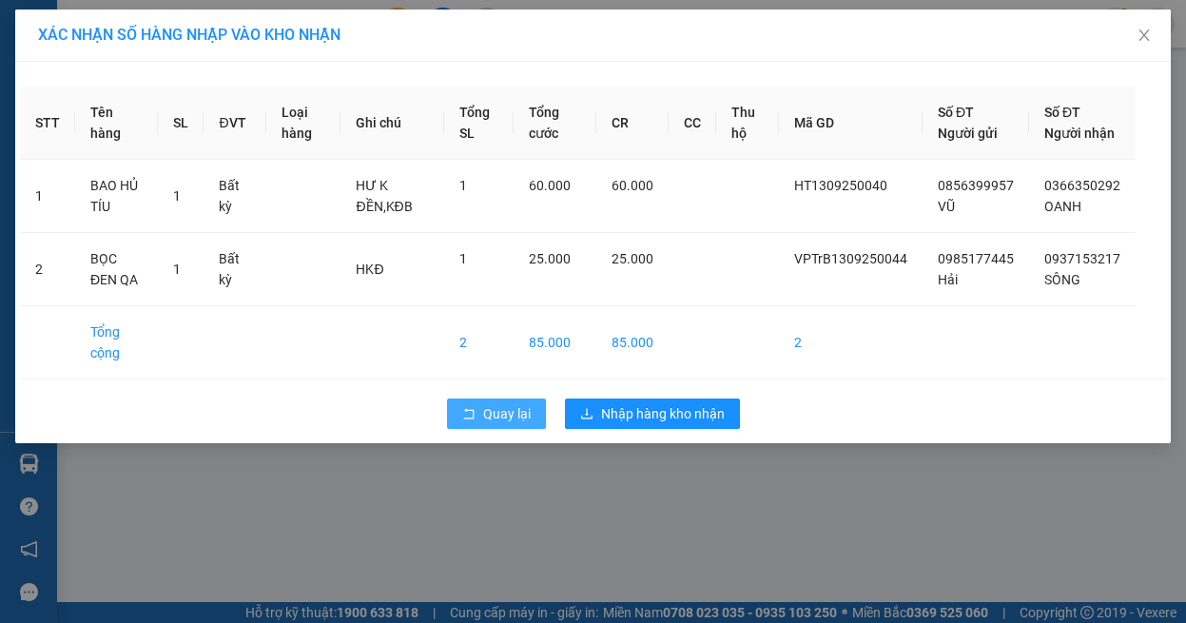
click at [510, 424] on span "Quay lại" at bounding box center [507, 413] width 48 height 21
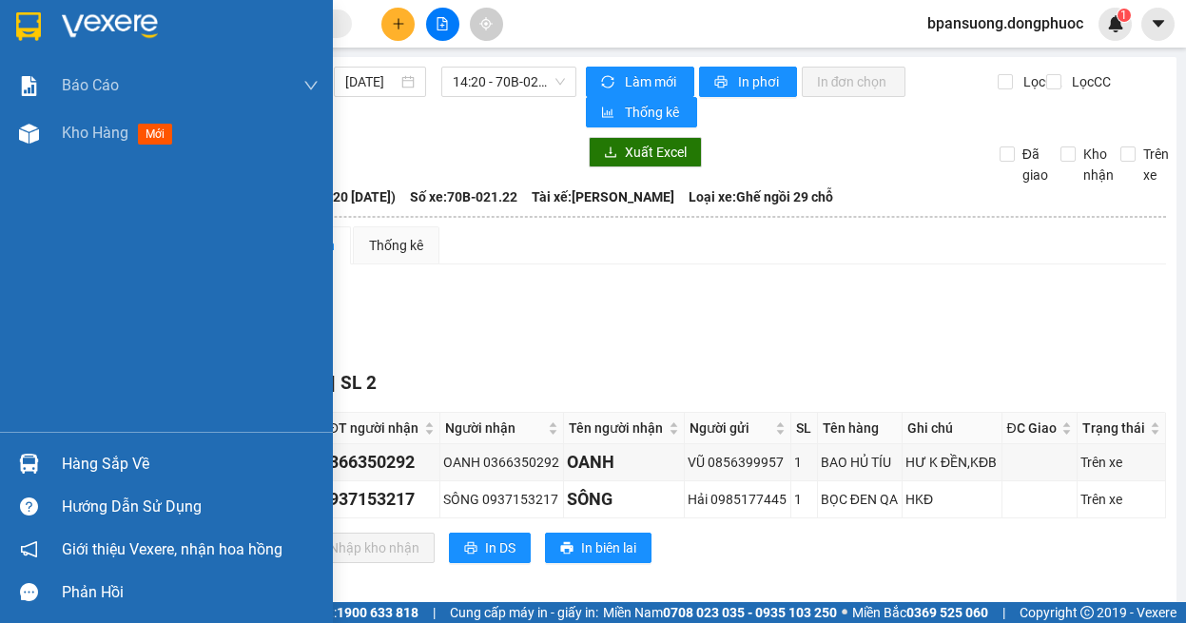
click at [12, 468] on div at bounding box center [28, 463] width 33 height 33
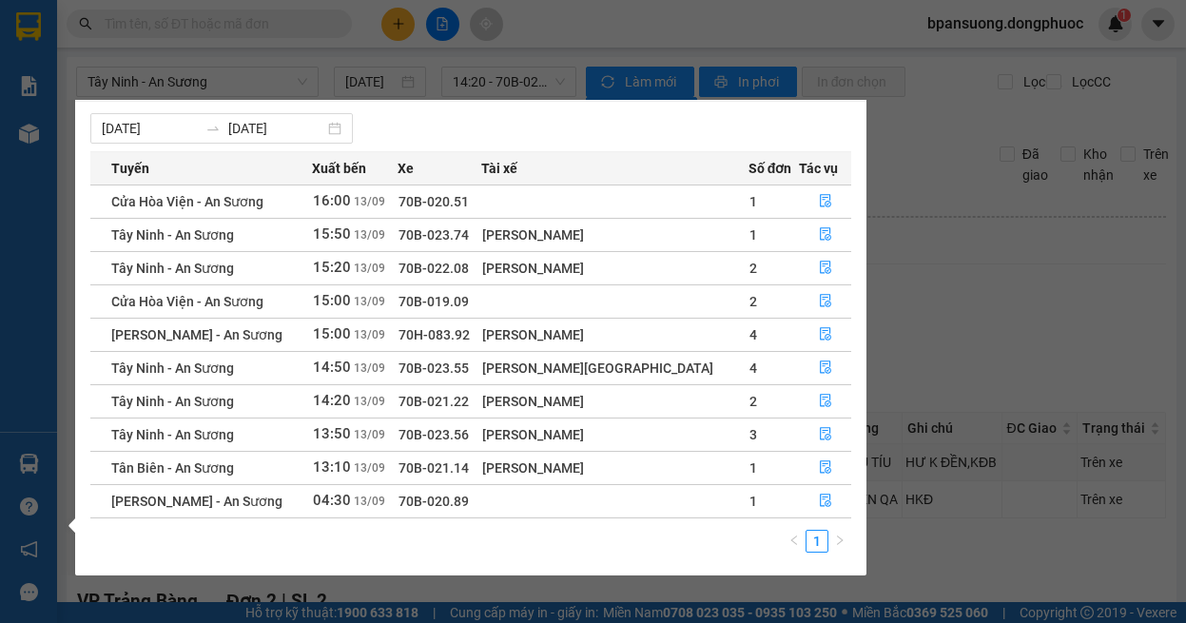
click at [405, 545] on div "1" at bounding box center [470, 547] width 761 height 34
click at [808, 461] on button "button" at bounding box center [825, 468] width 50 height 30
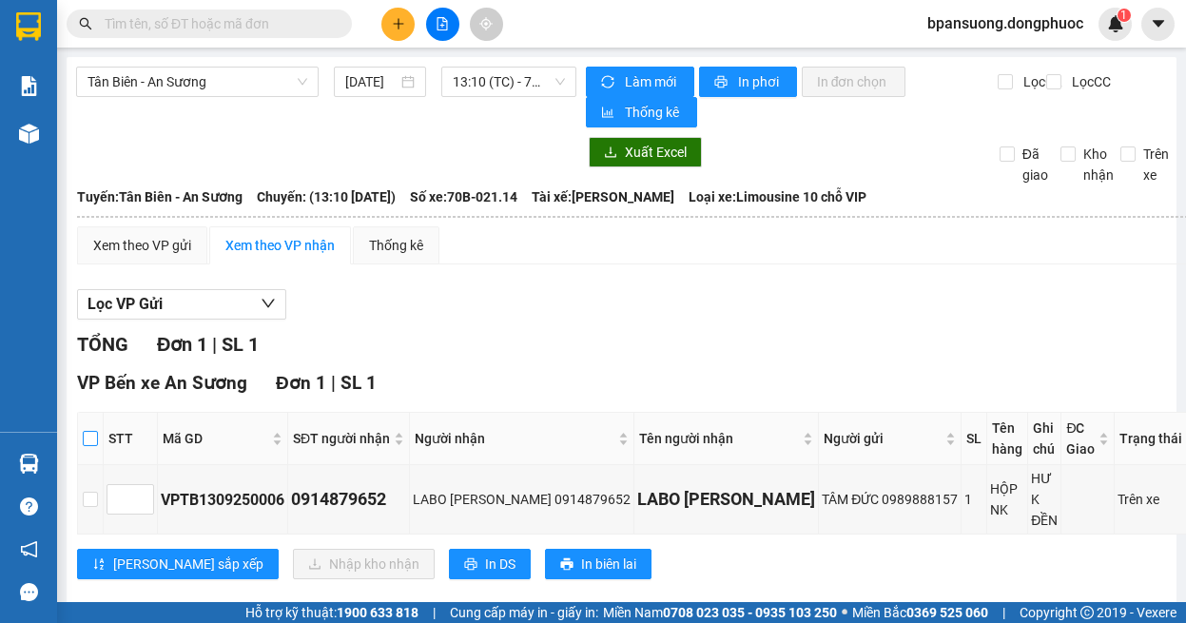
click at [98, 438] on input "checkbox" at bounding box center [90, 438] width 15 height 15
checkbox input "true"
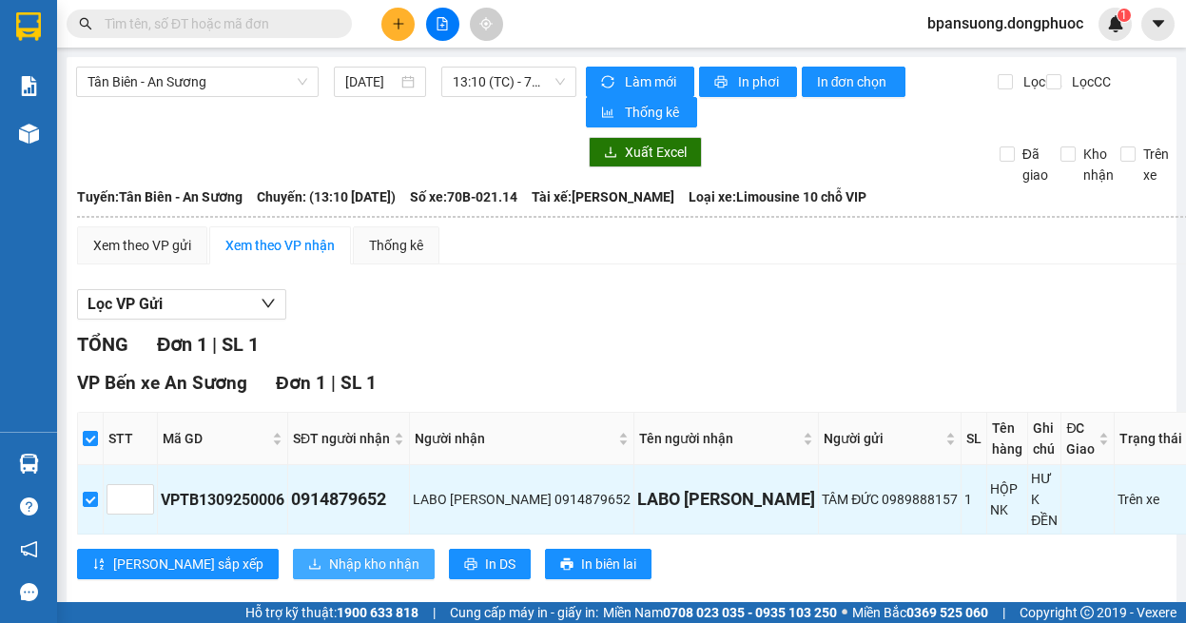
click at [329, 553] on span "Nhập kho nhận" at bounding box center [374, 563] width 90 height 21
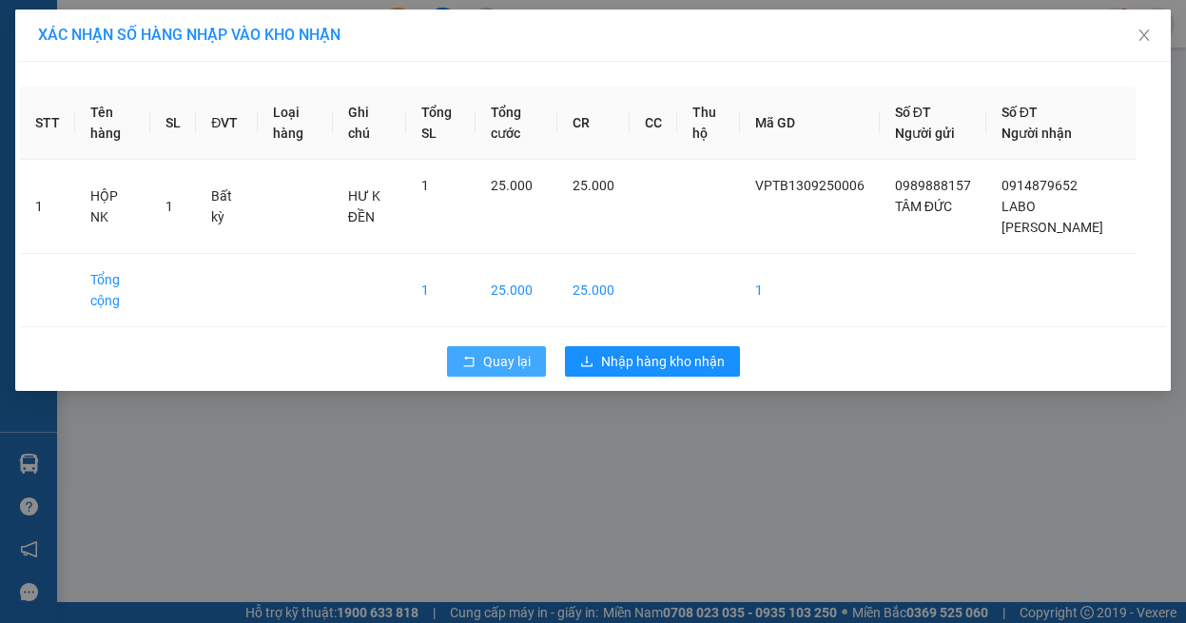
click at [469, 357] on icon "rollback" at bounding box center [468, 361] width 13 height 13
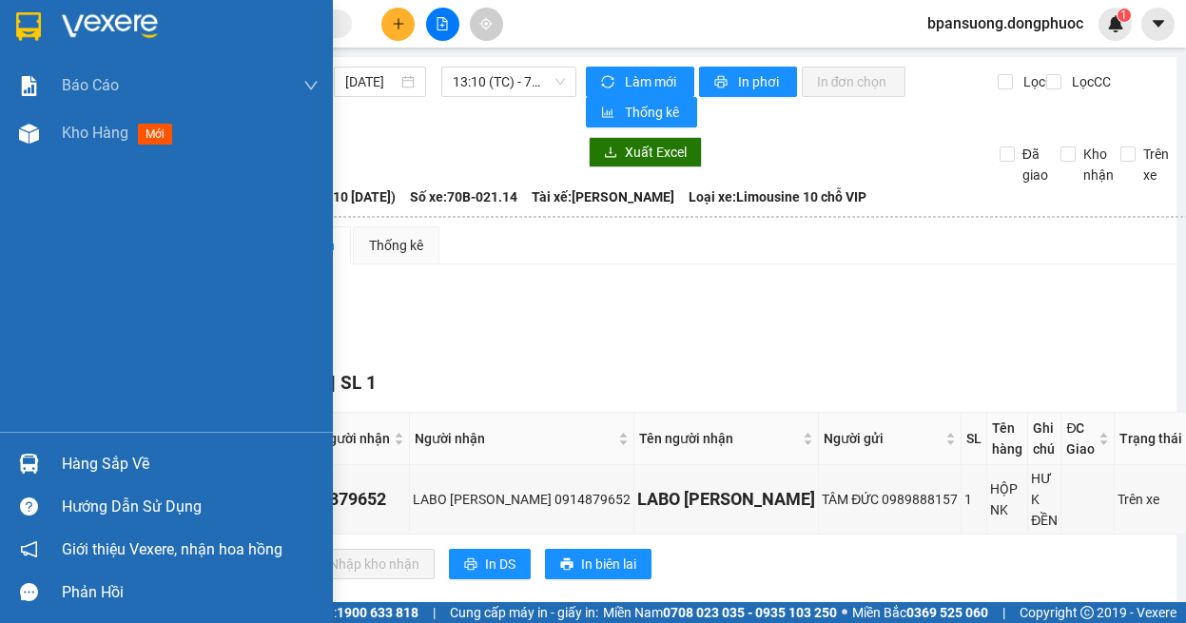
click at [23, 454] on div at bounding box center [28, 463] width 33 height 33
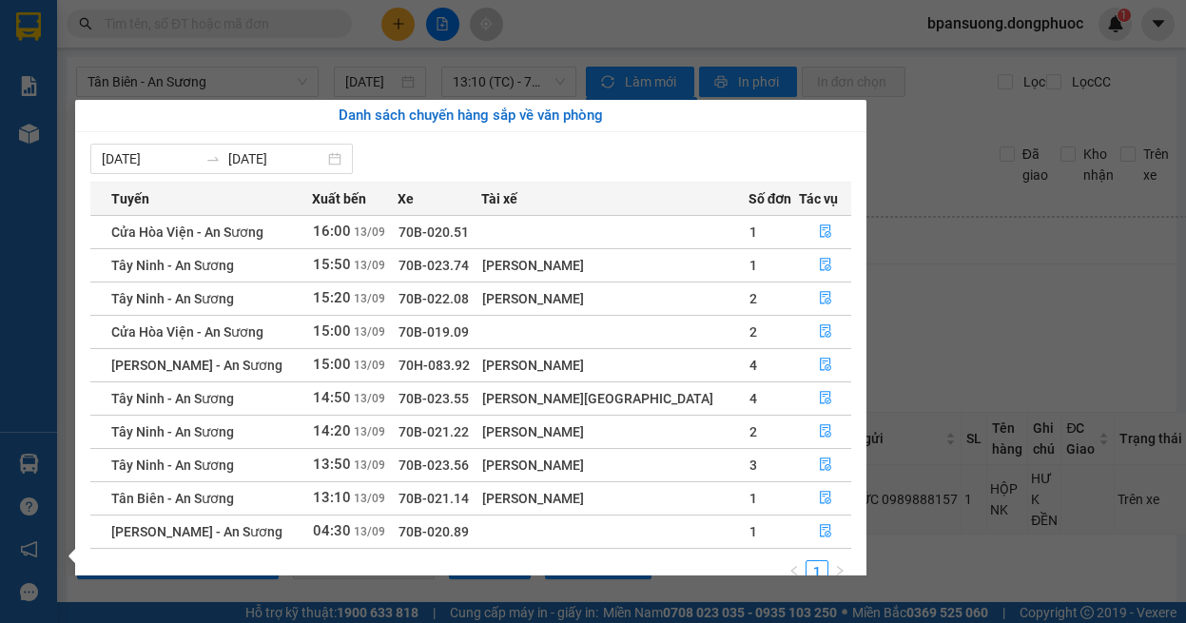
scroll to position [30, 0]
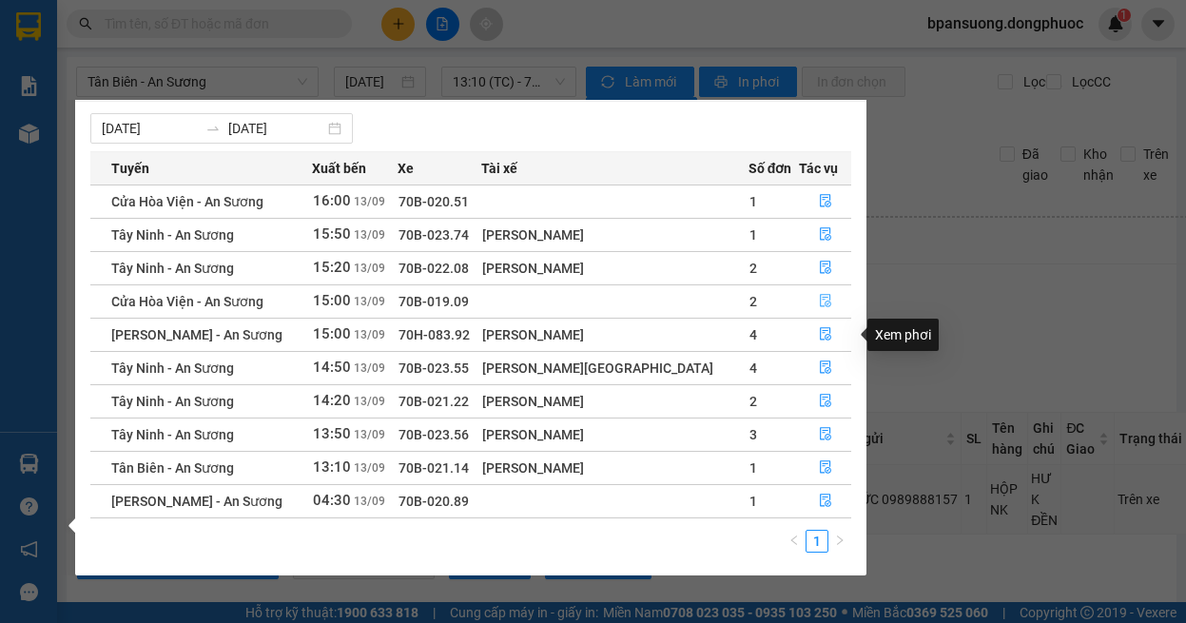
click at [820, 301] on icon "file-done" at bounding box center [825, 300] width 13 height 13
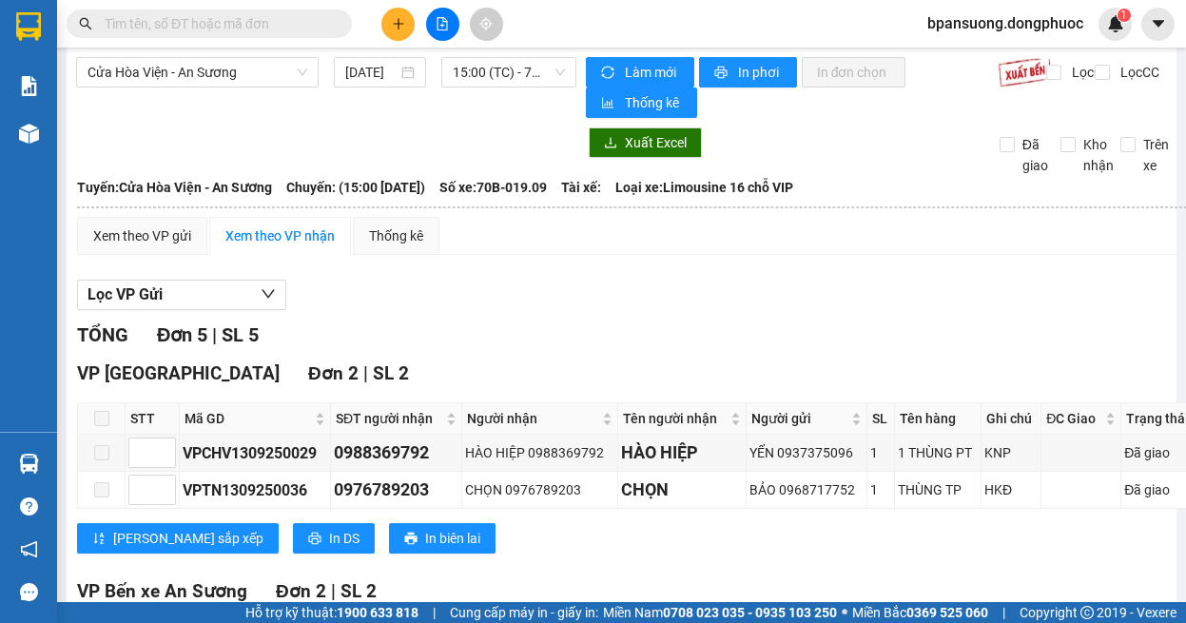
scroll to position [513, 0]
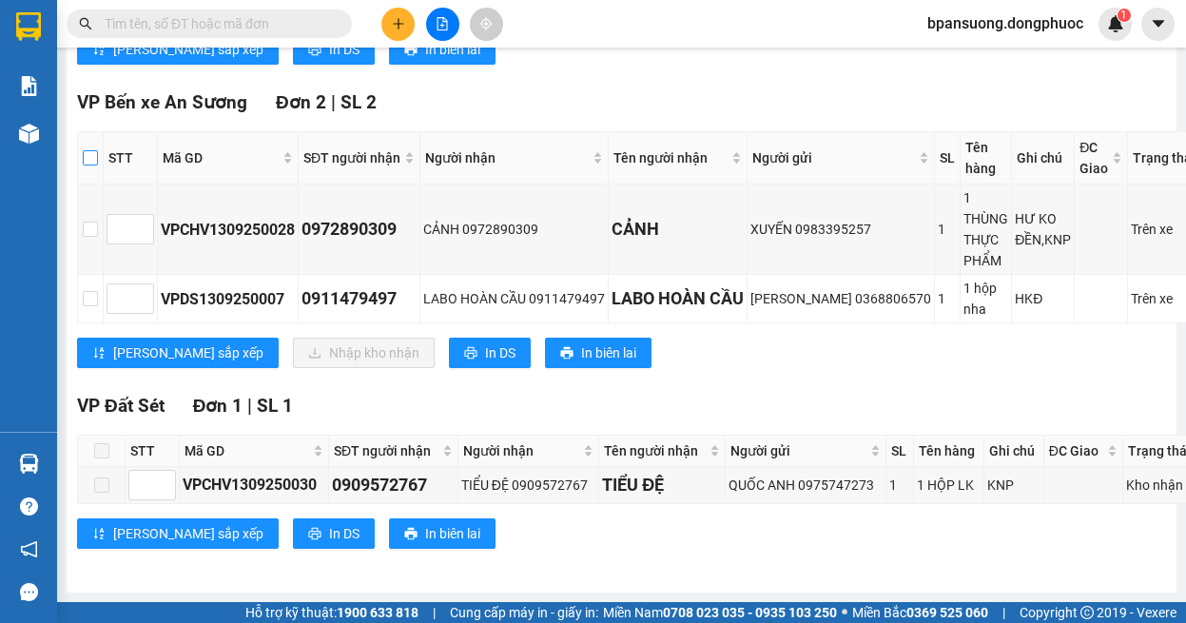
click at [86, 150] on input "checkbox" at bounding box center [90, 157] width 15 height 15
checkbox input "true"
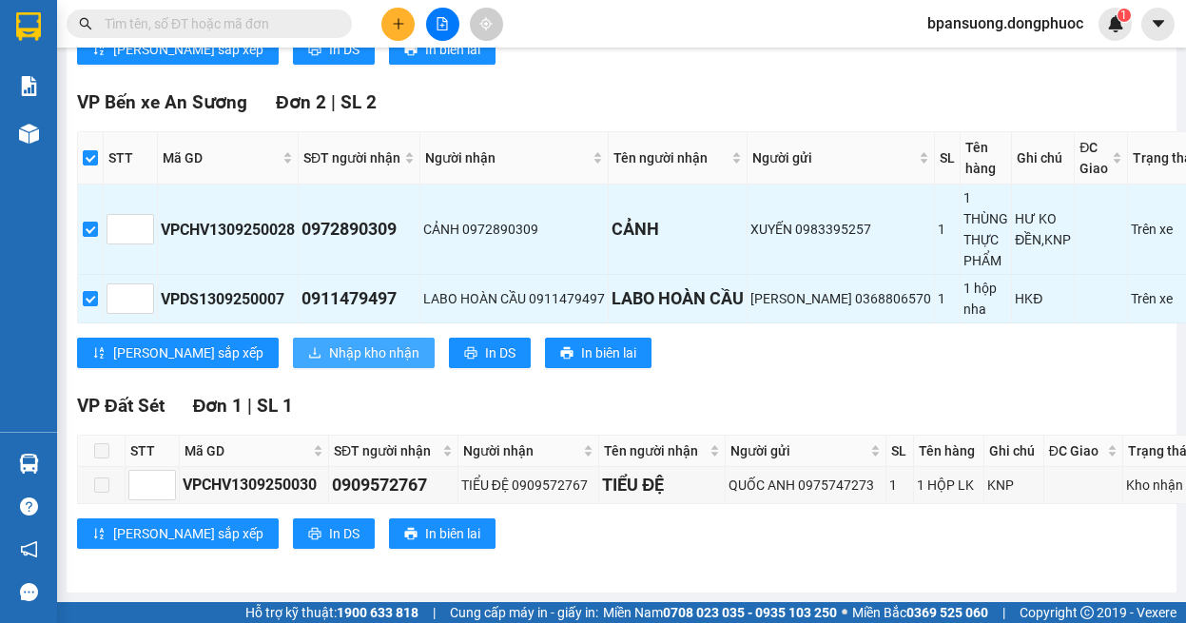
click at [329, 342] on span "Nhập kho nhận" at bounding box center [374, 352] width 90 height 21
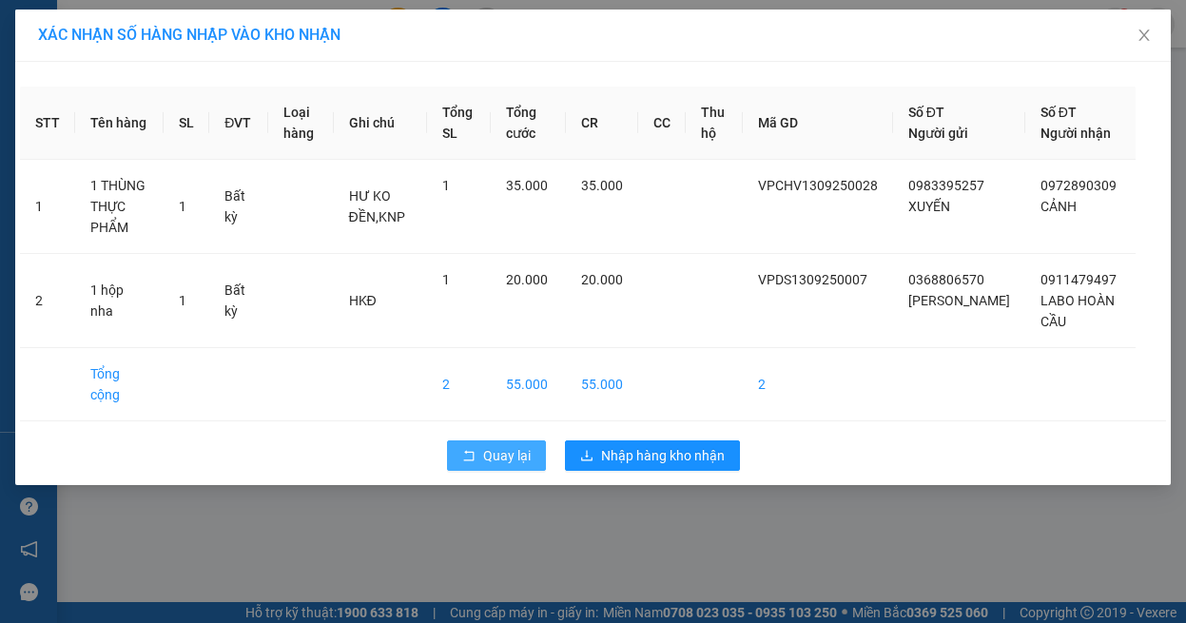
click at [485, 445] on span "Quay lại" at bounding box center [507, 455] width 48 height 21
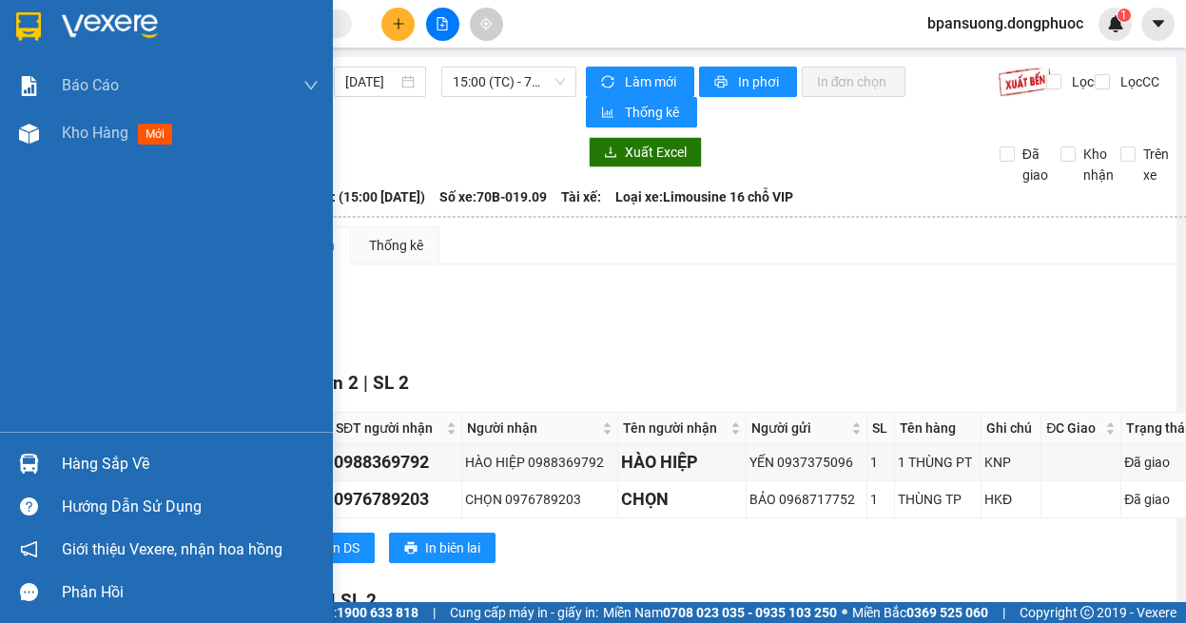
click at [29, 457] on img at bounding box center [29, 464] width 20 height 20
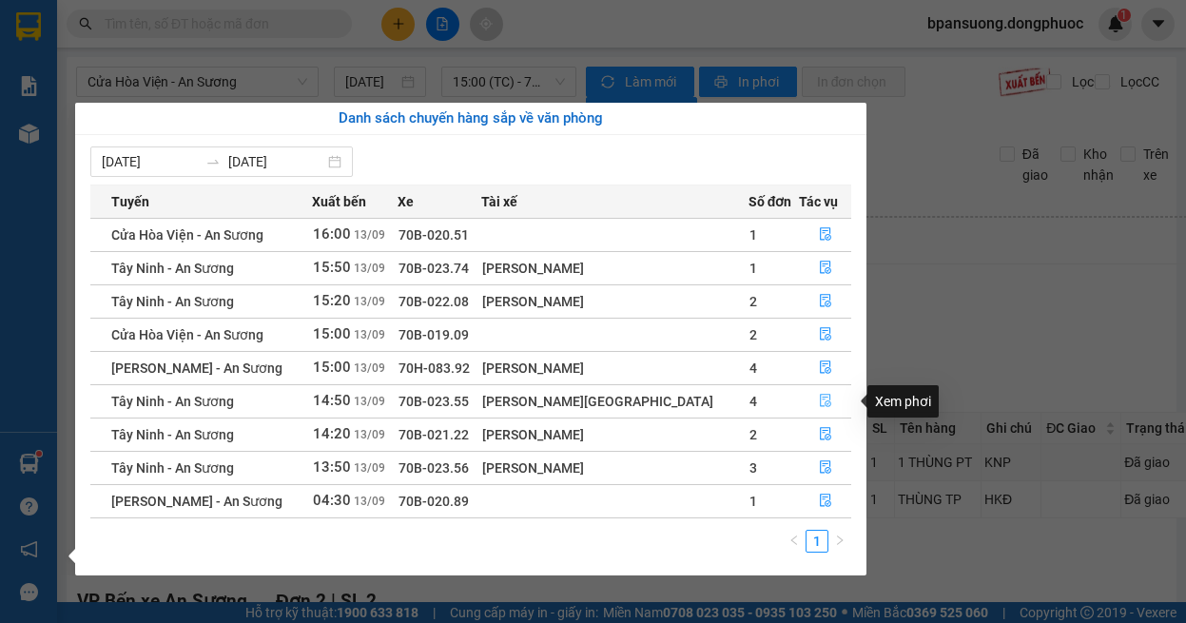
click at [800, 400] on button "button" at bounding box center [825, 401] width 50 height 30
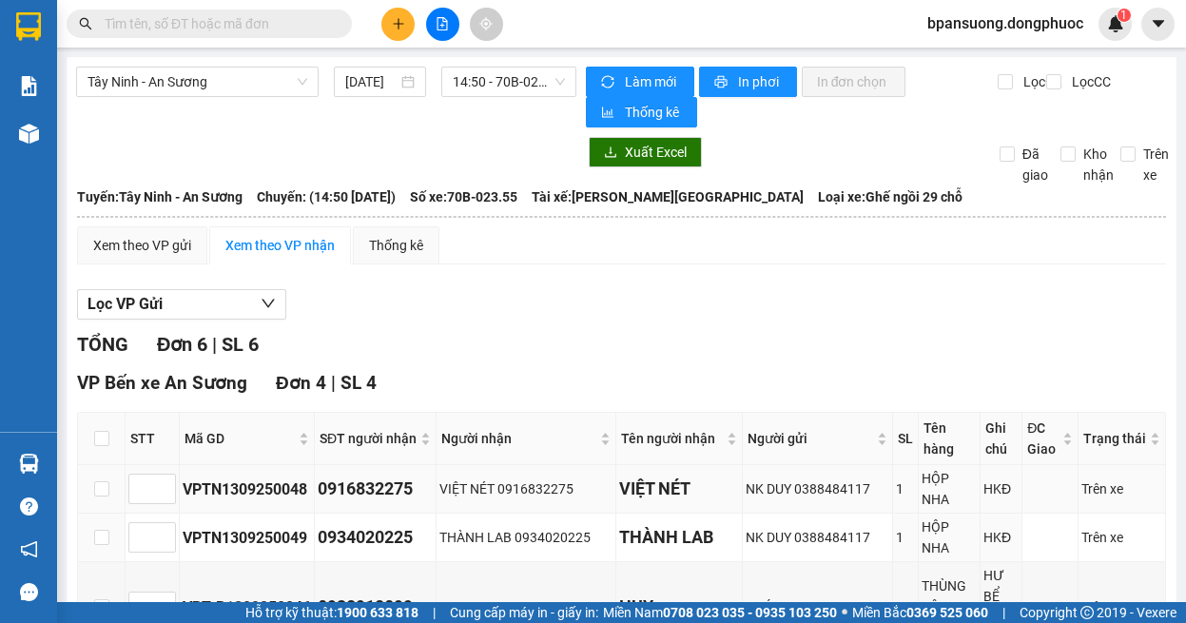
scroll to position [190, 0]
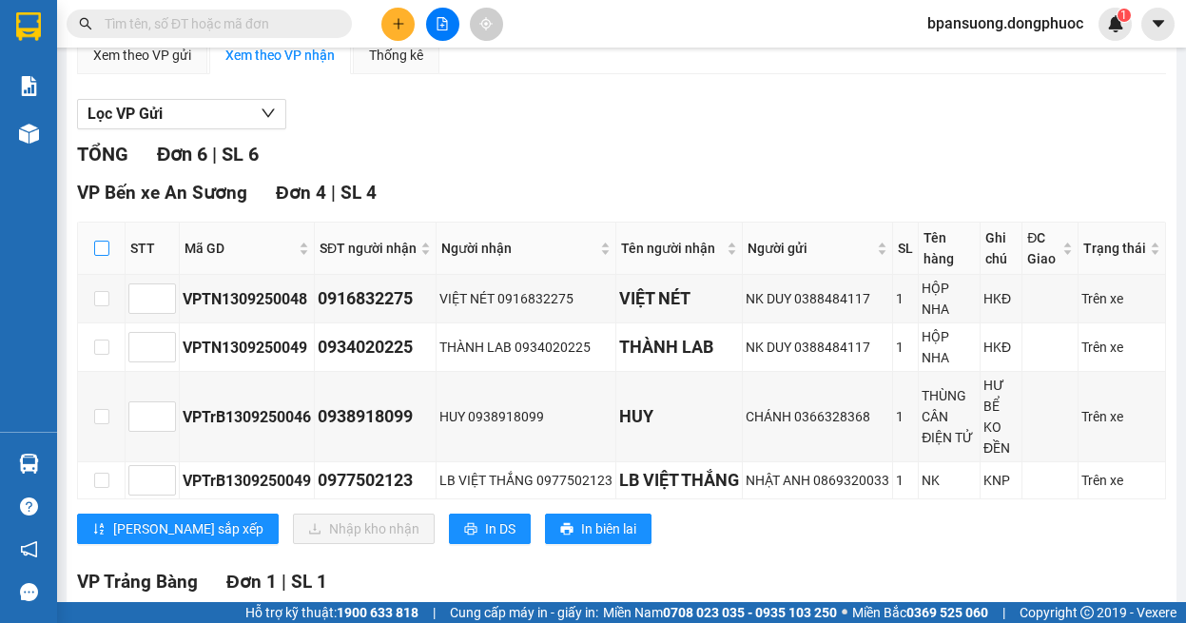
click at [103, 249] on input "checkbox" at bounding box center [101, 248] width 15 height 15
checkbox input "true"
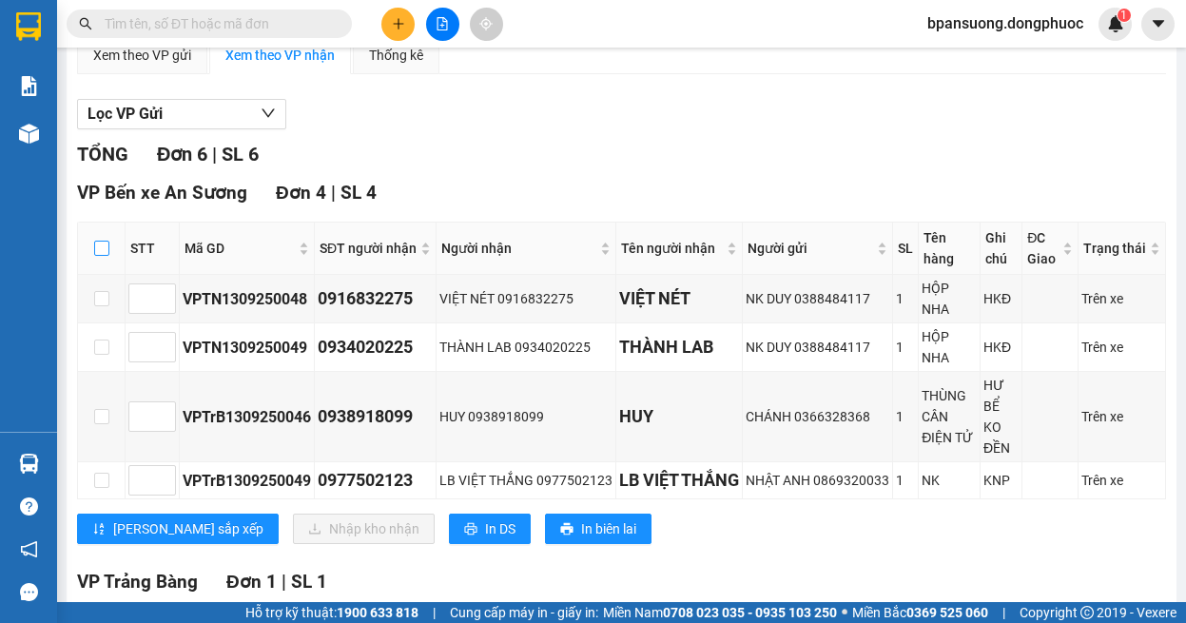
checkbox input "true"
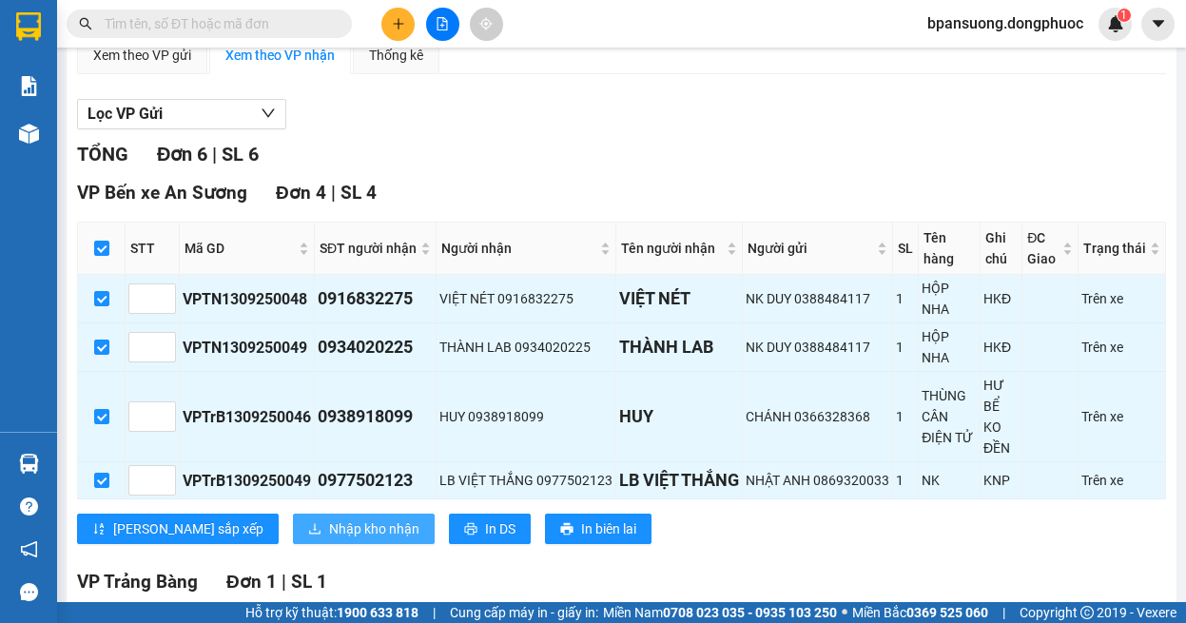
click at [329, 523] on span "Nhập kho nhận" at bounding box center [374, 528] width 90 height 21
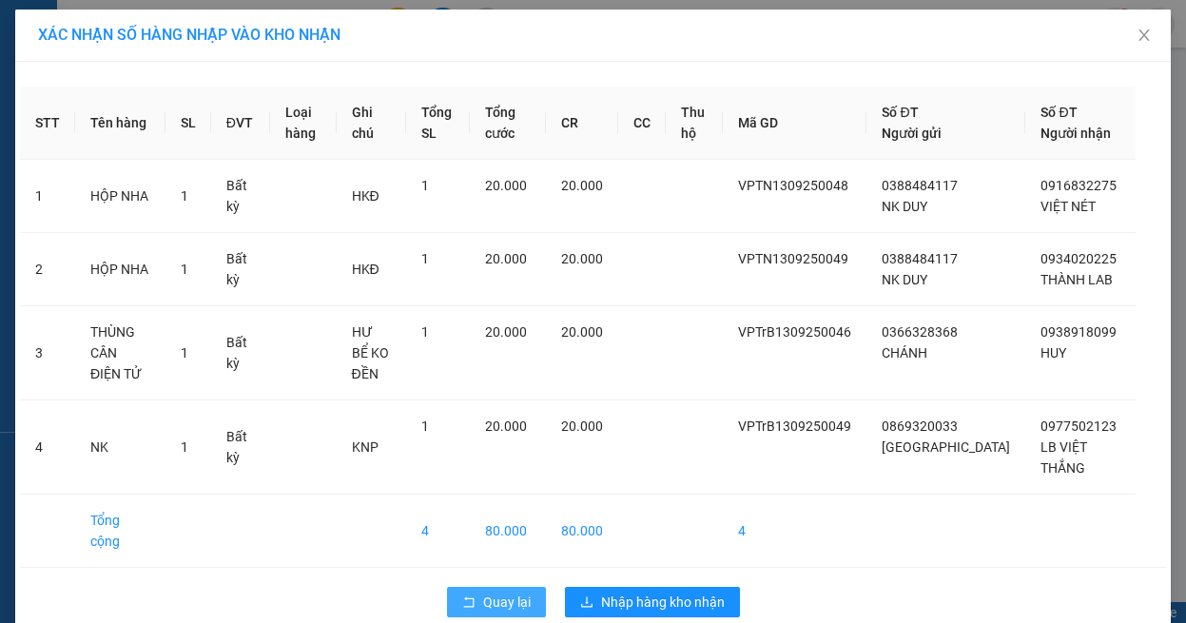
click at [499, 587] on button "Quay lại" at bounding box center [496, 602] width 99 height 30
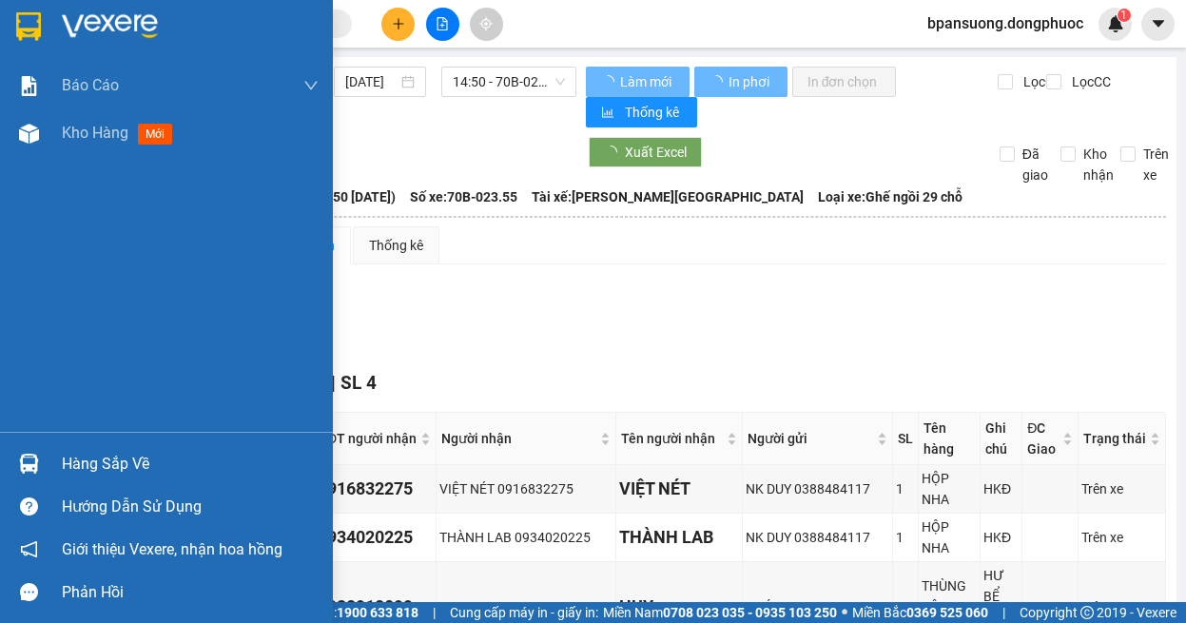
click at [42, 456] on div at bounding box center [28, 463] width 33 height 33
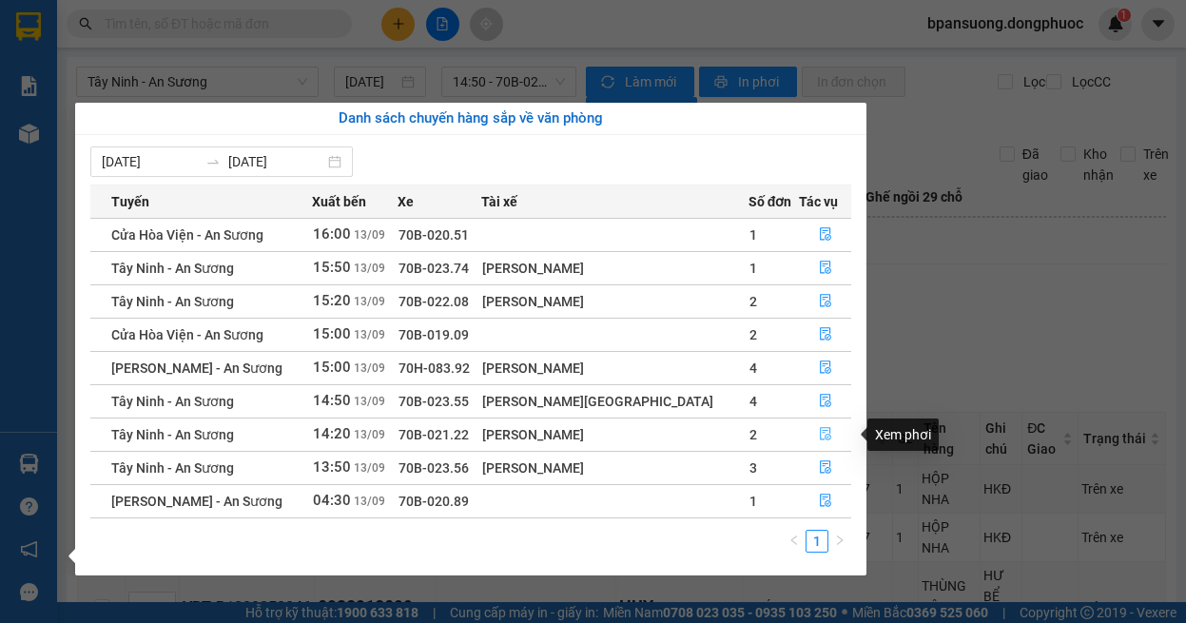
click at [806, 430] on button "button" at bounding box center [825, 434] width 50 height 30
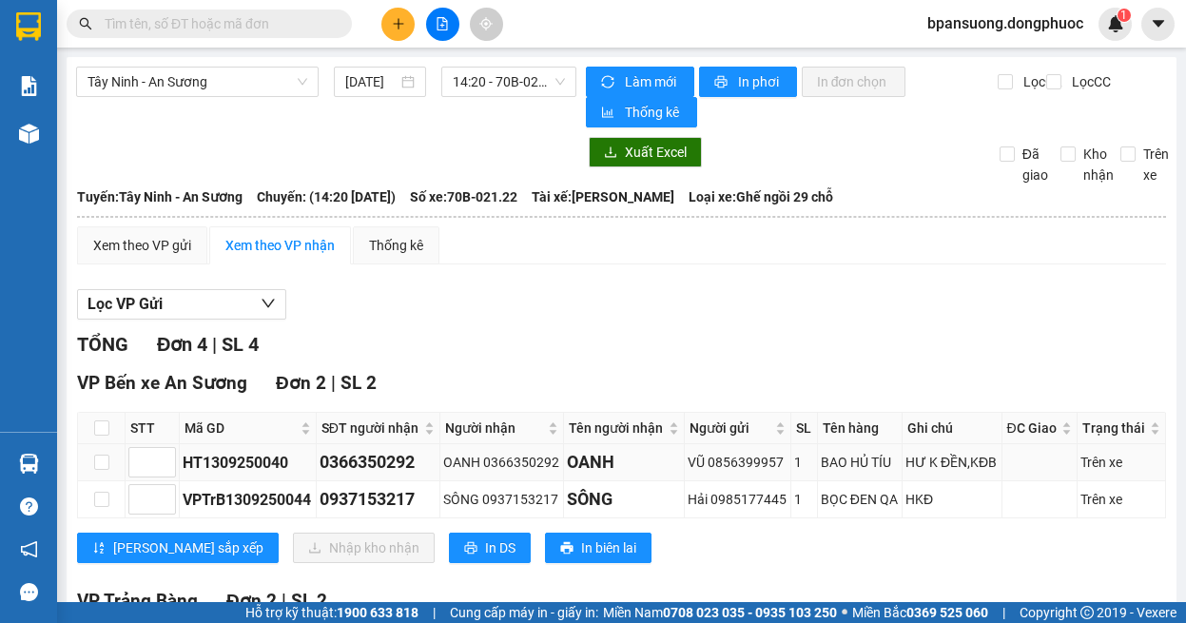
scroll to position [190, 0]
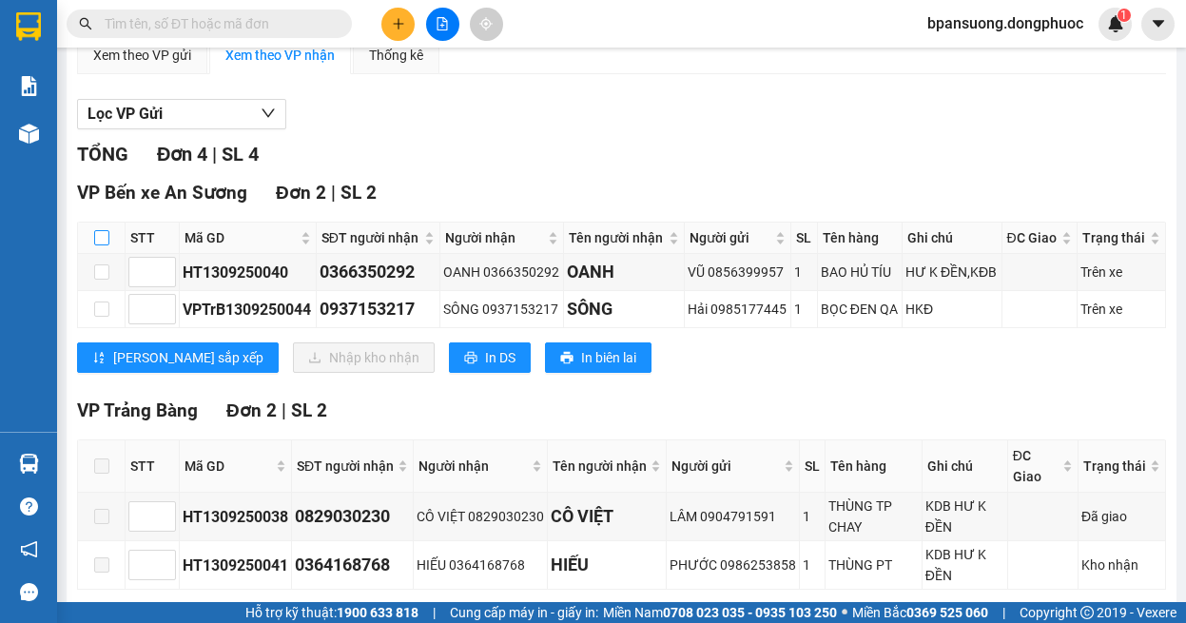
click at [106, 241] on input "checkbox" at bounding box center [101, 237] width 15 height 15
checkbox input "true"
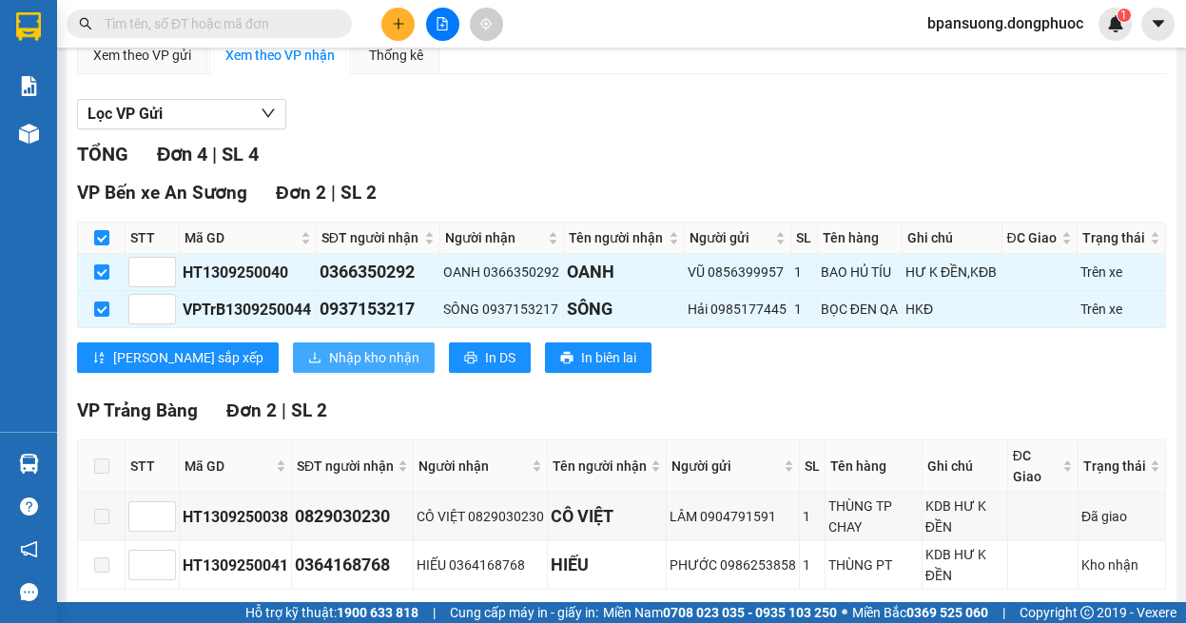
click at [329, 350] on span "Nhập kho nhận" at bounding box center [374, 357] width 90 height 21
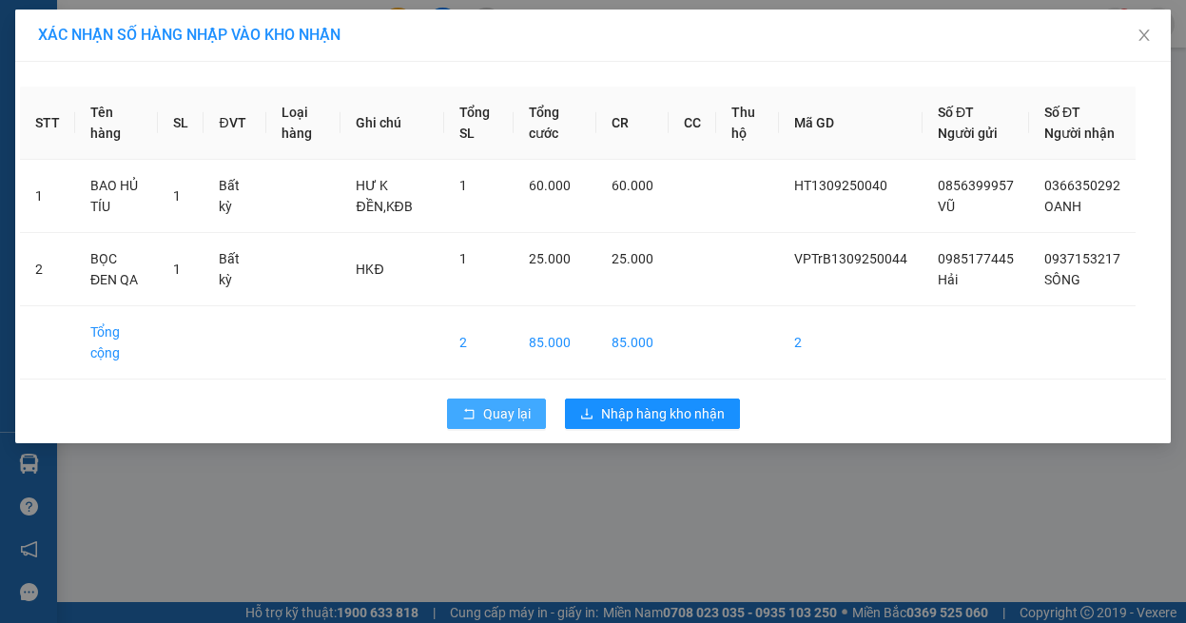
click at [477, 429] on button "Quay lại" at bounding box center [496, 413] width 99 height 30
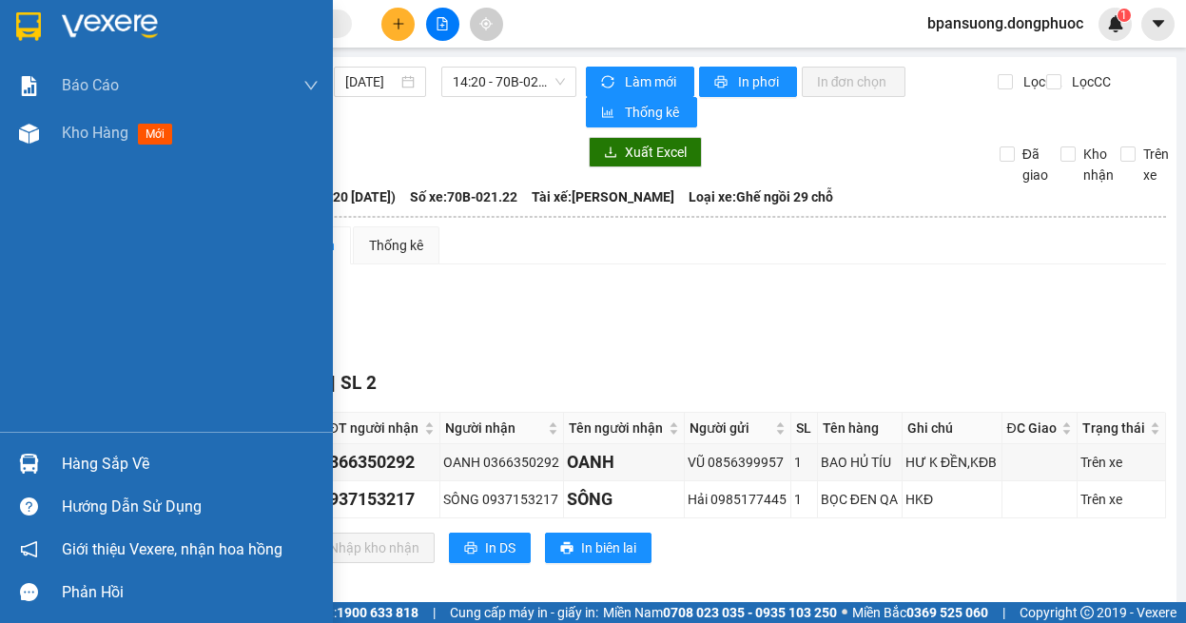
click at [0, 454] on div "Hàng sắp về" at bounding box center [166, 463] width 333 height 43
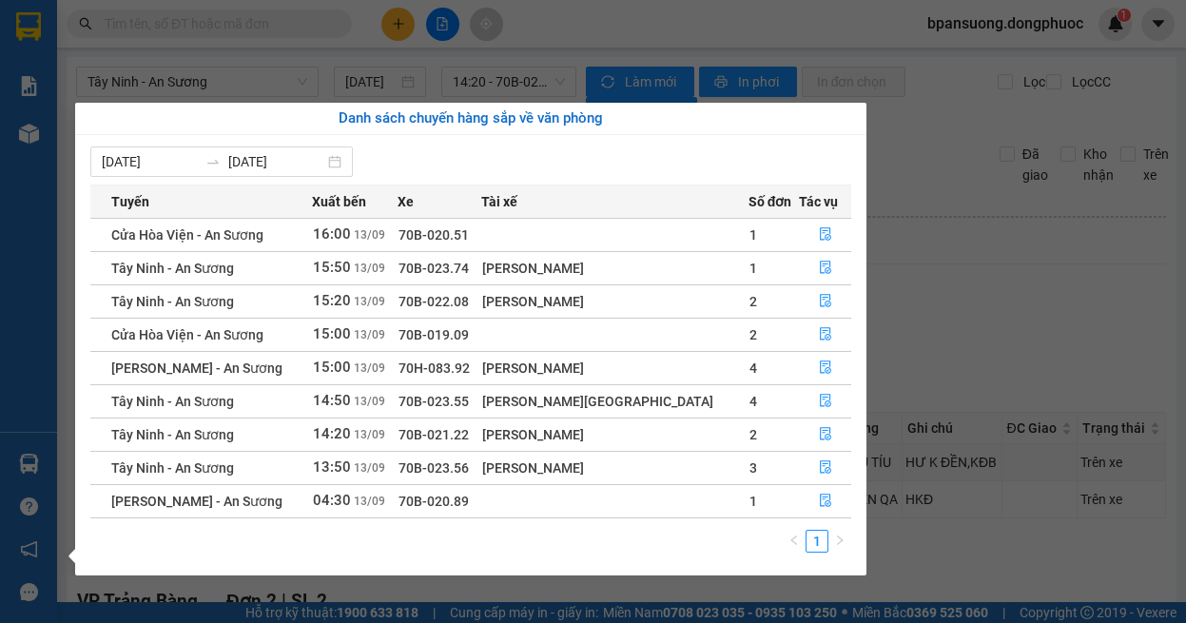
click at [1031, 295] on section "Kết quả tìm kiếm ( 0 ) Bộ lọc Ngày tạo đơn gần nhất No Data bpansuong.dongphuoc…" at bounding box center [593, 311] width 1186 height 623
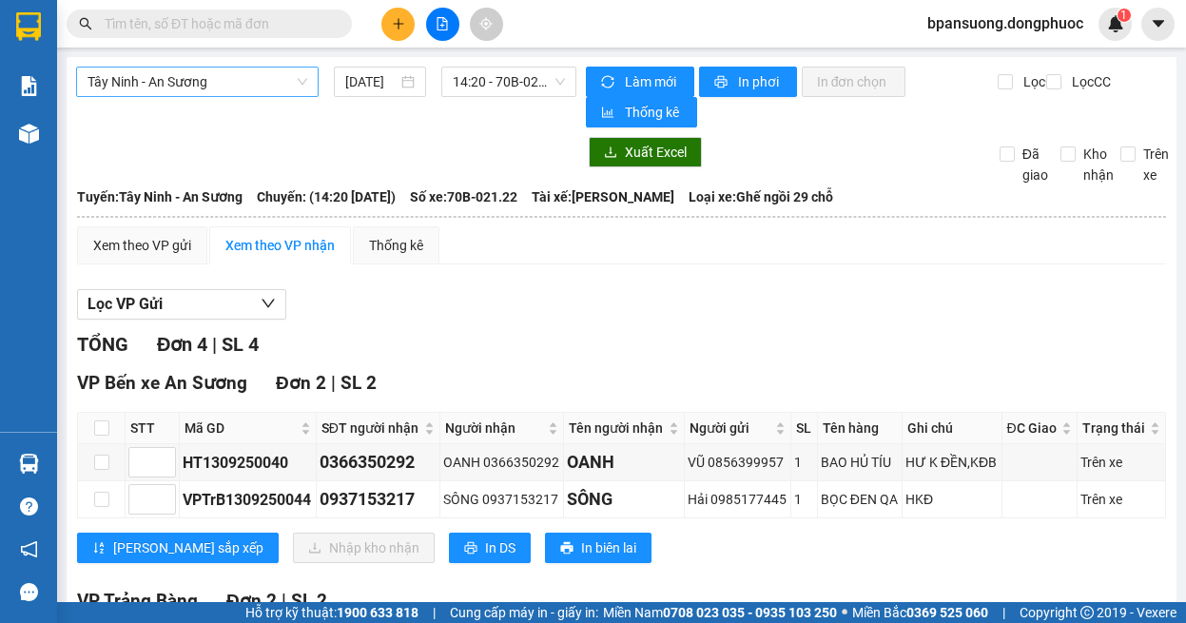
click at [287, 83] on span "Tây Ninh - An Sương" at bounding box center [197, 82] width 220 height 29
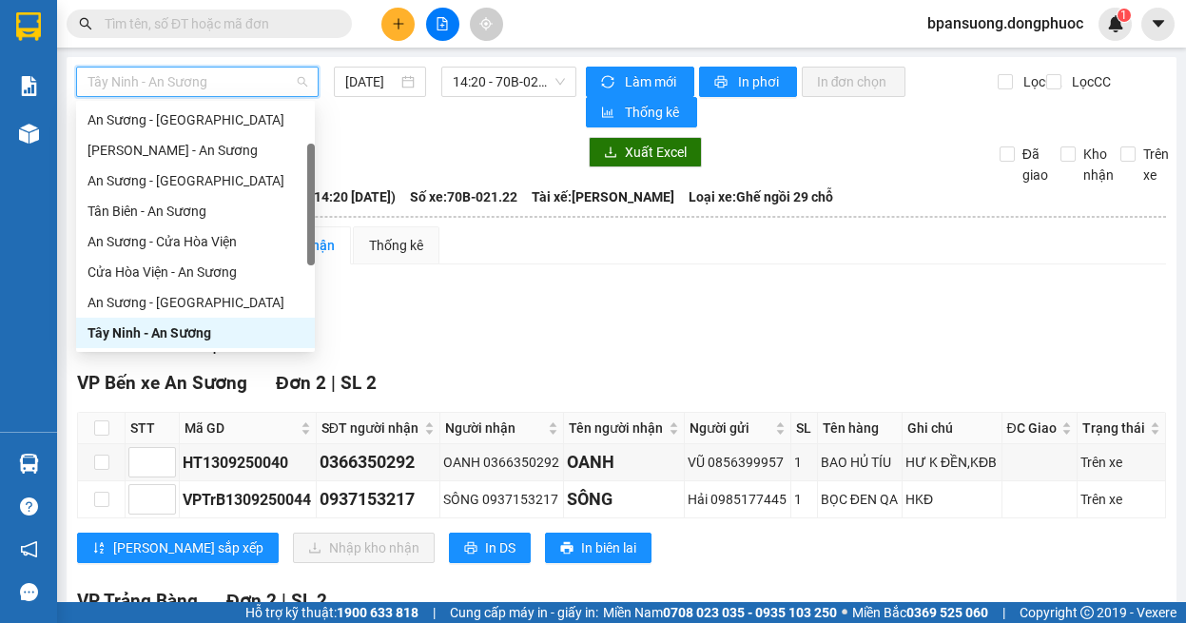
scroll to position [213, 0]
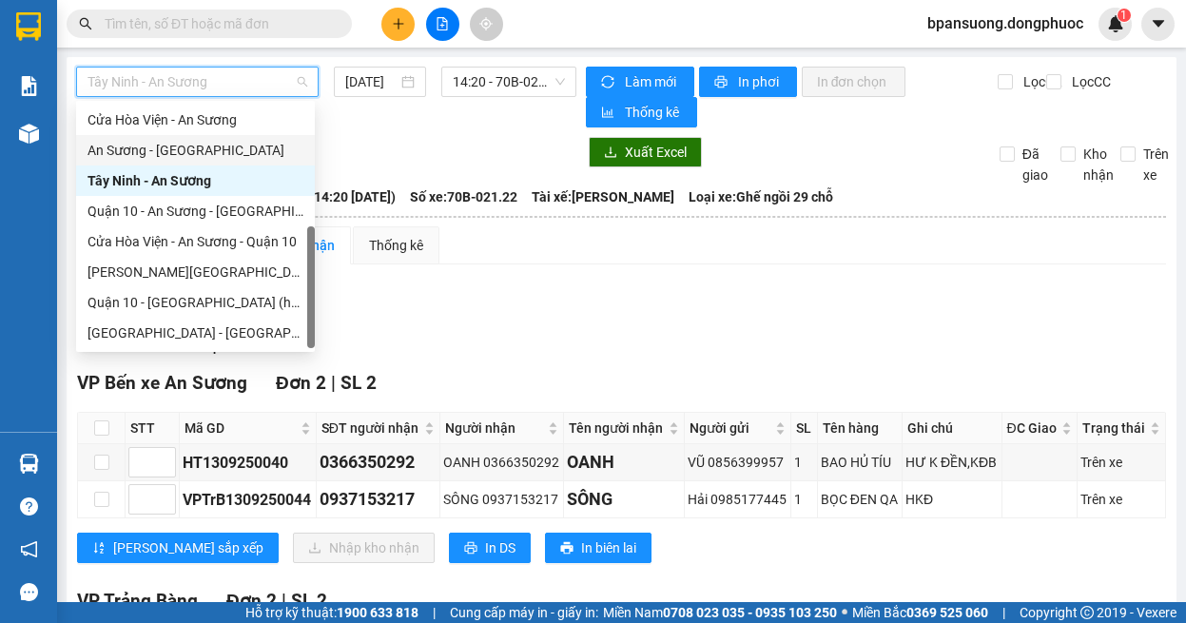
click at [175, 144] on div "An Sương - [GEOGRAPHIC_DATA]" at bounding box center [195, 150] width 216 height 21
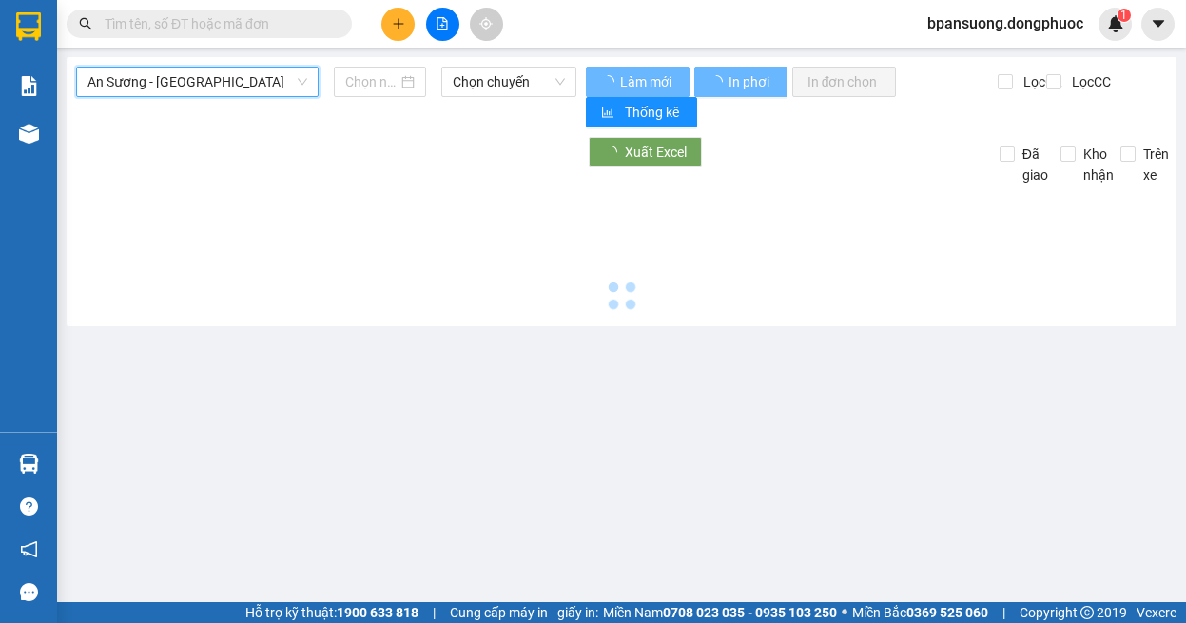
type input "[DATE]"
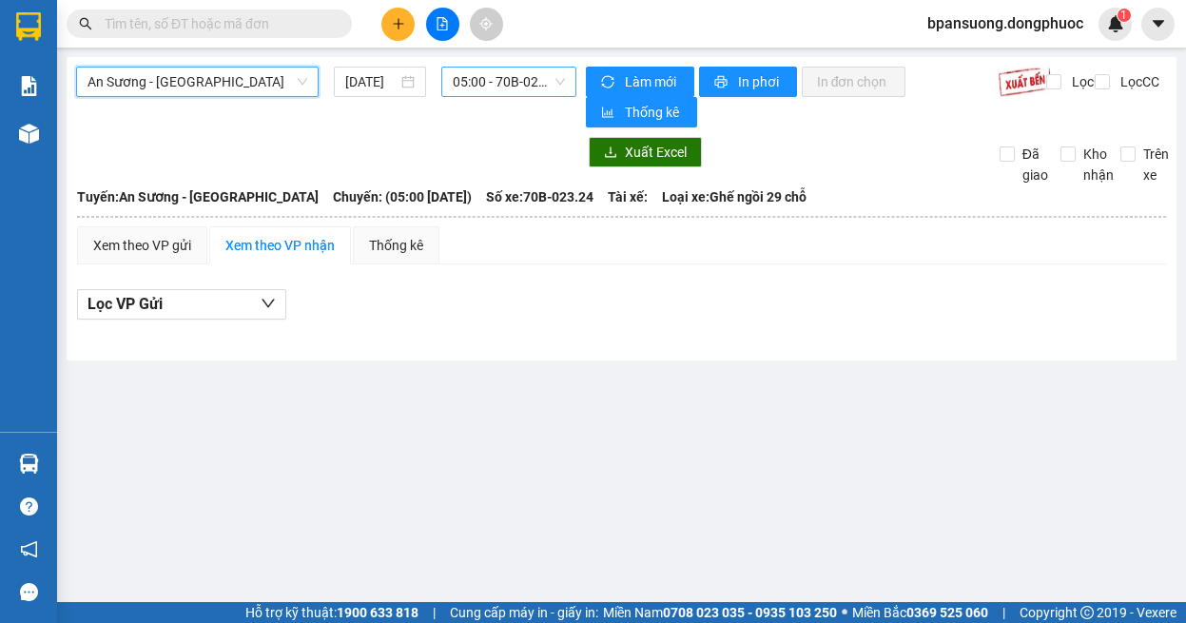
click at [493, 82] on span "05:00 - 70B-023.24" at bounding box center [509, 82] width 112 height 29
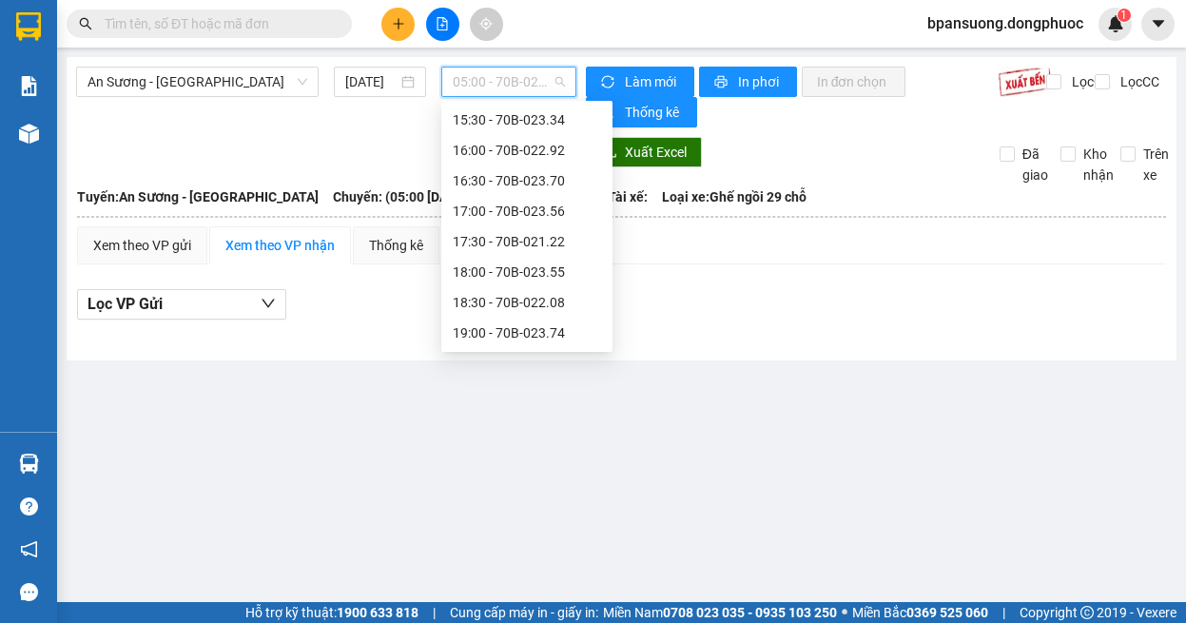
scroll to position [852, 0]
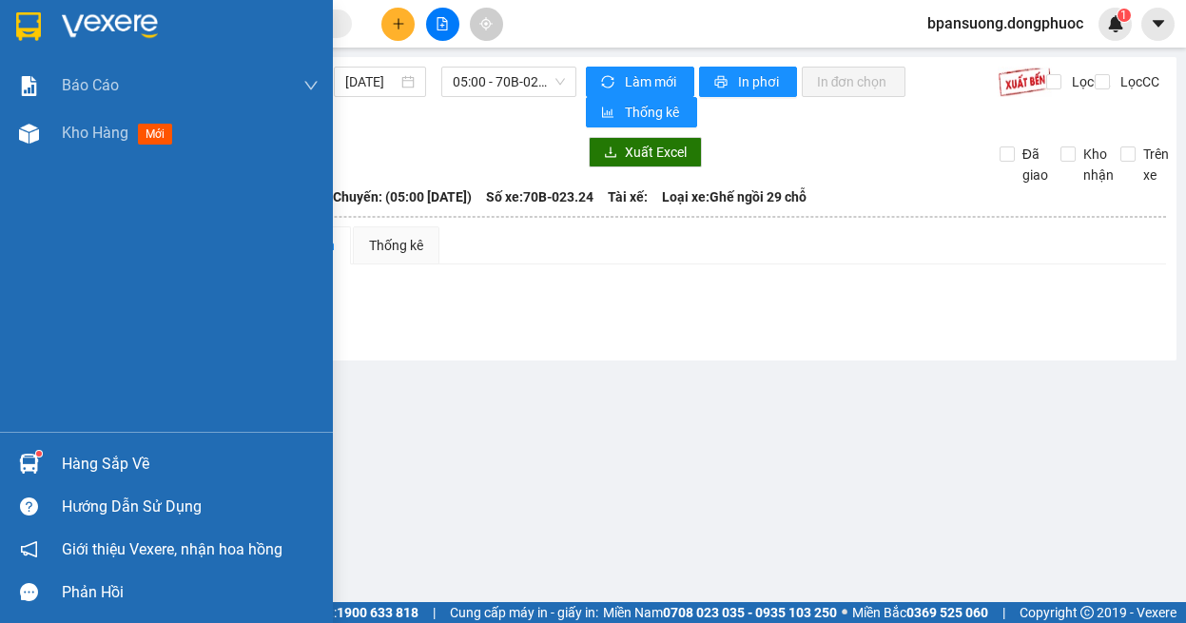
click at [46, 453] on div "Hàng sắp về" at bounding box center [166, 463] width 333 height 43
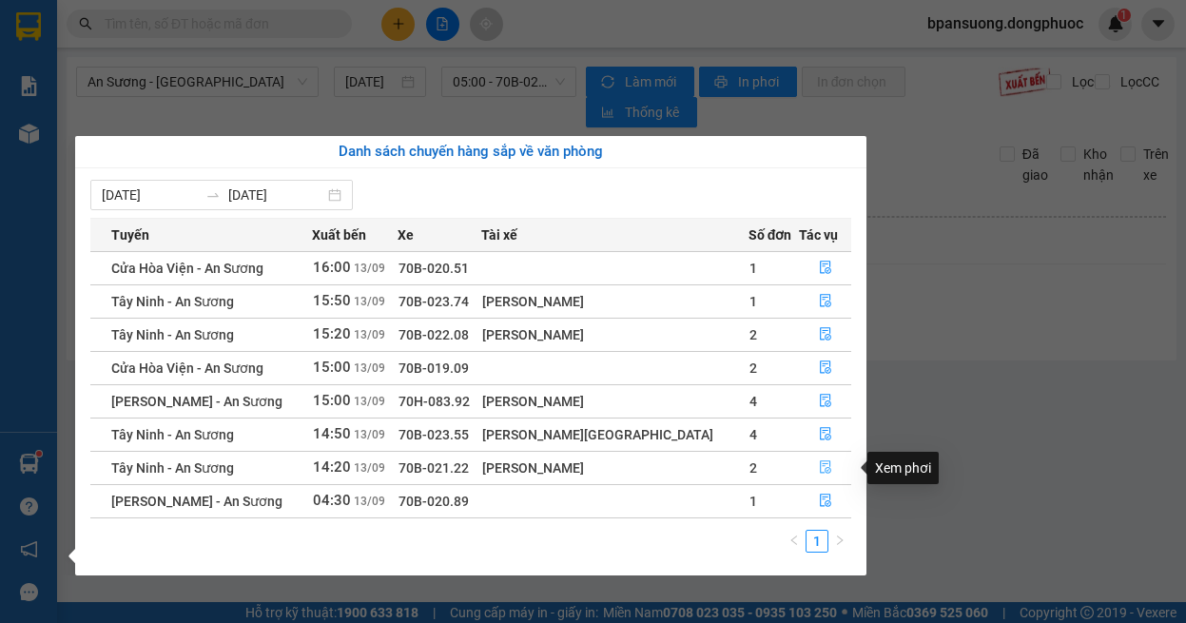
click at [820, 469] on icon "file-done" at bounding box center [825, 466] width 13 height 13
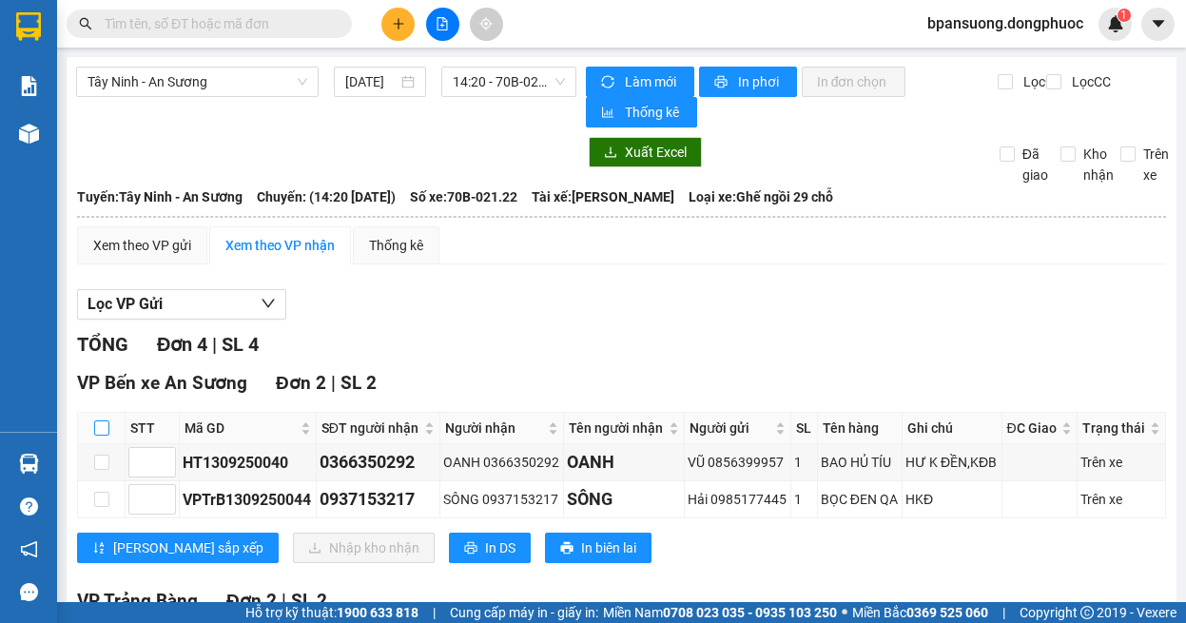
click at [103, 423] on input "checkbox" at bounding box center [101, 427] width 15 height 15
checkbox input "true"
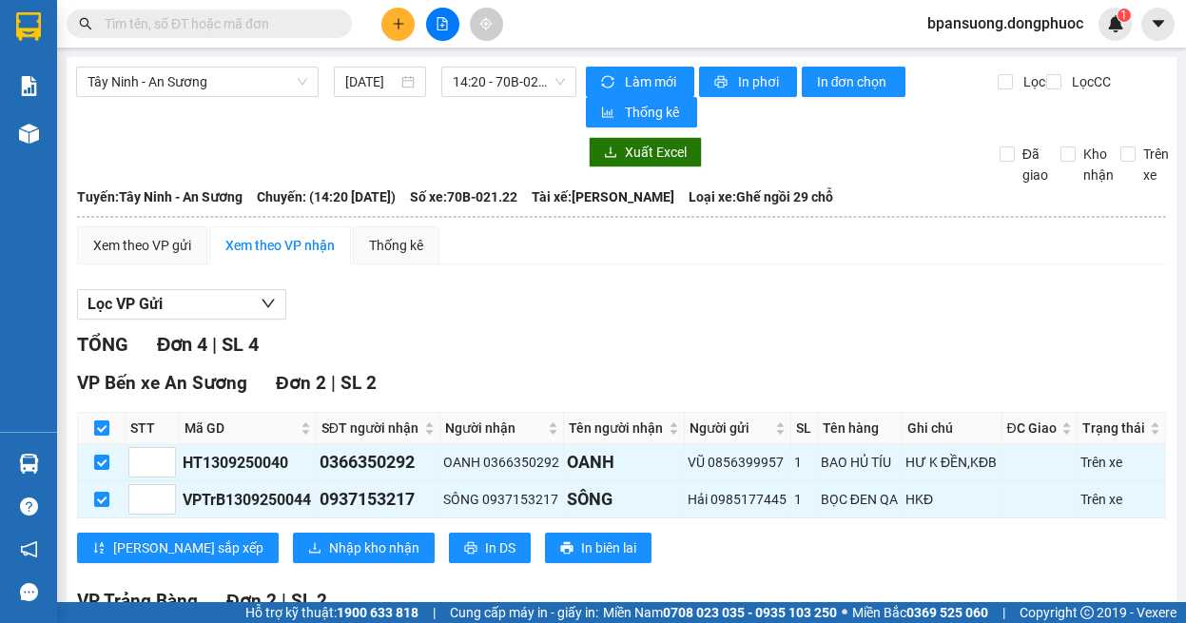
checkbox input "true"
click at [329, 540] on span "Nhập kho nhận" at bounding box center [374, 547] width 90 height 21
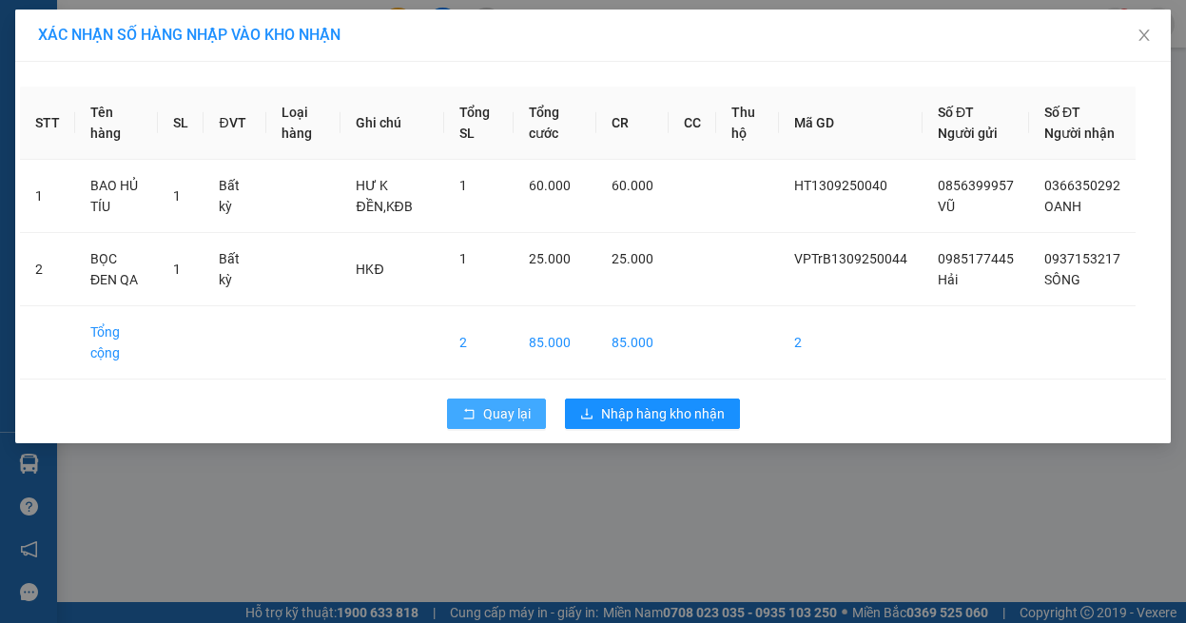
click at [524, 424] on span "Quay lại" at bounding box center [507, 413] width 48 height 21
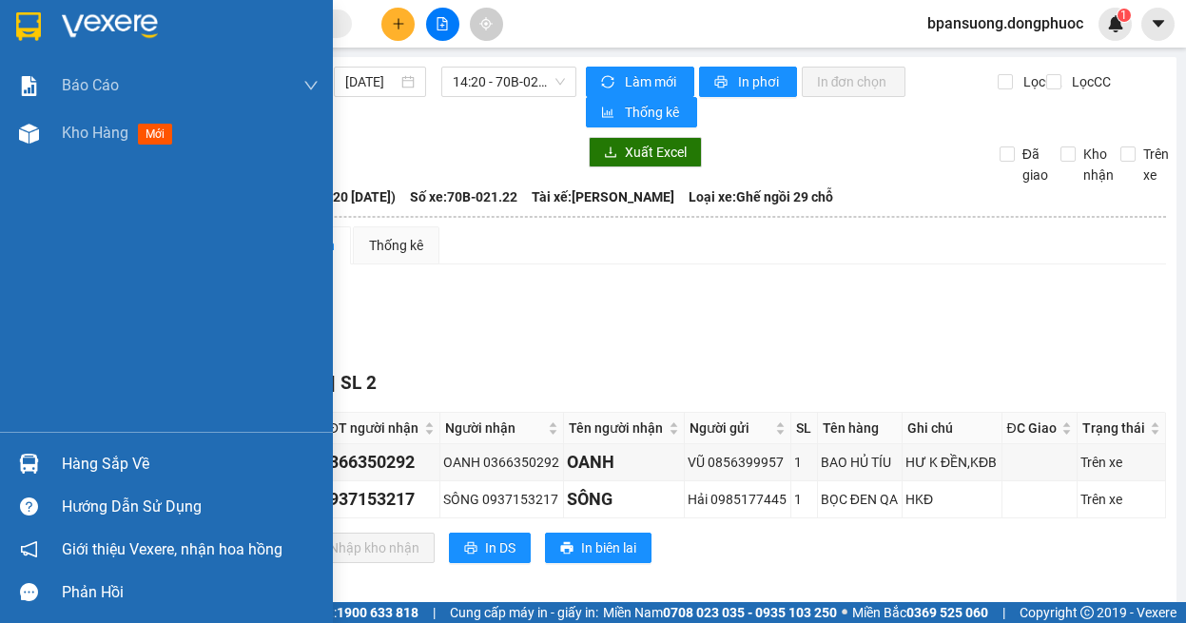
click at [12, 458] on div "Hàng sắp về" at bounding box center [166, 463] width 333 height 43
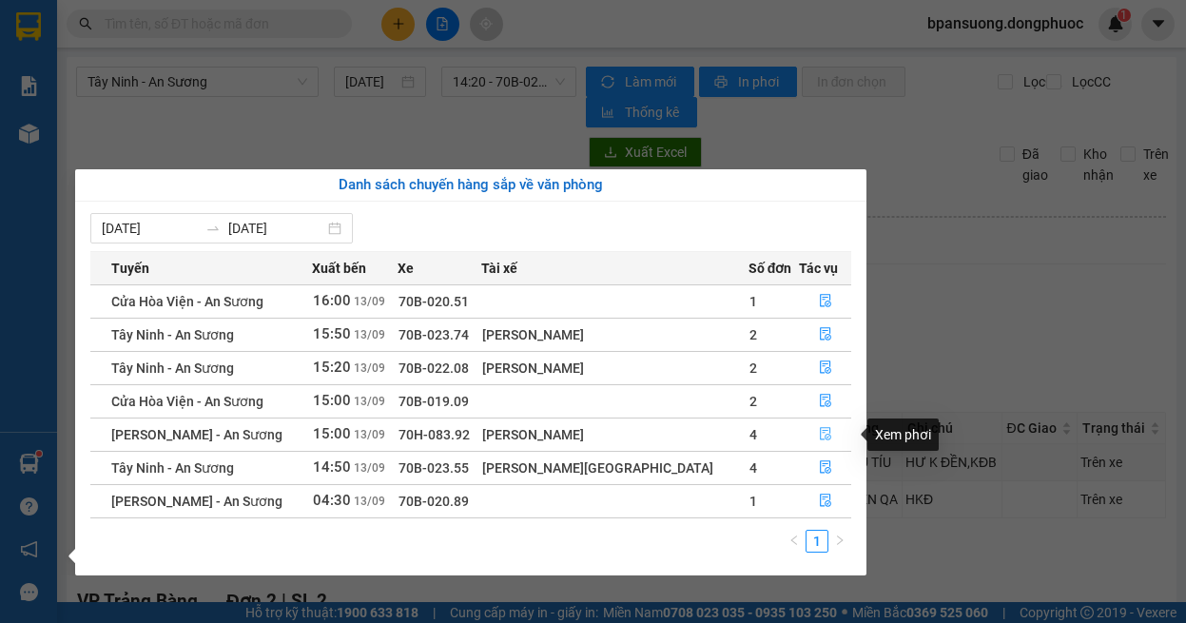
click at [824, 439] on icon "file-done" at bounding box center [825, 433] width 13 height 13
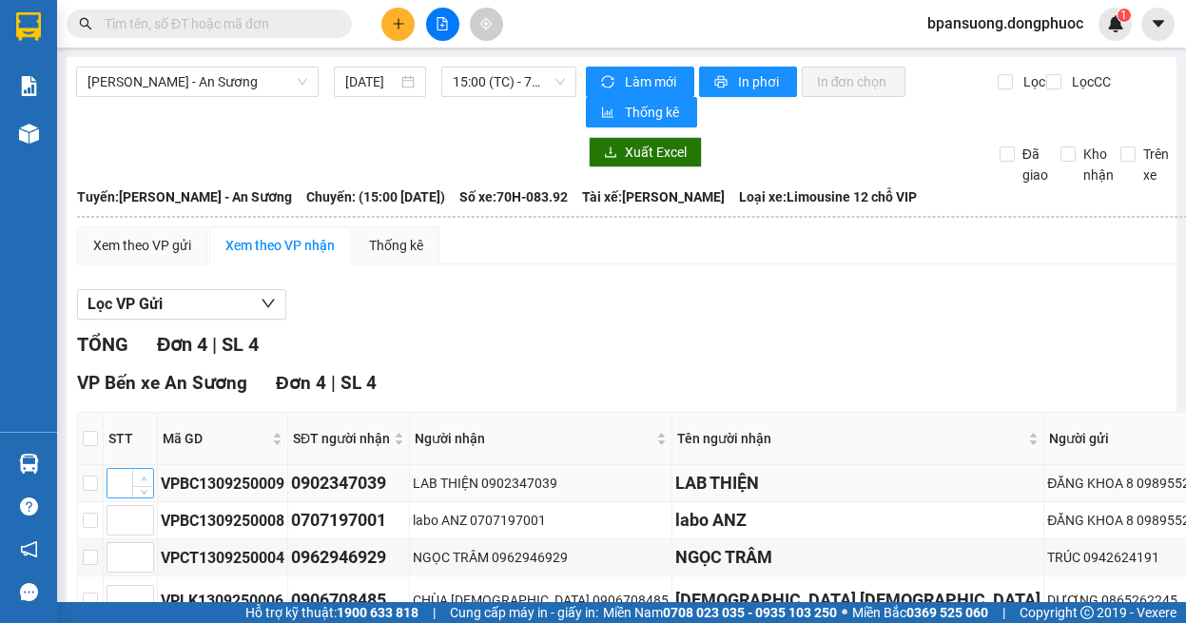
scroll to position [190, 0]
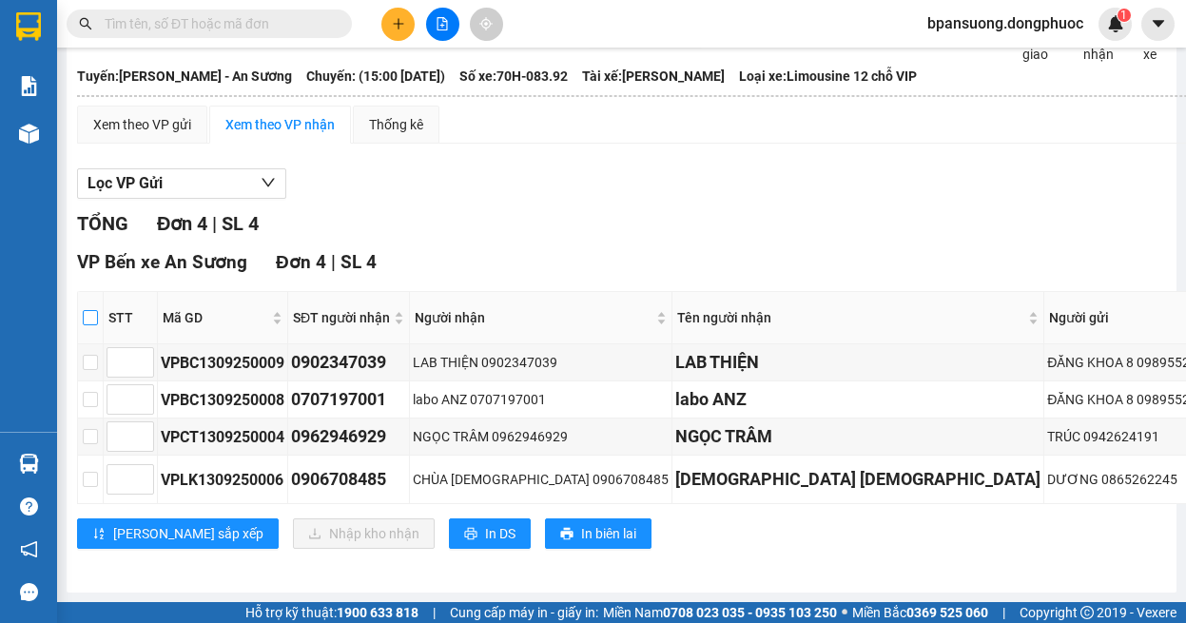
click at [92, 310] on input "checkbox" at bounding box center [90, 317] width 15 height 15
checkbox input "true"
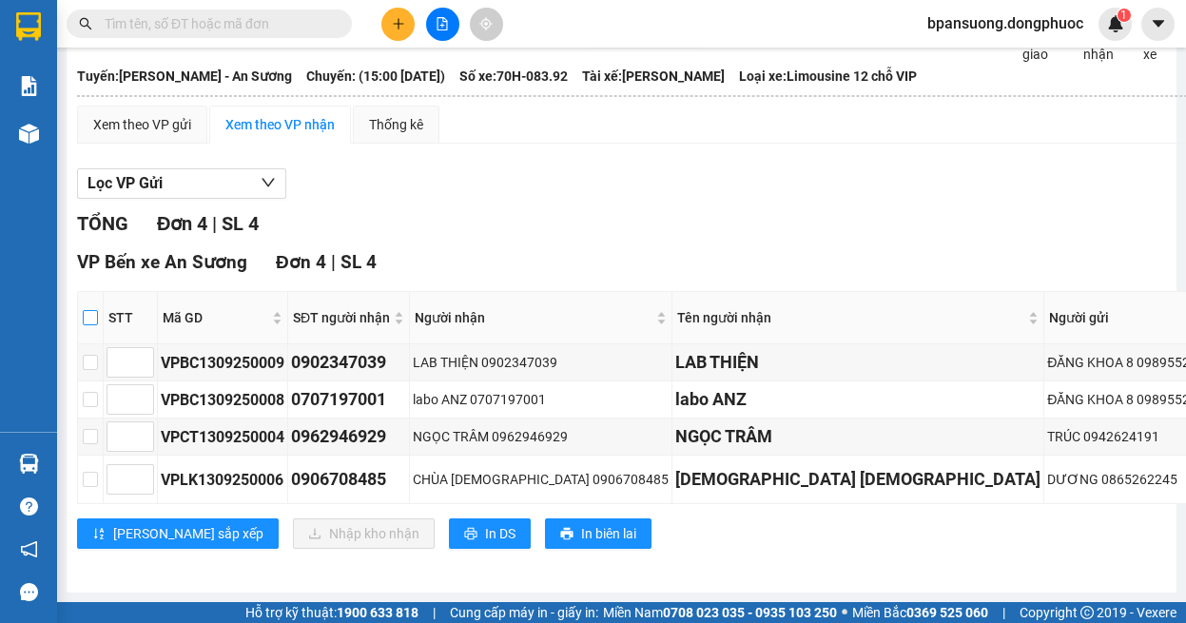
checkbox input "true"
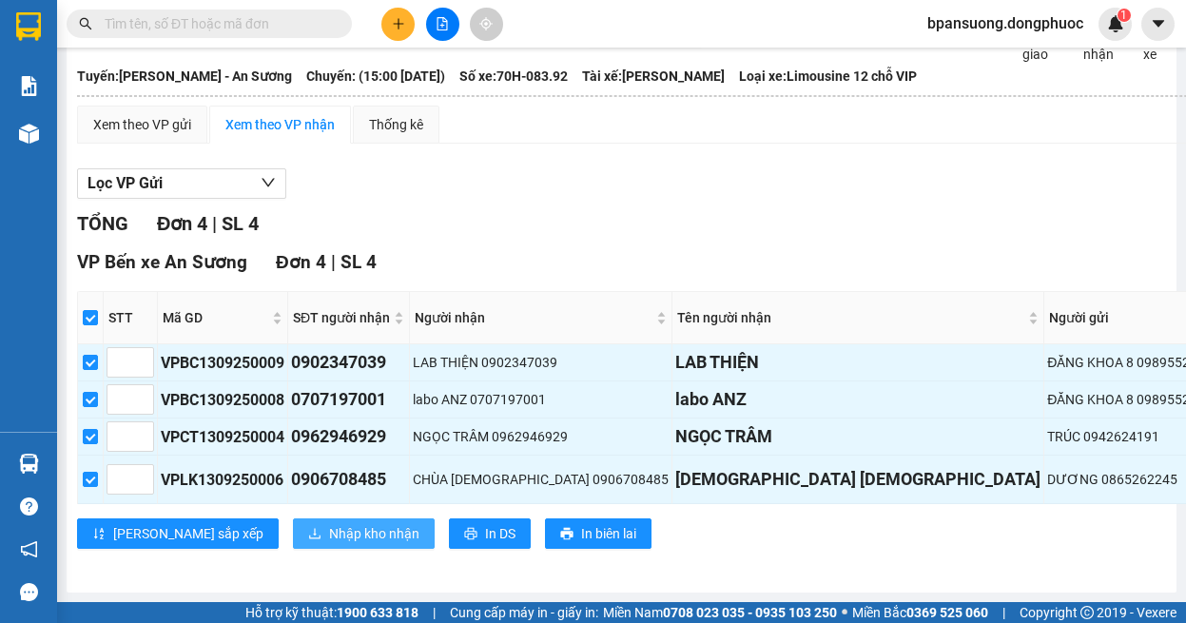
click at [329, 544] on span "Nhập kho nhận" at bounding box center [374, 533] width 90 height 21
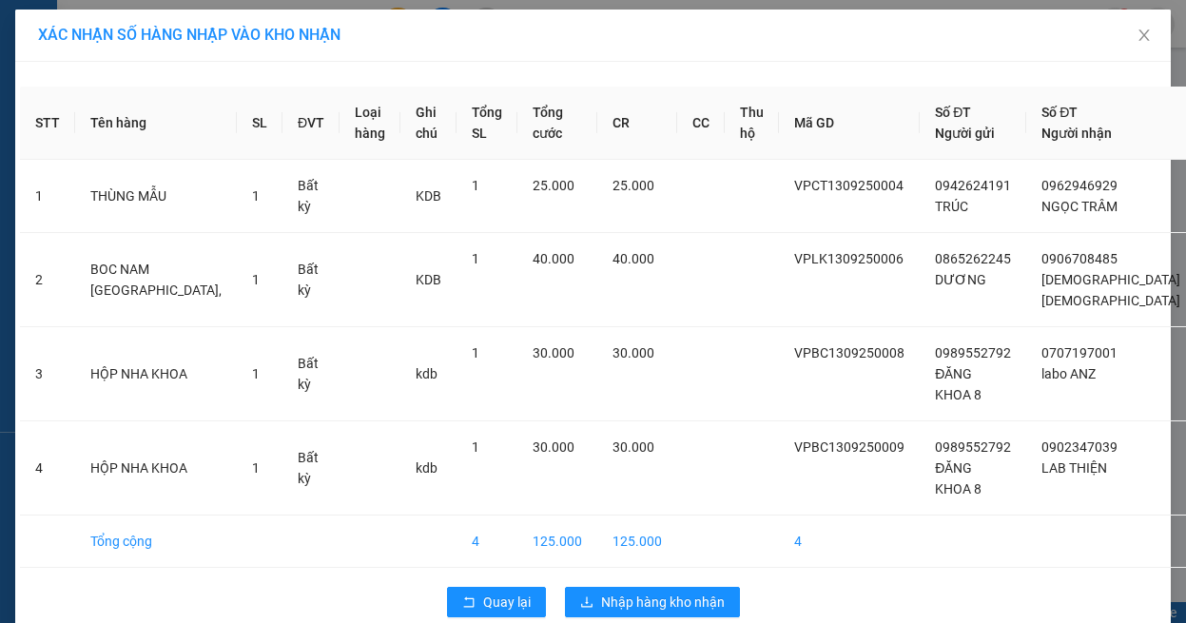
click at [481, 575] on div "STT Tên hàng SL ĐVT Loại hàng Ghi chú Tổng SL Tổng cước CR CC Thu hộ Mã GD Số Đ…" at bounding box center [592, 347] width 1155 height 570
click at [483, 594] on span "Quay lại" at bounding box center [507, 601] width 48 height 21
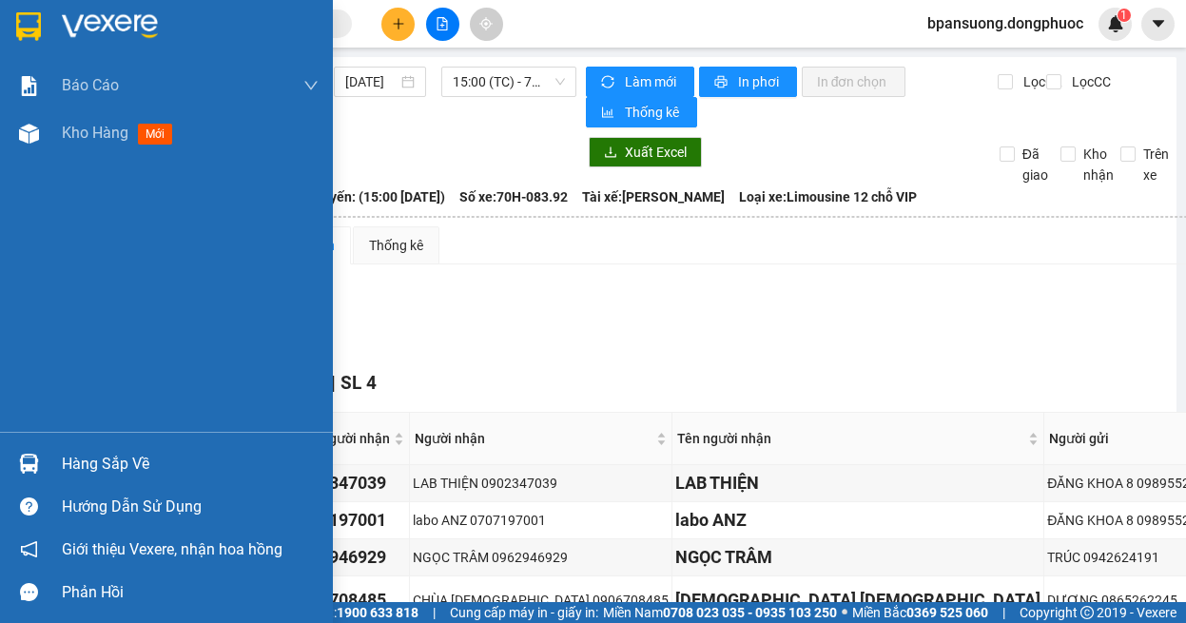
click at [56, 465] on div "Hàng sắp về" at bounding box center [166, 463] width 333 height 43
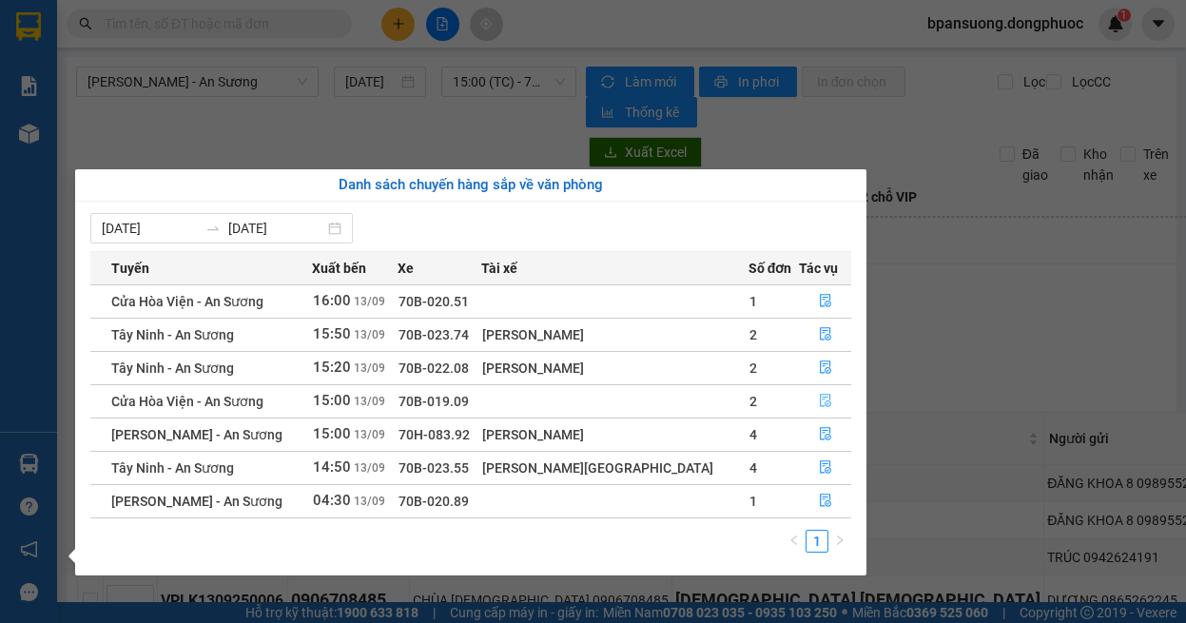
click at [819, 404] on icon "file-done" at bounding box center [825, 400] width 13 height 13
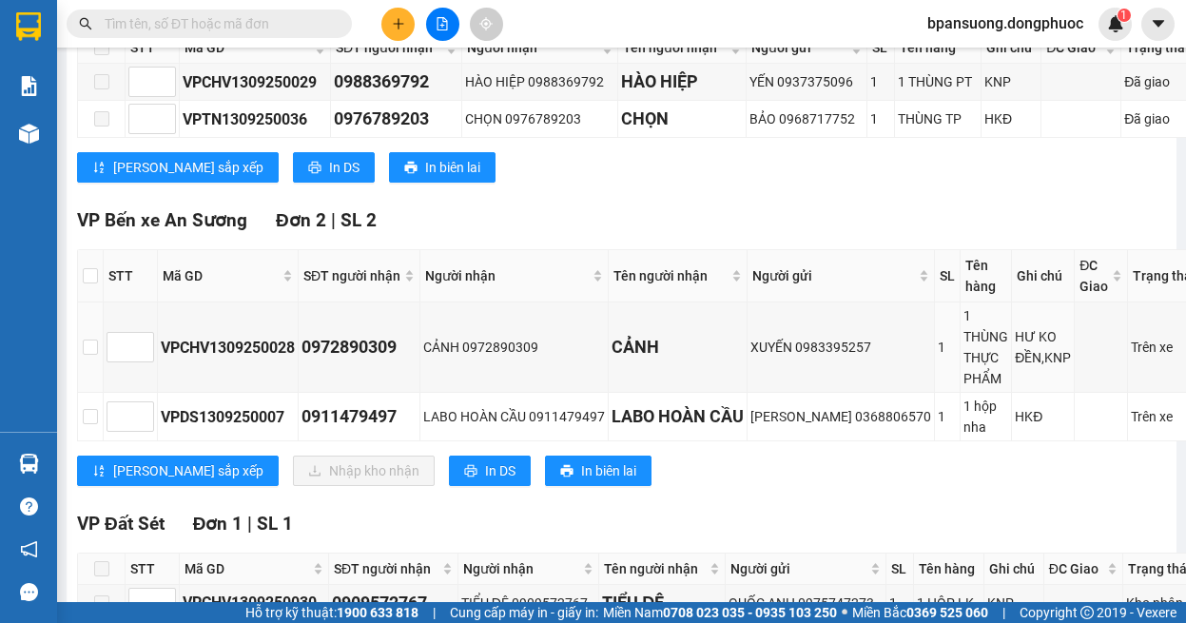
scroll to position [513, 0]
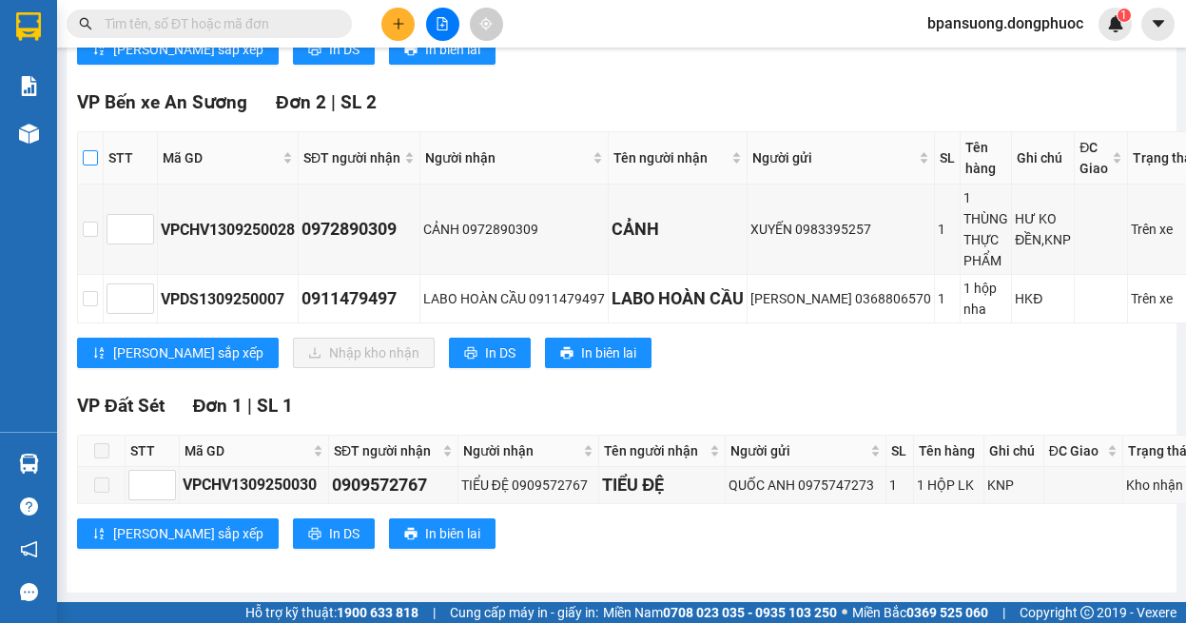
click at [90, 150] on input "checkbox" at bounding box center [90, 157] width 15 height 15
checkbox input "true"
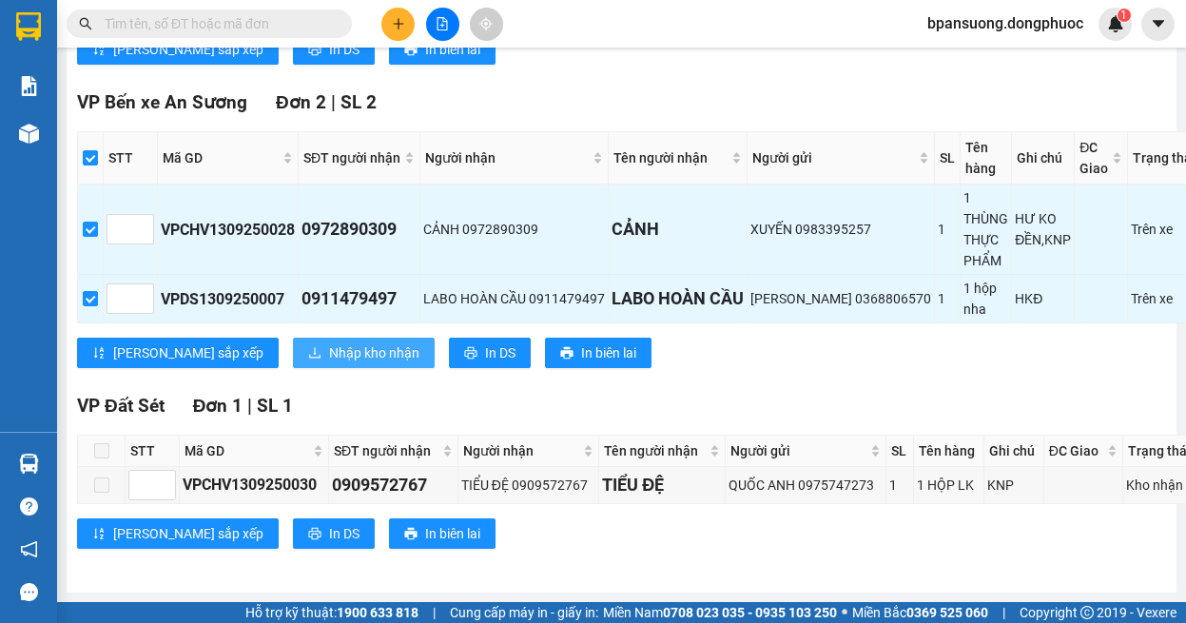
click at [329, 342] on span "Nhập kho nhận" at bounding box center [374, 352] width 90 height 21
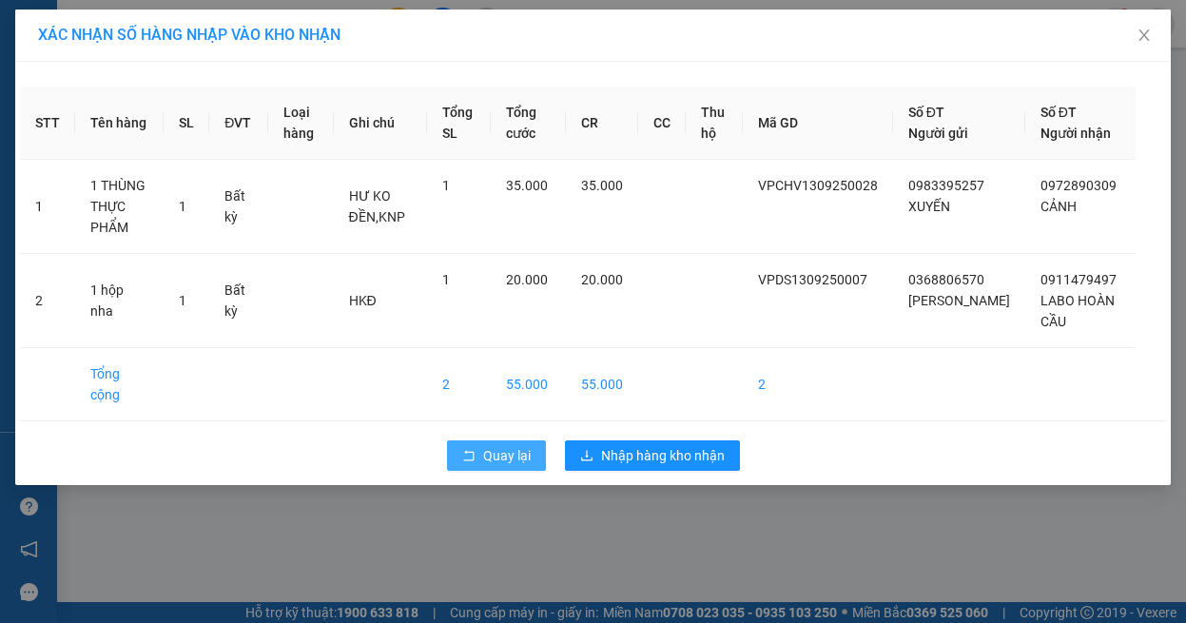
click at [505, 445] on span "Quay lại" at bounding box center [507, 455] width 48 height 21
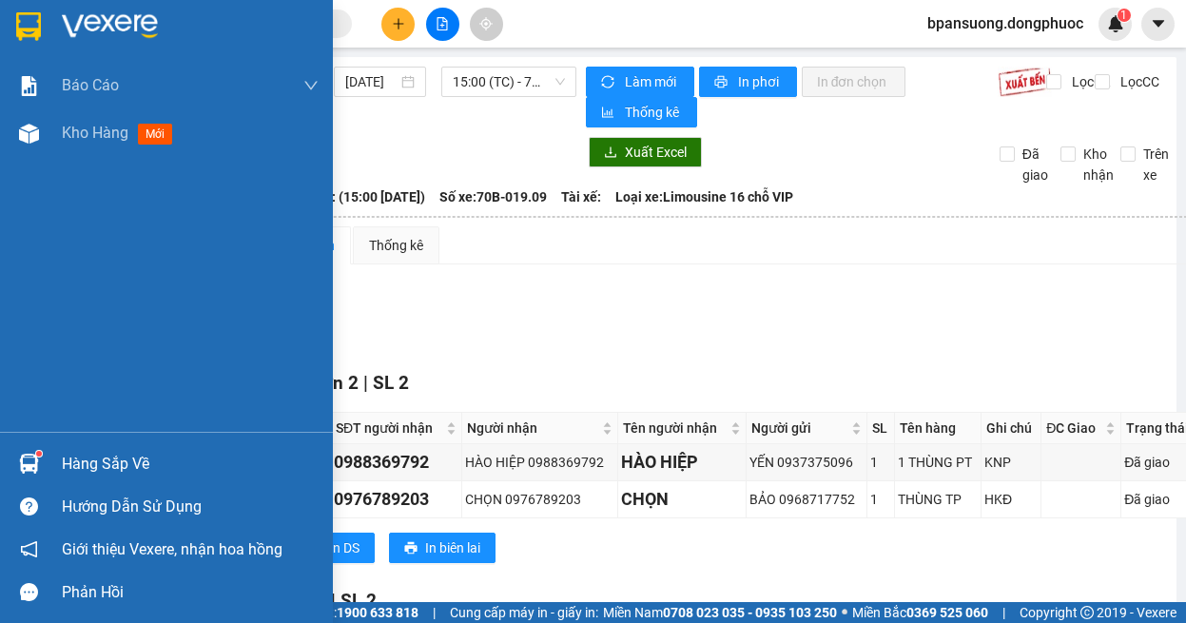
click at [70, 465] on div "Hàng sắp về" at bounding box center [190, 464] width 257 height 29
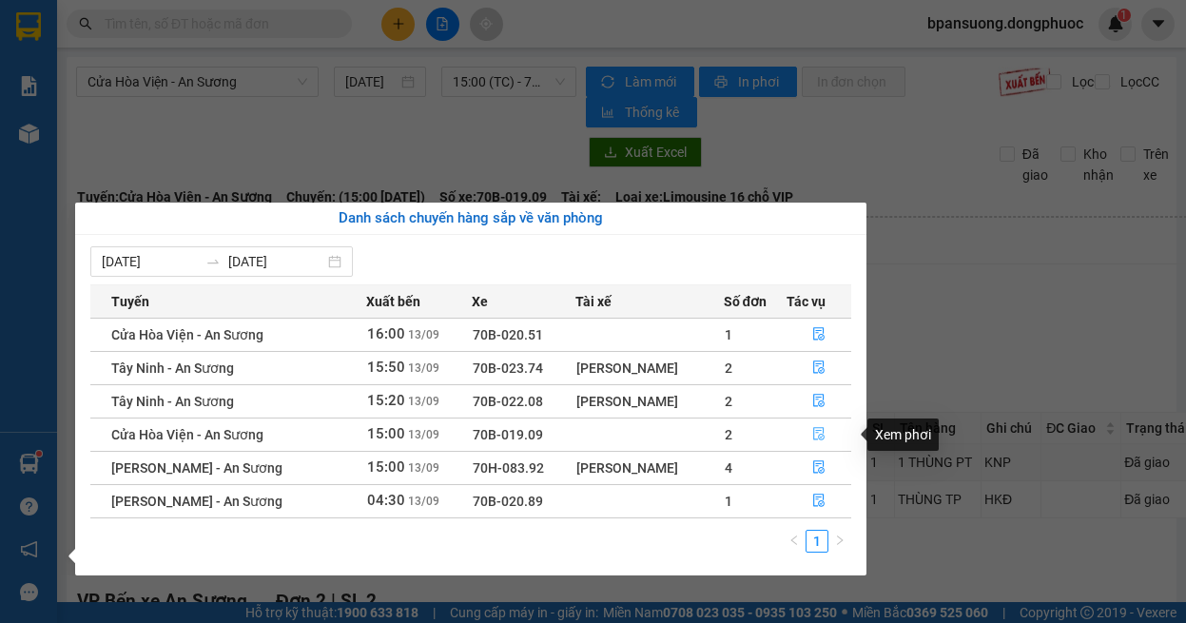
click at [816, 434] on icon "file-done" at bounding box center [818, 433] width 13 height 13
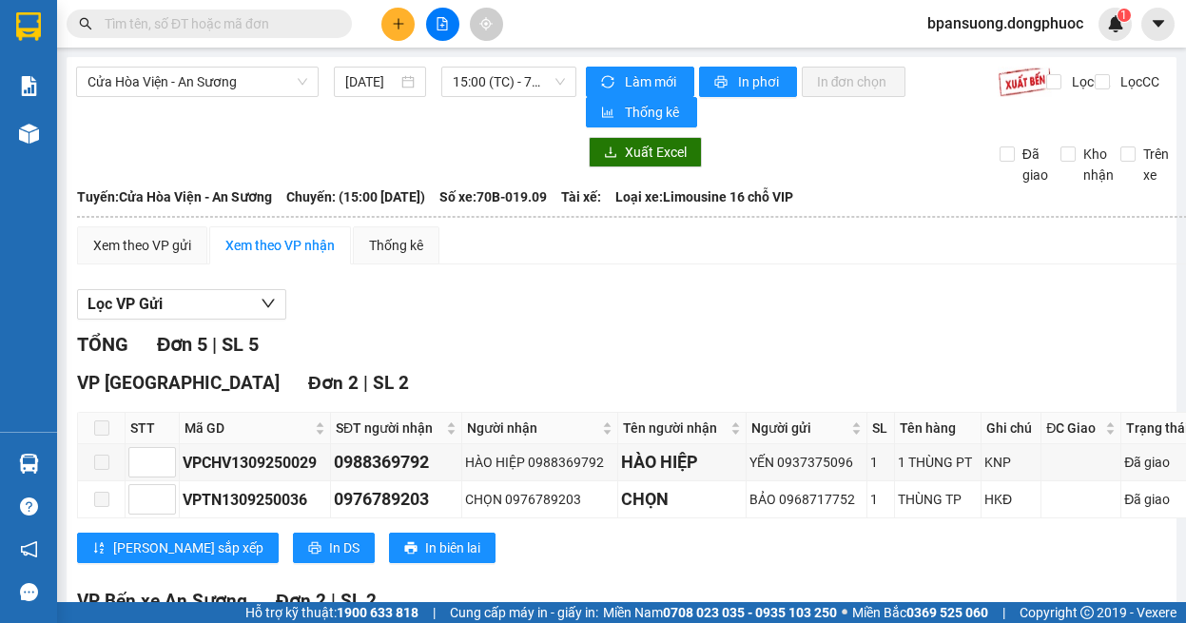
scroll to position [190, 0]
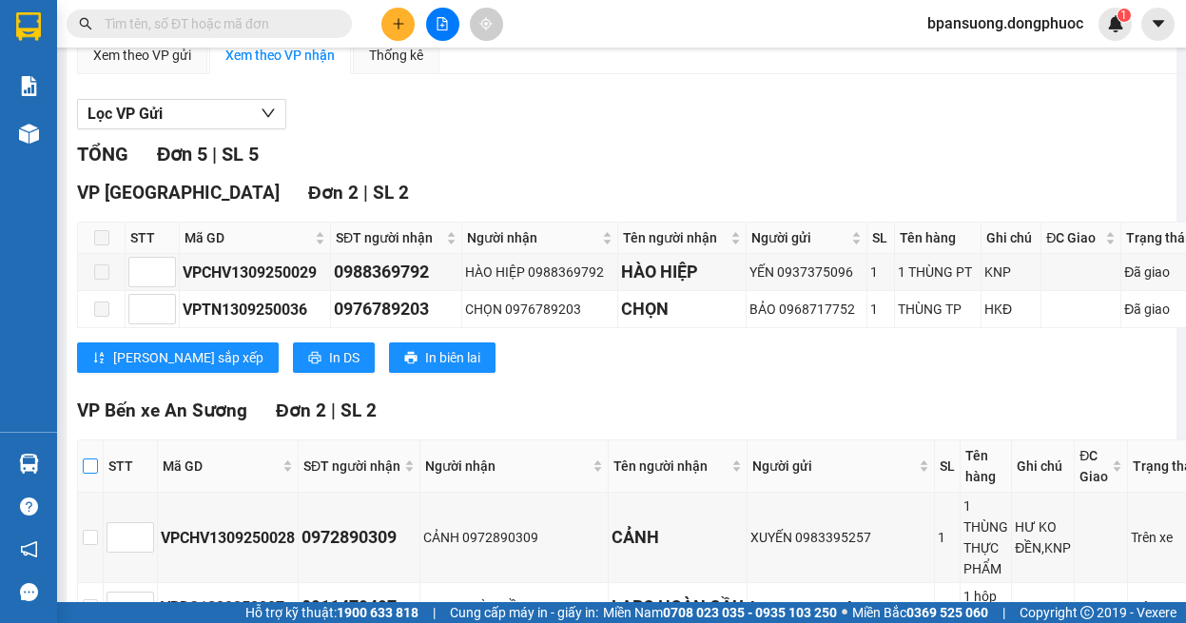
click at [88, 458] on input "checkbox" at bounding box center [90, 465] width 15 height 15
checkbox input "true"
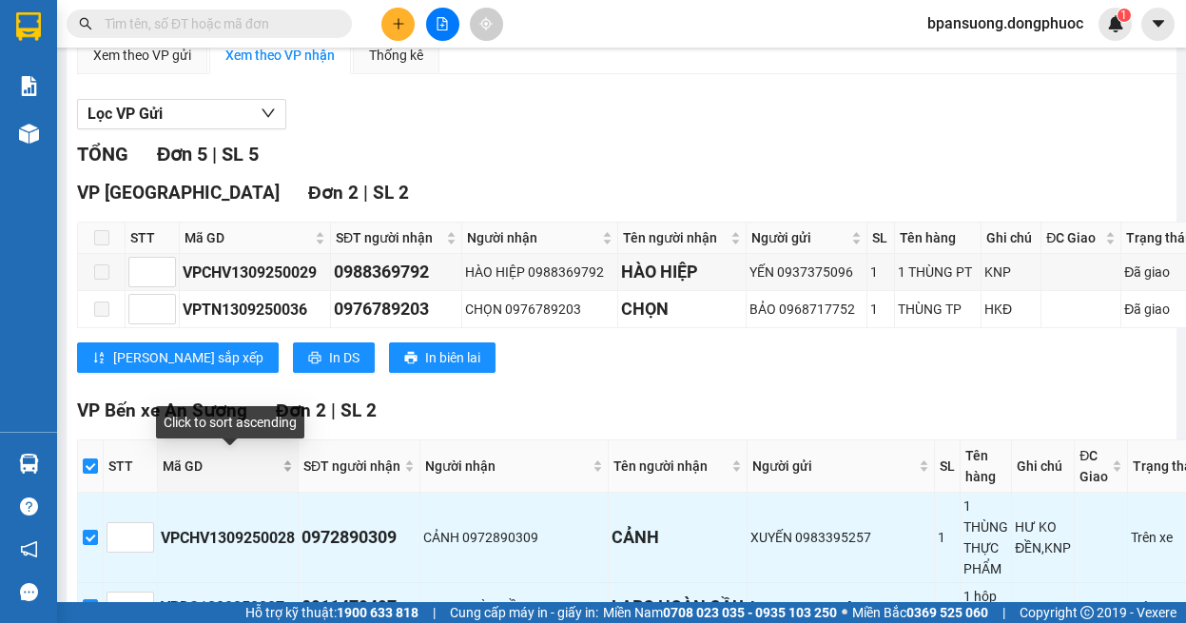
scroll to position [380, 0]
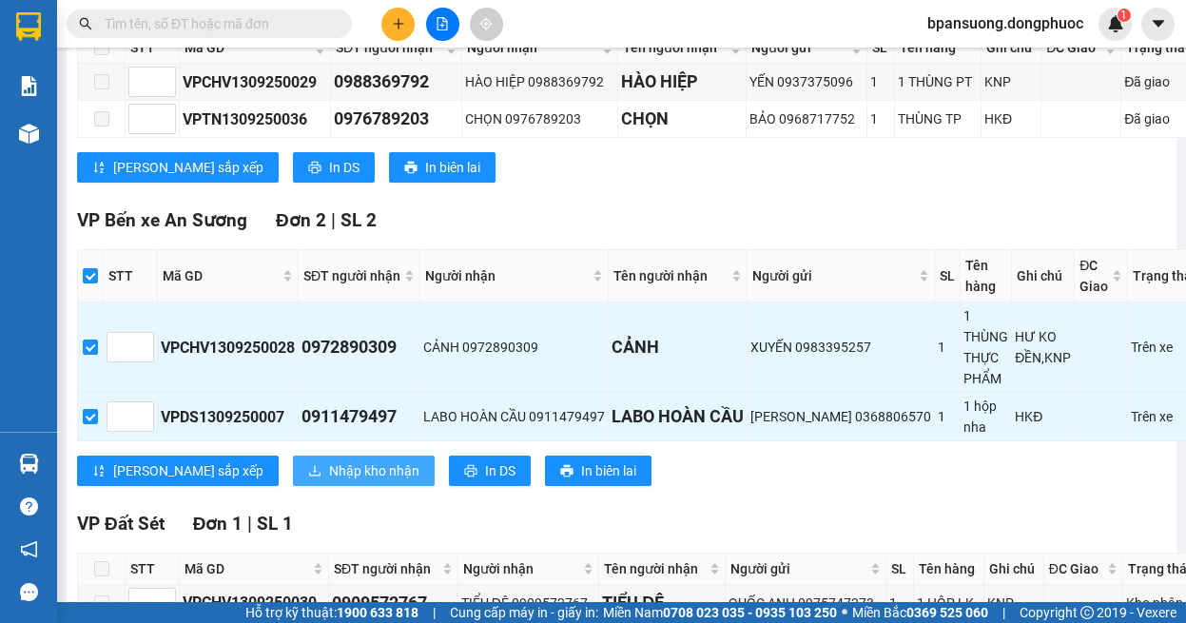
click at [293, 473] on button "Nhập kho nhận" at bounding box center [364, 470] width 142 height 30
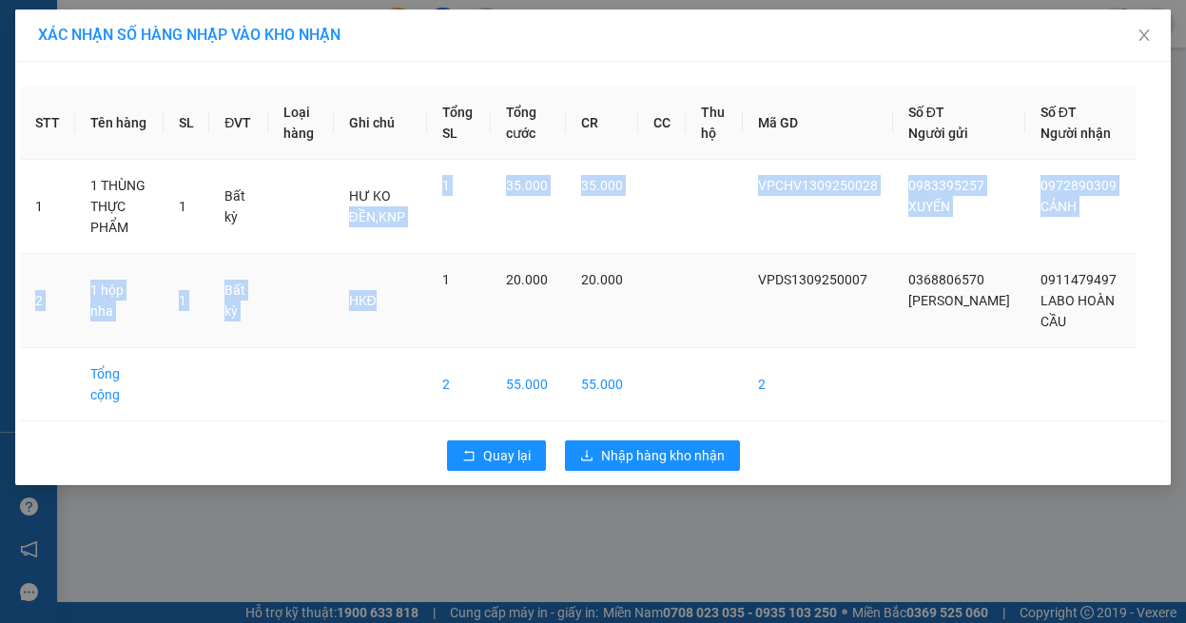
drag, startPoint x: 467, startPoint y: 253, endPoint x: 468, endPoint y: 262, distance: 9.6
click at [468, 261] on tbody "1 1 THÙNG THỰC PHẨM 1 Bất kỳ HƯ KO ĐỀN,KNP 1 35.000 35.000 VPCHV1309250028 0983…" at bounding box center [593, 290] width 1146 height 261
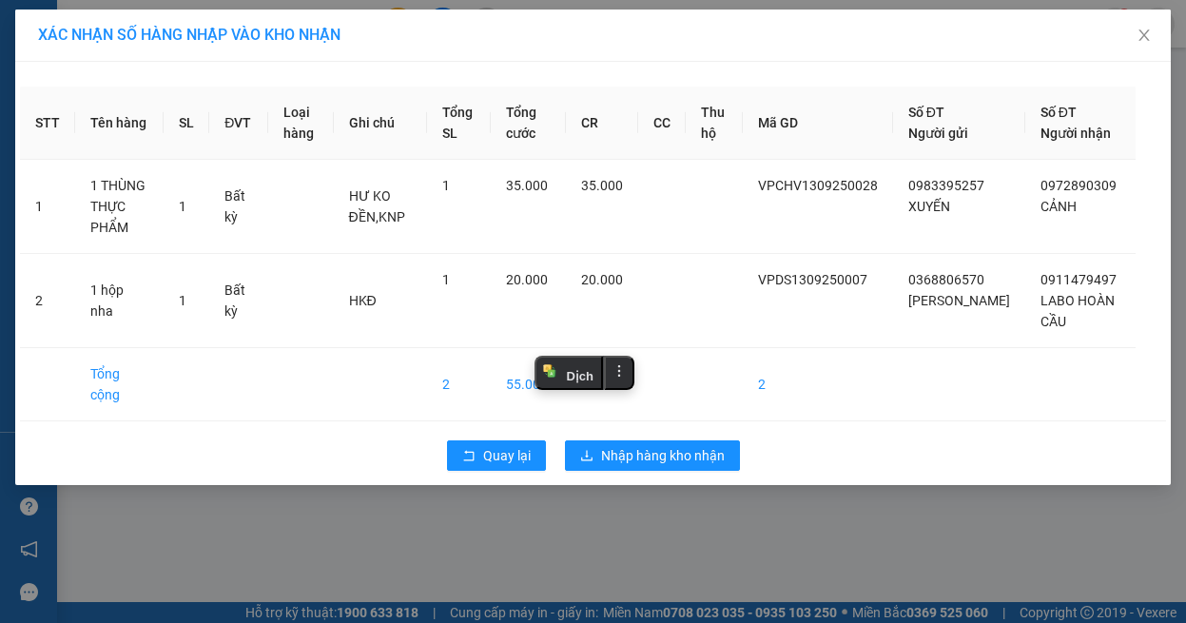
click at [474, 431] on div "Quay lại Nhập hàng kho nhận" at bounding box center [593, 455] width 1146 height 49
click at [502, 445] on span "Quay lại" at bounding box center [507, 455] width 48 height 21
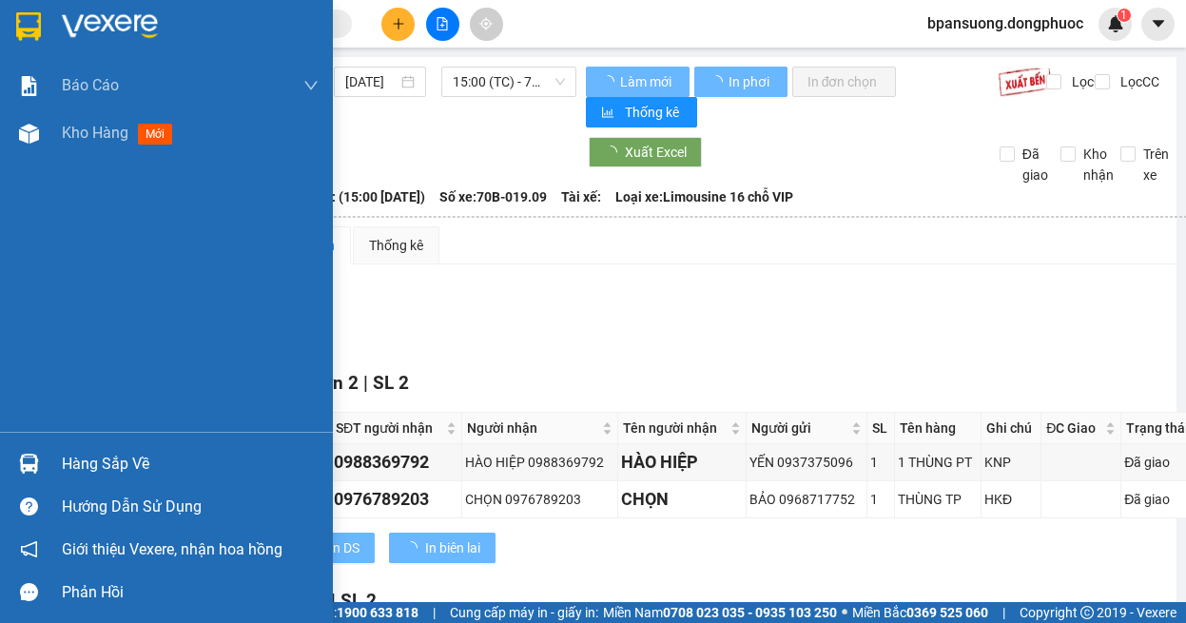
click at [28, 465] on img at bounding box center [29, 464] width 20 height 20
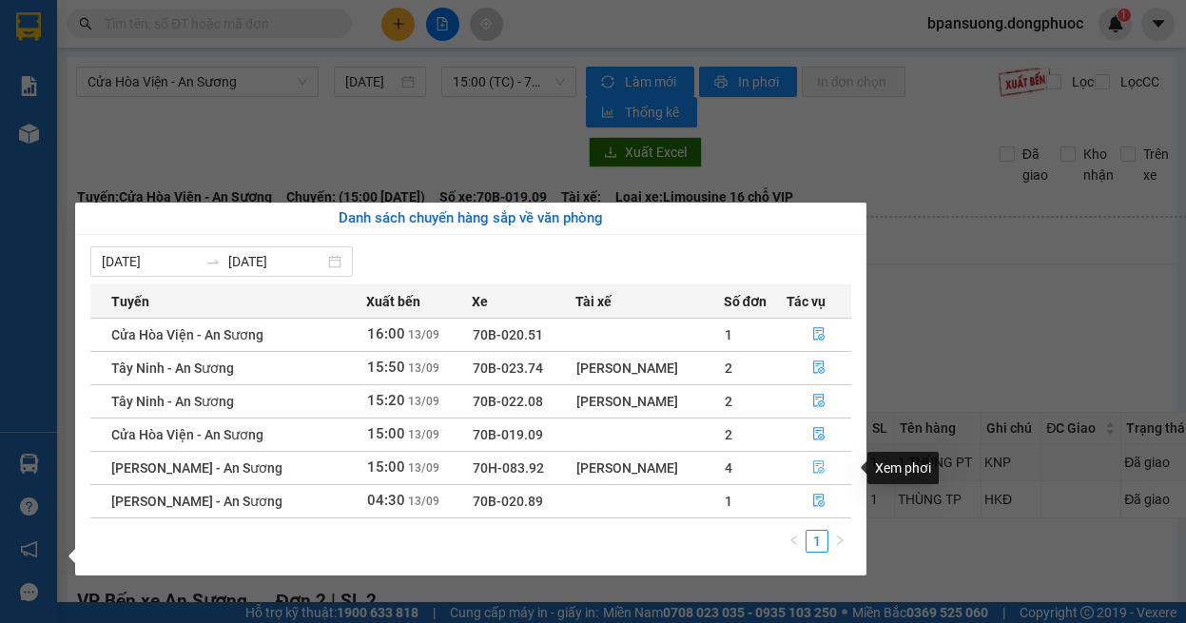
click at [819, 467] on icon "file-done" at bounding box center [818, 466] width 13 height 13
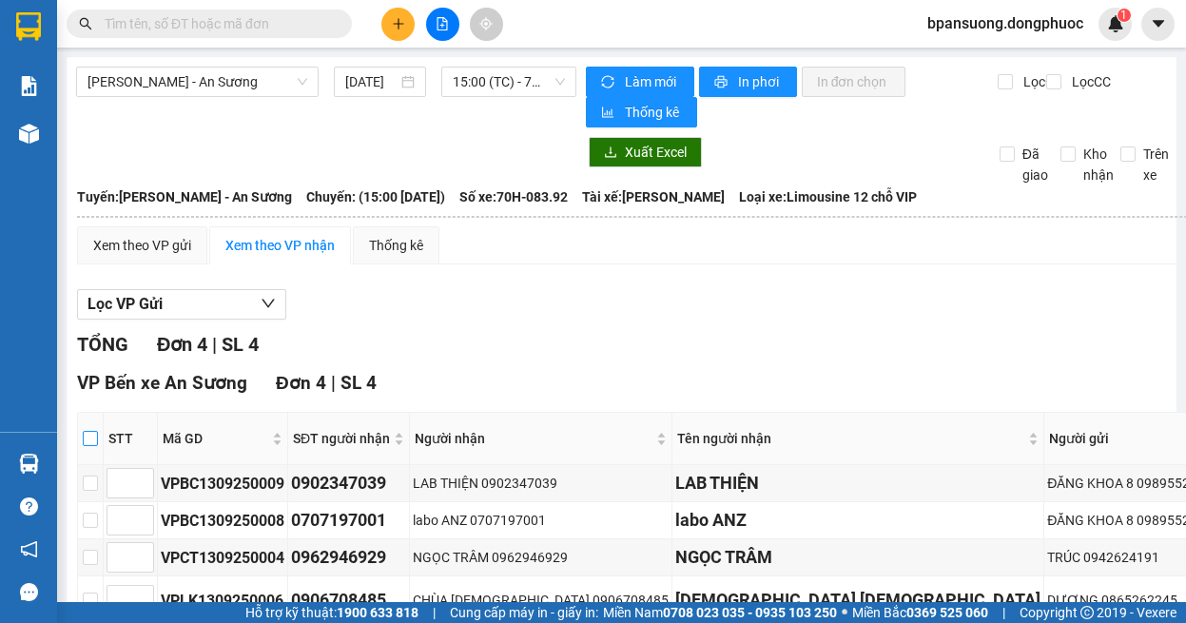
click at [88, 441] on input "checkbox" at bounding box center [90, 438] width 15 height 15
checkbox input "true"
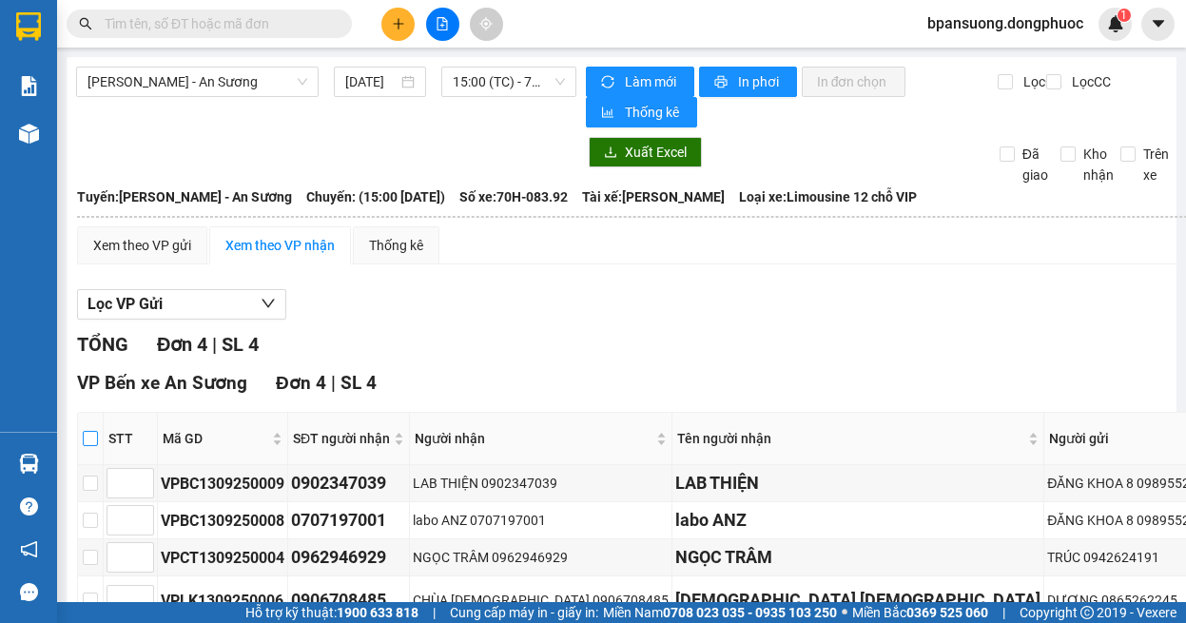
checkbox input "true"
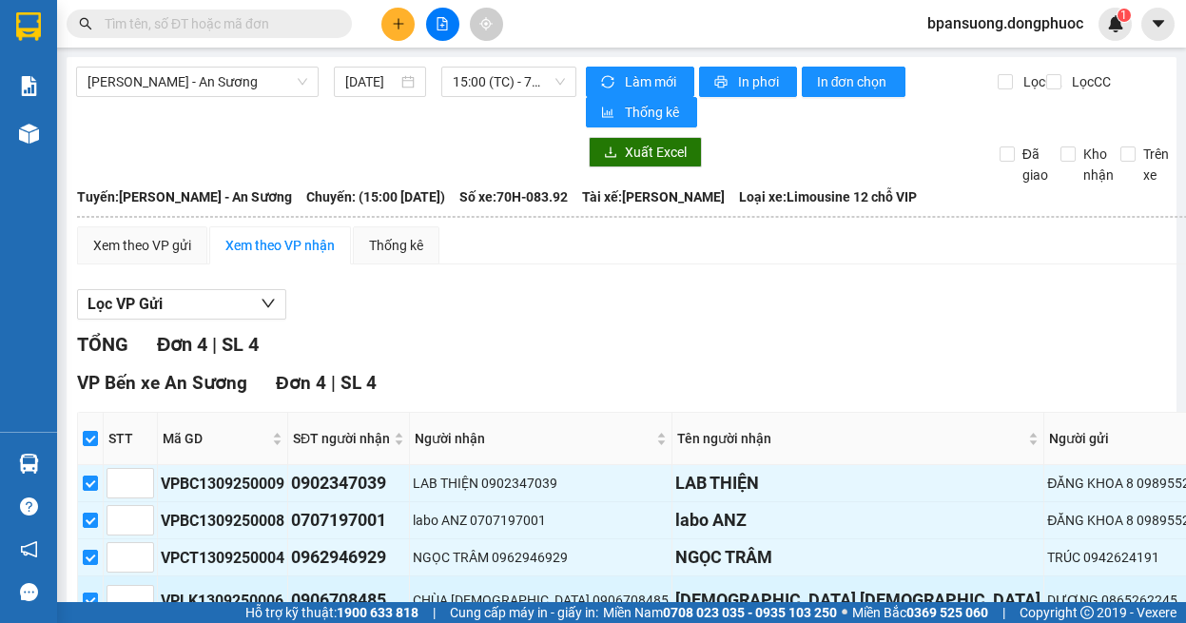
scroll to position [218, 0]
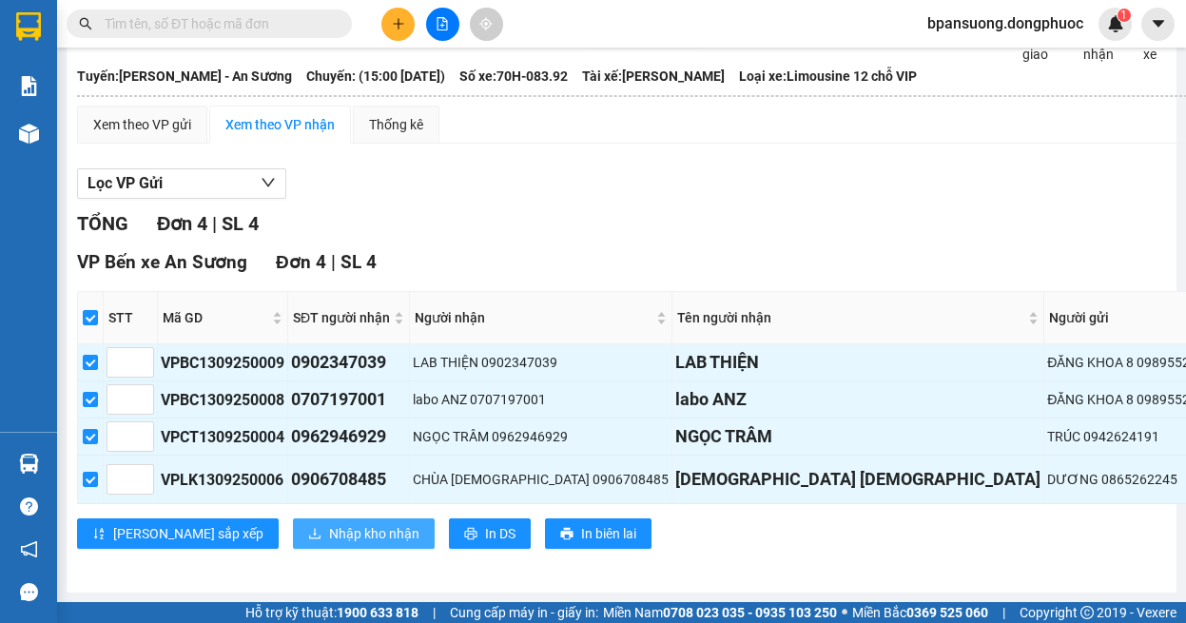
click at [329, 523] on span "Nhập kho nhận" at bounding box center [374, 533] width 90 height 21
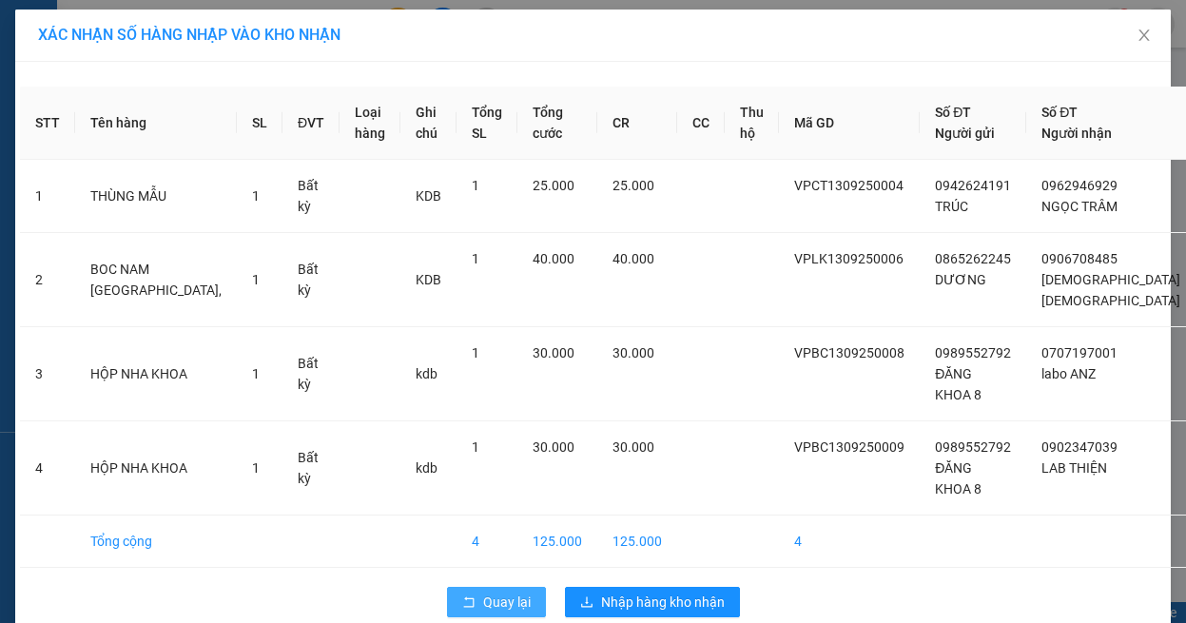
click at [462, 597] on icon "rollback" at bounding box center [468, 601] width 13 height 13
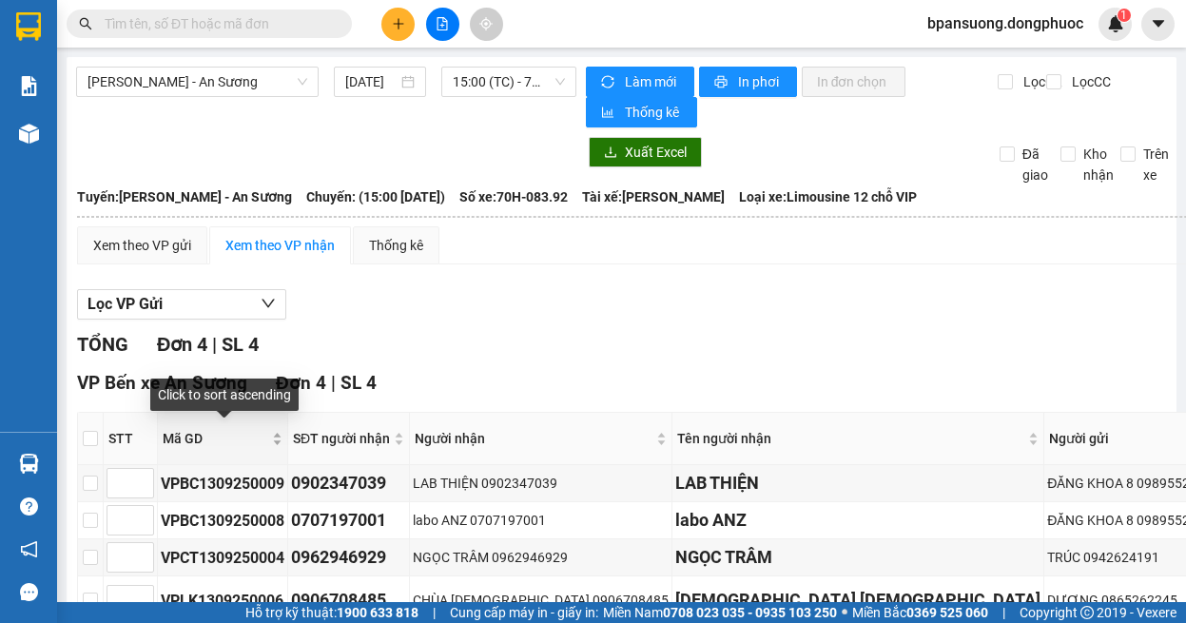
scroll to position [190, 0]
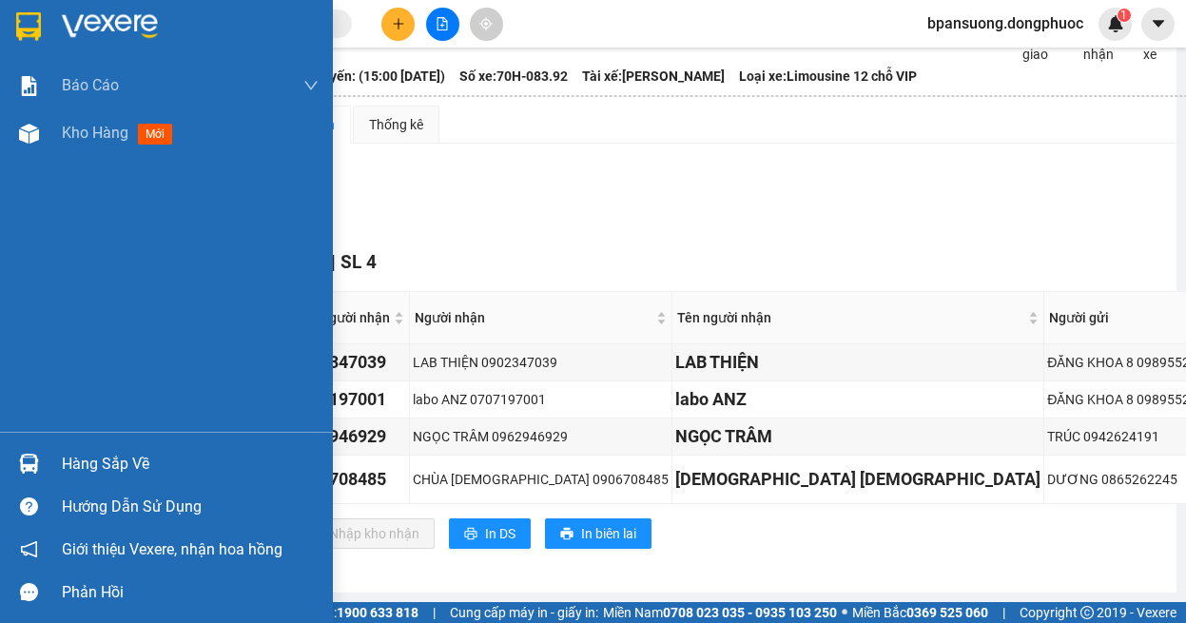
click at [50, 469] on div "Hàng sắp về" at bounding box center [166, 463] width 333 height 43
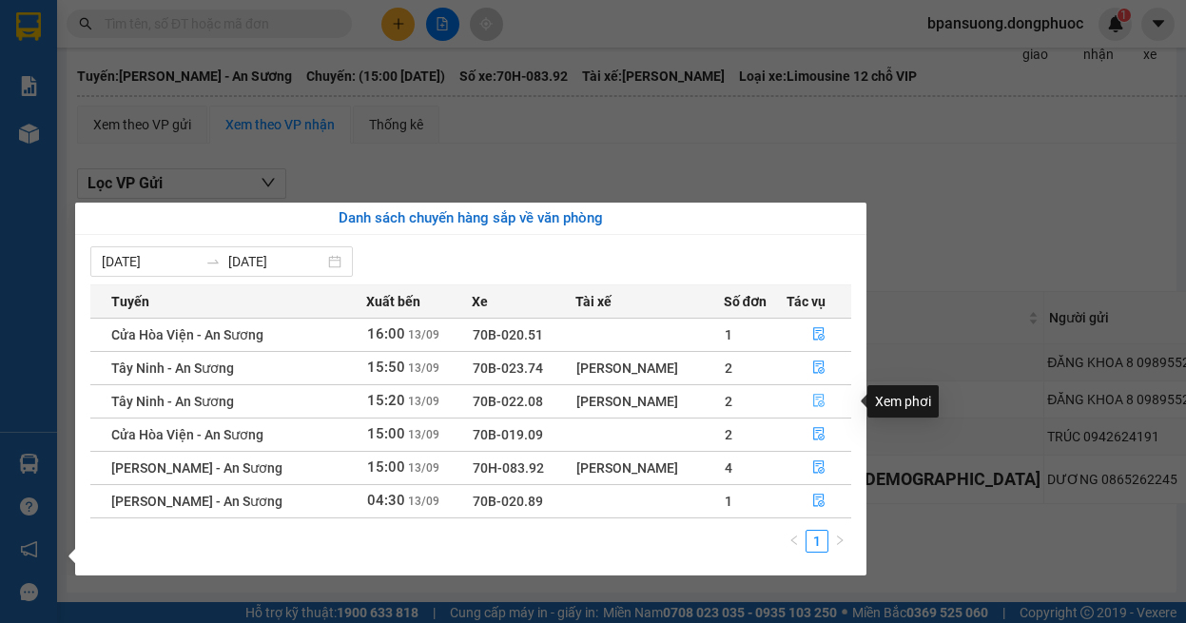
drag, startPoint x: 817, startPoint y: 398, endPoint x: 376, endPoint y: 450, distance: 444.1
click at [803, 401] on button "button" at bounding box center [818, 401] width 63 height 30
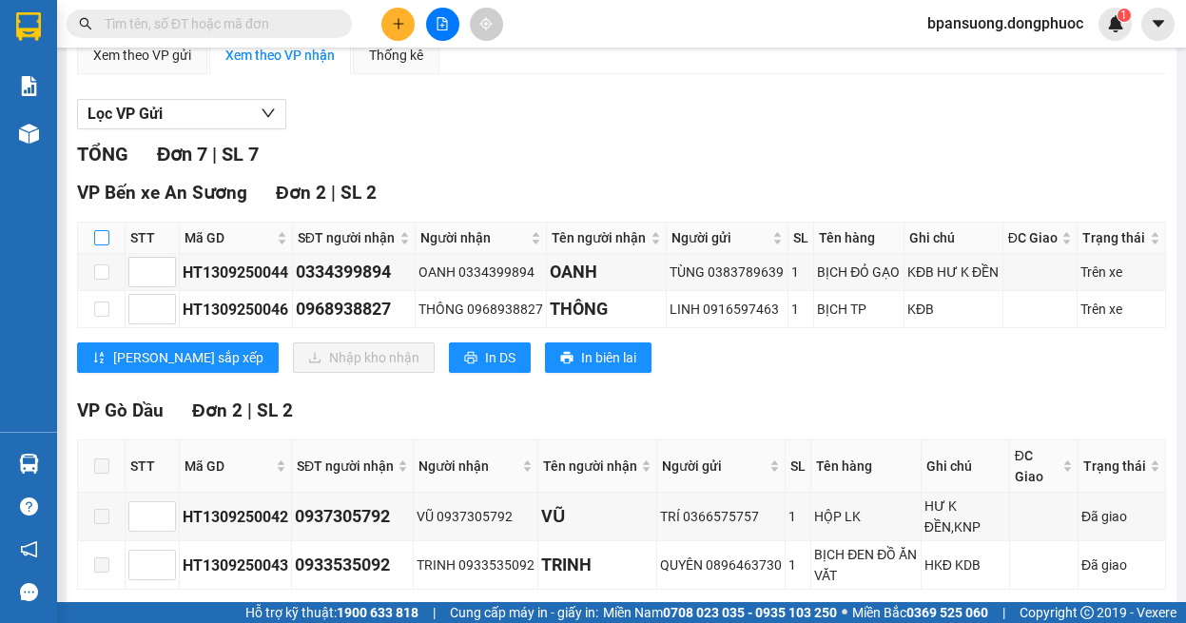
click at [98, 232] on input "checkbox" at bounding box center [101, 237] width 15 height 15
checkbox input "true"
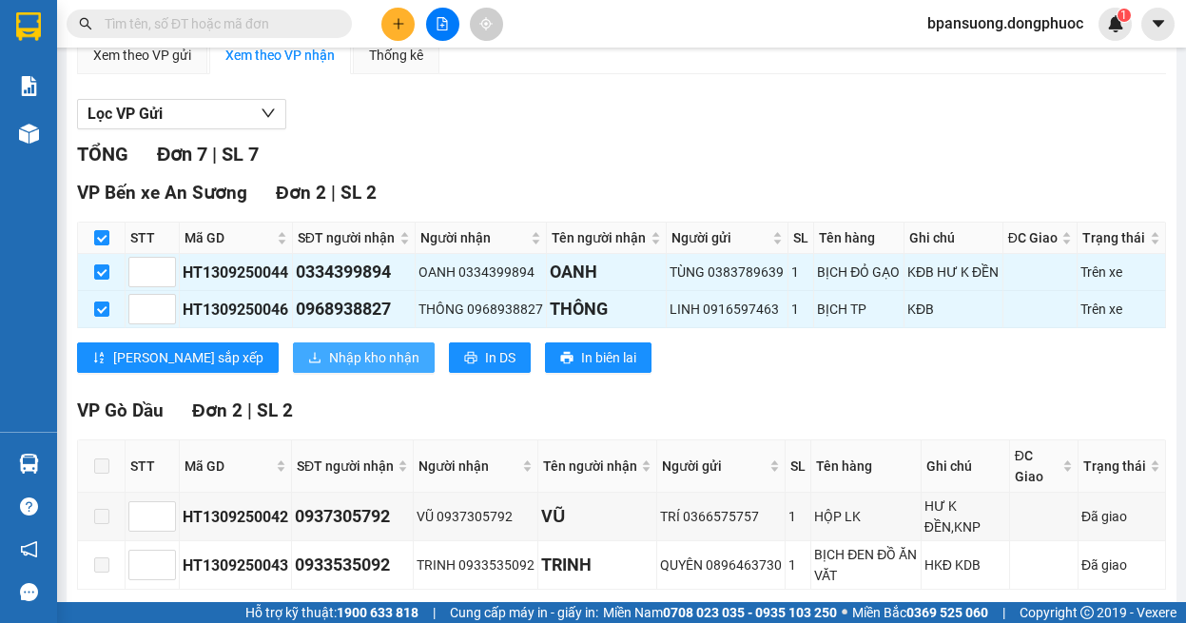
click at [329, 353] on span "Nhập kho nhận" at bounding box center [374, 357] width 90 height 21
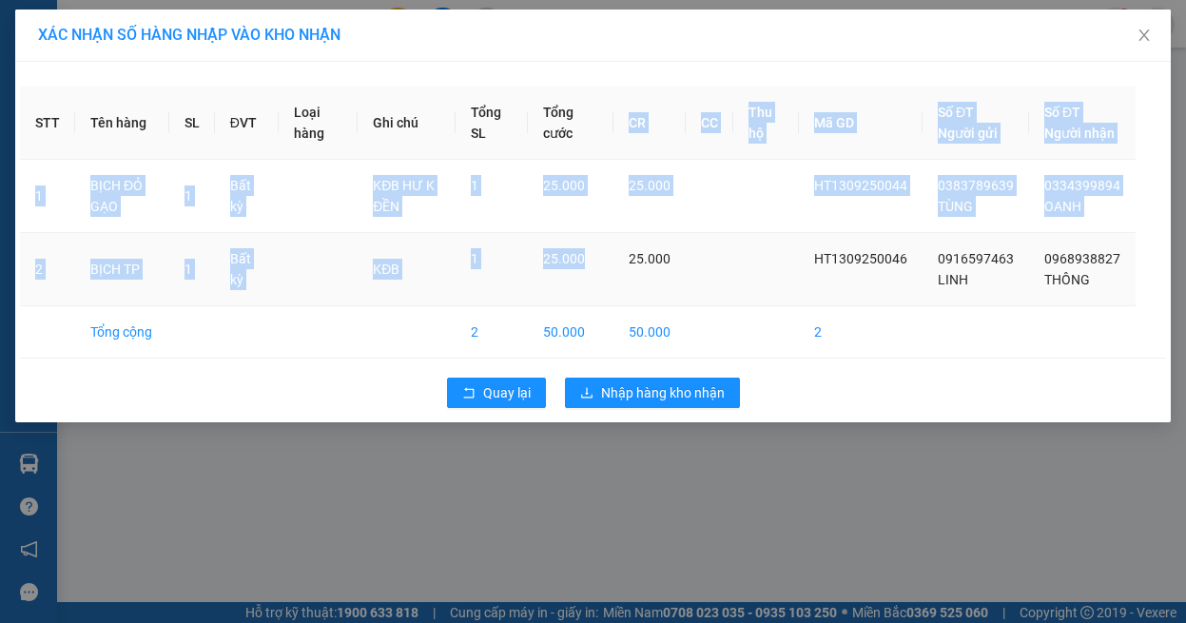
drag, startPoint x: 611, startPoint y: 176, endPoint x: 608, endPoint y: 334, distance: 157.9
click at [614, 320] on table "STT Tên hàng SL ĐVT Loại hàng Ghi chú Tổng SL Tổng cước CR CC Thu hộ Mã GD Số Đ…" at bounding box center [593, 223] width 1146 height 272
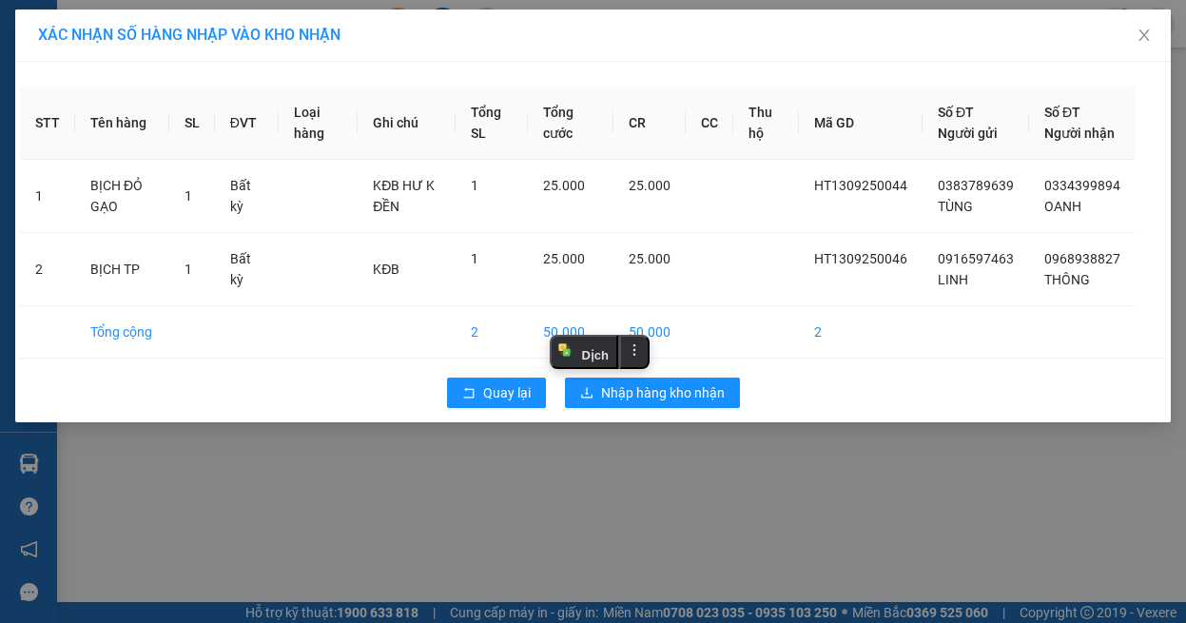
click at [459, 417] on div "Quay lại Nhập hàng kho nhận" at bounding box center [593, 392] width 1146 height 49
click at [475, 358] on td "2" at bounding box center [491, 332] width 72 height 52
drag, startPoint x: 453, startPoint y: 432, endPoint x: 441, endPoint y: 416, distance: 19.0
click at [449, 417] on div "Quay lại Nhập hàng kho nhận" at bounding box center [593, 392] width 1146 height 49
click at [443, 413] on div "Quay lại Nhập hàng kho nhận" at bounding box center [593, 392] width 1146 height 49
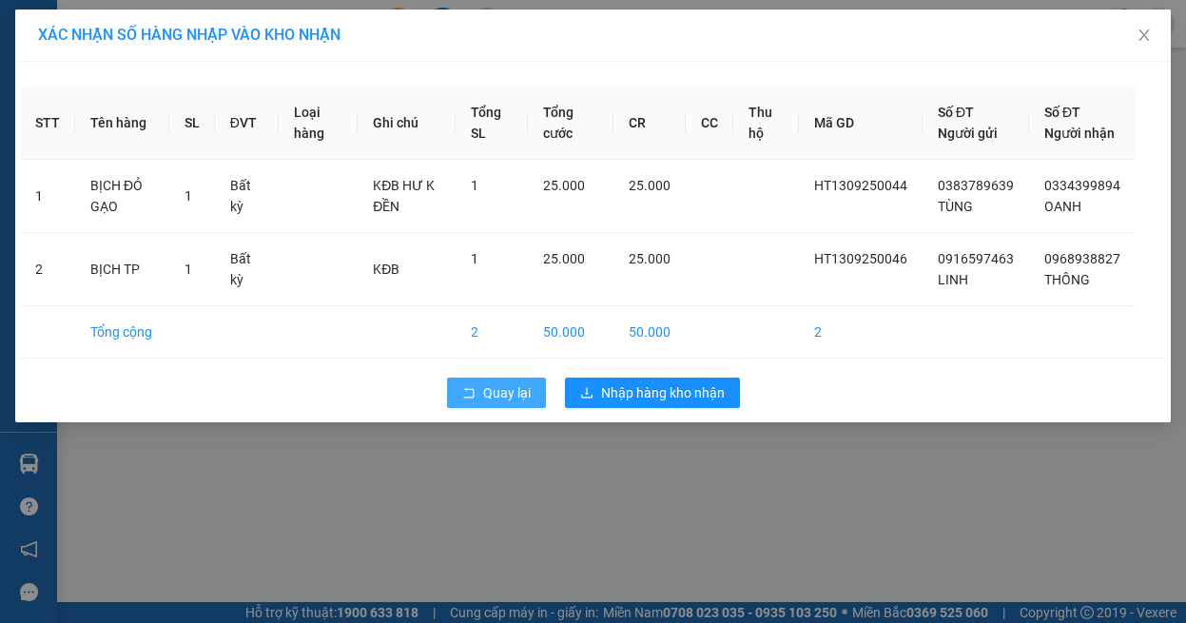
click at [449, 408] on button "Quay lại" at bounding box center [496, 392] width 99 height 30
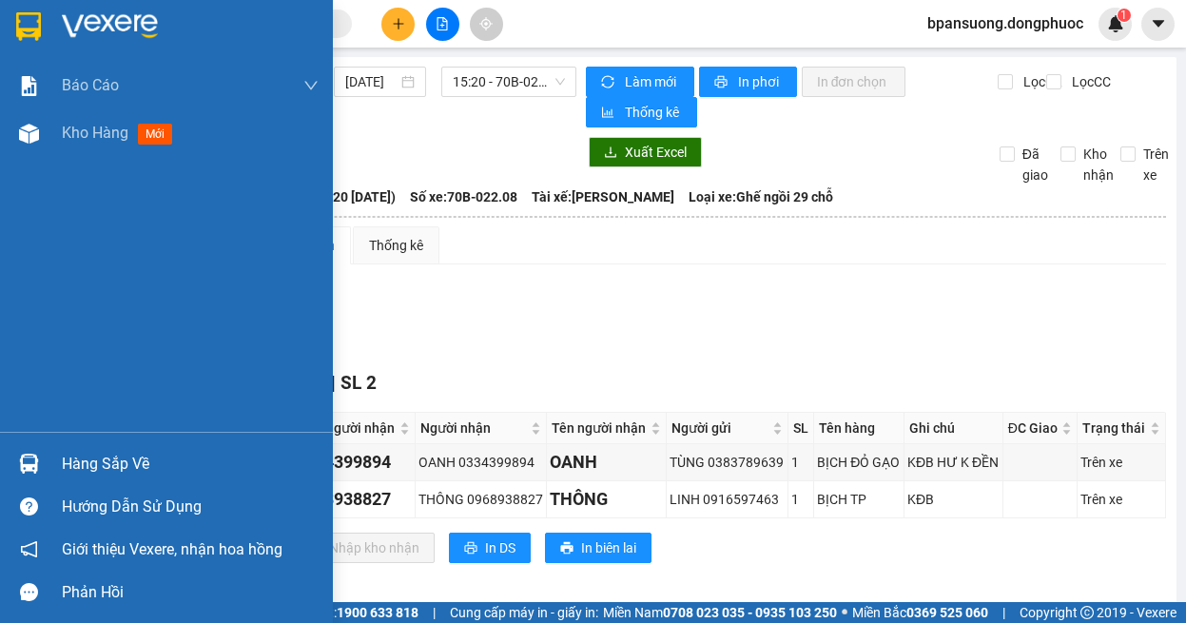
click at [26, 469] on img at bounding box center [29, 464] width 20 height 20
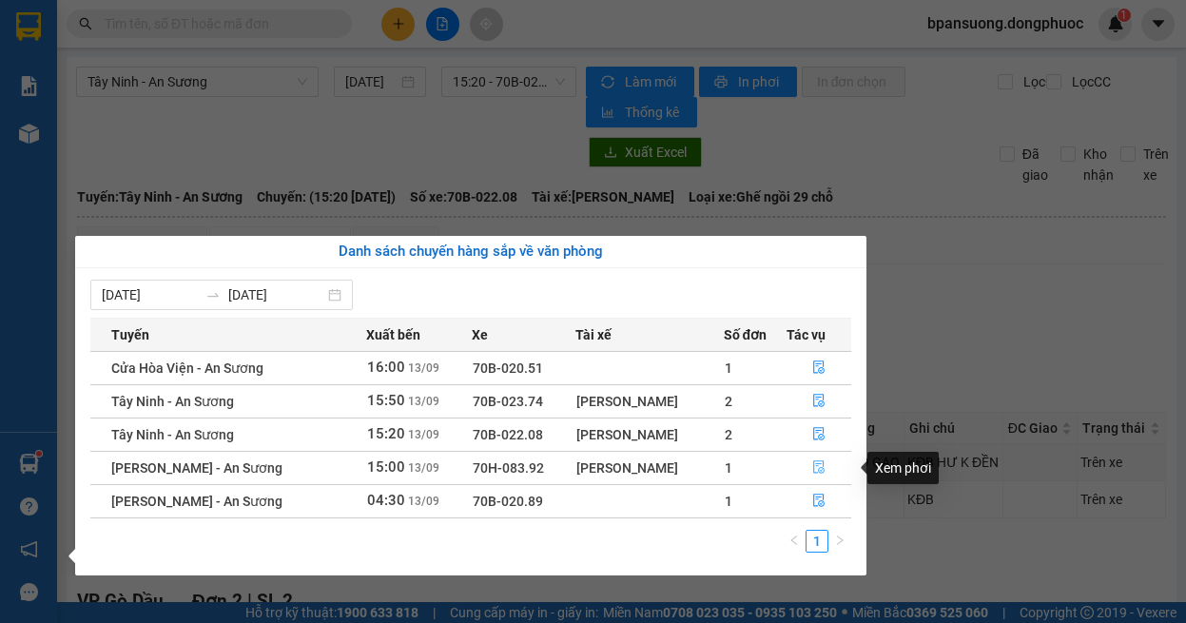
click at [810, 471] on button "button" at bounding box center [818, 468] width 63 height 30
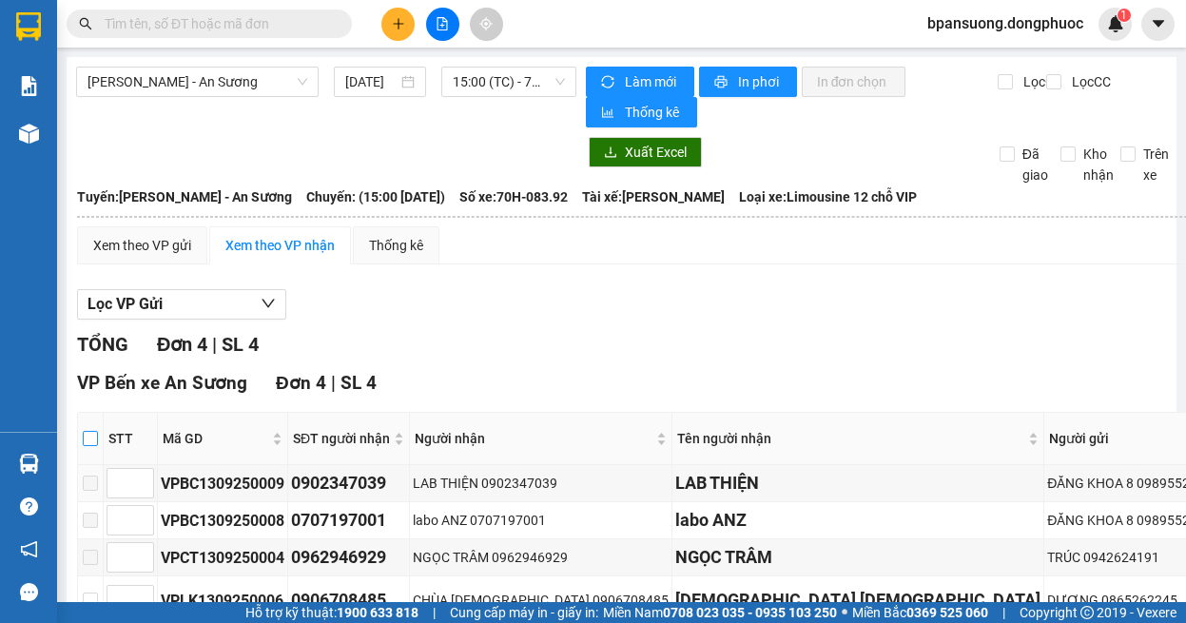
click at [97, 437] on input "checkbox" at bounding box center [90, 438] width 15 height 15
checkbox input "true"
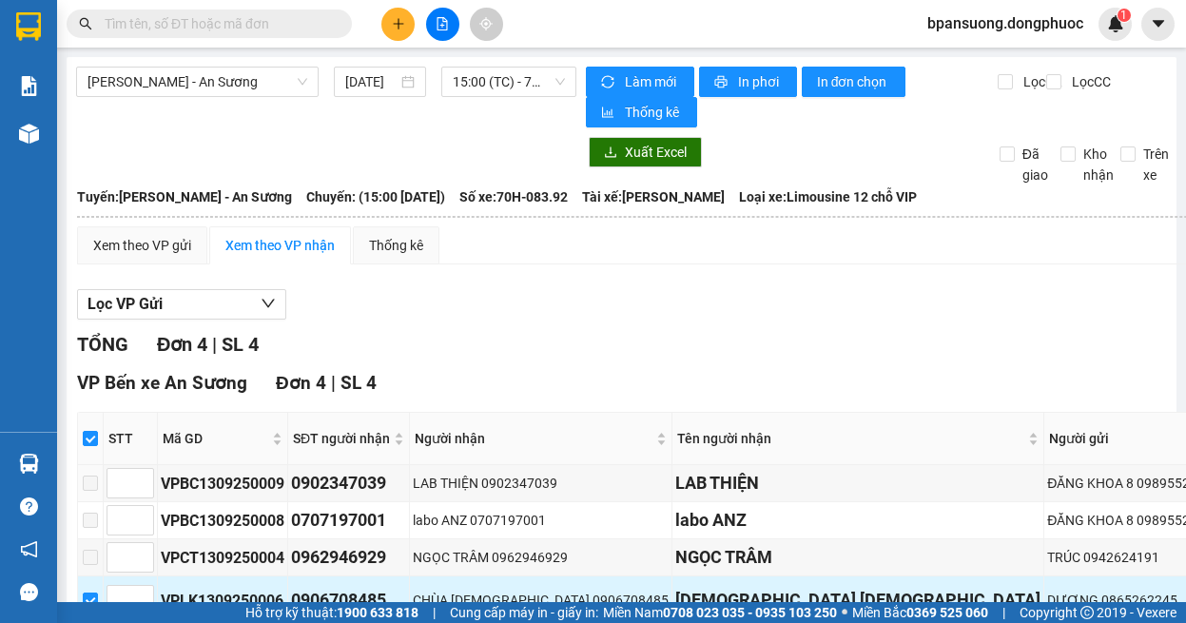
scroll to position [218, 0]
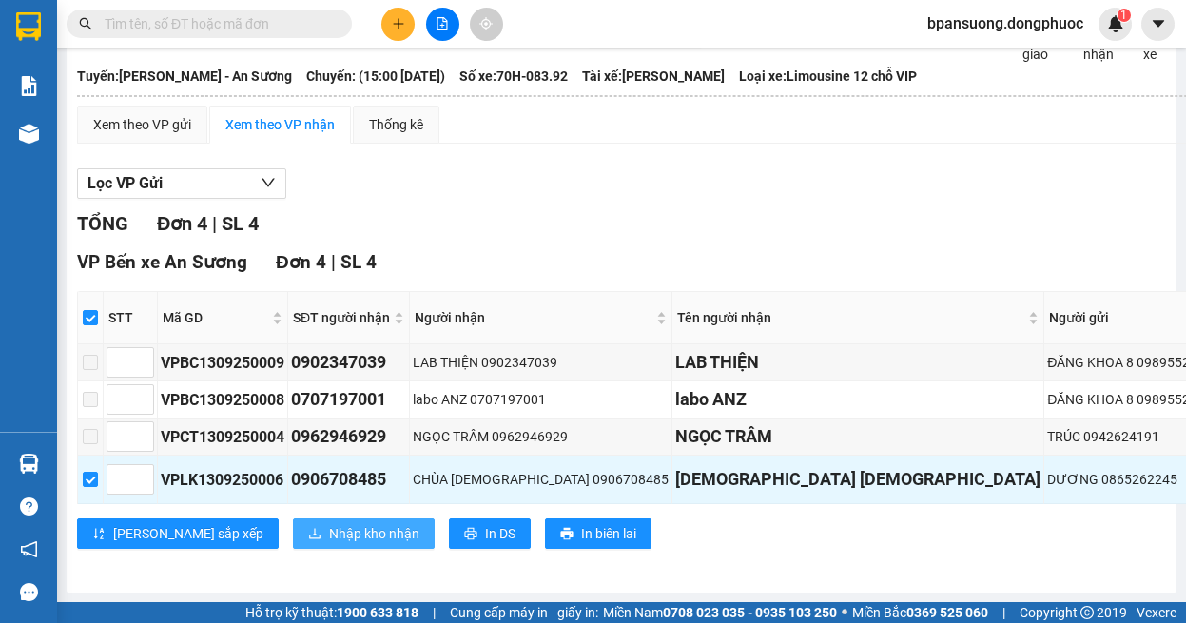
click at [329, 531] on span "Nhập kho nhận" at bounding box center [374, 533] width 90 height 21
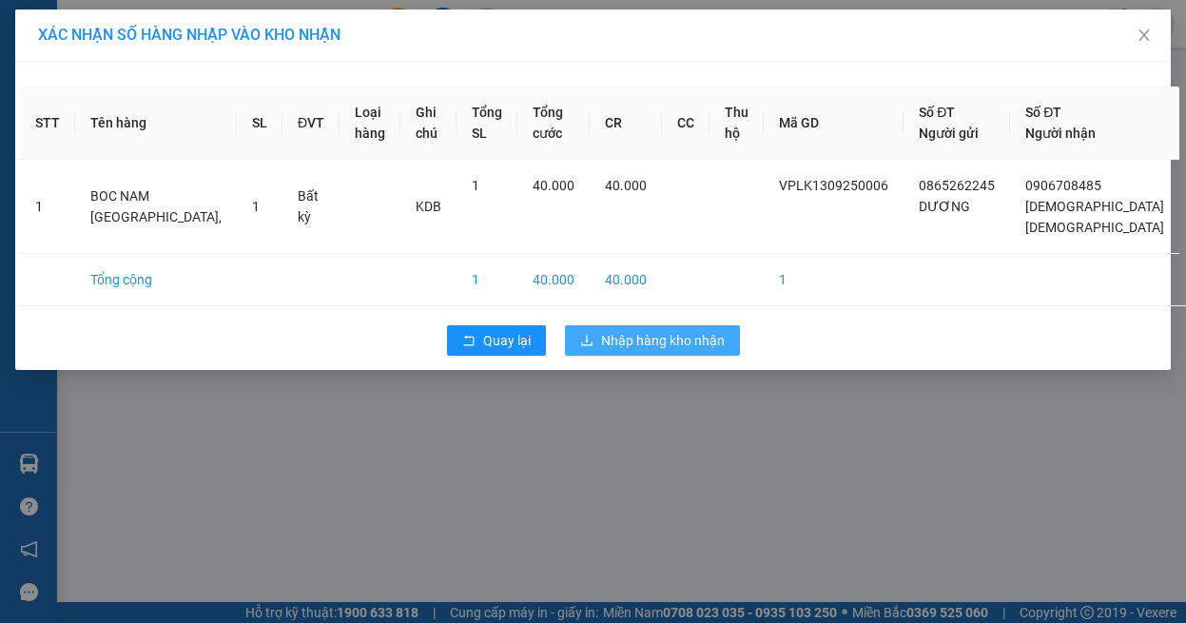
click at [620, 339] on span "Nhập hàng kho nhận" at bounding box center [663, 340] width 124 height 21
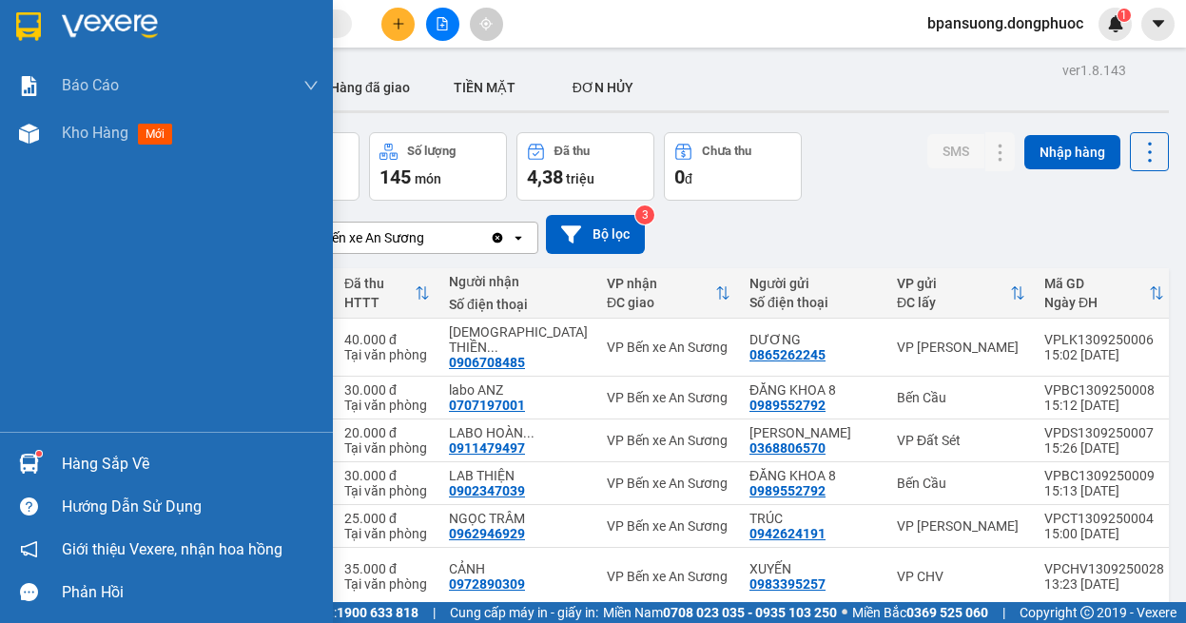
click at [2, 468] on div "Hàng sắp về" at bounding box center [166, 463] width 333 height 43
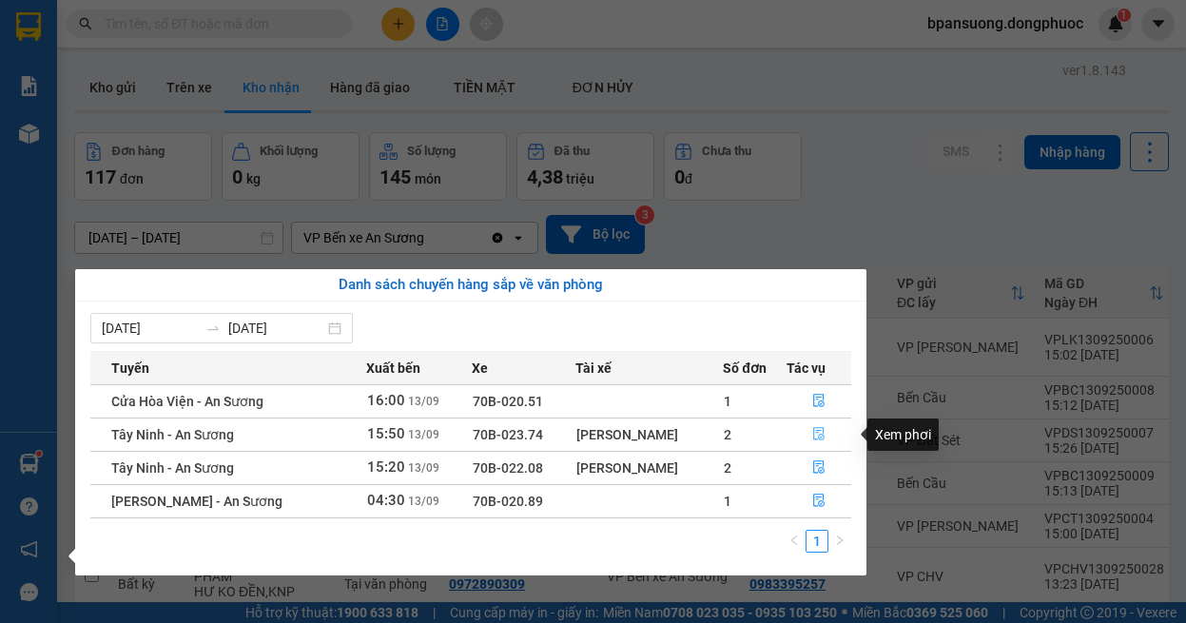
click at [821, 434] on icon "file-done" at bounding box center [818, 433] width 13 height 13
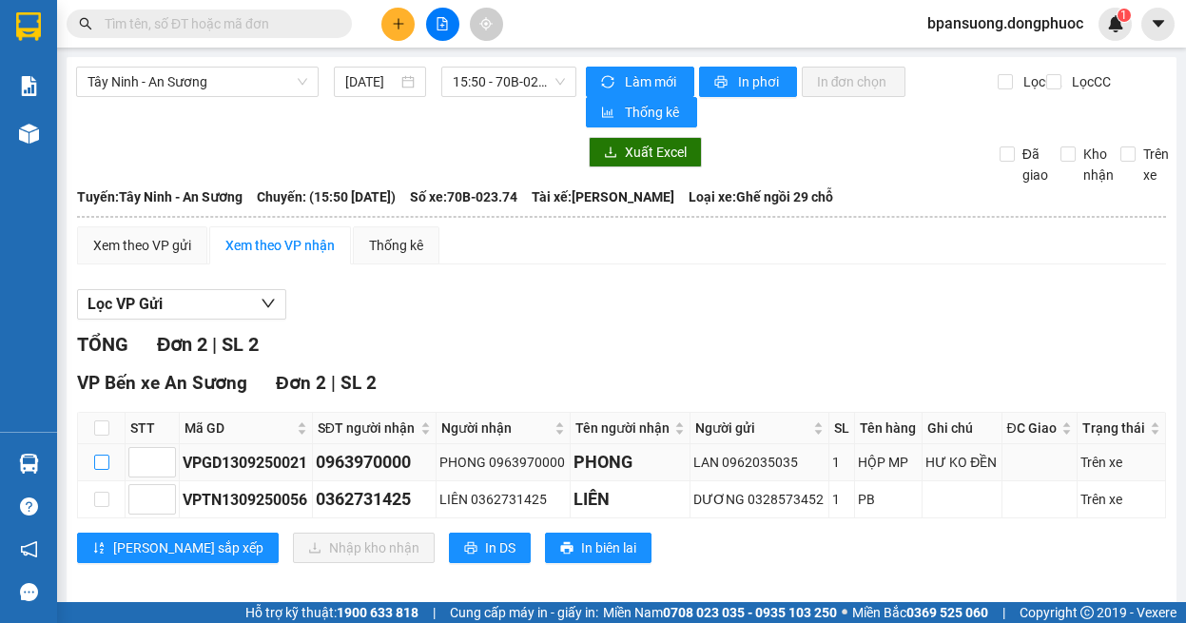
click at [95, 454] on input "checkbox" at bounding box center [101, 461] width 15 height 15
checkbox input "true"
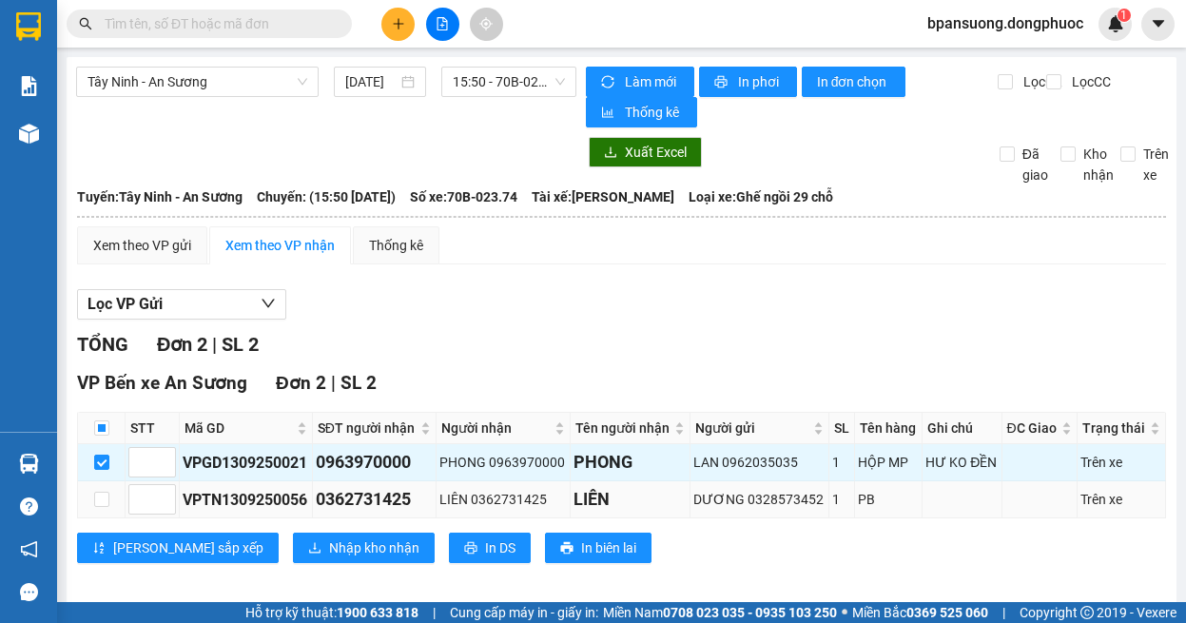
click at [104, 484] on td at bounding box center [102, 499] width 48 height 37
click at [103, 500] on input "checkbox" at bounding box center [101, 499] width 15 height 15
checkbox input "true"
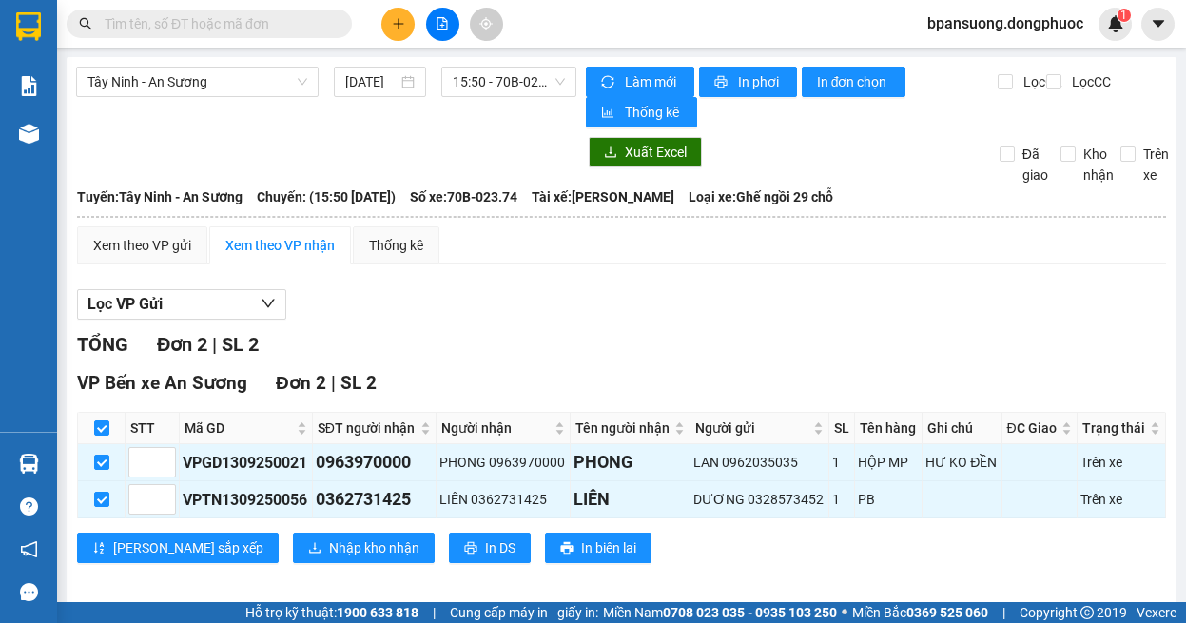
click at [230, 529] on div "VP Bến xe An Sương Đơn 2 | SL 2 STT Mã GD SĐT người nhận Người nhận Tên người n…" at bounding box center [621, 473] width 1089 height 208
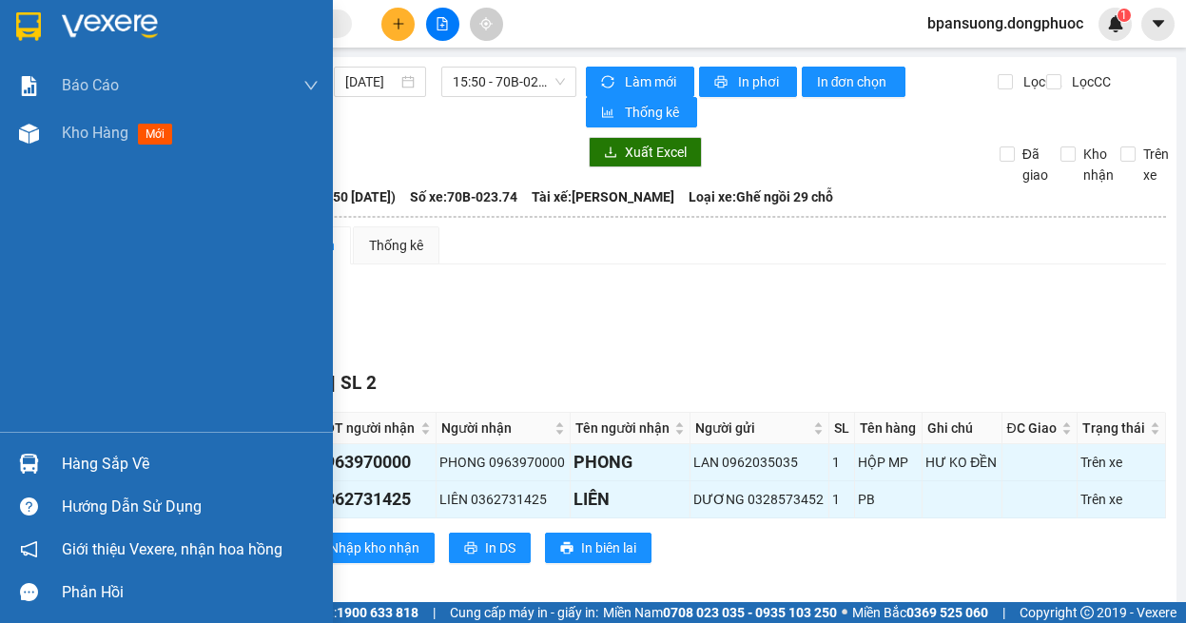
click at [38, 465] on img at bounding box center [29, 464] width 20 height 20
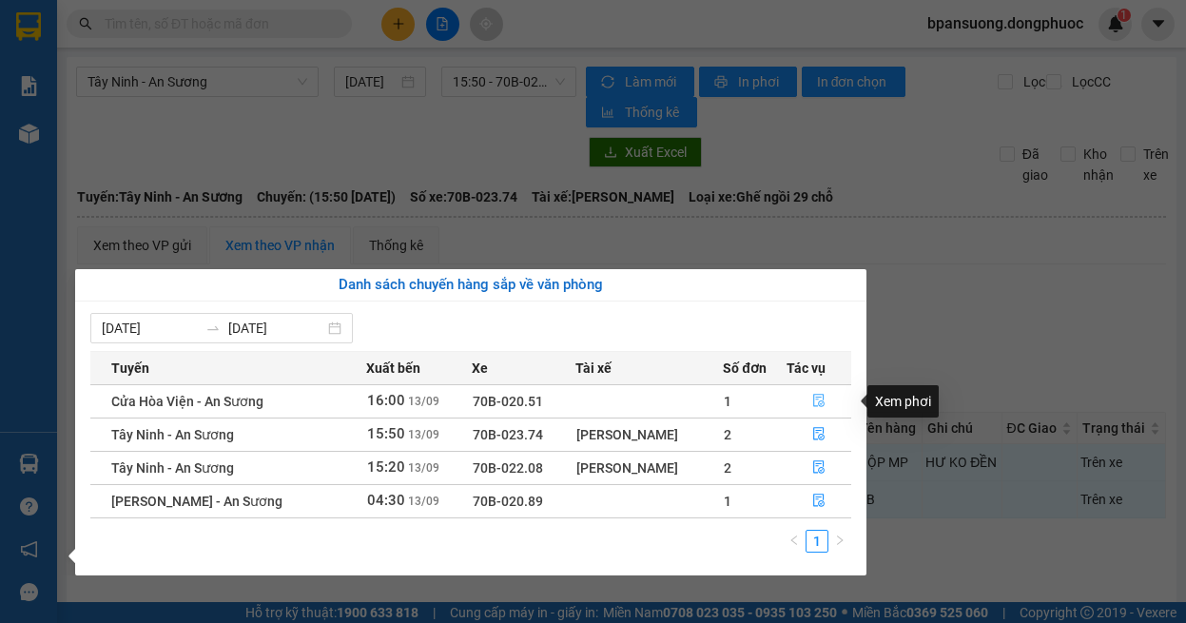
click at [821, 397] on icon "file-done" at bounding box center [818, 400] width 13 height 13
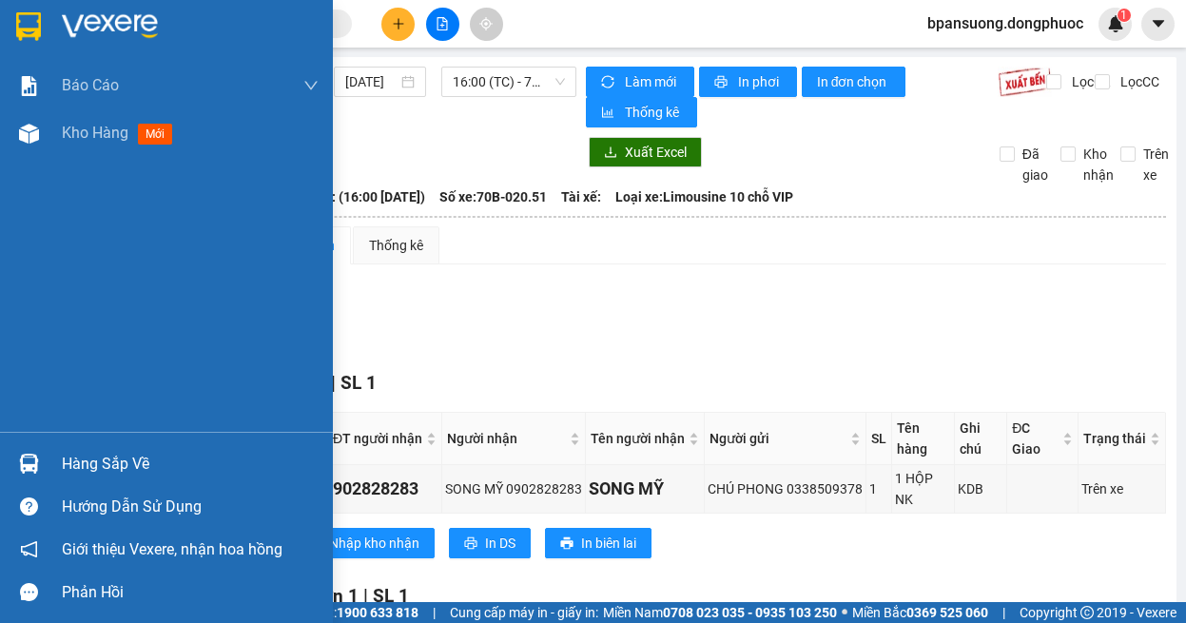
click at [13, 460] on div at bounding box center [28, 463] width 33 height 33
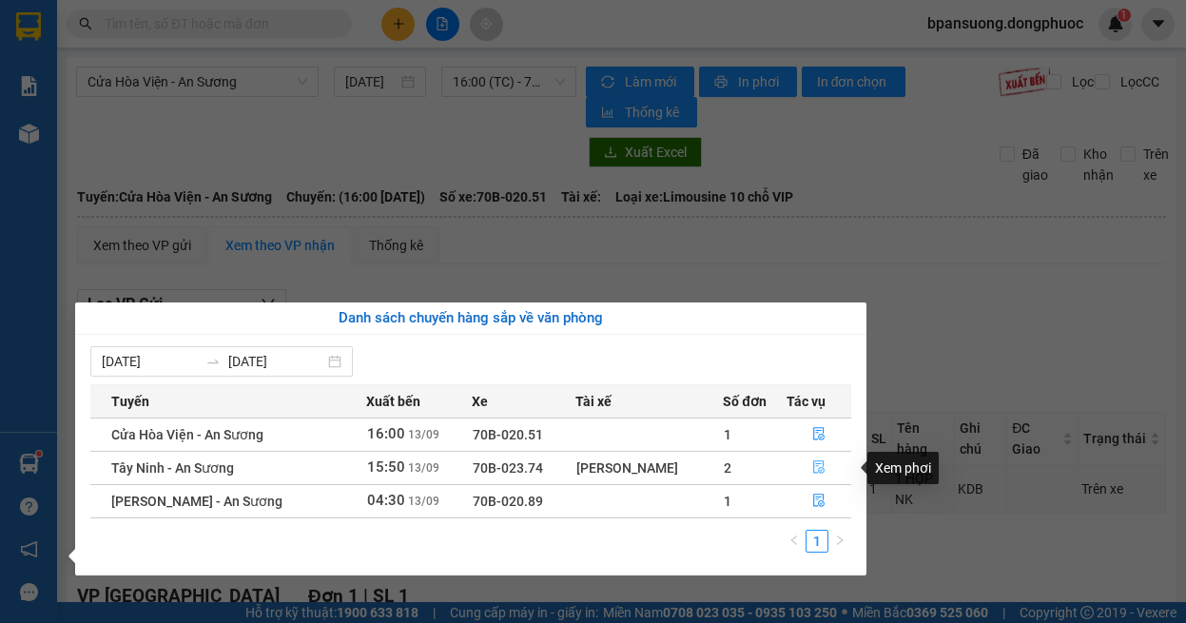
click at [814, 461] on icon "file-done" at bounding box center [818, 467] width 11 height 13
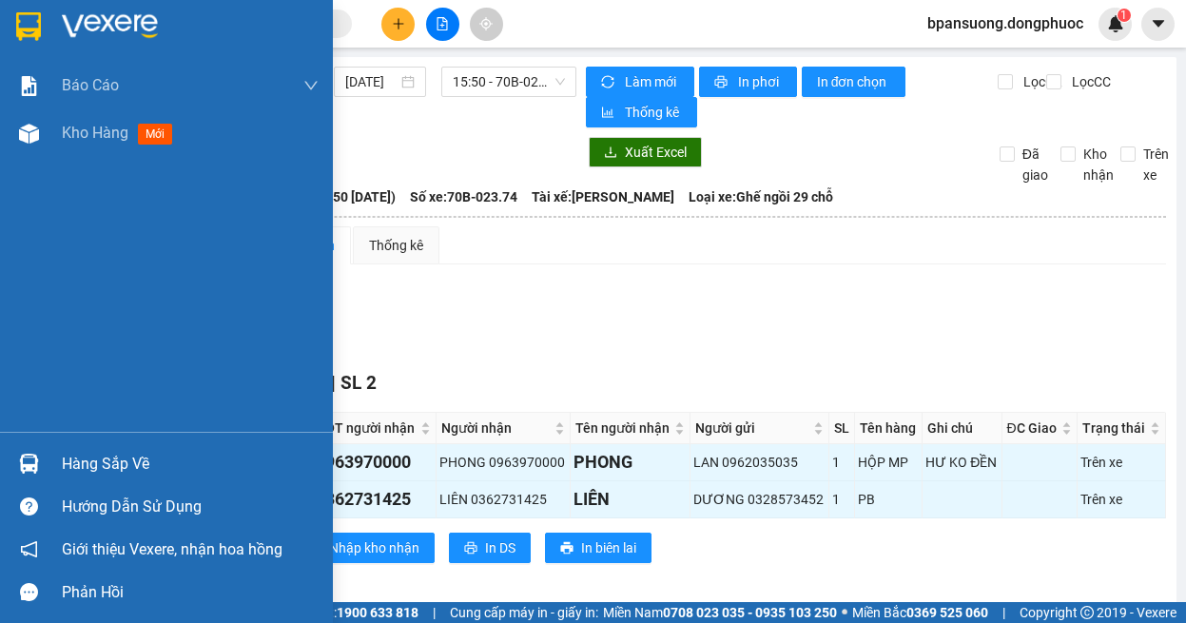
drag, startPoint x: 41, startPoint y: 459, endPoint x: 74, endPoint y: 464, distance: 33.6
click at [40, 460] on div at bounding box center [28, 463] width 33 height 33
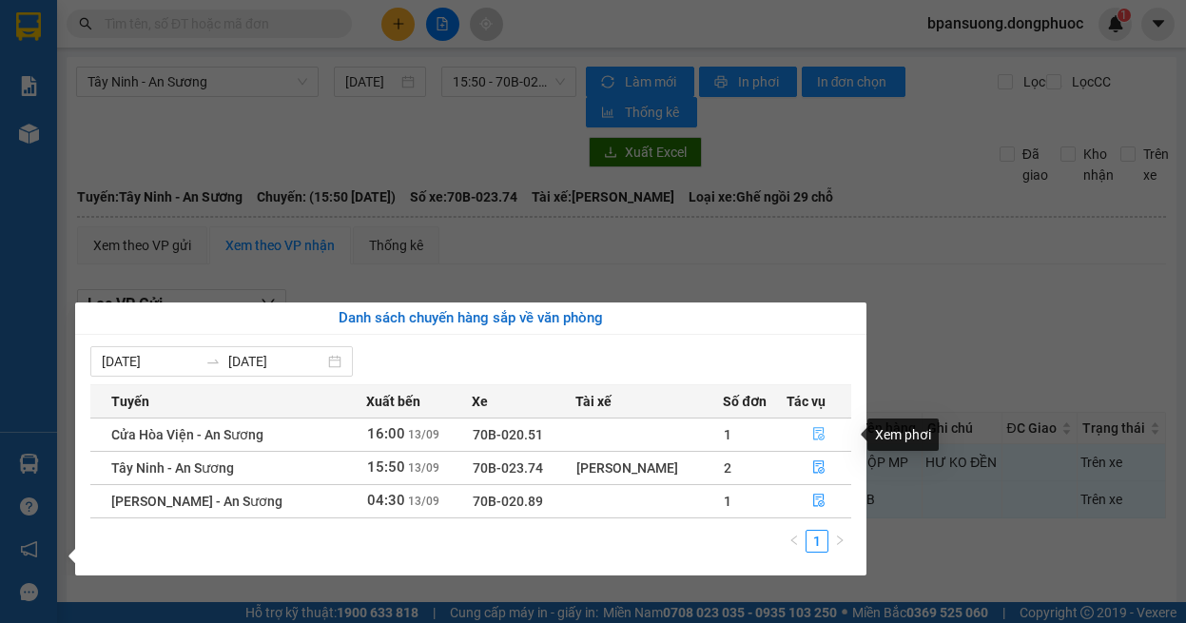
click at [817, 428] on icon "file-done" at bounding box center [818, 434] width 11 height 13
checkbox input "false"
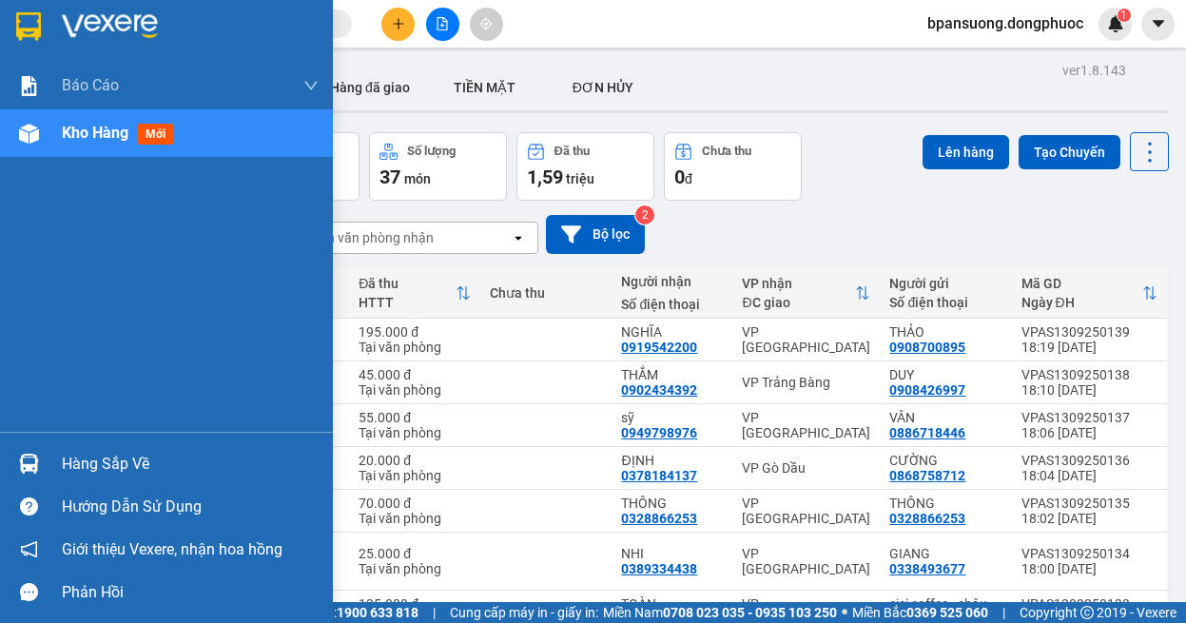
click at [73, 464] on div "Hàng sắp về" at bounding box center [190, 464] width 257 height 29
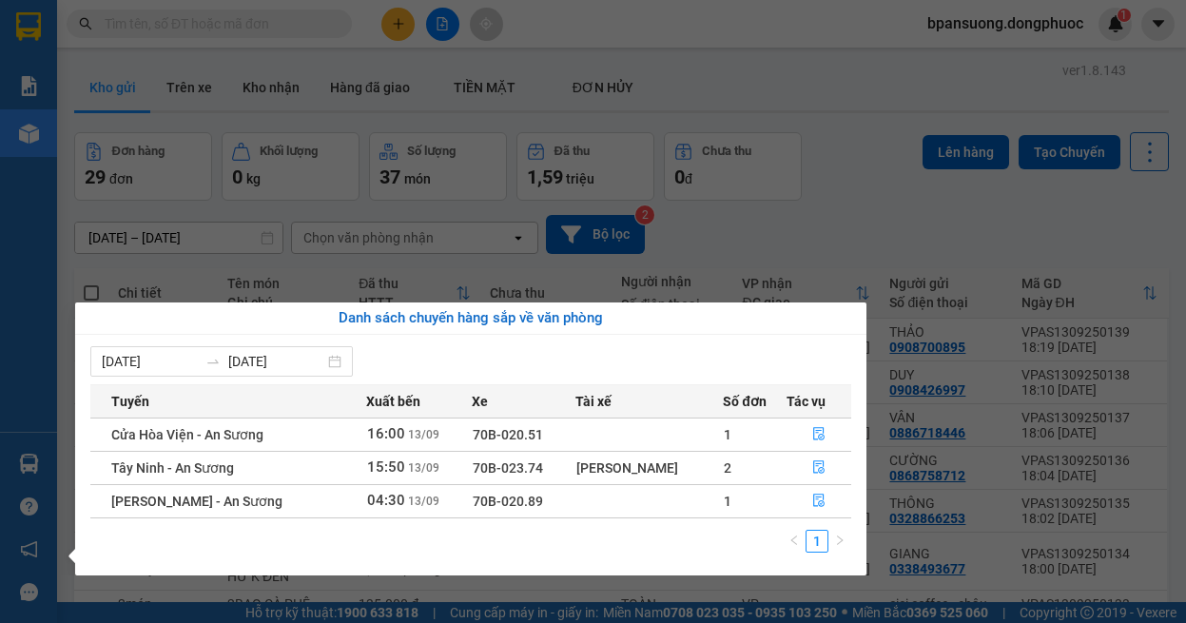
click at [801, 79] on section "Kết quả tìm kiếm ( 0 ) Bộ lọc Ngày tạo đơn gần nhất No Data bpansuong.dongphuoc…" at bounding box center [593, 311] width 1186 height 623
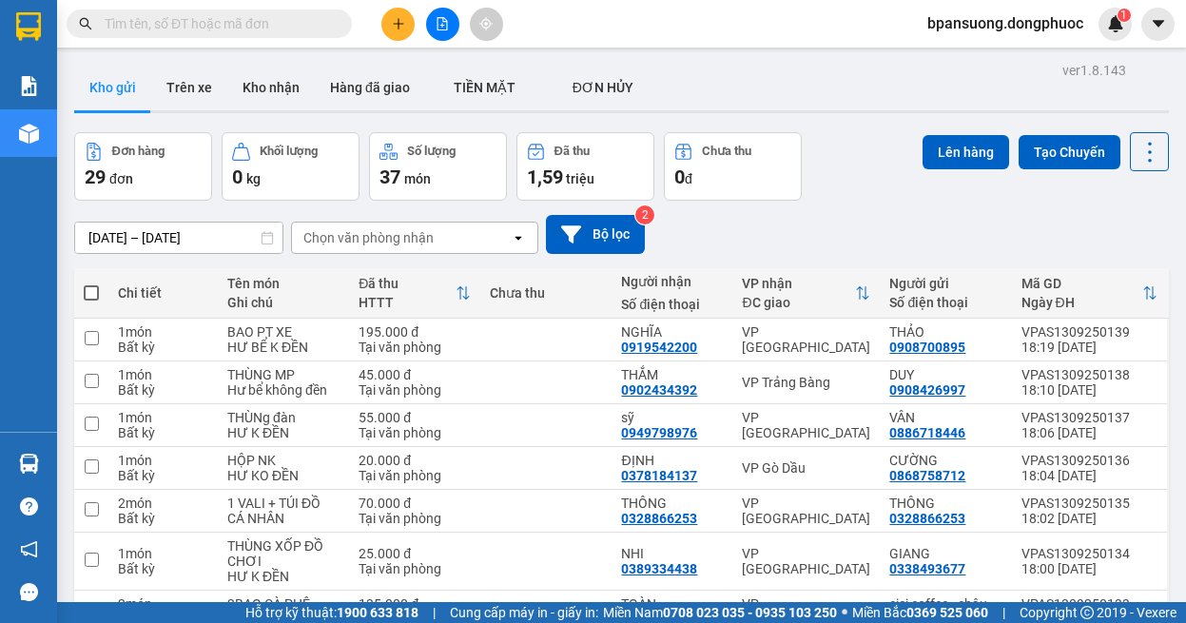
click at [438, 39] on button at bounding box center [442, 24] width 33 height 33
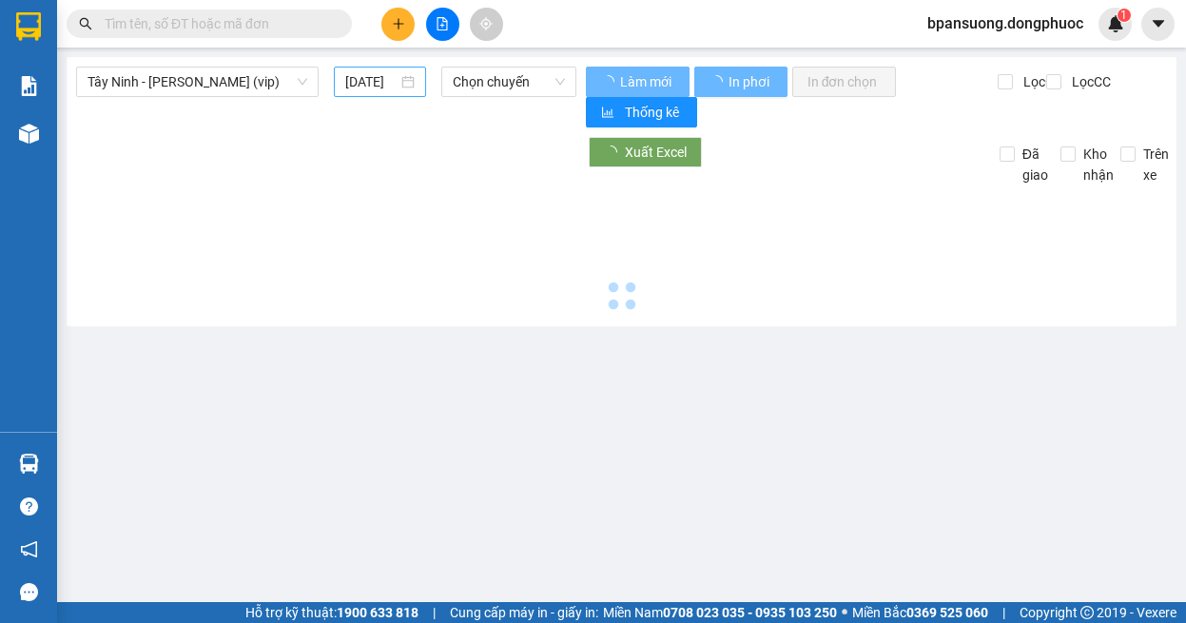
click at [351, 78] on input "[DATE]" at bounding box center [371, 81] width 52 height 21
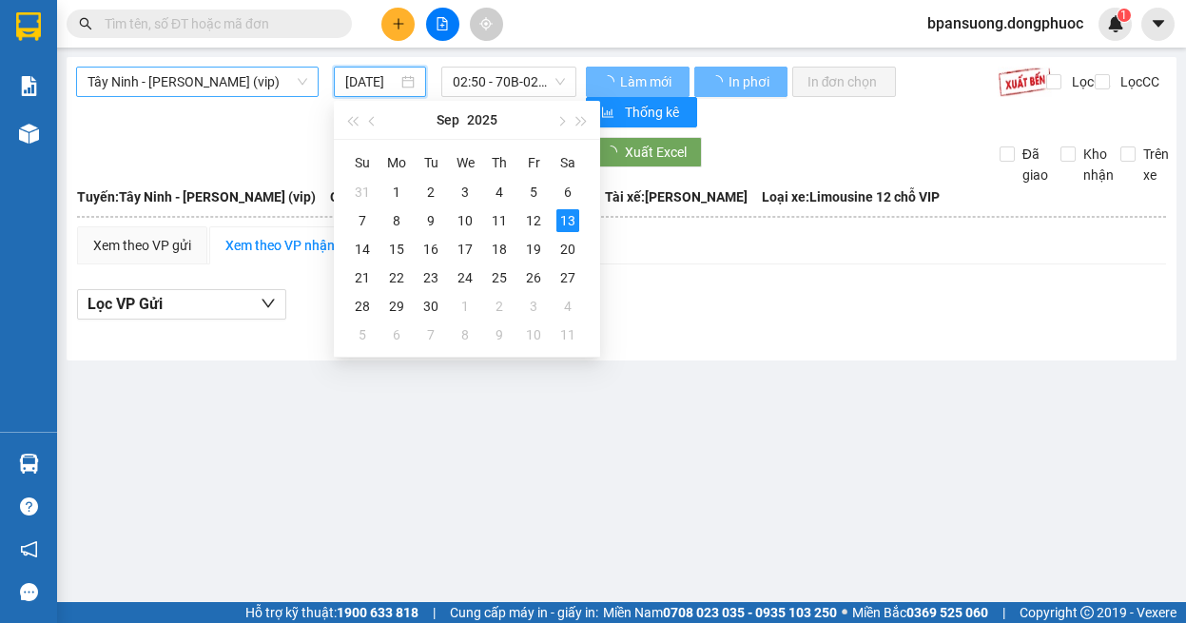
click at [281, 81] on span "Tây Ninh - [PERSON_NAME] (vip)" at bounding box center [197, 82] width 220 height 29
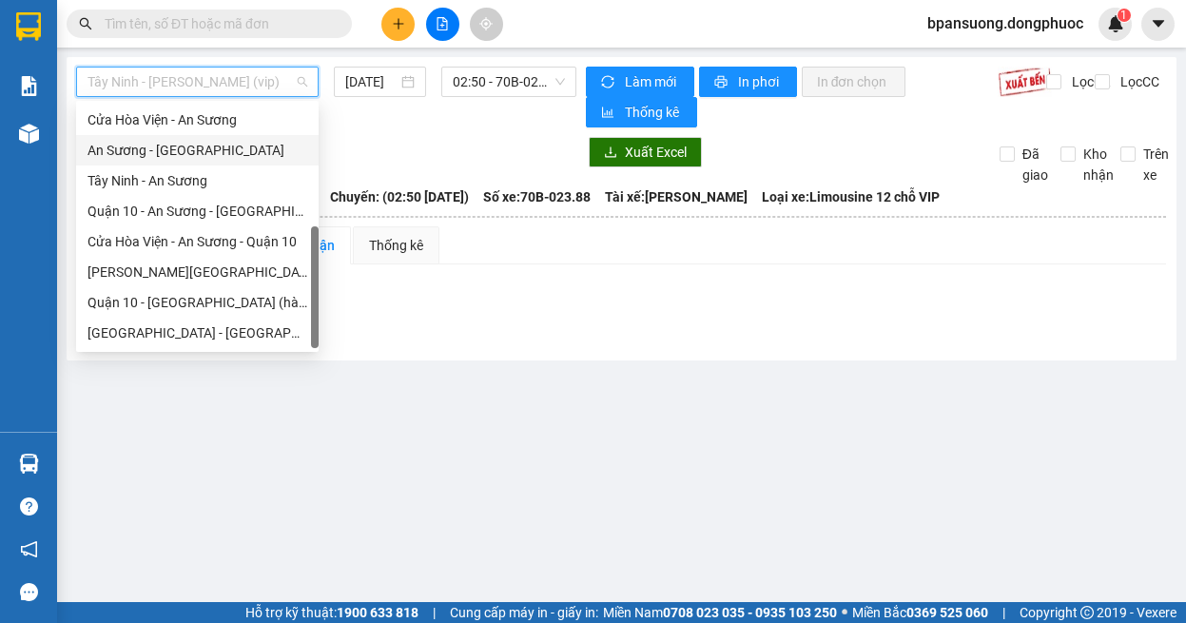
scroll to position [23, 0]
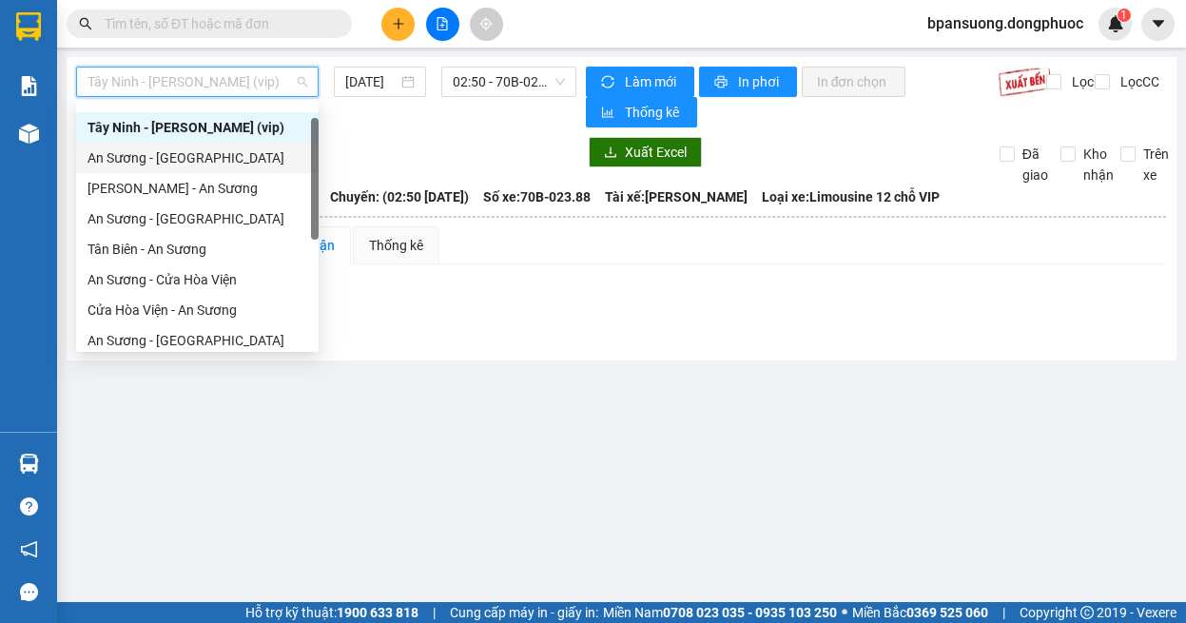
click at [175, 145] on div "An Sương - [GEOGRAPHIC_DATA]" at bounding box center [197, 158] width 242 height 30
type input "[DATE]"
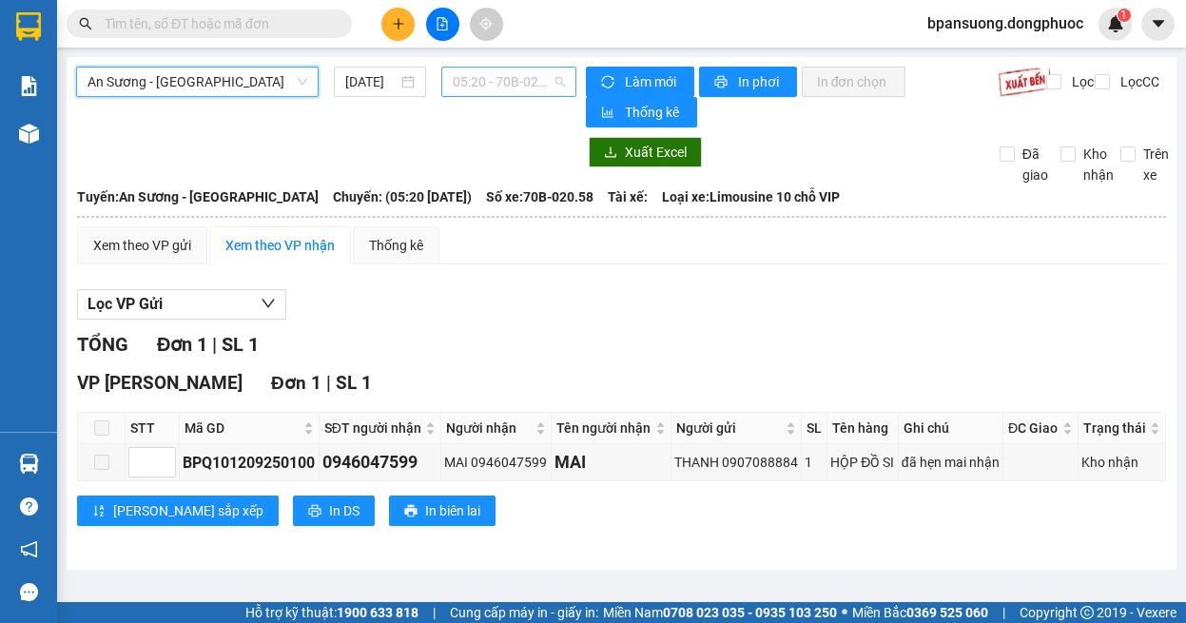
click at [492, 94] on span "05:20 - 70B-020.58" at bounding box center [509, 82] width 112 height 29
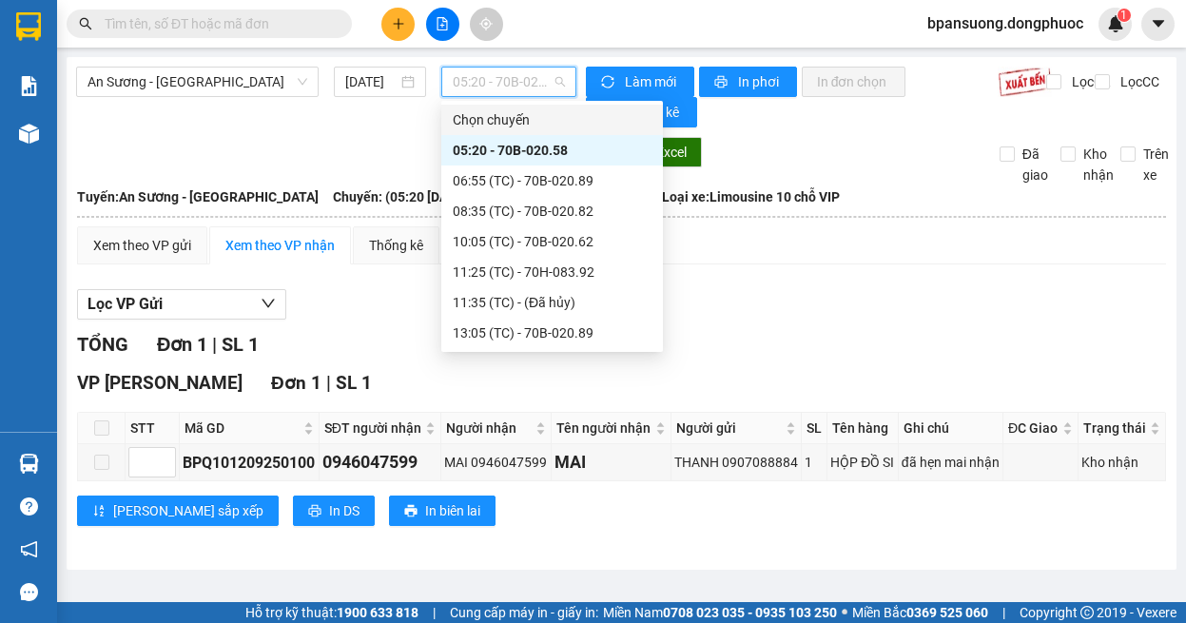
scroll to position [152, 0]
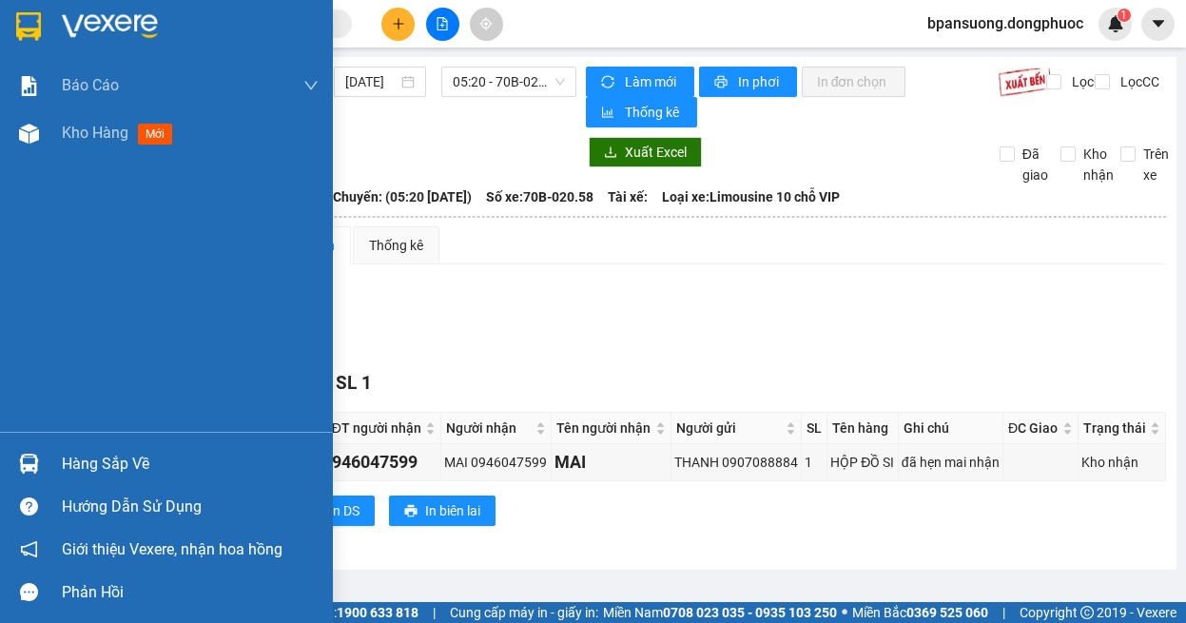
click at [22, 448] on div at bounding box center [28, 463] width 33 height 33
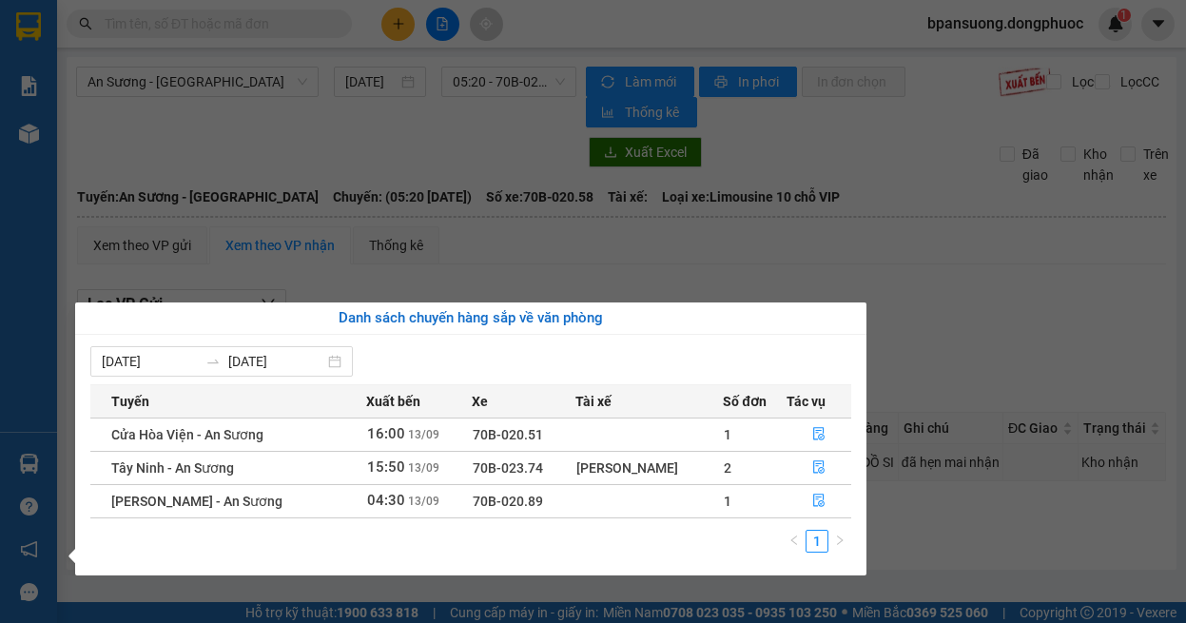
click at [268, 71] on section "Kết quả tìm kiếm ( 0 ) Bộ lọc Ngày tạo đơn gần nhất No Data bpansuong.dongphuoc…" at bounding box center [593, 311] width 1186 height 623
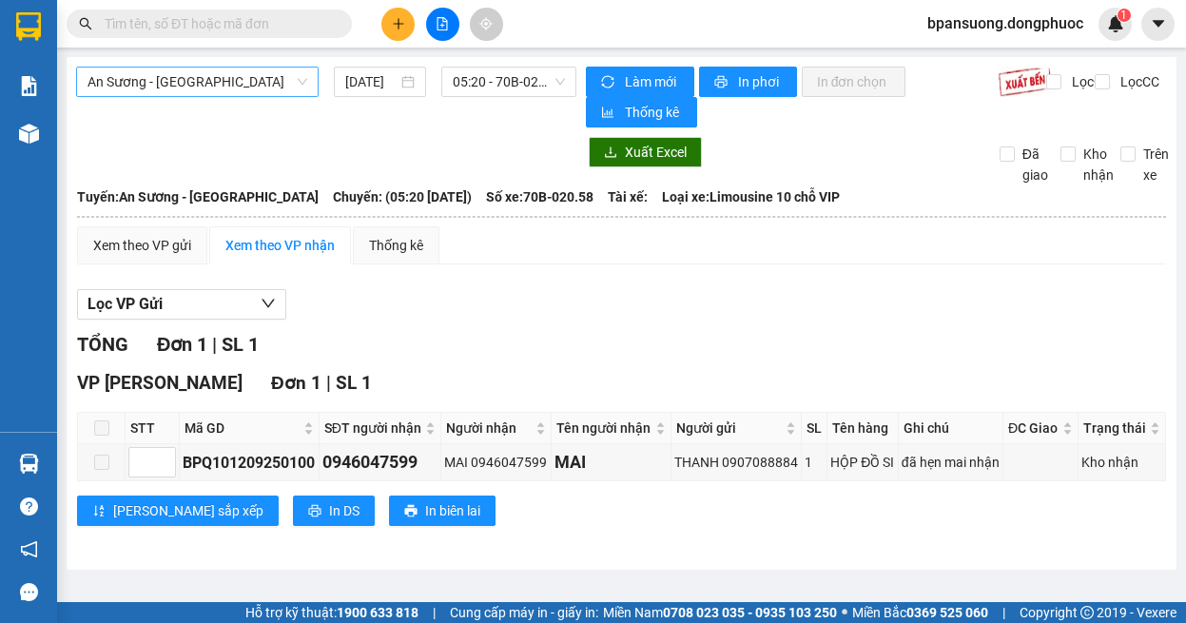
click at [242, 71] on span "An Sương - [GEOGRAPHIC_DATA]" at bounding box center [197, 82] width 220 height 29
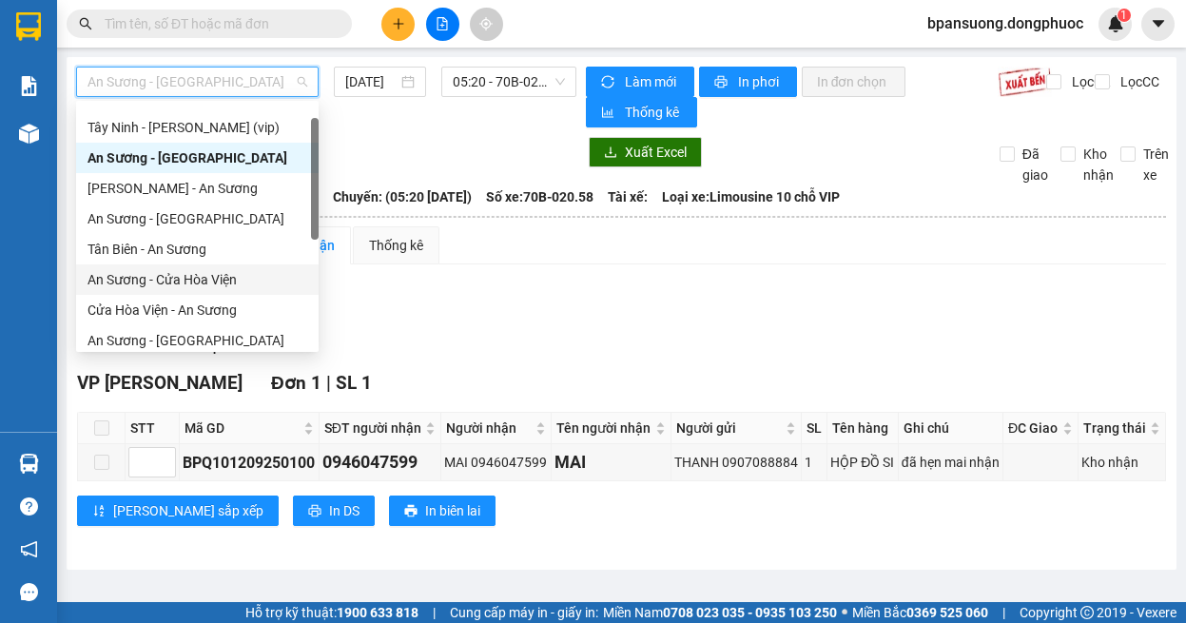
click at [201, 277] on div "An Sương - Cửa Hòa Viện" at bounding box center [197, 279] width 220 height 21
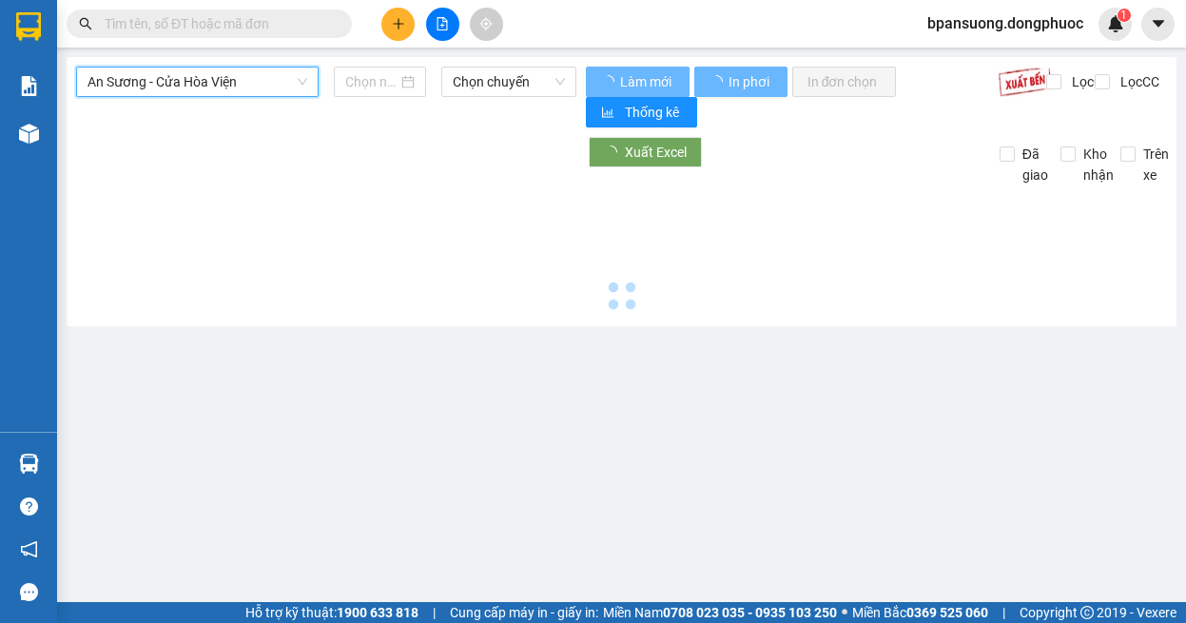
type input "[DATE]"
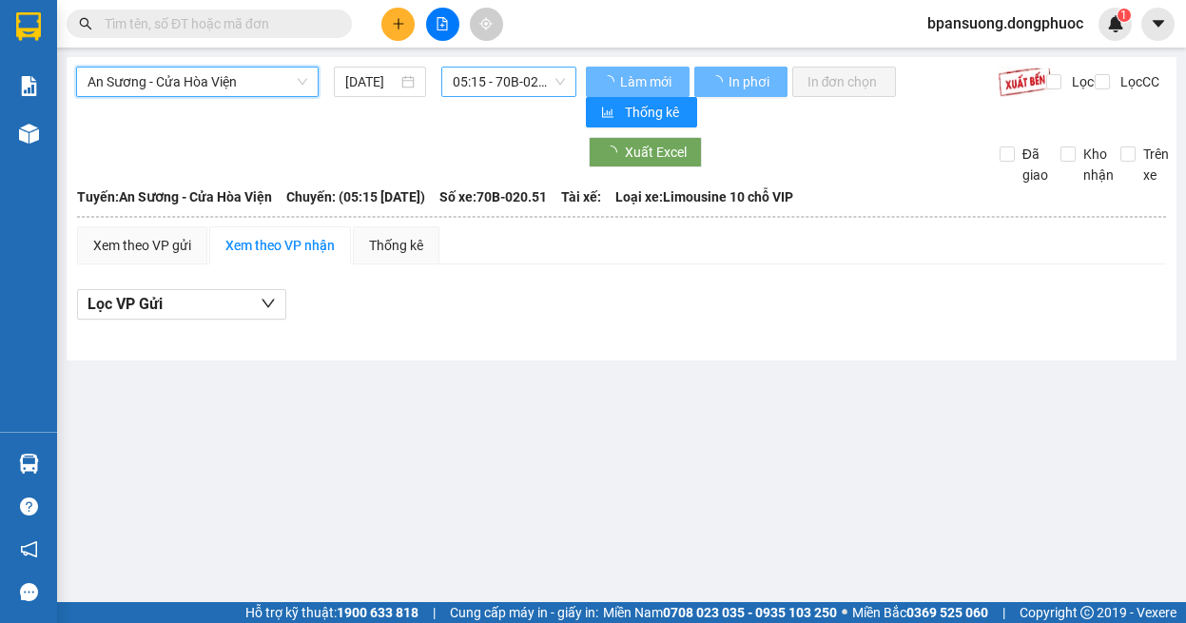
click at [466, 79] on span "05:15 - 70B-020.51" at bounding box center [509, 82] width 112 height 29
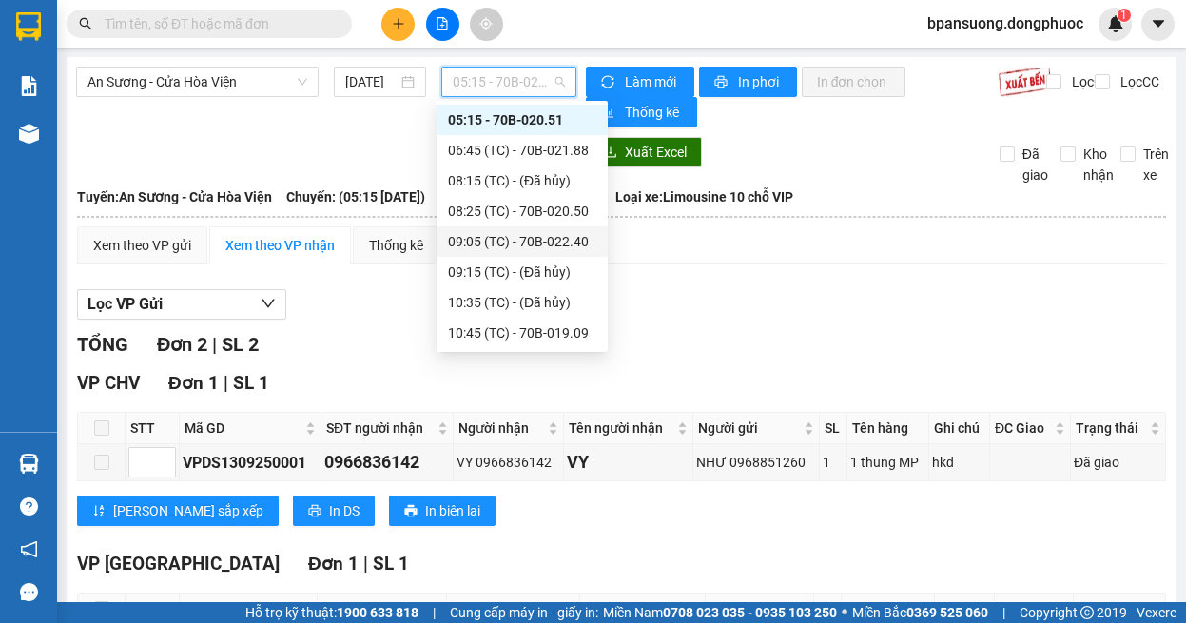
scroll to position [335, 0]
